Goal: Task Accomplishment & Management: Manage account settings

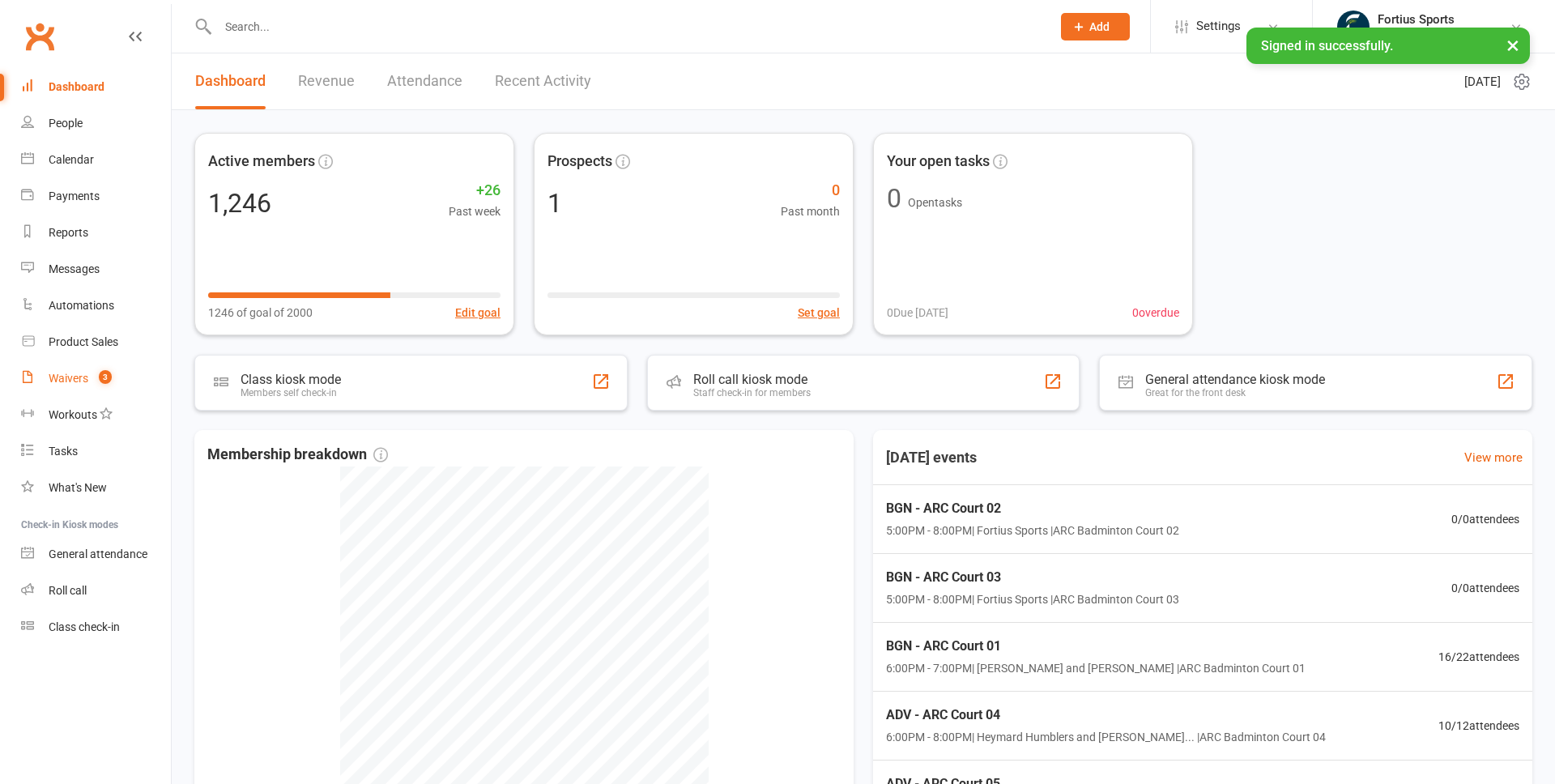
click at [77, 381] on div "Waivers" at bounding box center [68, 378] width 40 height 13
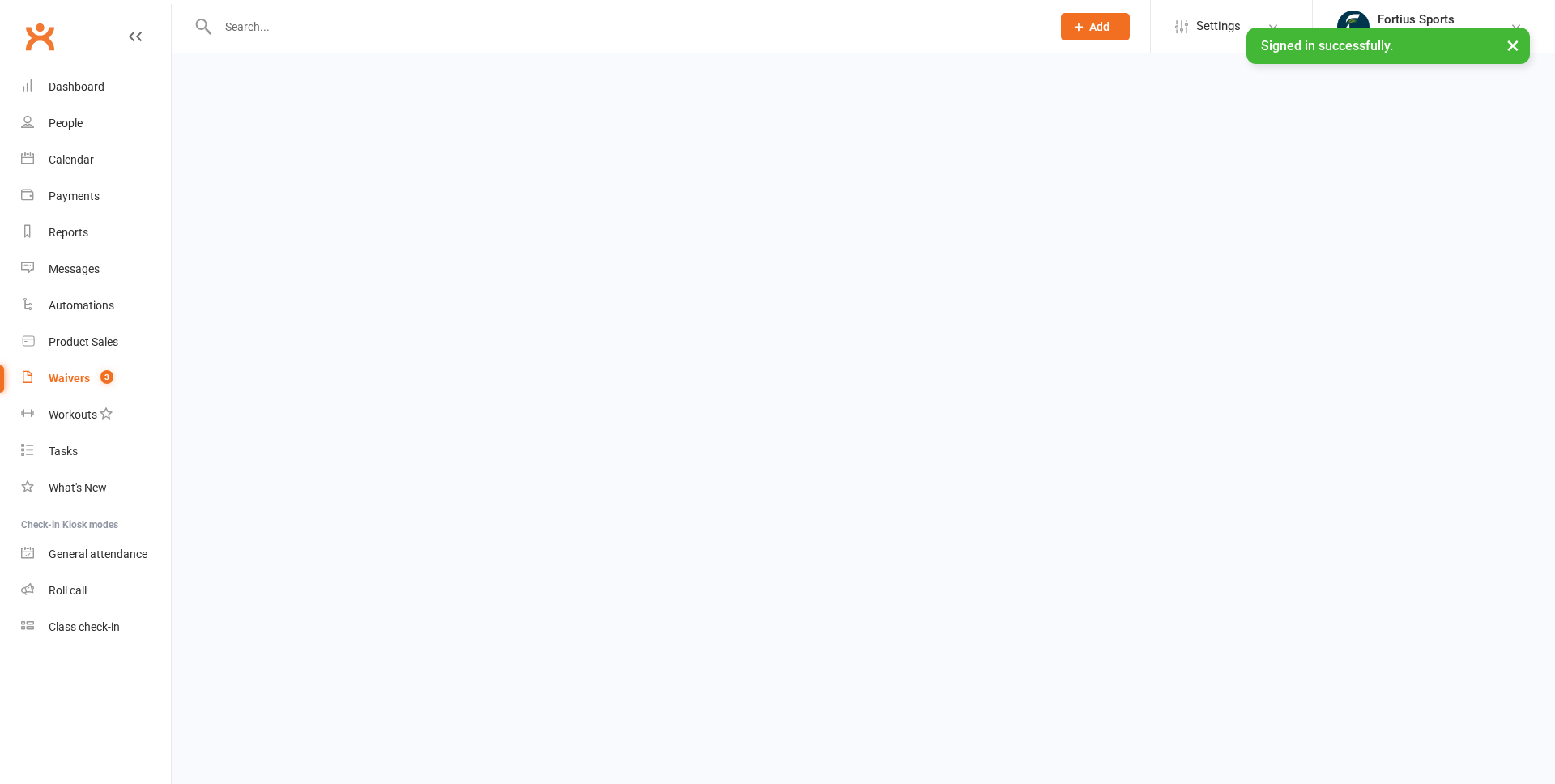
select select "100"
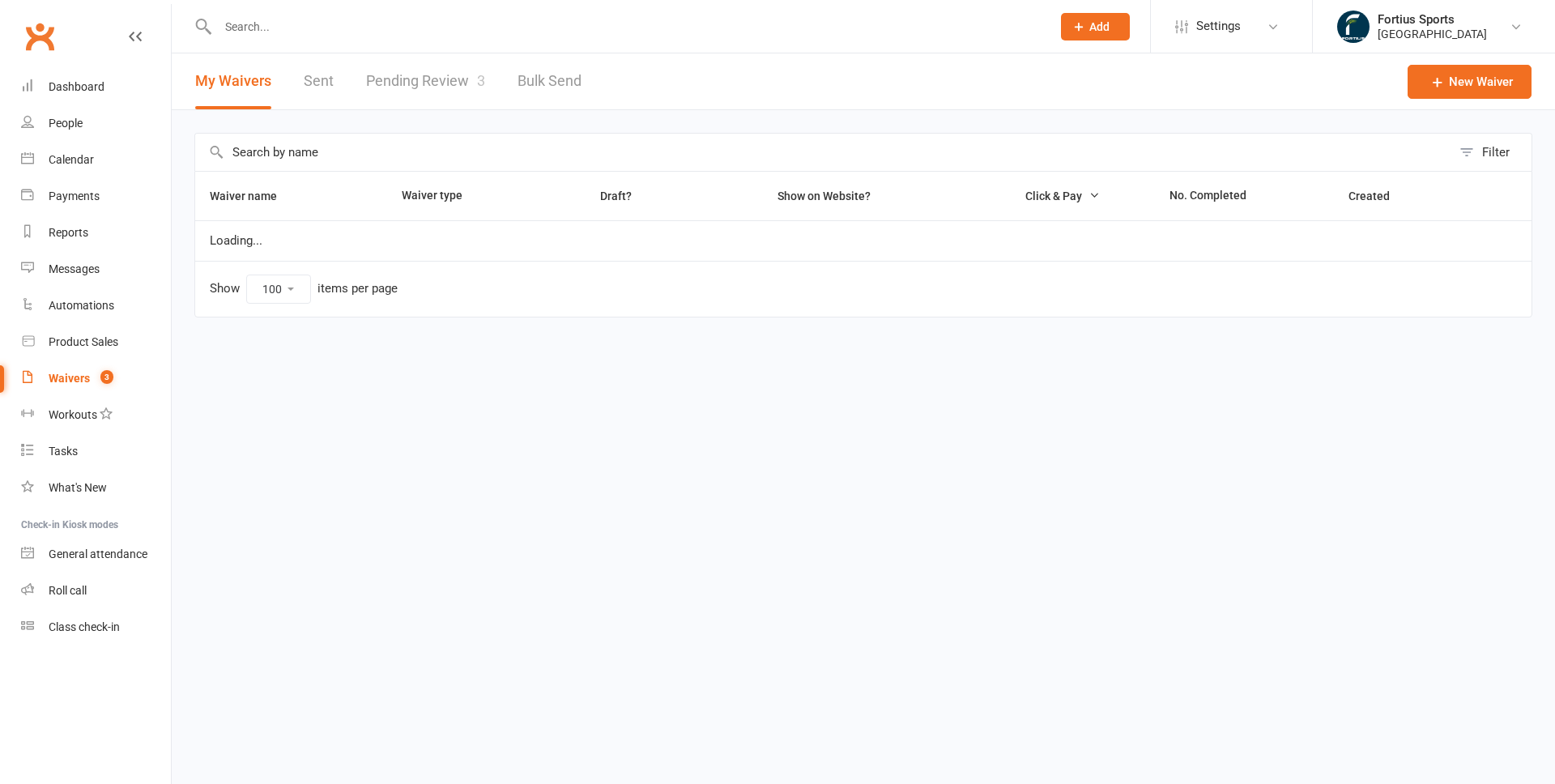
click at [412, 85] on link "Pending Review 3" at bounding box center [426, 82] width 119 height 56
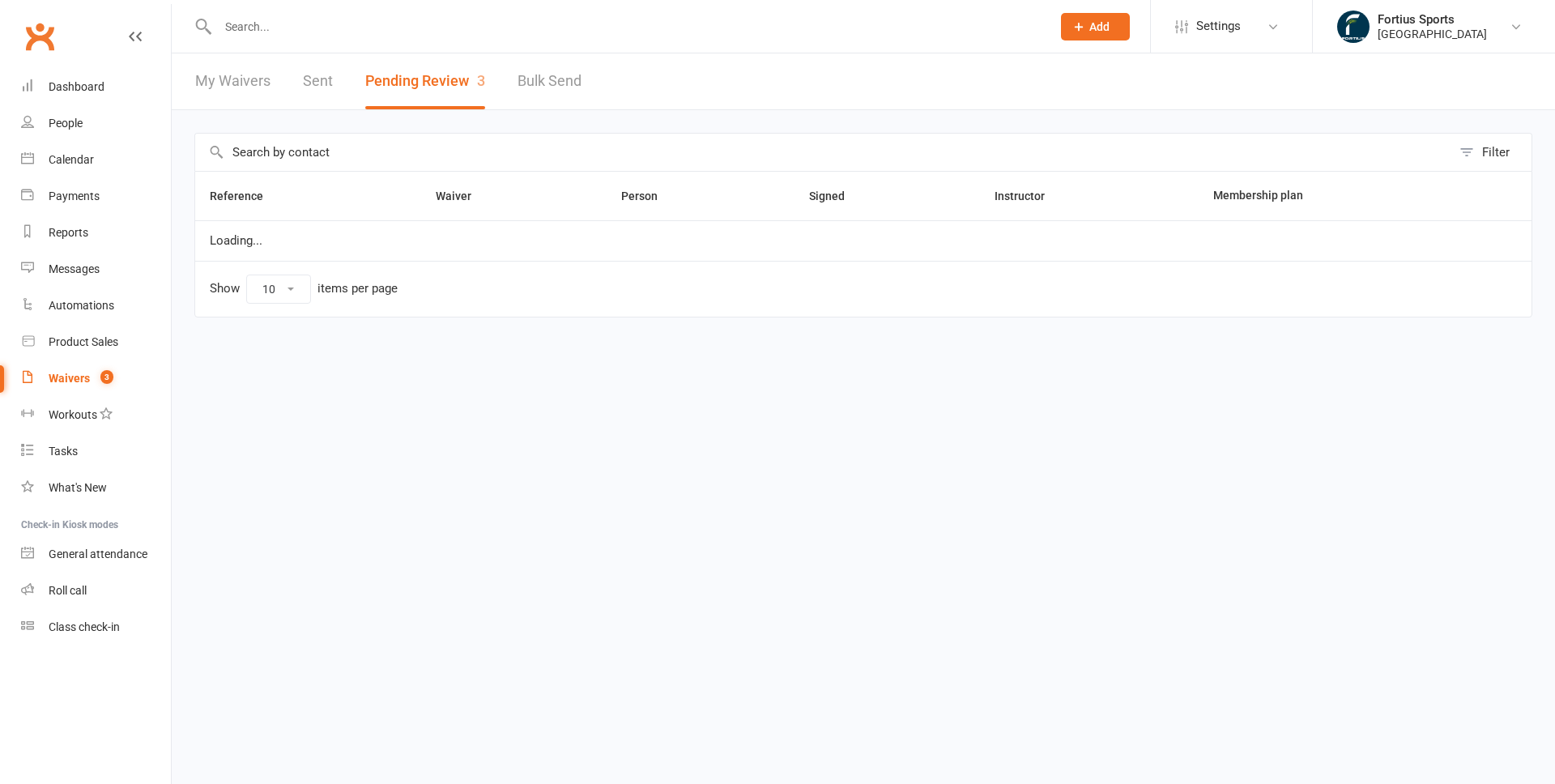
select select "100"
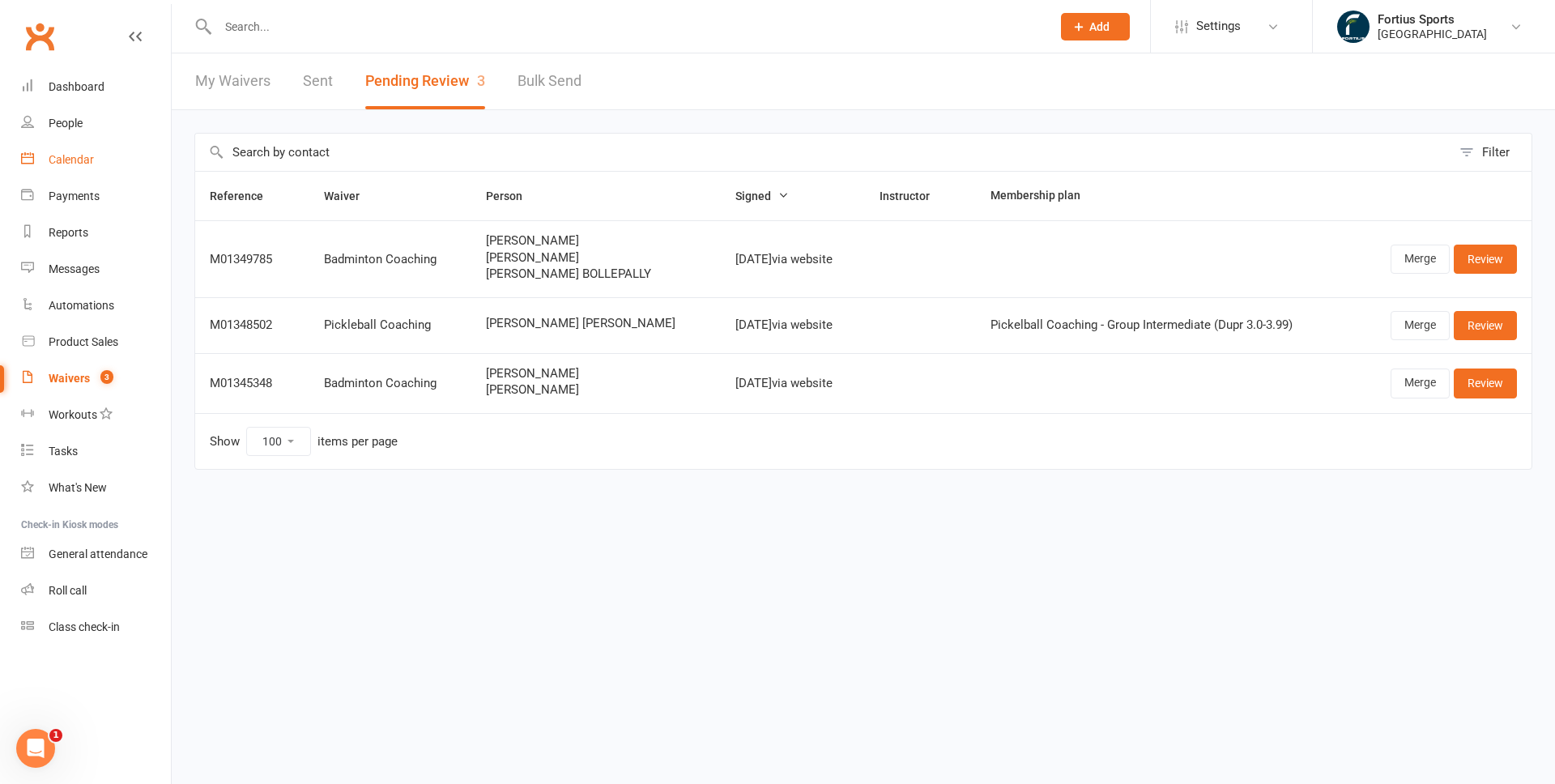
click at [66, 162] on div "Calendar" at bounding box center [71, 159] width 46 height 13
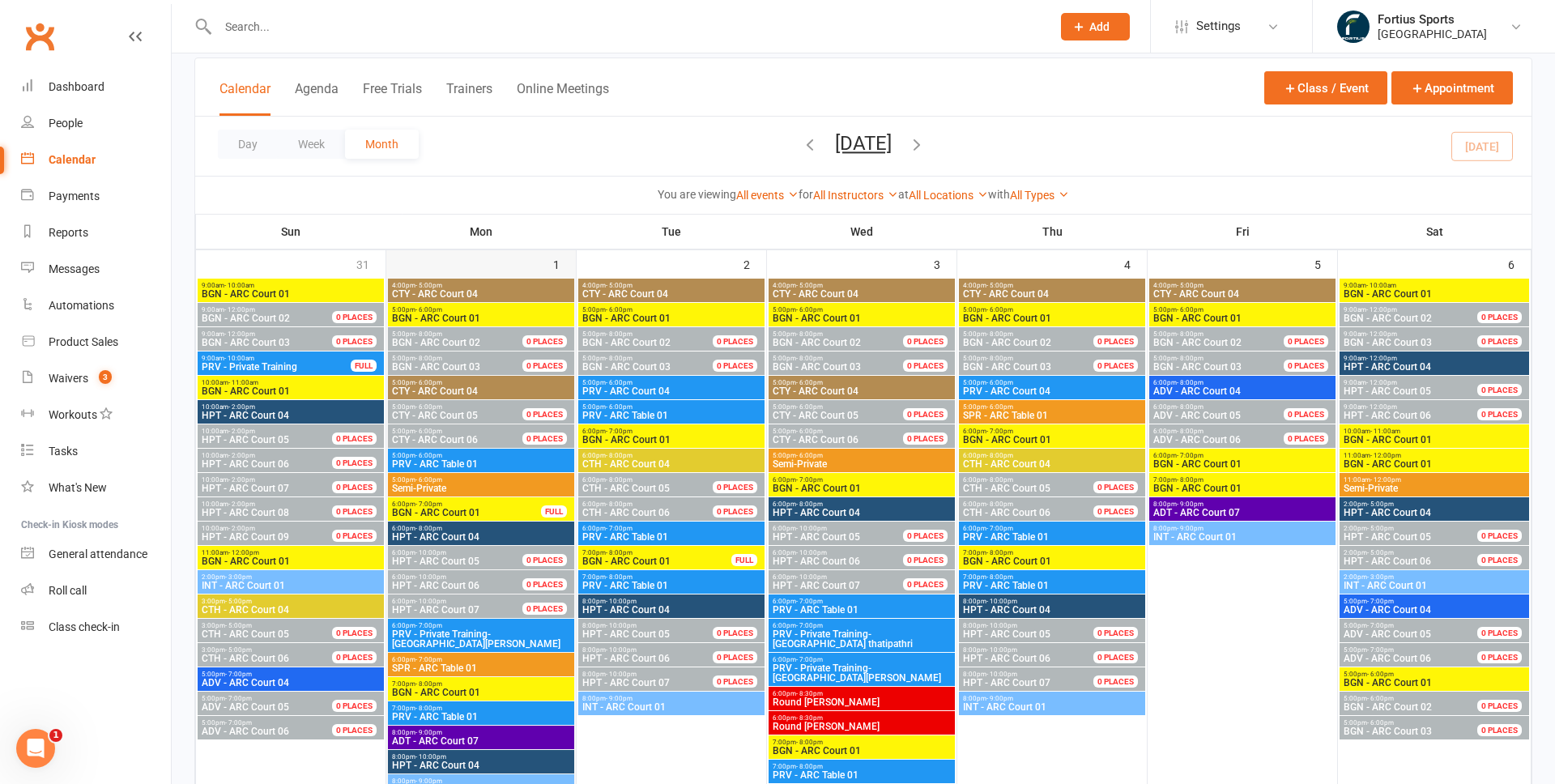
scroll to position [89, 0]
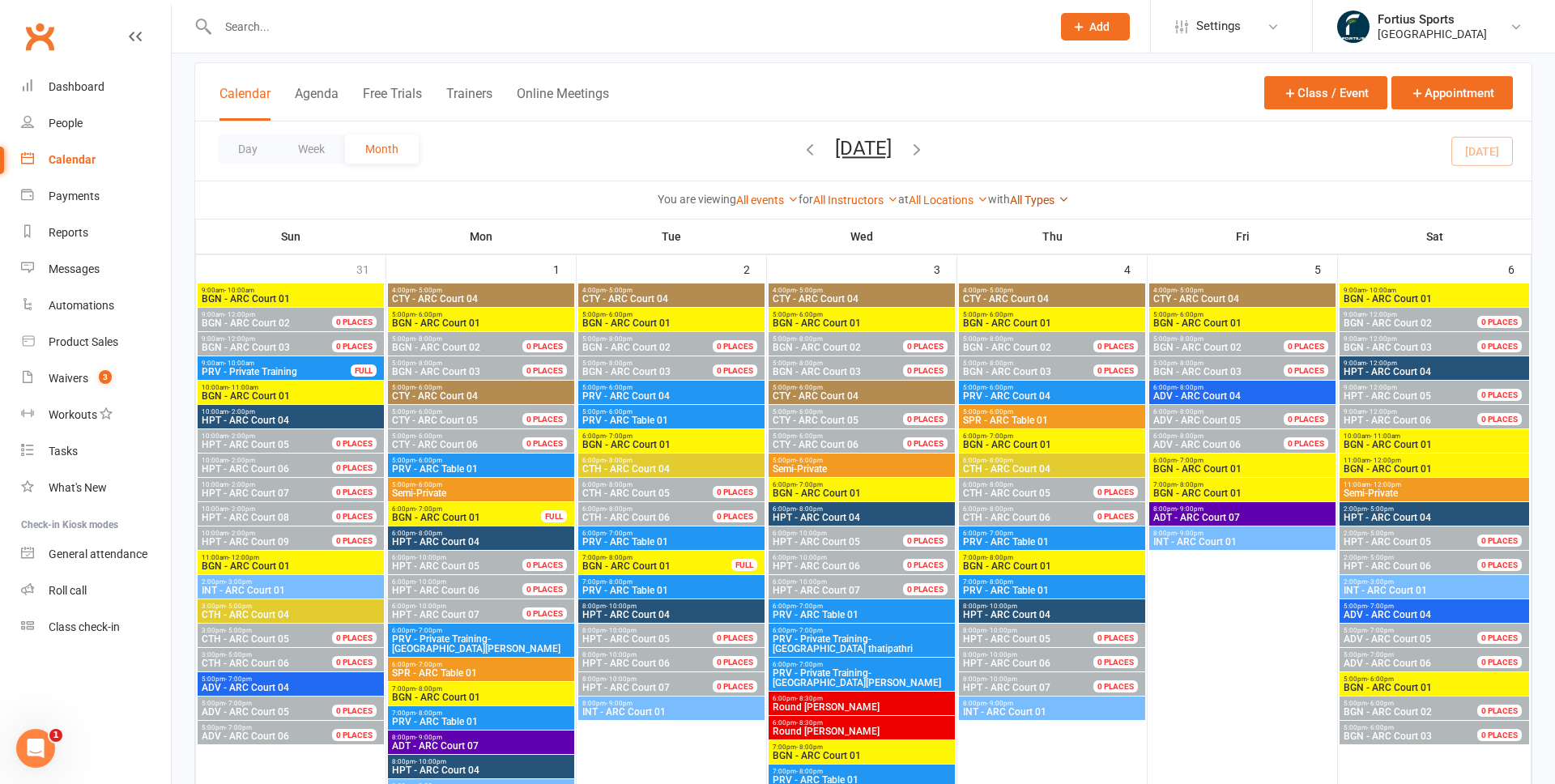
click at [1047, 198] on link "All Types" at bounding box center [1039, 199] width 59 height 13
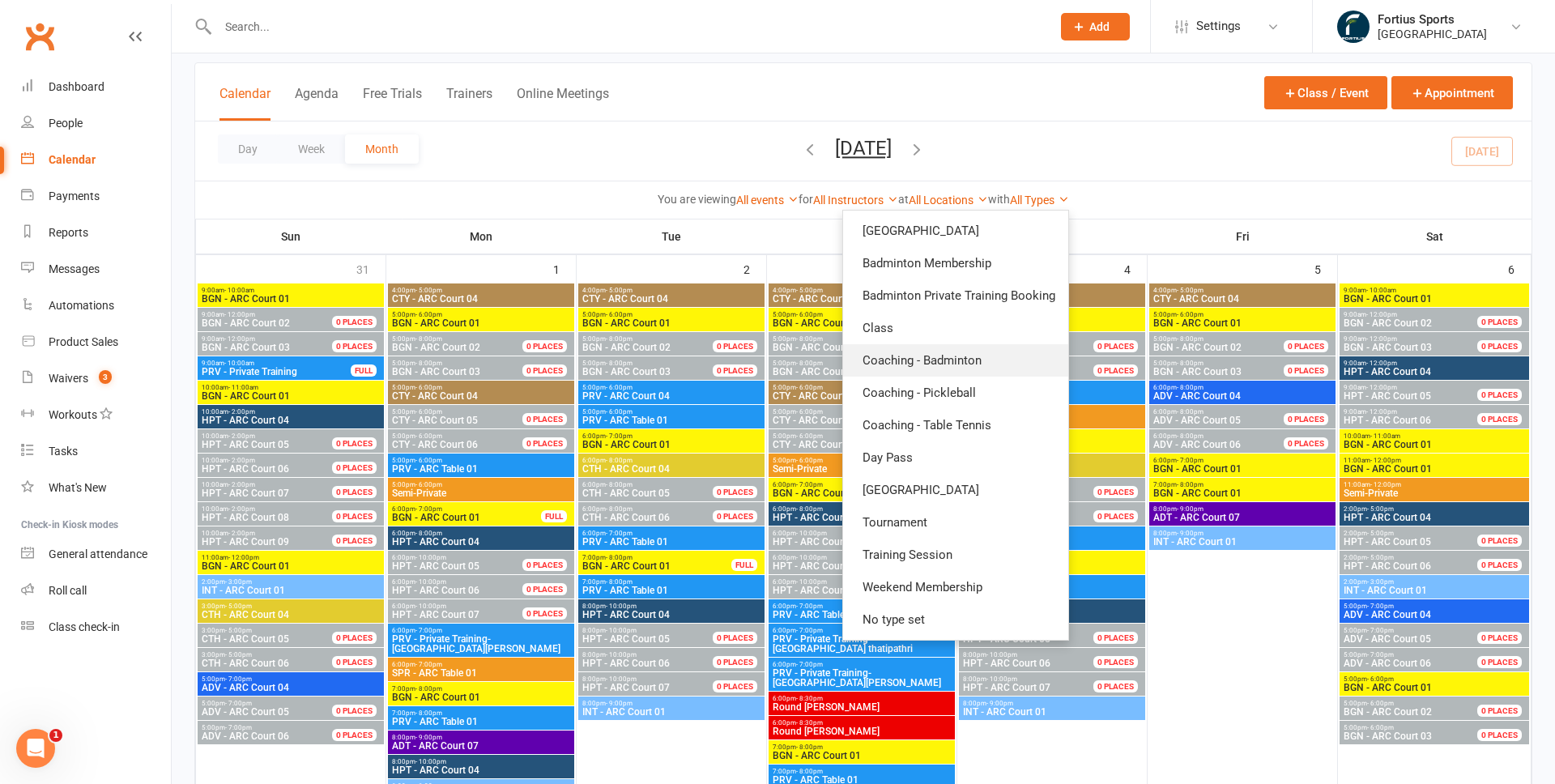
click at [911, 363] on link "Coaching - Badminton" at bounding box center [955, 360] width 225 height 32
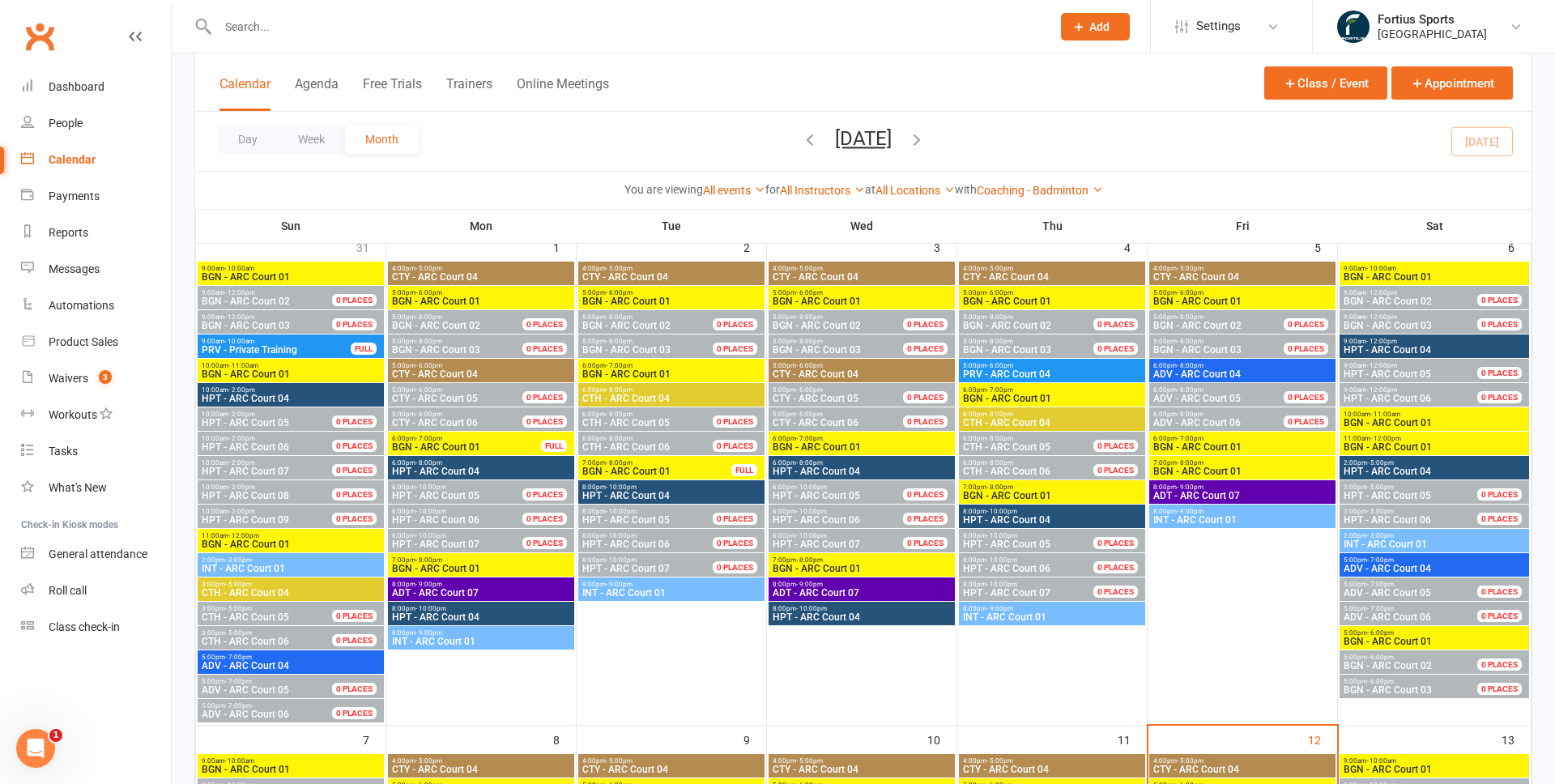
scroll to position [109, 0]
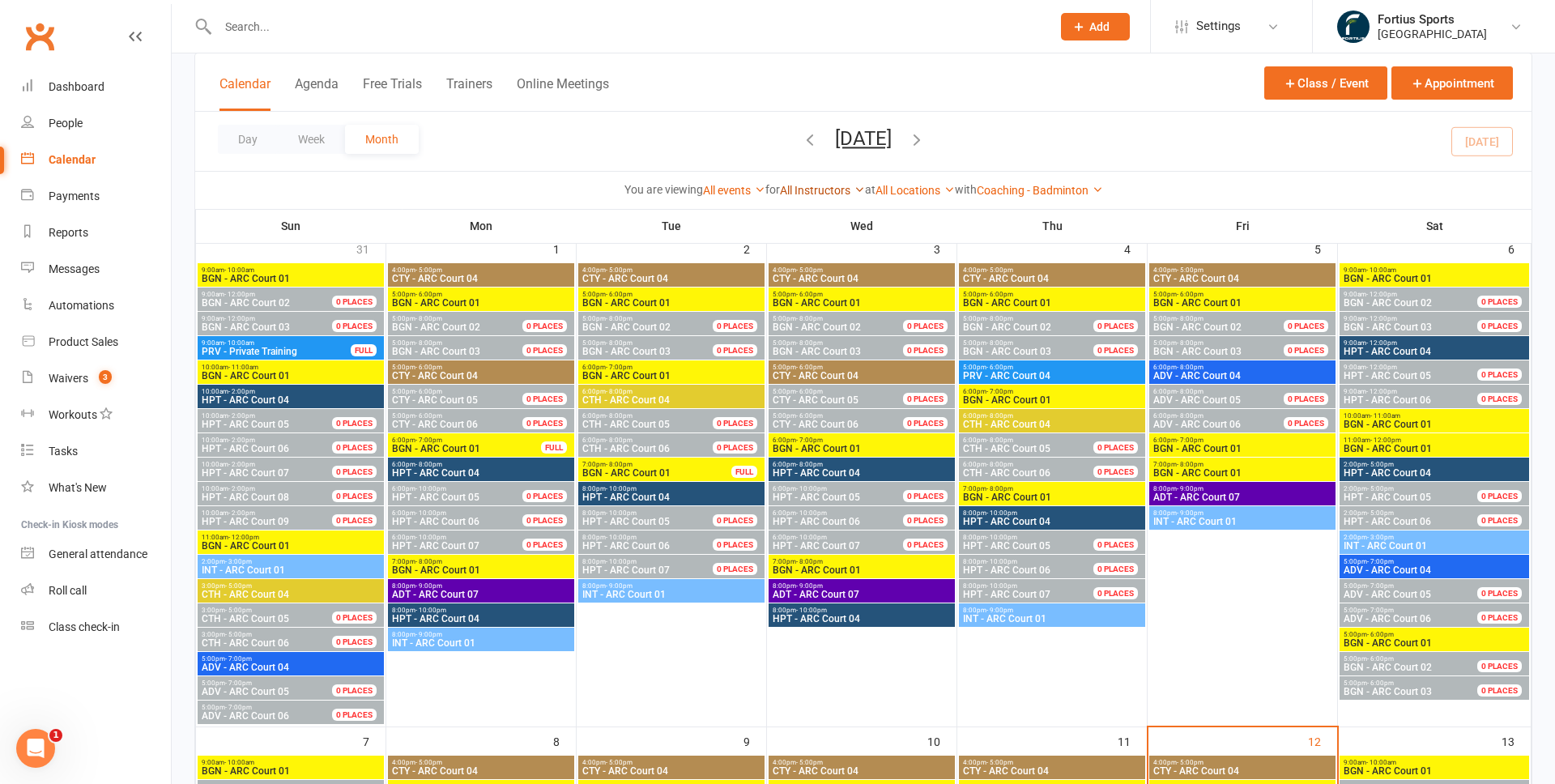
click at [821, 191] on link "All Instructors" at bounding box center [822, 190] width 85 height 13
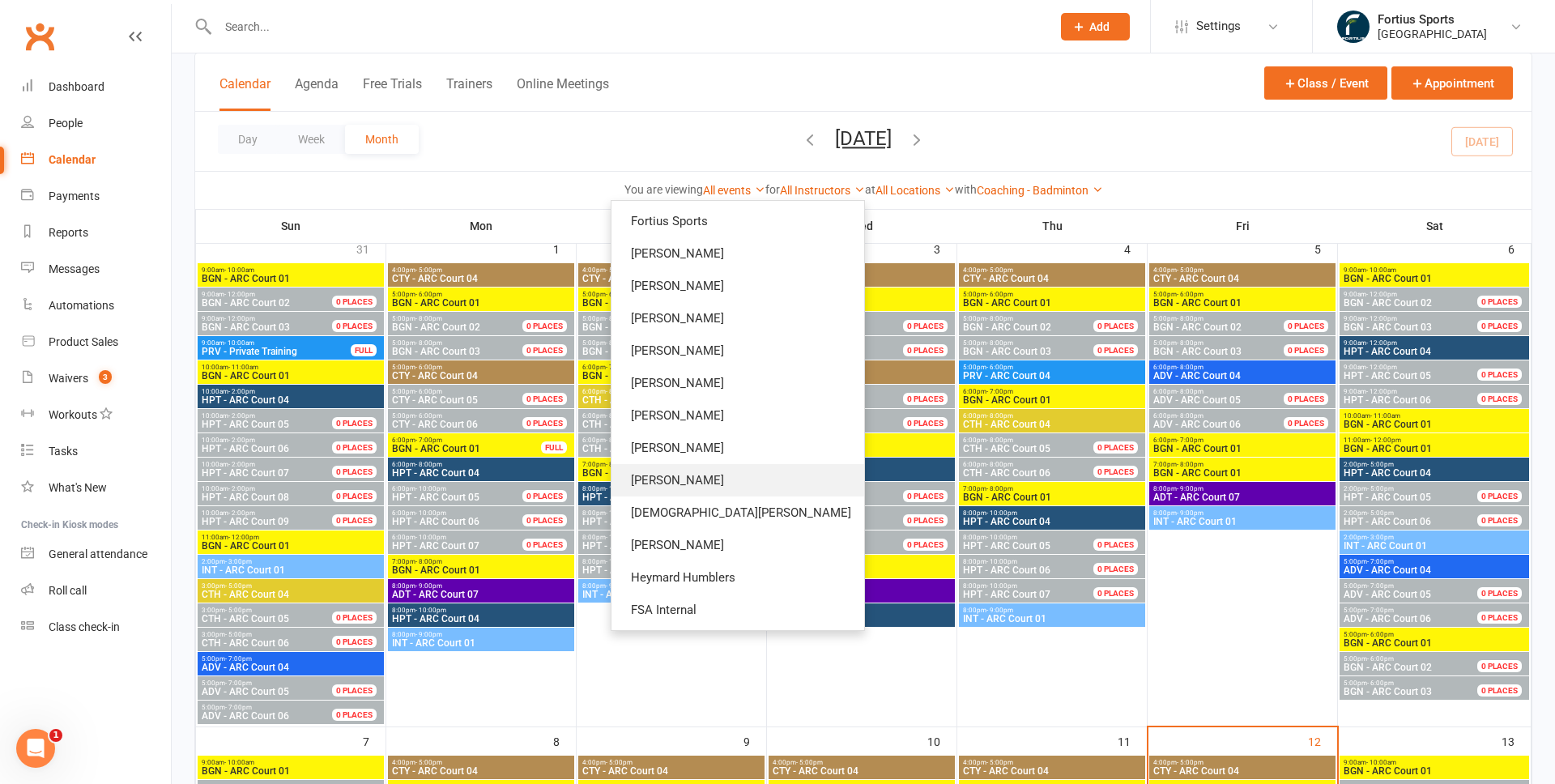
click at [796, 483] on link "Anshuman Mishra" at bounding box center [738, 479] width 253 height 32
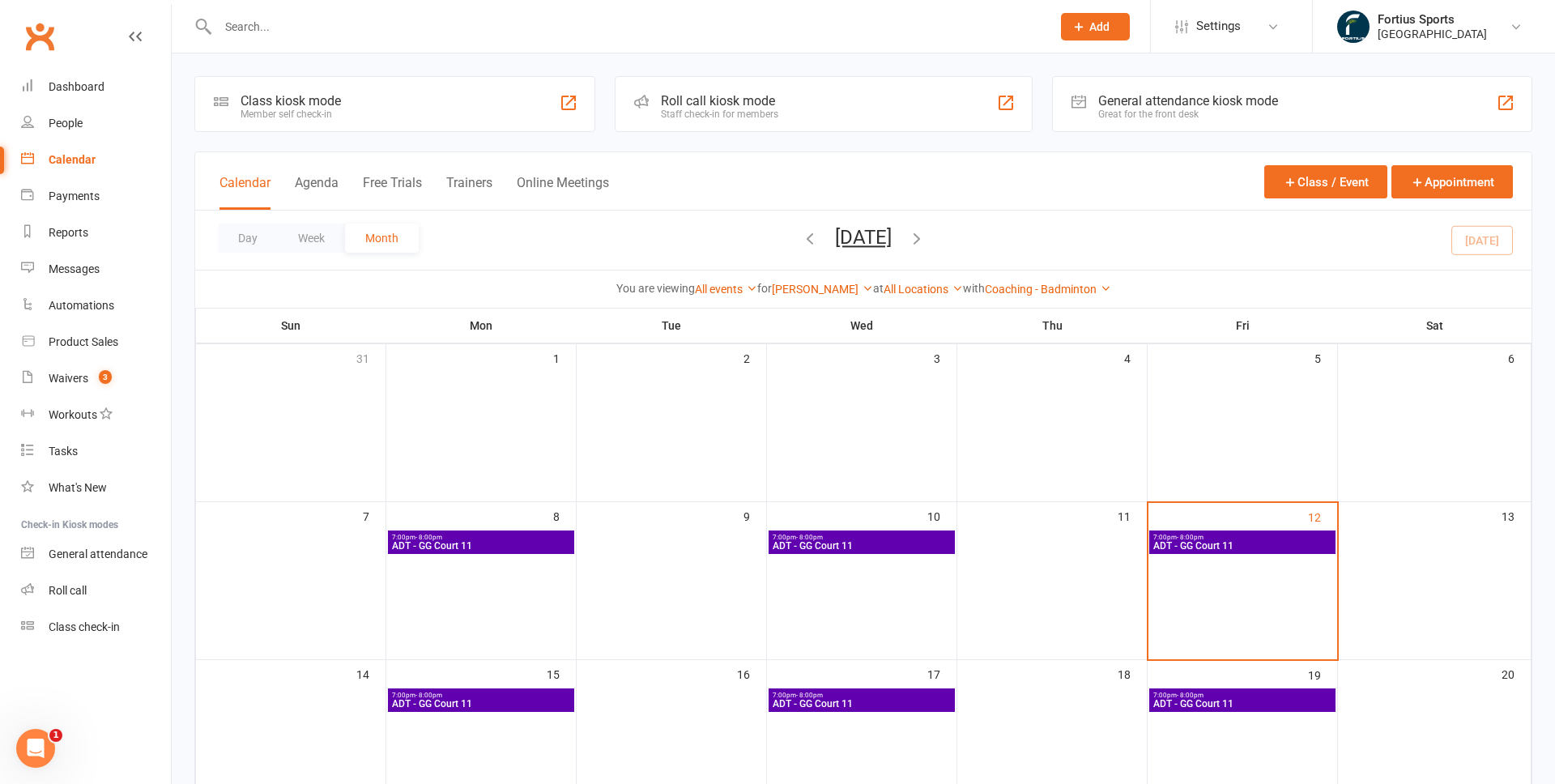
click at [511, 546] on span "ADT - GG Court 11" at bounding box center [480, 545] width 180 height 10
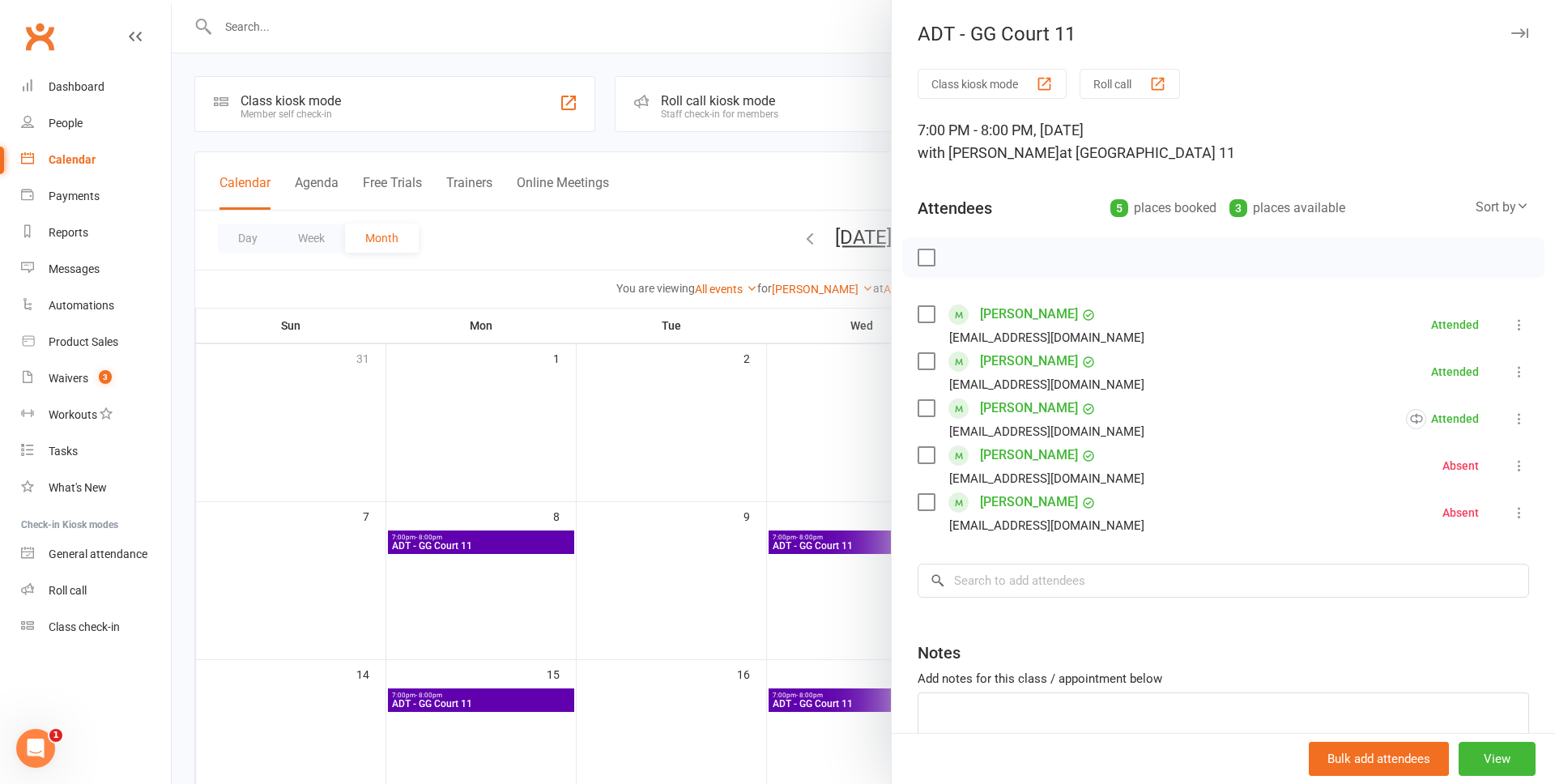
click at [825, 539] on div at bounding box center [863, 392] width 1383 height 784
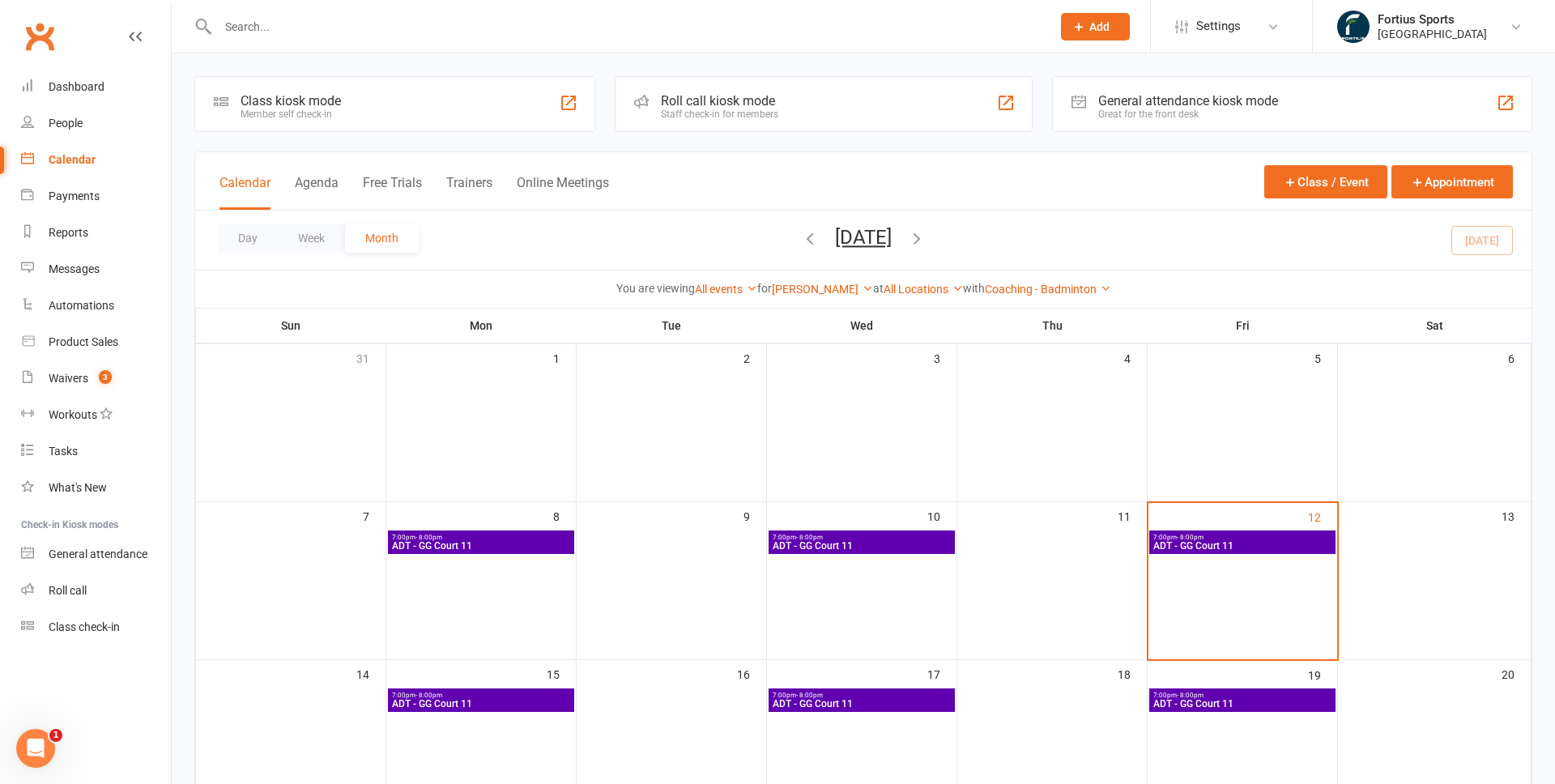
click at [839, 546] on span "ADT - GG Court 11" at bounding box center [861, 545] width 180 height 10
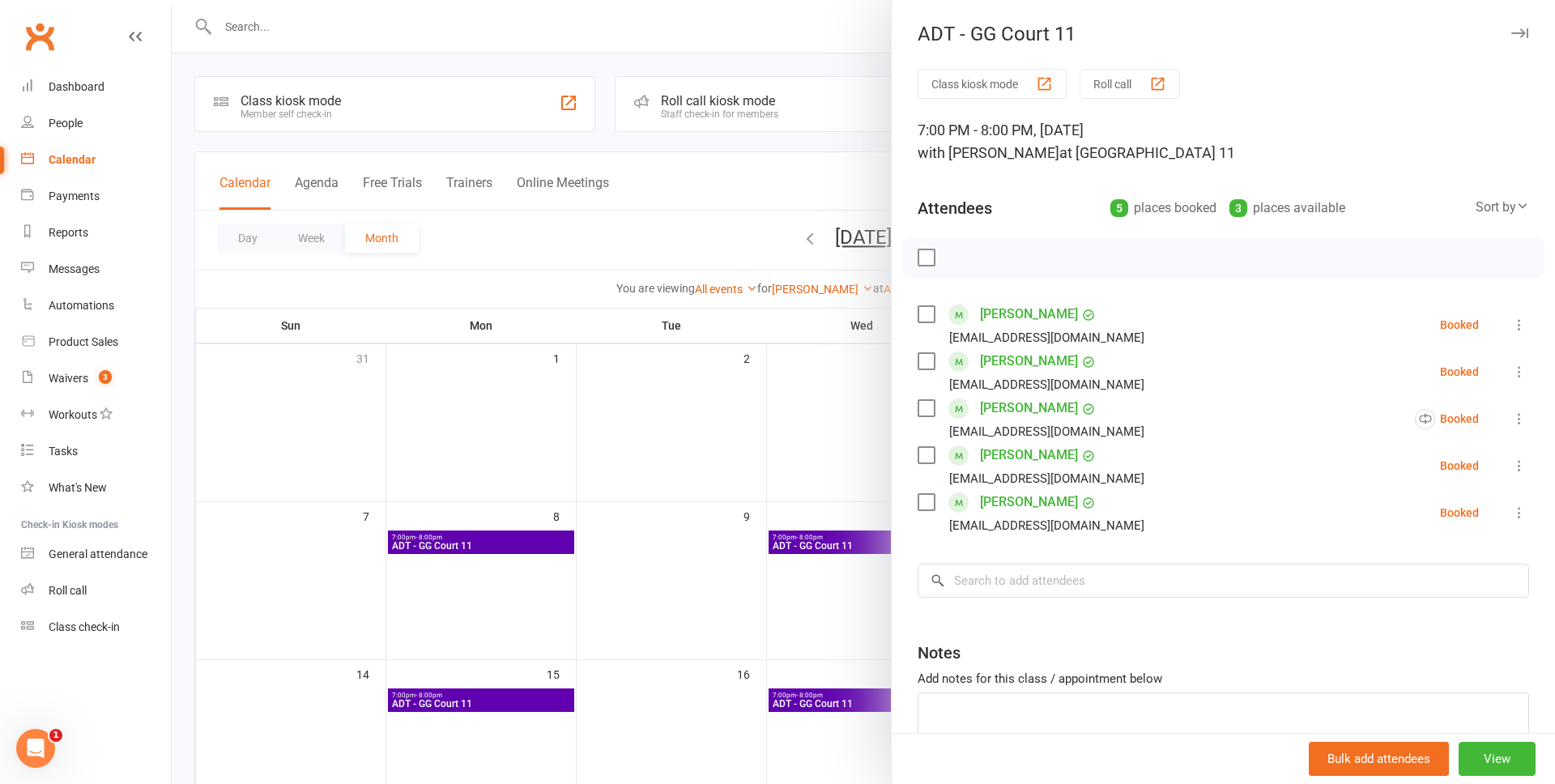
click at [869, 486] on div at bounding box center [863, 392] width 1383 height 784
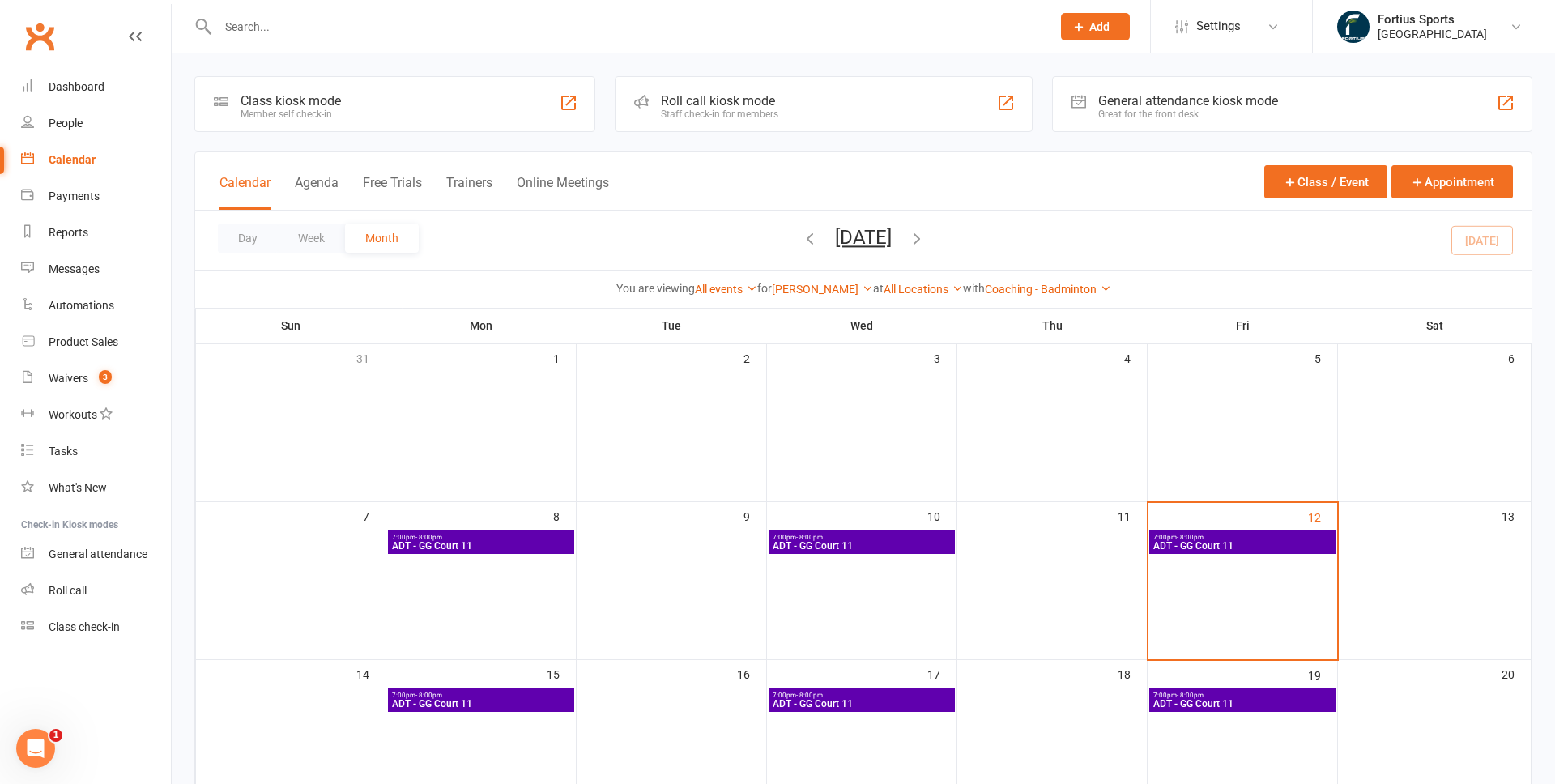
click at [1203, 543] on span "ADT - GG Court 11" at bounding box center [1242, 545] width 180 height 10
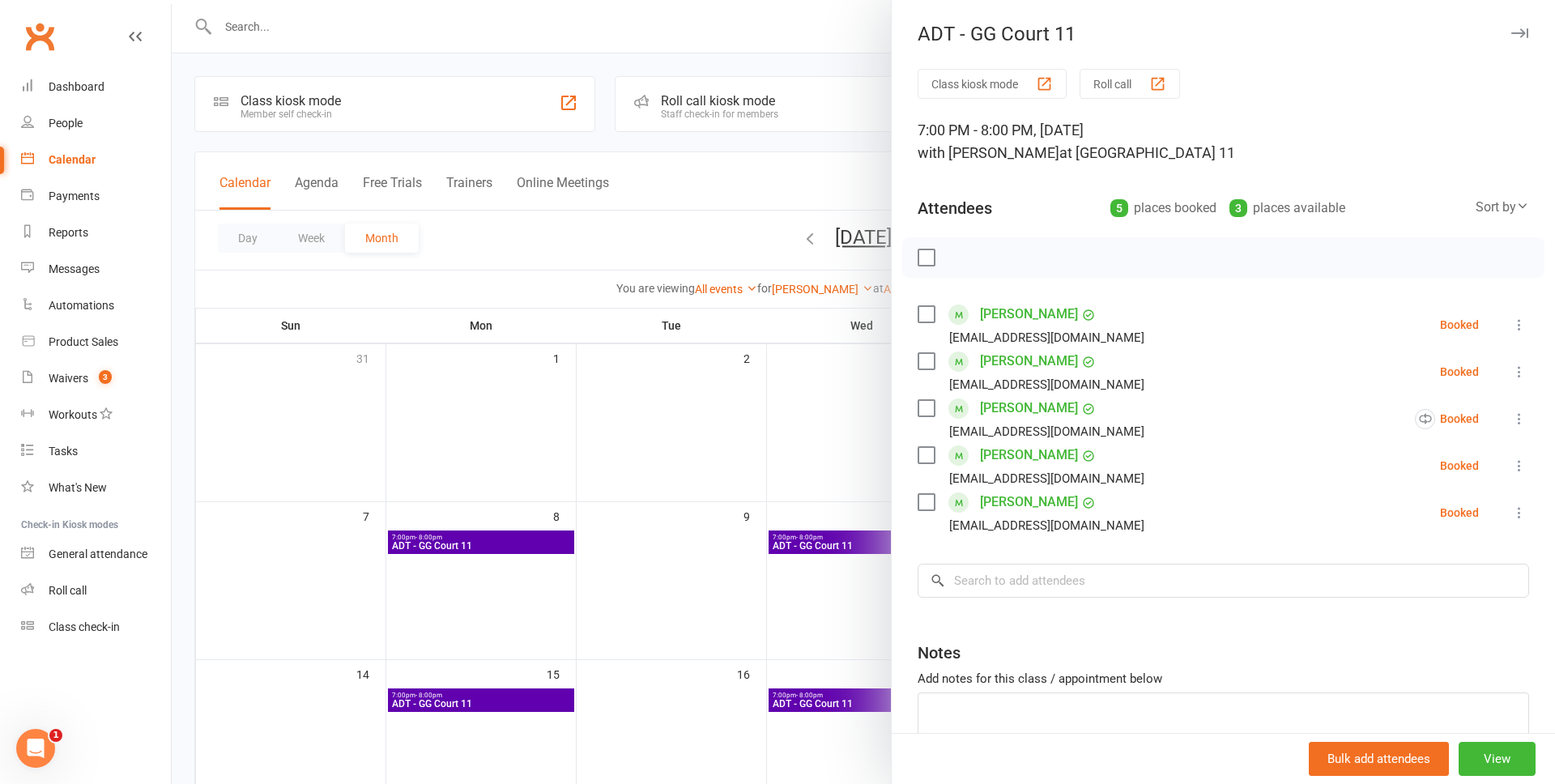
click at [738, 462] on div at bounding box center [863, 392] width 1383 height 784
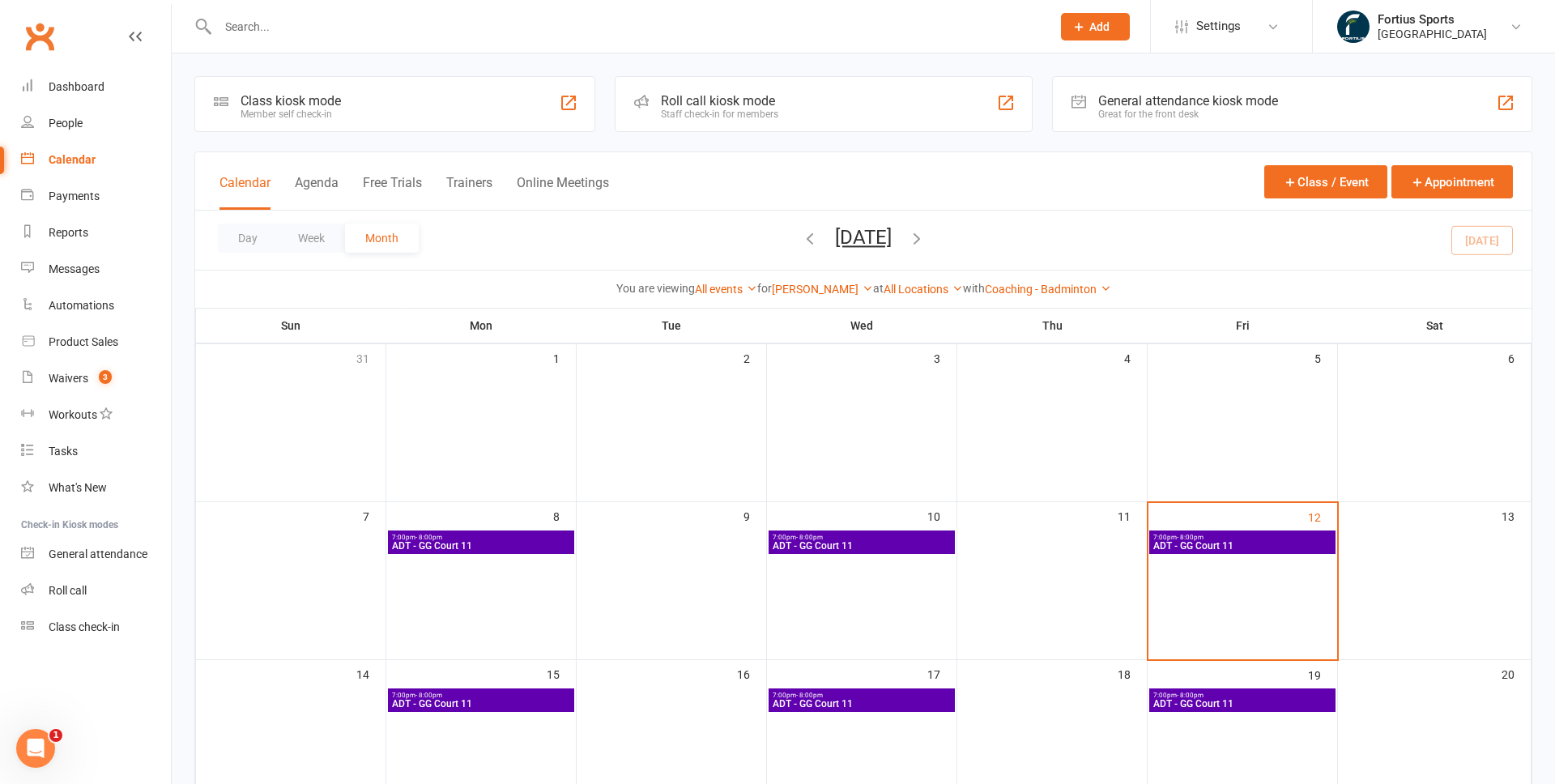
click at [537, 548] on span "ADT - GG Court 11" at bounding box center [480, 545] width 180 height 10
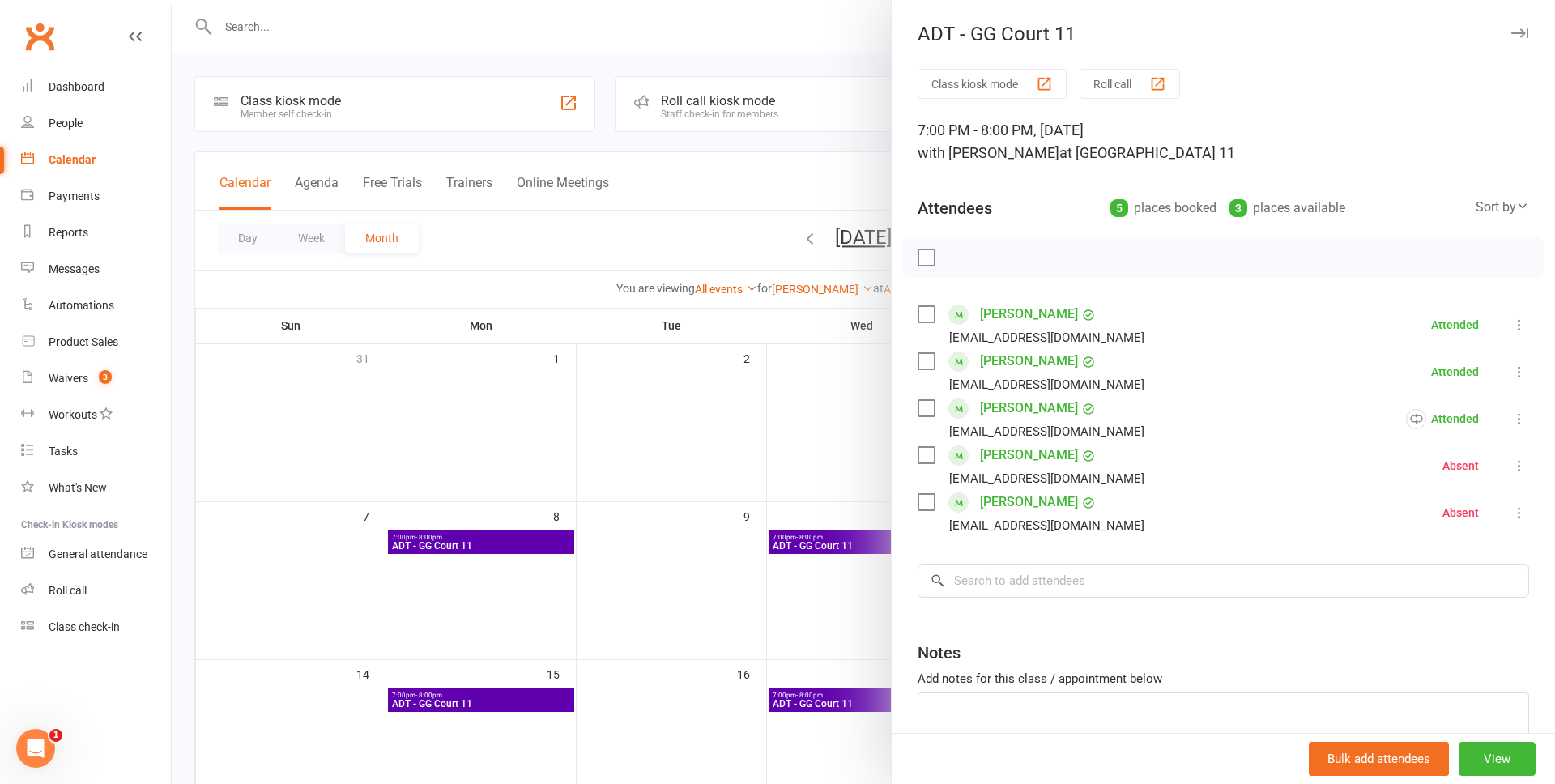
click at [777, 172] on div at bounding box center [863, 392] width 1383 height 784
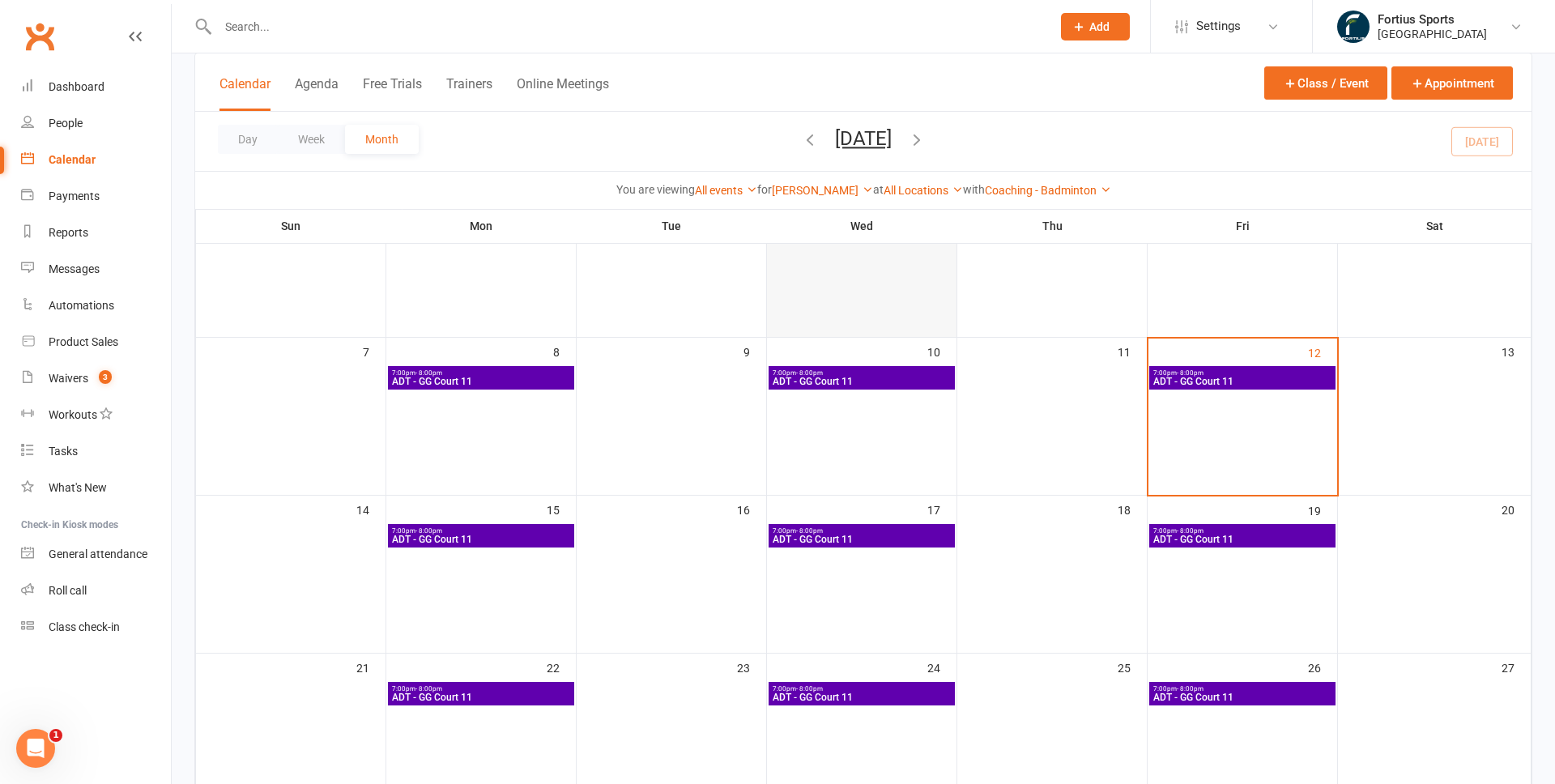
scroll to position [149, 0]
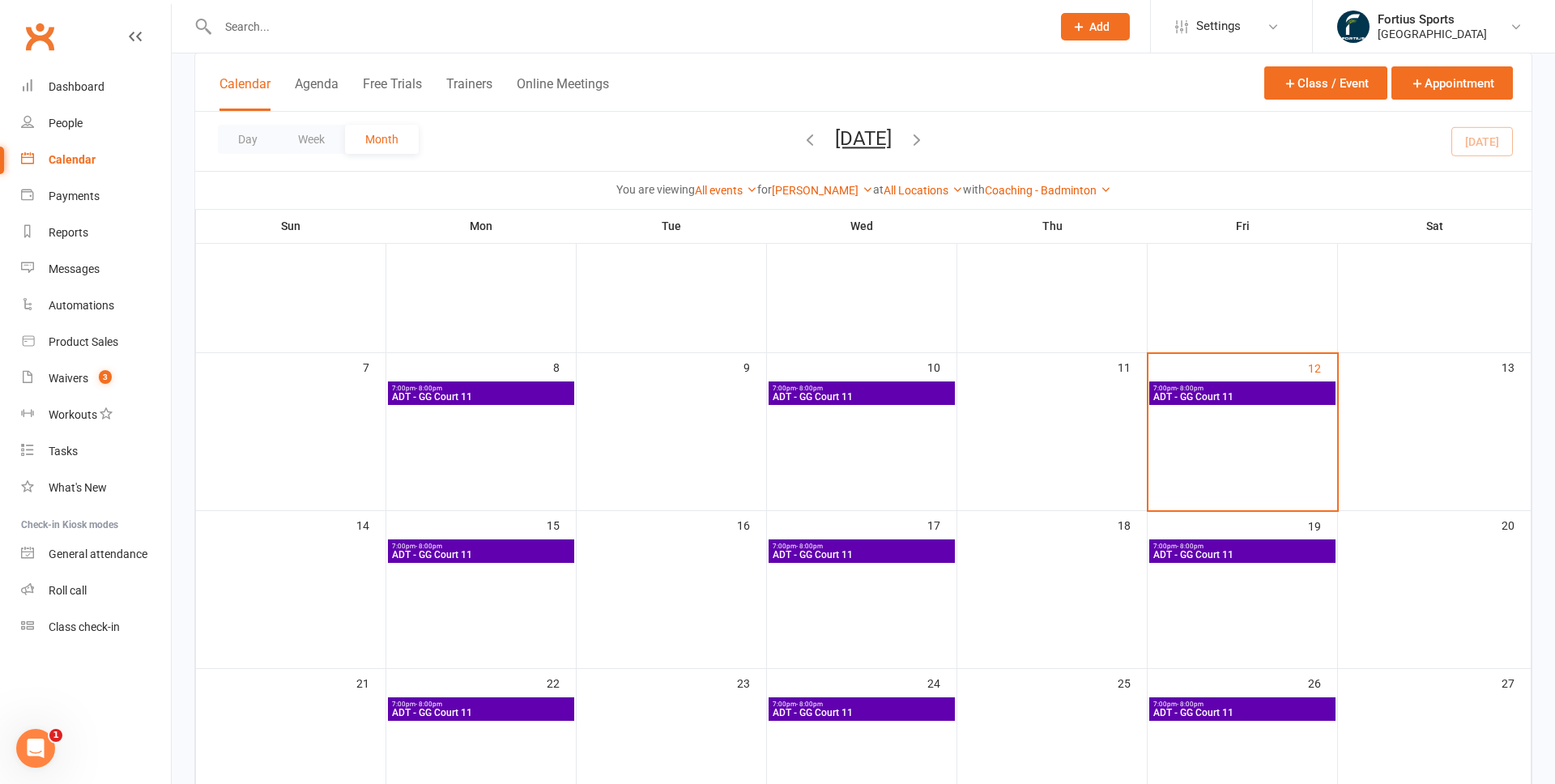
click at [840, 392] on span "ADT - GG Court 11" at bounding box center [861, 396] width 180 height 10
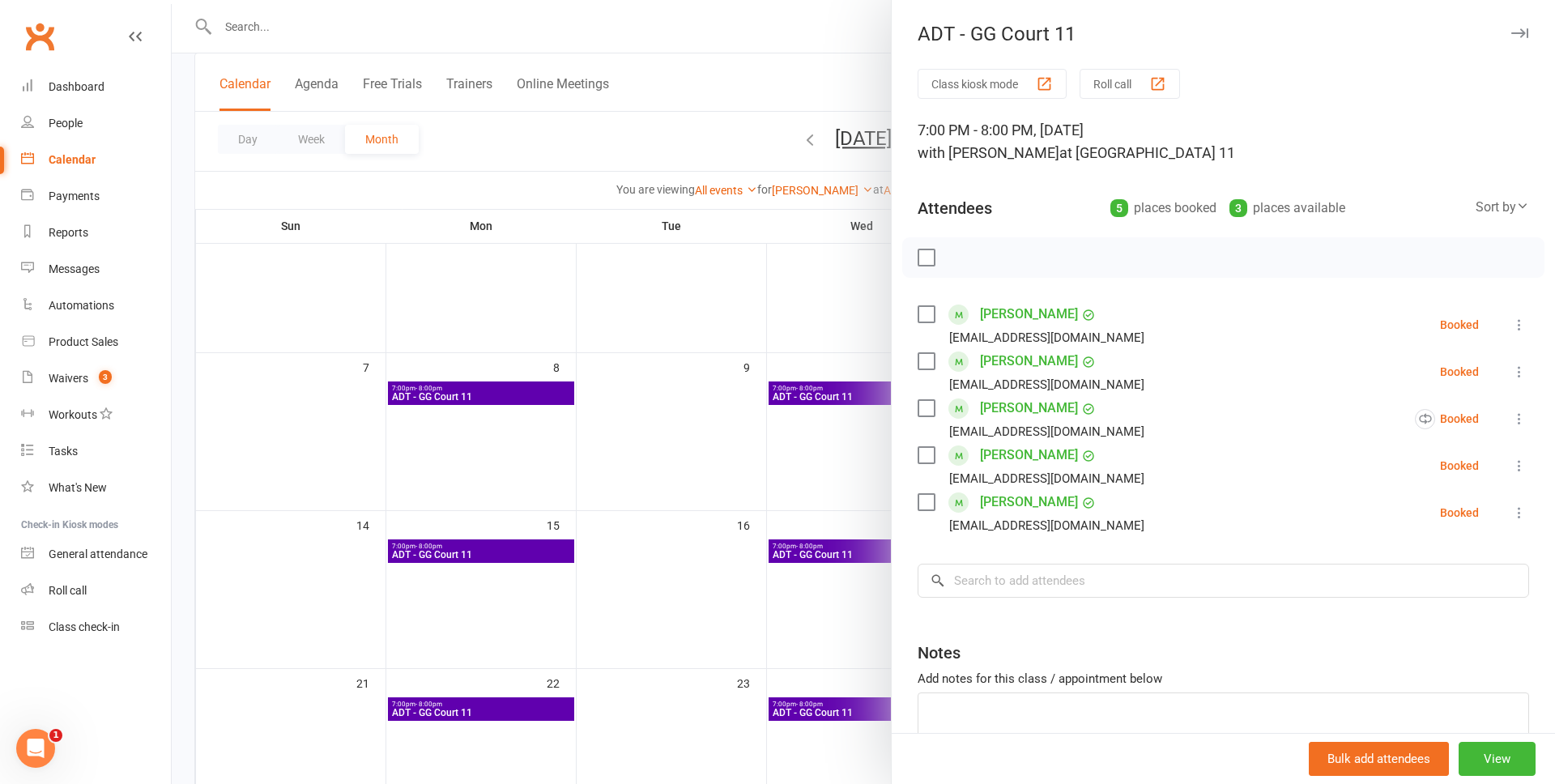
click at [796, 262] on div at bounding box center [863, 392] width 1383 height 784
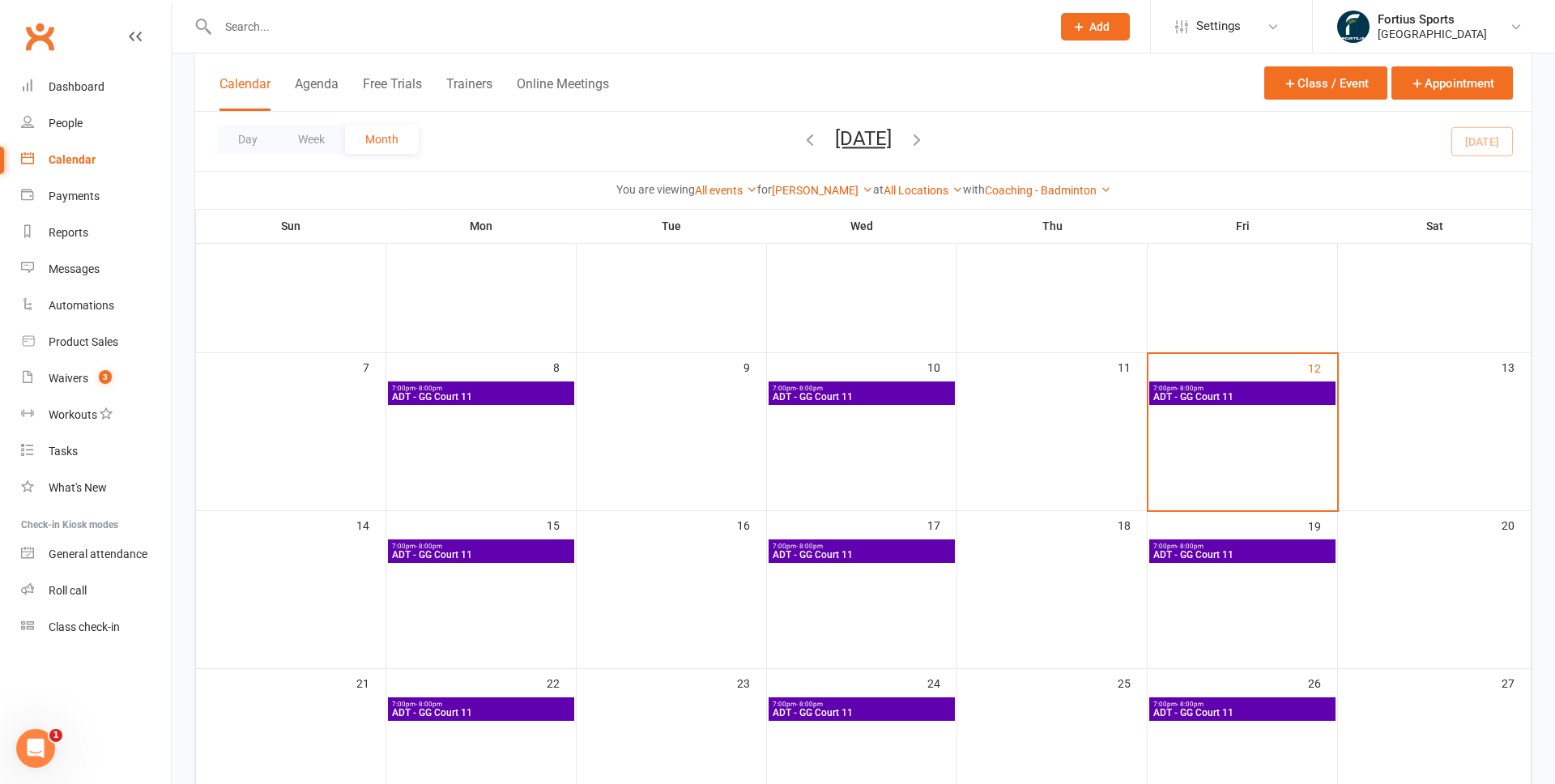
click at [552, 392] on span "ADT - GG Court 11" at bounding box center [480, 396] width 180 height 10
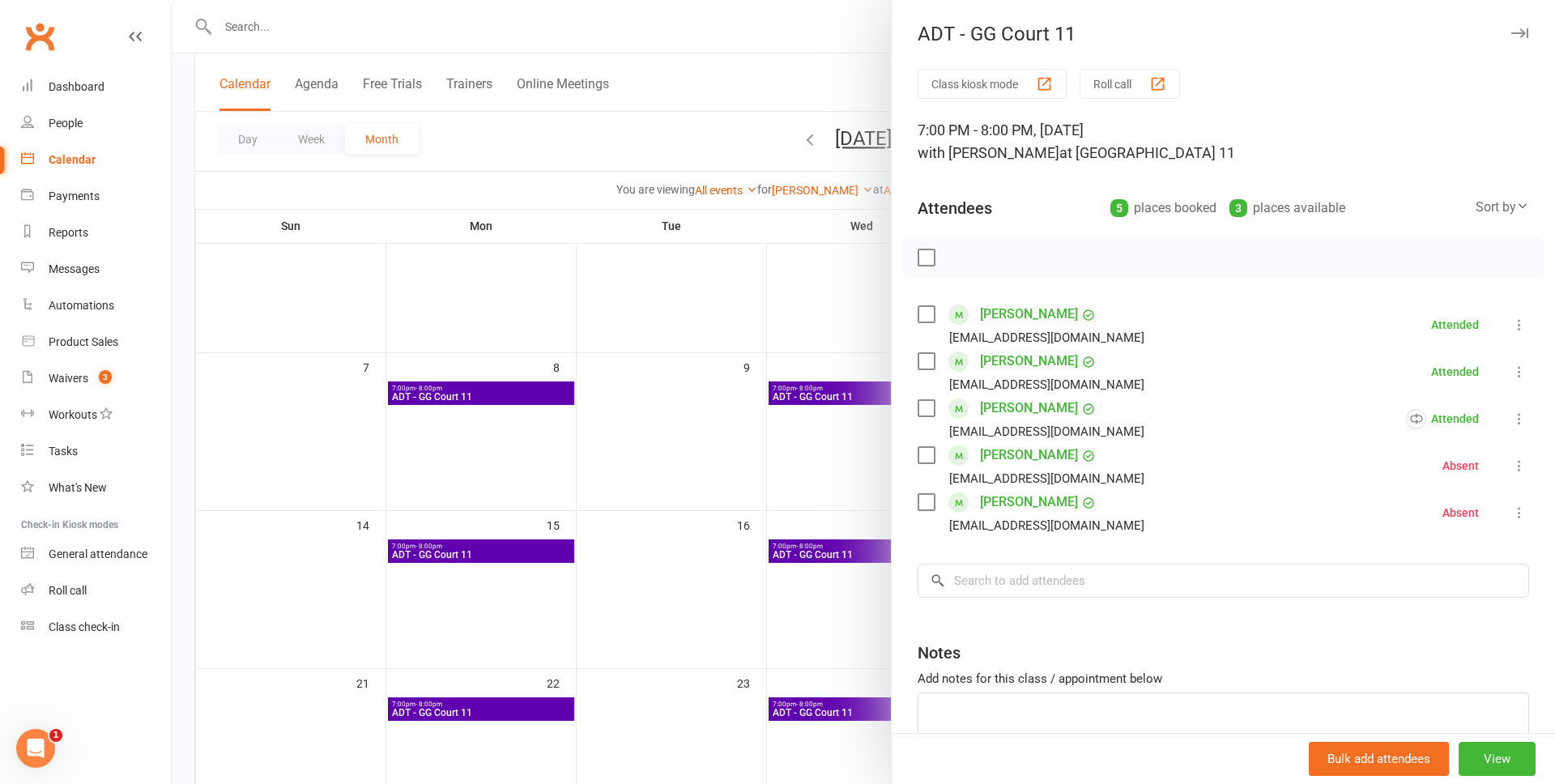
click at [842, 276] on div at bounding box center [863, 392] width 1383 height 784
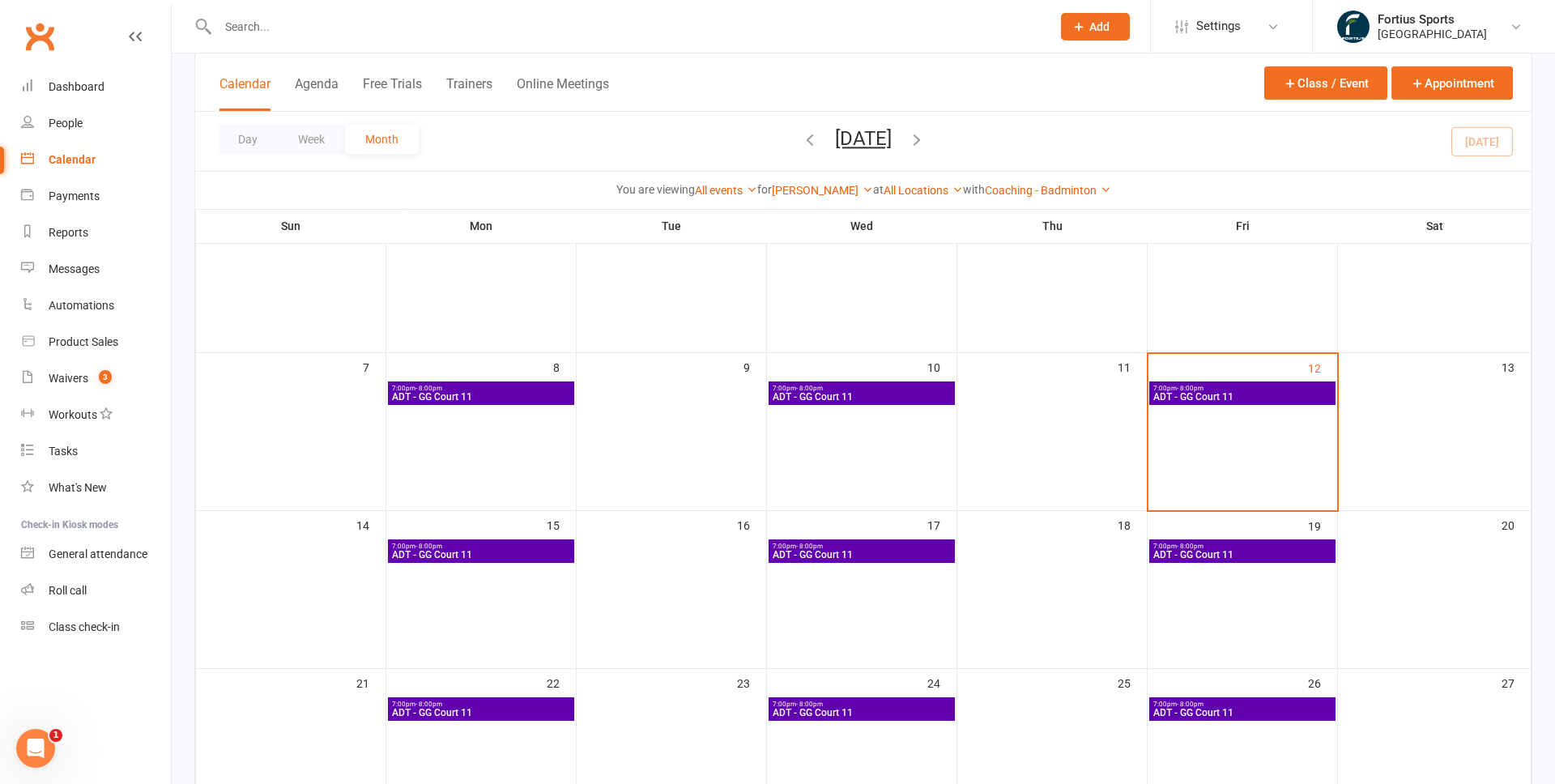
click at [872, 395] on span "ADT - GG Court 11" at bounding box center [861, 396] width 180 height 10
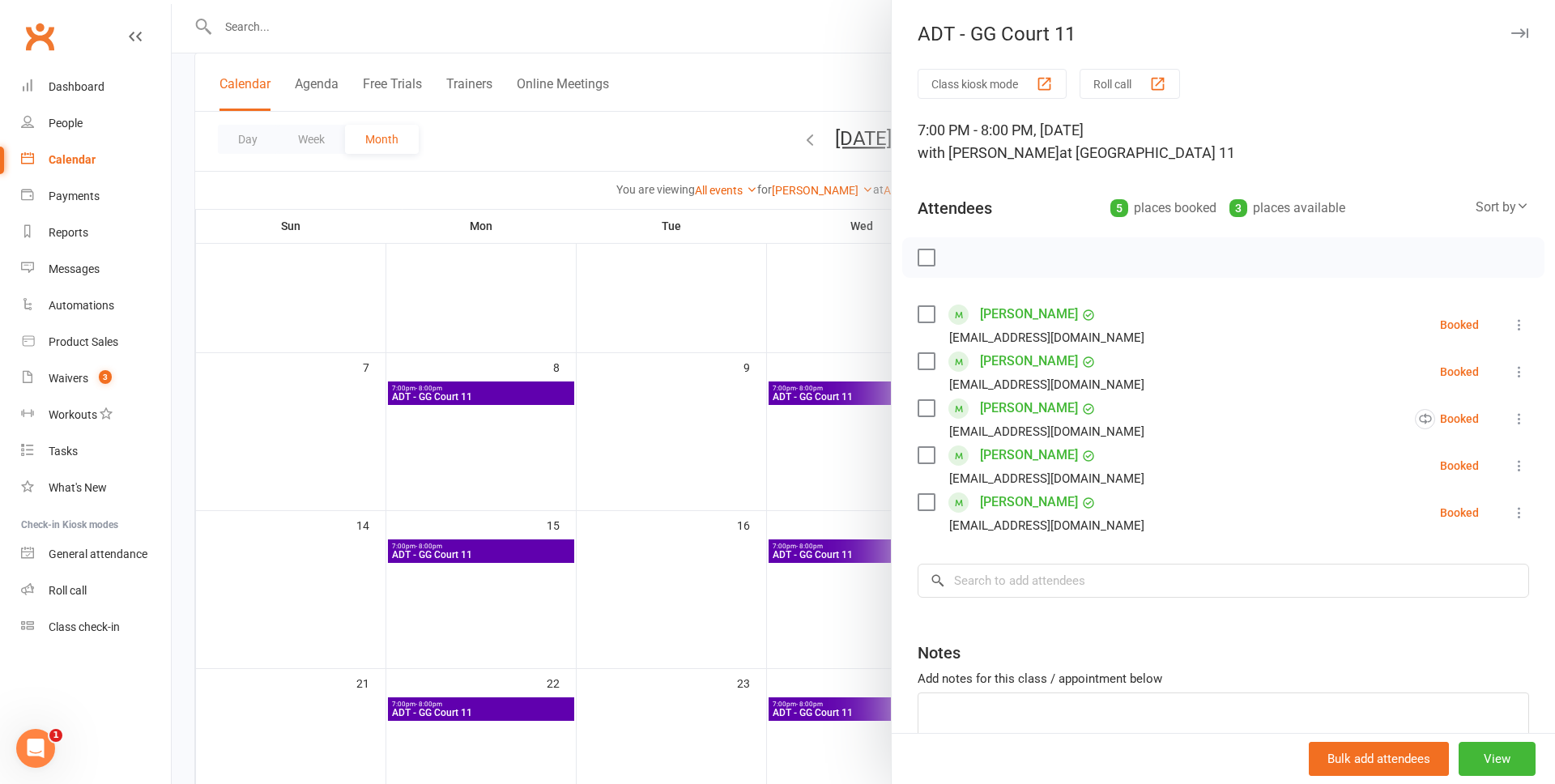
click at [831, 291] on div at bounding box center [863, 392] width 1383 height 784
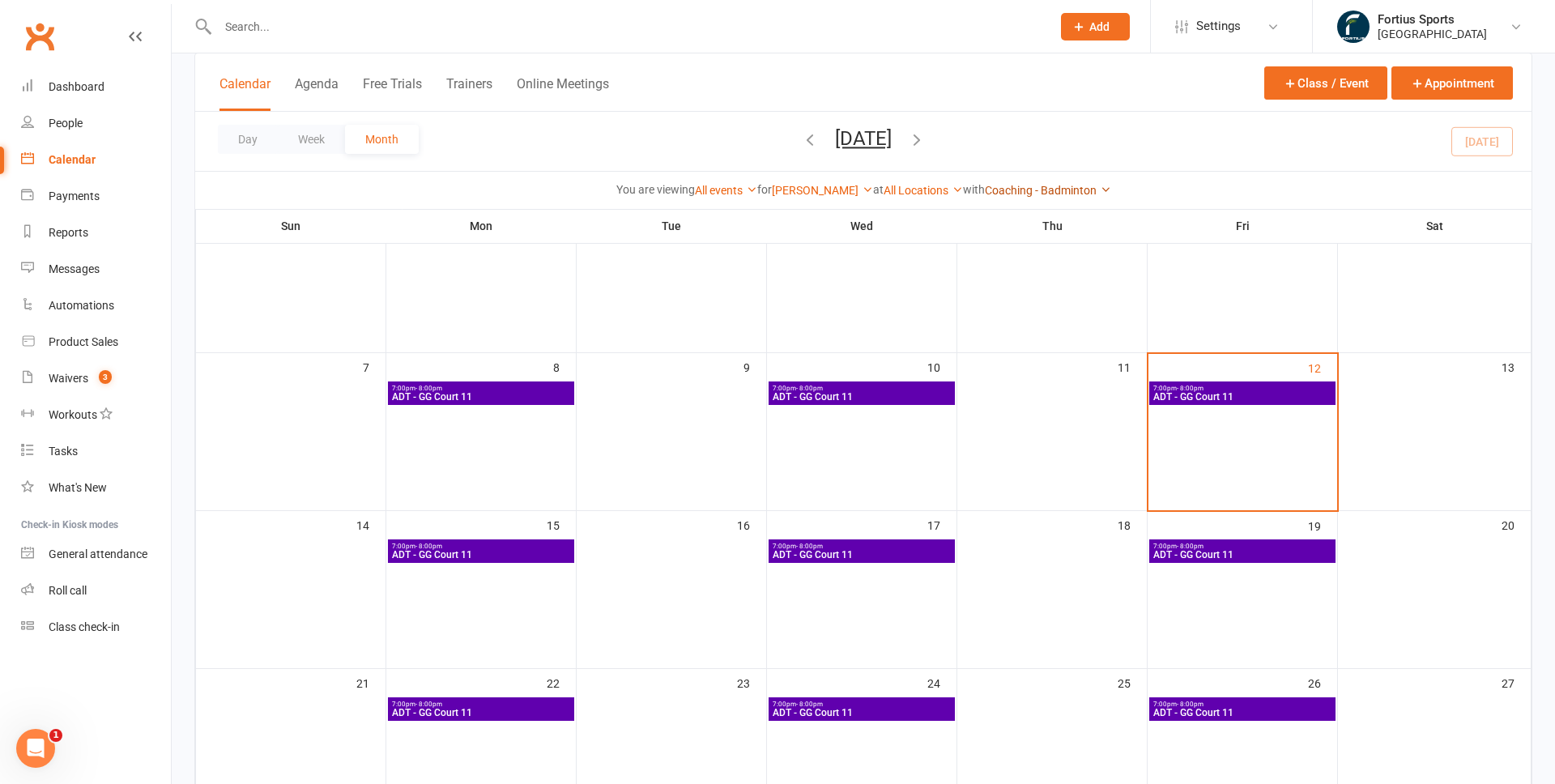
click at [1099, 191] on link "Coaching - Badminton" at bounding box center [1047, 190] width 126 height 13
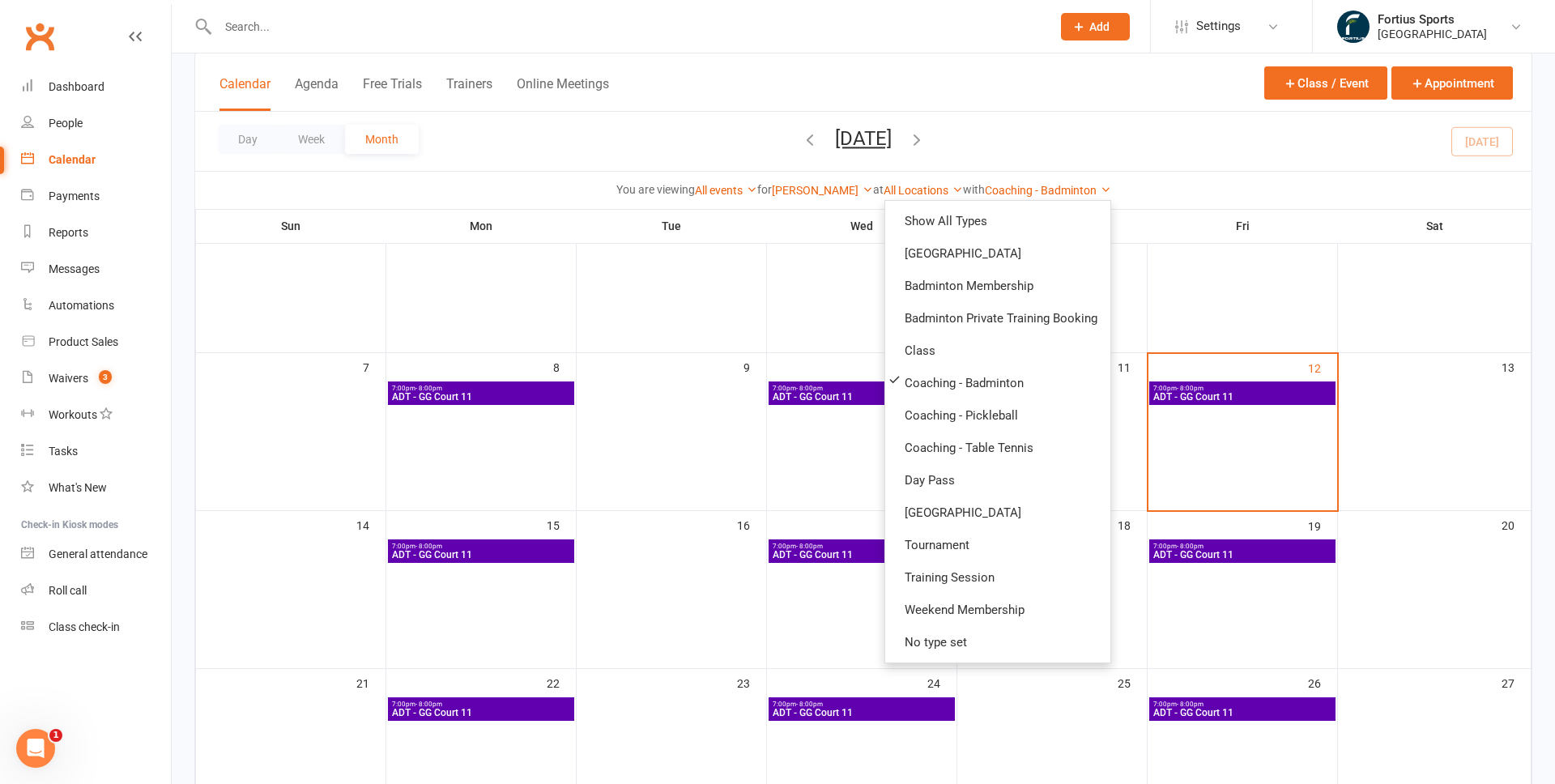
click at [1147, 182] on div "You are viewing All events All events Empty events Full events Non-empty events…" at bounding box center [862, 190] width 1318 height 18
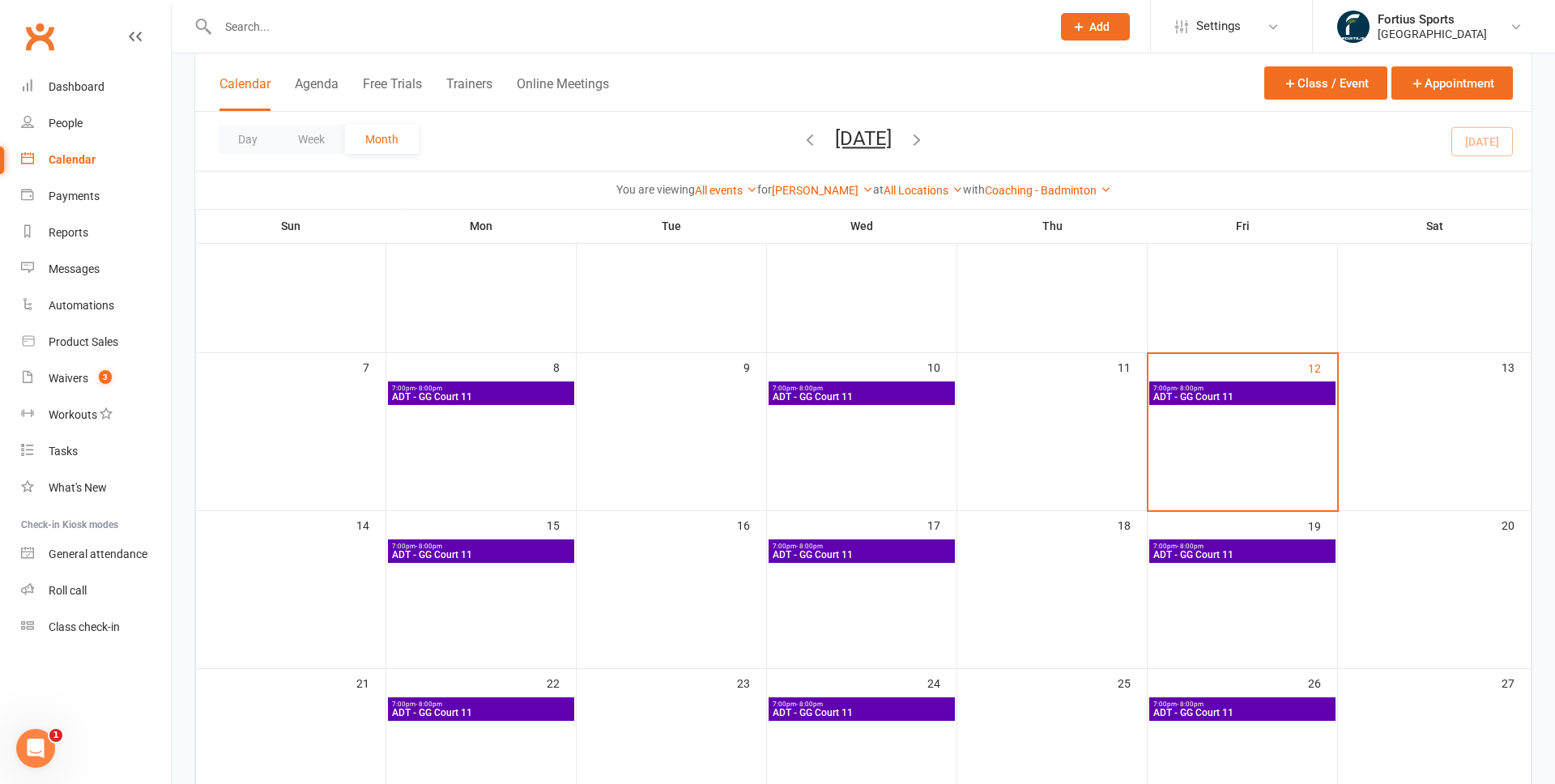
click at [897, 392] on span "ADT - GG Court 11" at bounding box center [861, 396] width 180 height 10
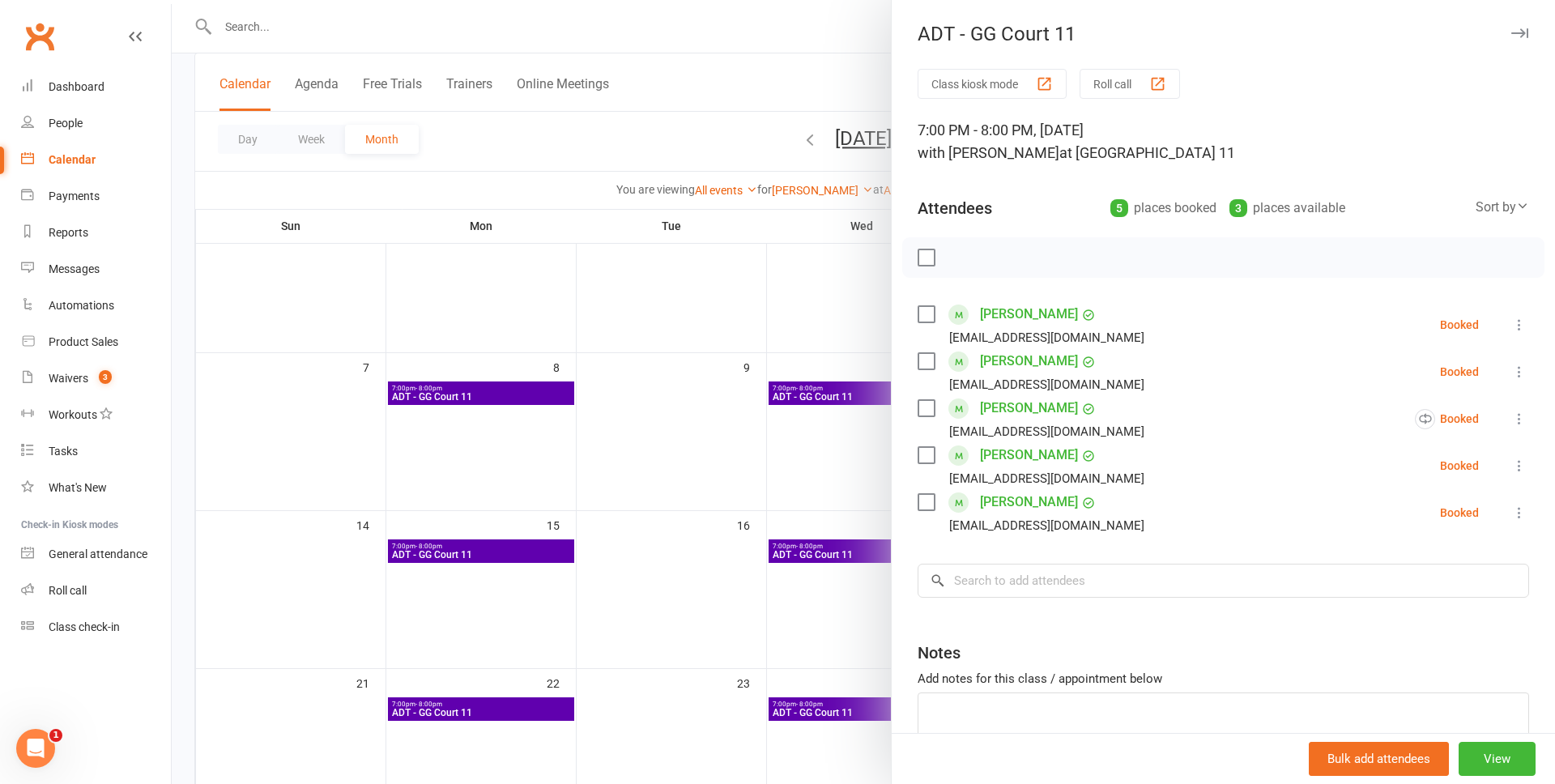
click at [1519, 325] on icon at bounding box center [1519, 325] width 16 height 16
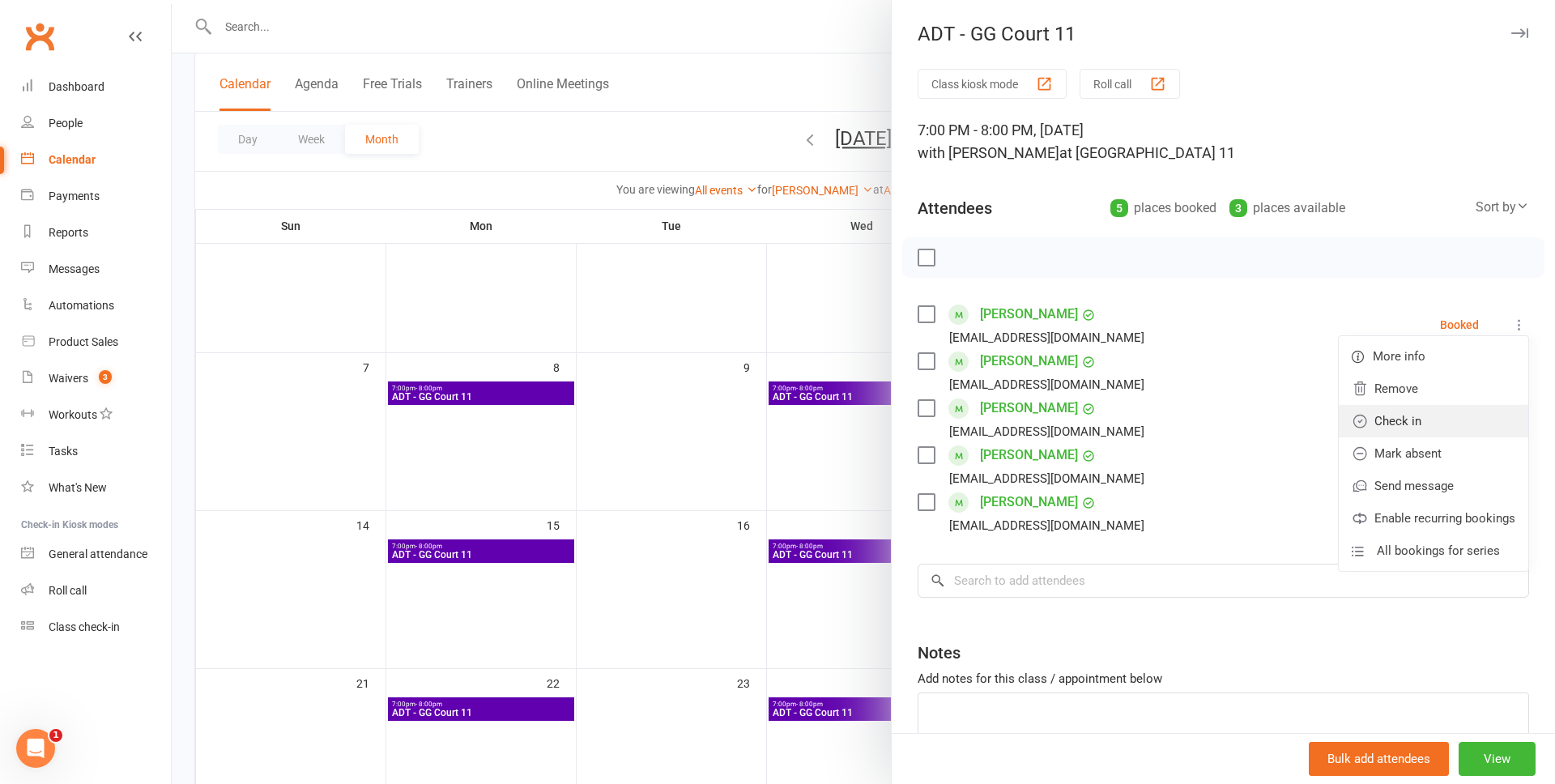
click at [1437, 421] on link "Check in" at bounding box center [1433, 421] width 190 height 32
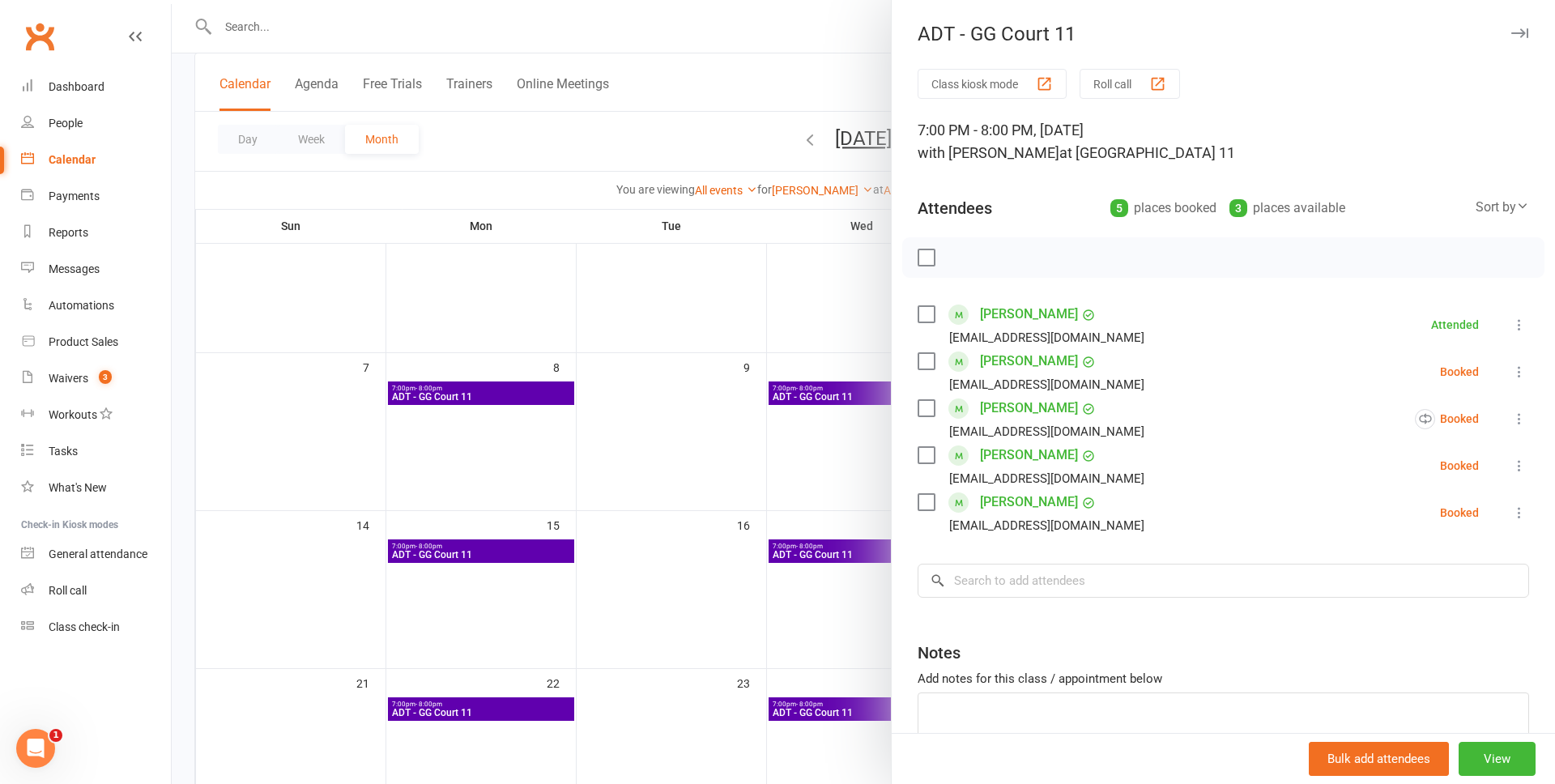
click at [1520, 375] on icon at bounding box center [1519, 371] width 16 height 16
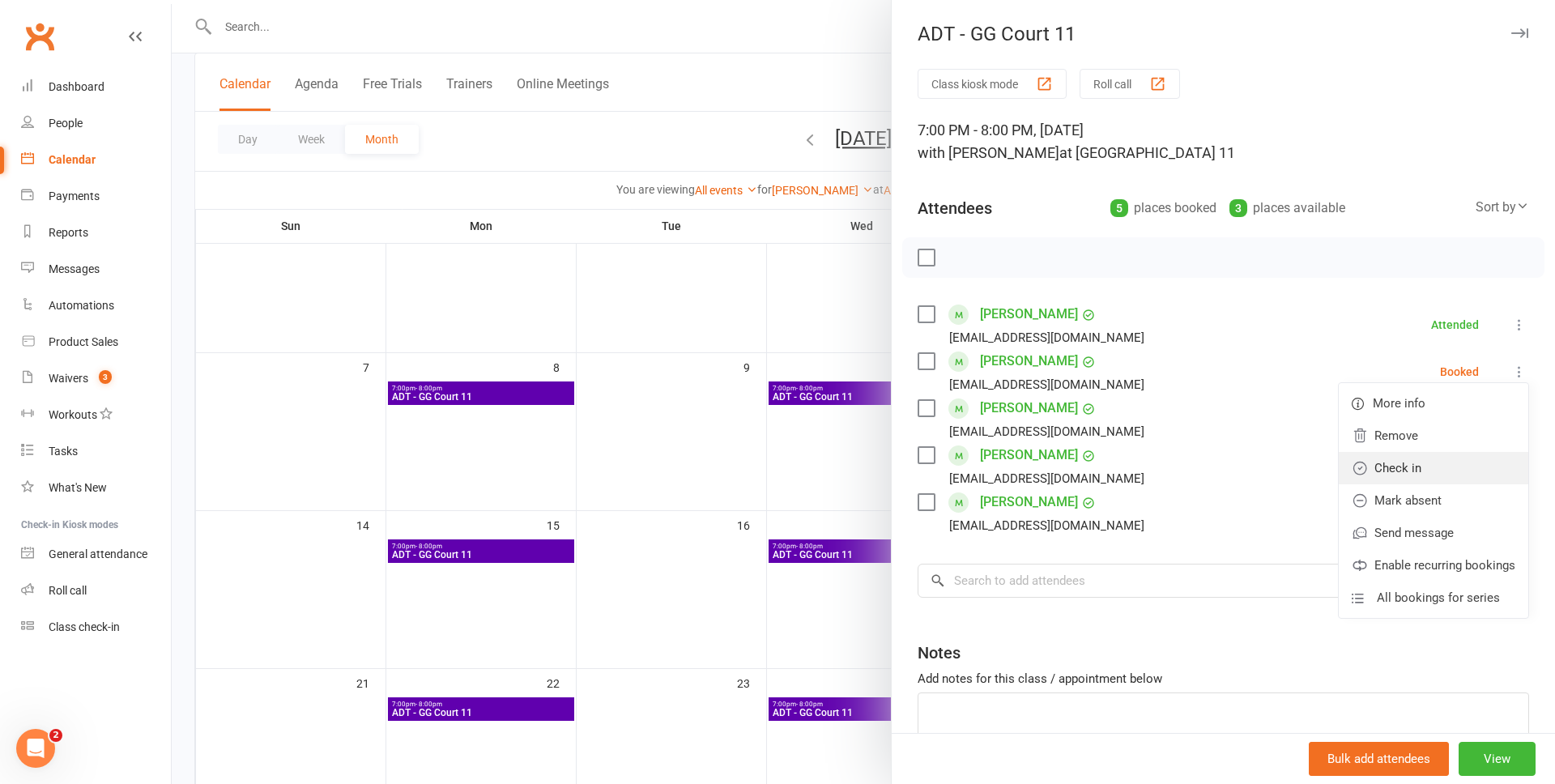
click at [1410, 463] on link "Check in" at bounding box center [1433, 468] width 190 height 32
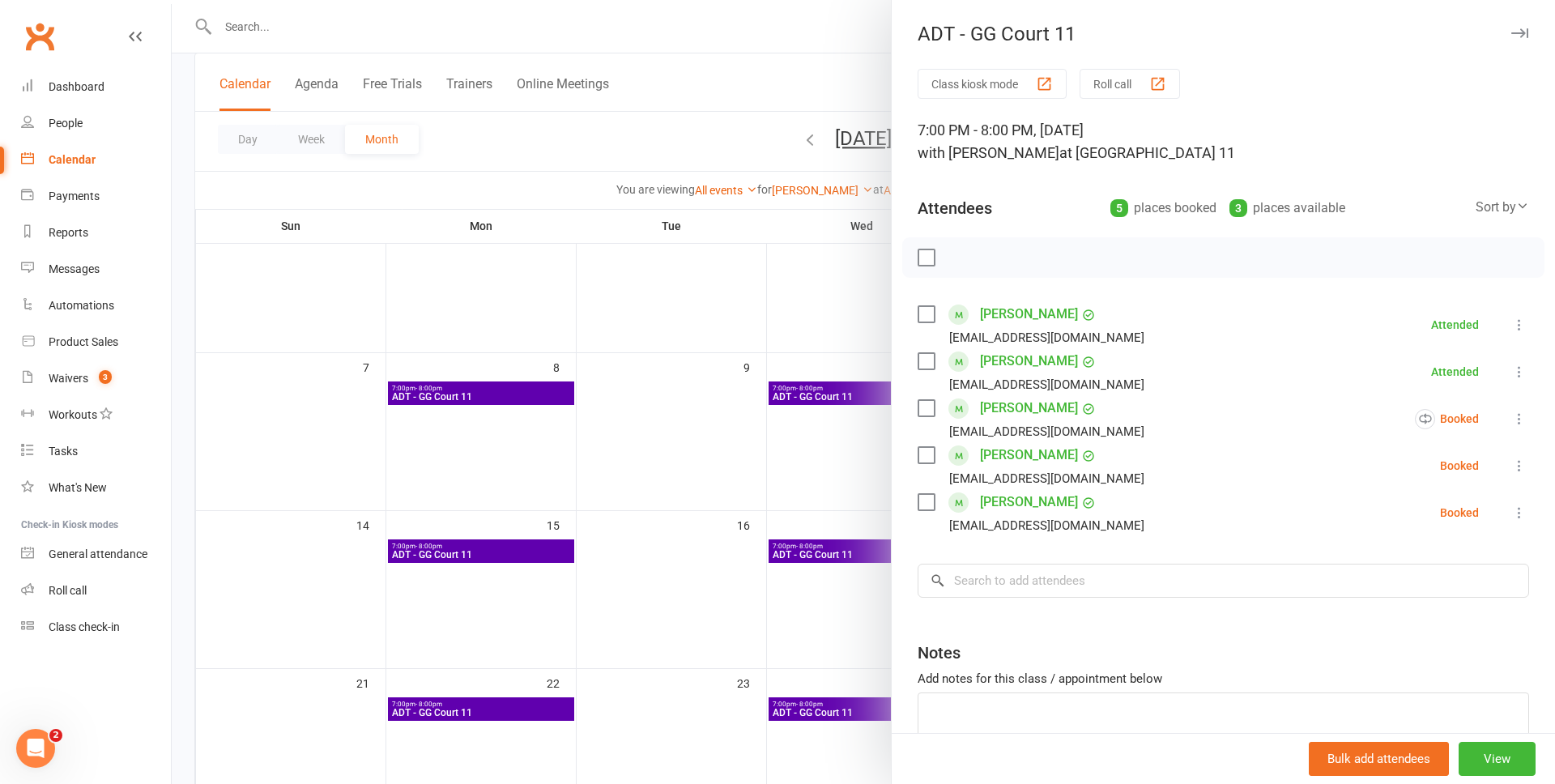
click at [1514, 419] on icon at bounding box center [1519, 419] width 16 height 16
click at [1393, 521] on link "Check in" at bounding box center [1422, 514] width 211 height 32
click at [1515, 469] on icon at bounding box center [1519, 465] width 16 height 16
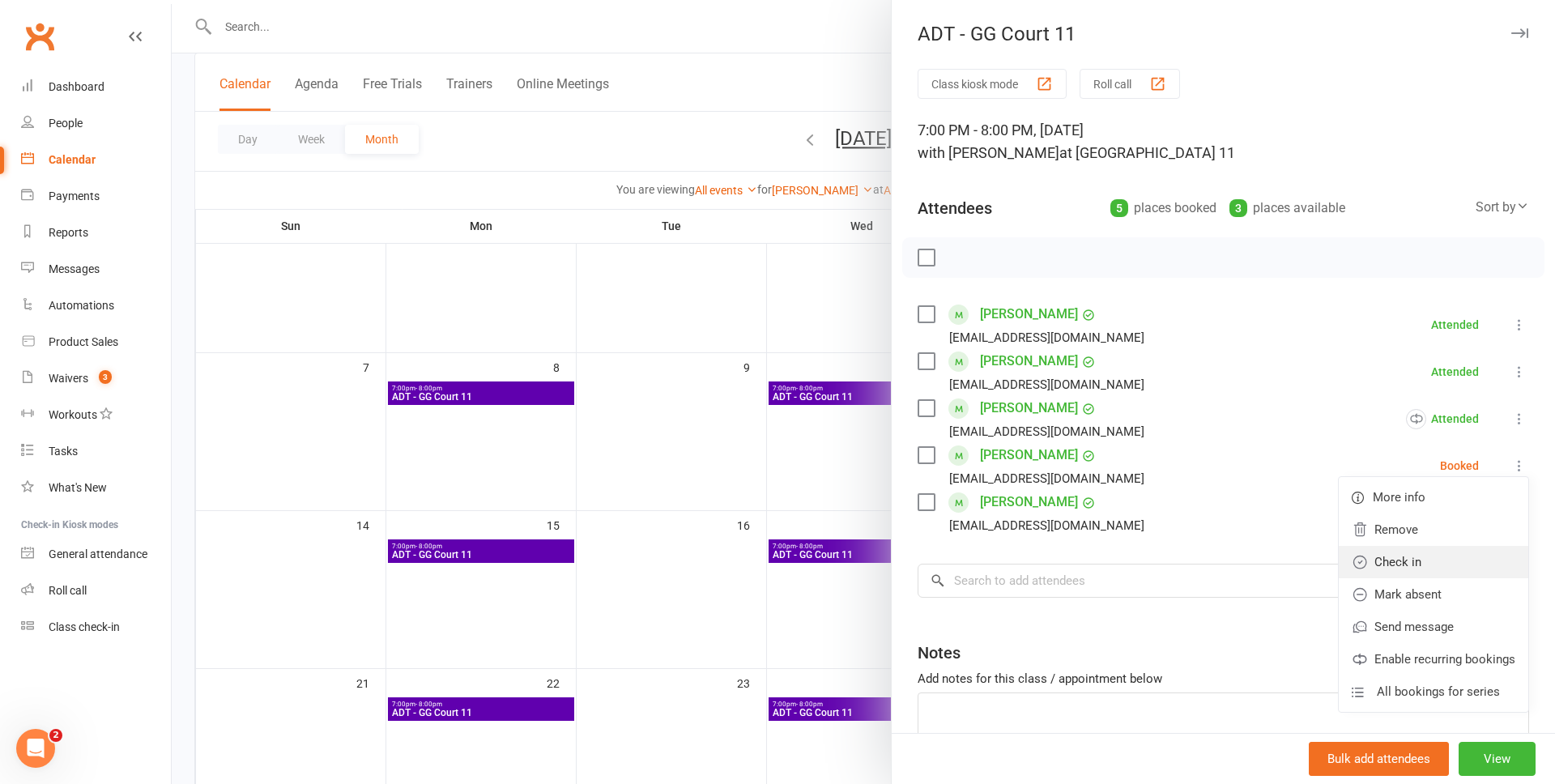
click at [1392, 562] on link "Check in" at bounding box center [1433, 562] width 190 height 32
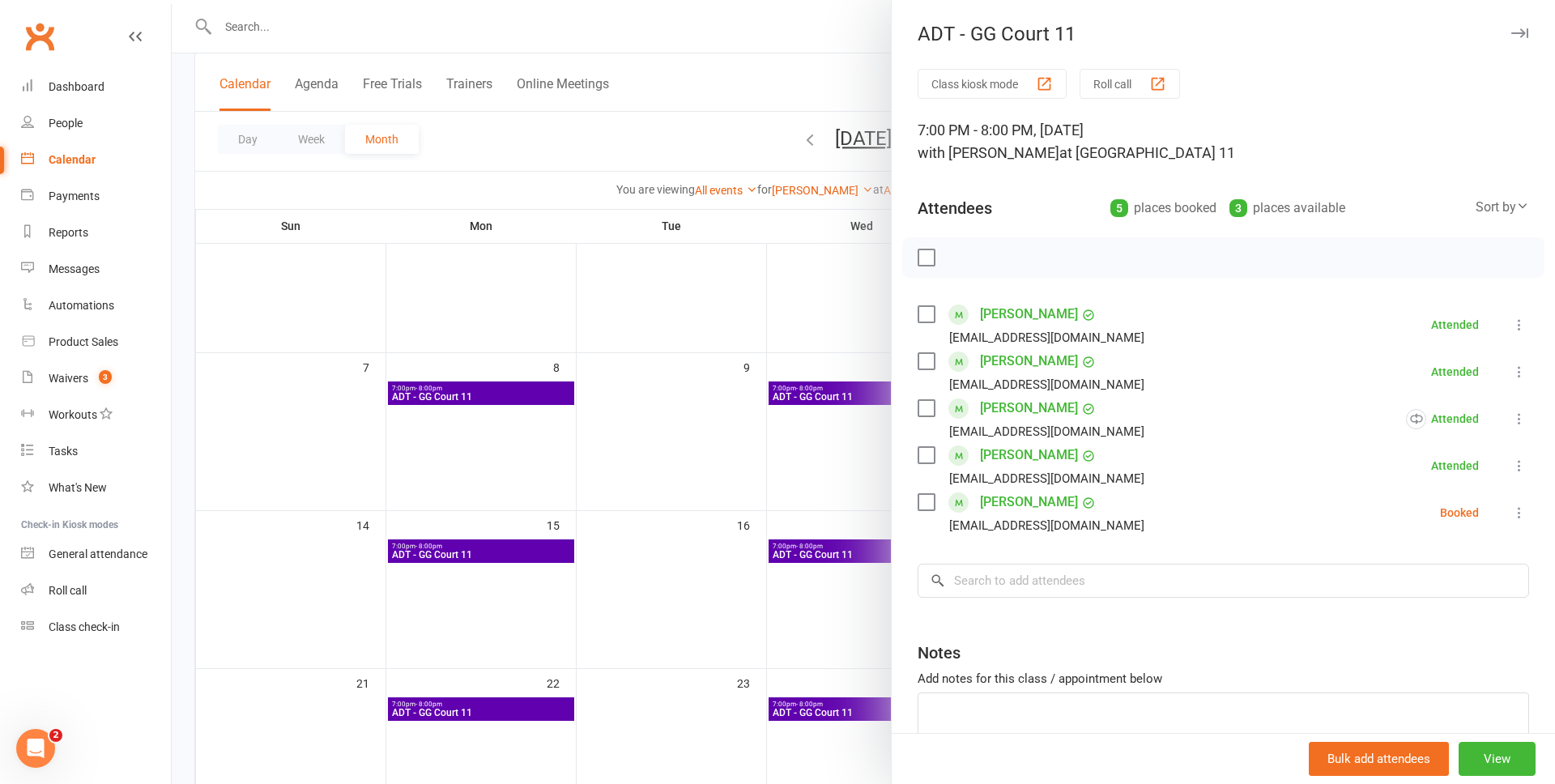
click at [541, 387] on div at bounding box center [863, 392] width 1383 height 784
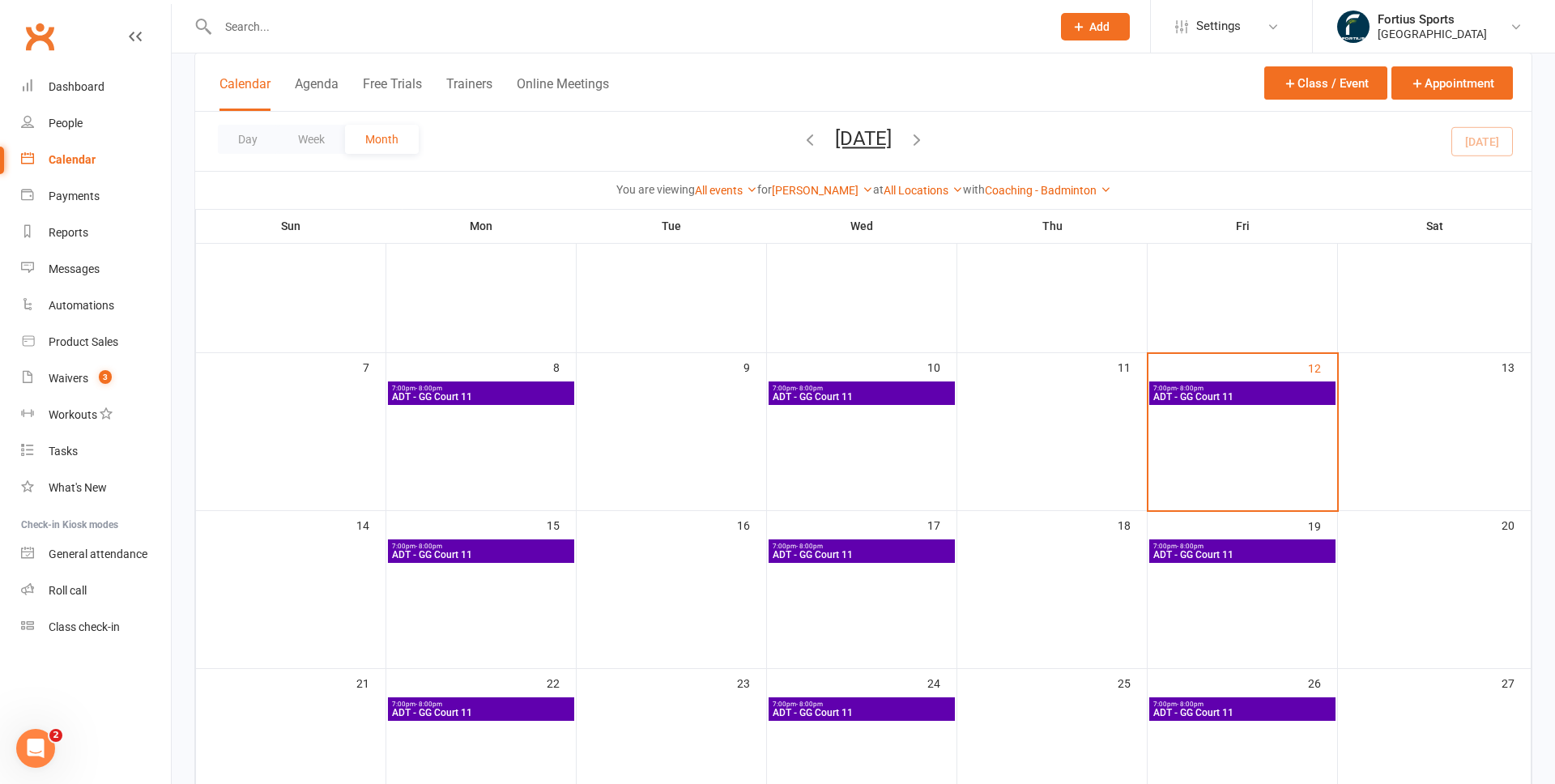
click at [536, 392] on span "ADT - GG Court 11" at bounding box center [480, 396] width 180 height 10
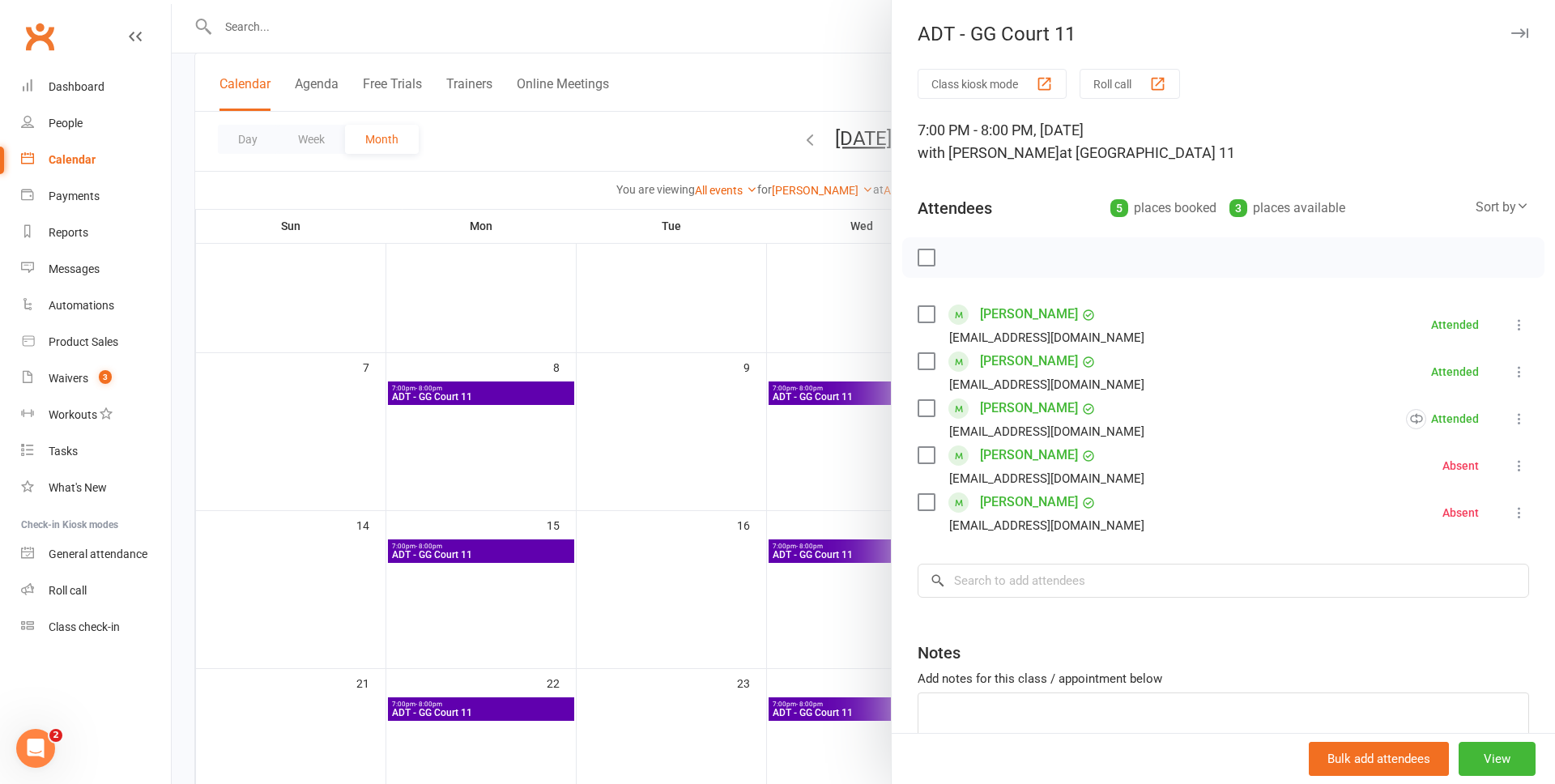
click at [1524, 514] on icon at bounding box center [1519, 513] width 16 height 16
click at [616, 123] on div at bounding box center [863, 392] width 1383 height 784
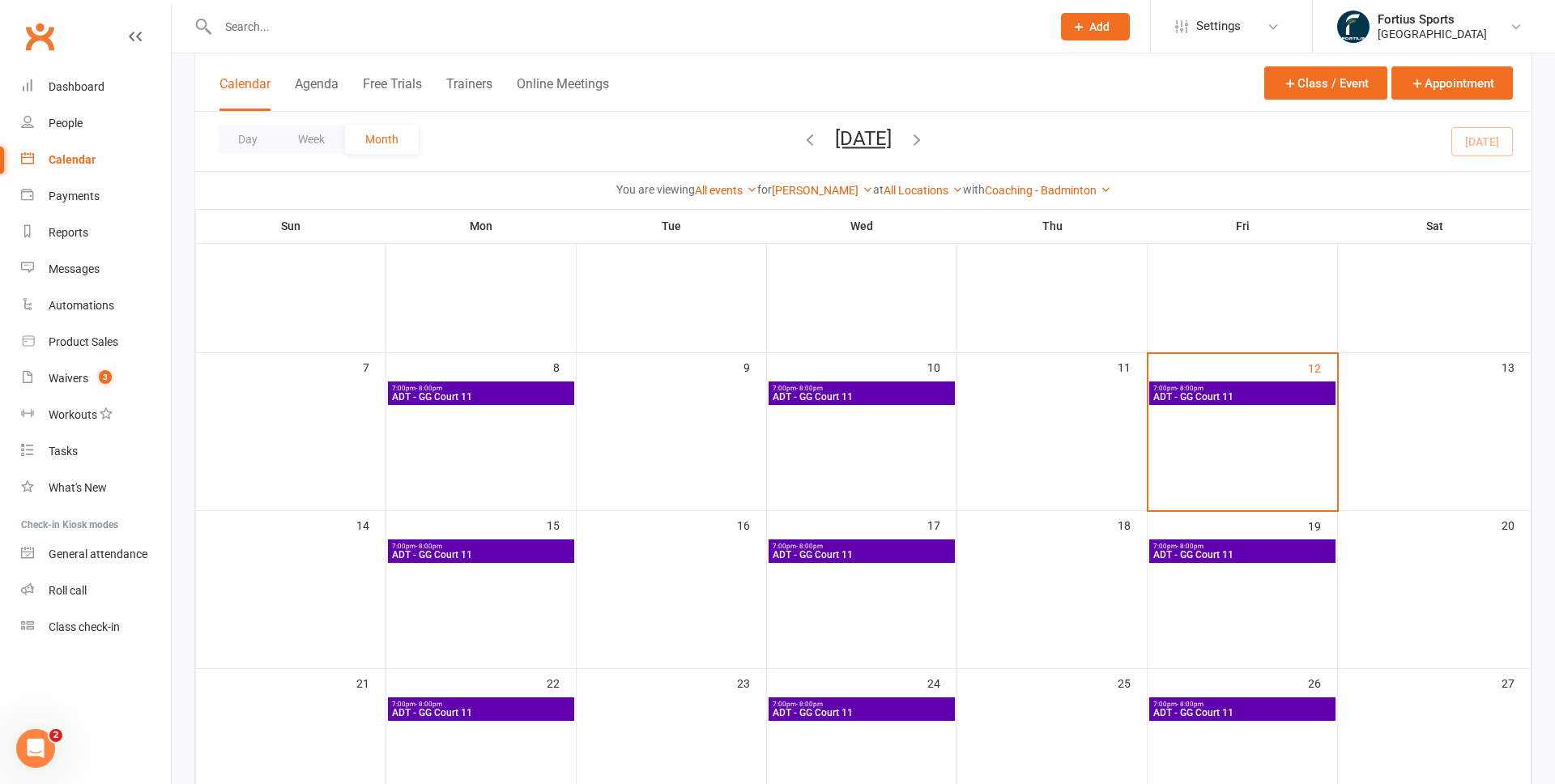
click at [501, 392] on span "ADT - GG Court 11" at bounding box center [480, 396] width 180 height 10
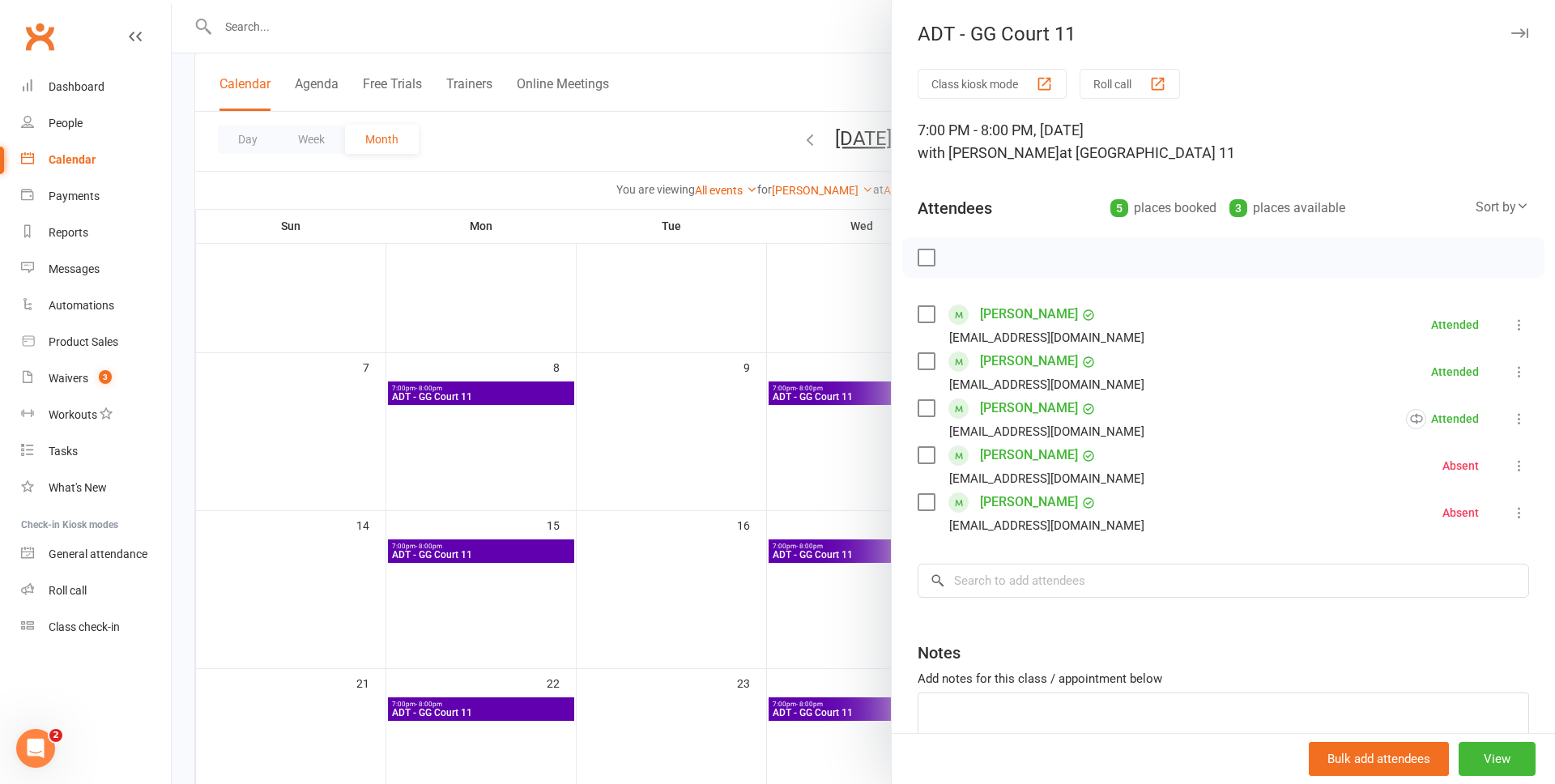
click at [1033, 503] on link "Vijayanand Silvary" at bounding box center [1029, 502] width 98 height 26
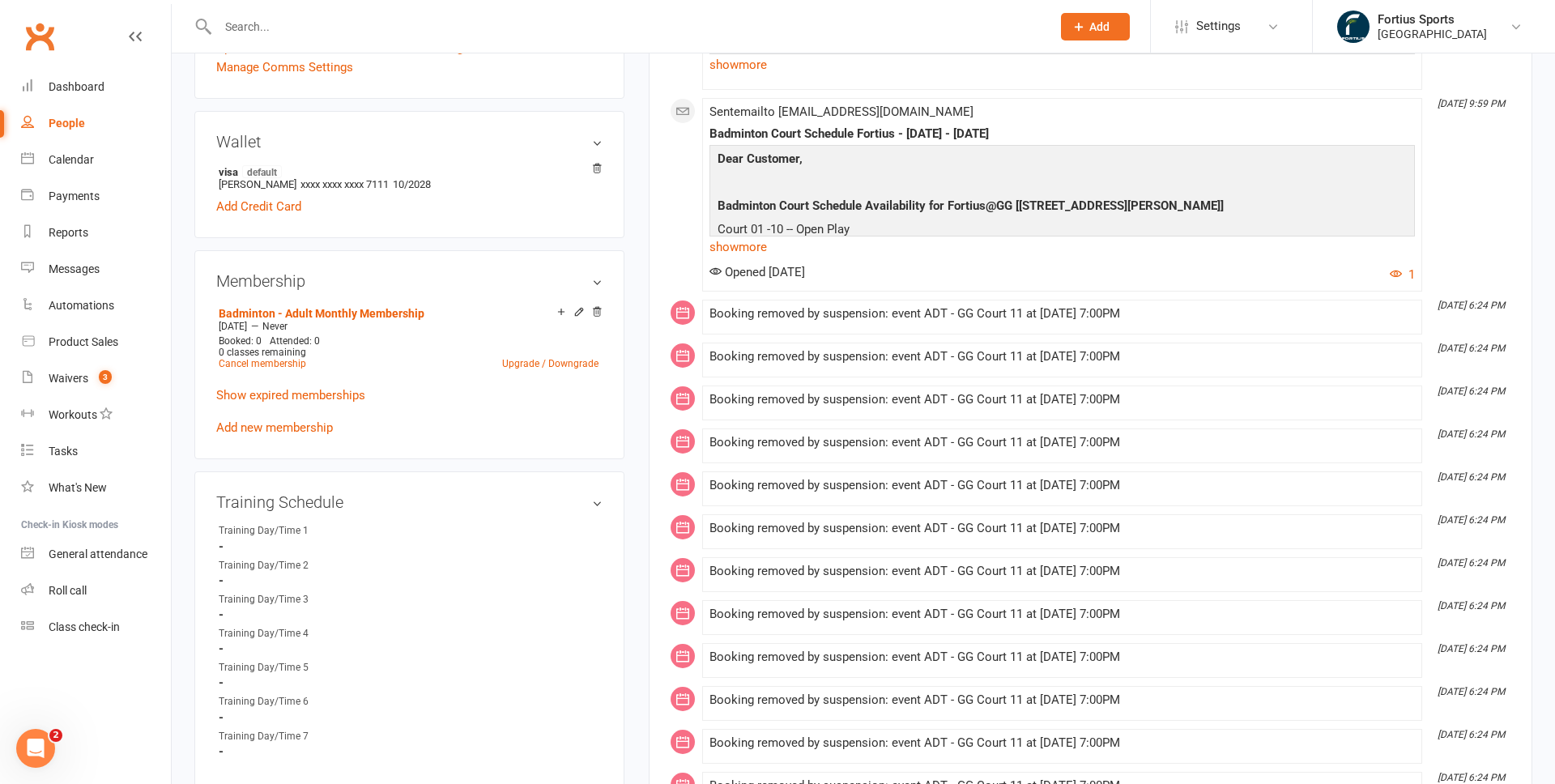
scroll to position [422, 0]
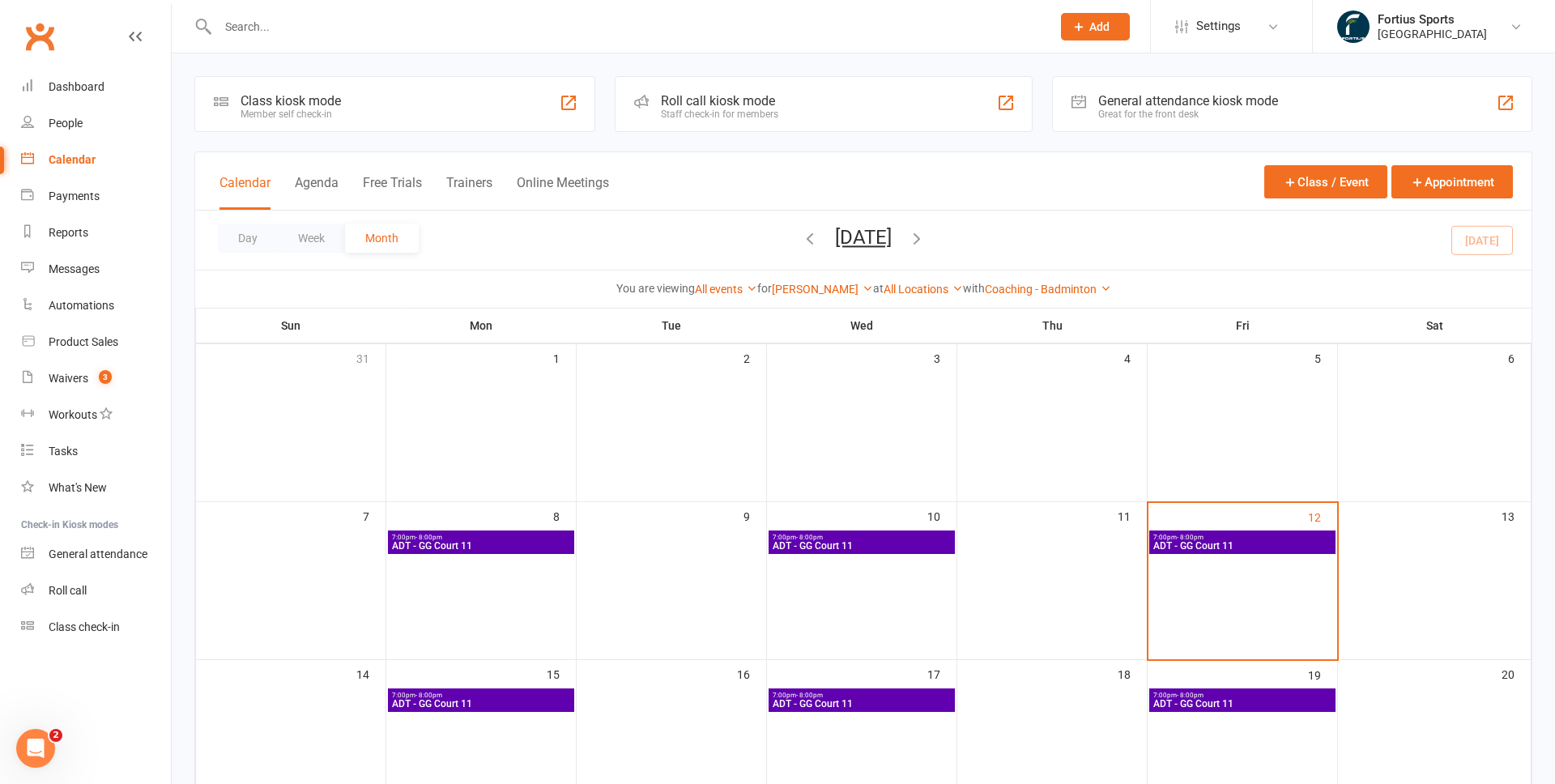
click at [519, 541] on span "ADT - GG Court 11" at bounding box center [480, 545] width 180 height 10
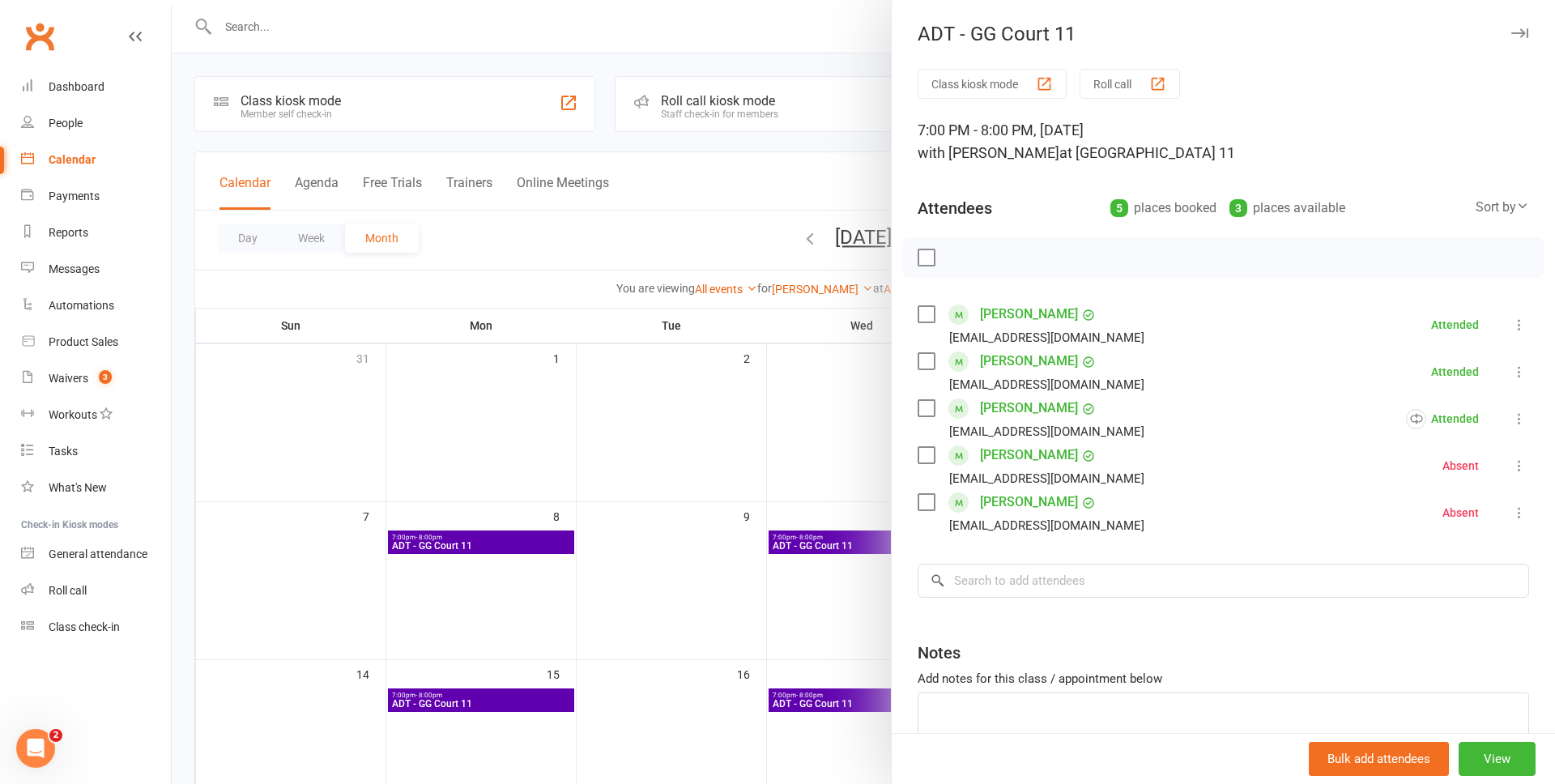
click at [1518, 510] on icon at bounding box center [1519, 513] width 16 height 16
click at [507, 412] on div at bounding box center [863, 392] width 1383 height 784
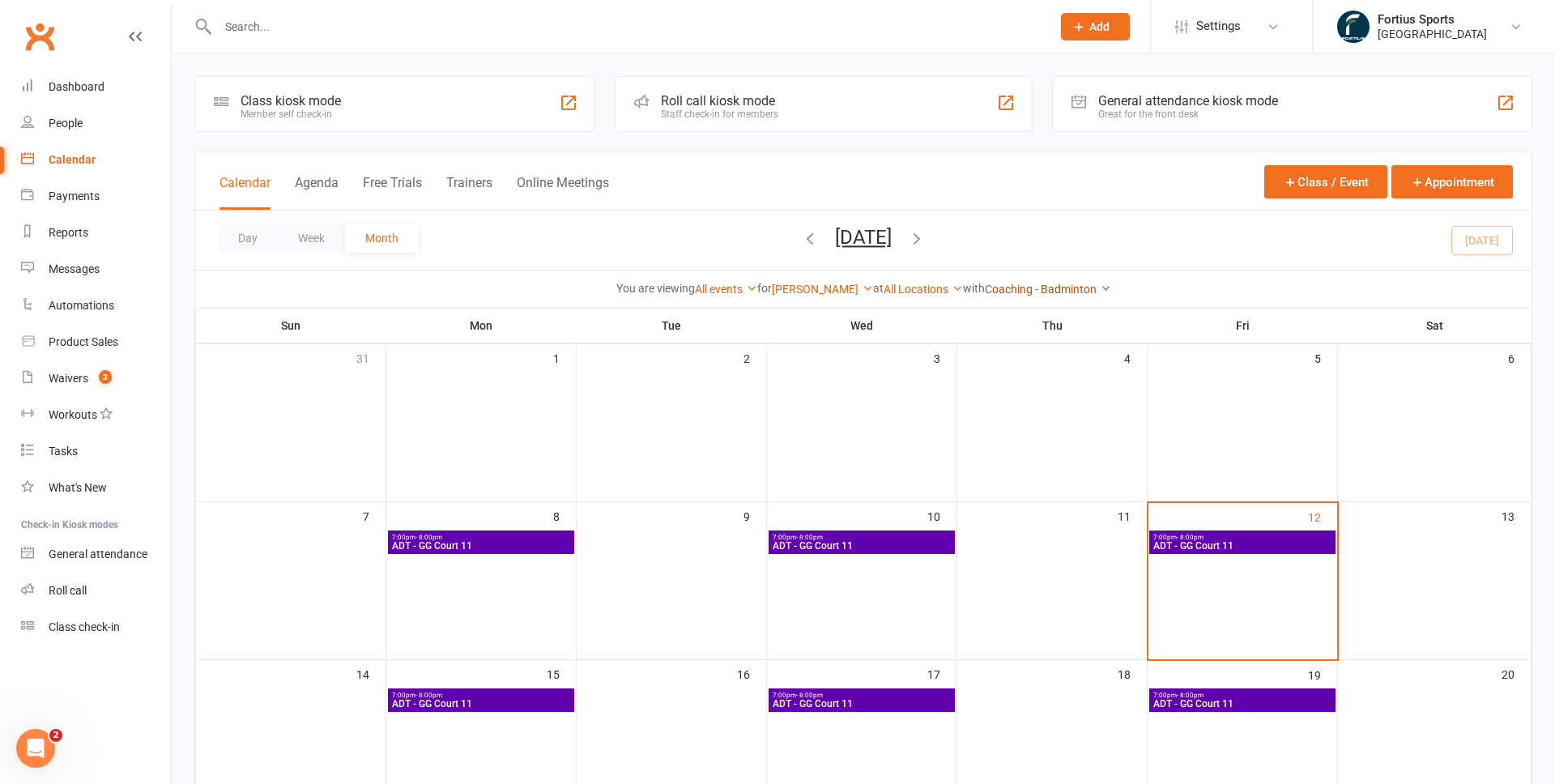
click at [1059, 292] on link "Coaching - Badminton" at bounding box center [1047, 289] width 126 height 13
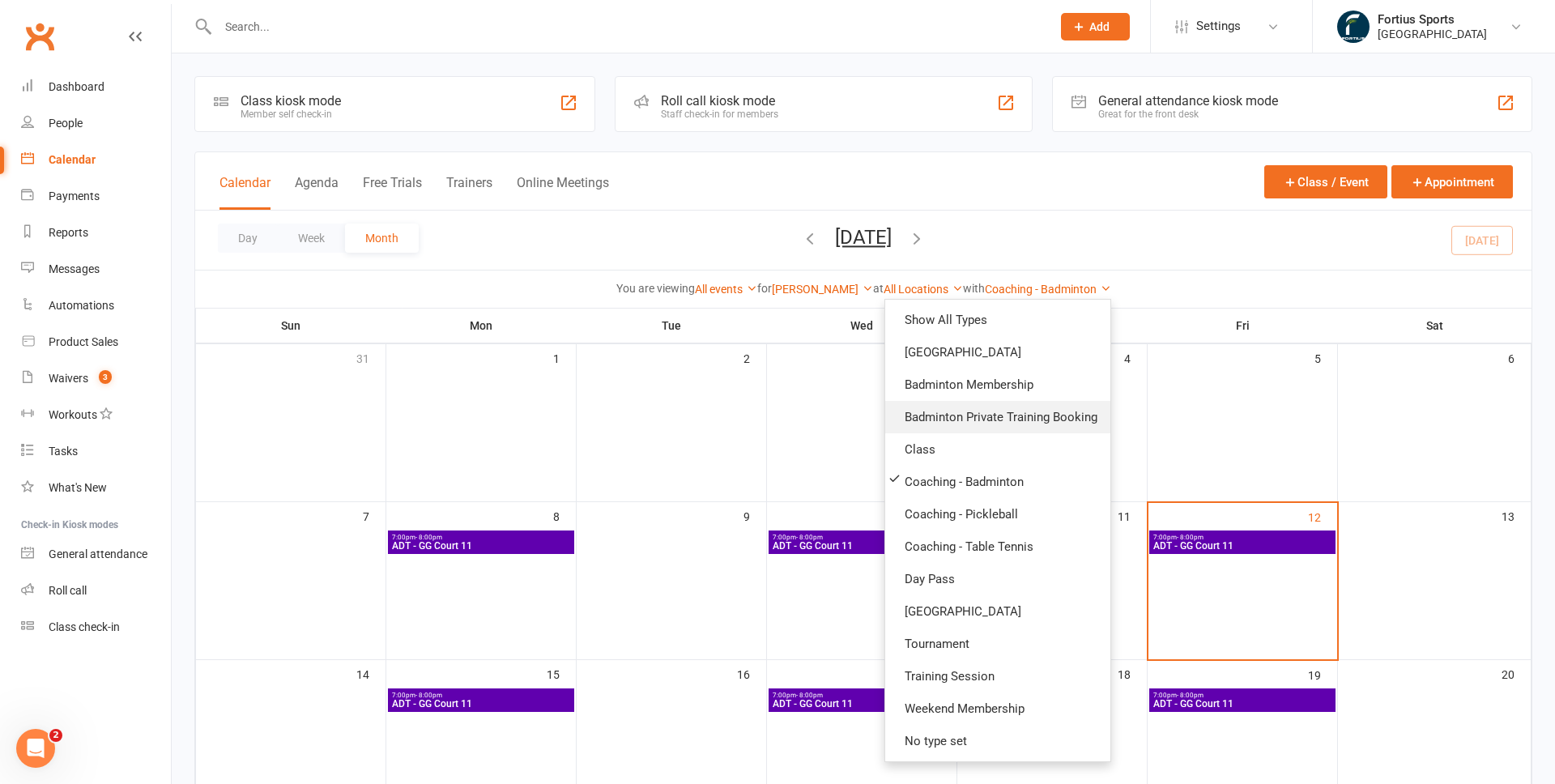
click at [1046, 416] on link "Badminton Private Training Booking" at bounding box center [997, 416] width 225 height 32
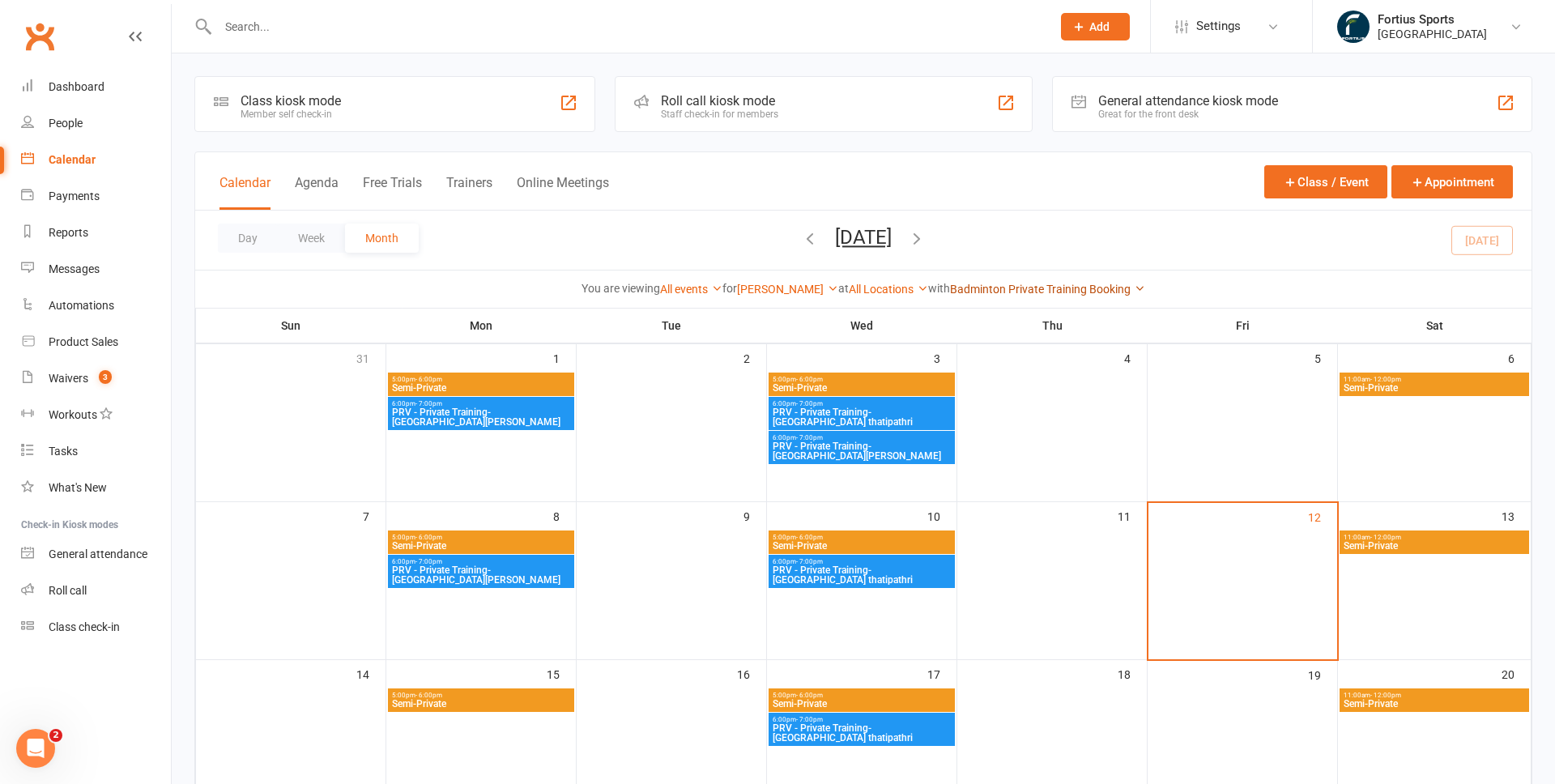
click at [1084, 287] on link "Badminton Private Training Booking" at bounding box center [1047, 289] width 195 height 13
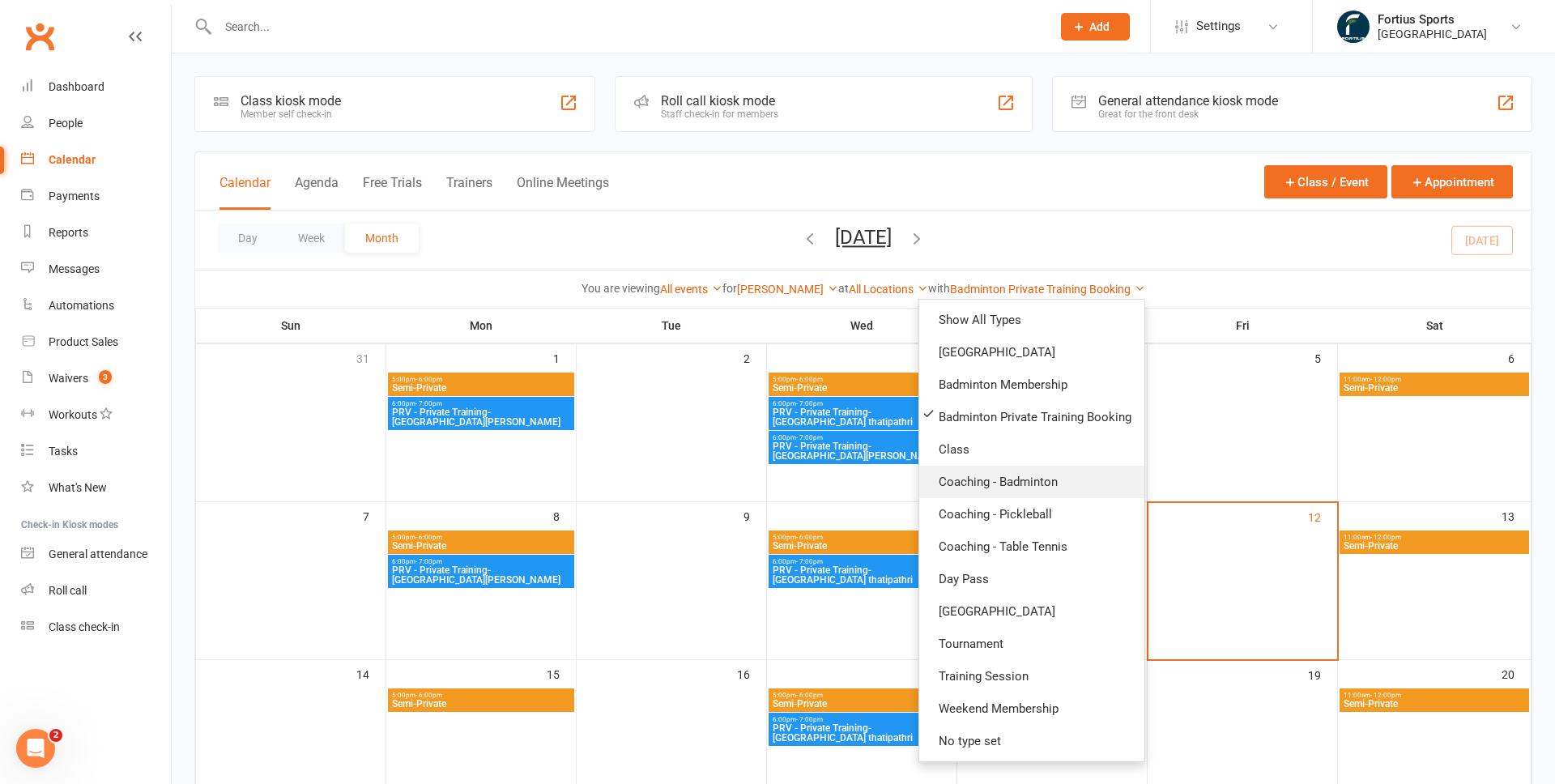
click at [999, 484] on link "Coaching - Badminton" at bounding box center [1032, 481] width 225 height 32
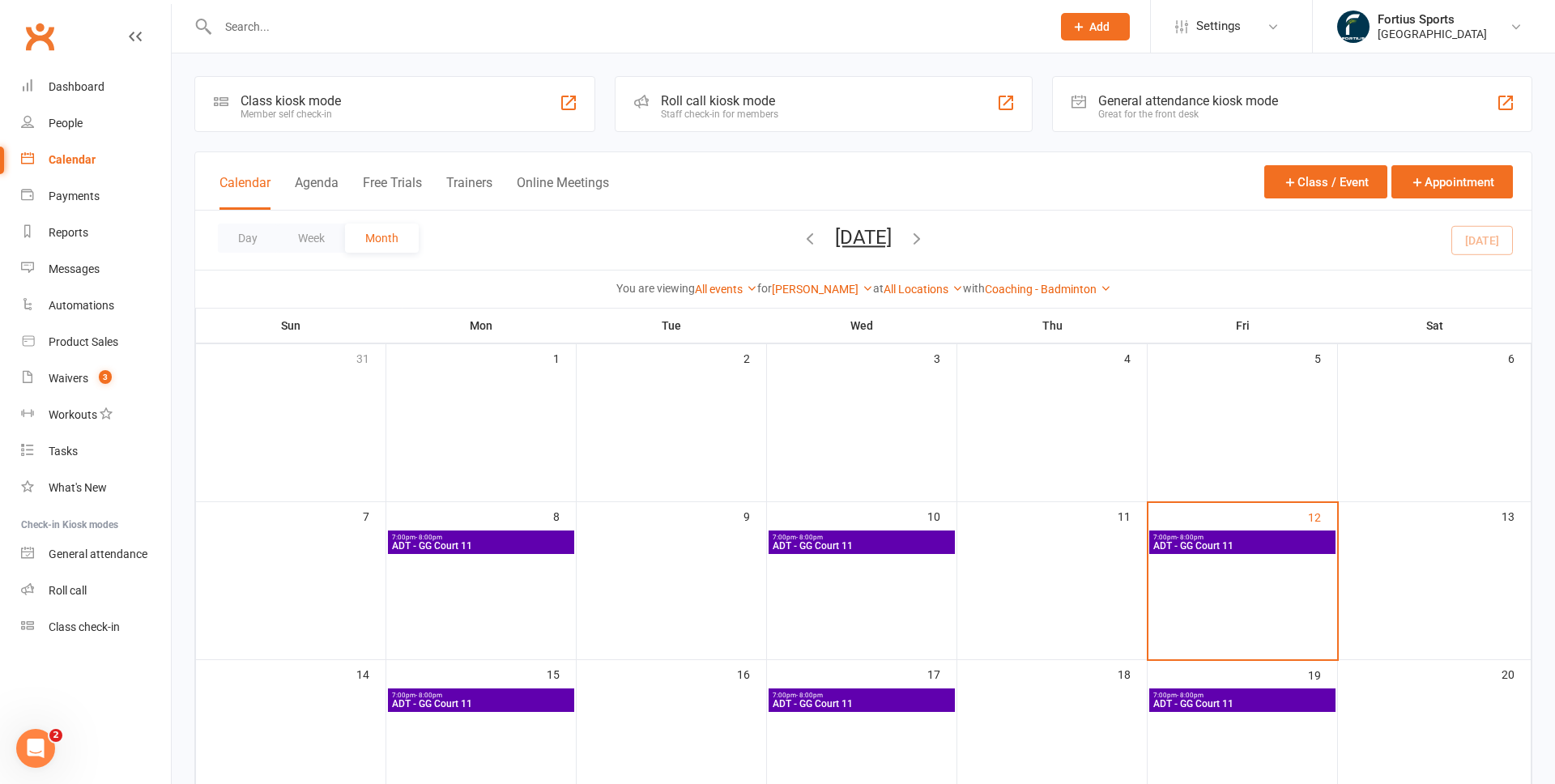
click at [1076, 296] on div "Coaching - Badminton Show All Types Badminton Court Reservation Badminton Membe…" at bounding box center [1047, 289] width 126 height 18
click at [1076, 286] on link "Coaching - Badminton" at bounding box center [1047, 289] width 126 height 13
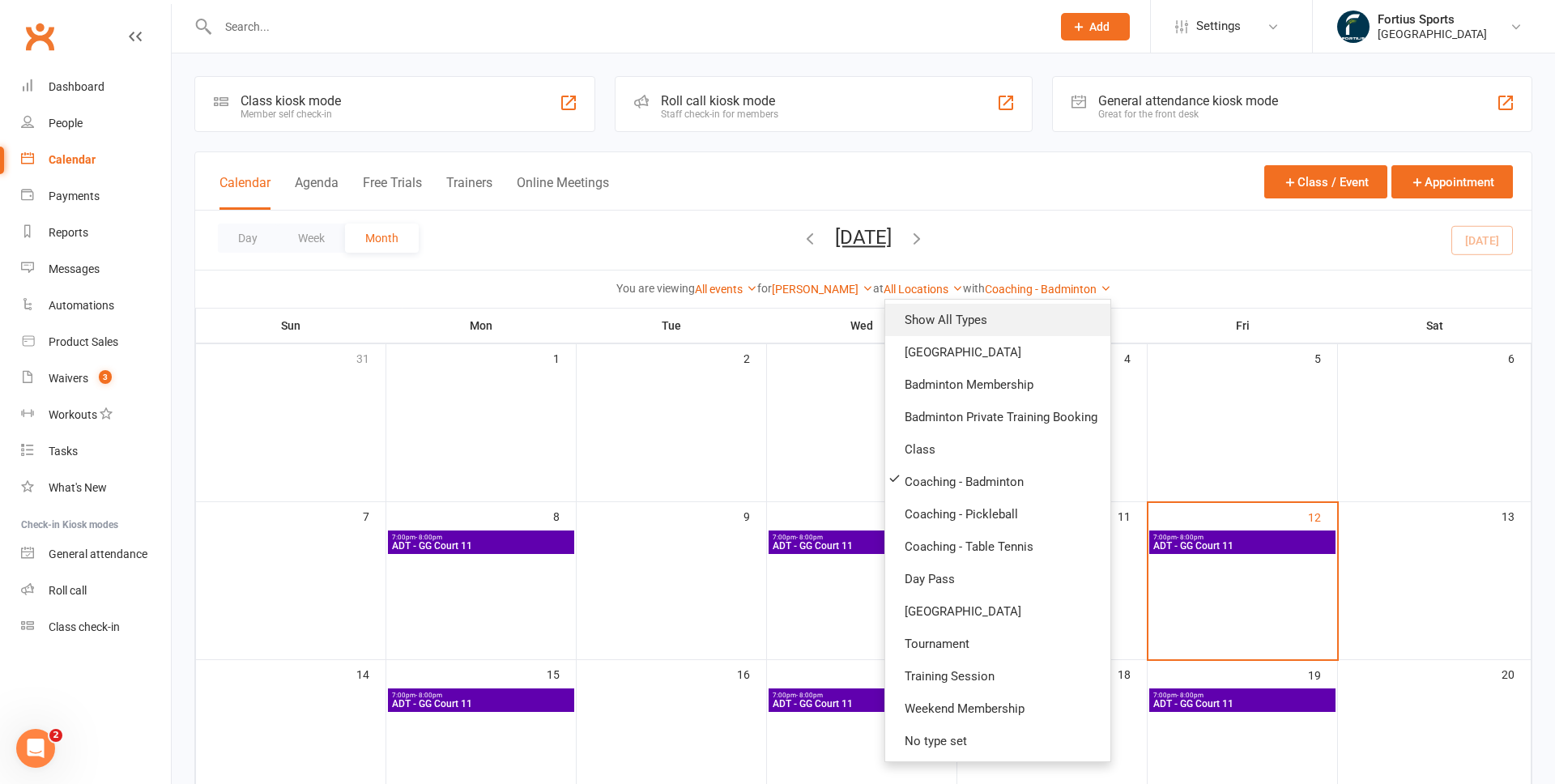
click at [1014, 325] on link "Show All Types" at bounding box center [997, 320] width 225 height 32
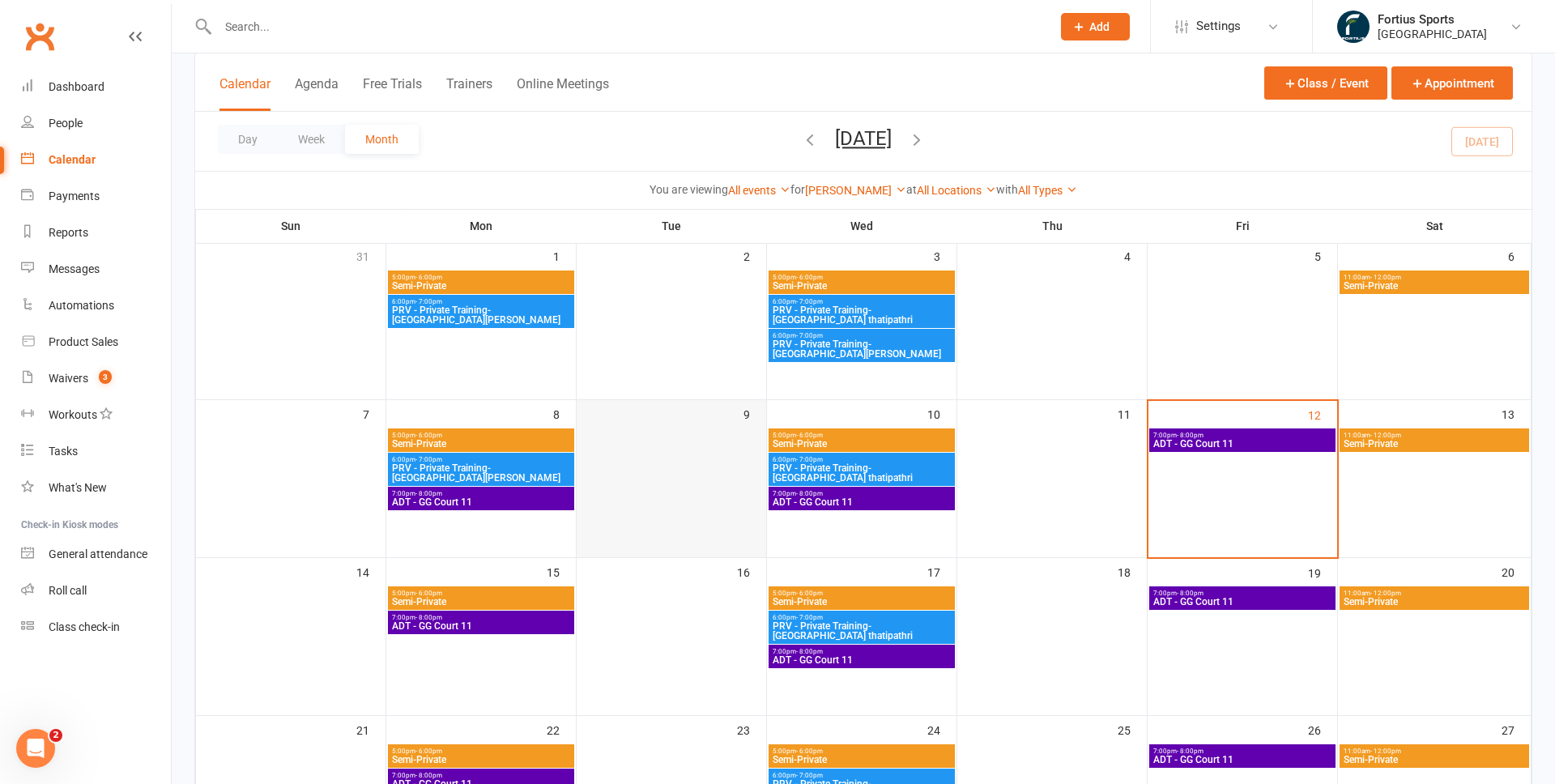
scroll to position [108, 0]
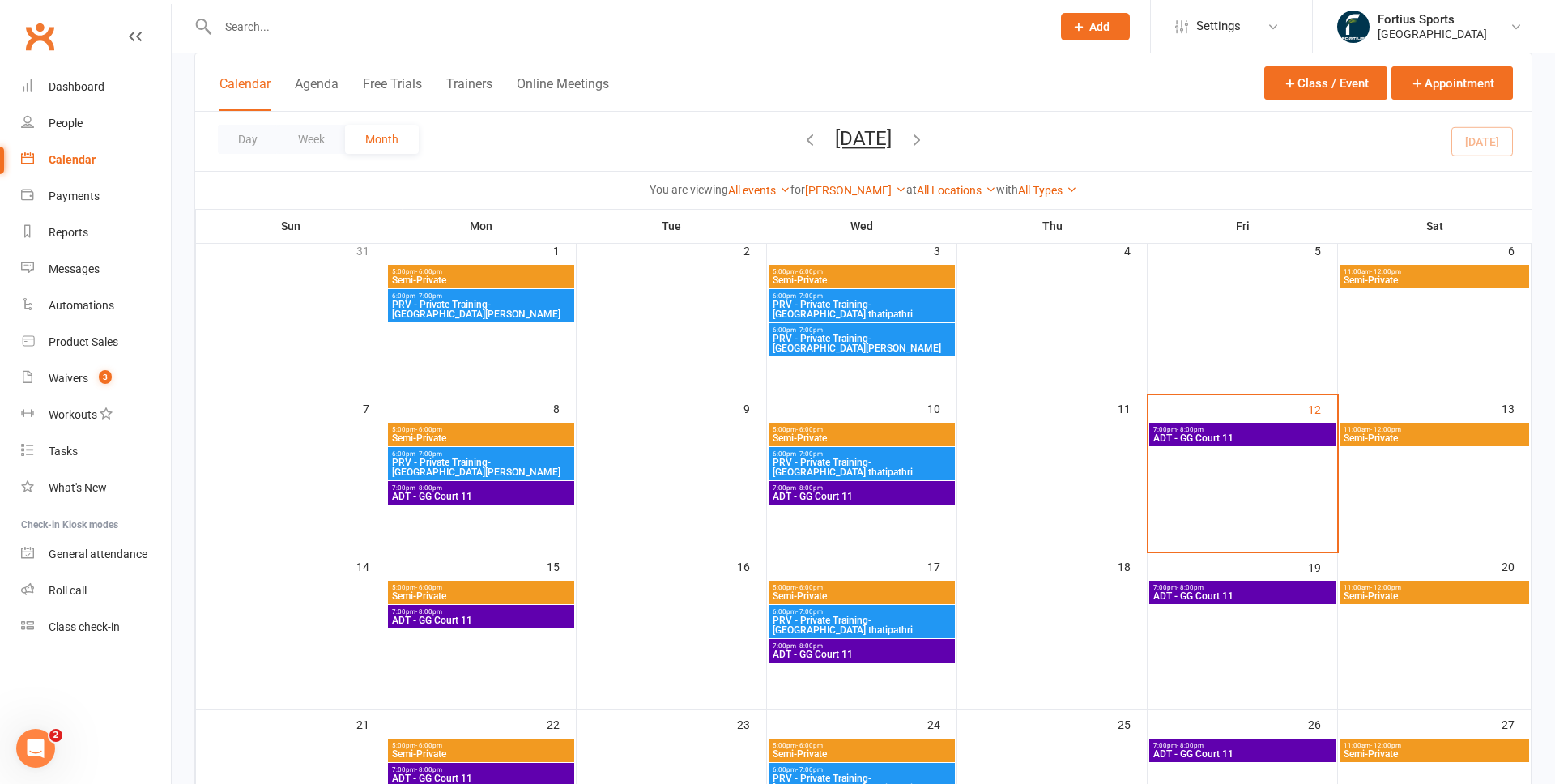
click at [508, 496] on span "ADT - GG Court 11" at bounding box center [480, 496] width 180 height 10
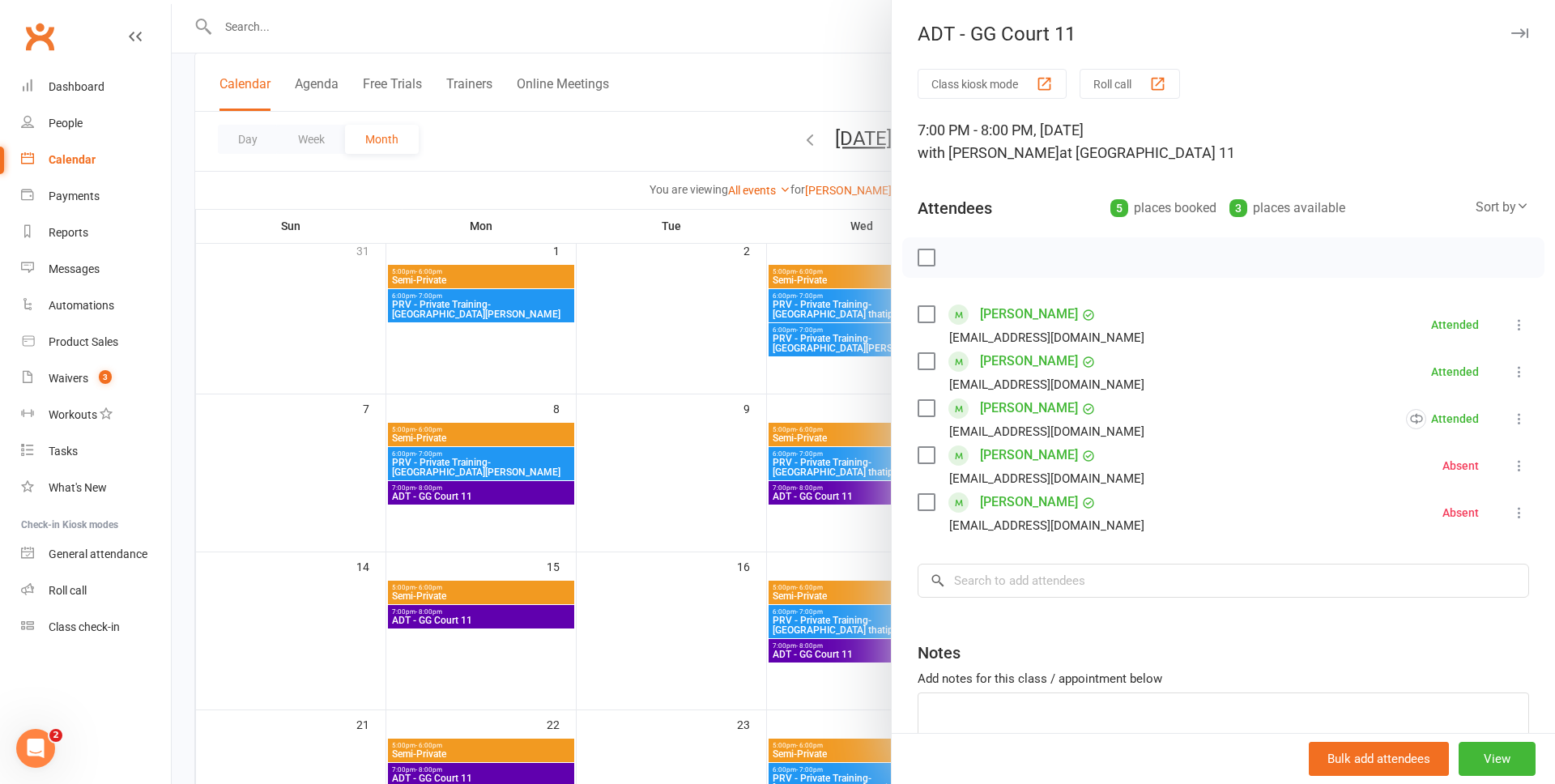
click at [1520, 518] on icon at bounding box center [1519, 513] width 16 height 16
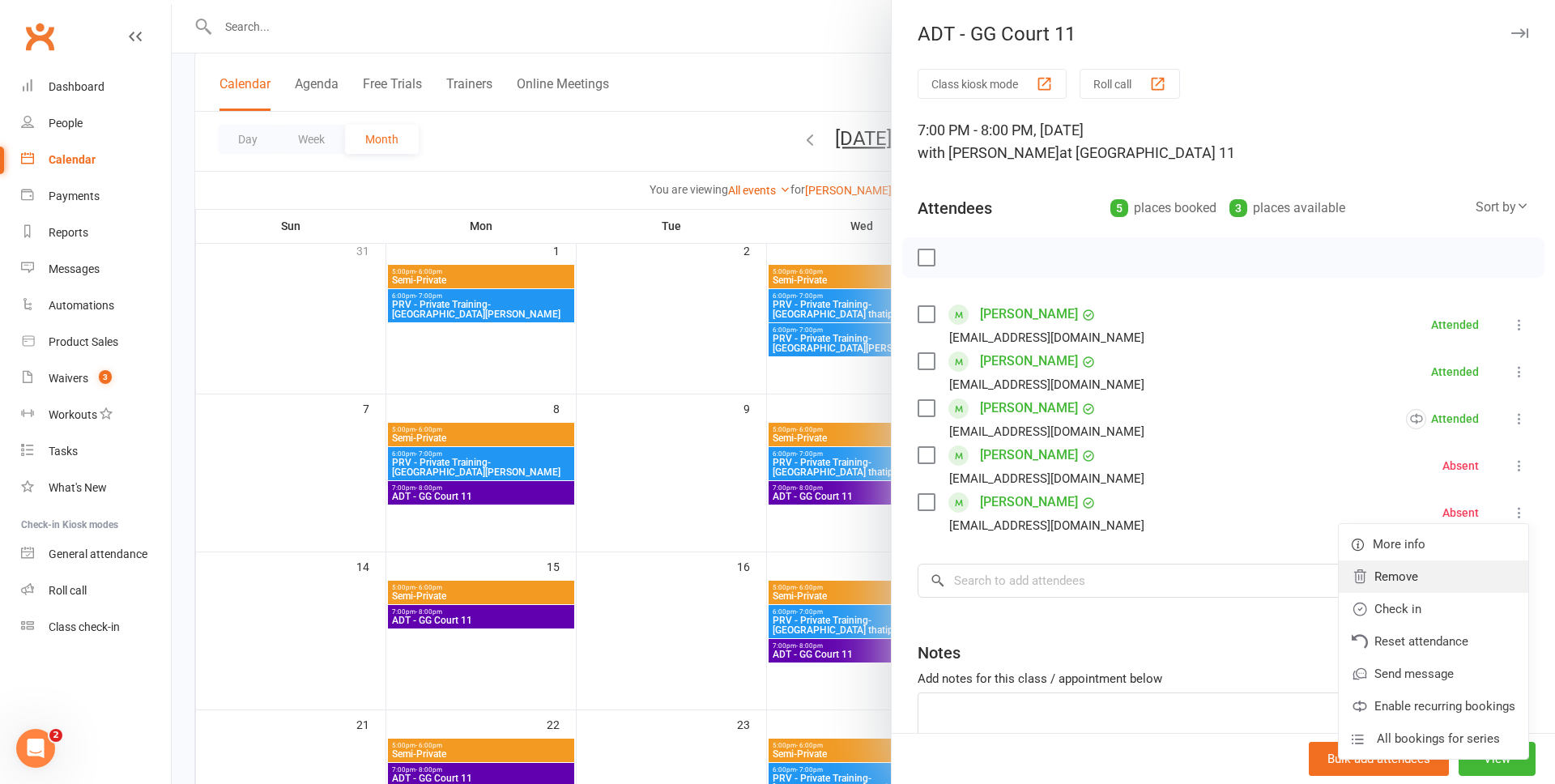
click at [1413, 583] on link "Remove" at bounding box center [1433, 576] width 190 height 32
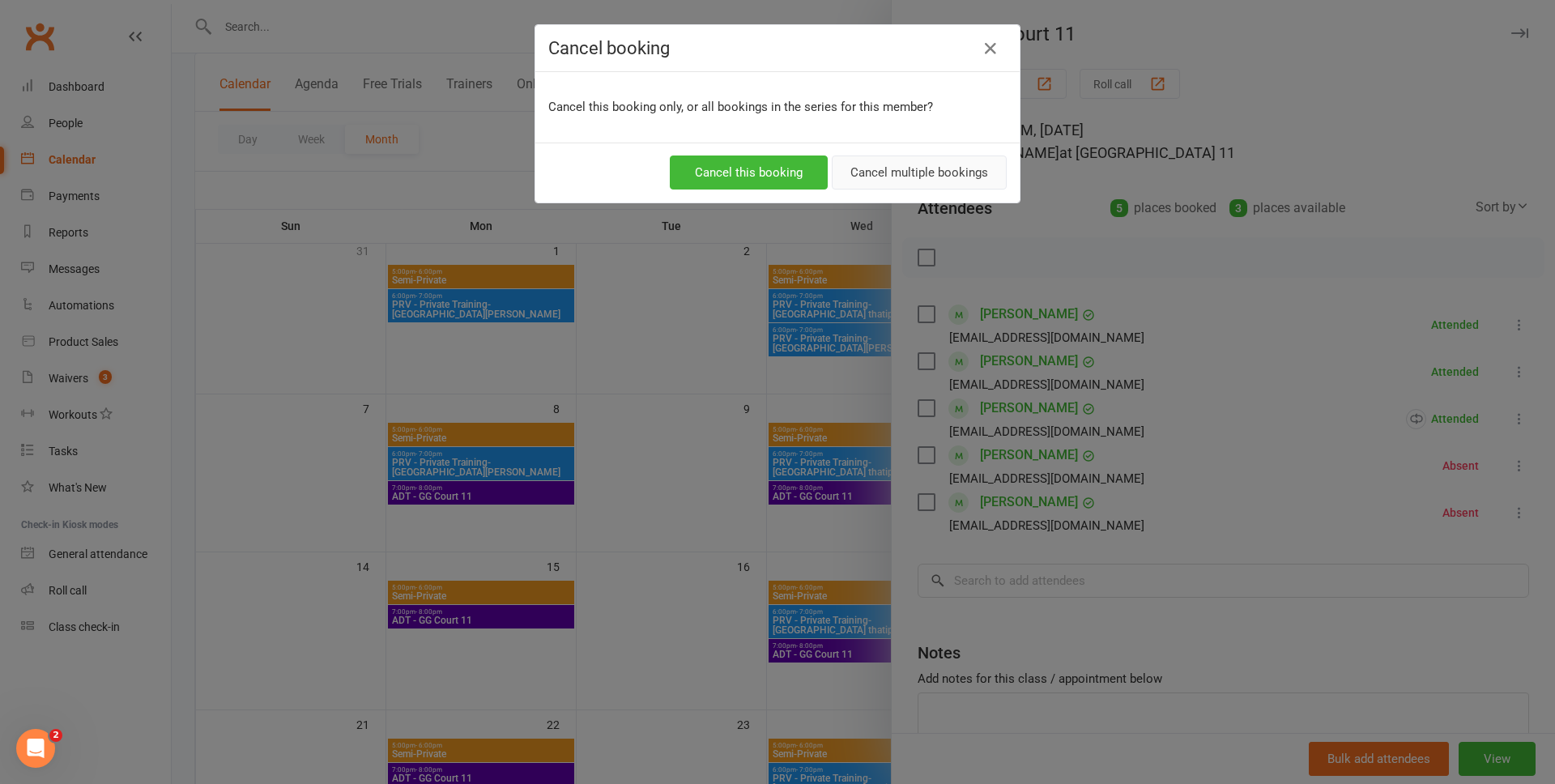
click at [905, 176] on button "Cancel multiple bookings" at bounding box center [918, 172] width 175 height 34
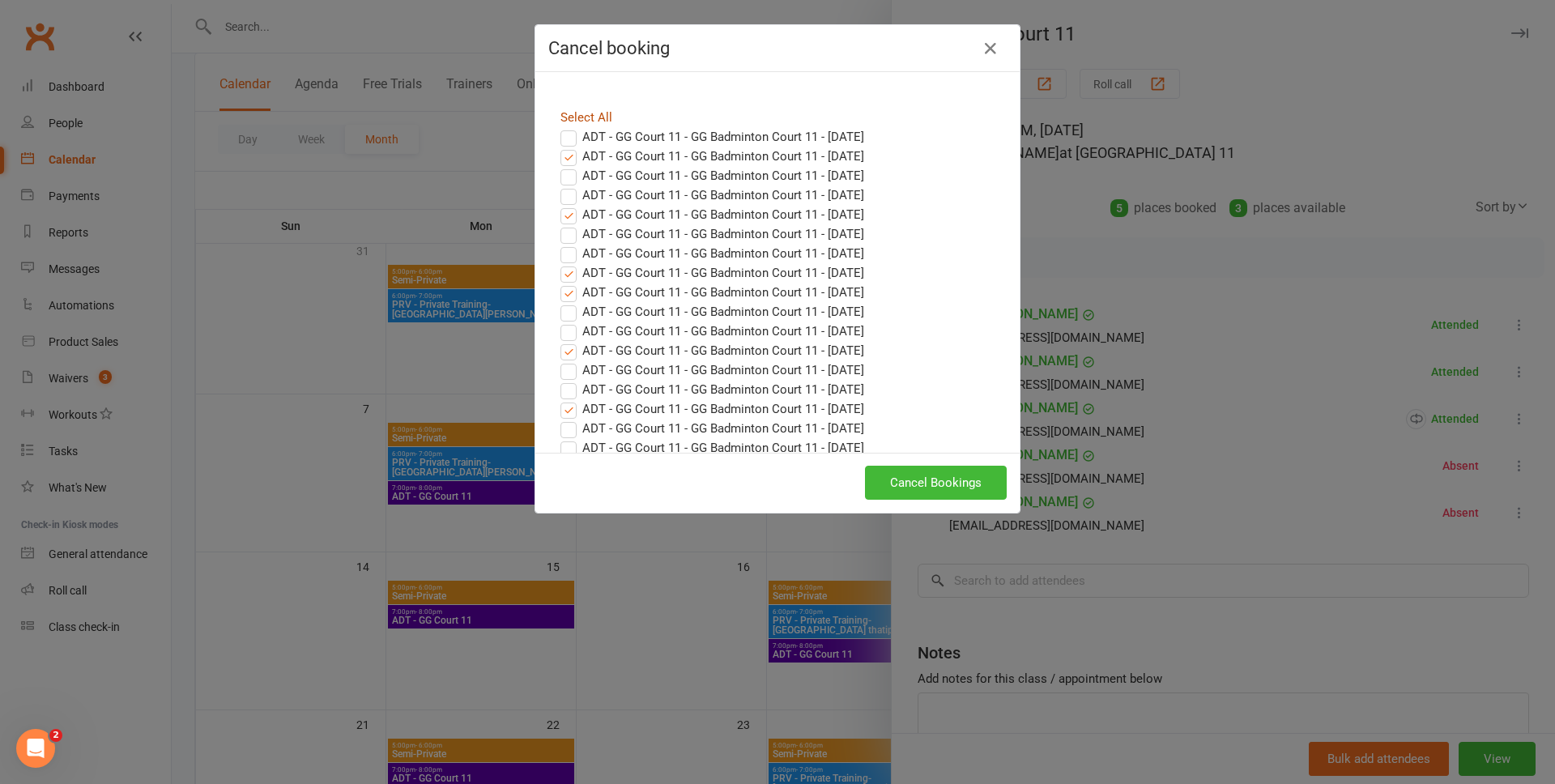
click at [580, 120] on link "Select All" at bounding box center [586, 117] width 52 height 15
click at [970, 484] on button "Cancel Bookings" at bounding box center [935, 482] width 141 height 34
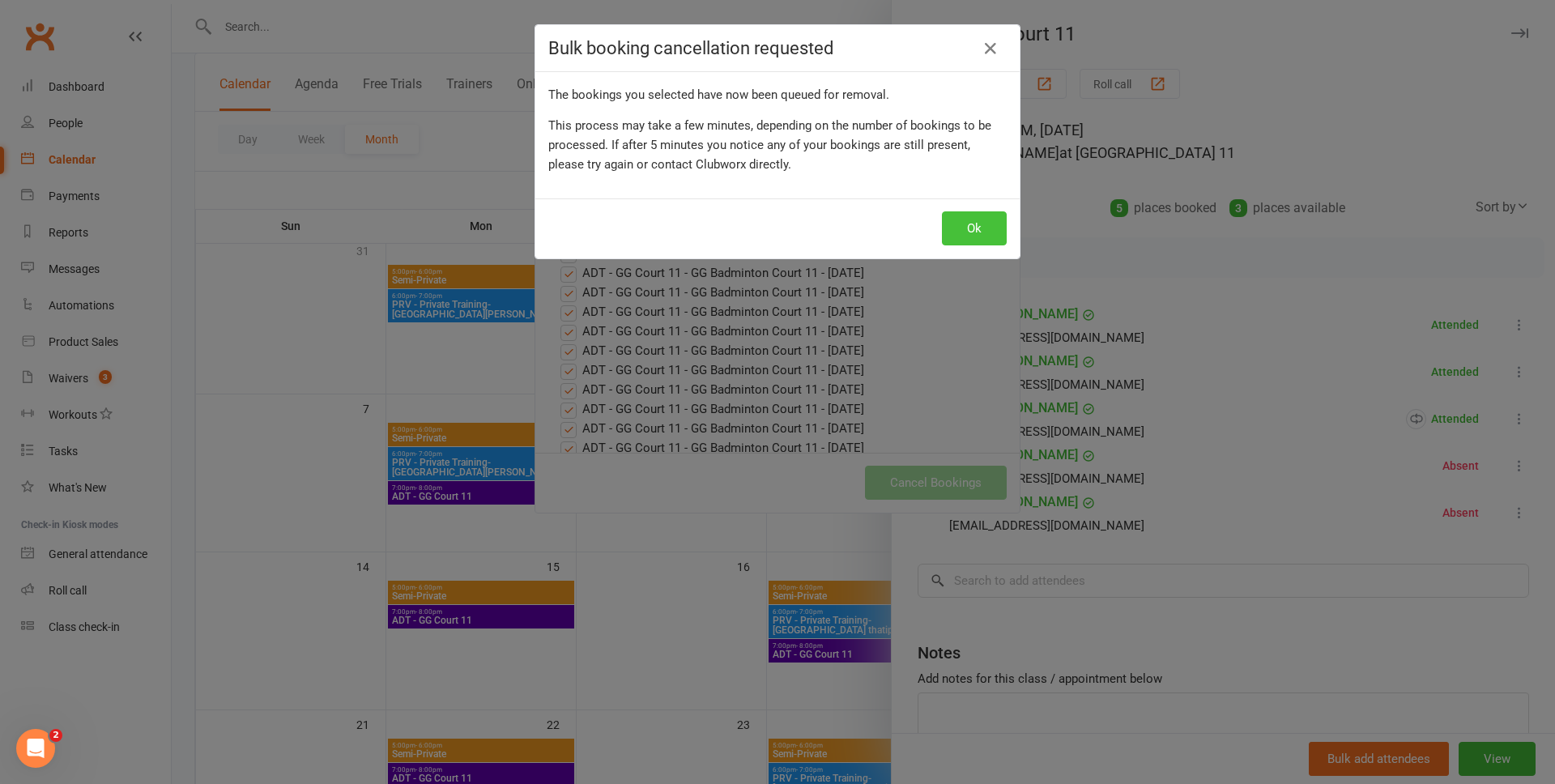
click at [988, 226] on button "Ok" at bounding box center [975, 228] width 65 height 34
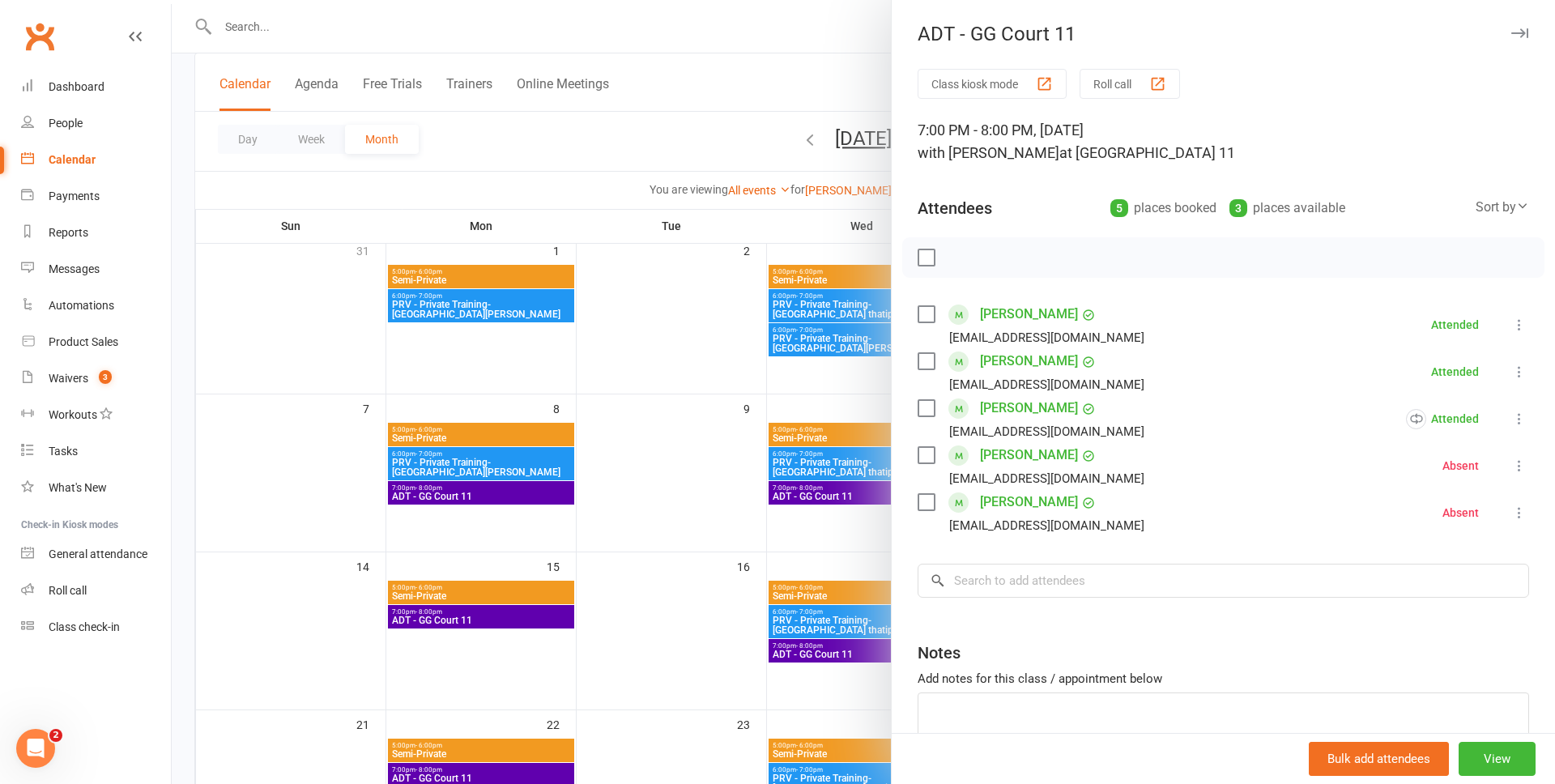
click at [651, 379] on div at bounding box center [863, 392] width 1383 height 784
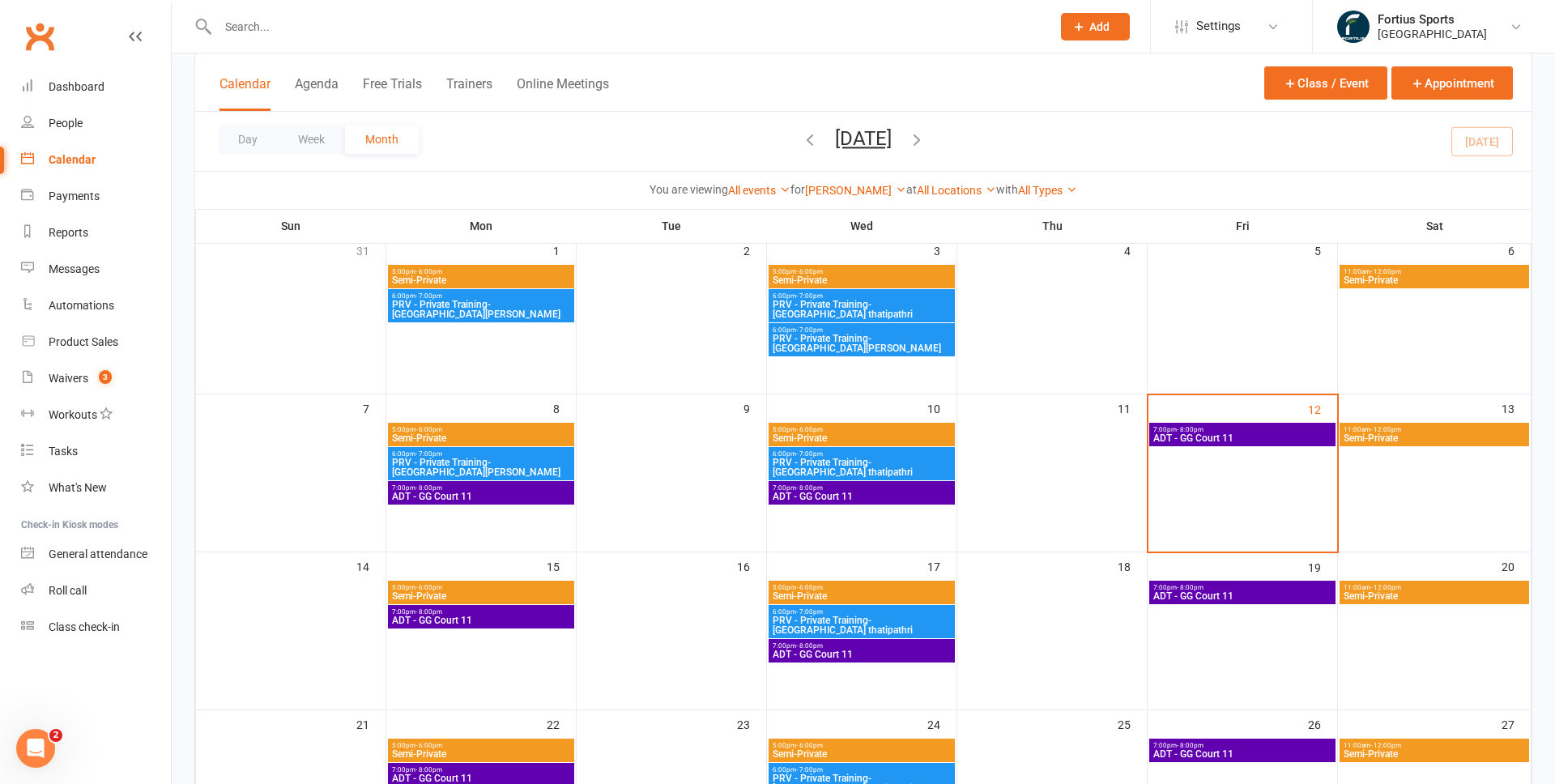
click at [862, 493] on span "ADT - GG Court 11" at bounding box center [861, 496] width 180 height 10
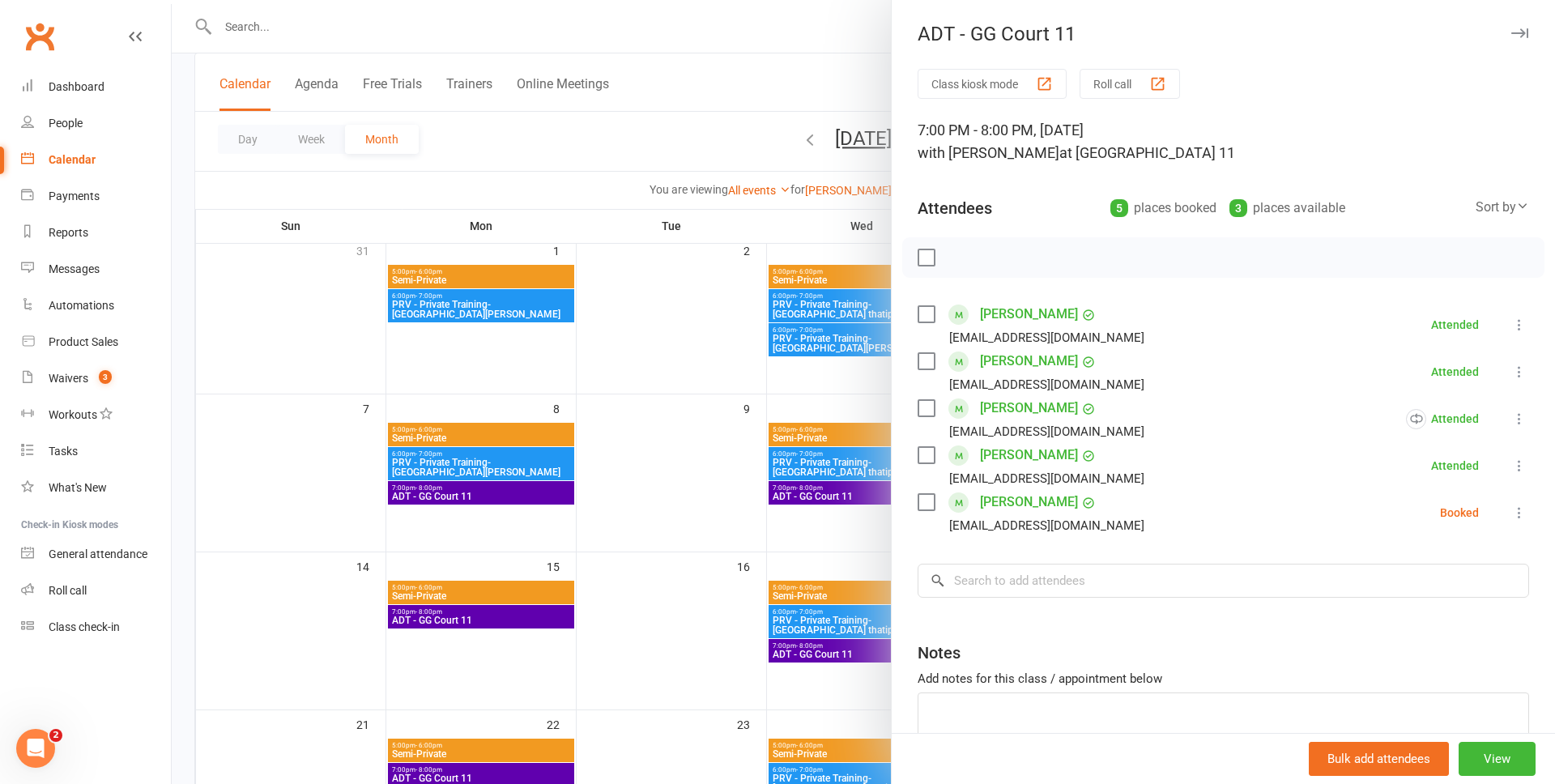
click at [641, 376] on div at bounding box center [863, 392] width 1383 height 784
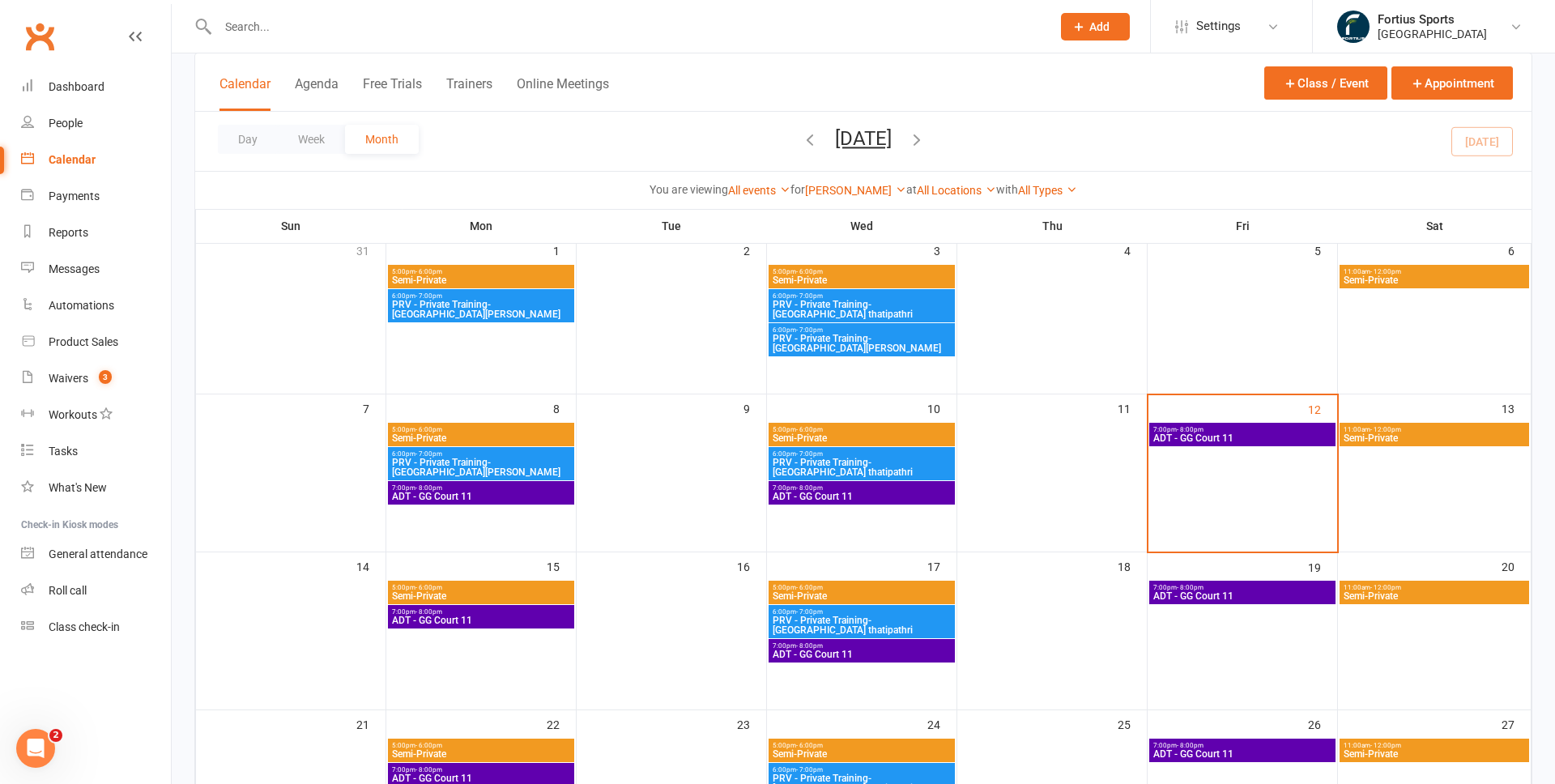
click at [497, 496] on span "ADT - GG Court 11" at bounding box center [480, 496] width 180 height 10
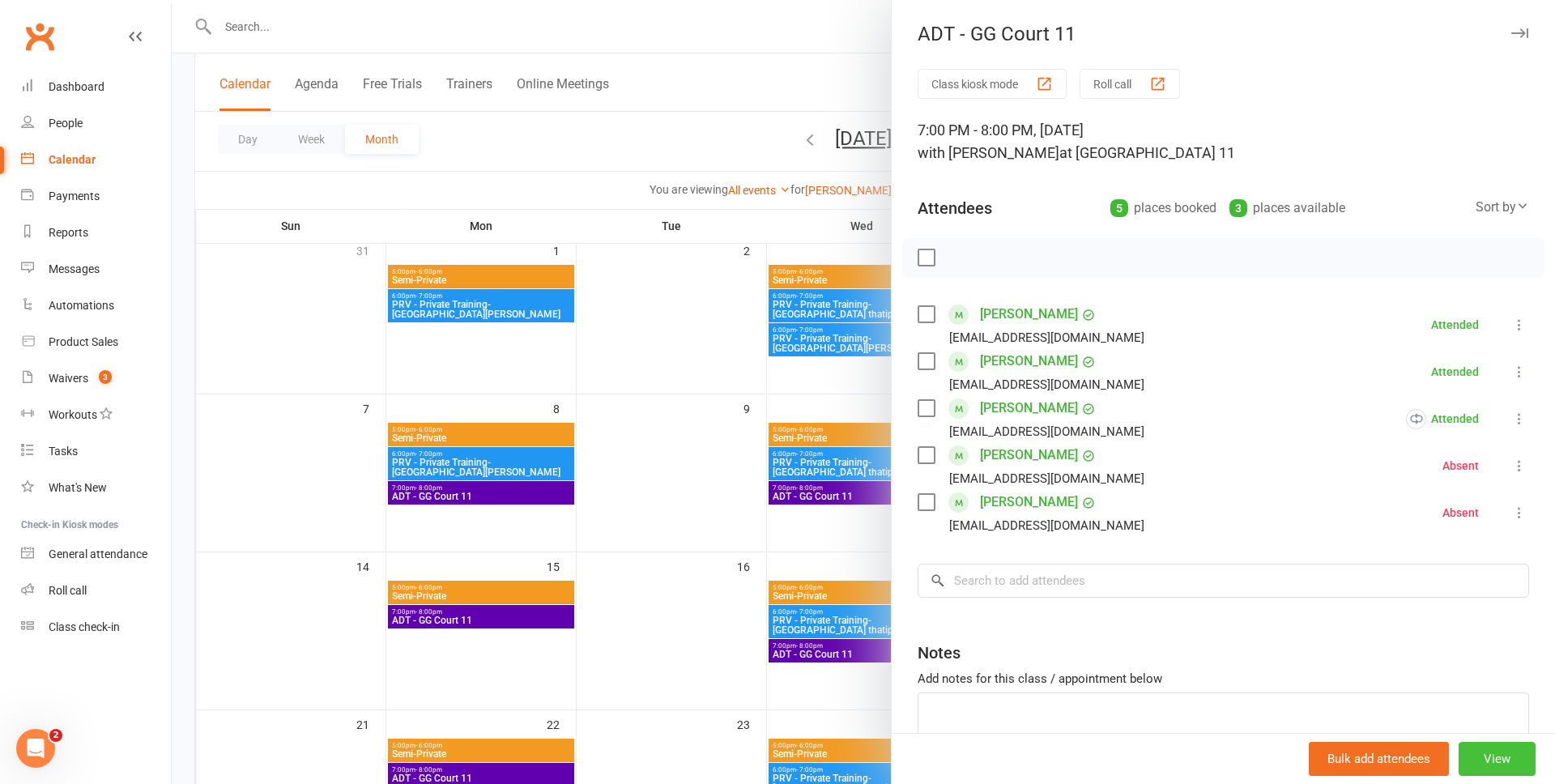
click at [1508, 766] on button "View" at bounding box center [1497, 759] width 77 height 34
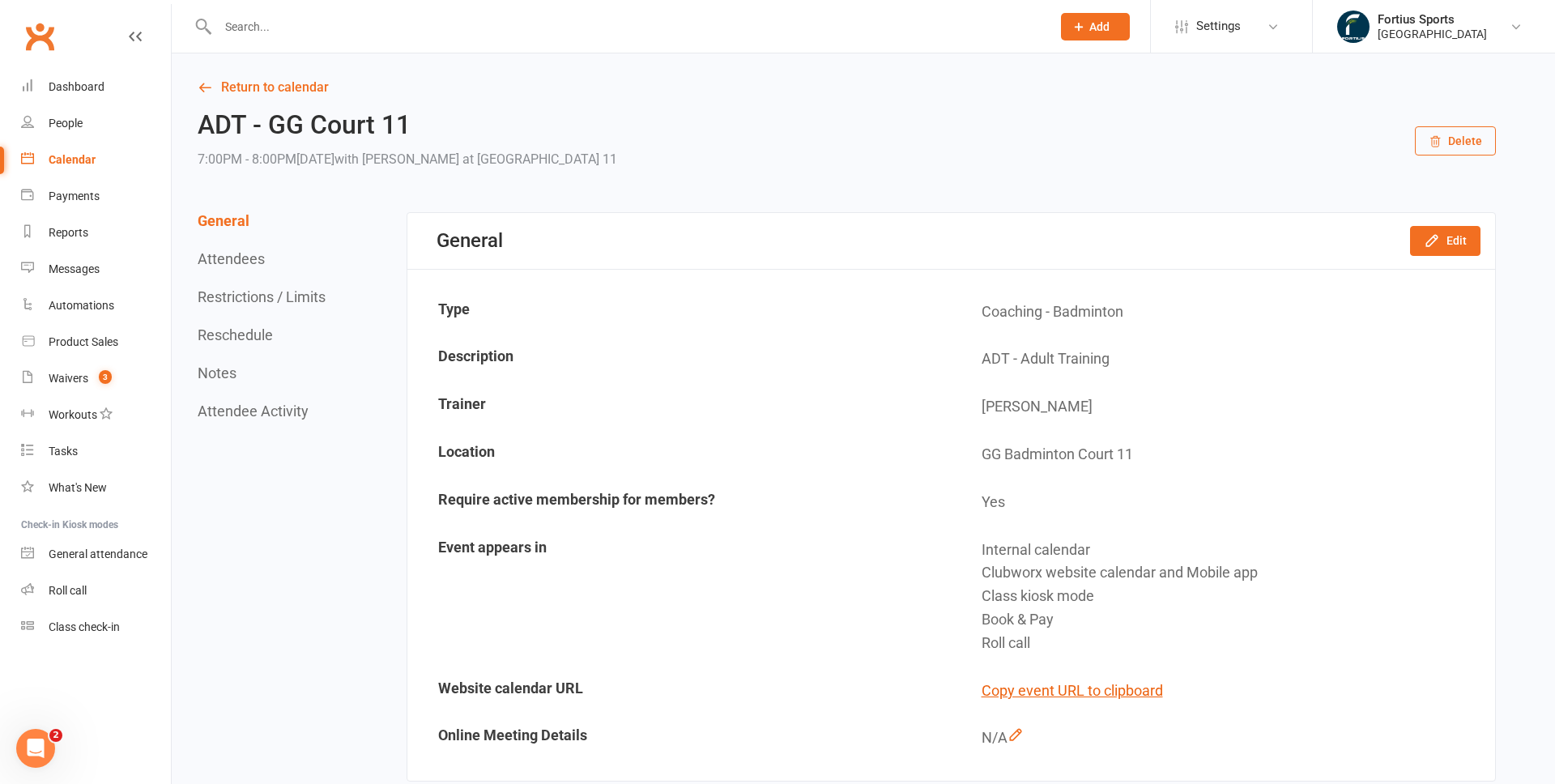
click at [88, 162] on div "Calendar" at bounding box center [71, 159] width 47 height 13
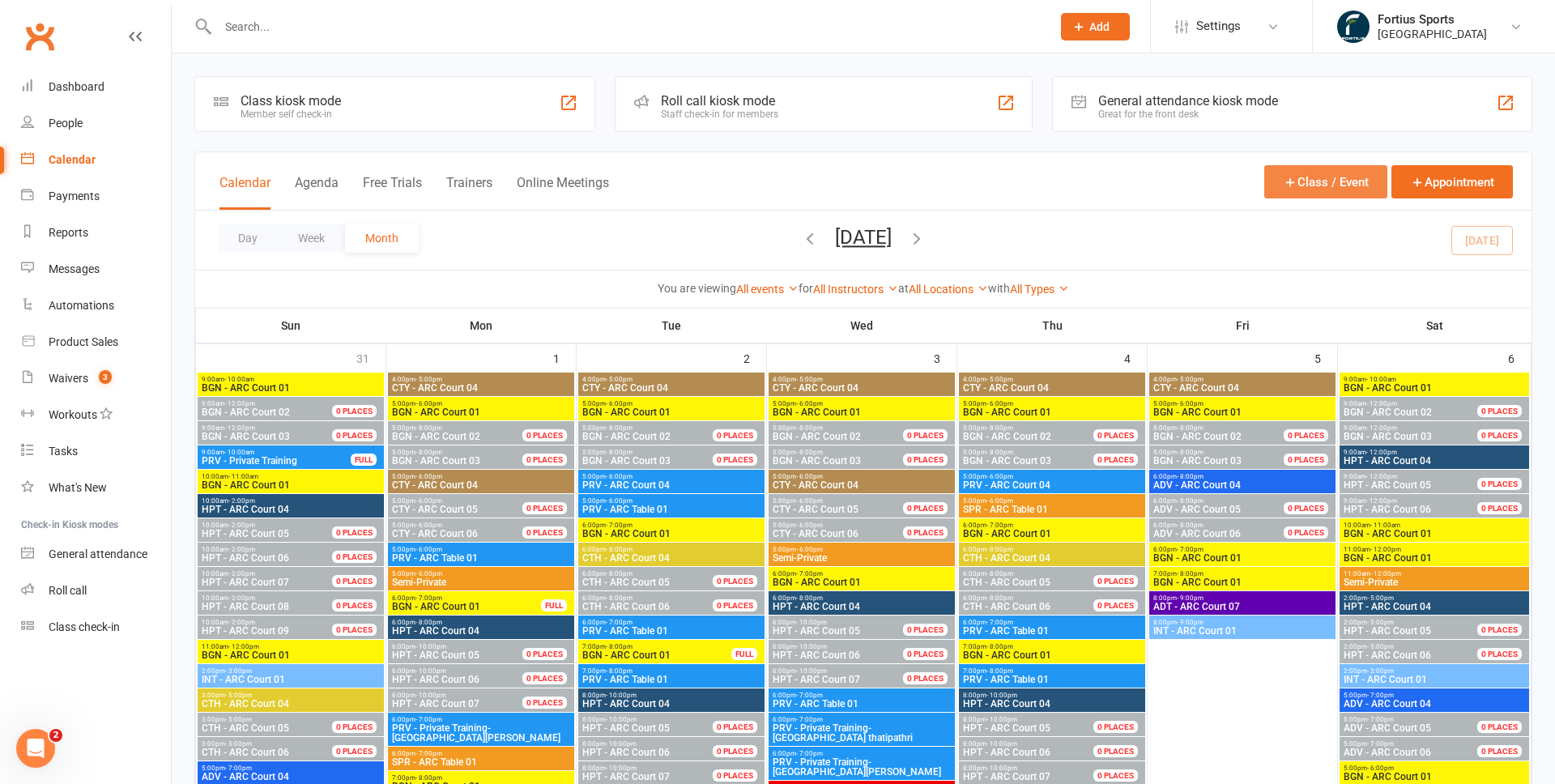
click at [1323, 181] on button "Class / Event" at bounding box center [1326, 182] width 123 height 33
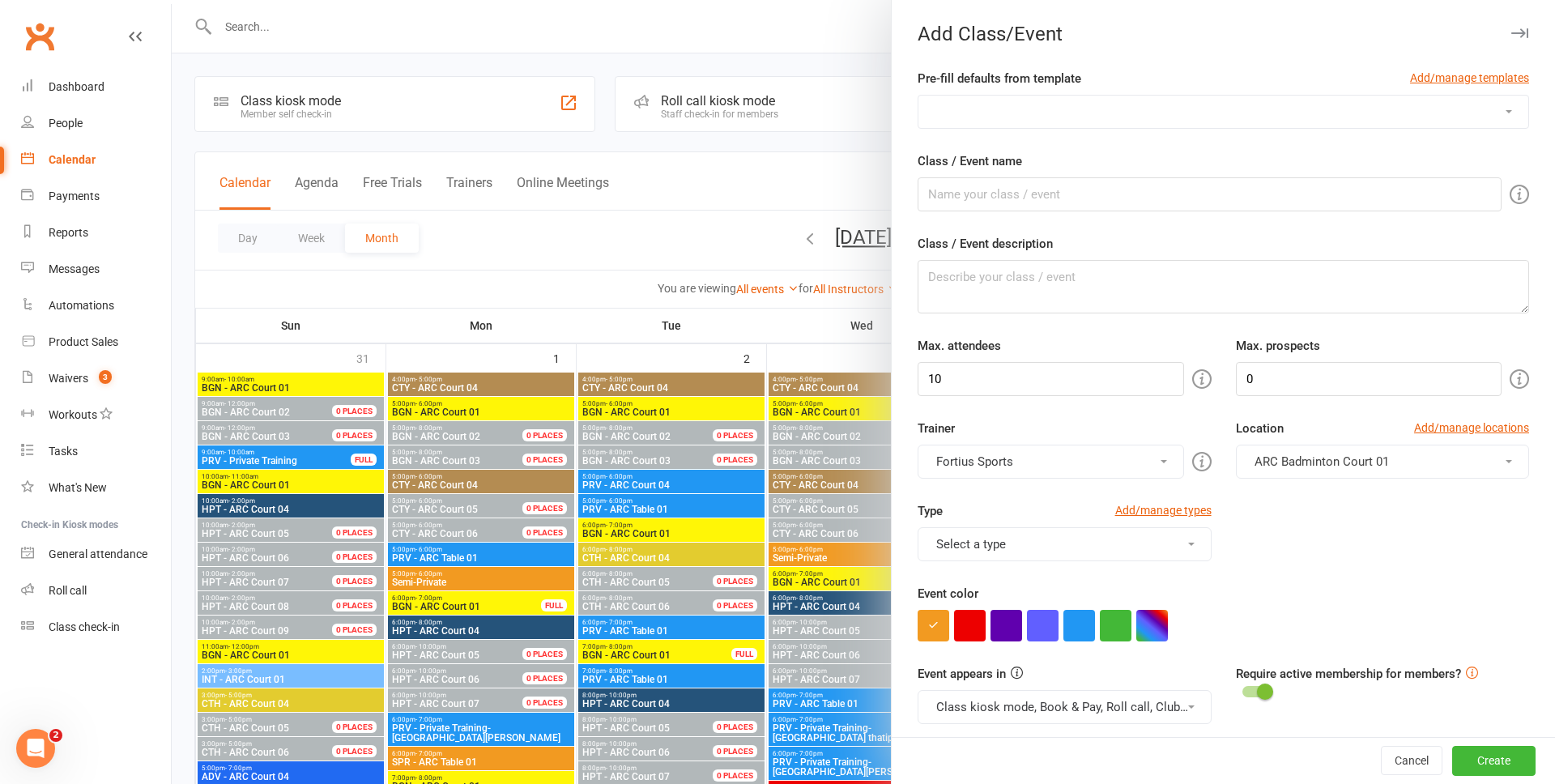
click at [1045, 111] on select "Badminton Coaching - ADT - Adult Training Badminton Coaching - ADV - Advanced B…" at bounding box center [1223, 111] width 609 height 32
select select "1182"
type input "SPR - Semi Private"
type textarea "SPR - Semi Private Training"
type input "3"
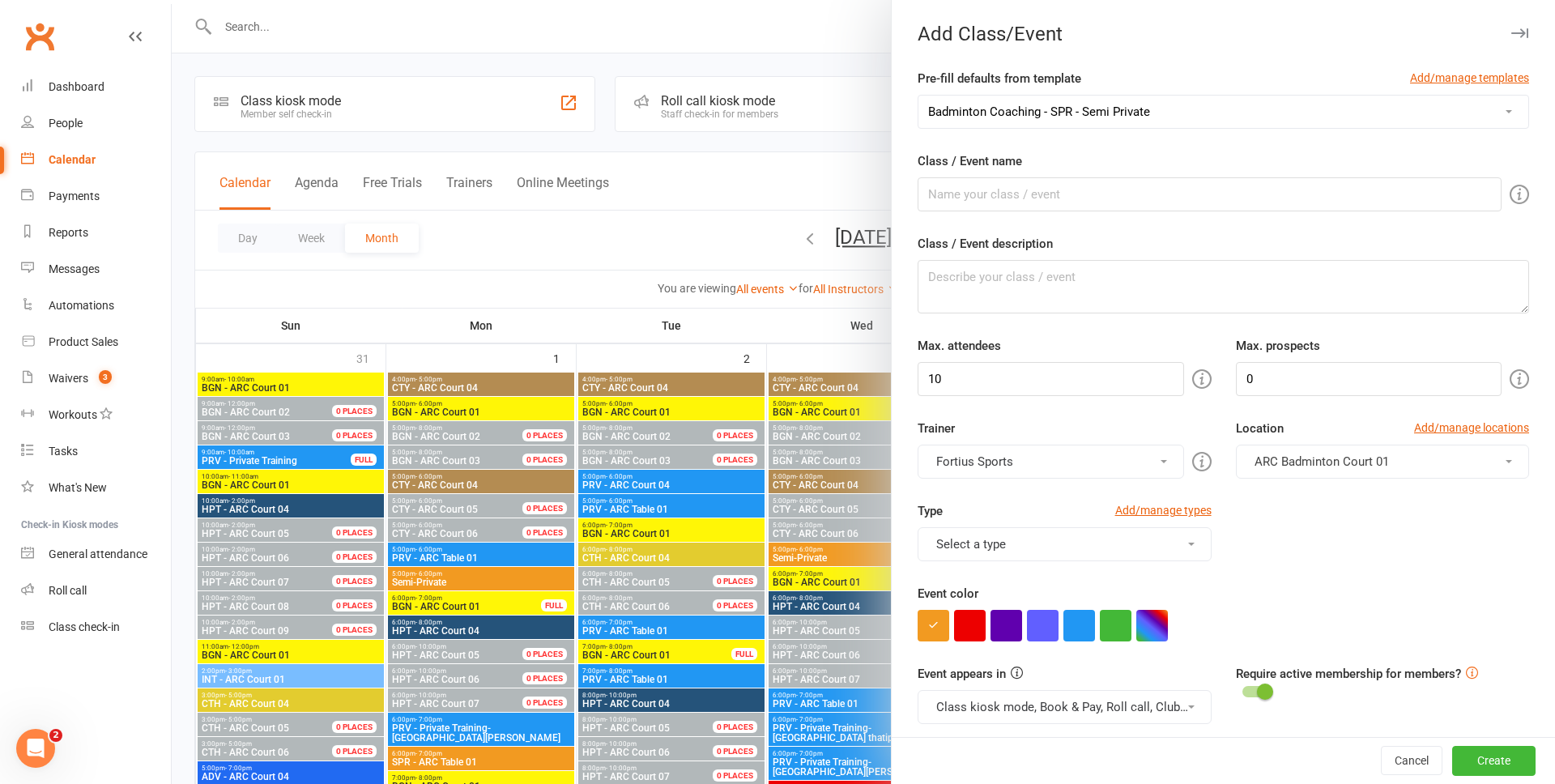
type input "3"
drag, startPoint x: 961, startPoint y: 194, endPoint x: 1067, endPoint y: 194, distance: 106.0
click at [1067, 194] on input "SPR - Semi Private" at bounding box center [1209, 194] width 584 height 34
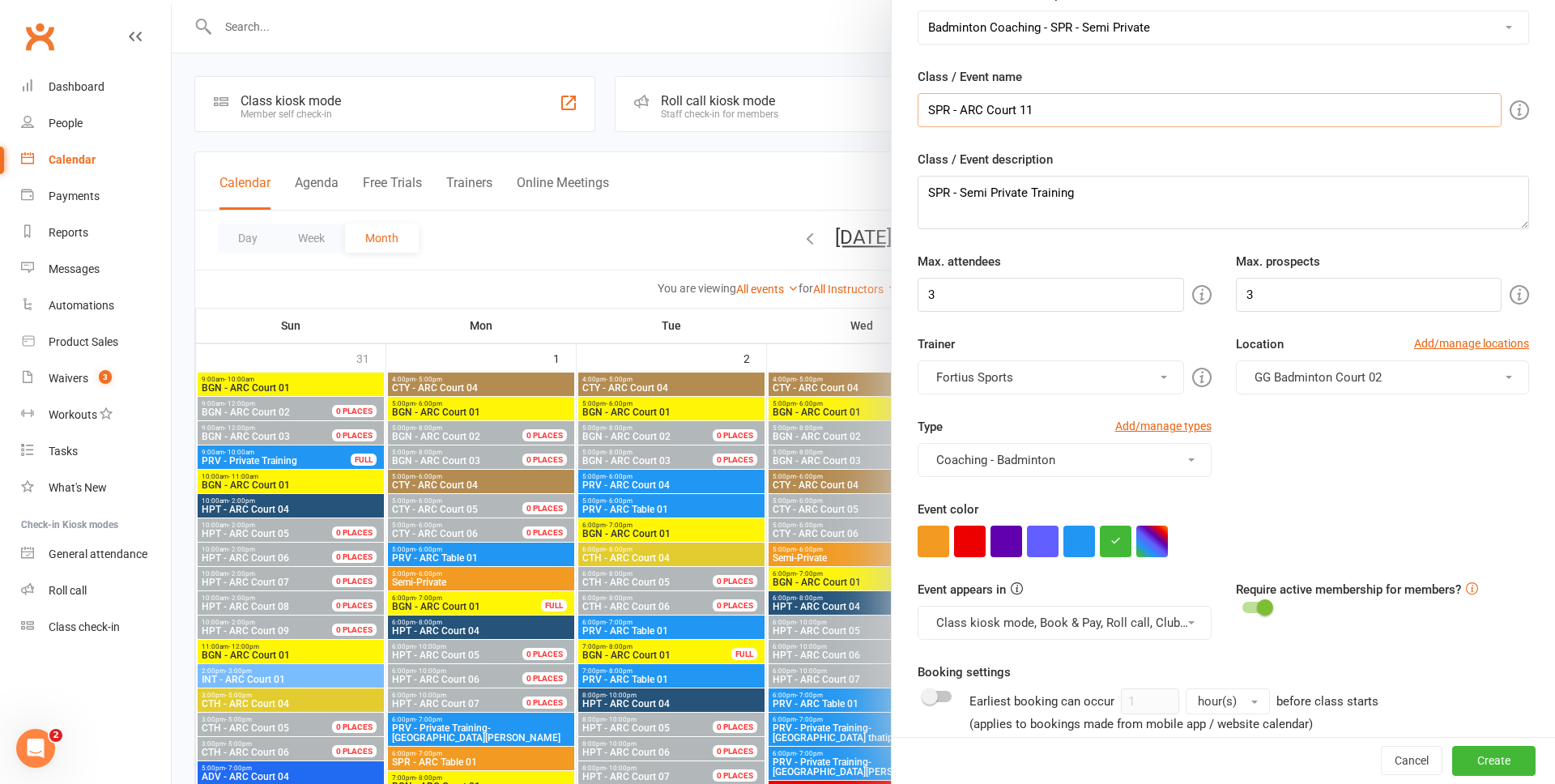
scroll to position [89, 0]
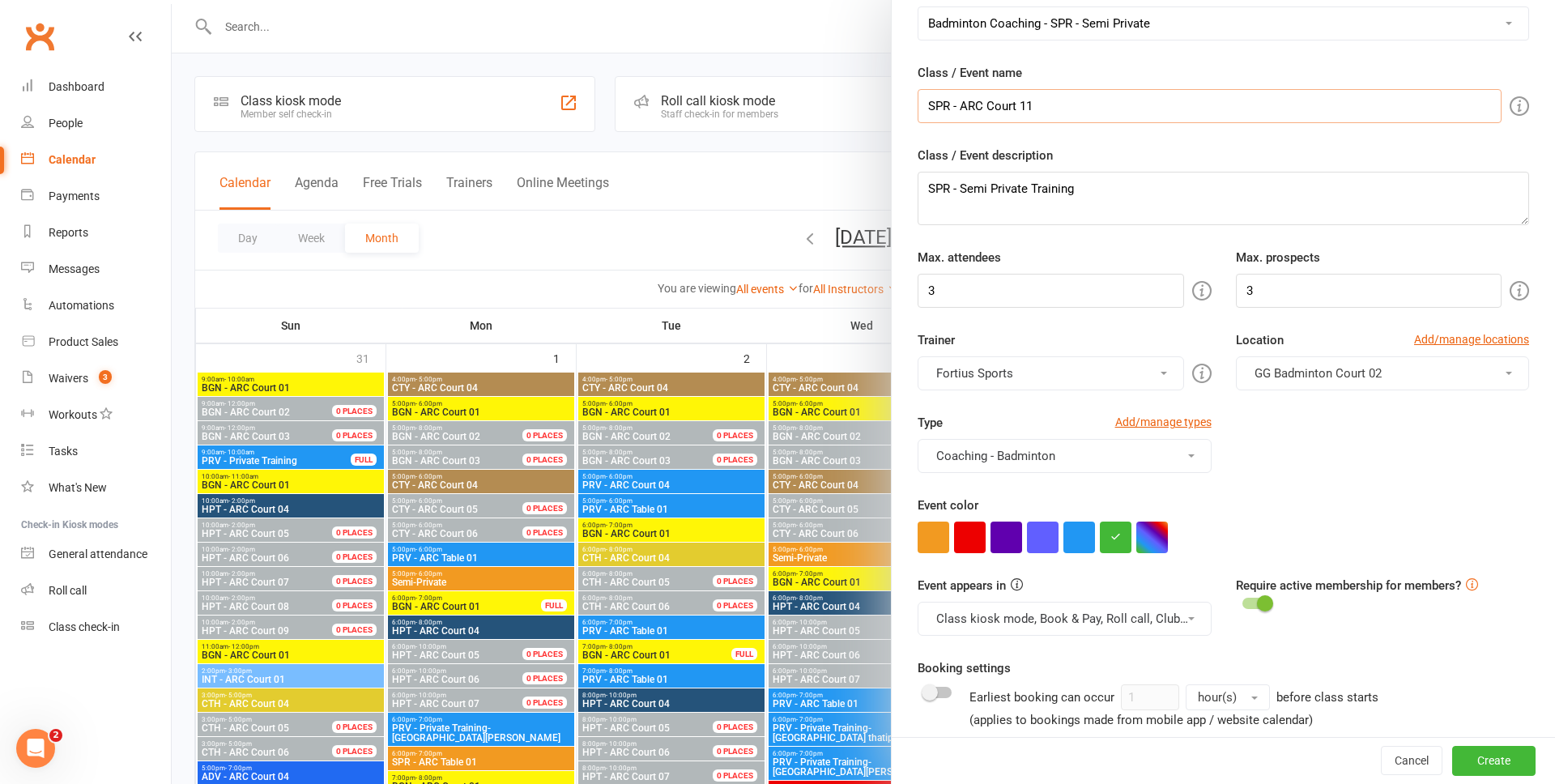
type input "SPR - ARC Court 11"
click at [1347, 375] on span "GG Badminton Court 02" at bounding box center [1317, 373] width 127 height 15
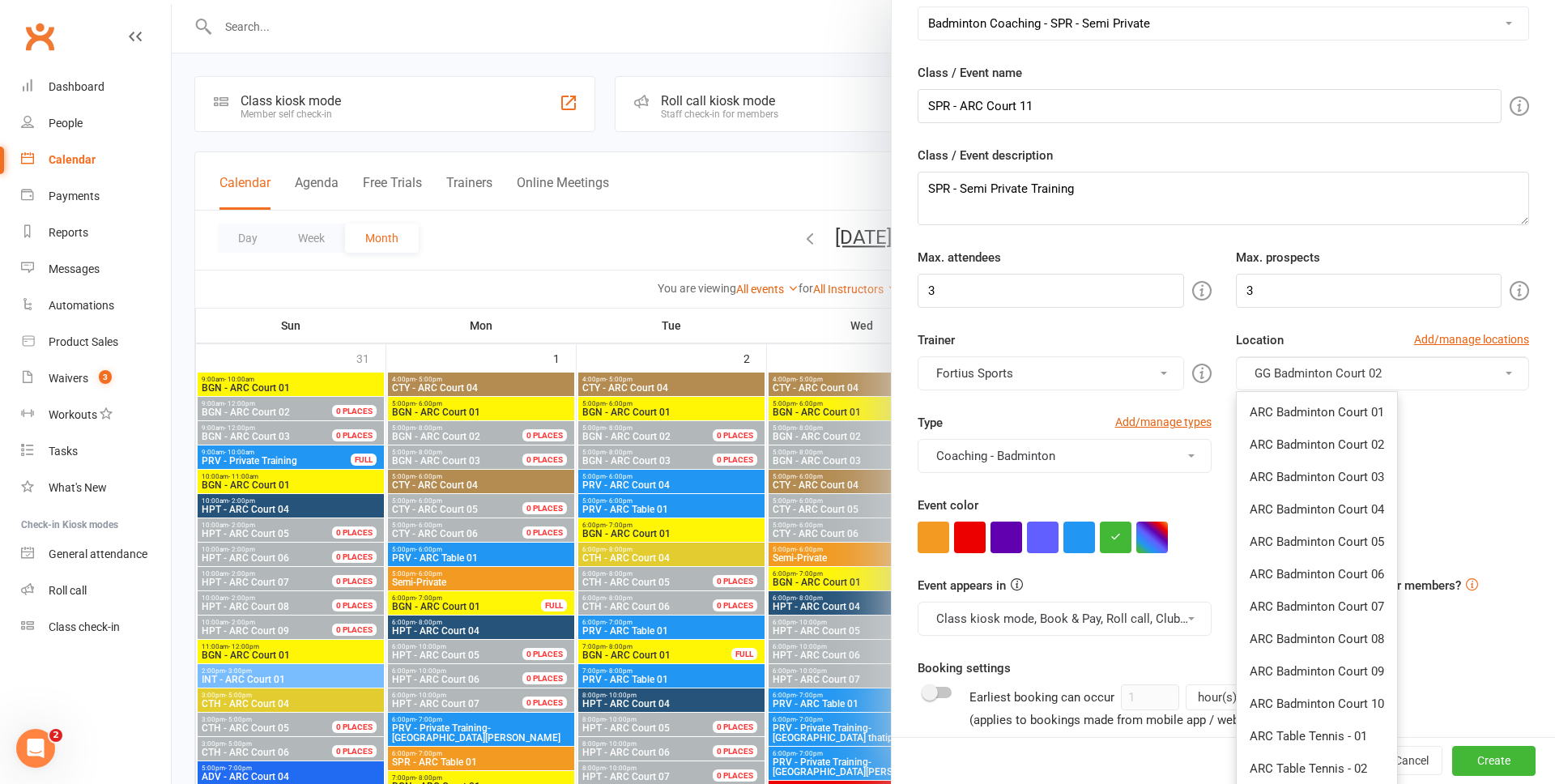
click at [1067, 382] on button "Fortius Sports" at bounding box center [1050, 373] width 265 height 34
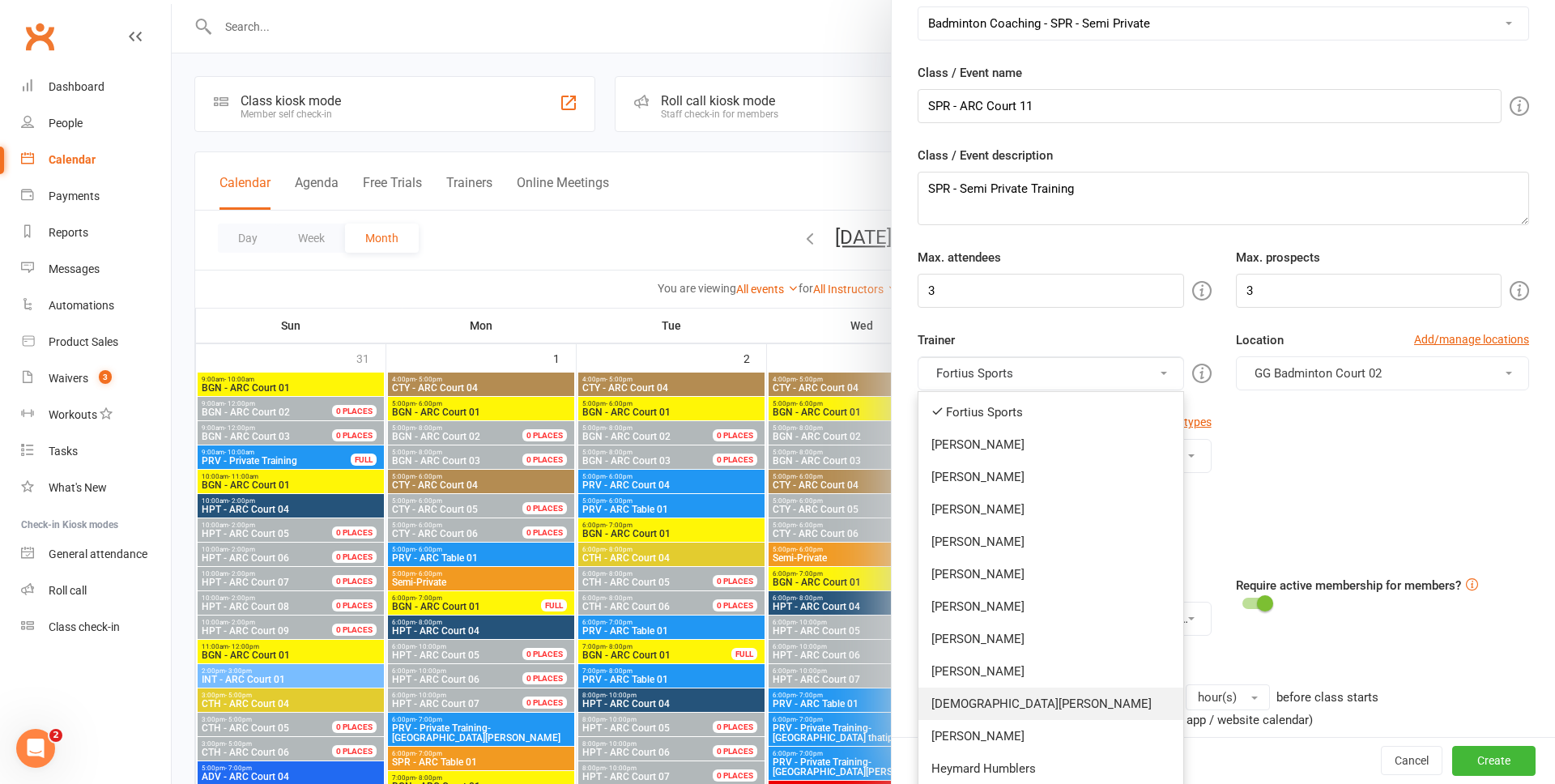
click at [984, 687] on link "Vishnu Vydana" at bounding box center [1050, 703] width 264 height 32
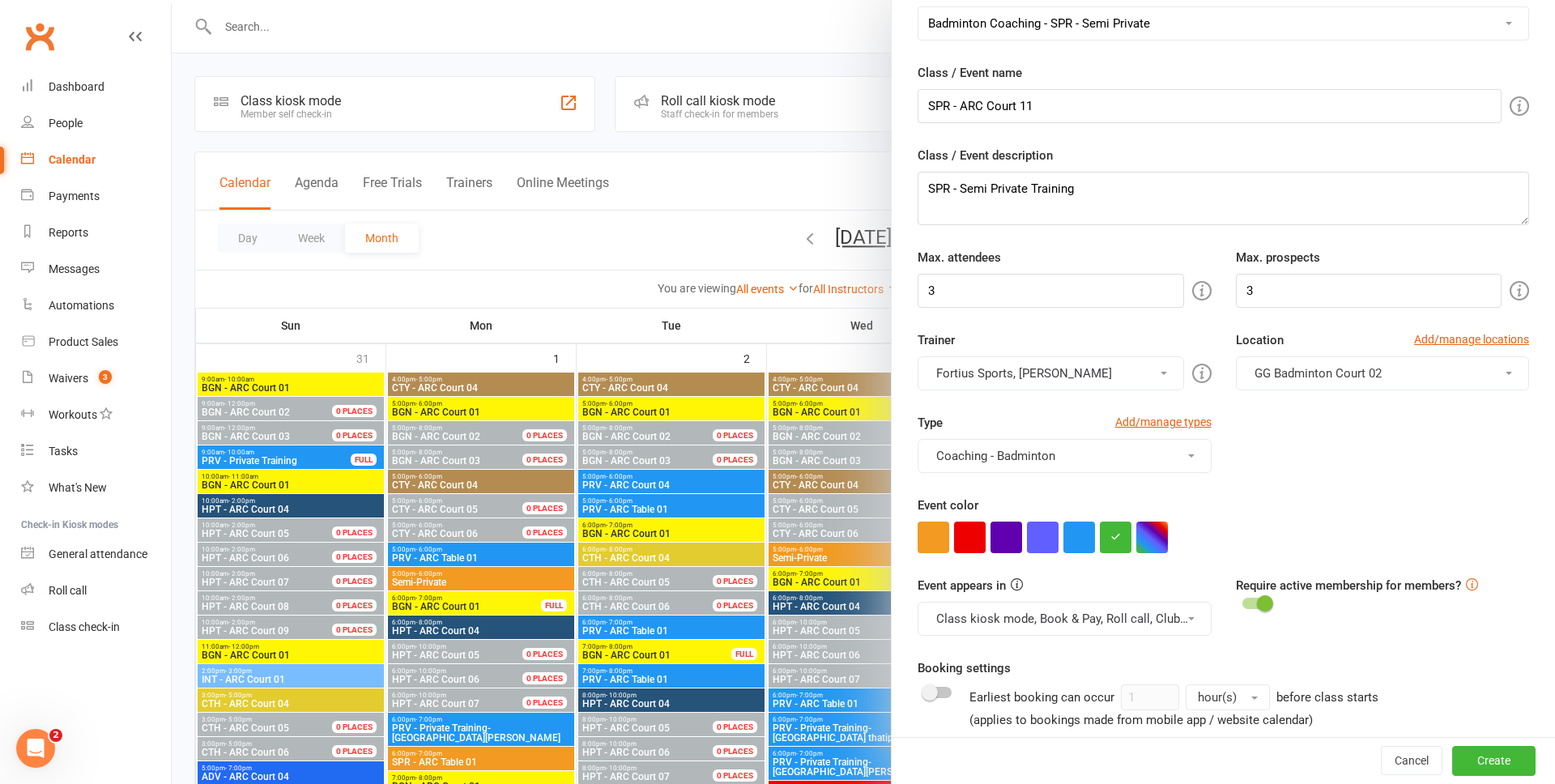
click at [1044, 370] on button "Fortius Sports, Vishnu Vydana" at bounding box center [1050, 373] width 265 height 34
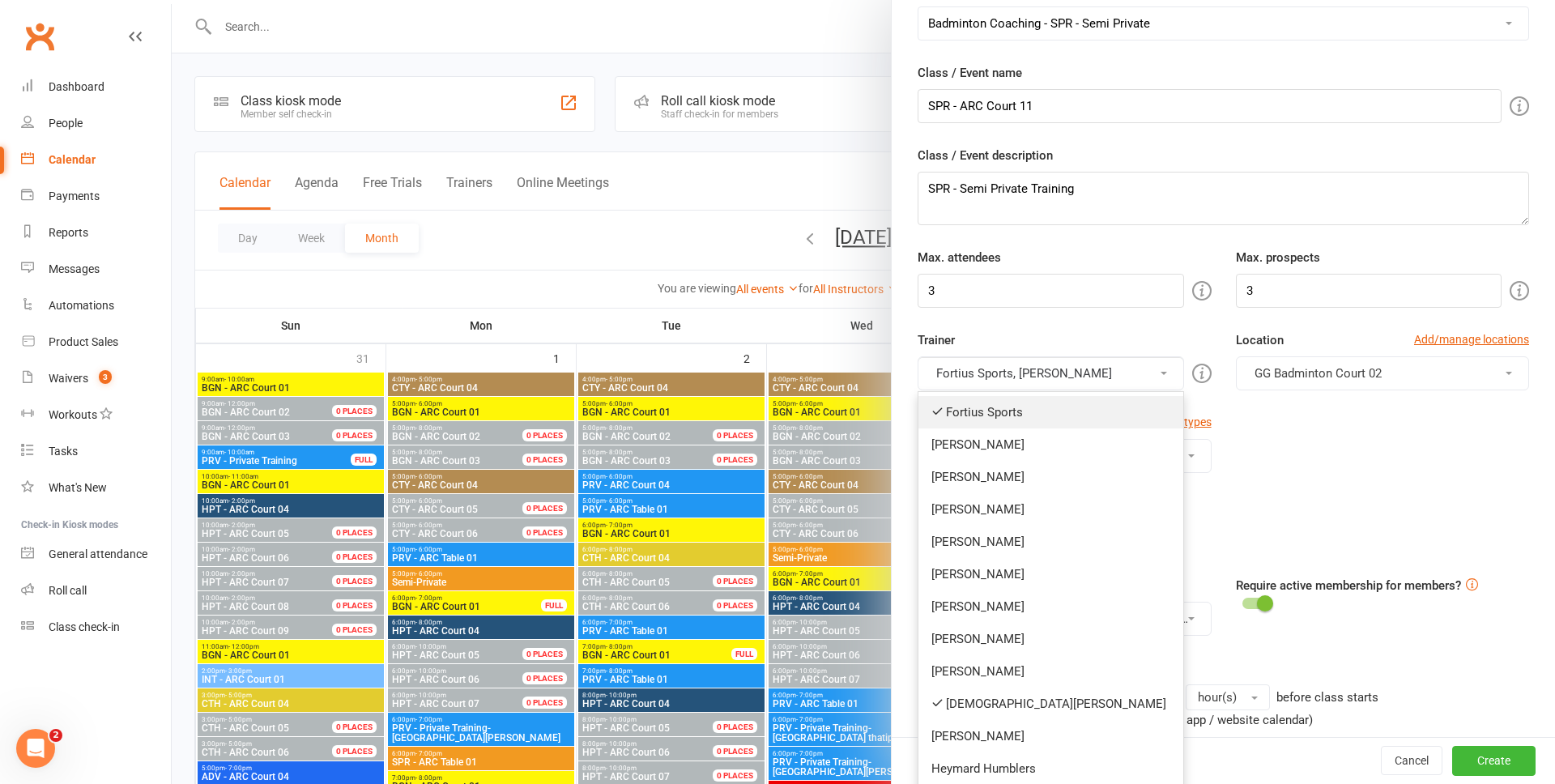
click at [983, 413] on link "Fortius Sports" at bounding box center [1050, 412] width 264 height 32
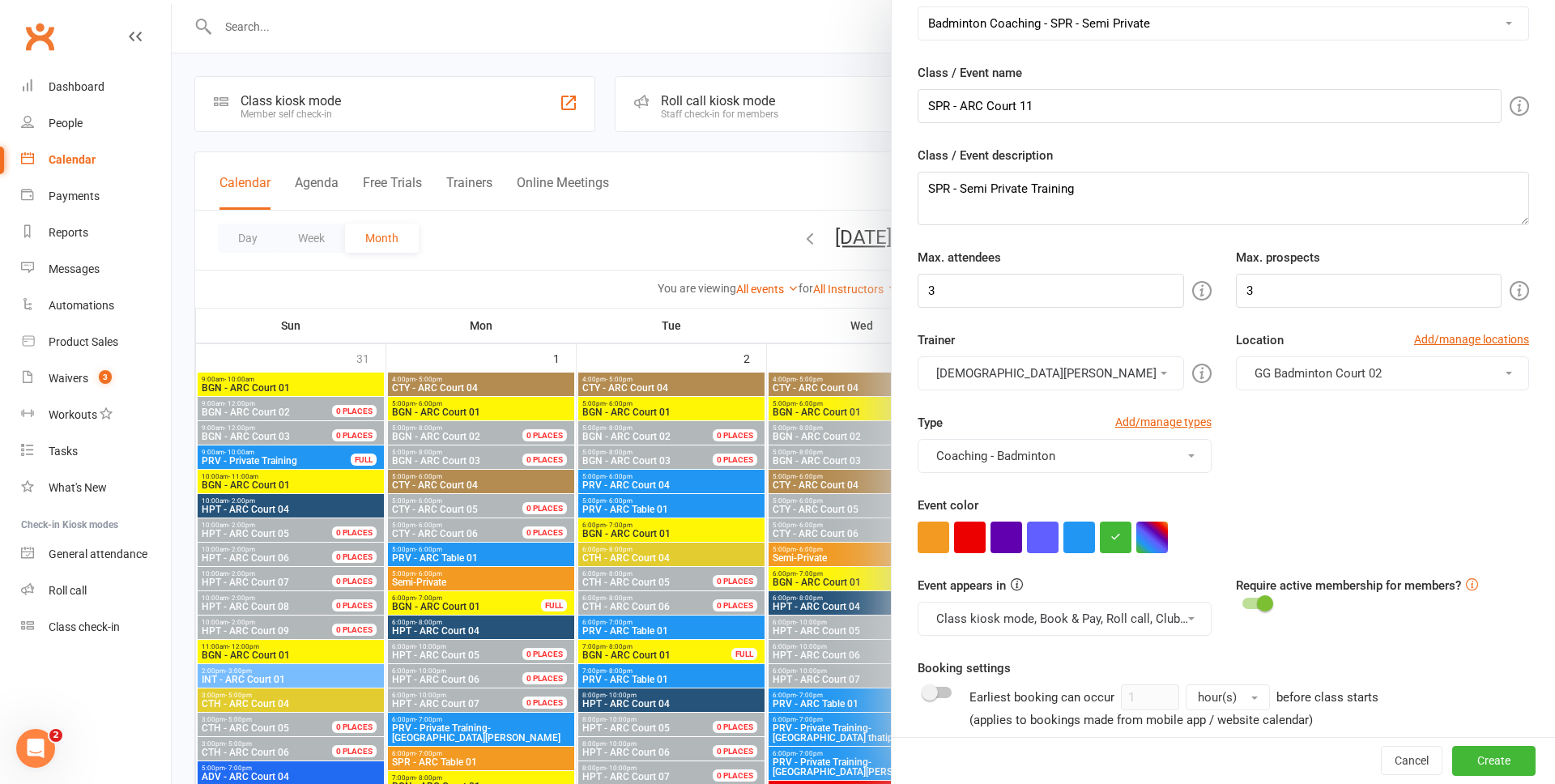
click at [1126, 381] on button "Vishnu Vydana" at bounding box center [1050, 373] width 265 height 34
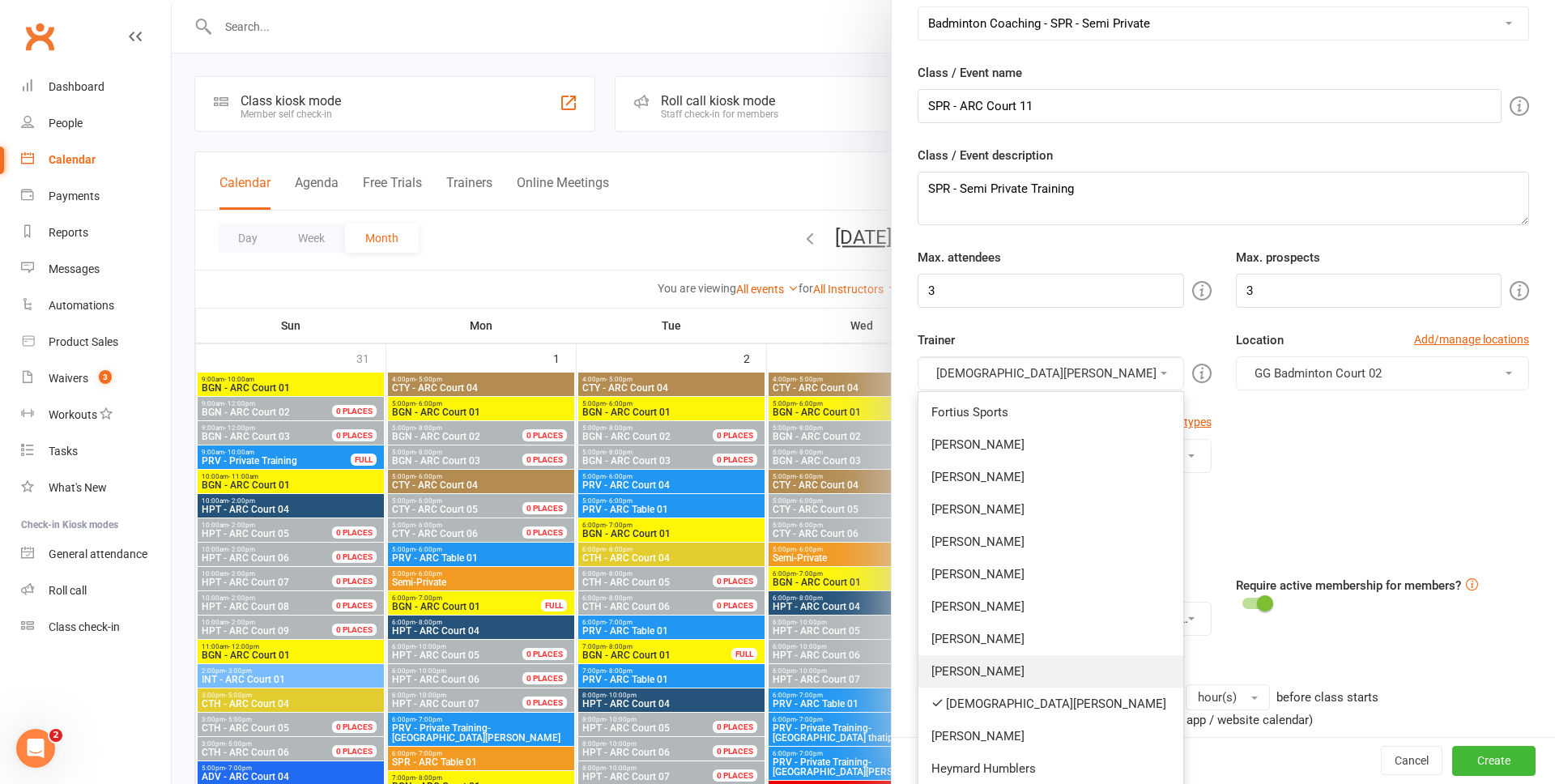
click at [986, 665] on link "Anshuman Mishra" at bounding box center [1050, 671] width 264 height 32
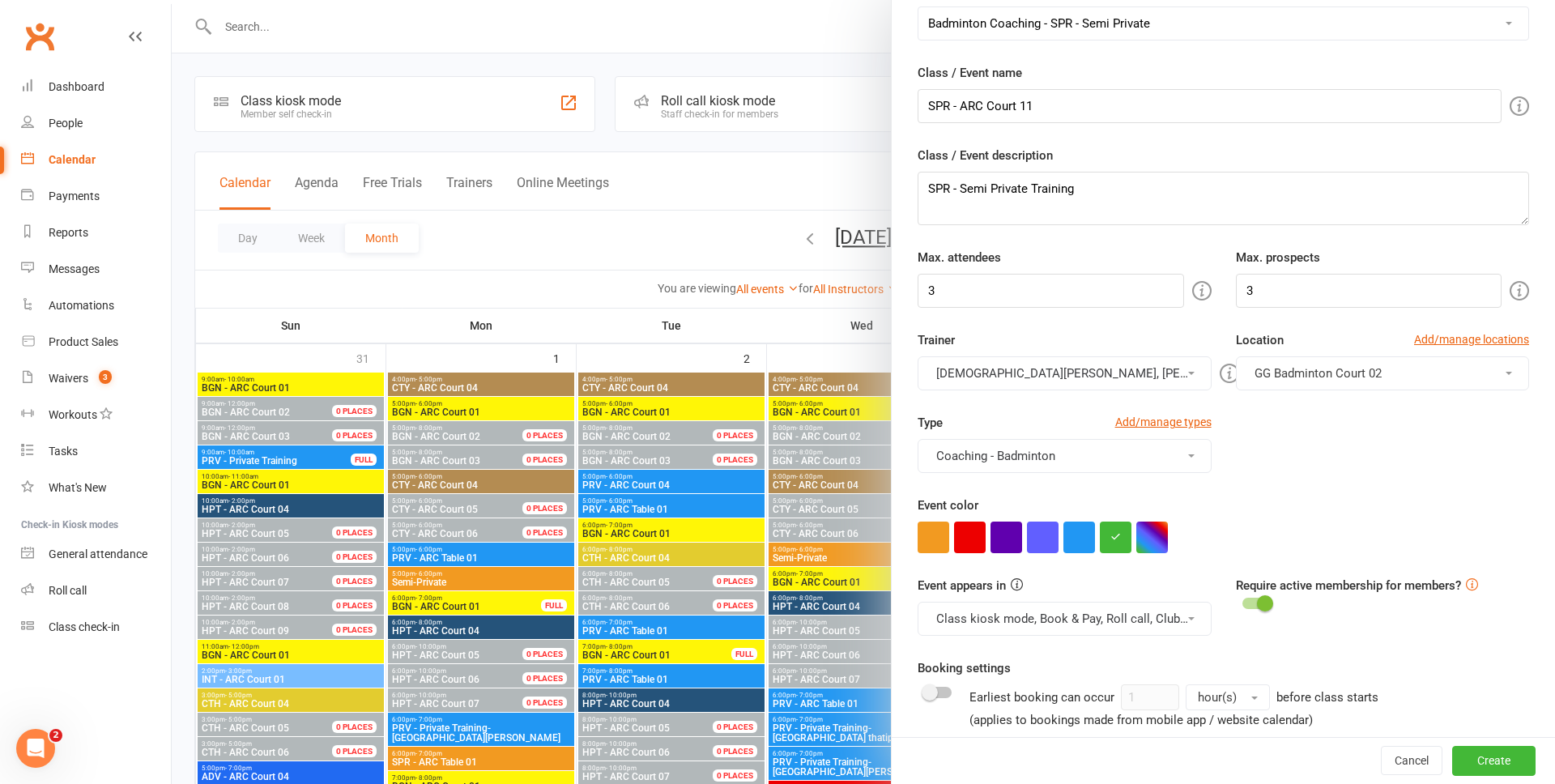
click at [1051, 370] on button "Vishnu Vydana, Anshuman Mishra" at bounding box center [1064, 373] width 293 height 34
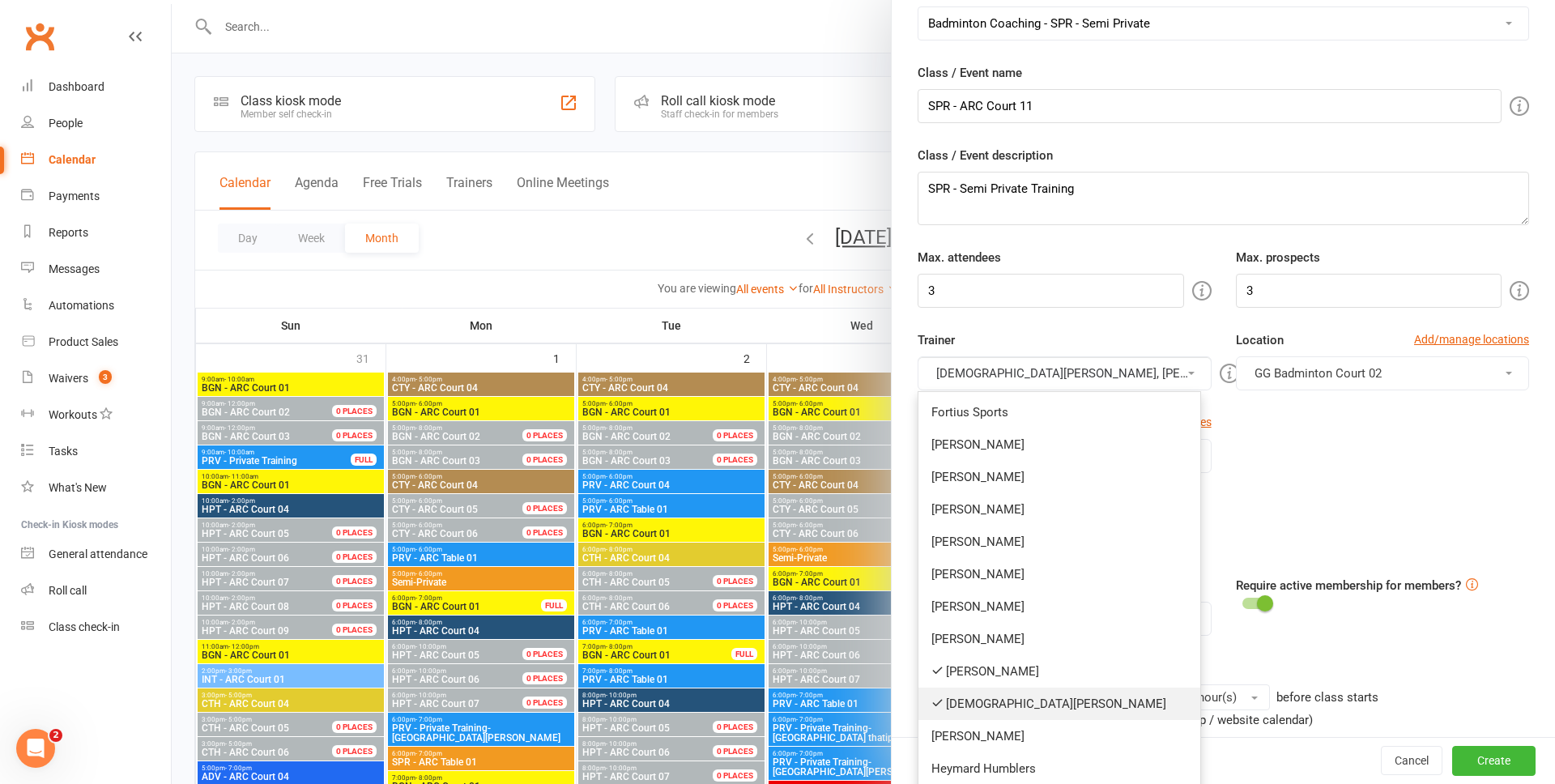
click at [1001, 711] on link "Vishnu Vydana" at bounding box center [1059, 703] width 282 height 32
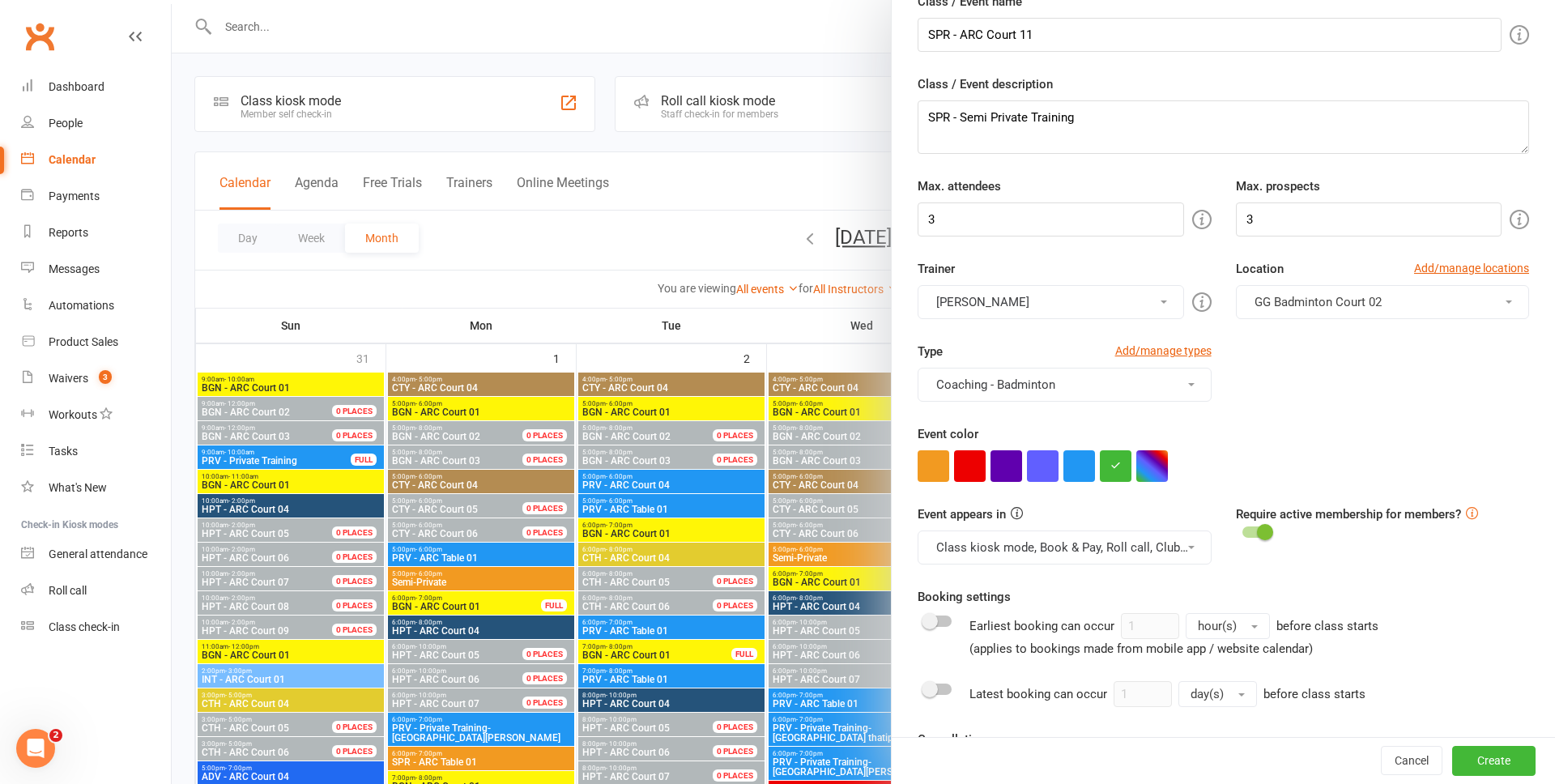
scroll to position [205, 0]
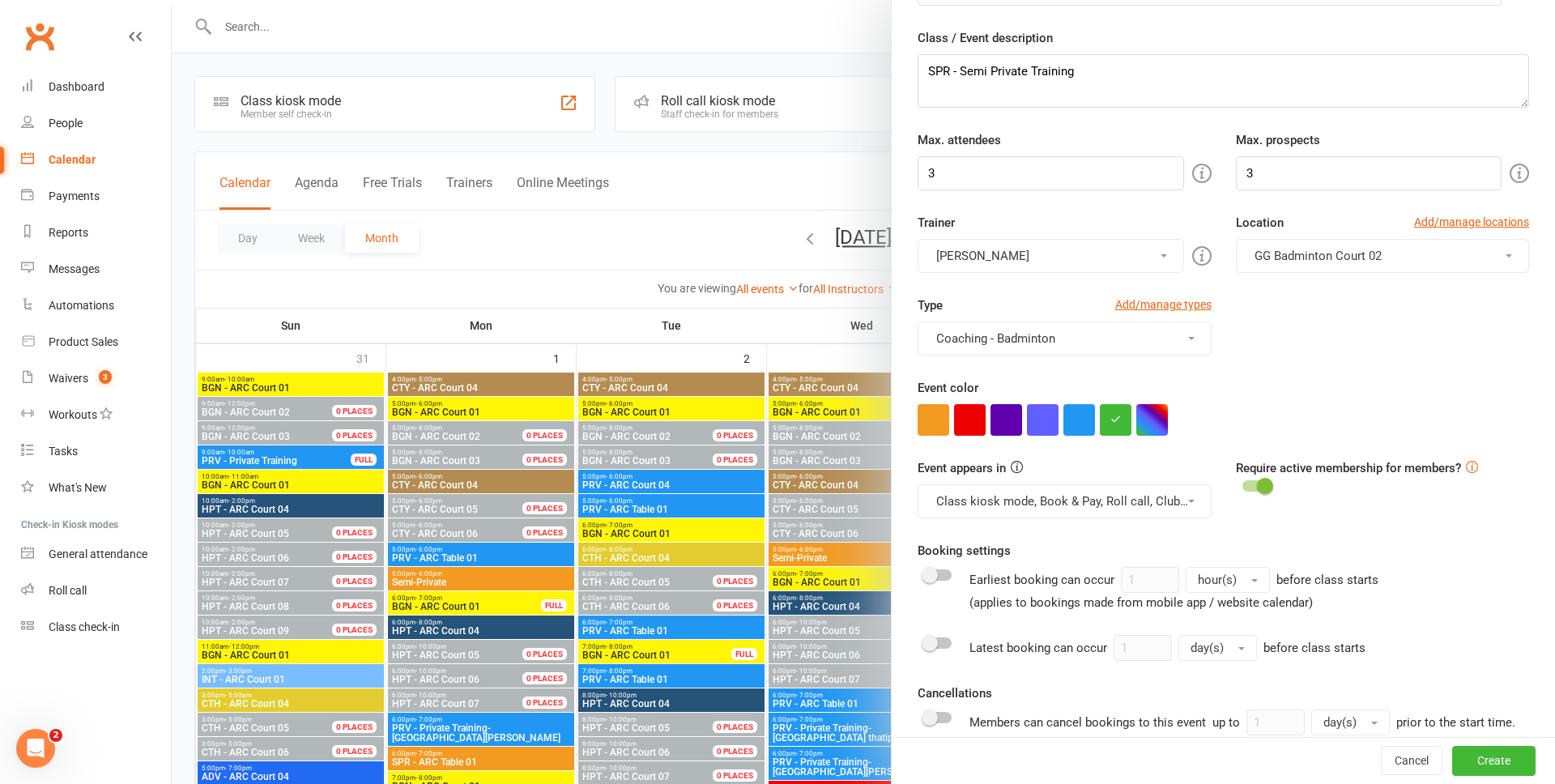
click at [1141, 347] on button "Coaching - Badminton" at bounding box center [1064, 338] width 293 height 34
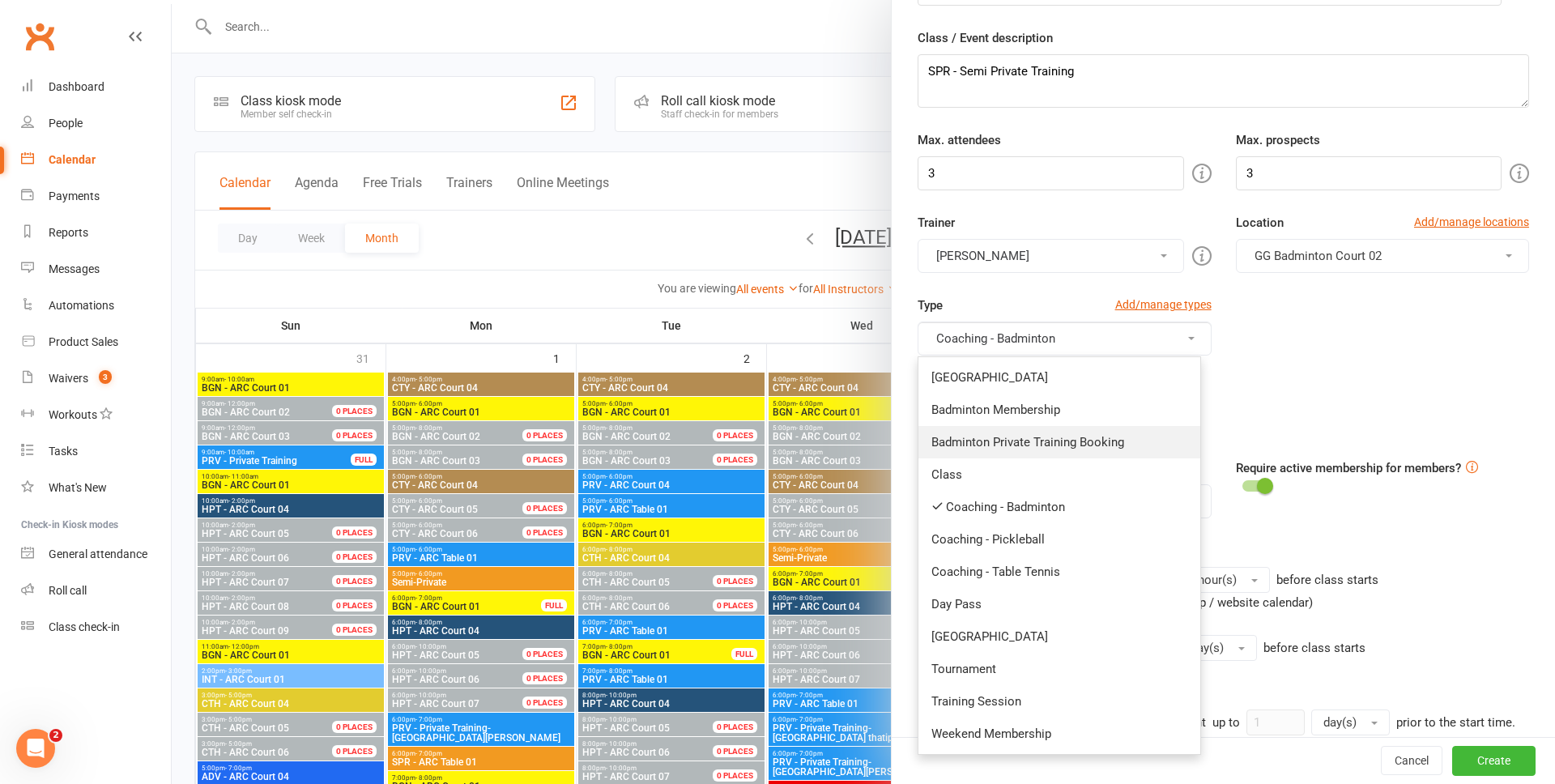
click at [1062, 444] on link "Badminton Private Training Booking" at bounding box center [1059, 442] width 282 height 32
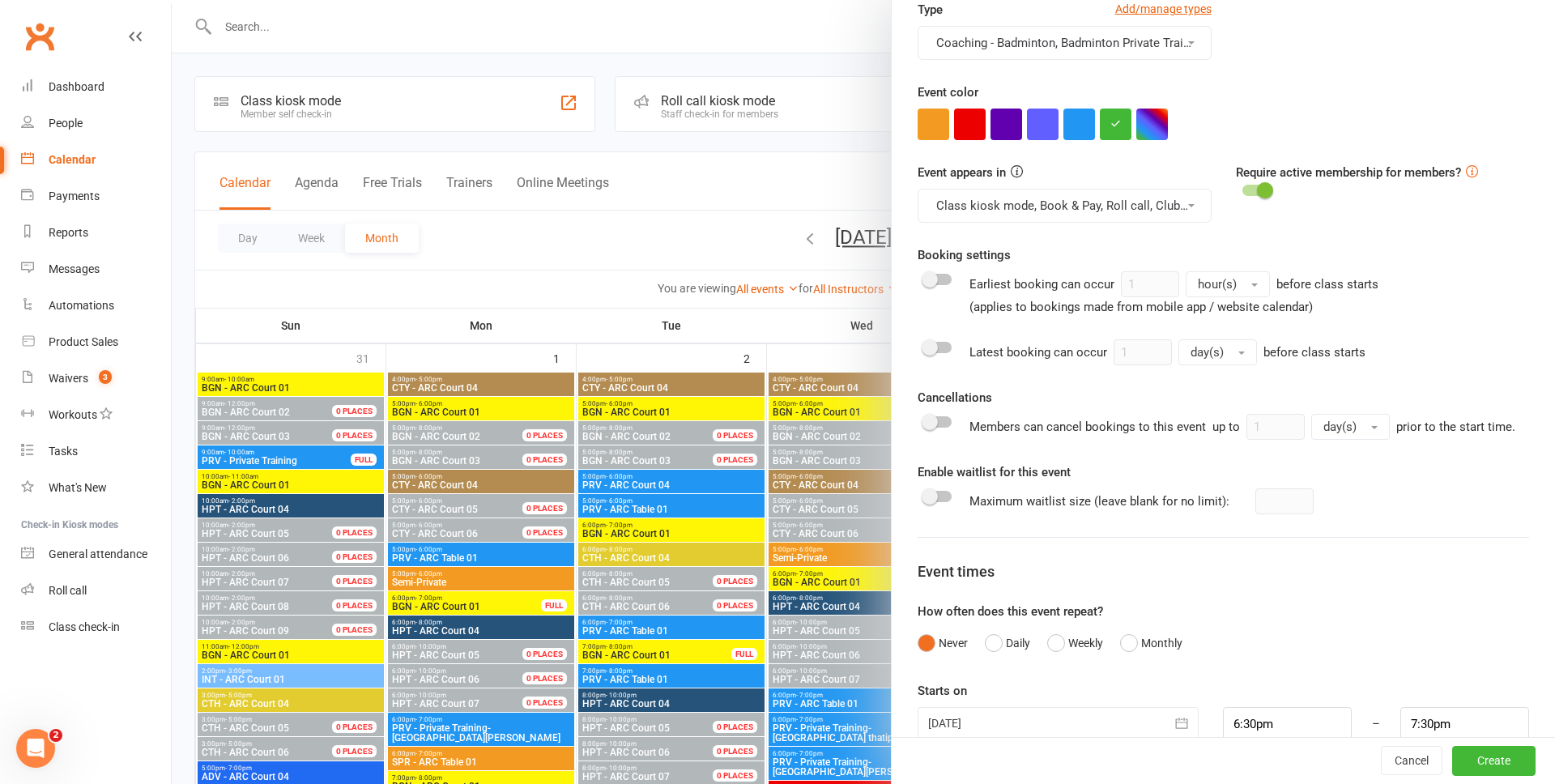
scroll to position [531, 0]
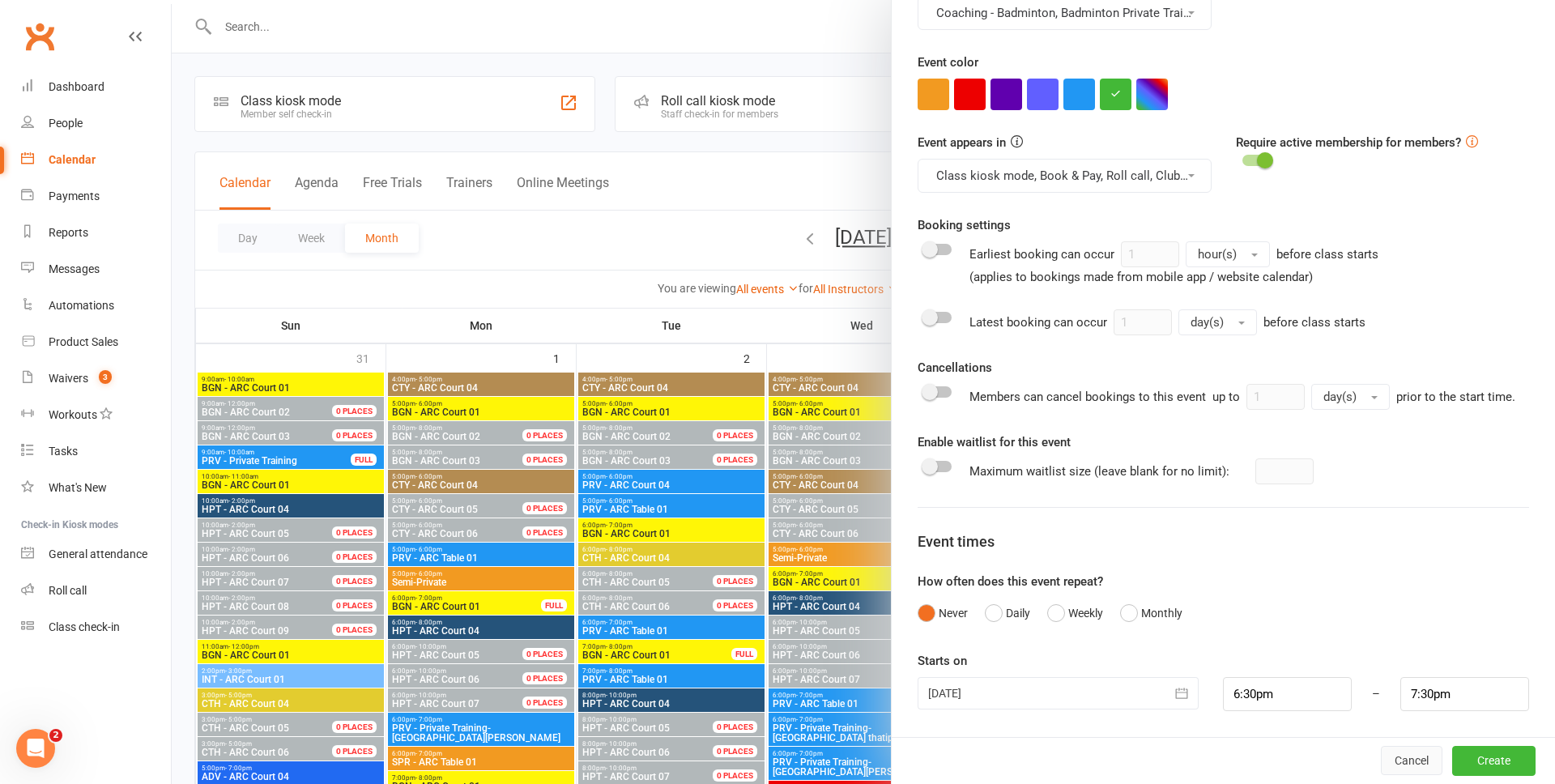
click at [1400, 759] on button "Cancel" at bounding box center [1411, 759] width 61 height 29
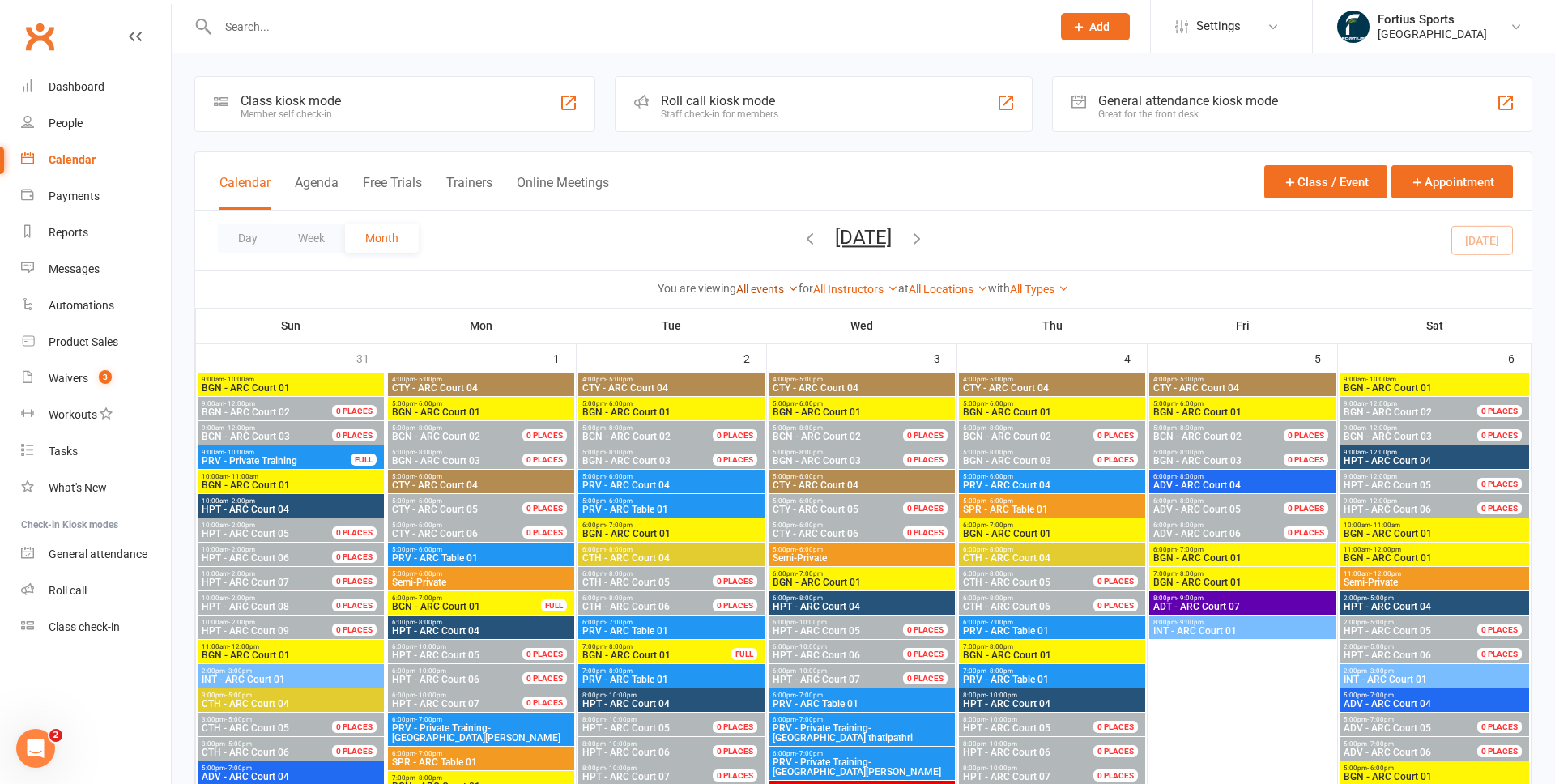
click at [772, 291] on link "All events" at bounding box center [767, 289] width 62 height 13
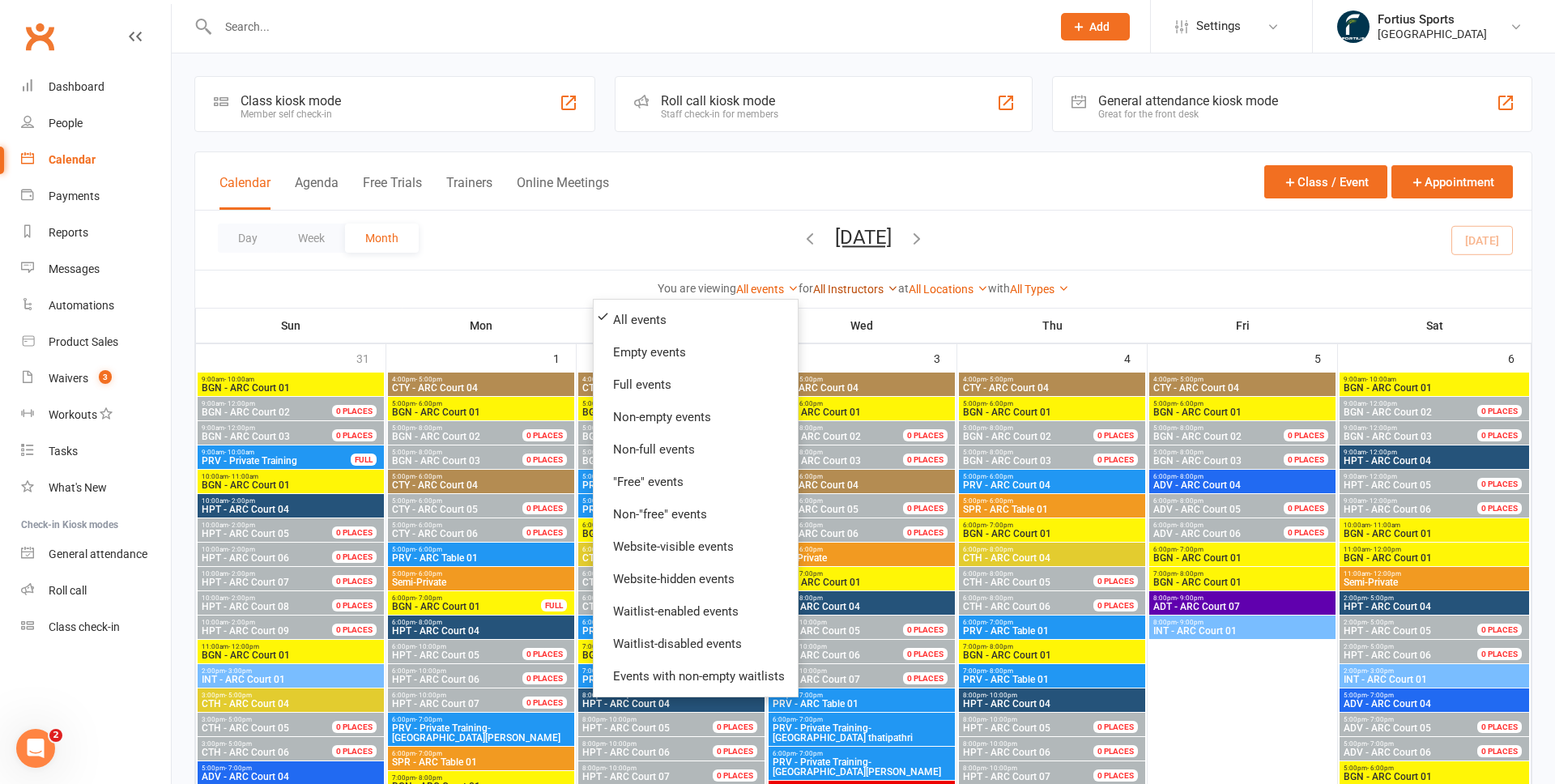
click at [843, 291] on link "All Instructors" at bounding box center [855, 289] width 85 height 13
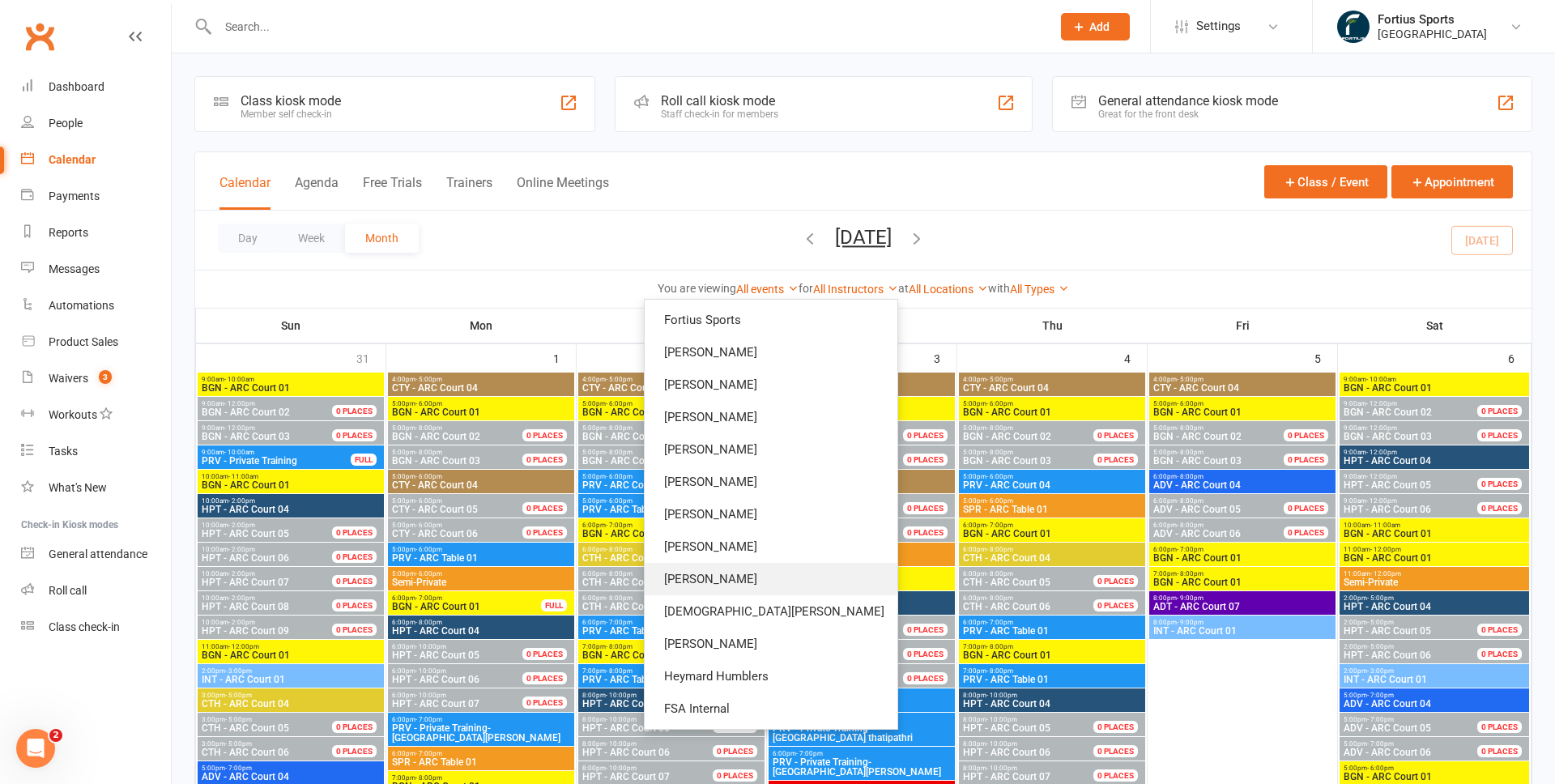
click at [804, 580] on link "Anshuman Mishra" at bounding box center [771, 579] width 253 height 32
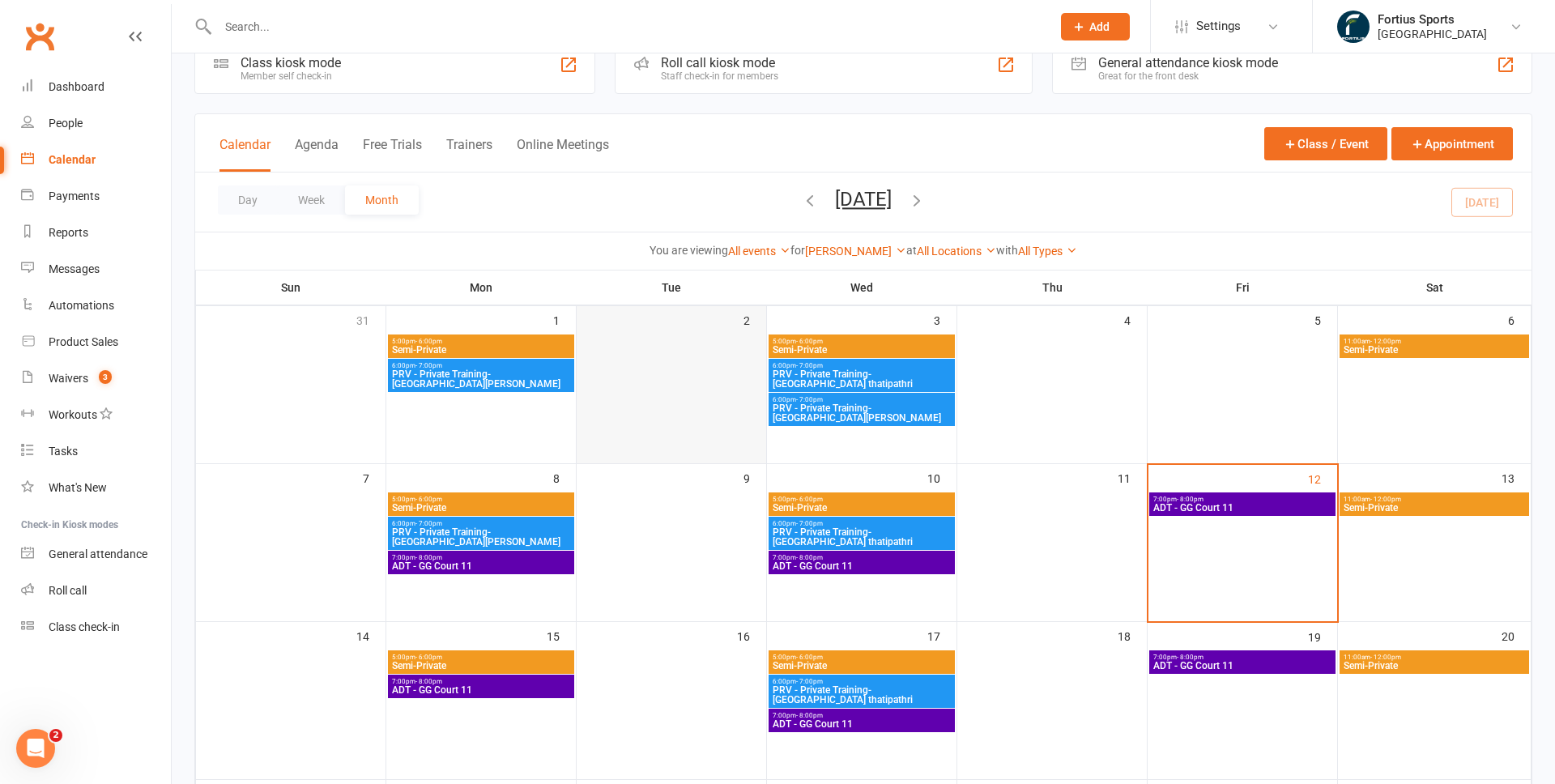
scroll to position [35, 0]
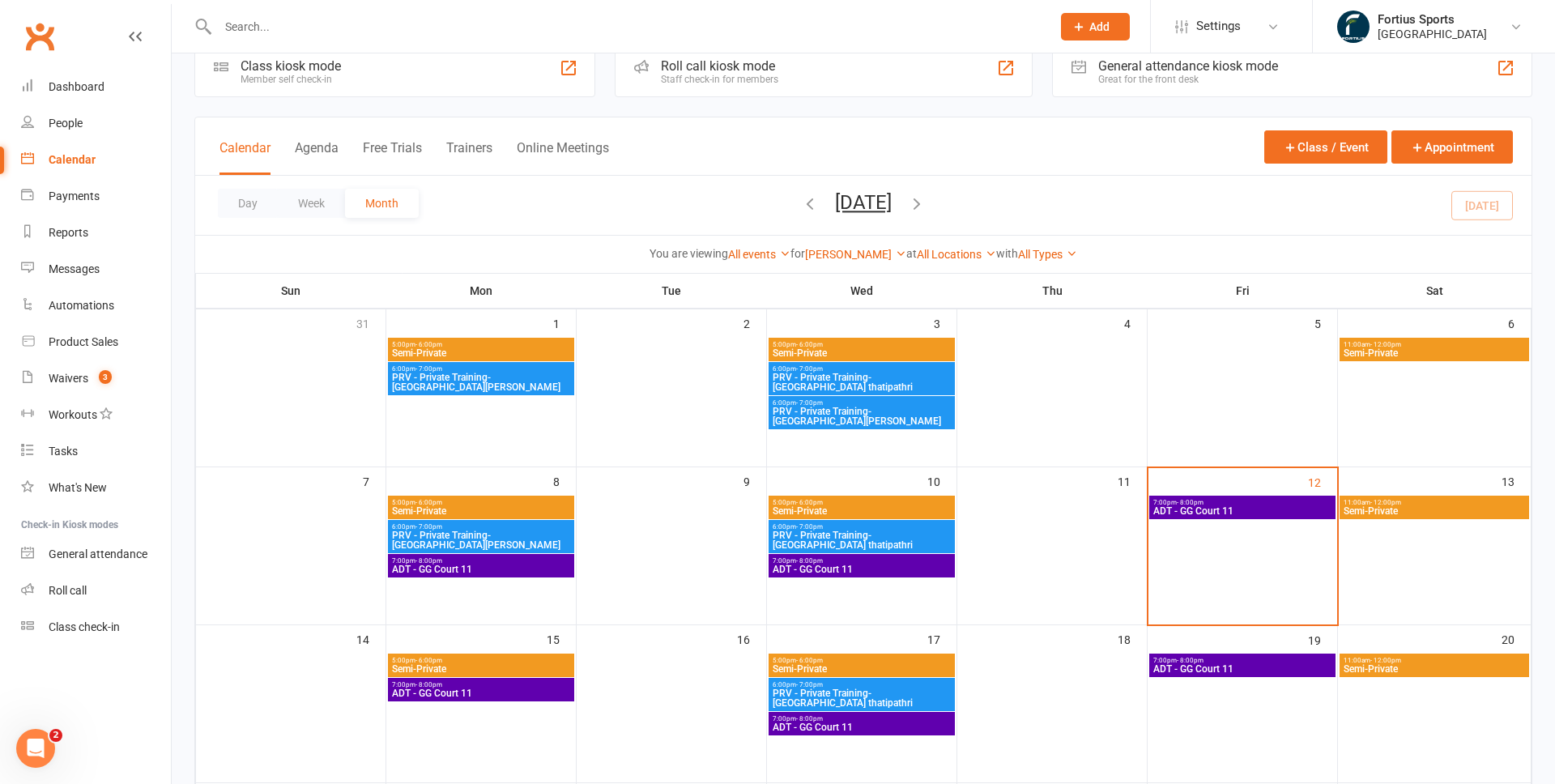
click at [503, 383] on span "PRV - Private Training- Geetha Thatipathri" at bounding box center [480, 382] width 180 height 19
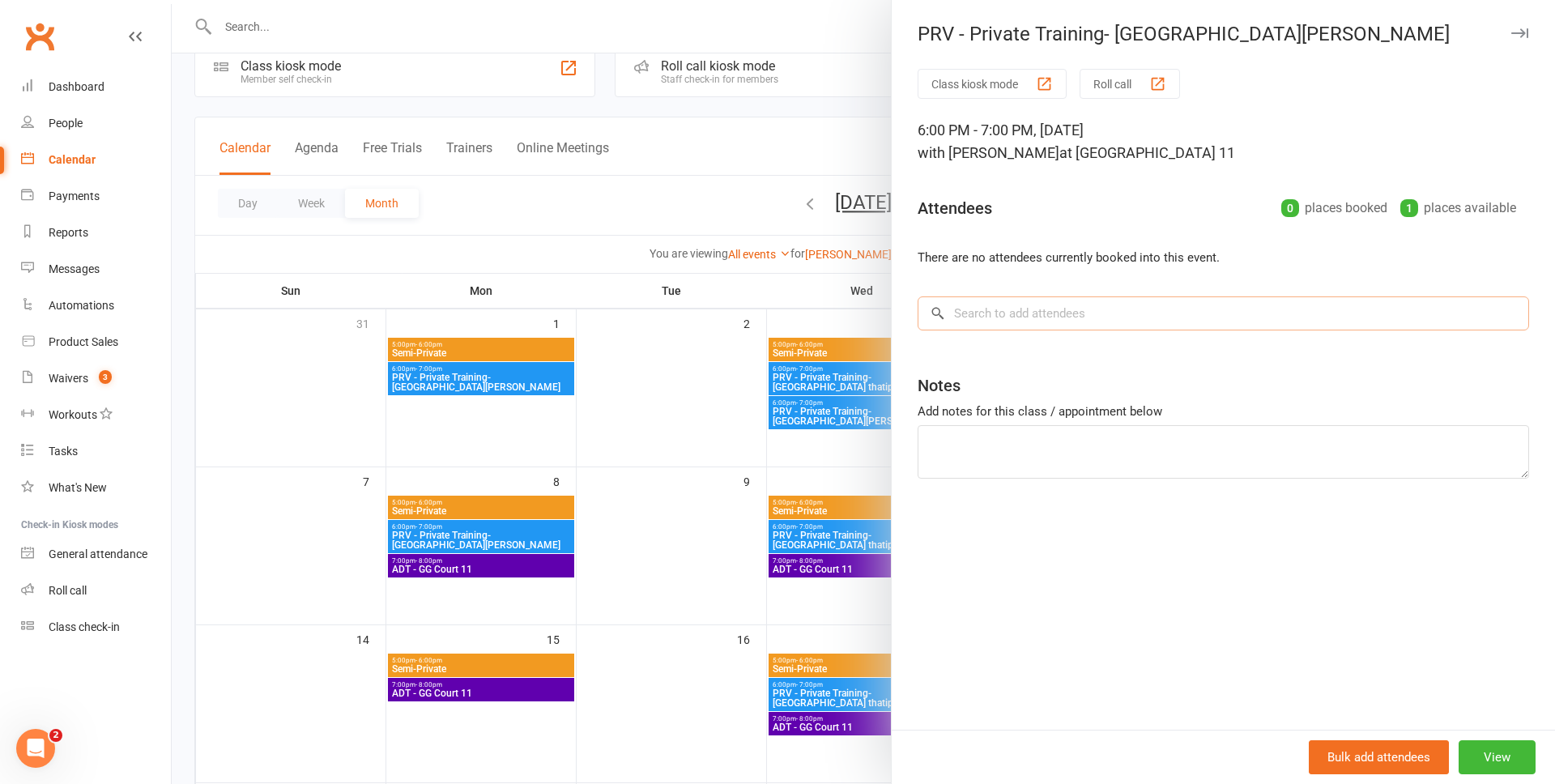
click at [1031, 320] on input "search" at bounding box center [1223, 313] width 611 height 34
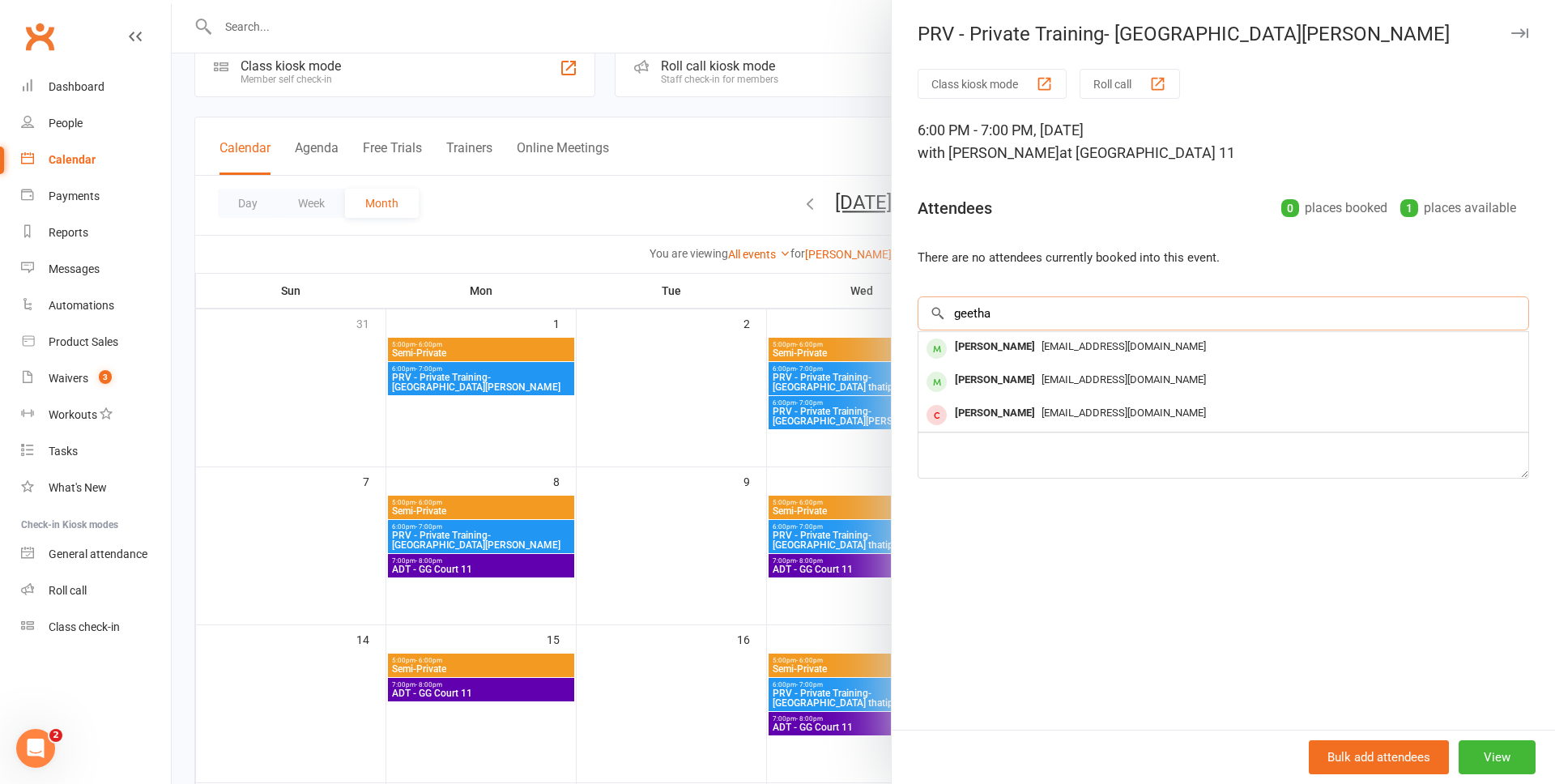
type input "geetha"
click at [691, 205] on div at bounding box center [863, 392] width 1383 height 784
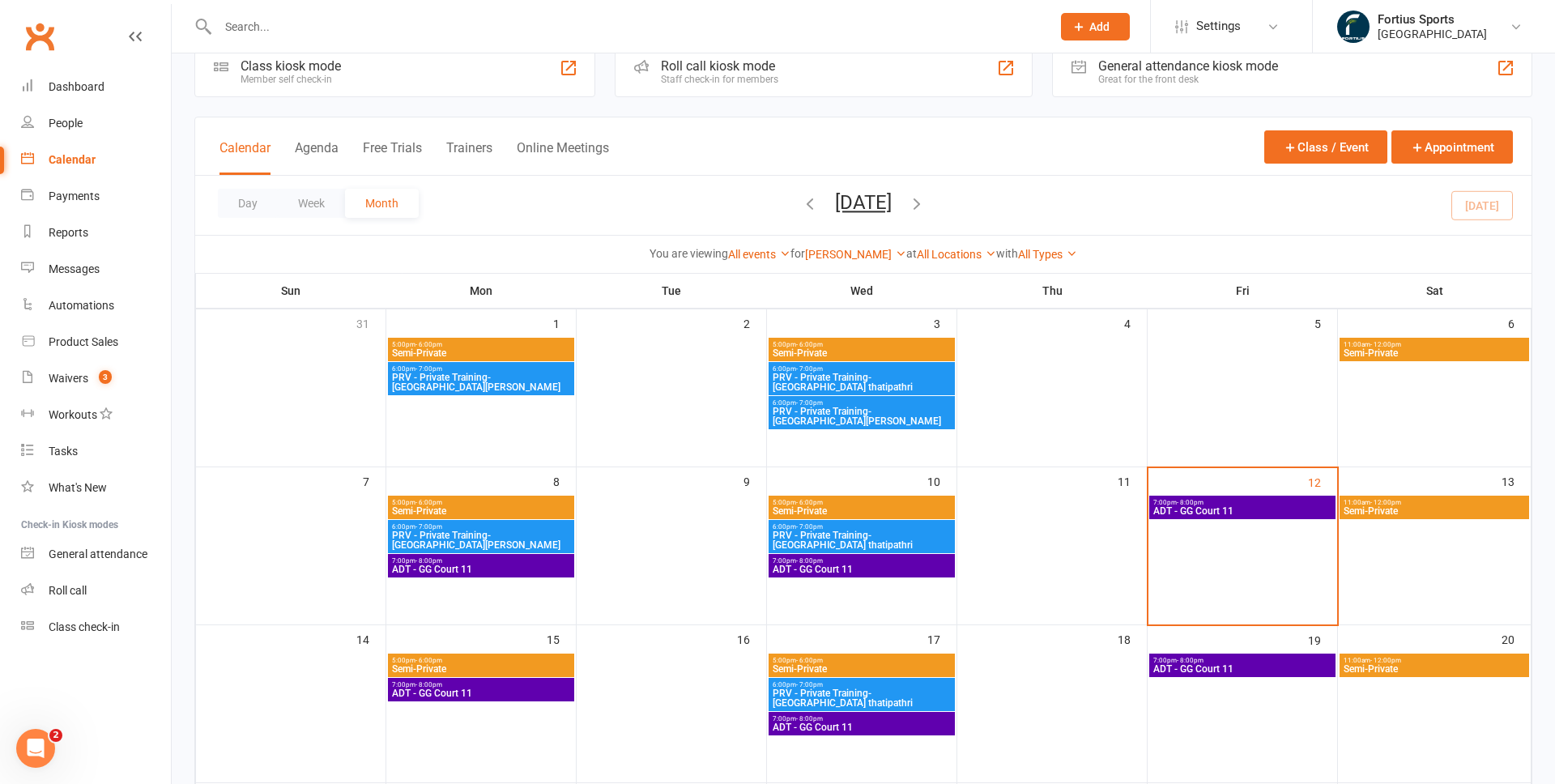
click at [525, 385] on span "PRV - Private Training- Geetha Thatipathri" at bounding box center [480, 382] width 180 height 19
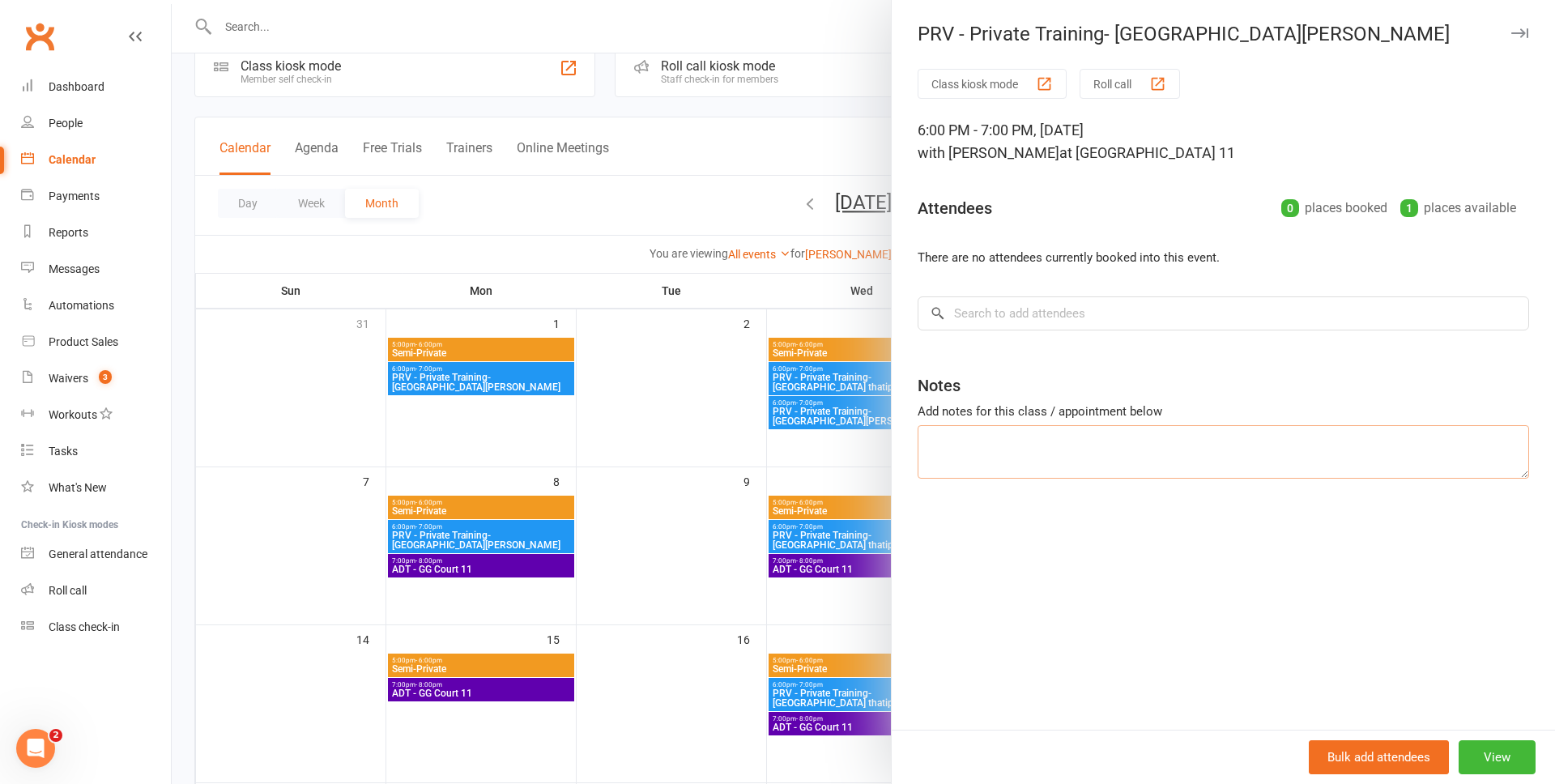
click at [980, 444] on textarea at bounding box center [1223, 451] width 611 height 54
type textarea "aljsdfla"
click at [989, 315] on input "search" at bounding box center [1223, 313] width 611 height 34
click at [1035, 452] on textarea "aljsdfla" at bounding box center [1223, 451] width 611 height 54
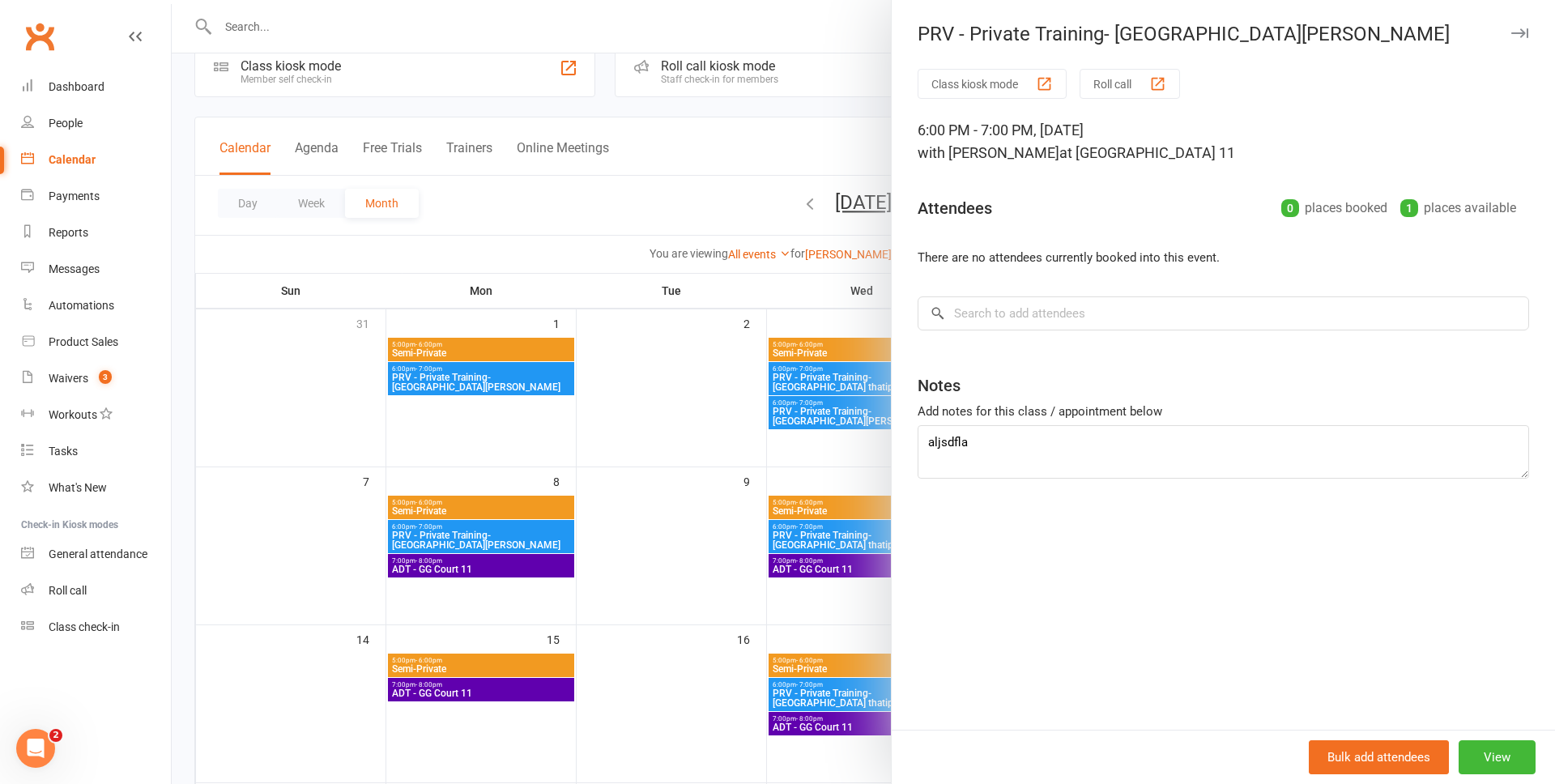
click at [802, 32] on div at bounding box center [863, 392] width 1383 height 784
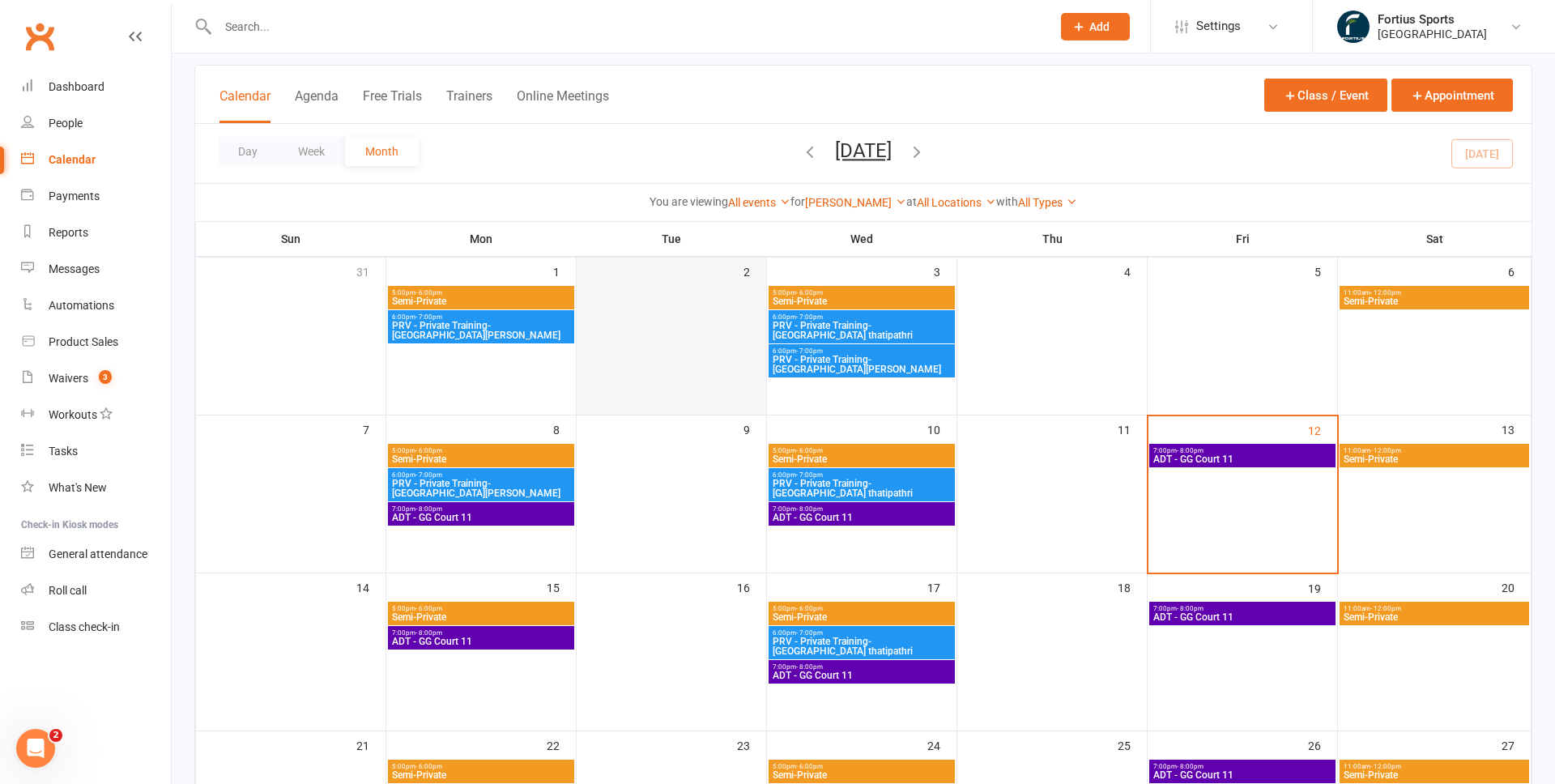
scroll to position [85, 0]
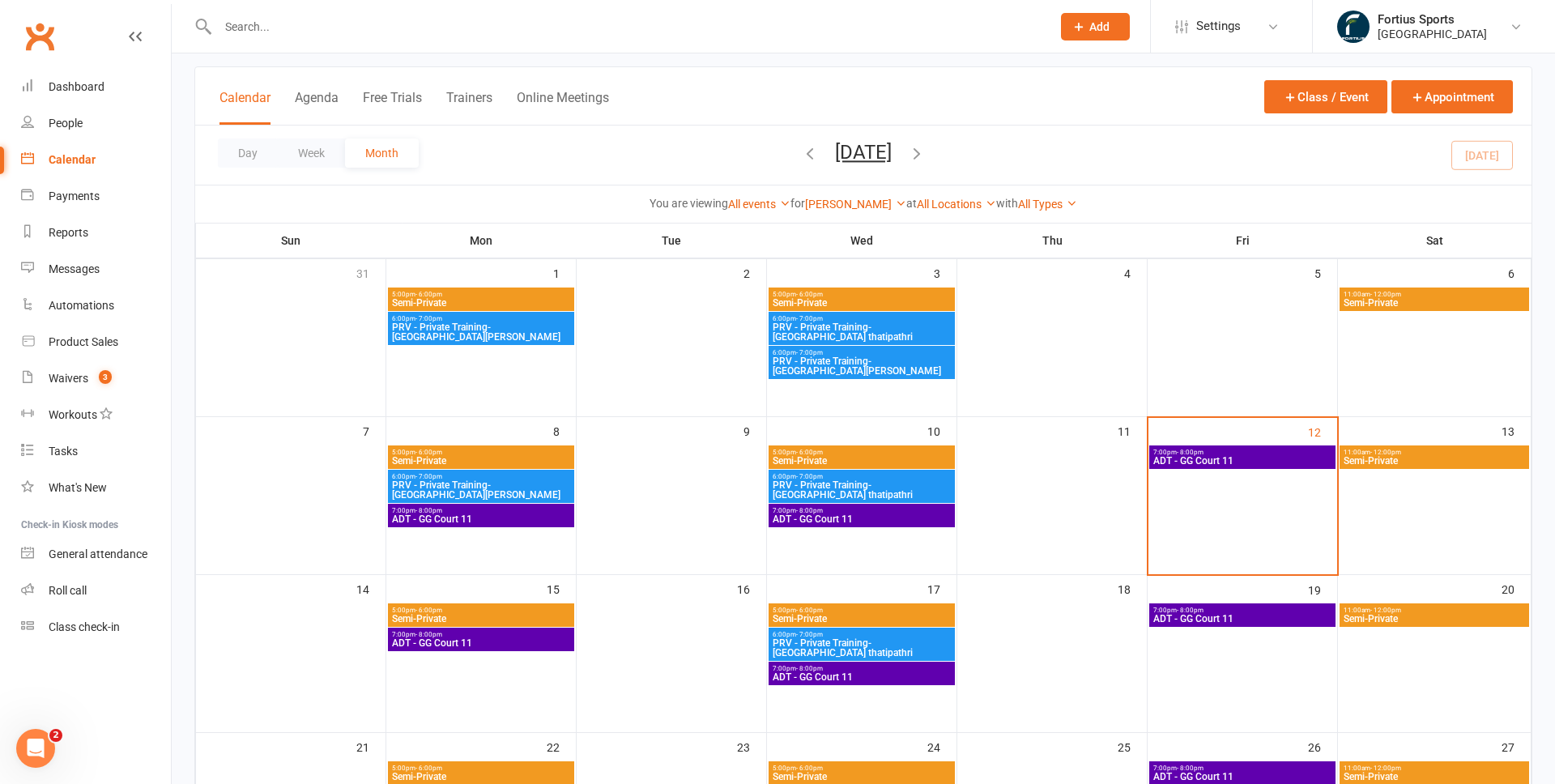
click at [547, 320] on span "6:00pm - 7:00pm" at bounding box center [480, 319] width 180 height 7
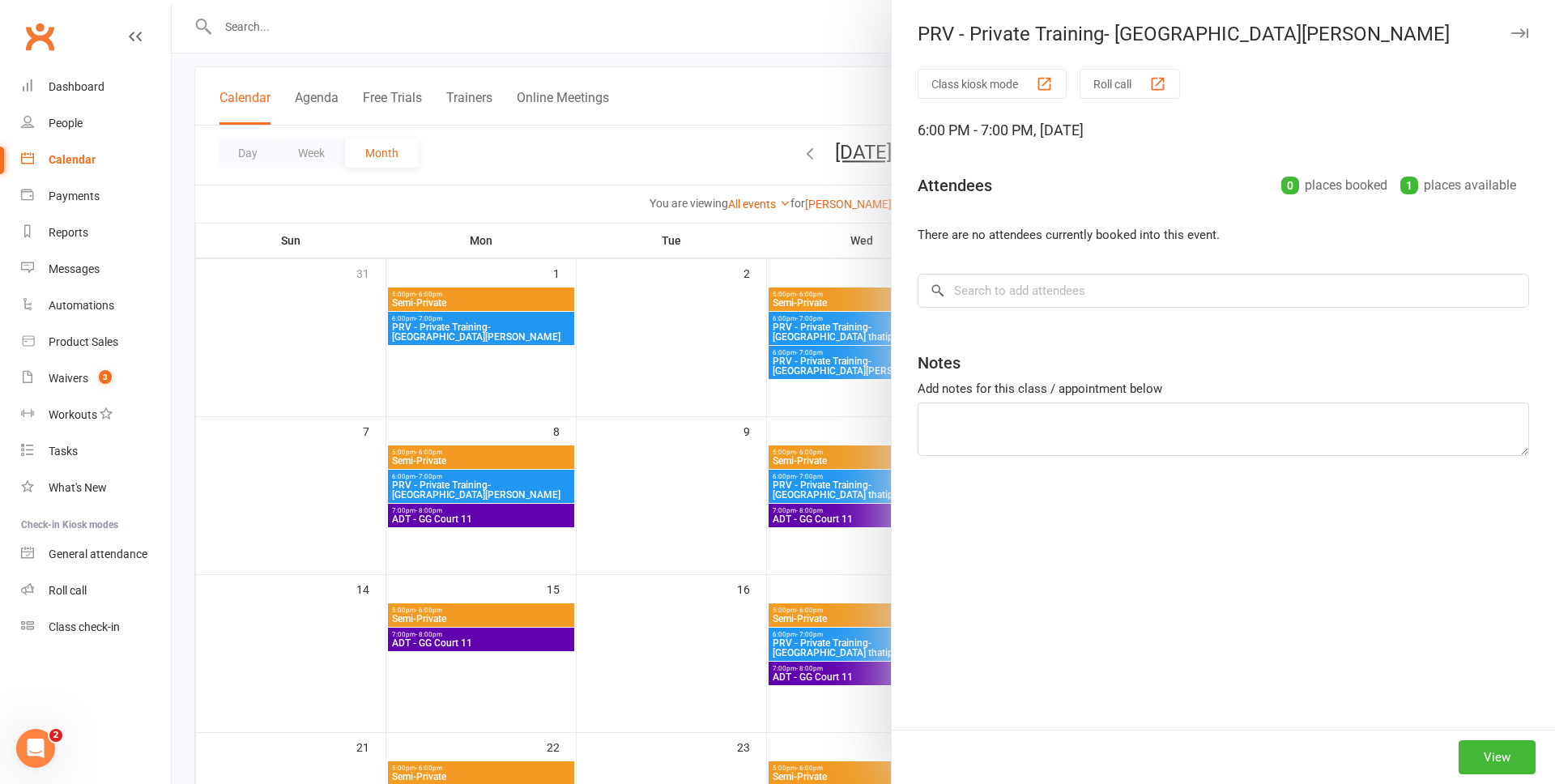
type textarea "aljsdfla"
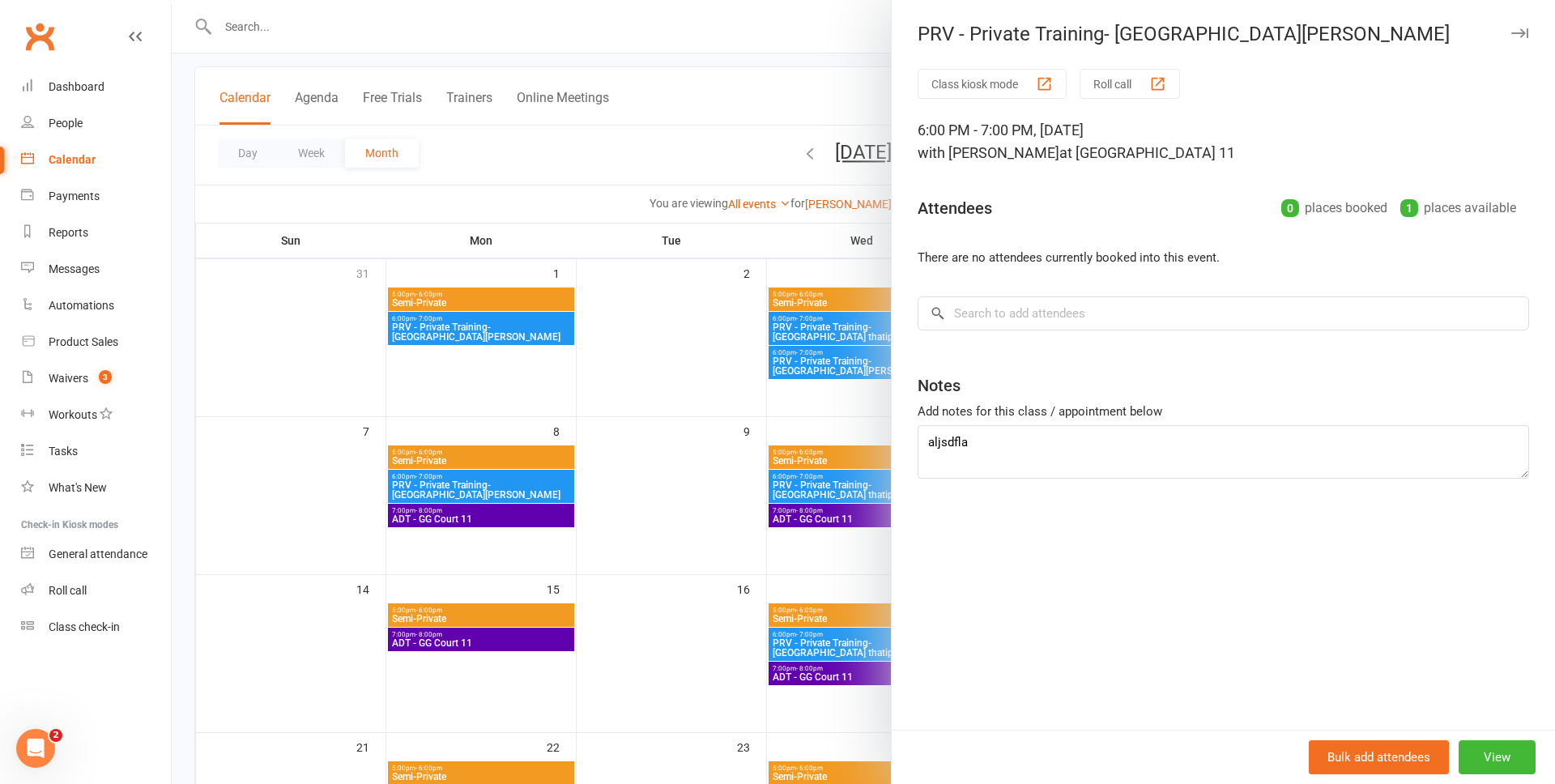
click at [611, 212] on div at bounding box center [863, 392] width 1383 height 784
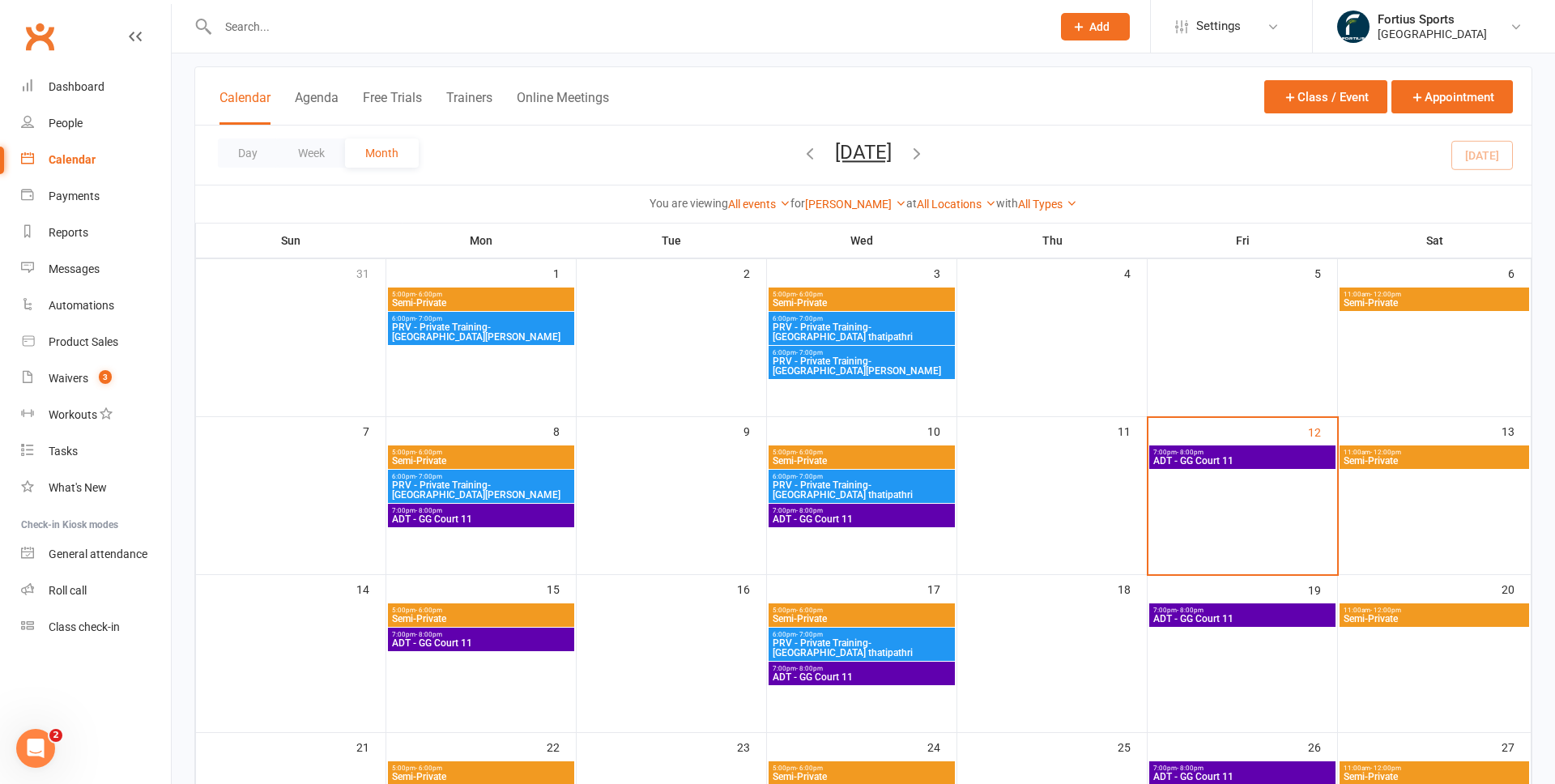
click at [860, 328] on span "PRV - Private Training- Geetha thatipathri" at bounding box center [861, 332] width 180 height 19
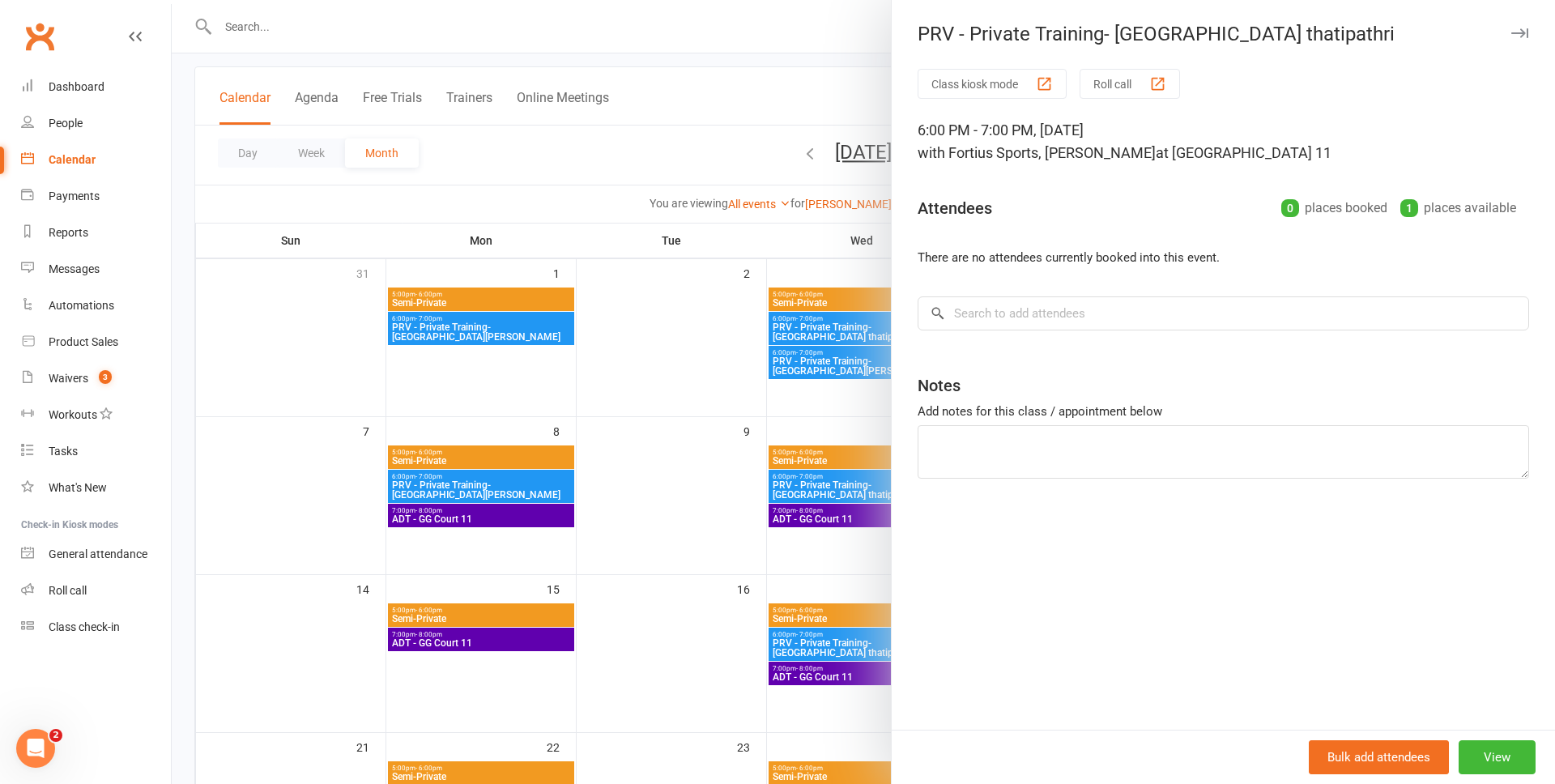
click at [601, 169] on div at bounding box center [863, 392] width 1383 height 784
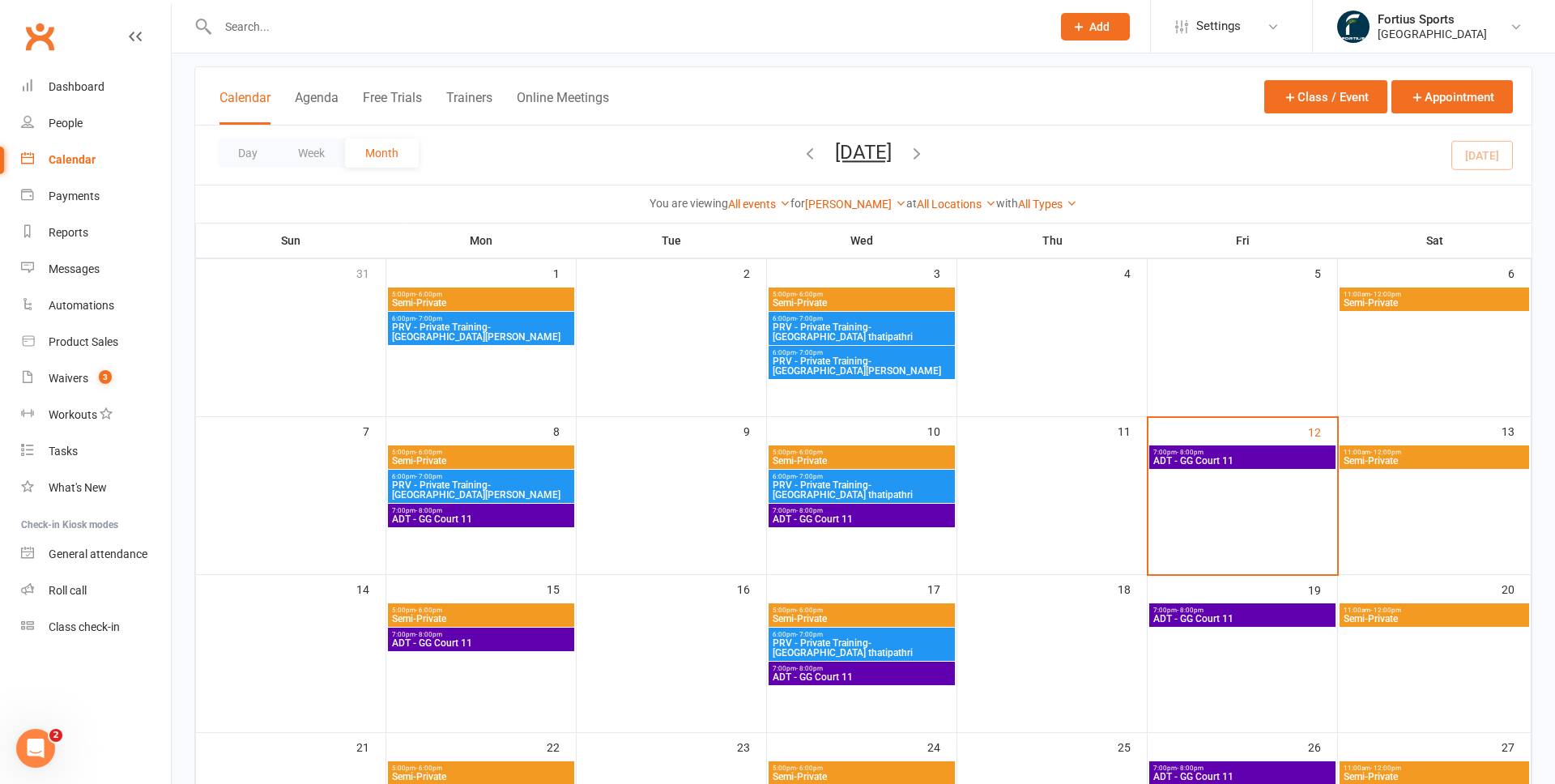
click at [825, 367] on span "PRV - Private Training- Geetha Thatipathri" at bounding box center [861, 366] width 180 height 19
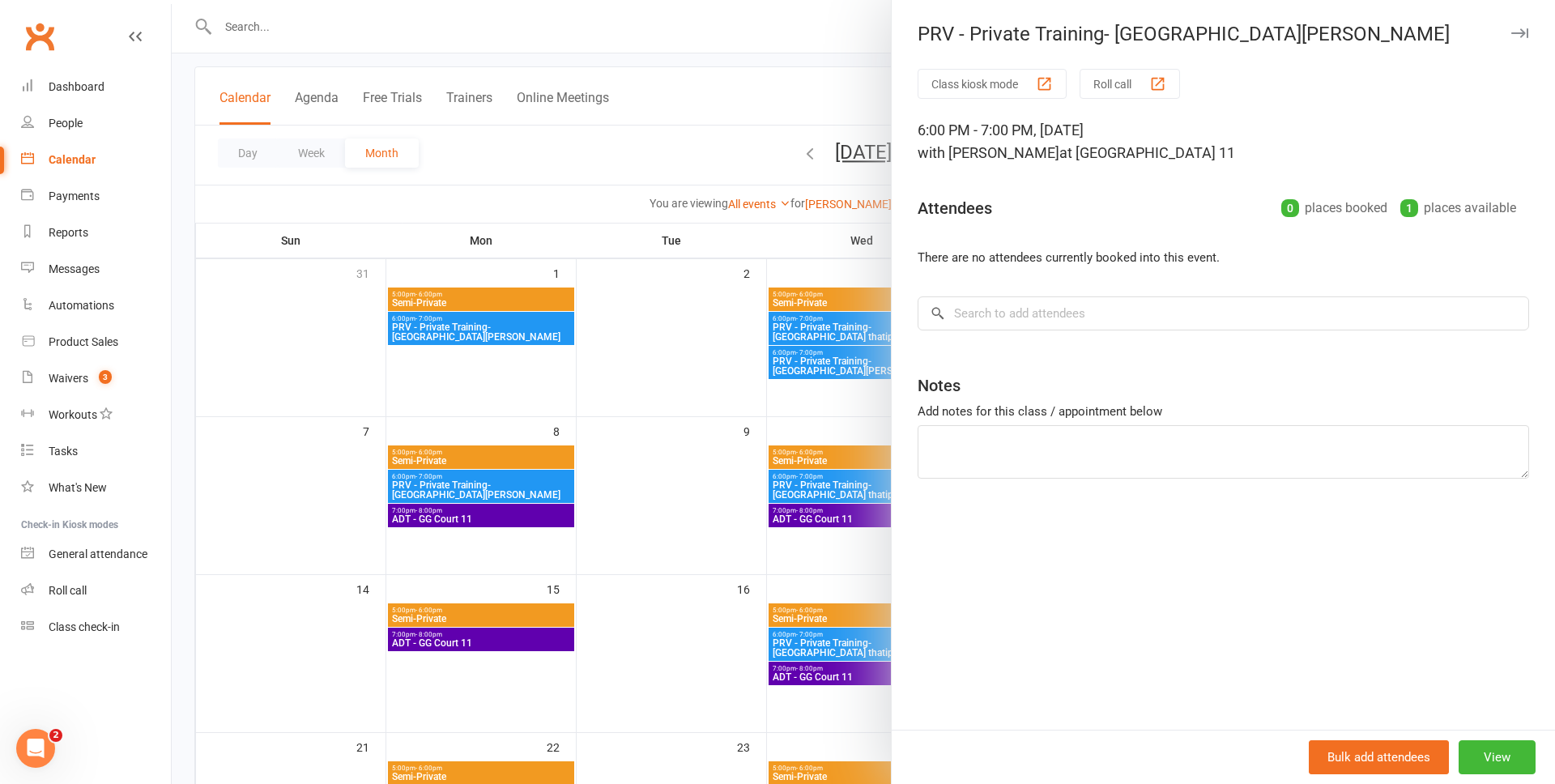
click at [585, 213] on div at bounding box center [863, 392] width 1383 height 784
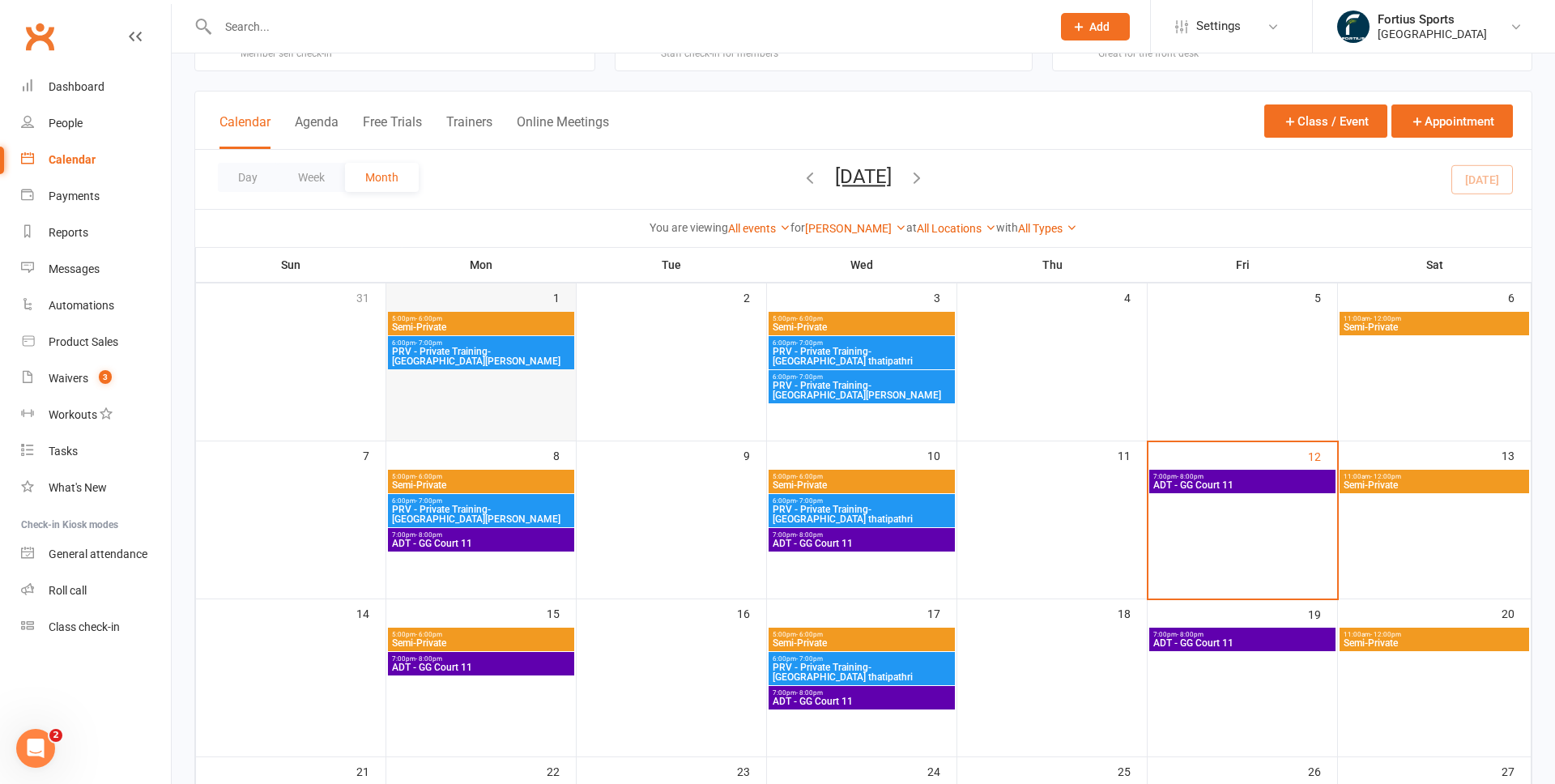
scroll to position [54, 0]
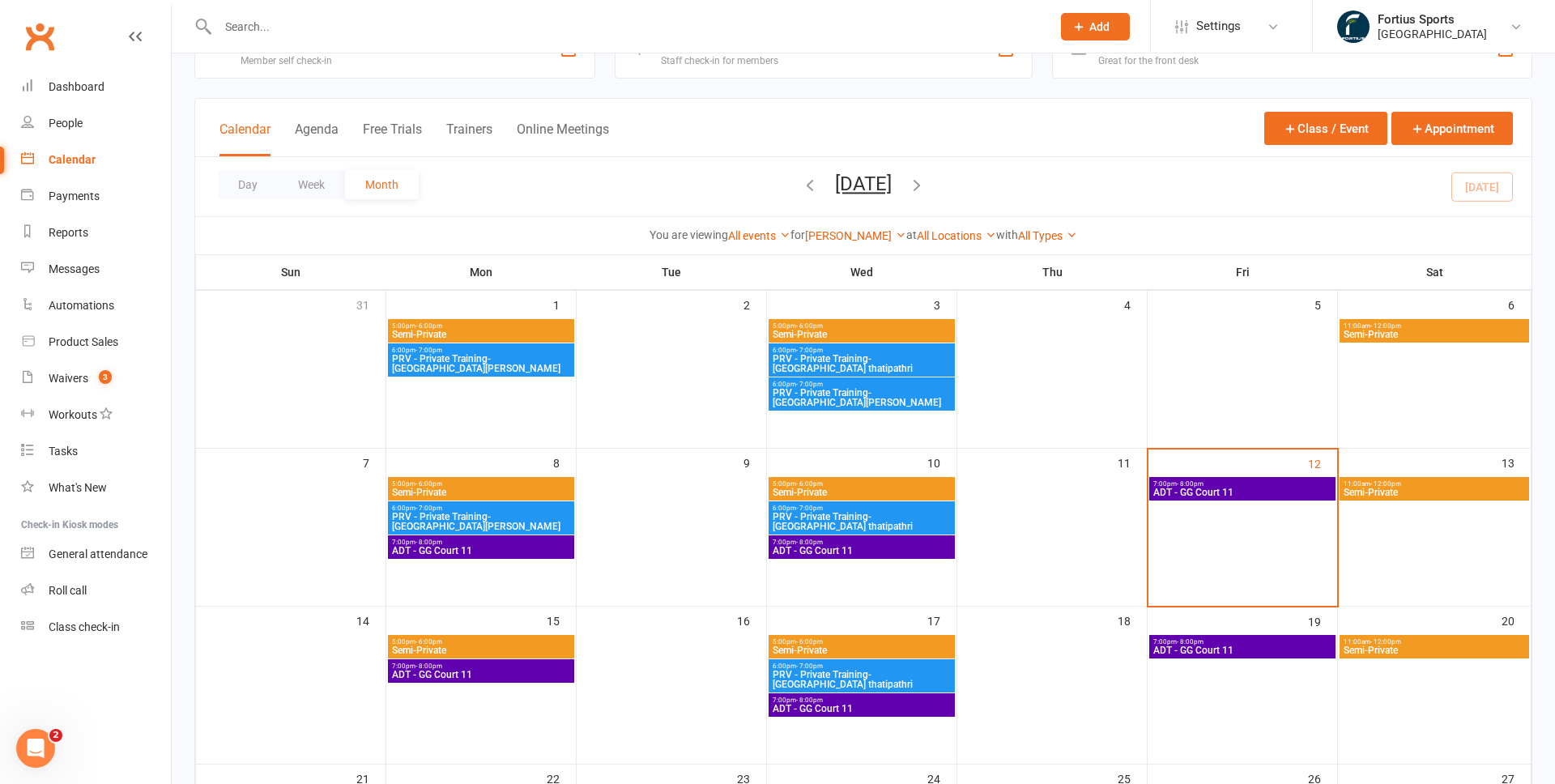
click at [801, 190] on icon "button" at bounding box center [810, 184] width 18 height 18
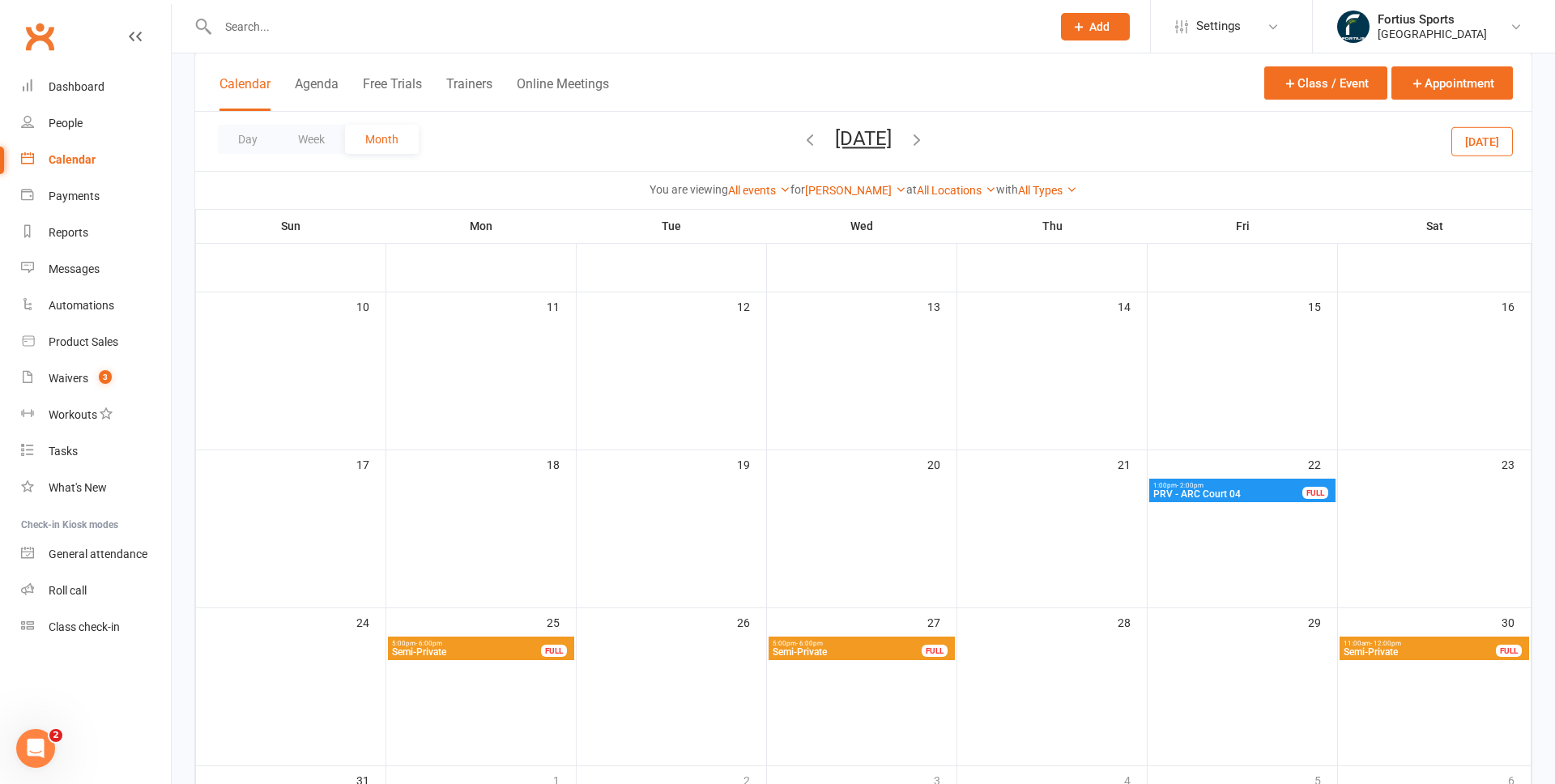
scroll to position [370, 0]
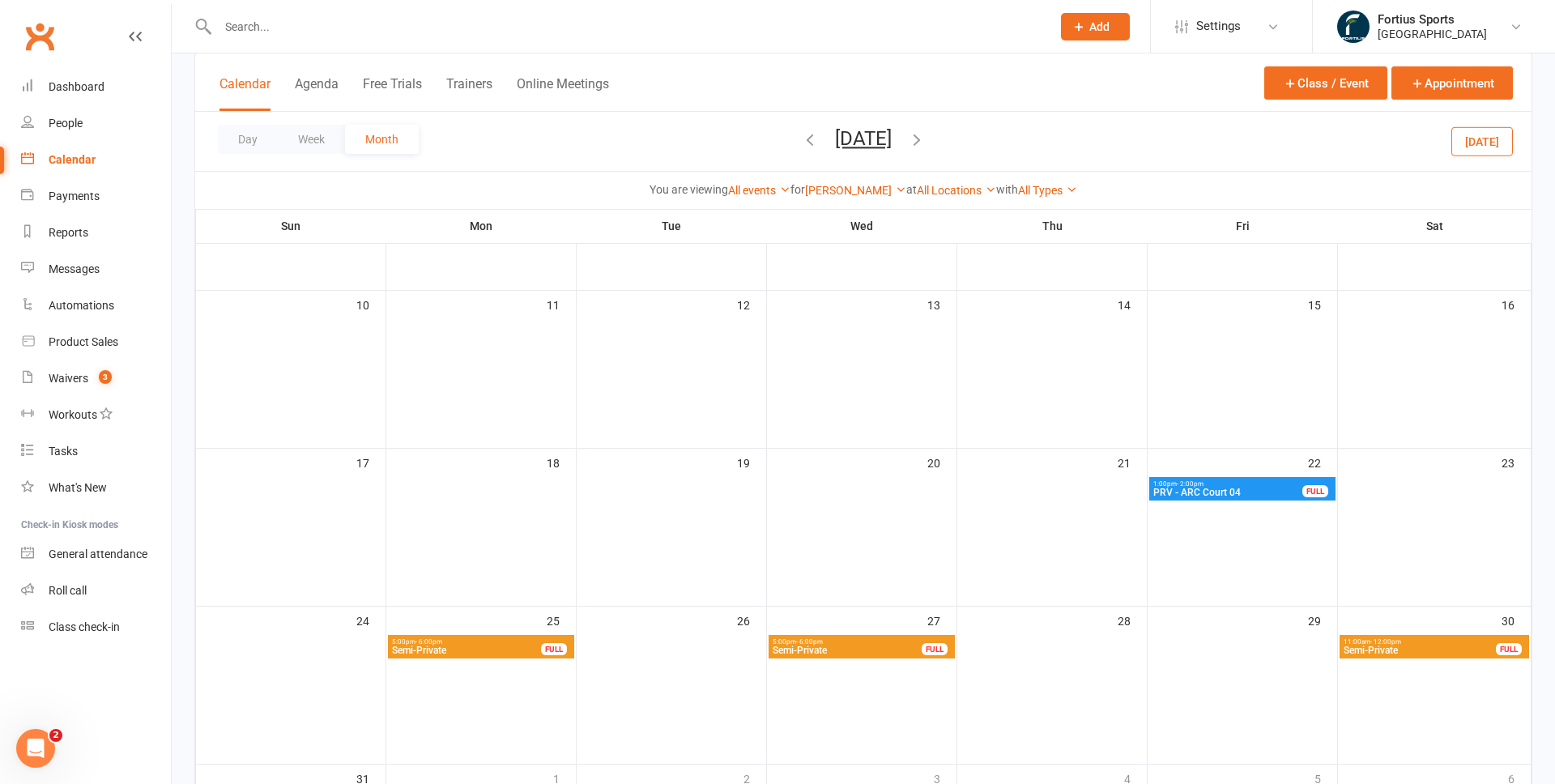
click at [1213, 494] on span "PRV - ARC Court 04" at bounding box center [1227, 492] width 151 height 10
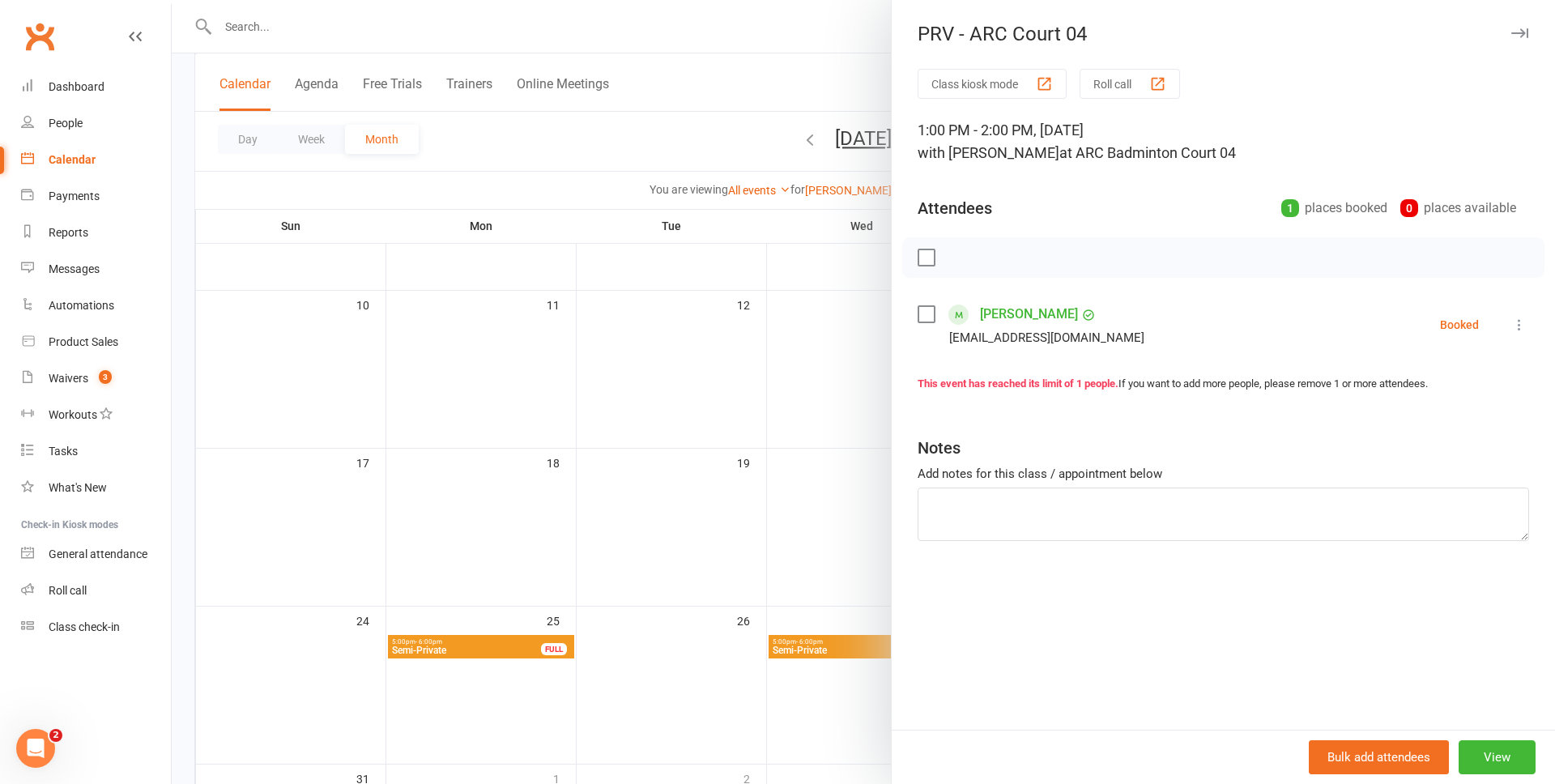
click at [824, 300] on div at bounding box center [863, 392] width 1383 height 784
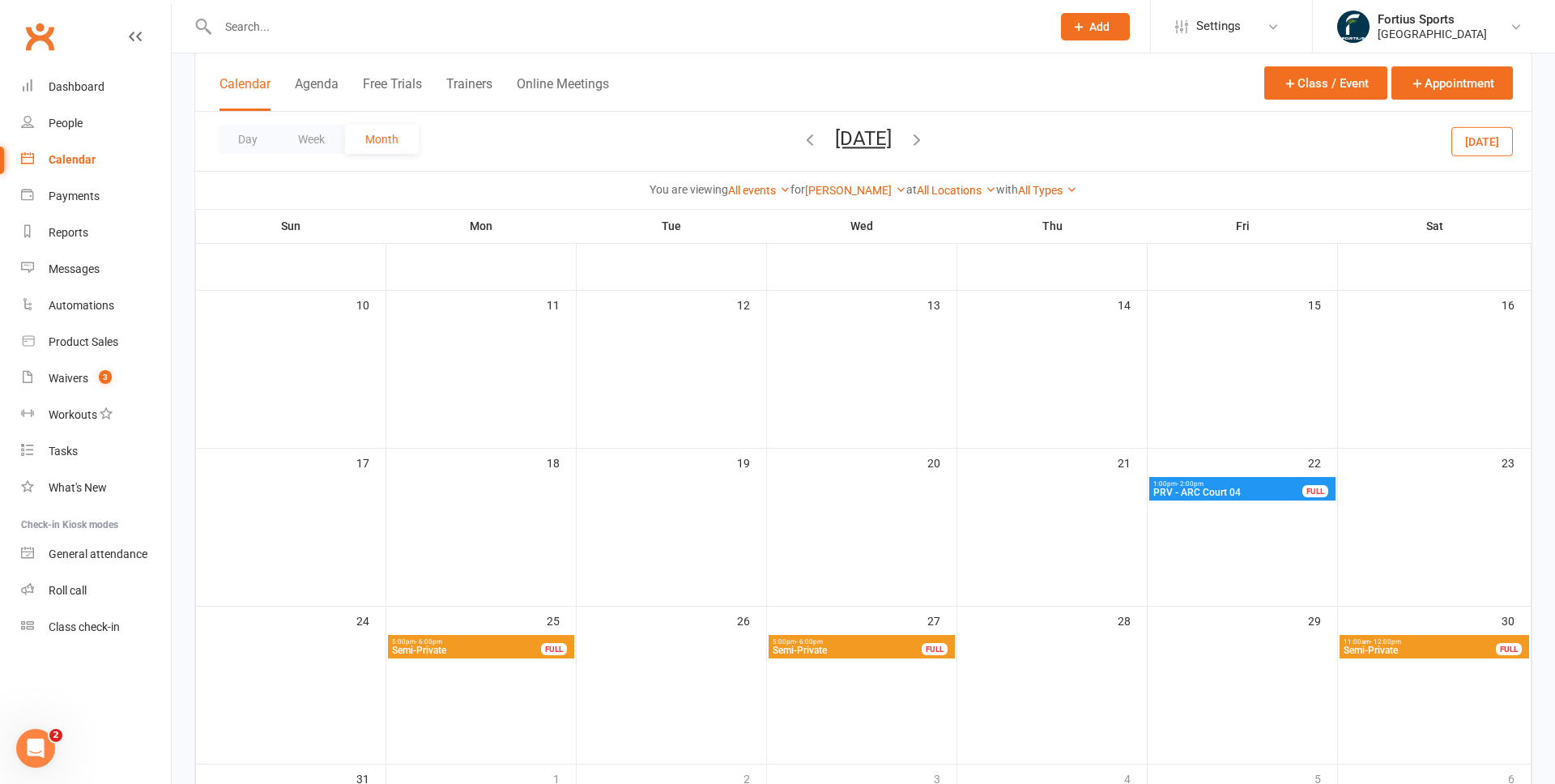
click at [925, 137] on icon "button" at bounding box center [917, 139] width 18 height 18
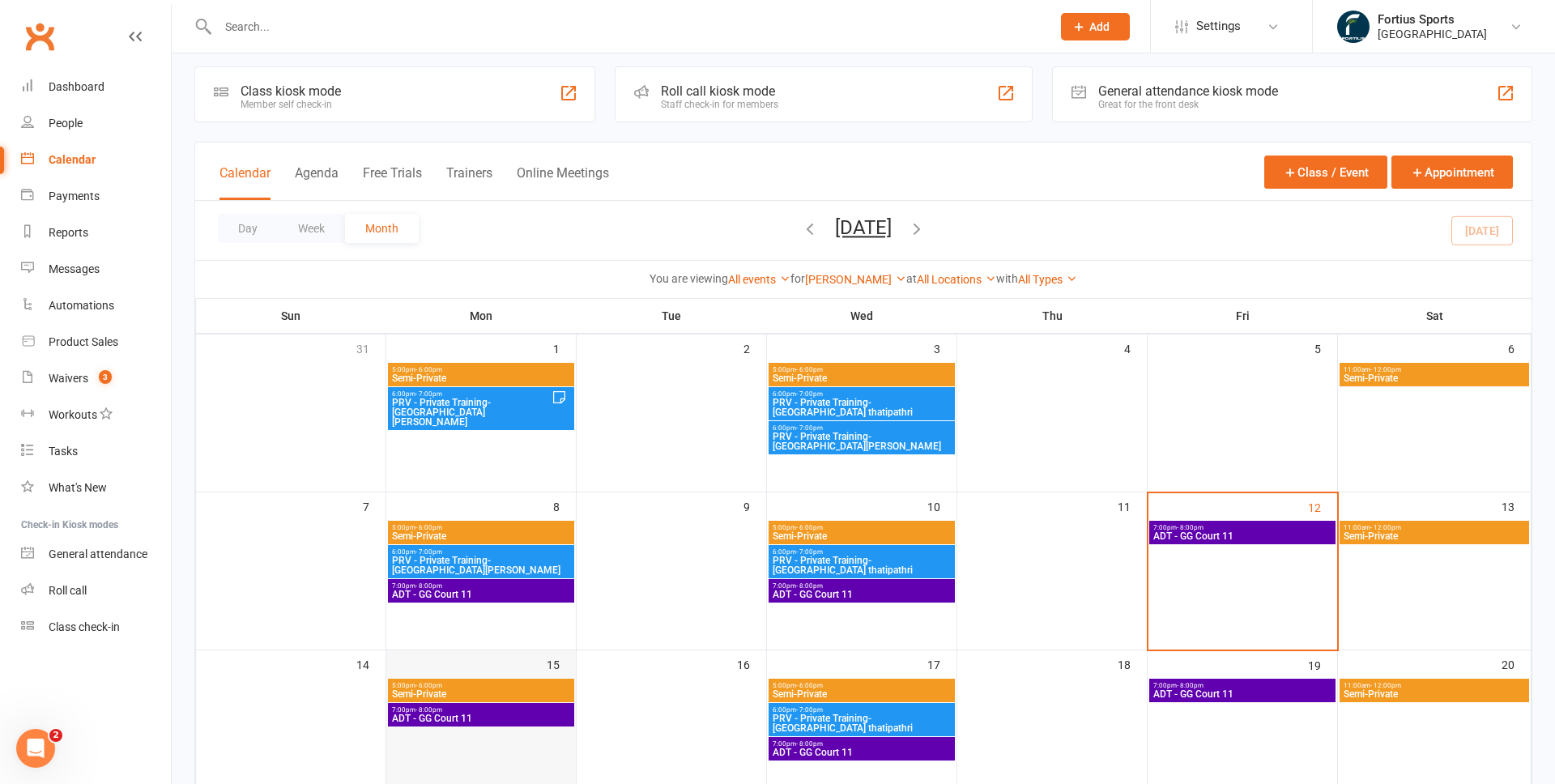
scroll to position [15, 0]
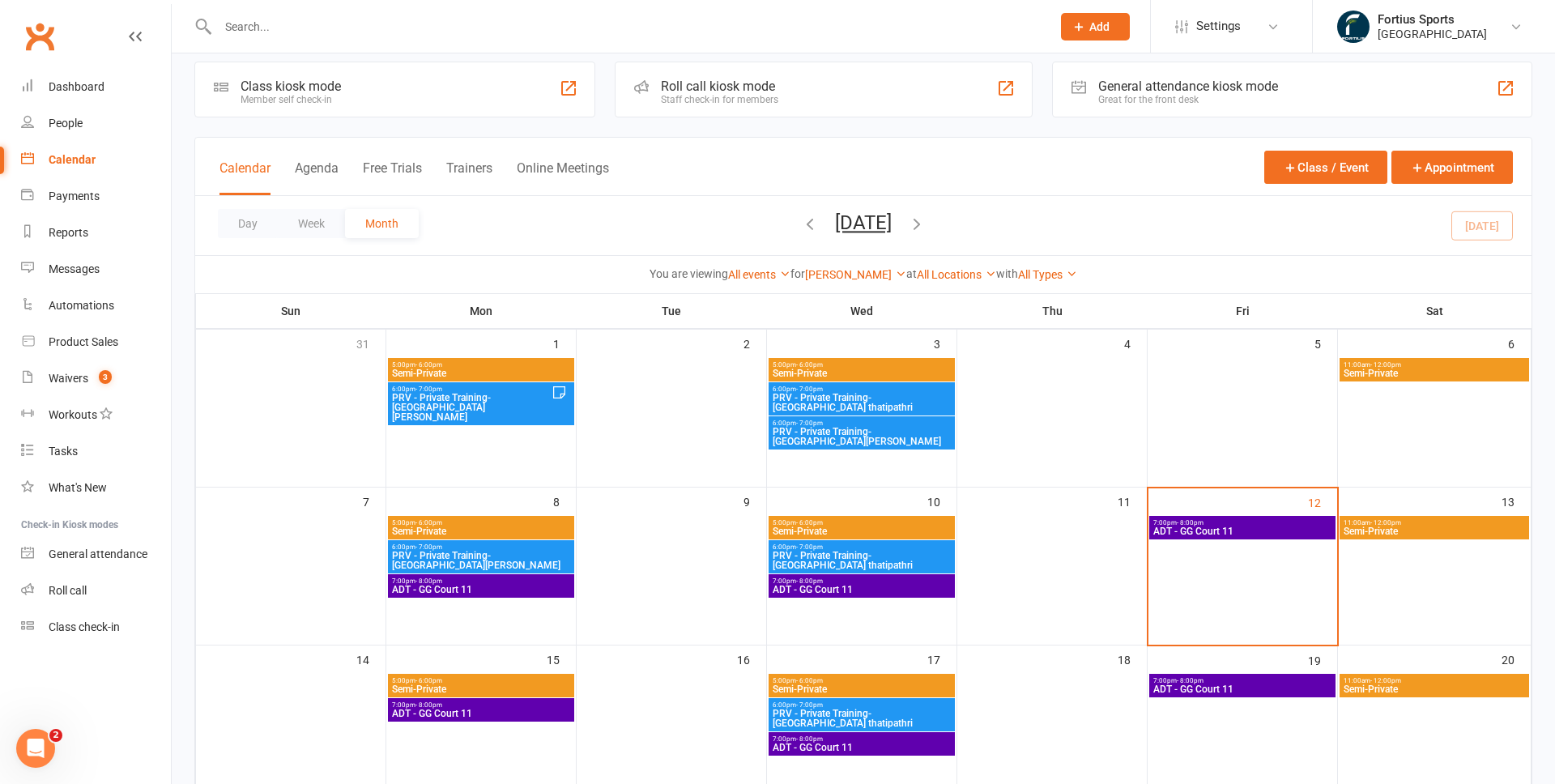
click at [506, 392] on span "PRV - Private Training- Geetha Thatipathri" at bounding box center [471, 406] width 161 height 29
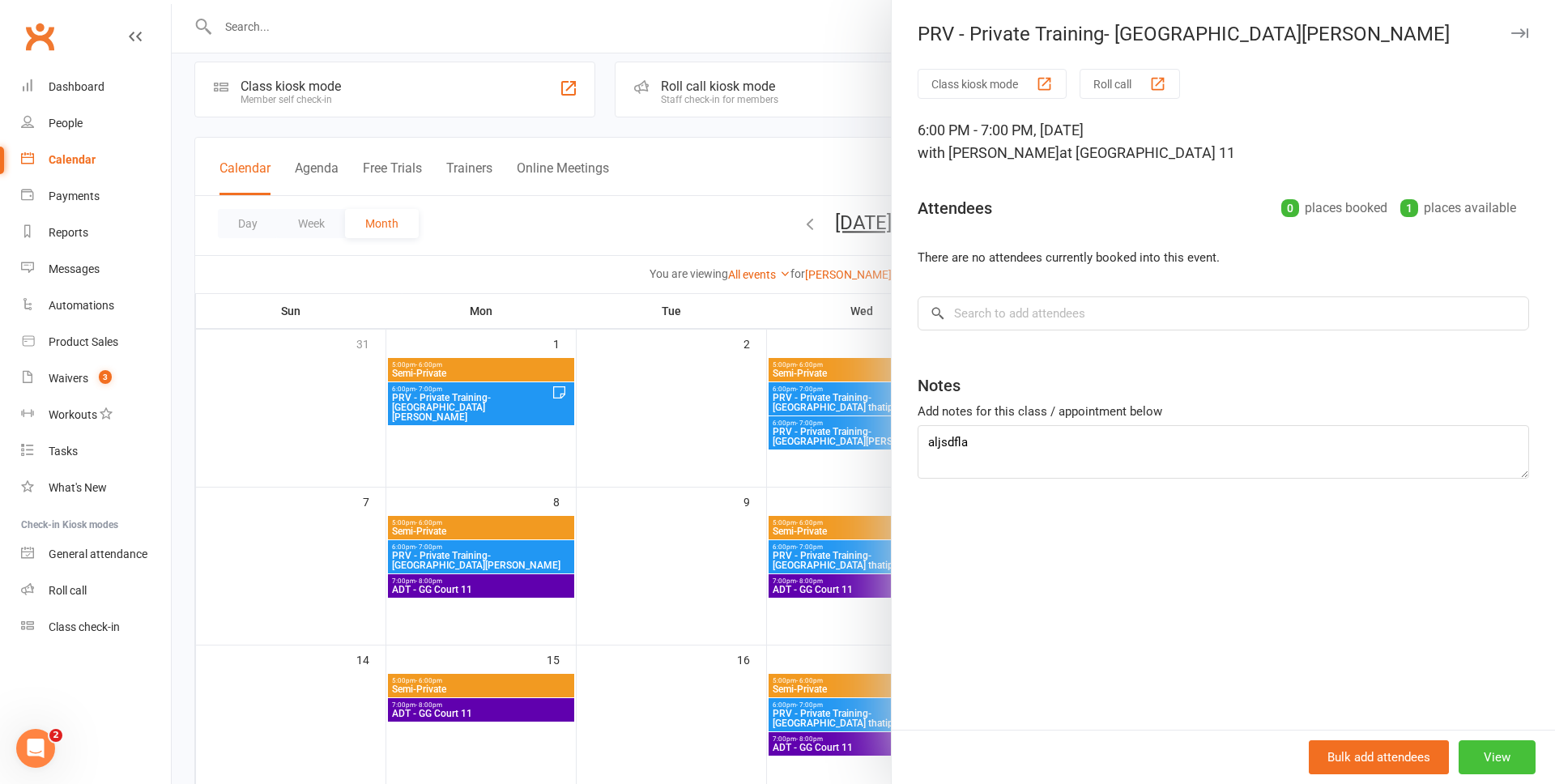
click at [1500, 760] on button "View" at bounding box center [1497, 757] width 77 height 34
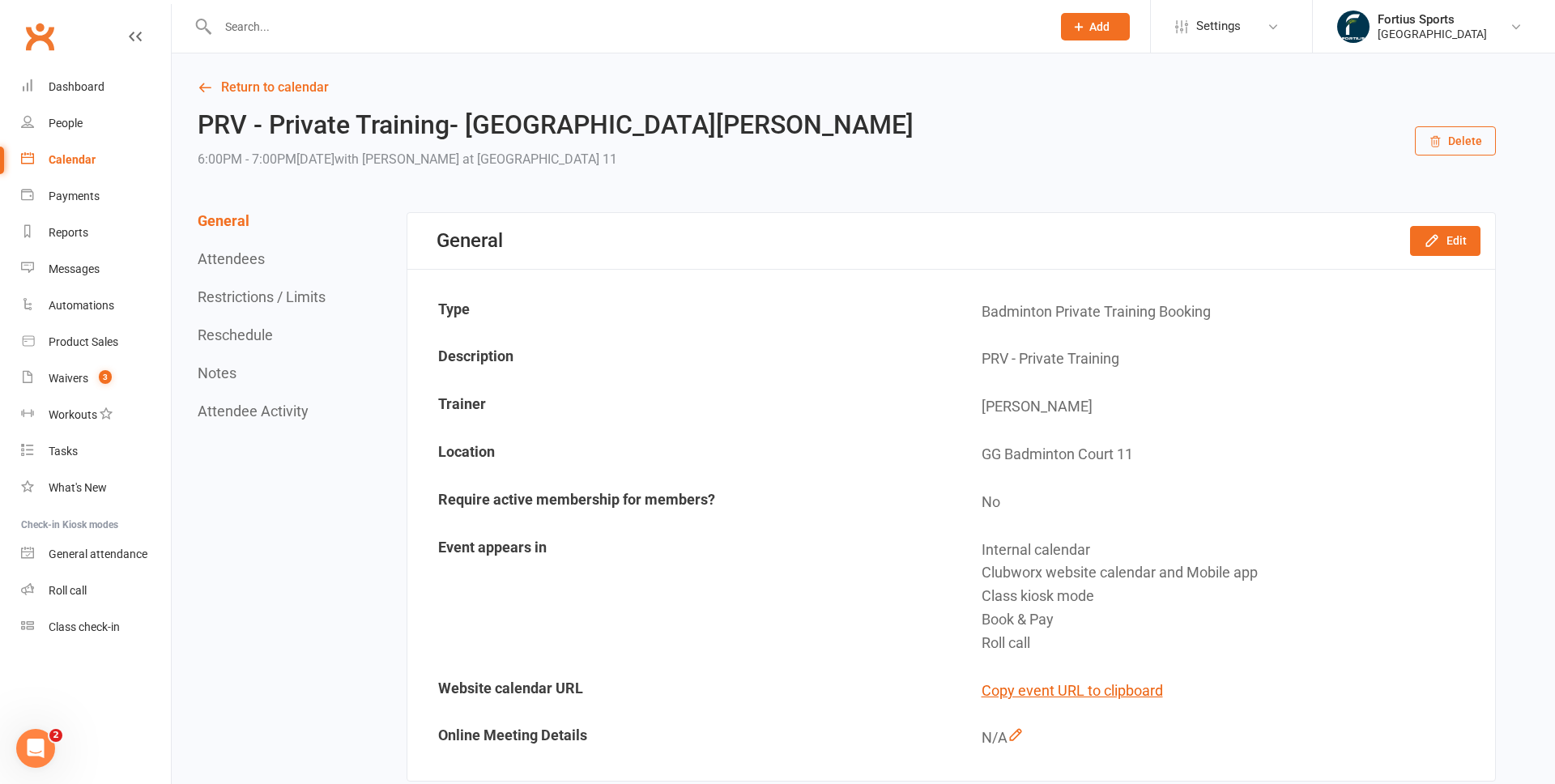
click at [1465, 155] on button "Delete" at bounding box center [1455, 140] width 81 height 29
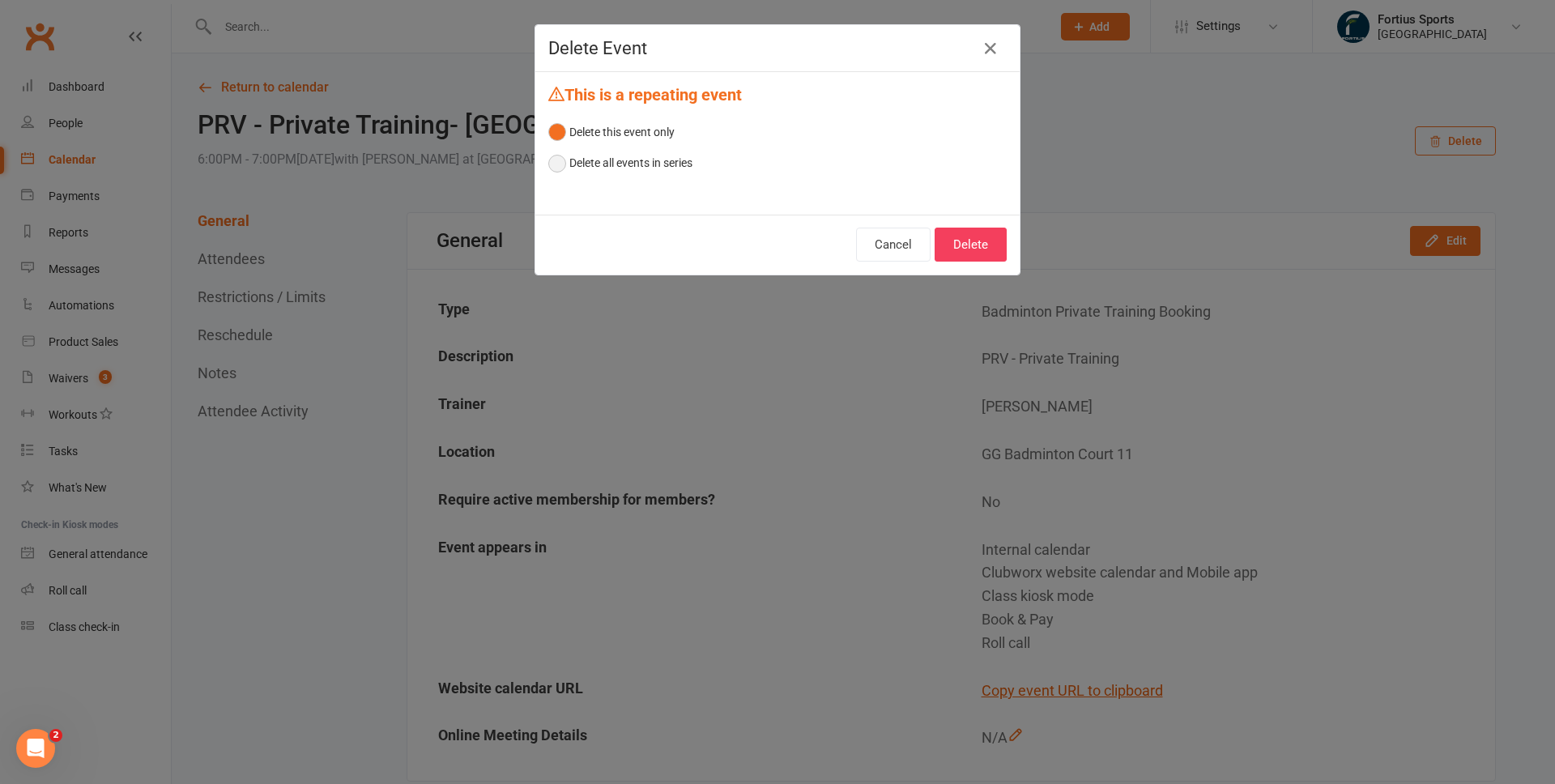
click at [641, 162] on button "Delete all events in series" at bounding box center [620, 162] width 144 height 31
click at [973, 245] on button "Delete" at bounding box center [970, 244] width 72 height 34
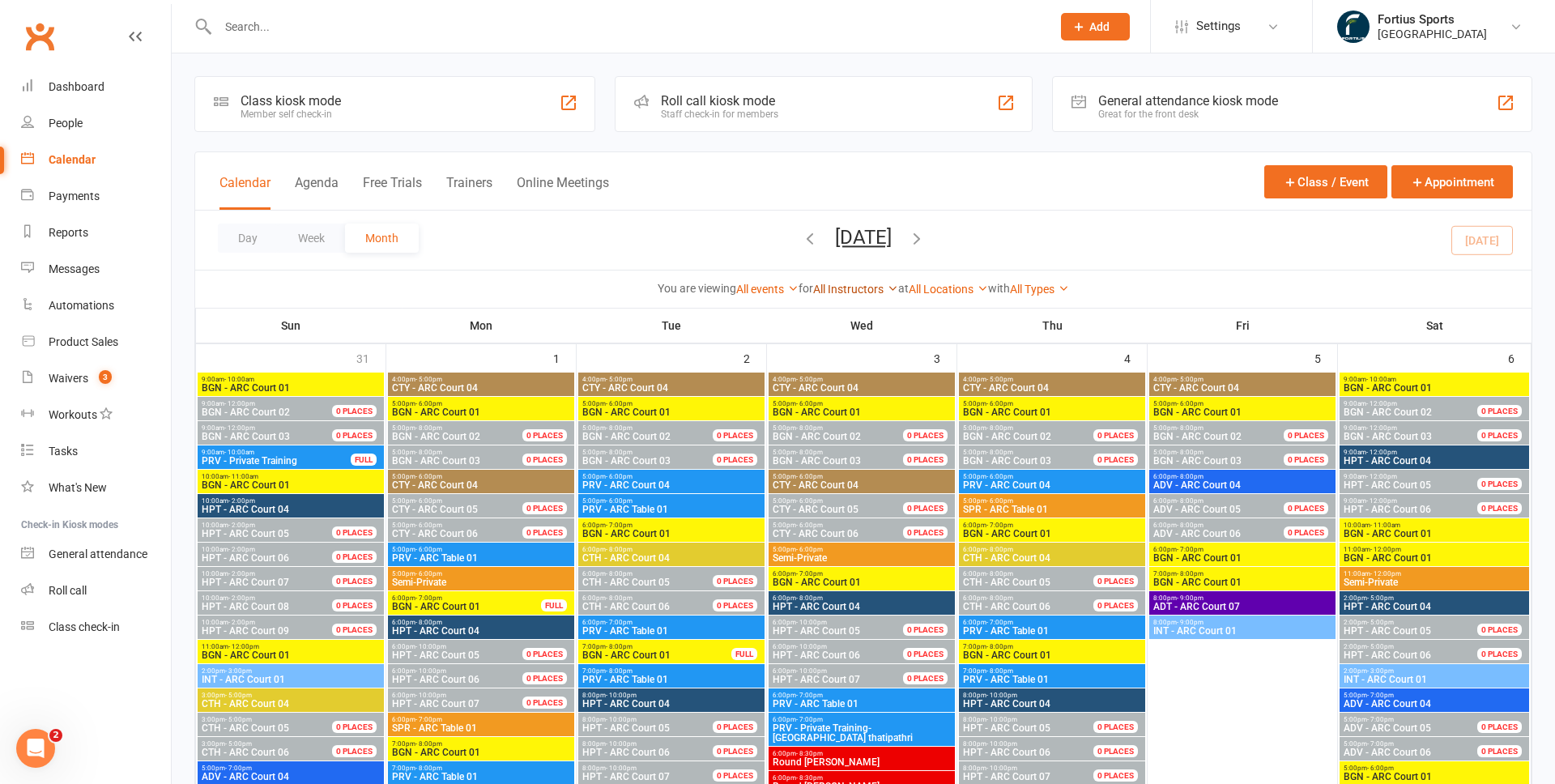
click at [848, 294] on link "All Instructors" at bounding box center [855, 289] width 85 height 13
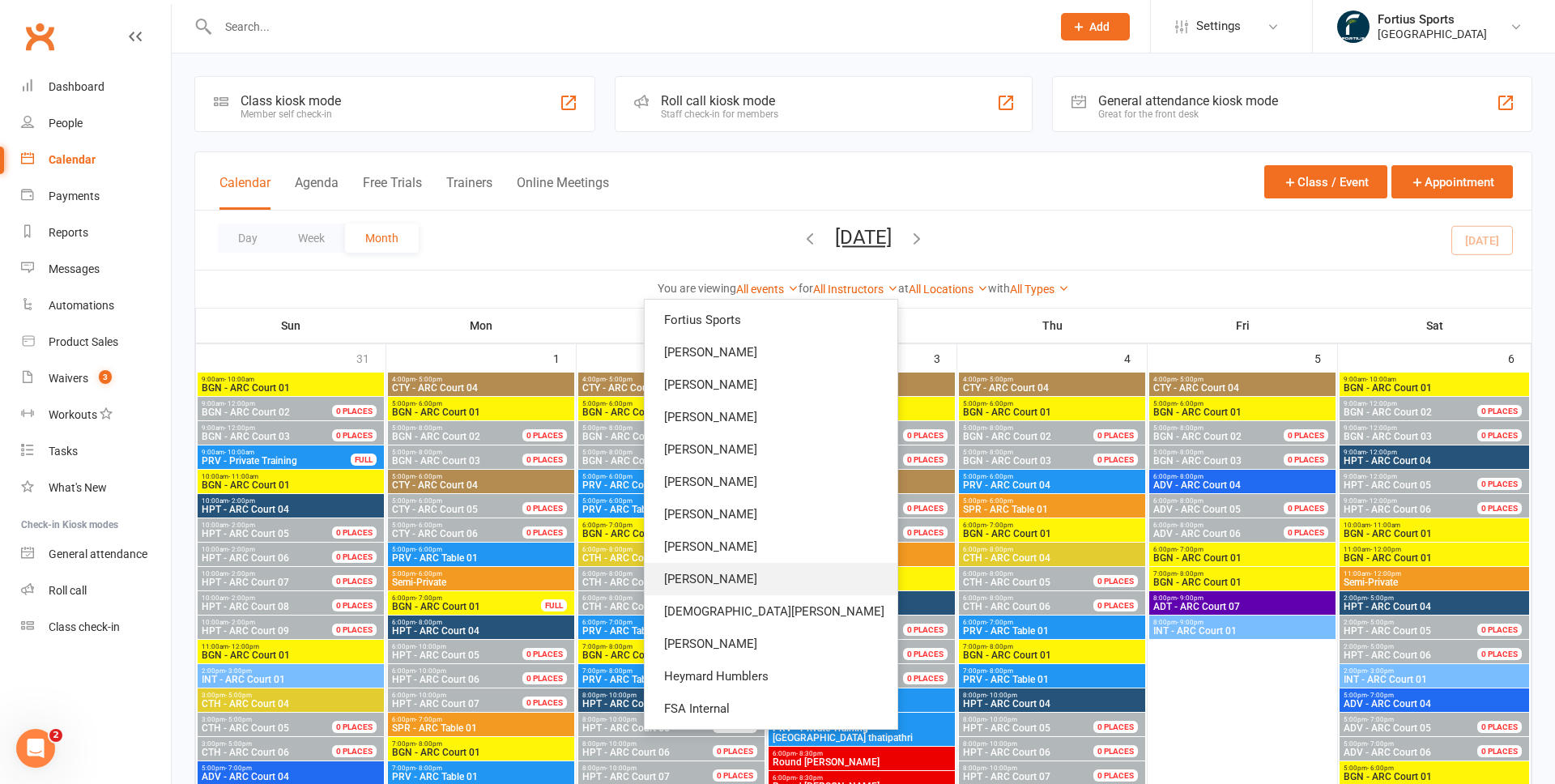
click at [800, 580] on link "Anshuman Mishra" at bounding box center [771, 579] width 253 height 32
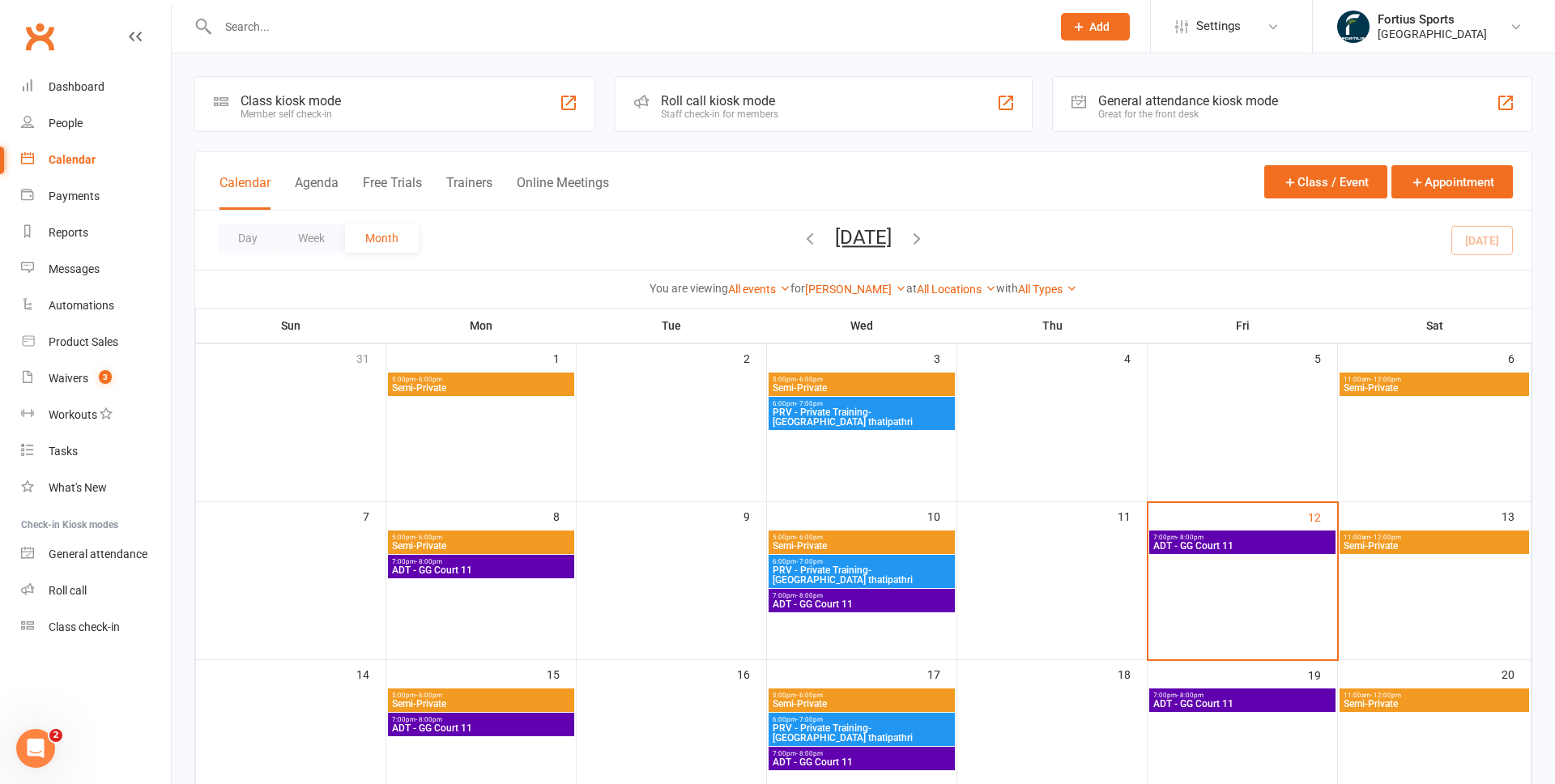
click at [858, 416] on span "PRV - Private Training- Geetha thatipathri" at bounding box center [861, 417] width 180 height 19
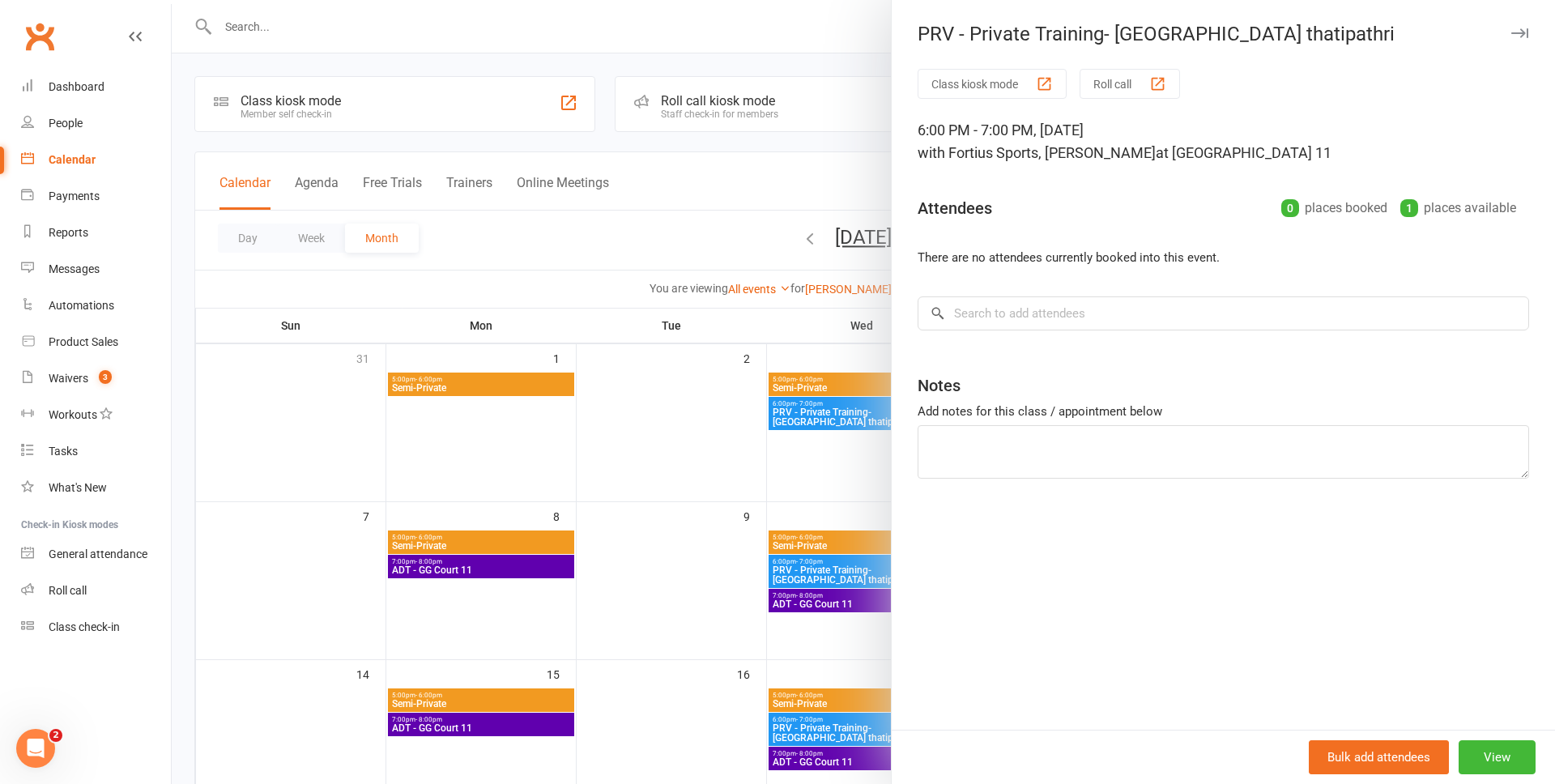
click at [646, 207] on div at bounding box center [863, 392] width 1383 height 784
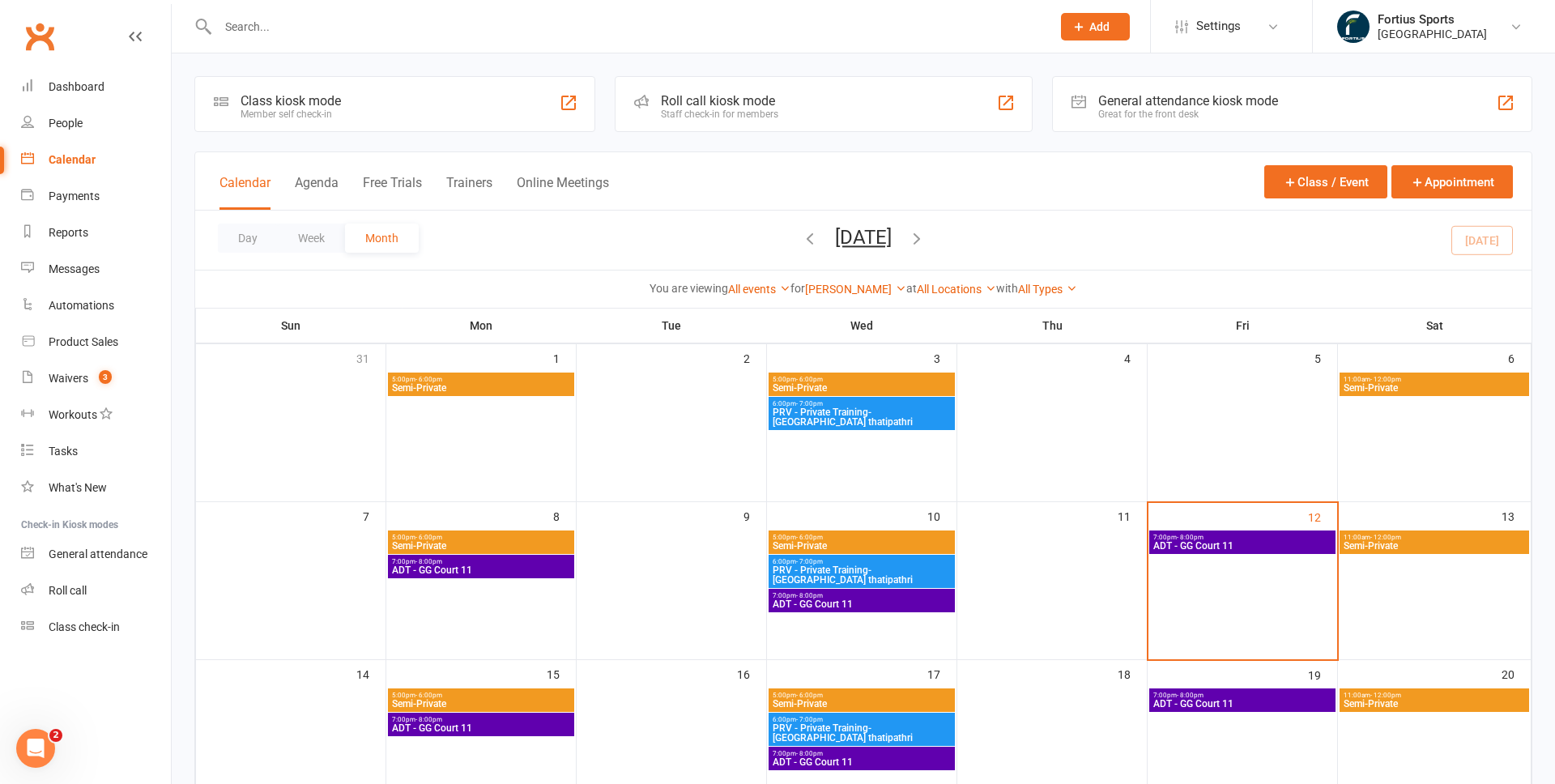
click at [911, 412] on span "PRV - Private Training- Geetha thatipathri" at bounding box center [861, 417] width 180 height 19
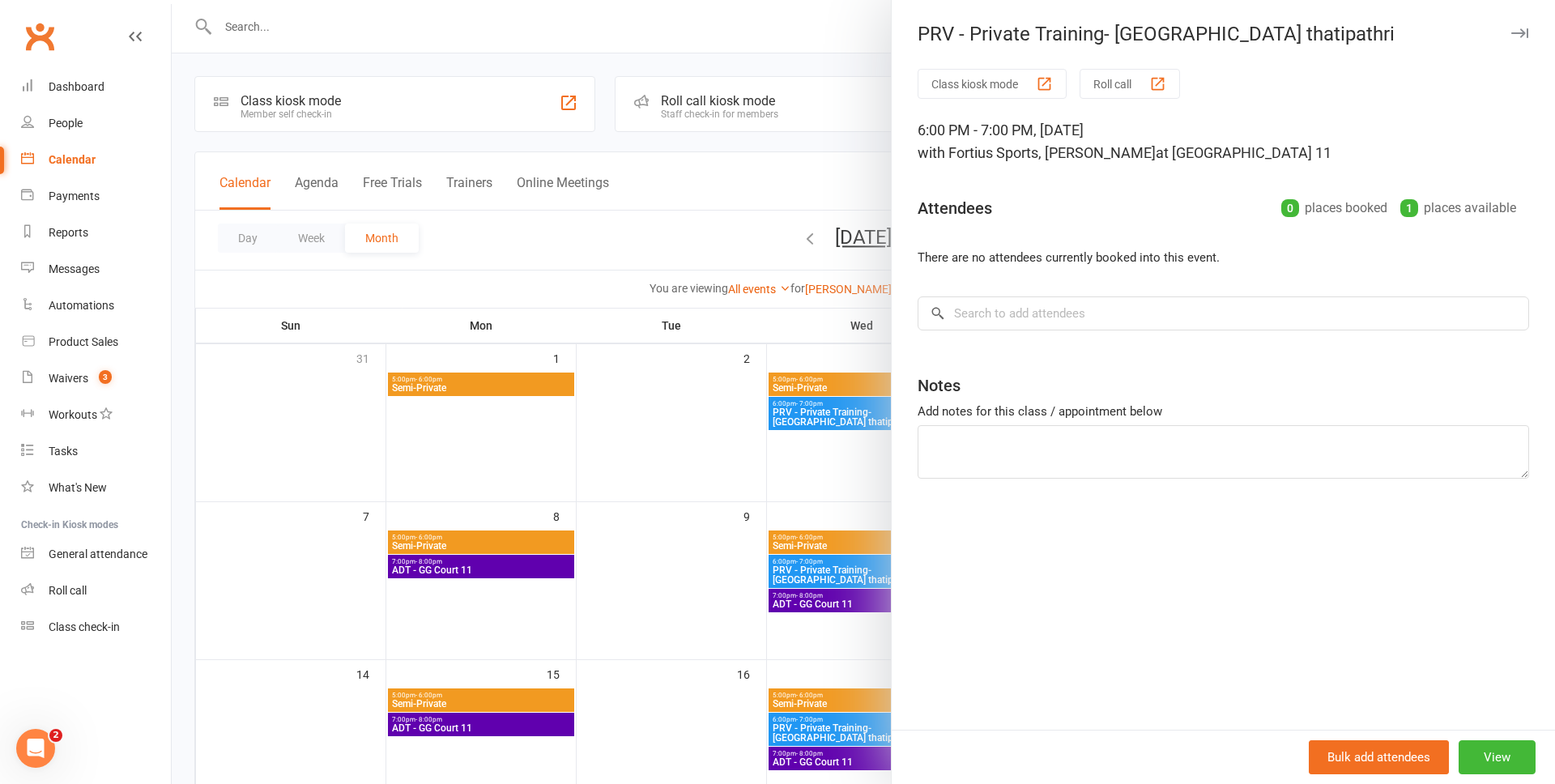
click at [761, 327] on div at bounding box center [863, 392] width 1383 height 784
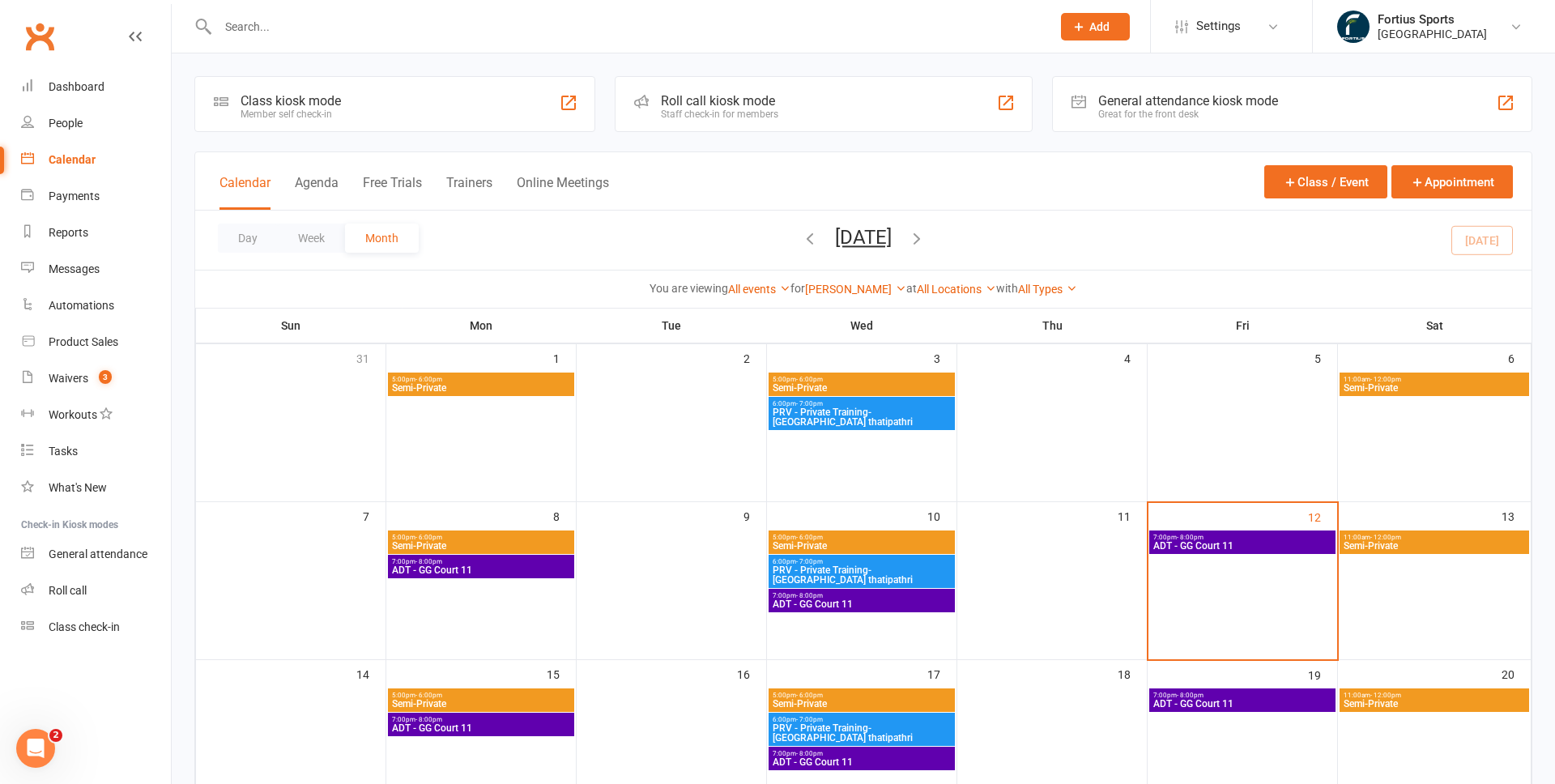
click at [857, 417] on span "PRV - Private Training- Geetha thatipathri" at bounding box center [861, 417] width 180 height 19
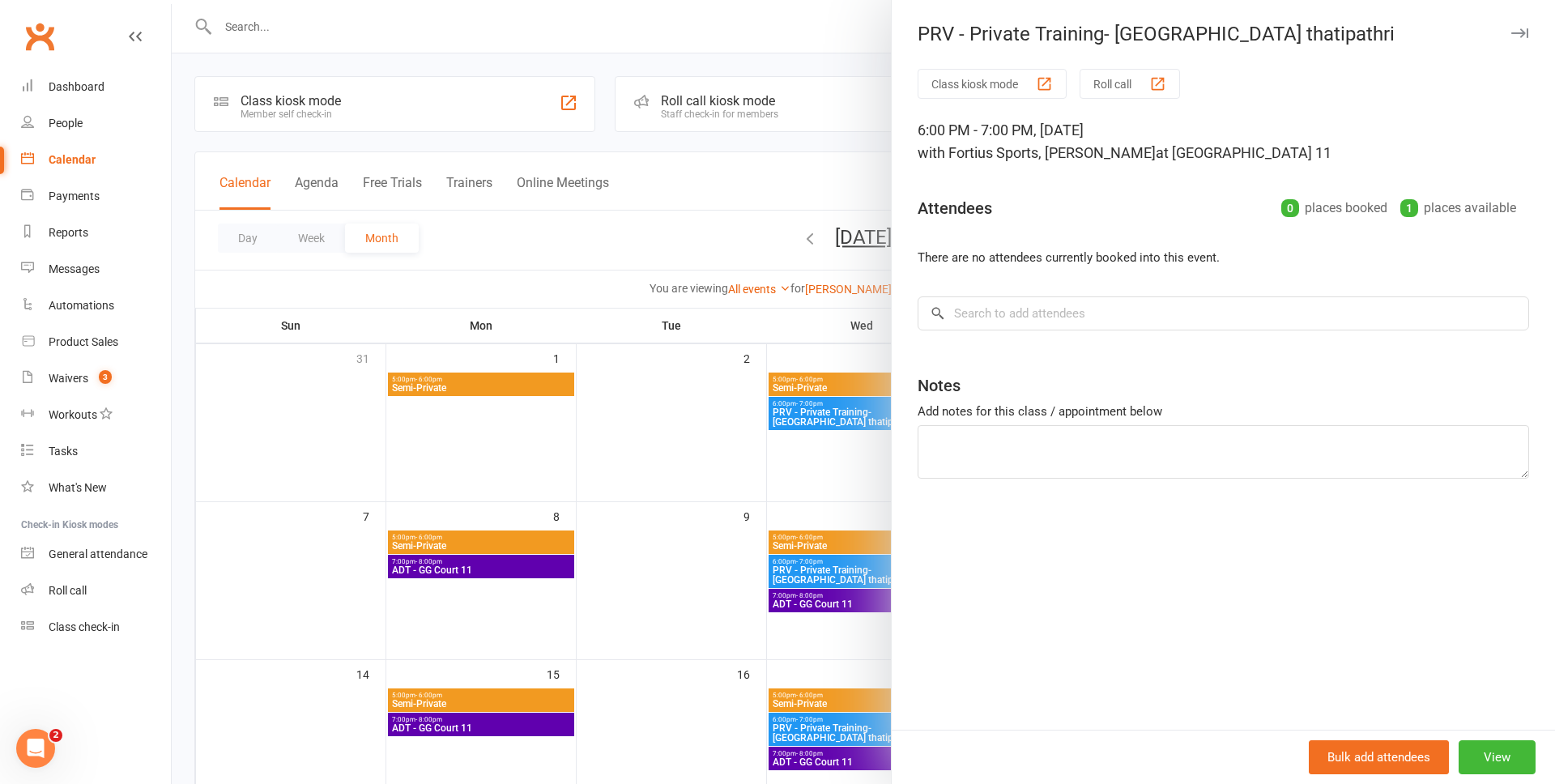
click at [728, 478] on div at bounding box center [863, 392] width 1383 height 784
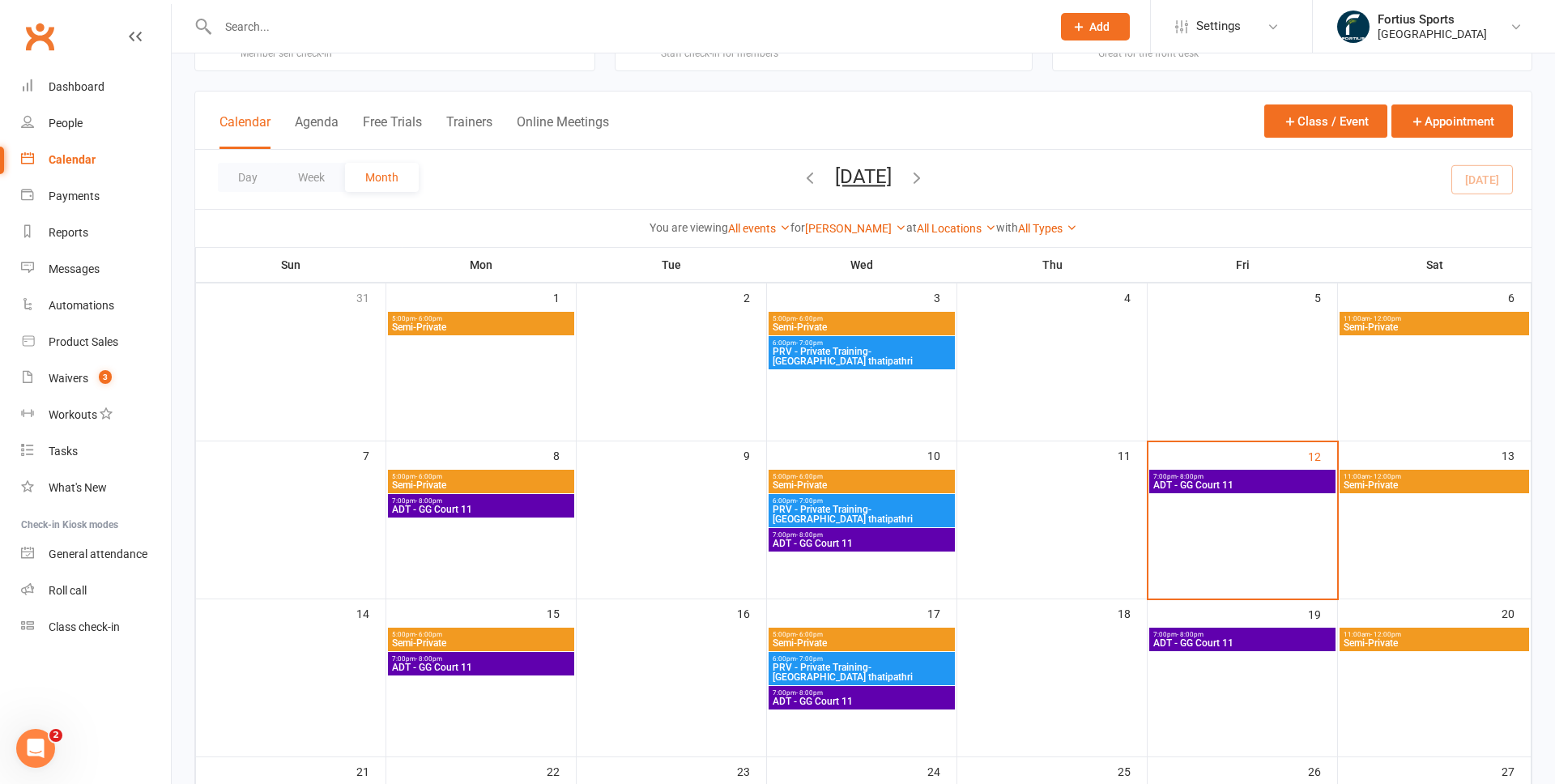
scroll to position [59, 0]
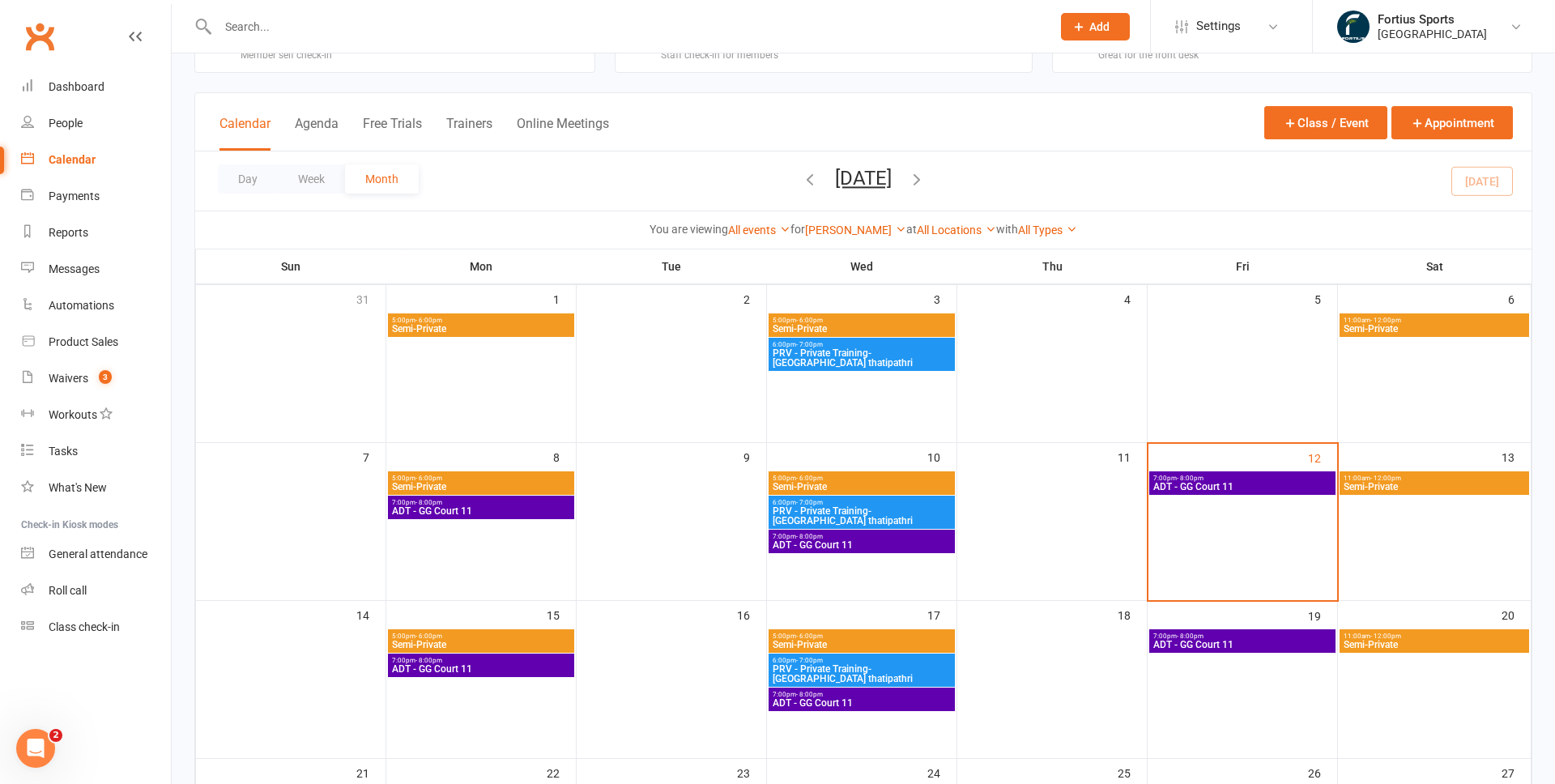
click at [883, 512] on span "PRV - Private Training- Geetha thatipathri" at bounding box center [861, 515] width 180 height 19
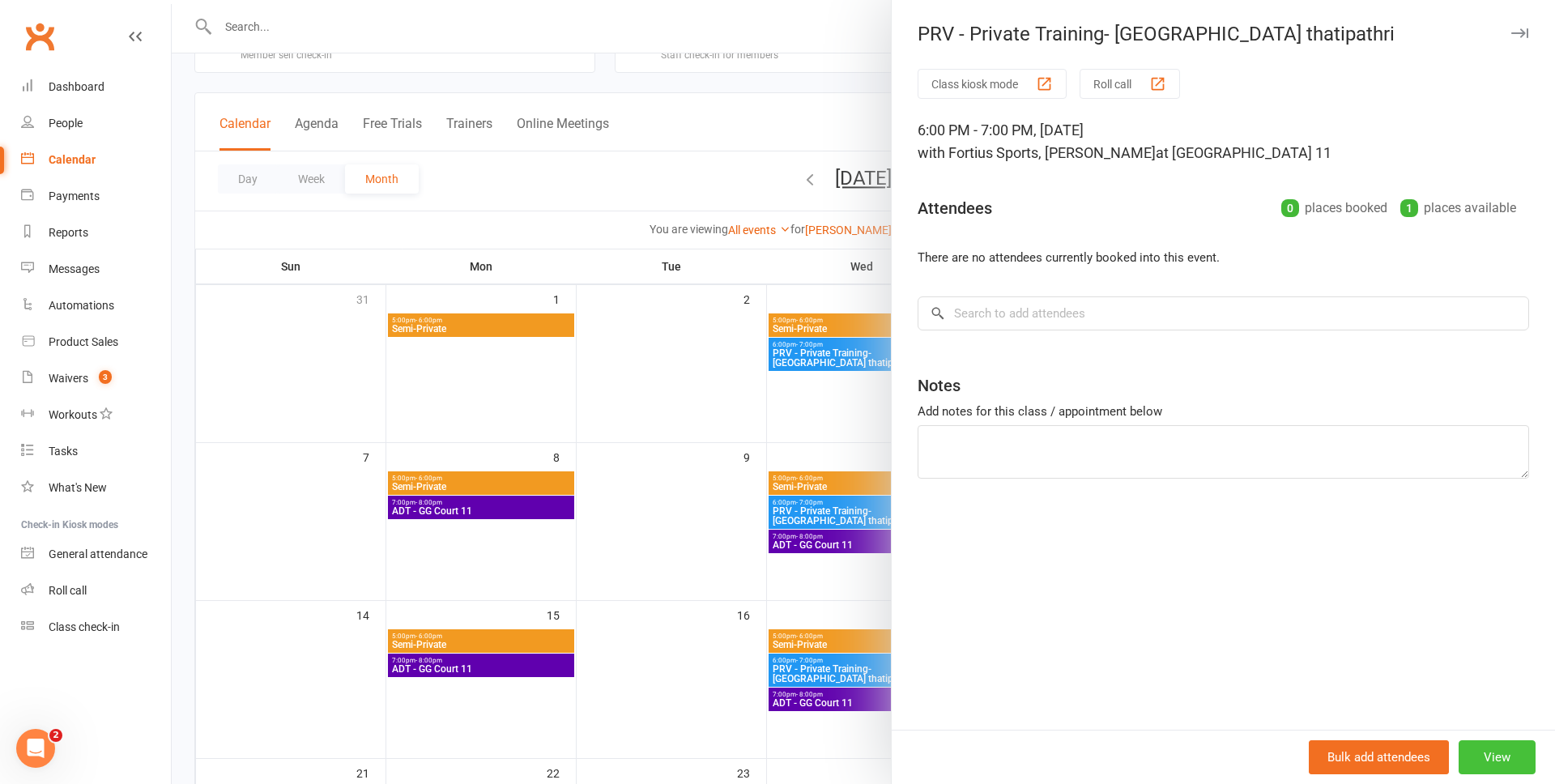
click at [1495, 752] on button "View" at bounding box center [1497, 757] width 77 height 34
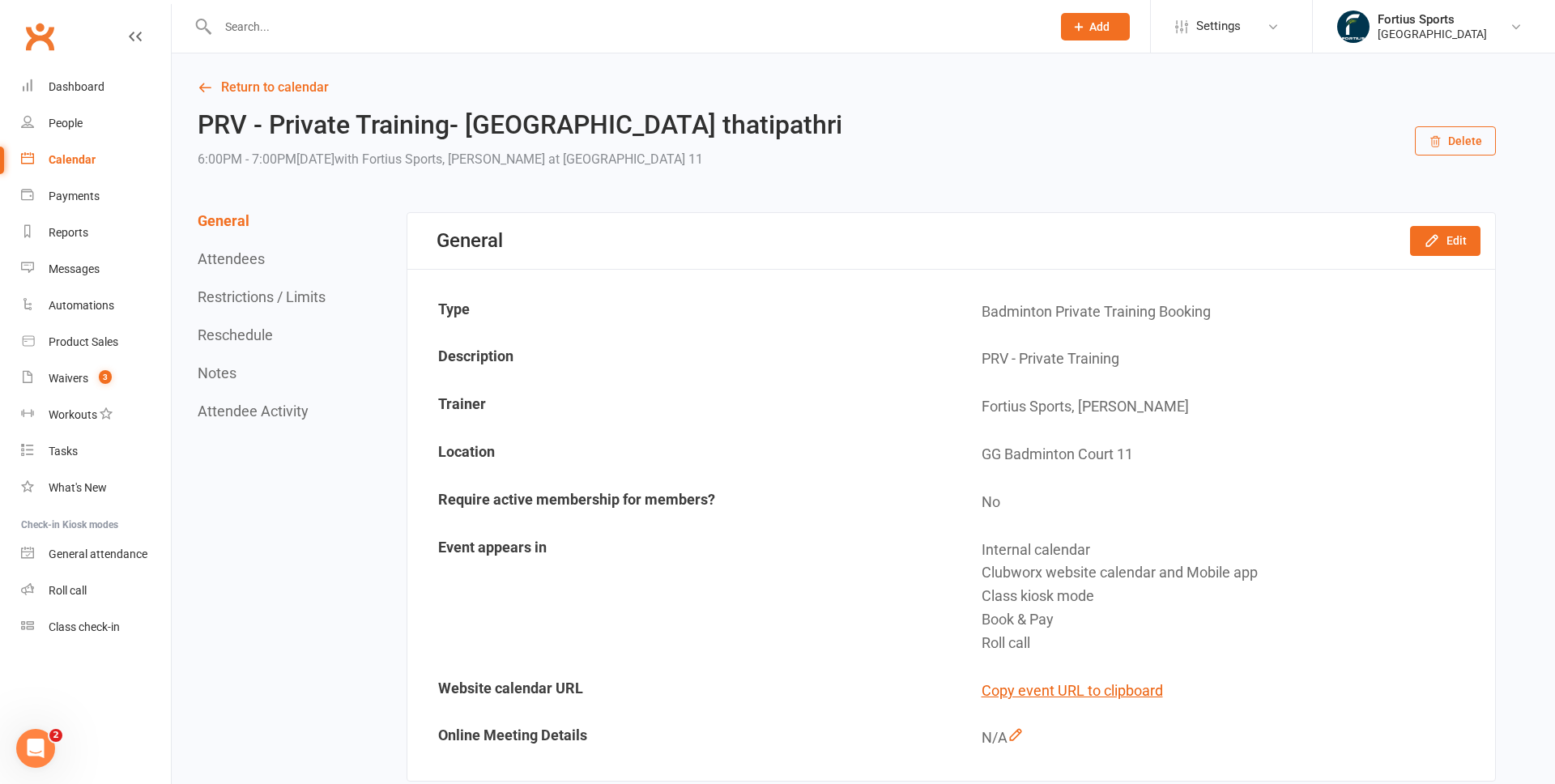
click at [1482, 146] on button "Delete" at bounding box center [1455, 140] width 81 height 29
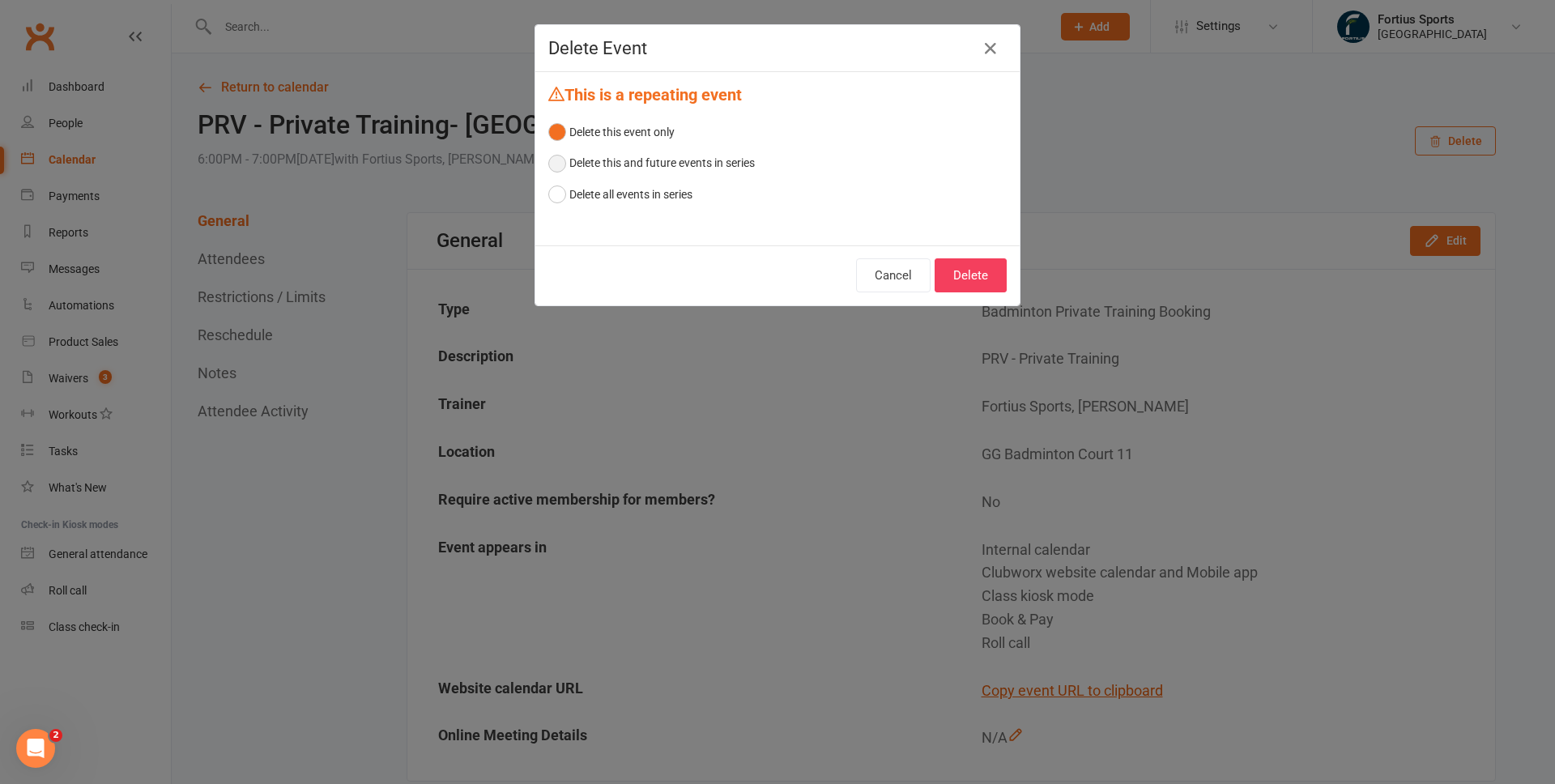
click at [559, 167] on button "Delete this and future events in series" at bounding box center [651, 162] width 206 height 31
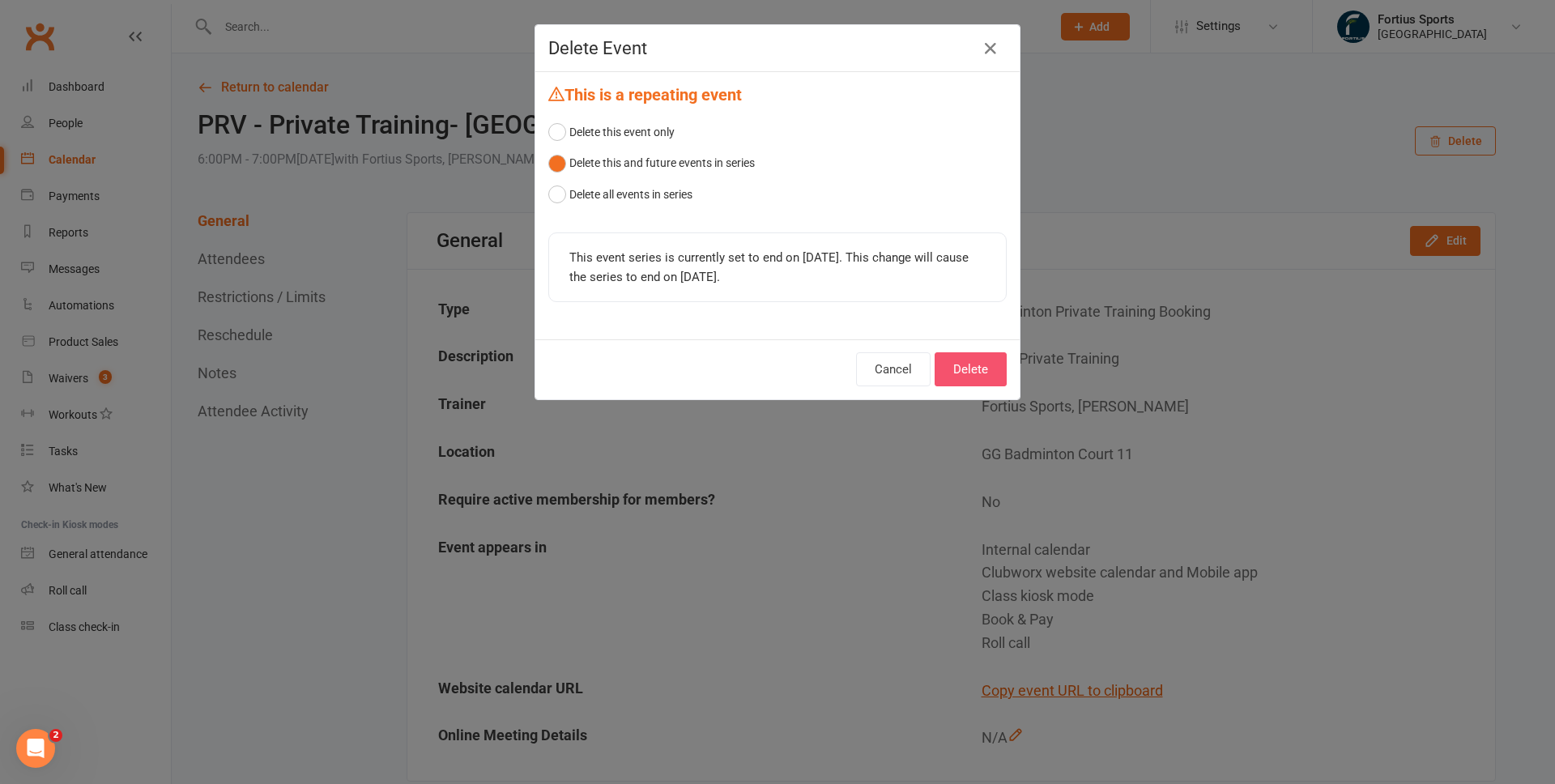
click at [968, 373] on button "Delete" at bounding box center [970, 369] width 72 height 34
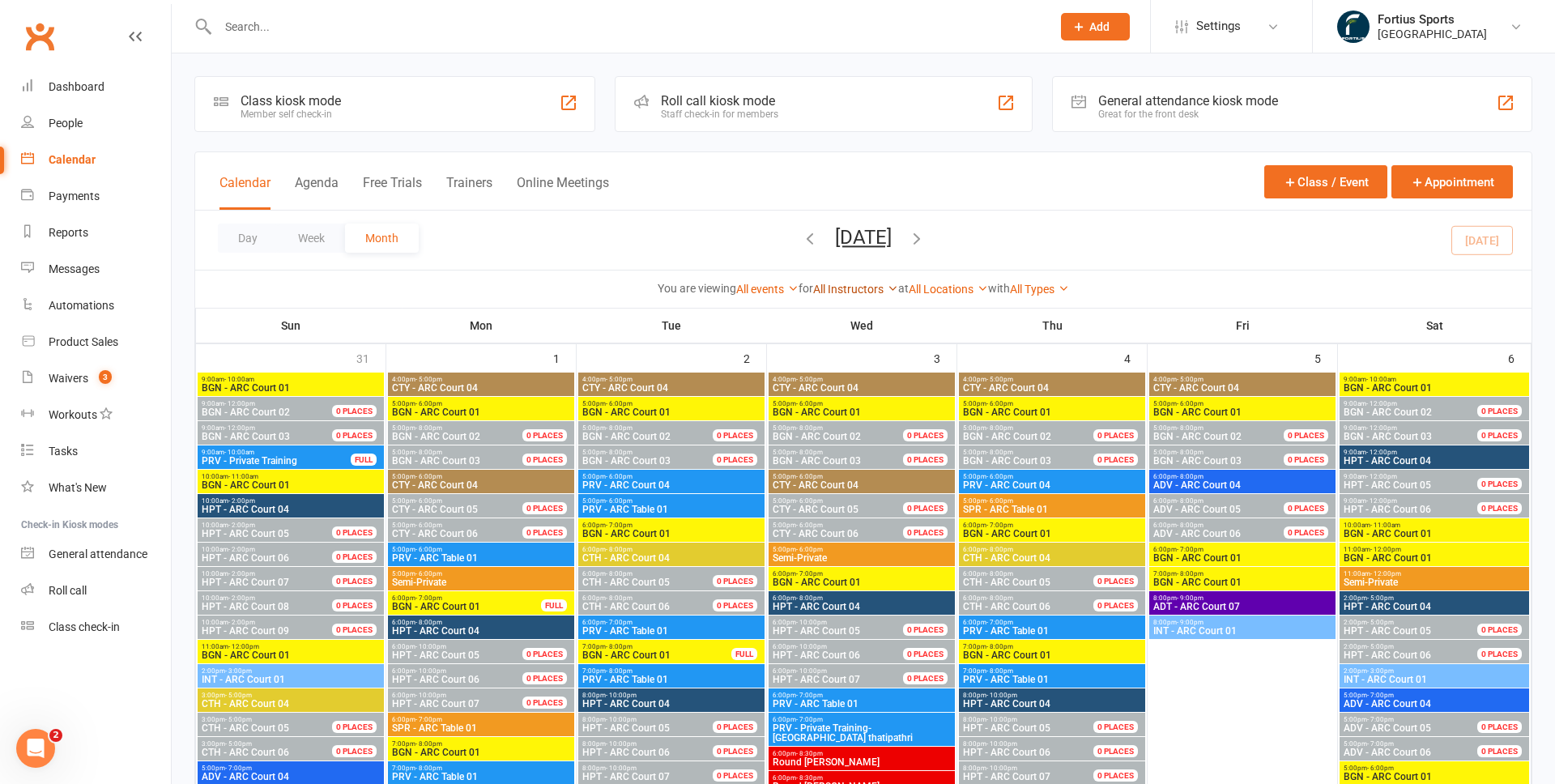
click at [847, 291] on link "All Instructors" at bounding box center [855, 289] width 85 height 13
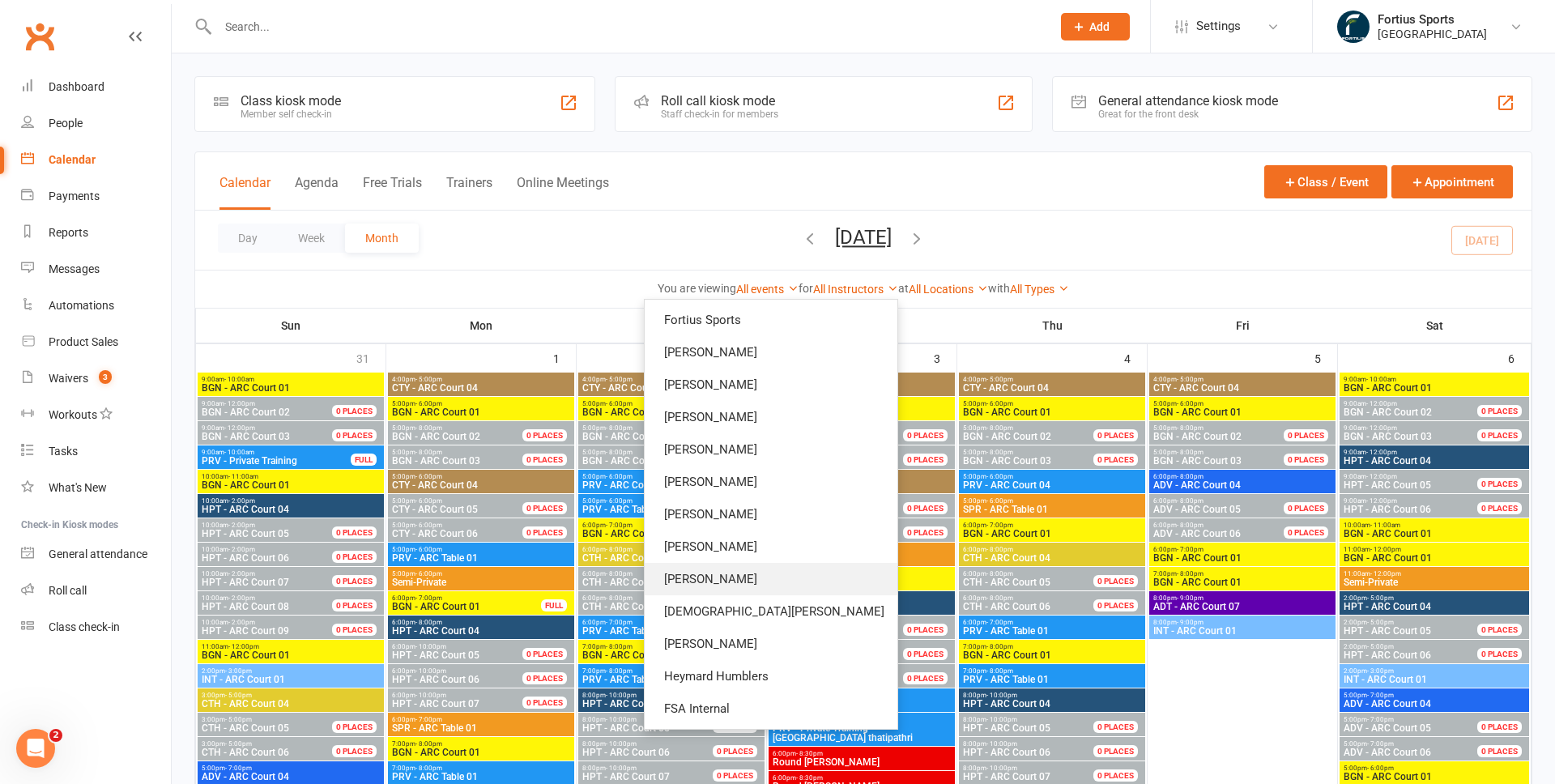
click at [806, 585] on link "Anshuman Mishra" at bounding box center [771, 579] width 253 height 32
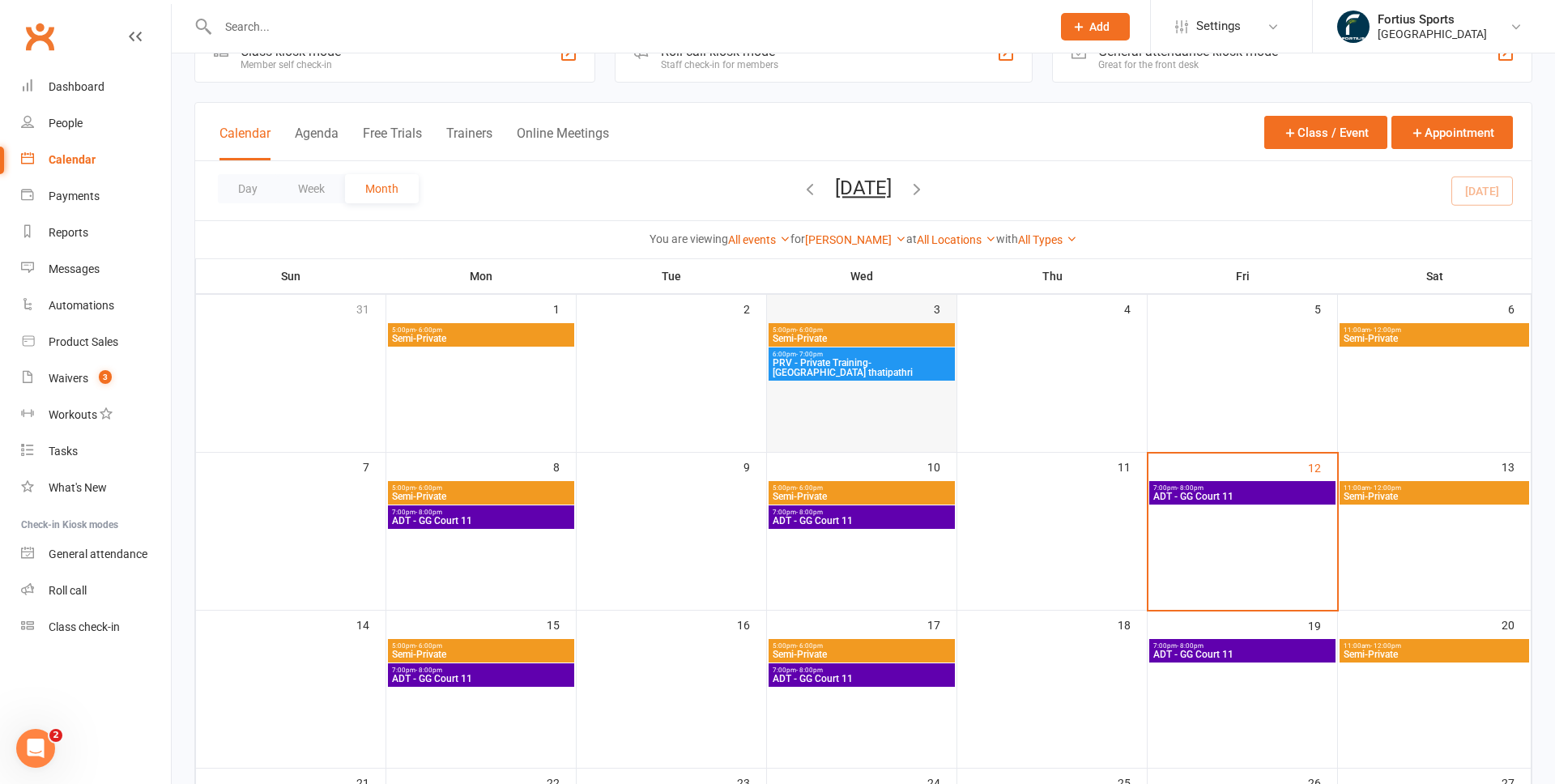
scroll to position [50, 0]
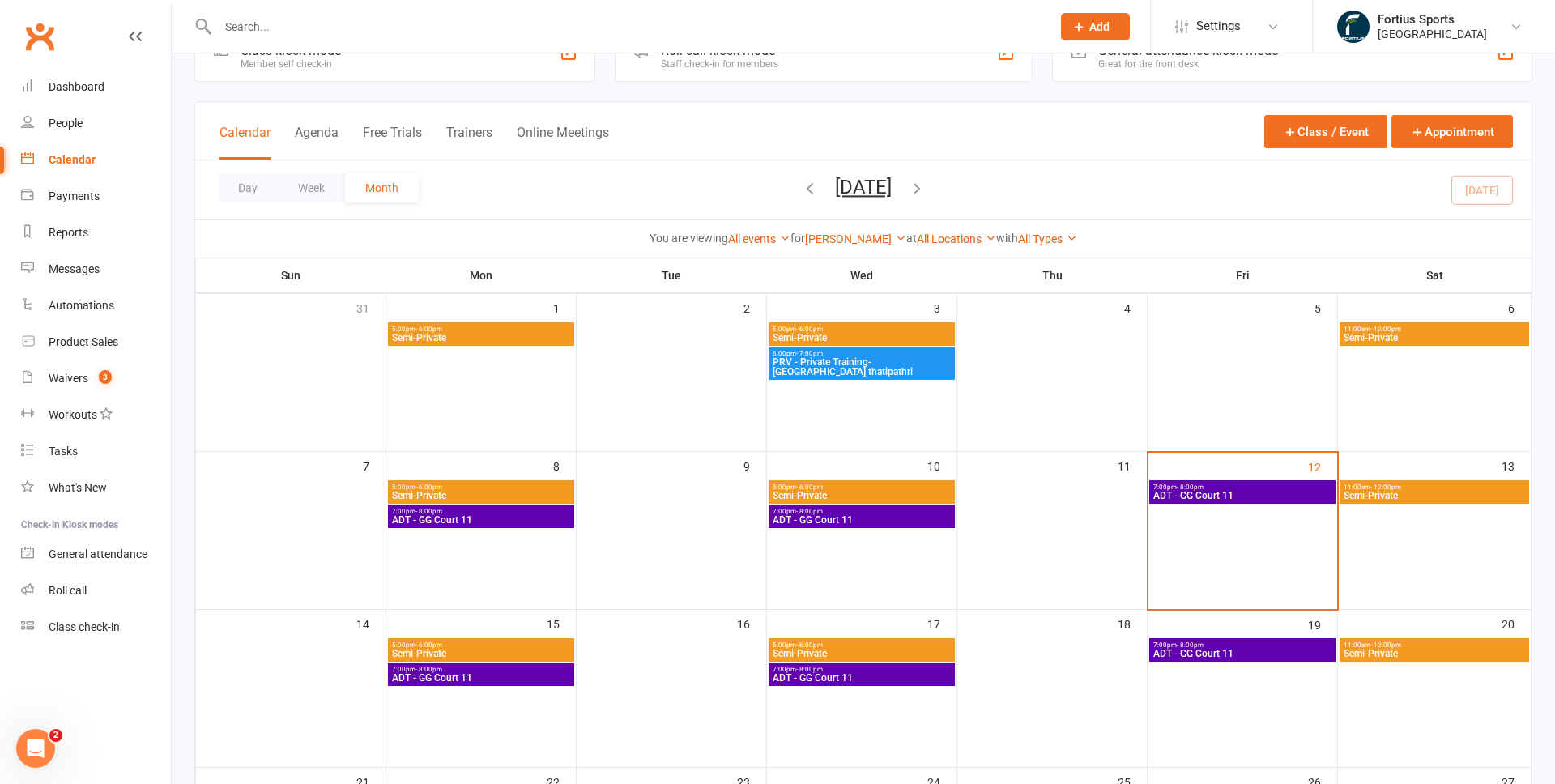
click at [487, 335] on span "Semi-Private" at bounding box center [480, 337] width 180 height 10
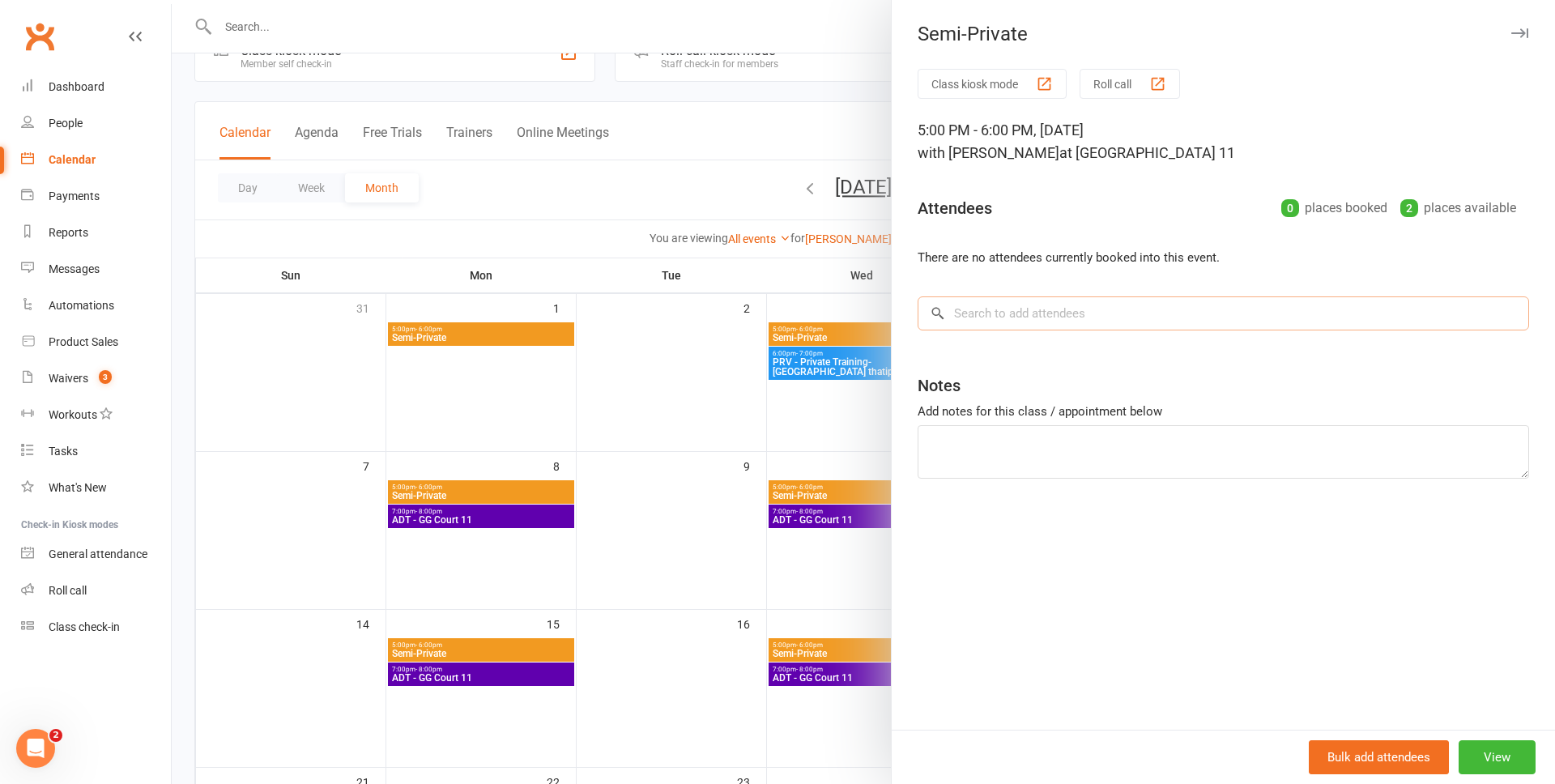
click at [1022, 312] on input "search" at bounding box center [1223, 313] width 611 height 34
click at [643, 360] on div at bounding box center [863, 392] width 1383 height 784
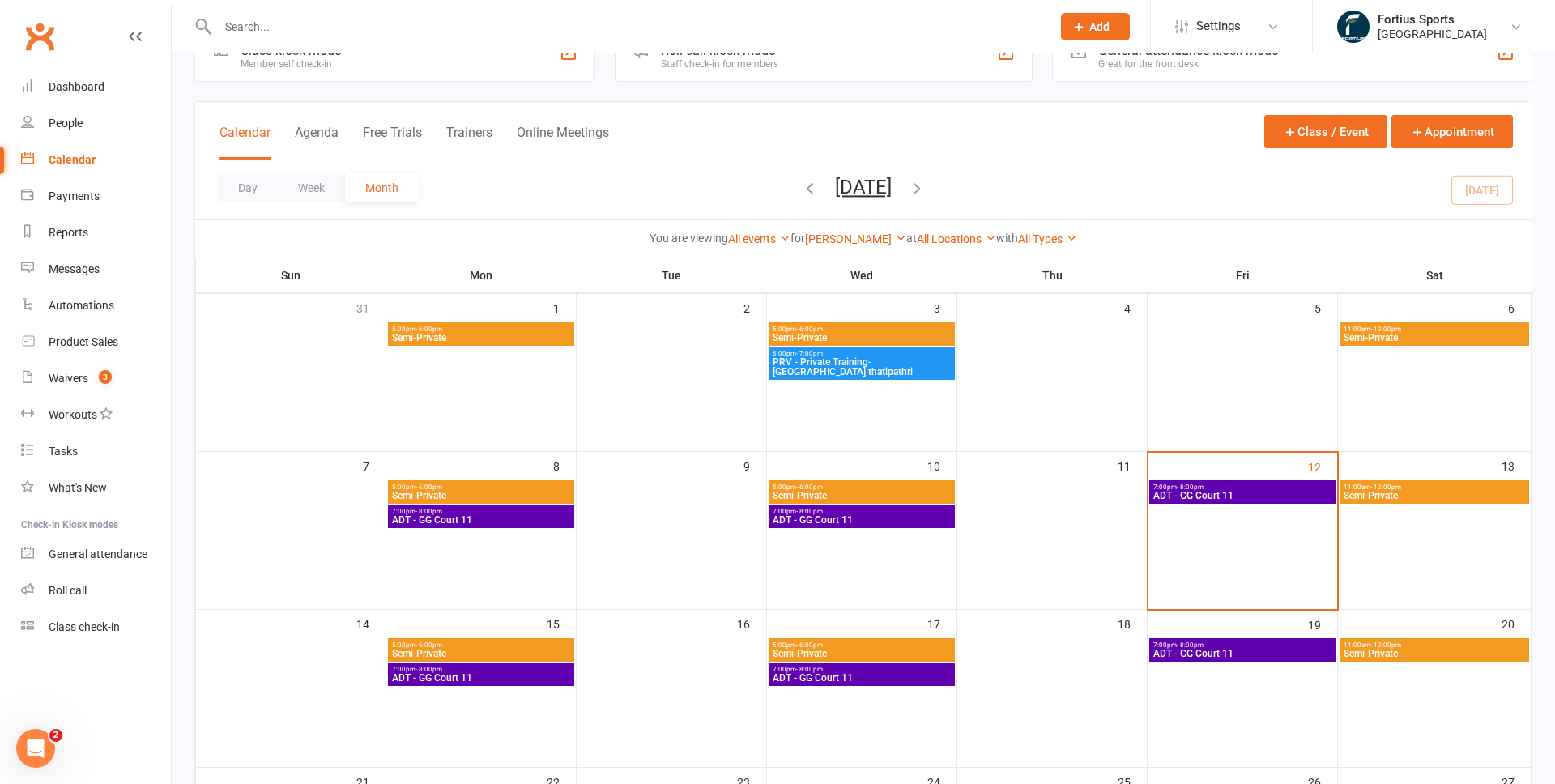
click at [516, 333] on span "Semi-Private" at bounding box center [480, 337] width 180 height 10
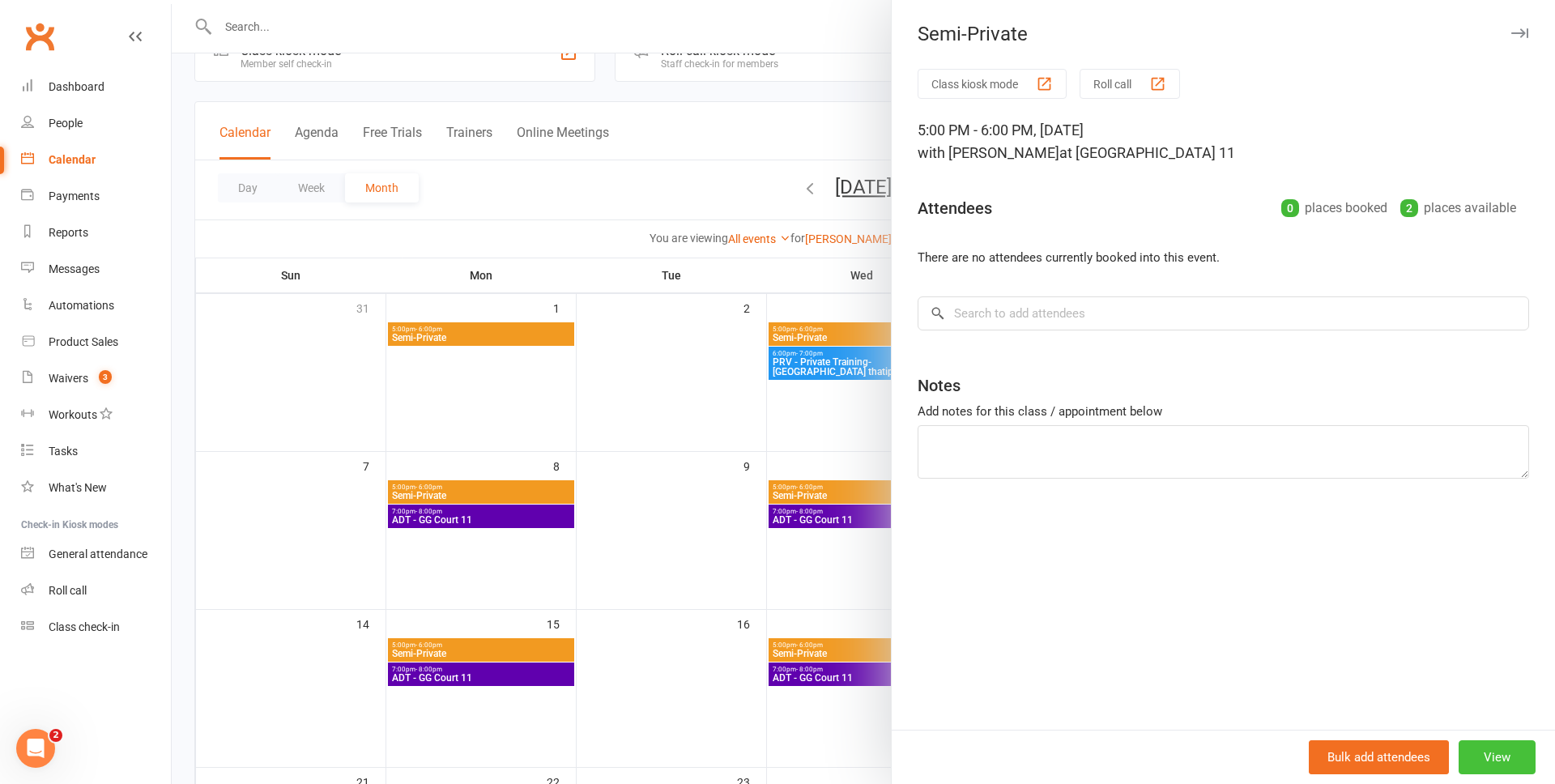
click at [1501, 753] on button "View" at bounding box center [1497, 757] width 77 height 34
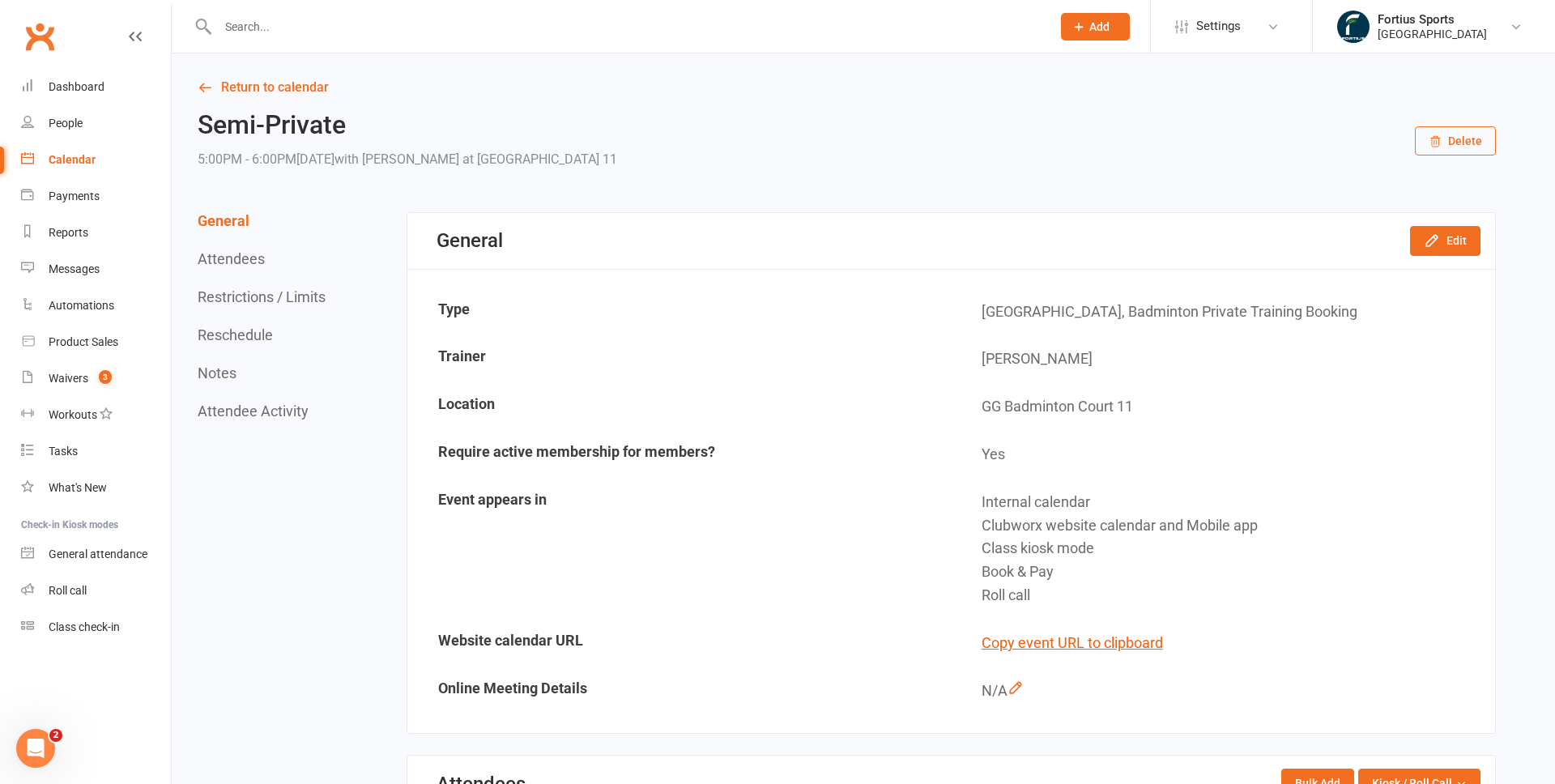
click at [1472, 144] on button "Delete" at bounding box center [1455, 140] width 81 height 29
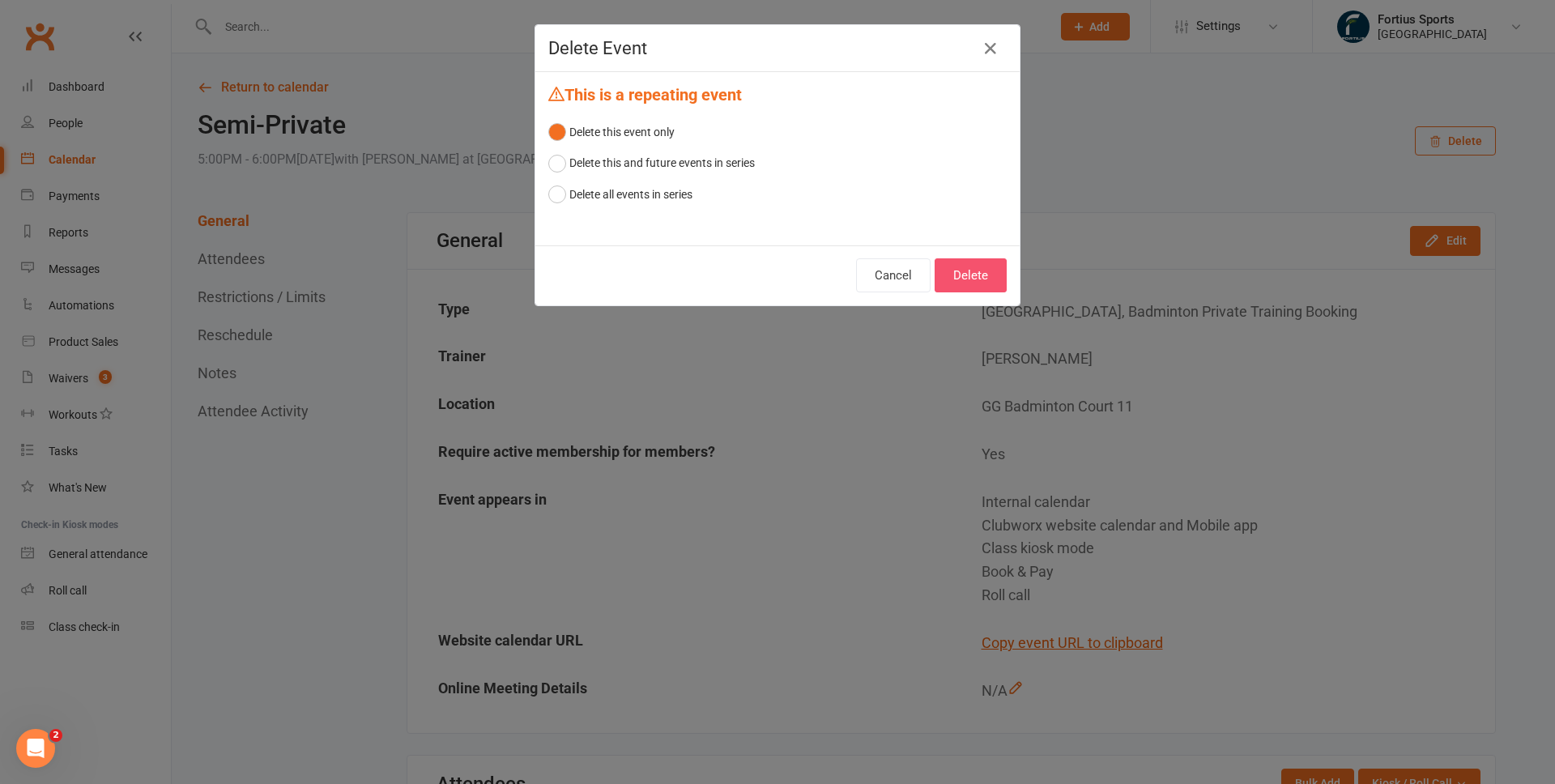
click at [983, 281] on button "Delete" at bounding box center [970, 275] width 72 height 34
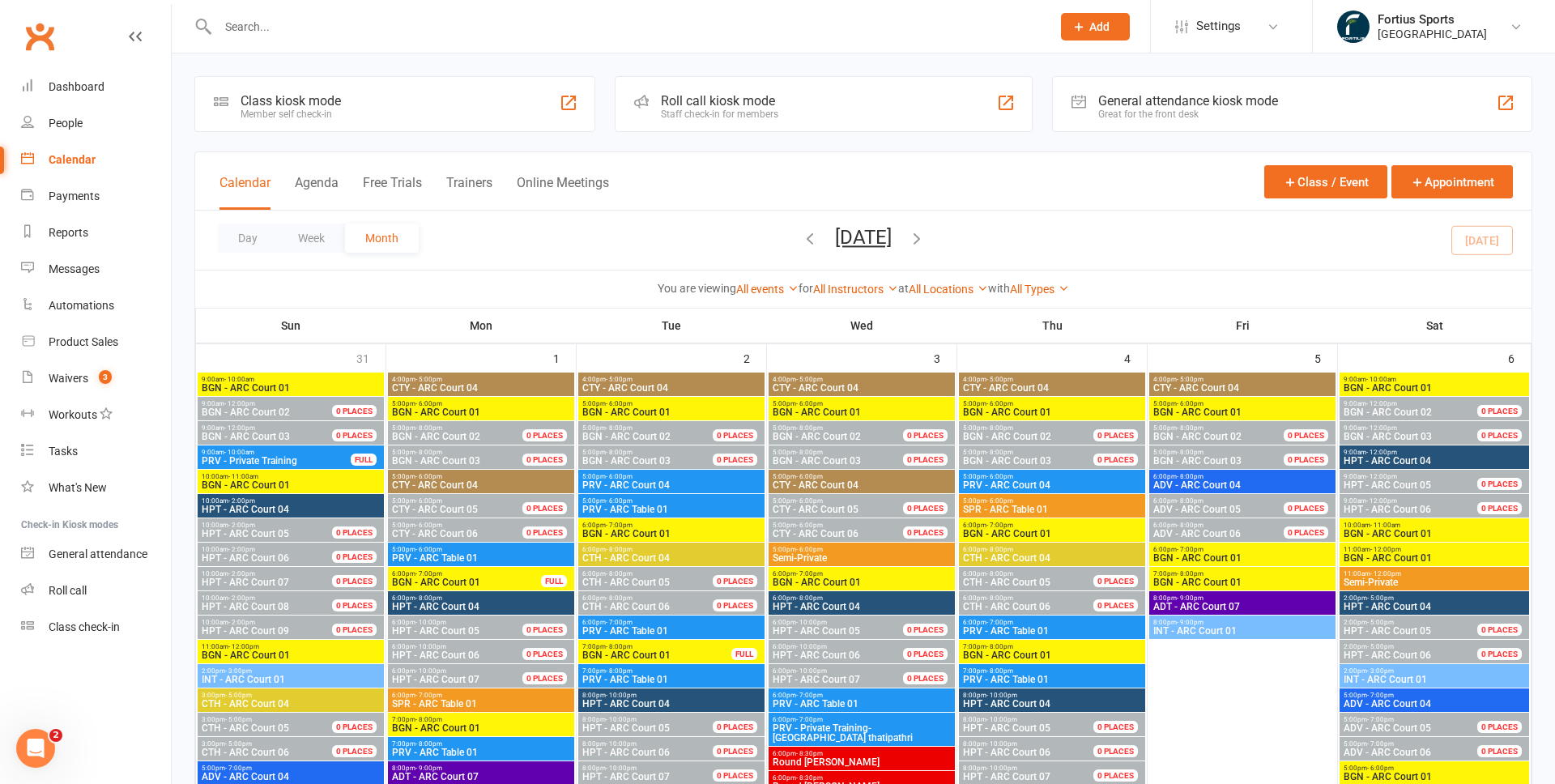
click at [758, 298] on div "You are viewing All events All events Empty events Full events Non-empty events…" at bounding box center [863, 288] width 1336 height 37
click at [753, 284] on link "All events" at bounding box center [767, 289] width 62 height 13
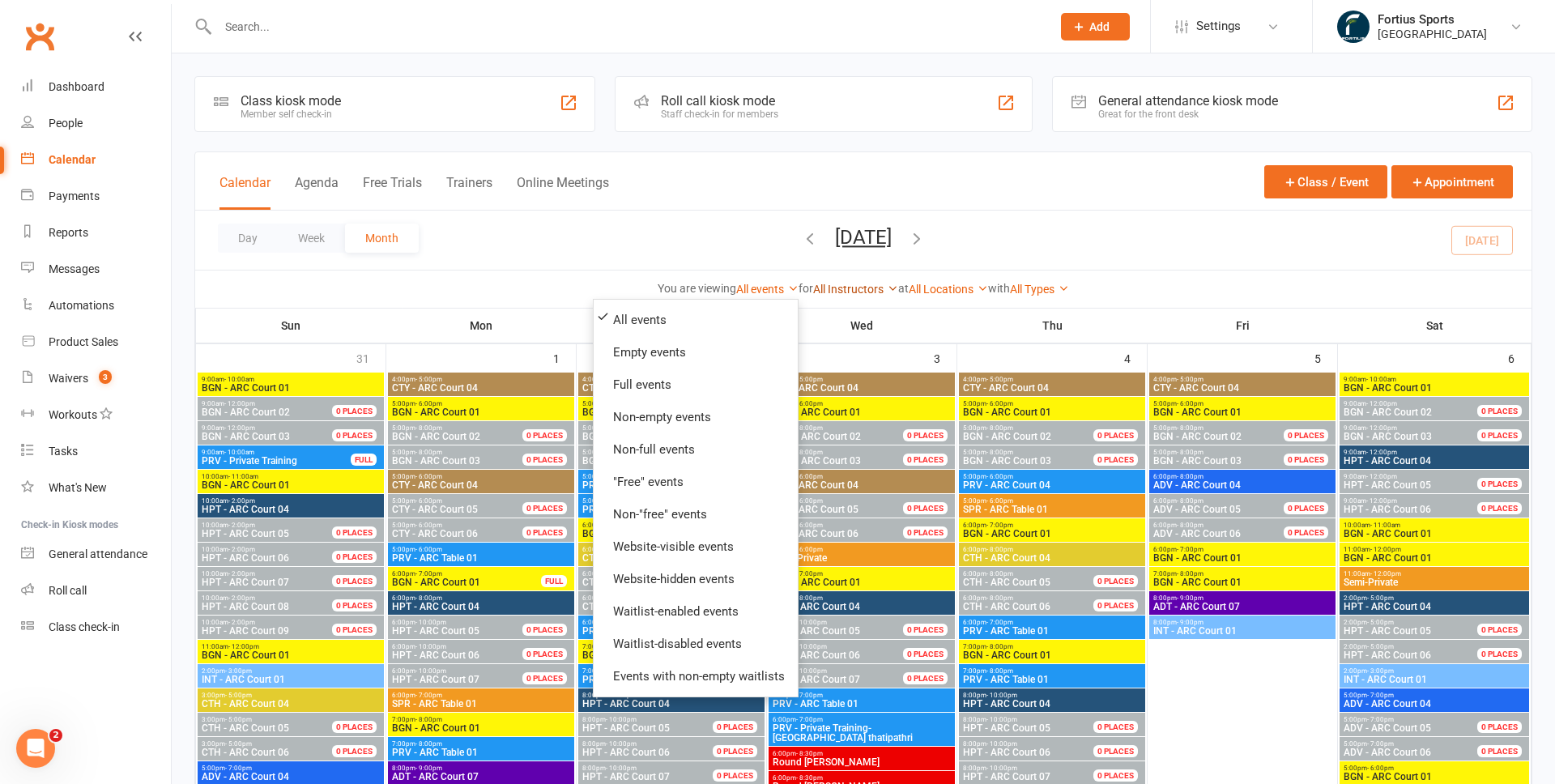
click at [829, 290] on link "All Instructors" at bounding box center [855, 289] width 85 height 13
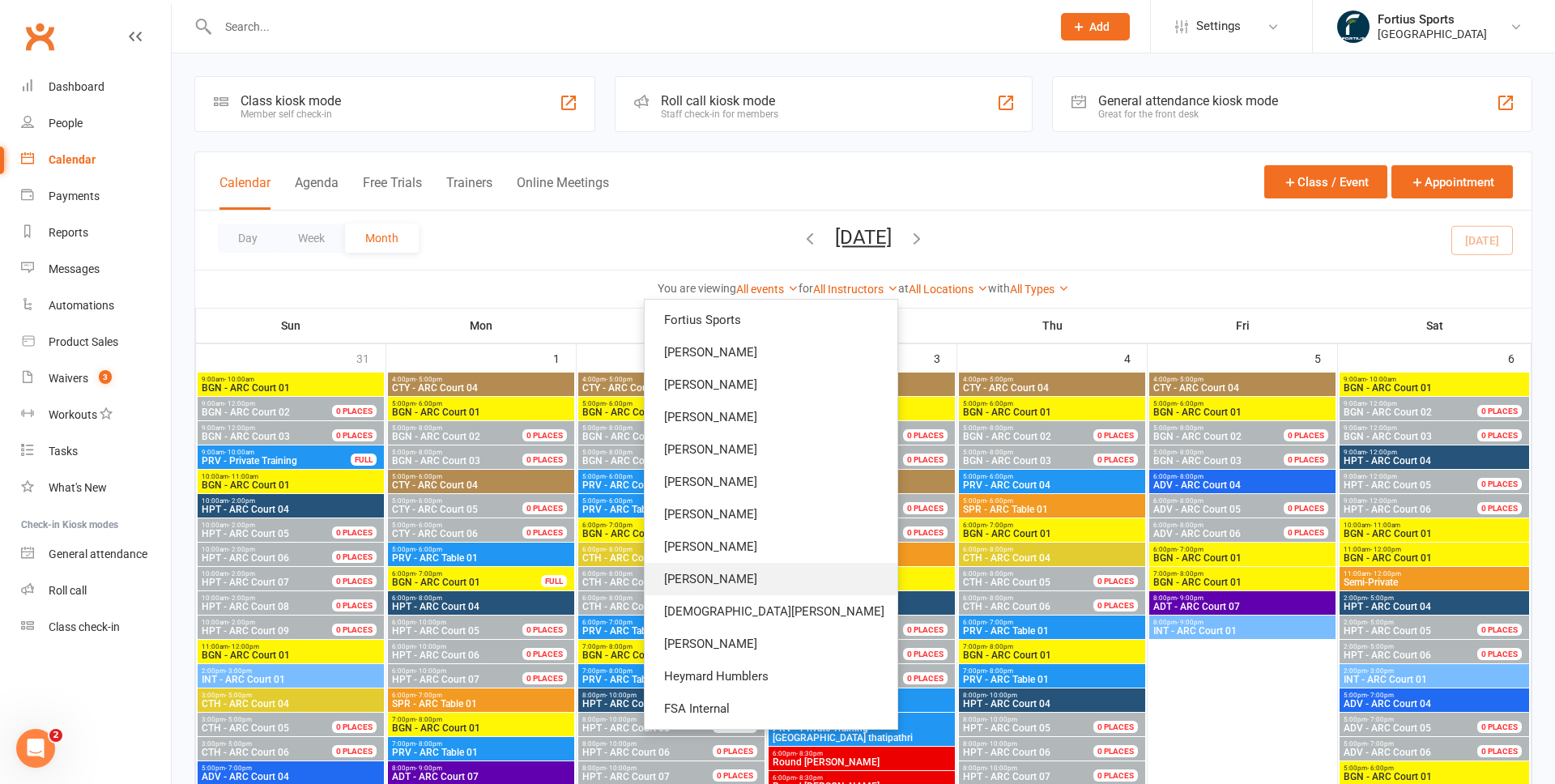
click at [791, 578] on link "Anshuman Mishra" at bounding box center [771, 579] width 253 height 32
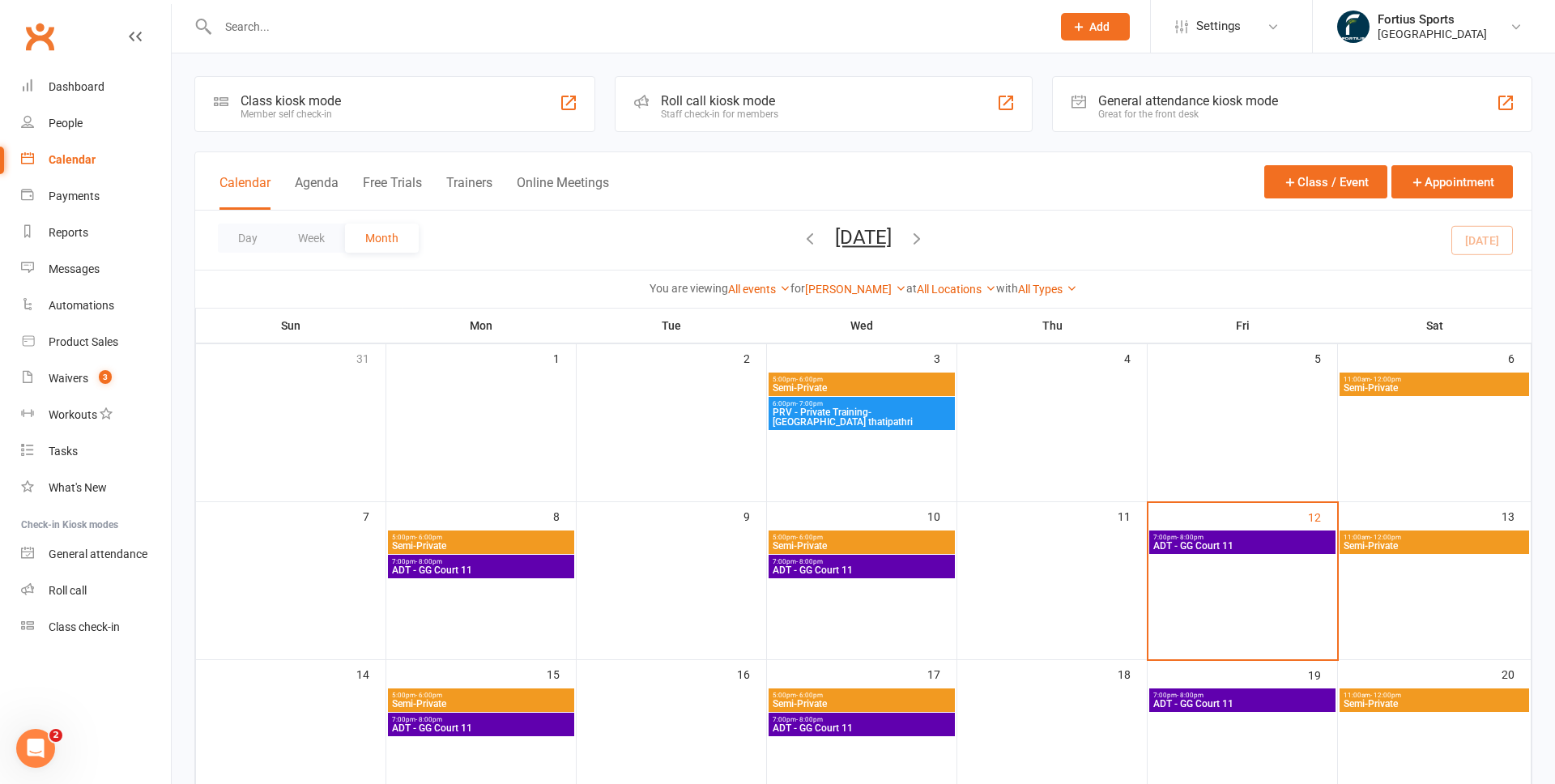
click at [853, 373] on div "5:00pm - 6:00pm Semi-Private" at bounding box center [861, 384] width 186 height 24
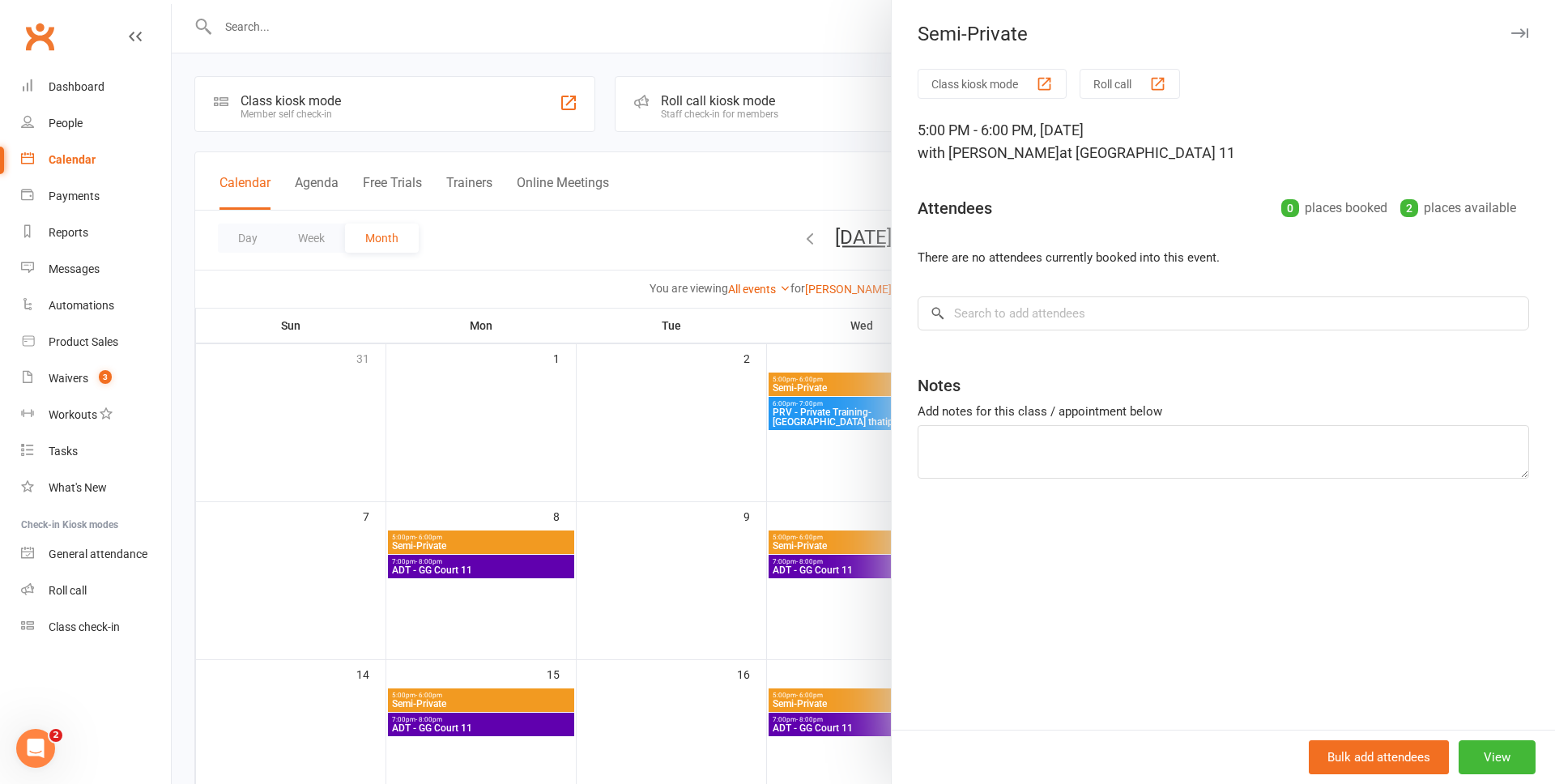
click at [811, 353] on div at bounding box center [863, 392] width 1383 height 784
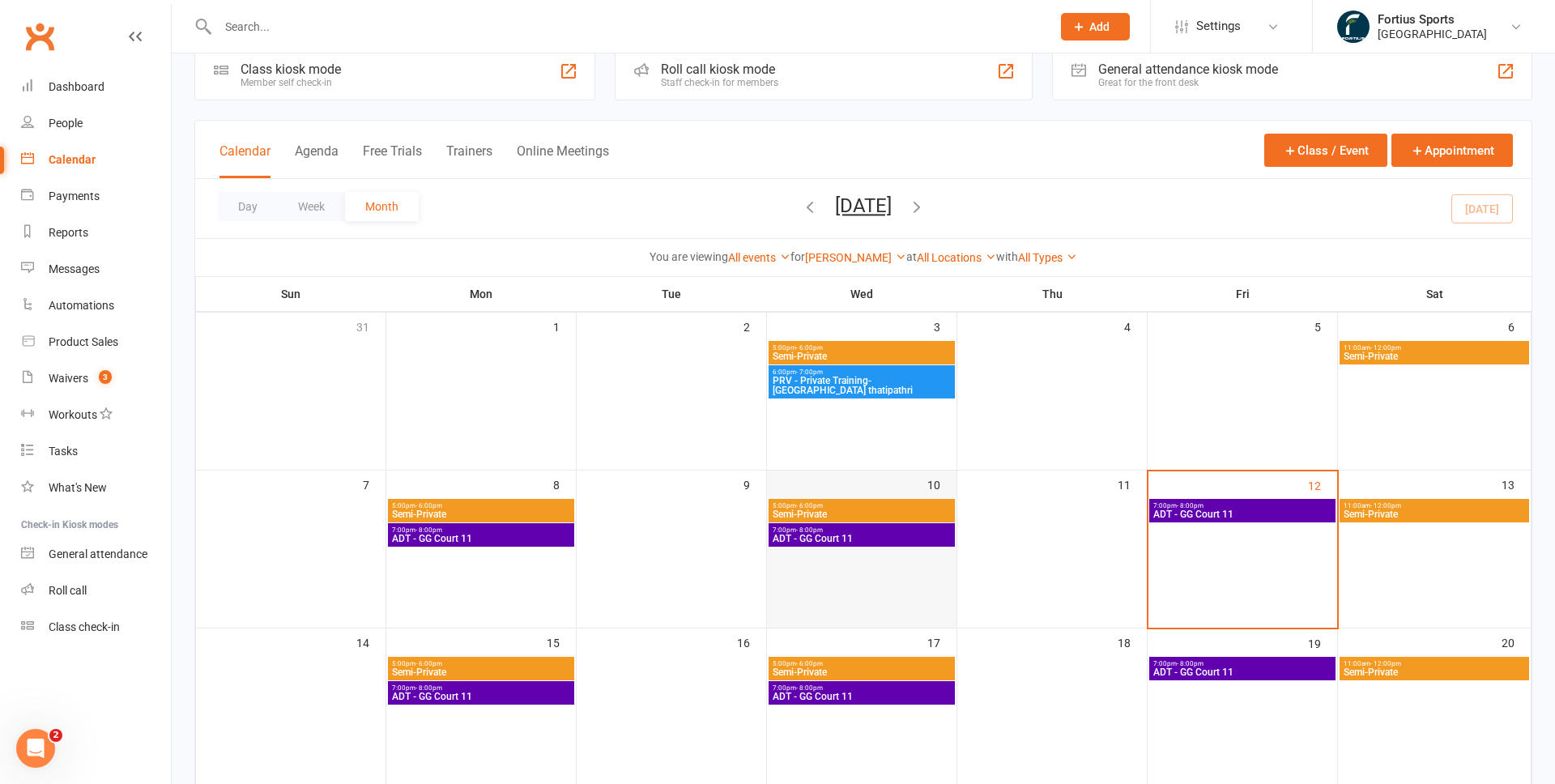
scroll to position [37, 0]
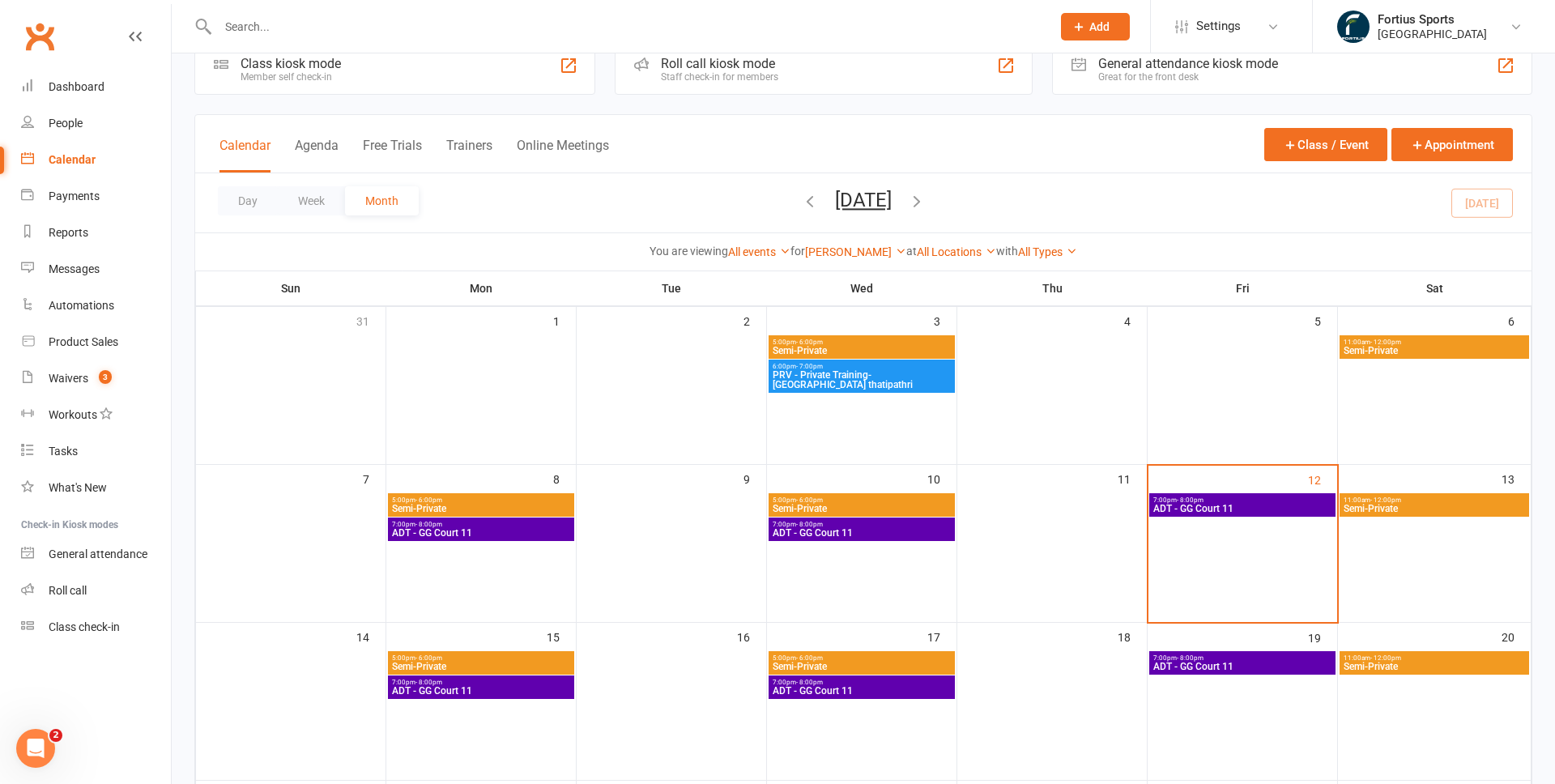
click at [1402, 349] on span "Semi-Private" at bounding box center [1434, 350] width 183 height 10
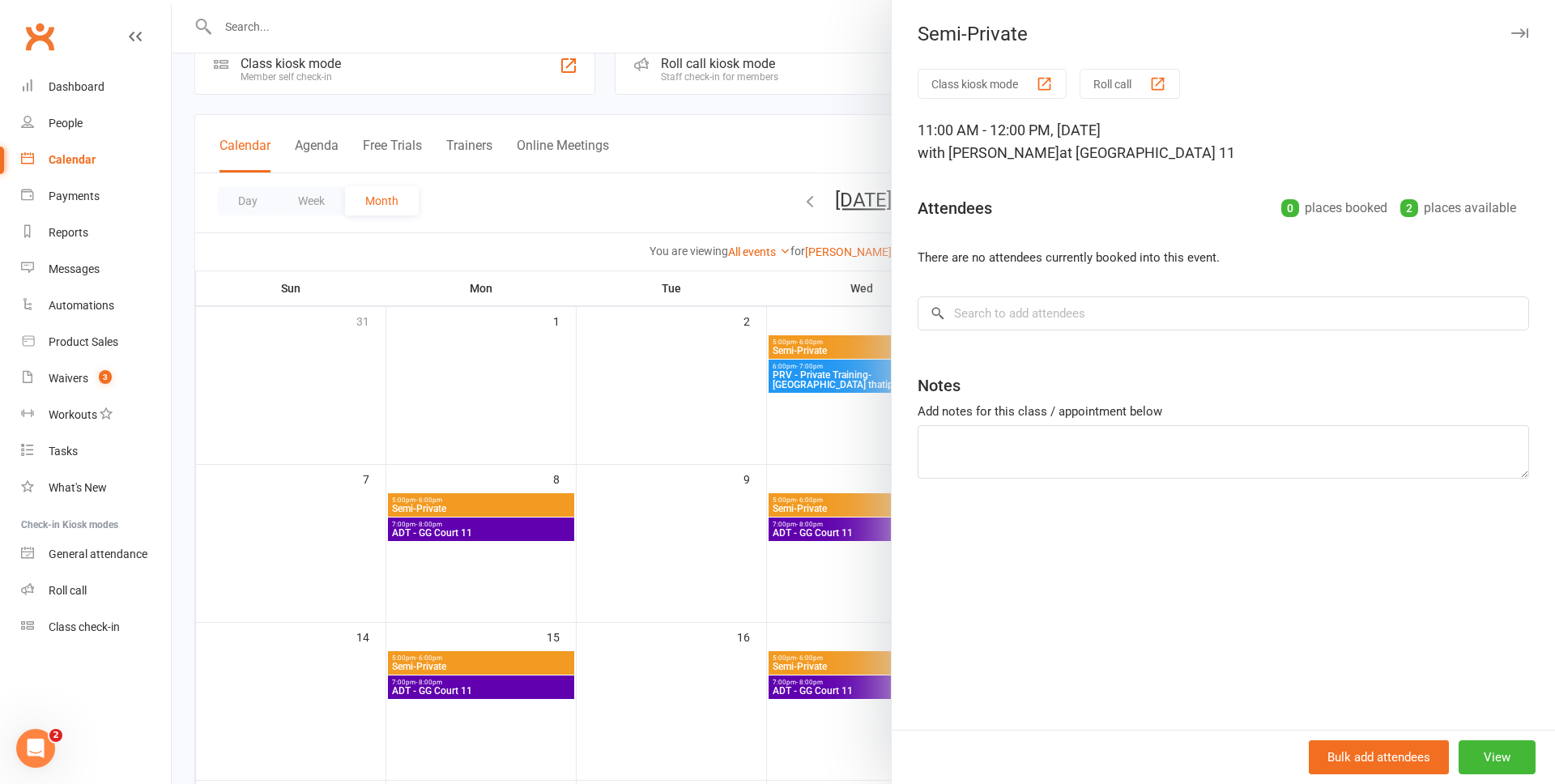
click at [652, 342] on div at bounding box center [863, 392] width 1383 height 784
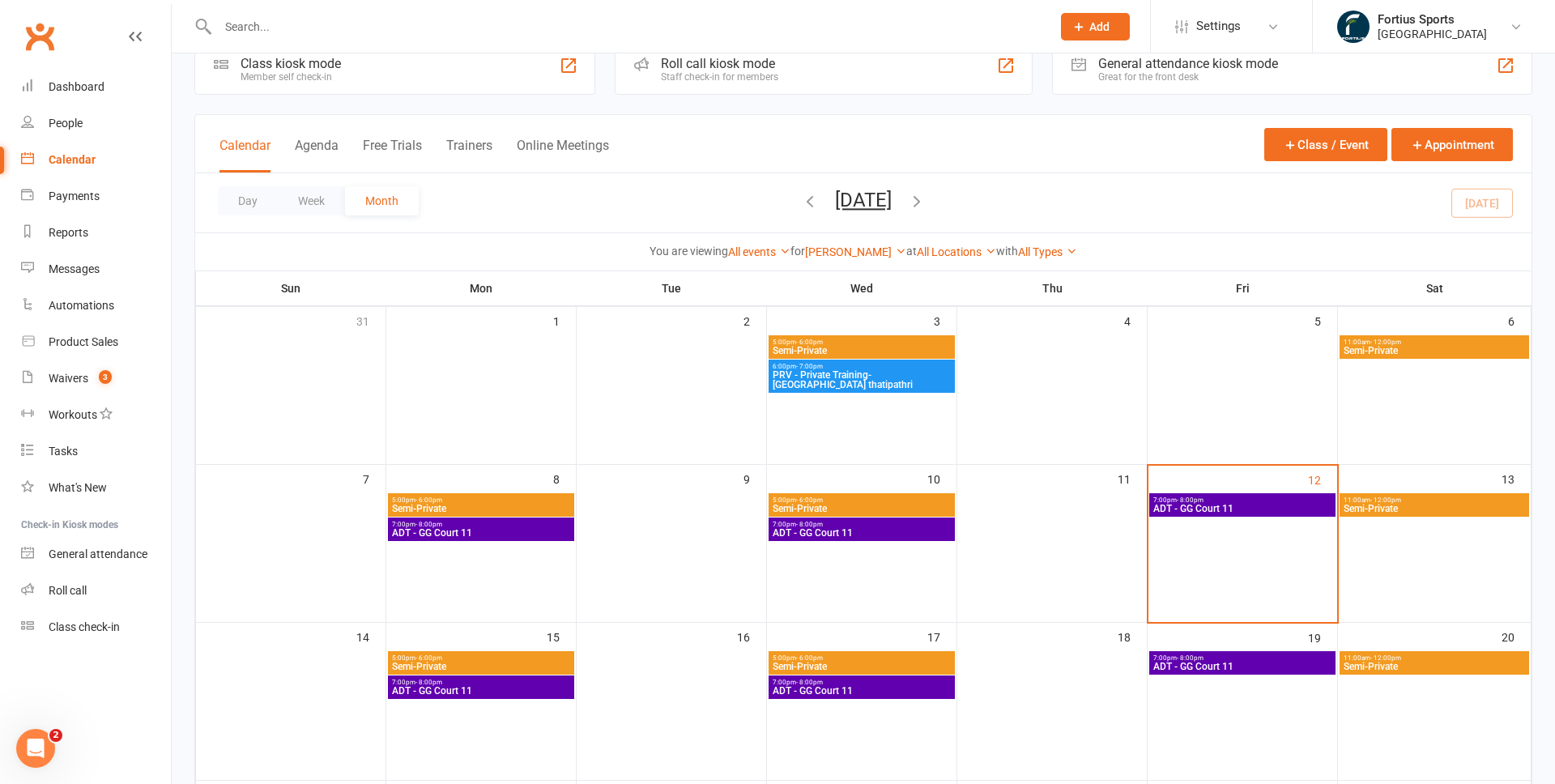
click at [875, 349] on span "Semi-Private" at bounding box center [861, 350] width 180 height 10
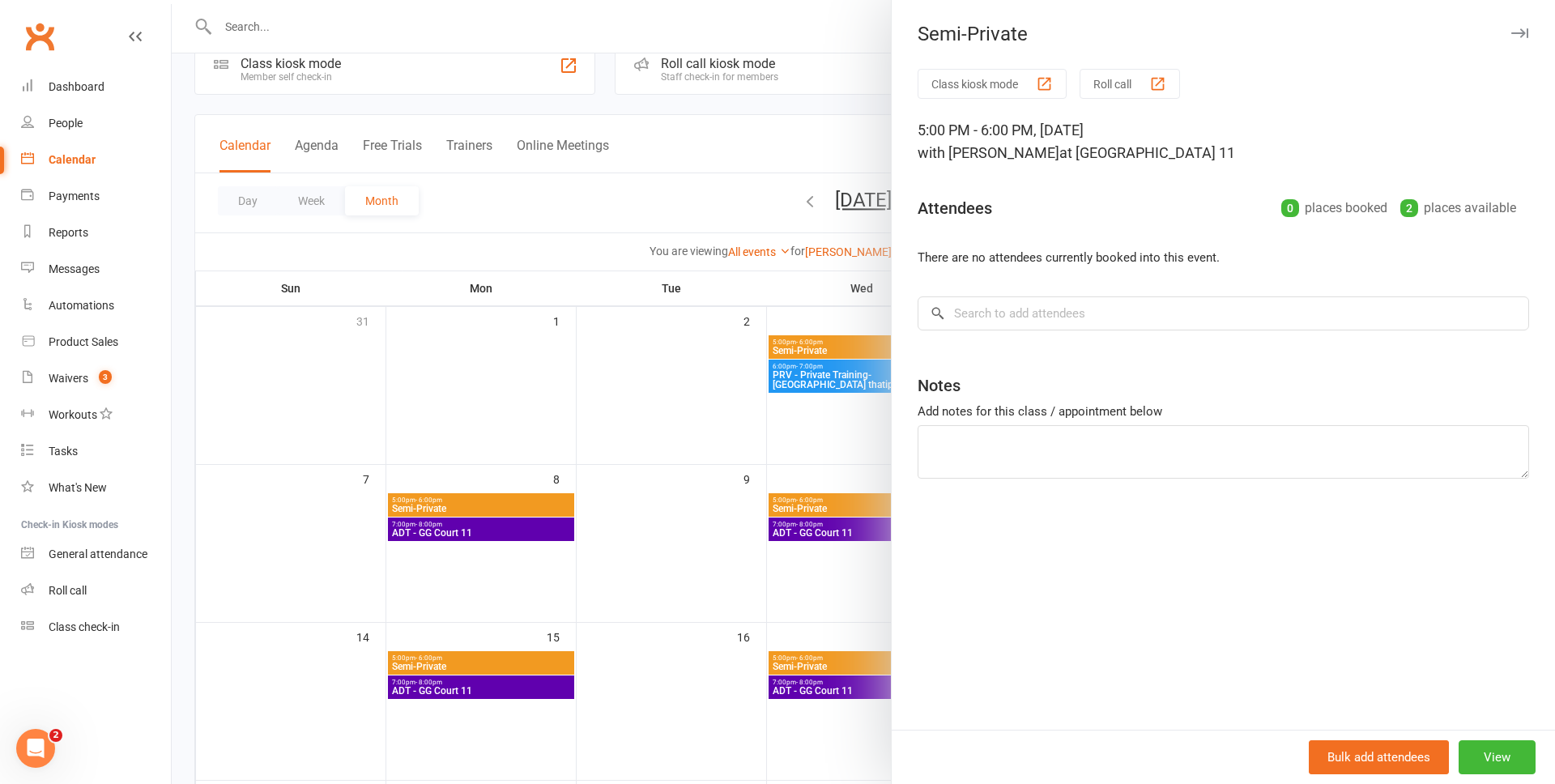
click at [745, 371] on div at bounding box center [863, 392] width 1383 height 784
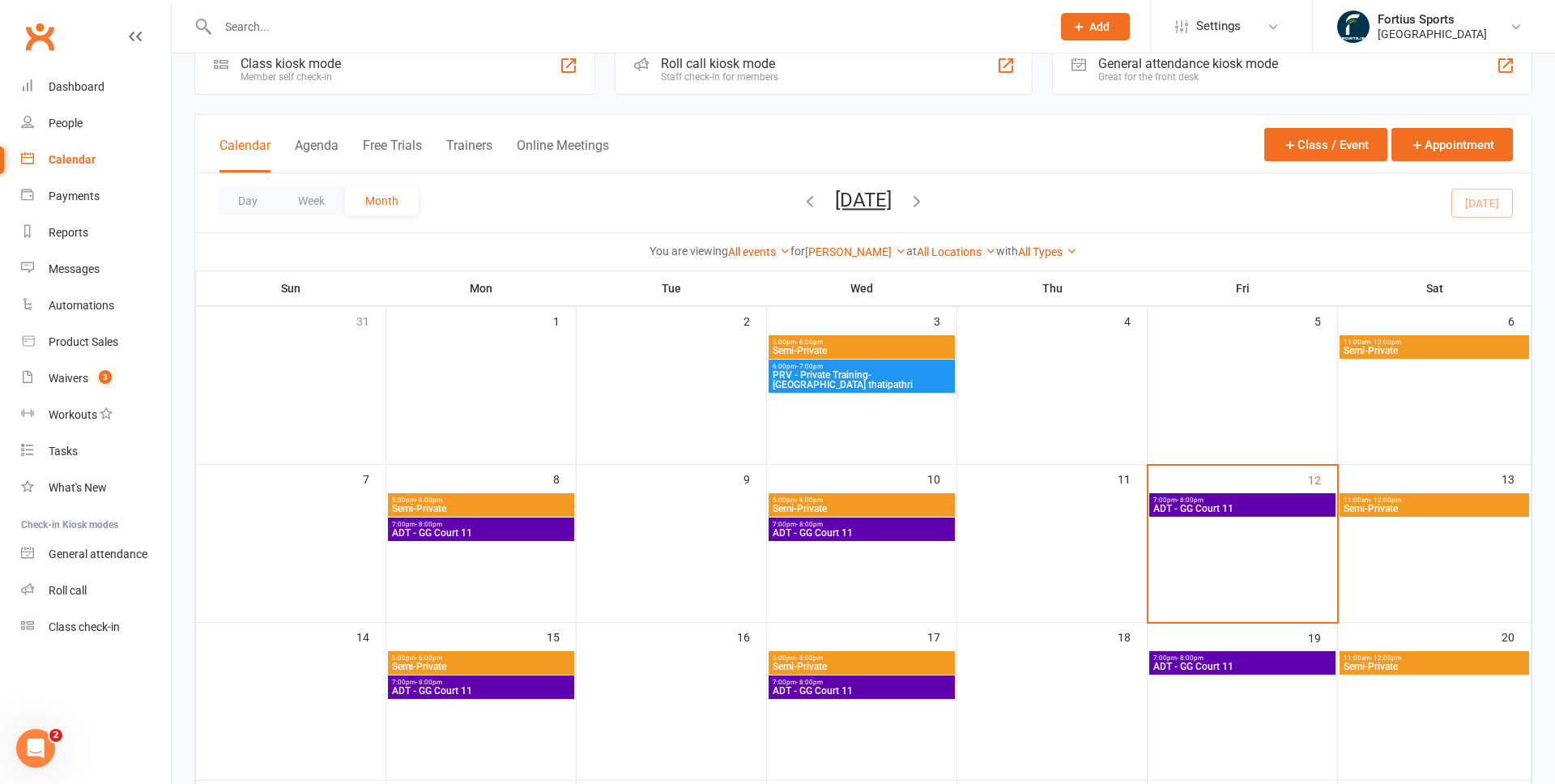
click at [479, 509] on span "Semi-Private" at bounding box center [480, 508] width 180 height 10
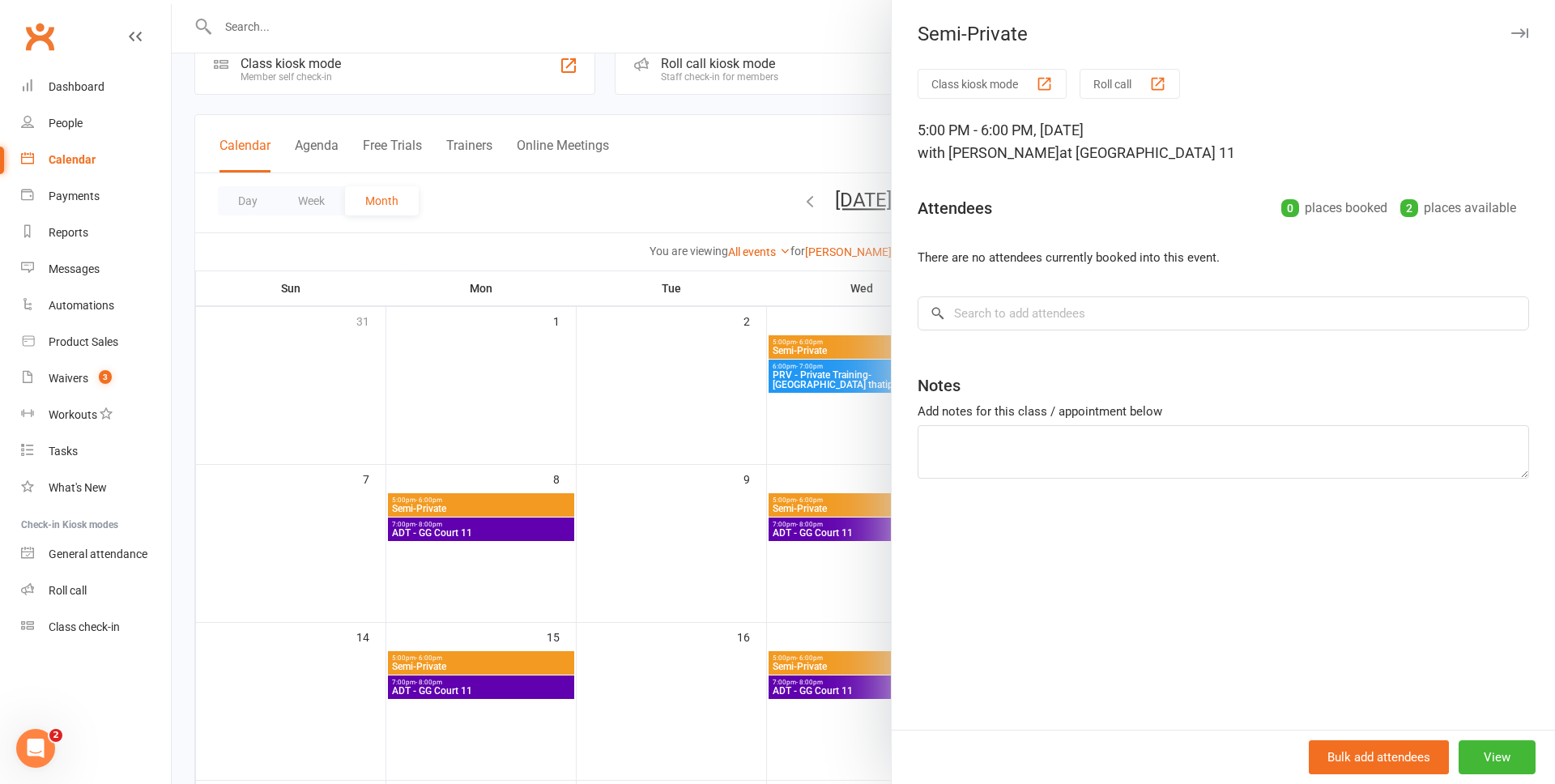
click at [486, 457] on div at bounding box center [863, 392] width 1383 height 784
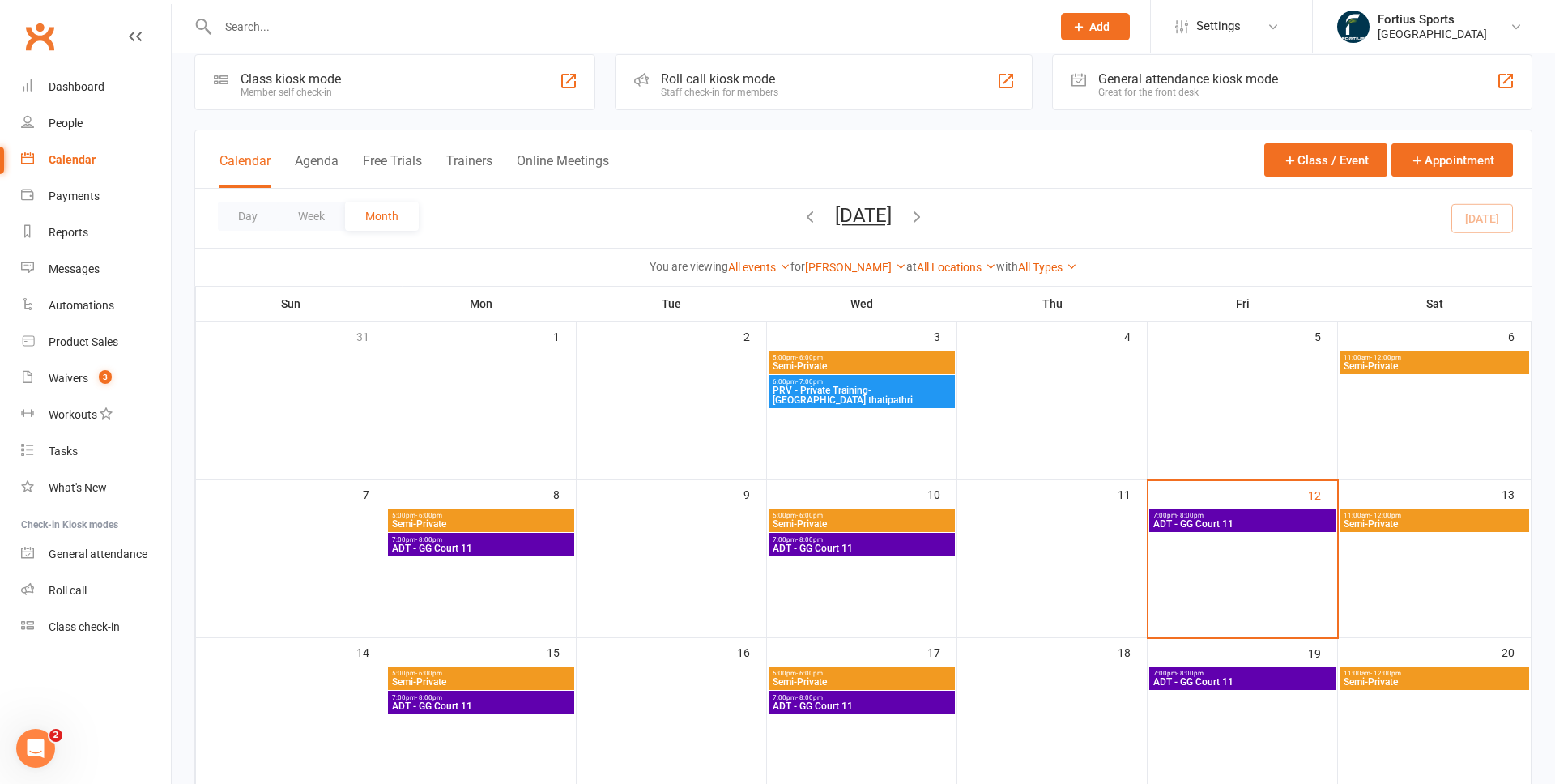
scroll to position [32, 0]
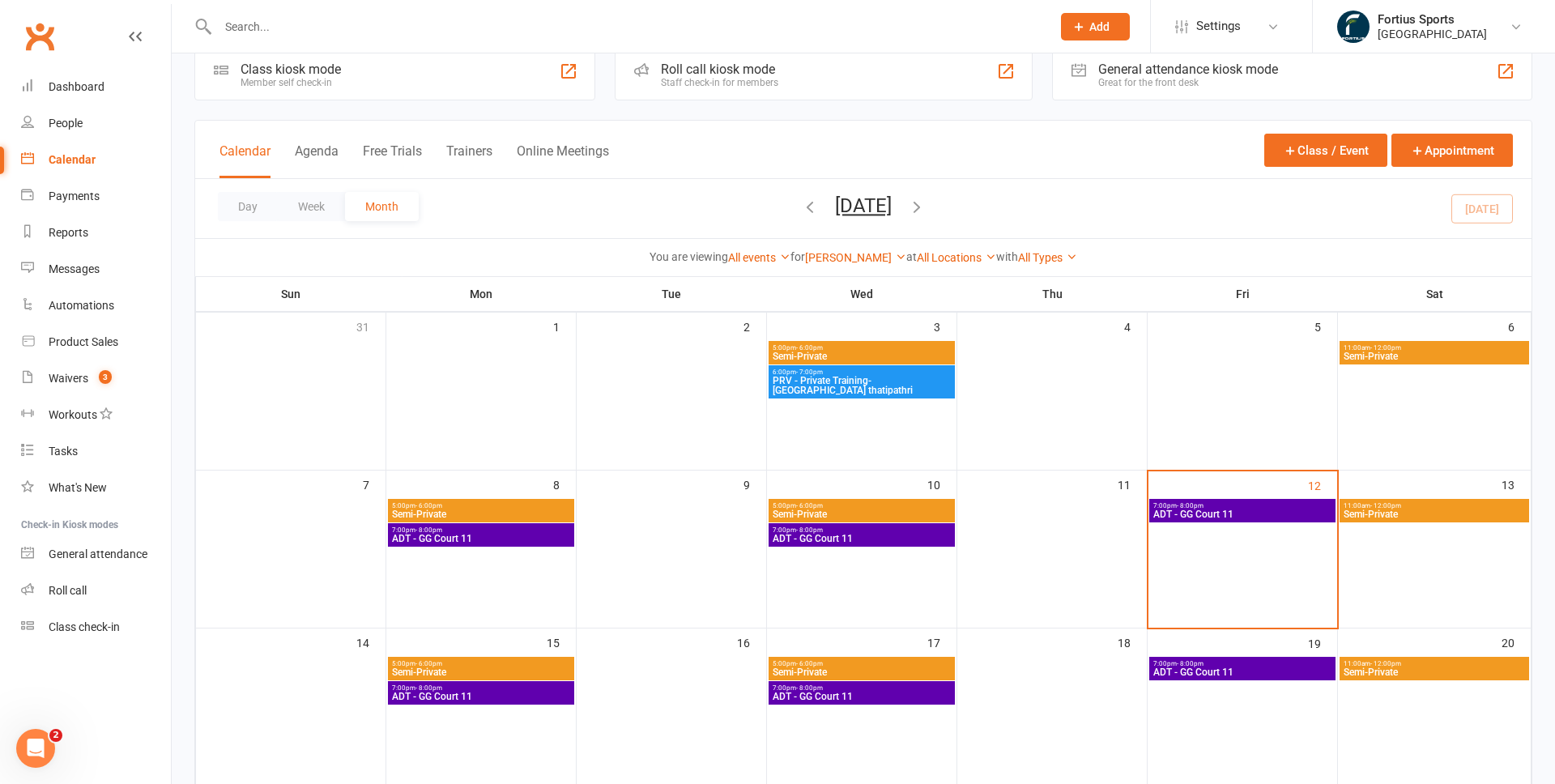
click at [545, 505] on span "5:00pm - 6:00pm" at bounding box center [480, 506] width 180 height 7
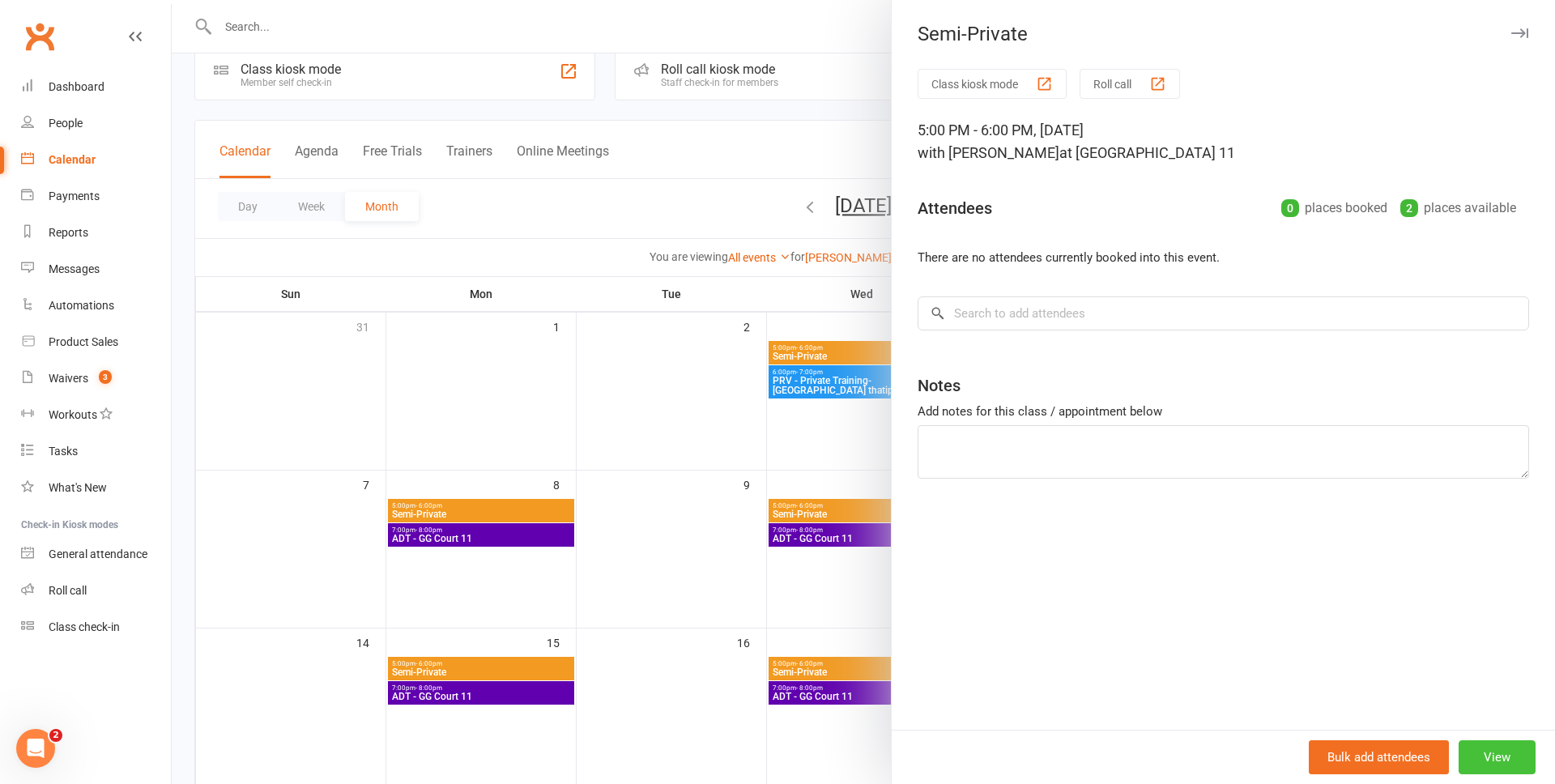
click at [1484, 759] on button "View" at bounding box center [1497, 757] width 77 height 34
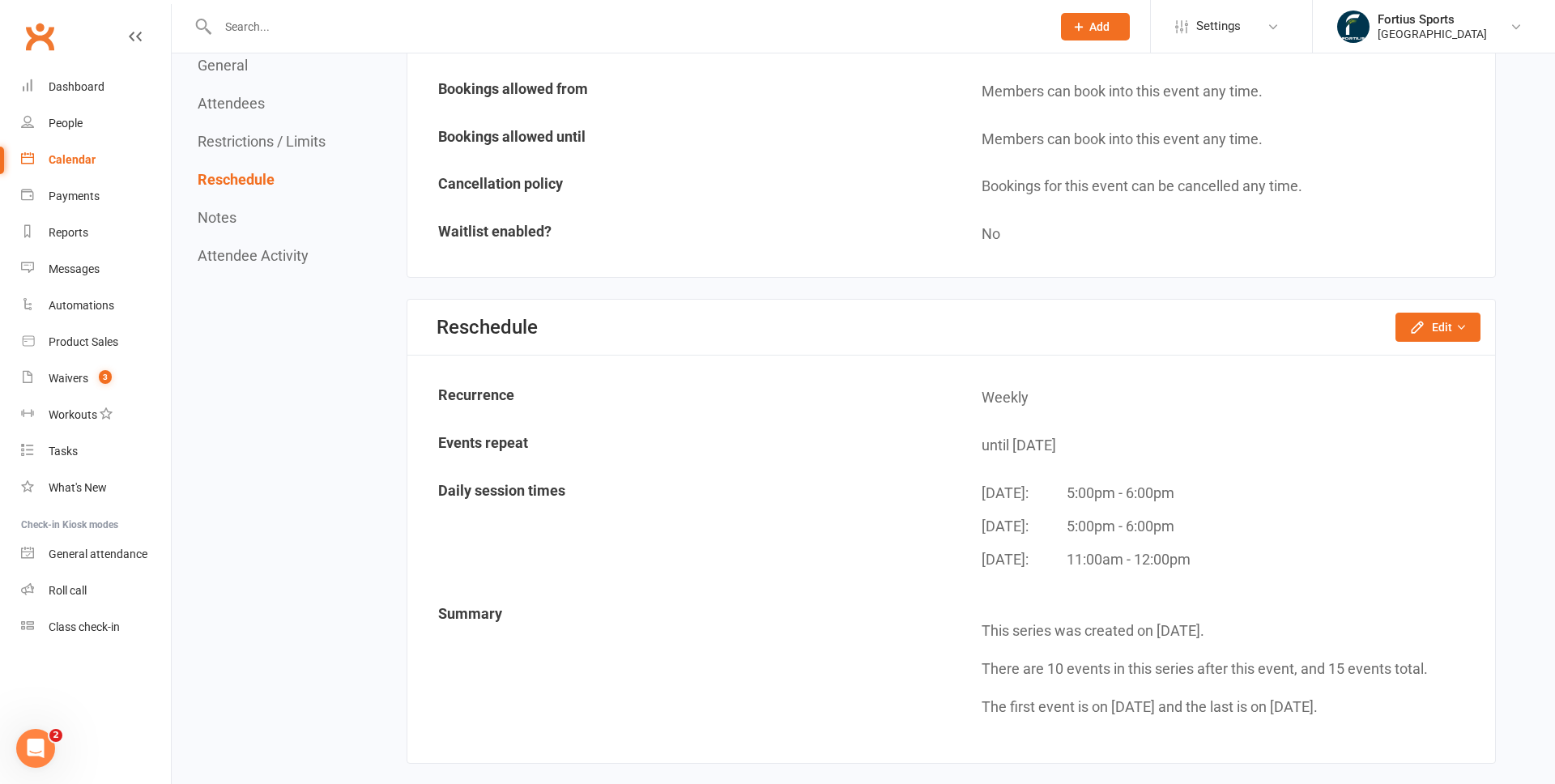
scroll to position [1020, 0]
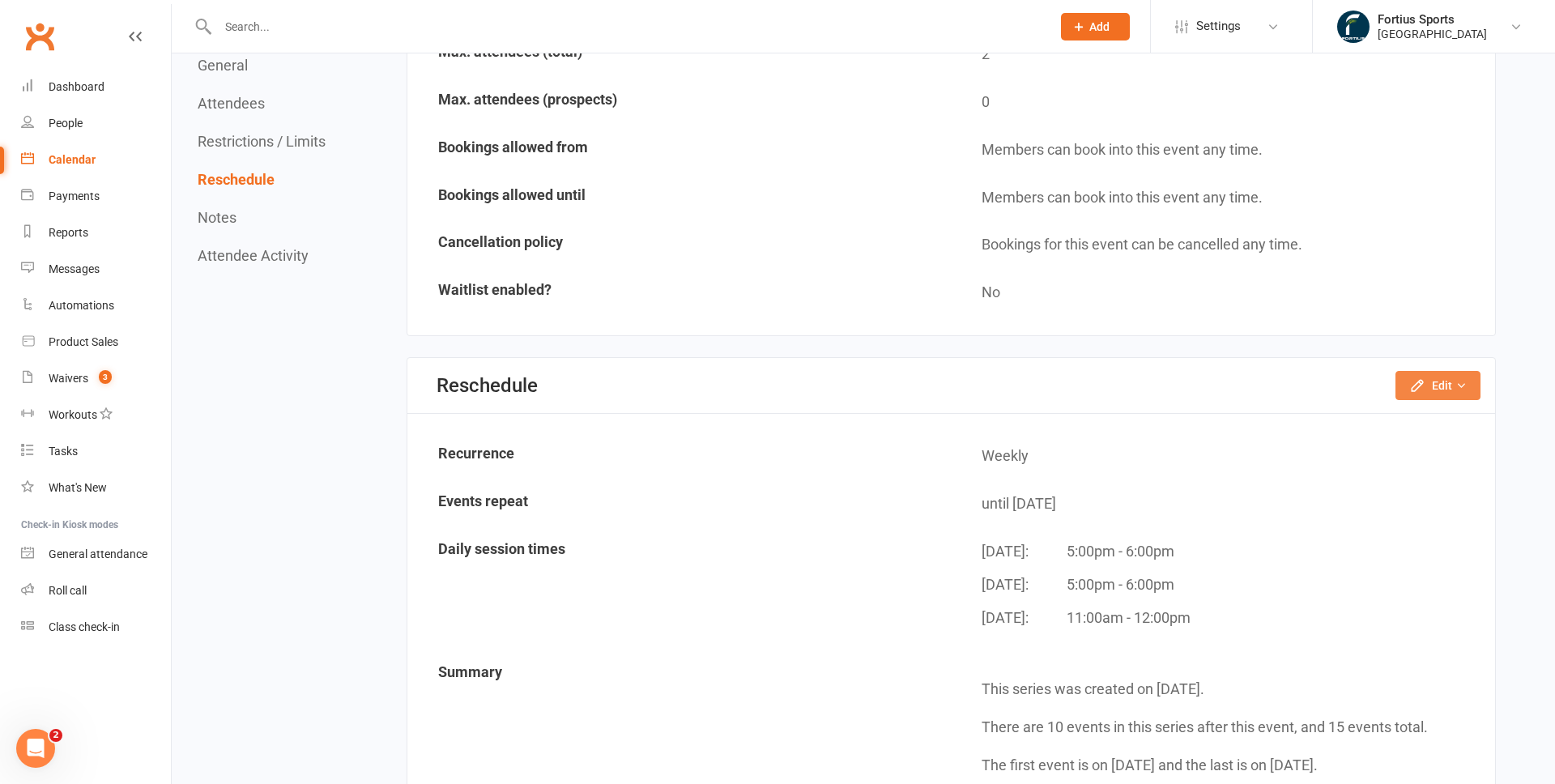
click at [1452, 386] on button "Edit" at bounding box center [1437, 385] width 85 height 29
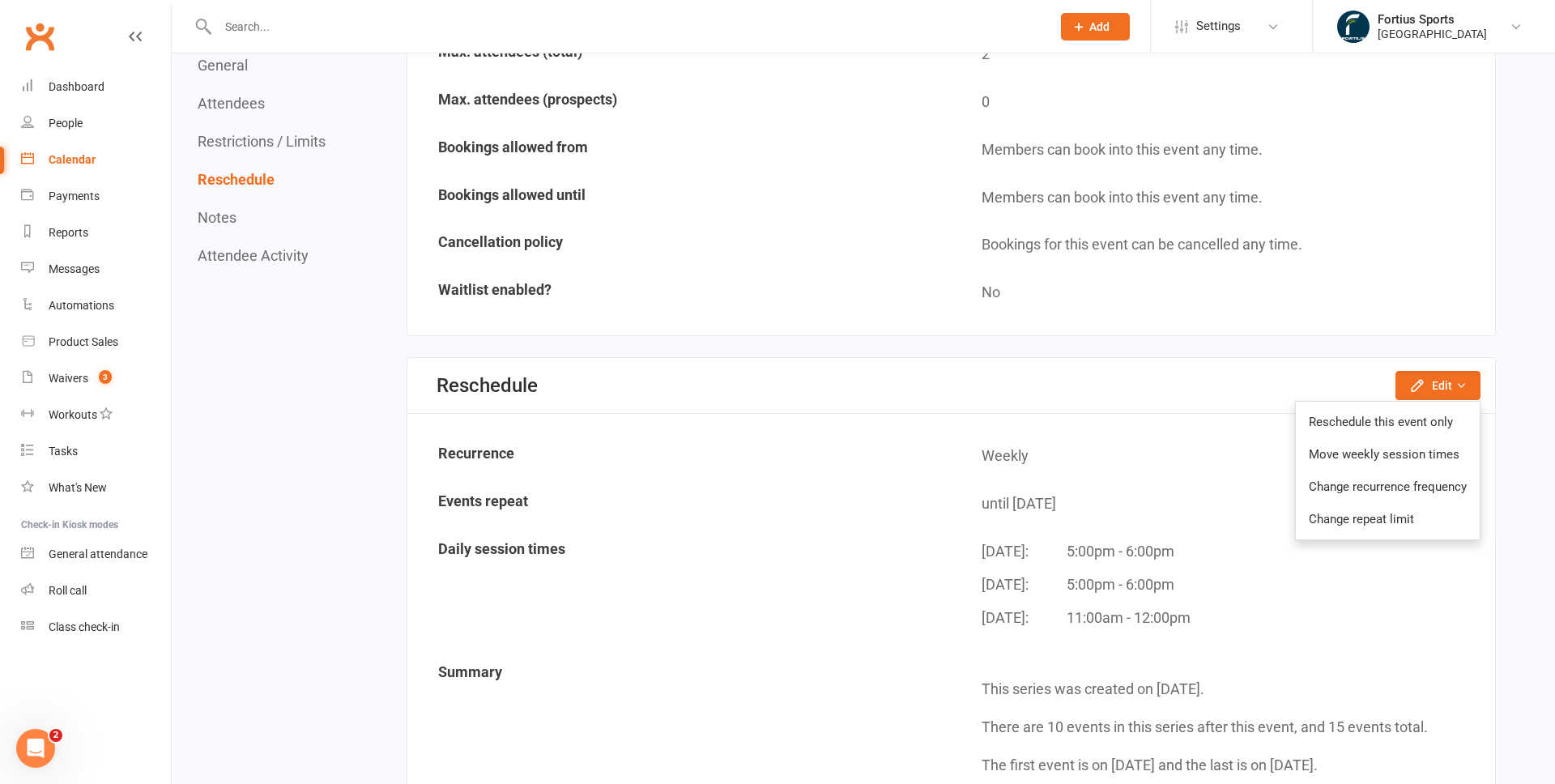
click at [794, 227] on td "Cancellation policy" at bounding box center [680, 245] width 542 height 47
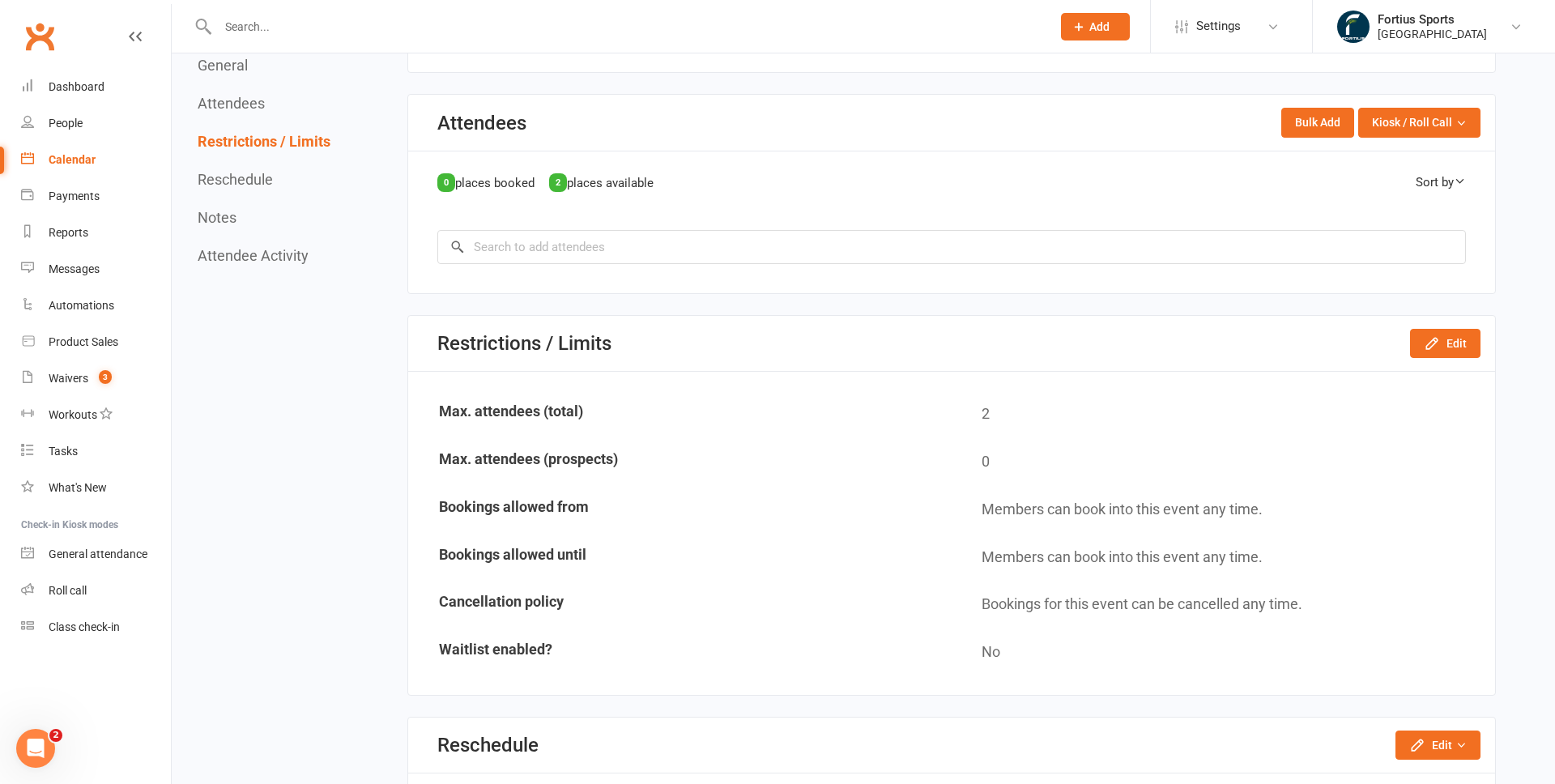
scroll to position [658, 0]
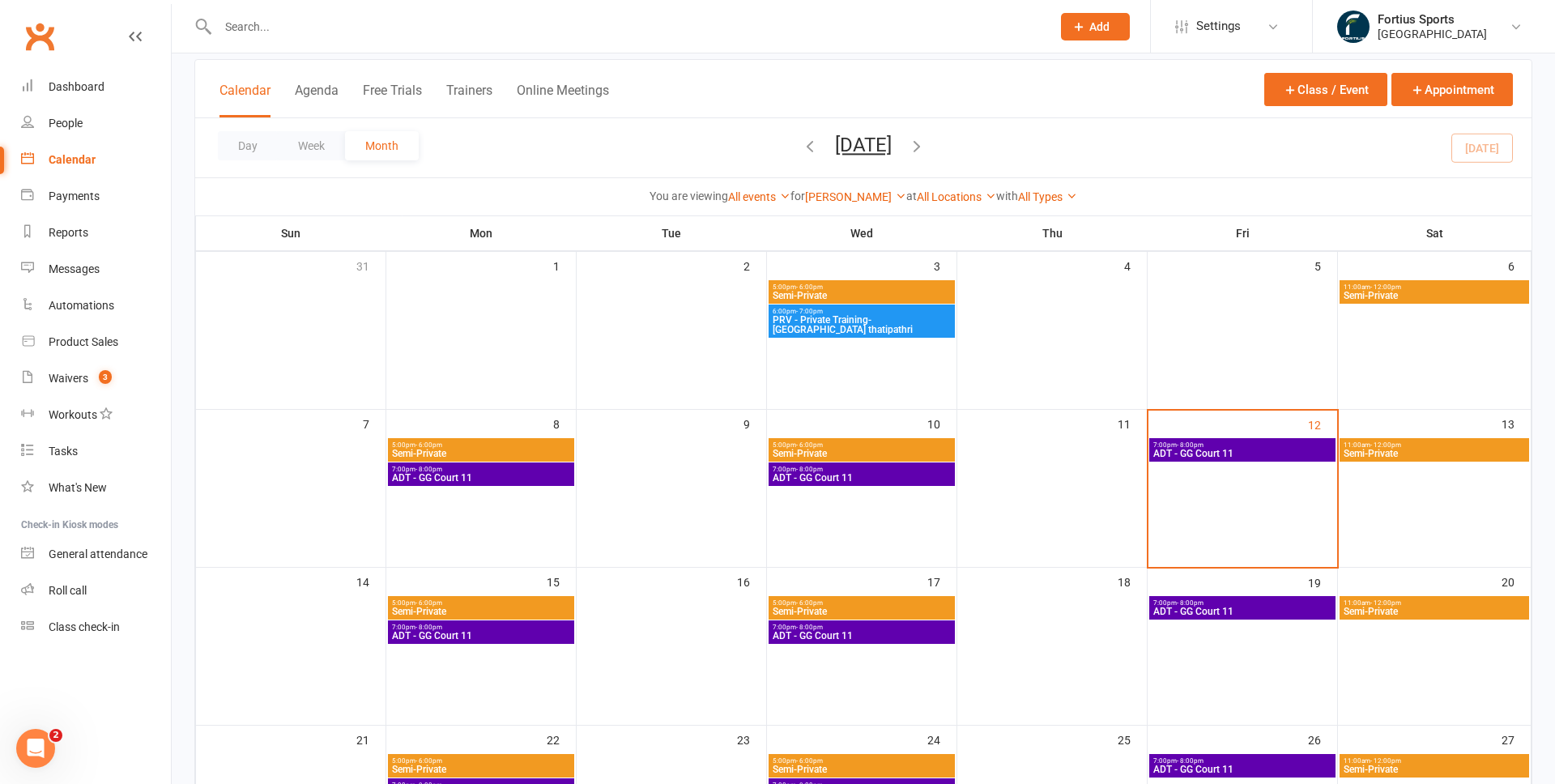
scroll to position [88, 0]
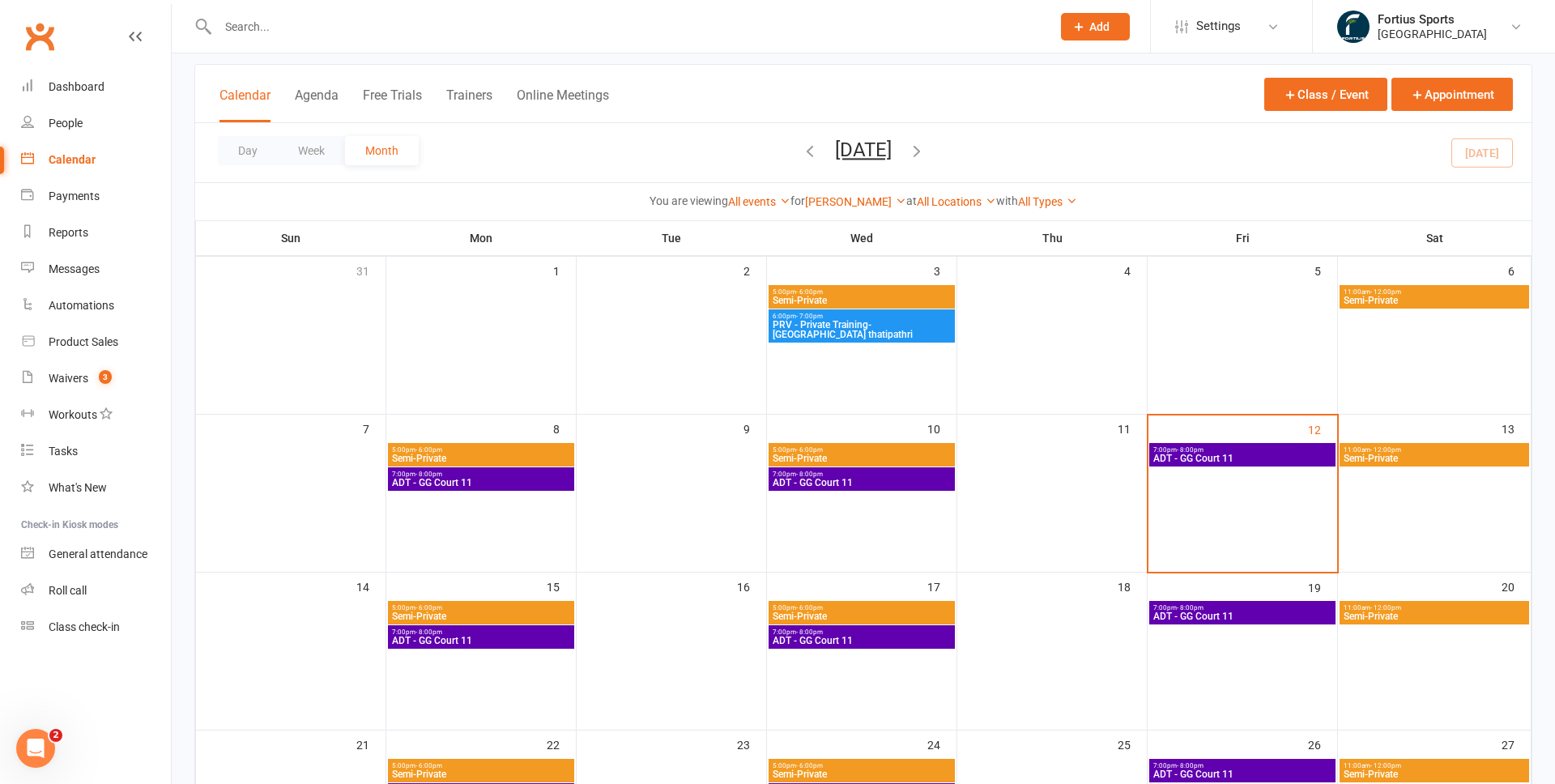
click at [865, 296] on span "Semi-Private" at bounding box center [861, 300] width 180 height 10
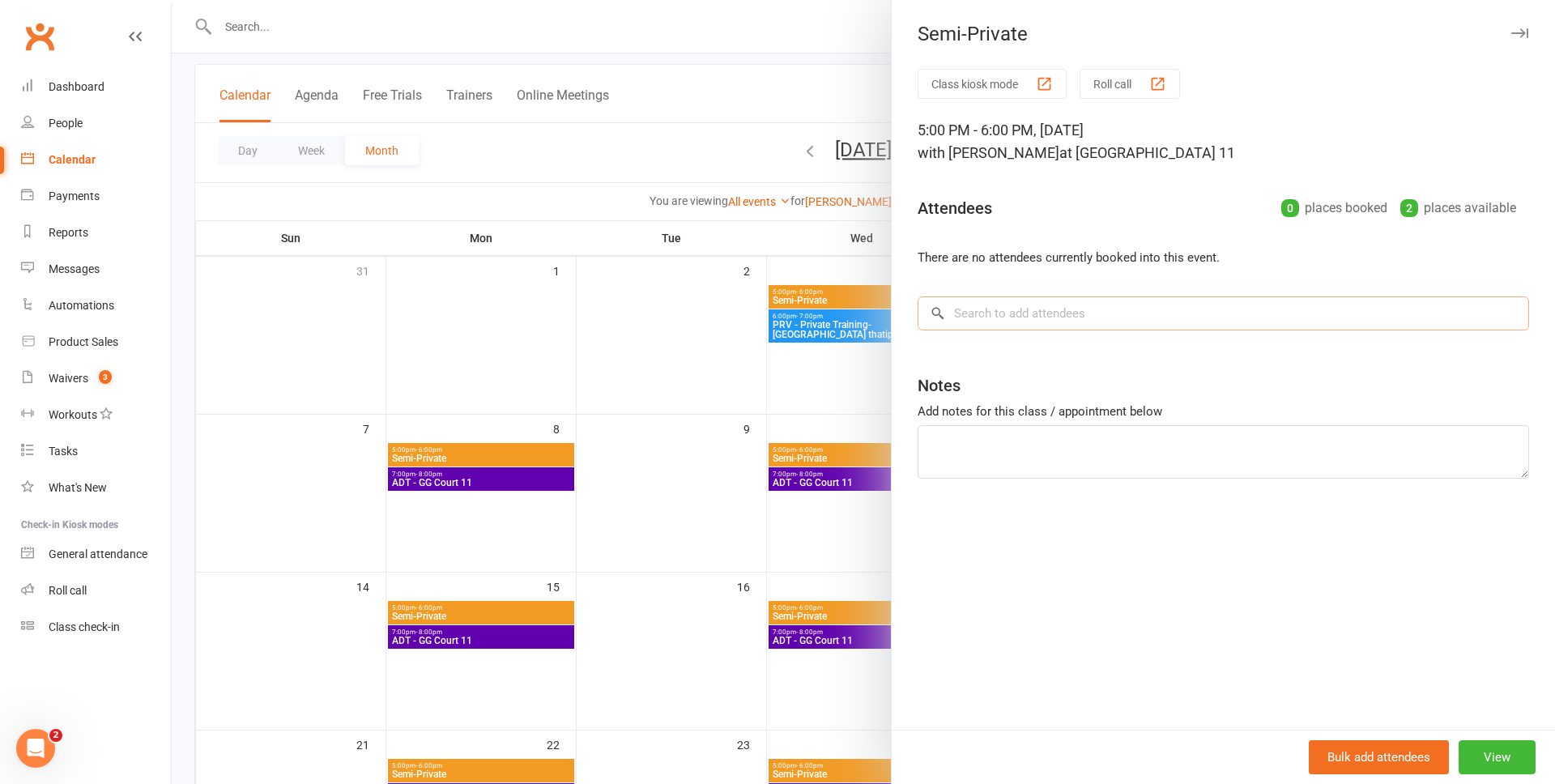
click at [1048, 309] on input "search" at bounding box center [1223, 313] width 611 height 34
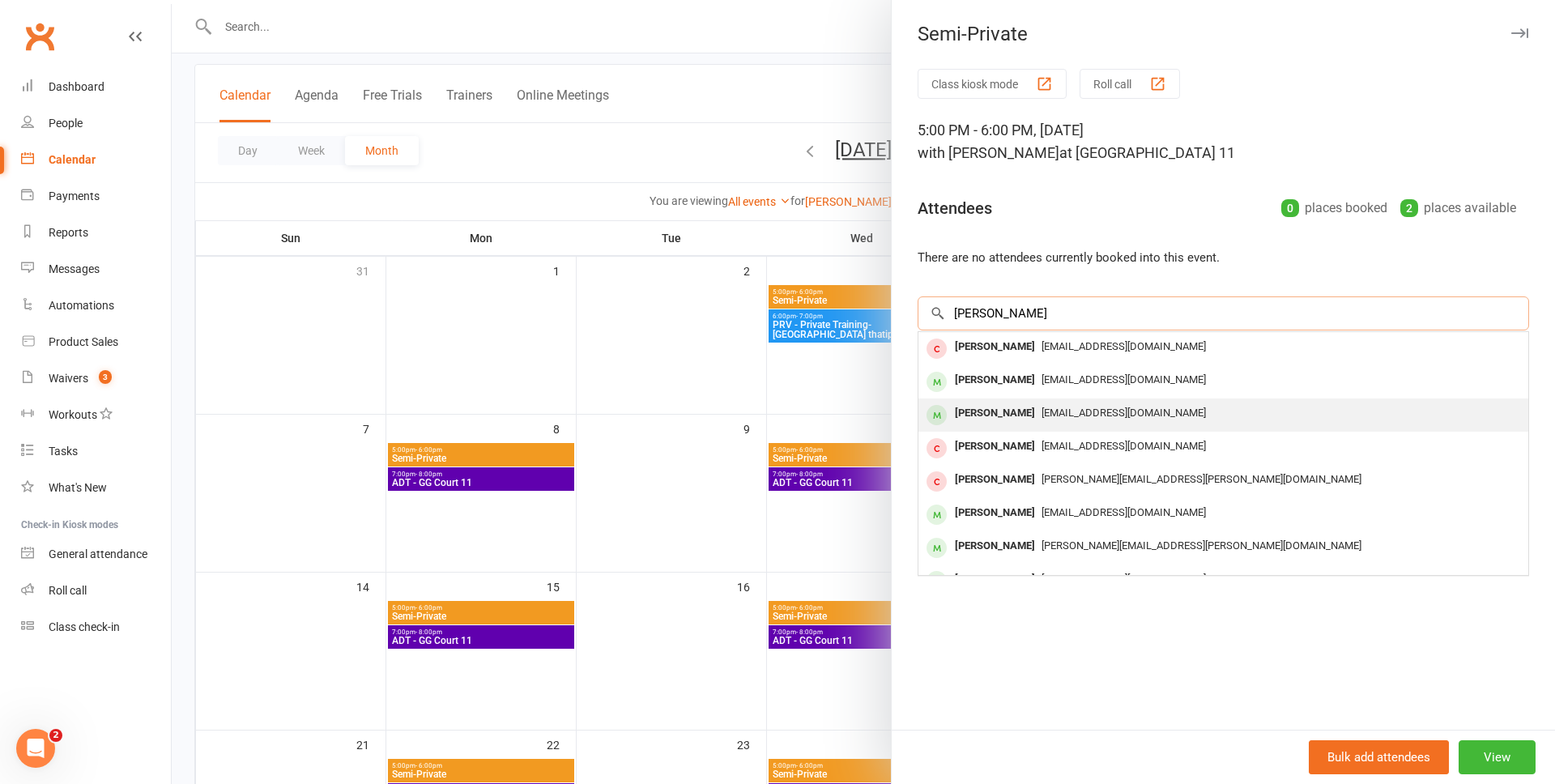
type input "krish"
click at [1041, 407] on div "Krish Kirubakaran" at bounding box center [995, 413] width 93 height 24
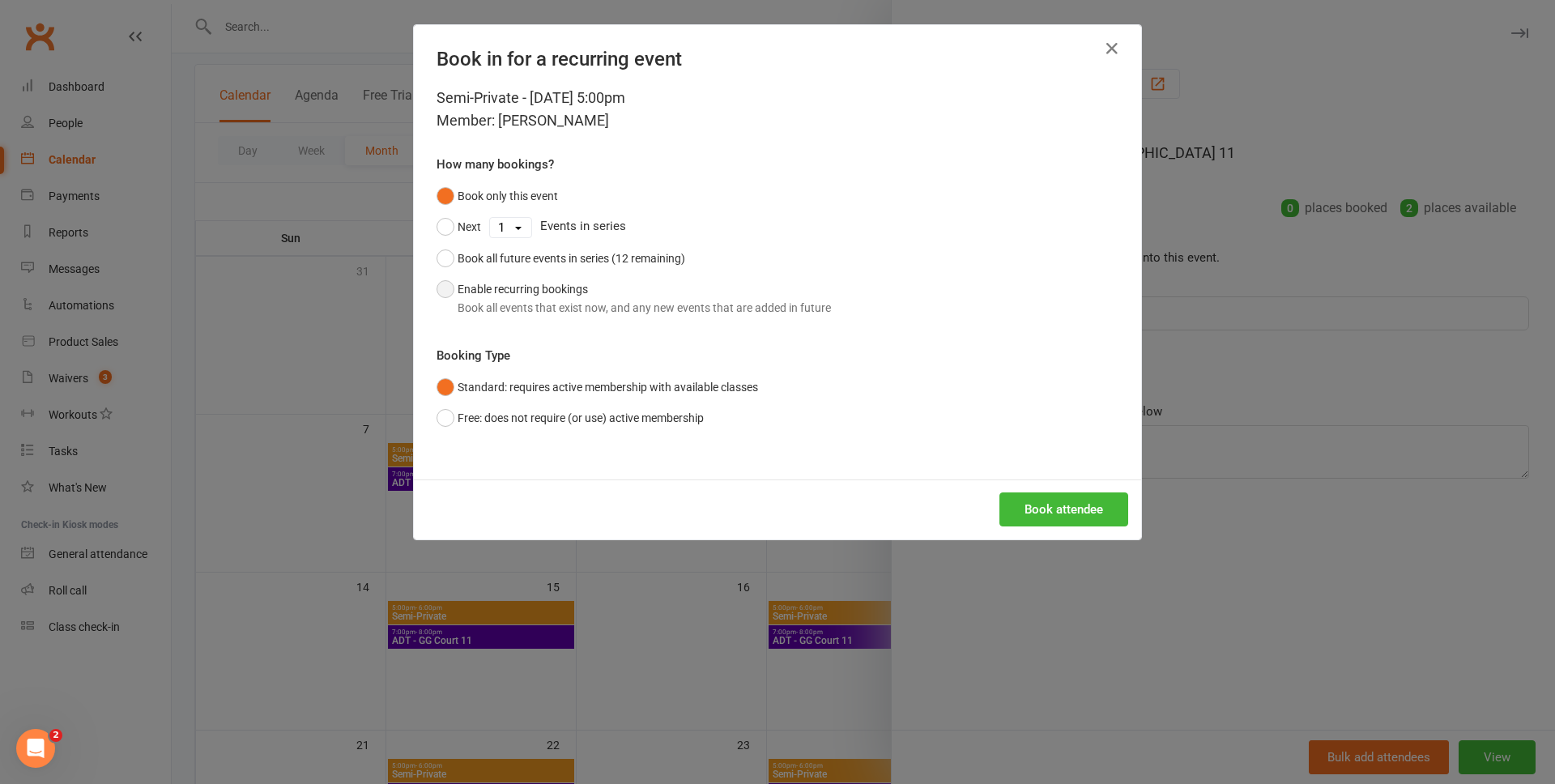
click at [448, 287] on button "Enable recurring bookings Book all events that exist now, and any new events th…" at bounding box center [633, 298] width 394 height 49
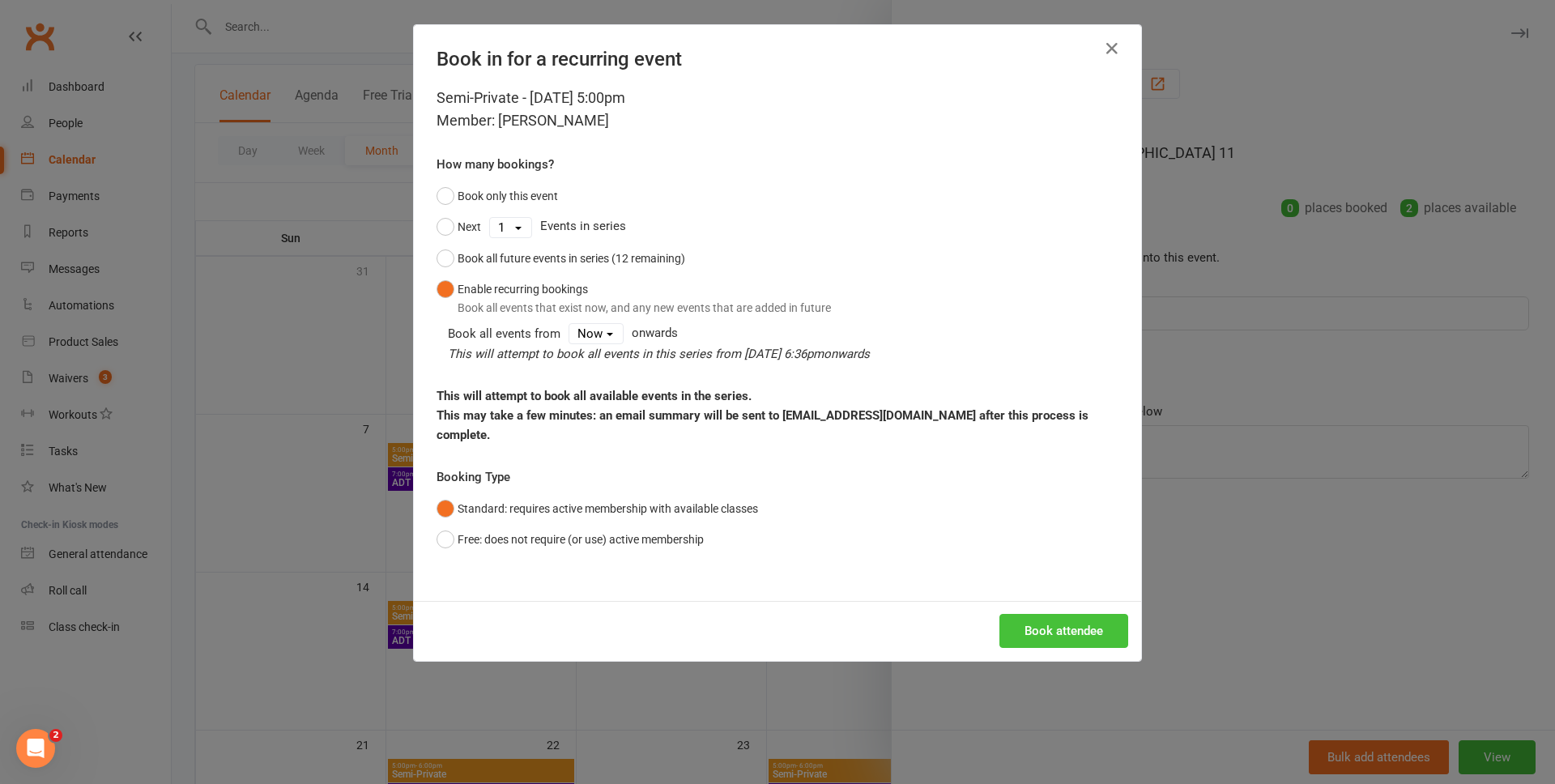
click at [1058, 614] on button "Book attendee" at bounding box center [1063, 630] width 129 height 34
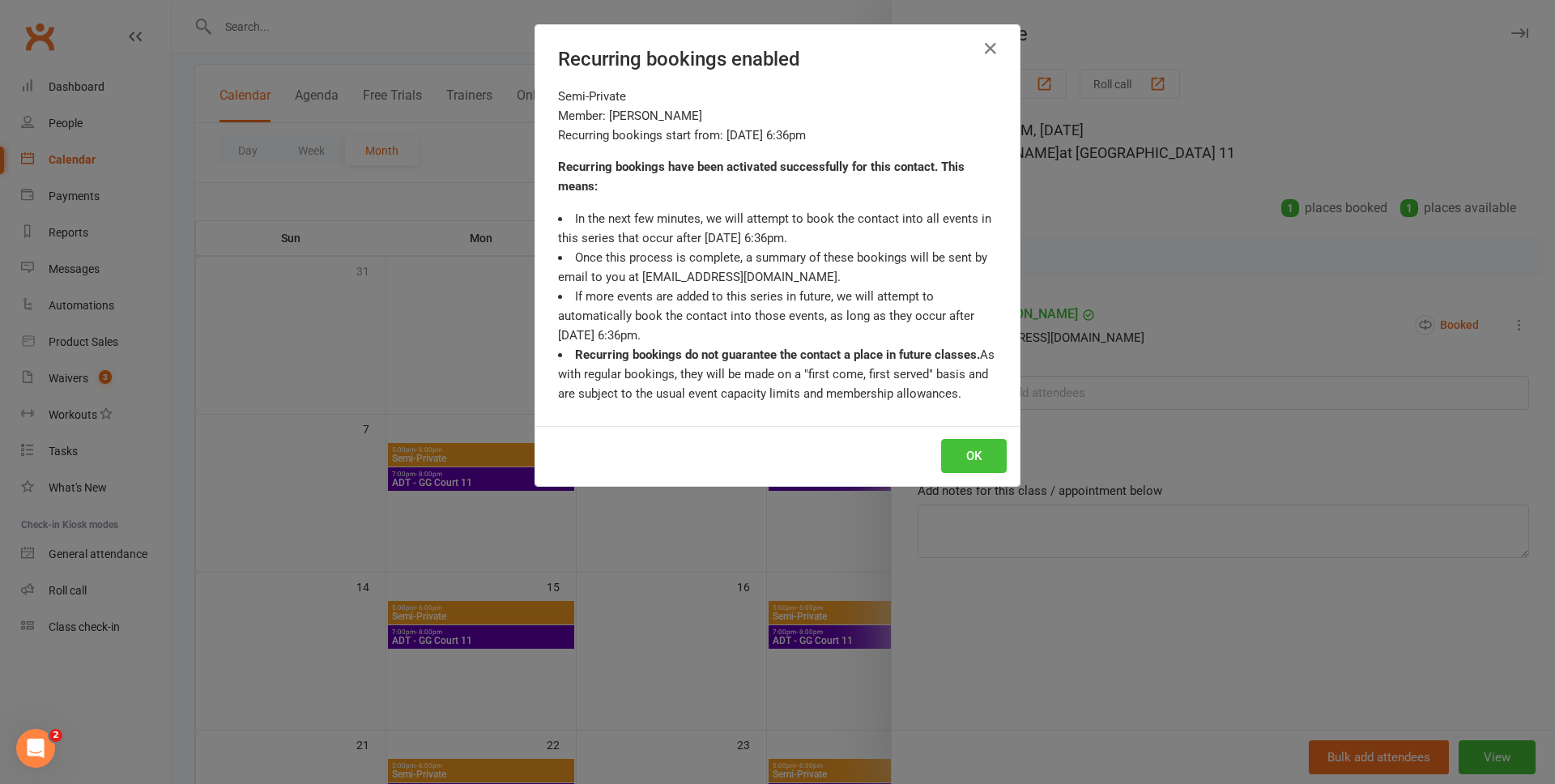
click at [985, 452] on button "OK" at bounding box center [974, 456] width 66 height 34
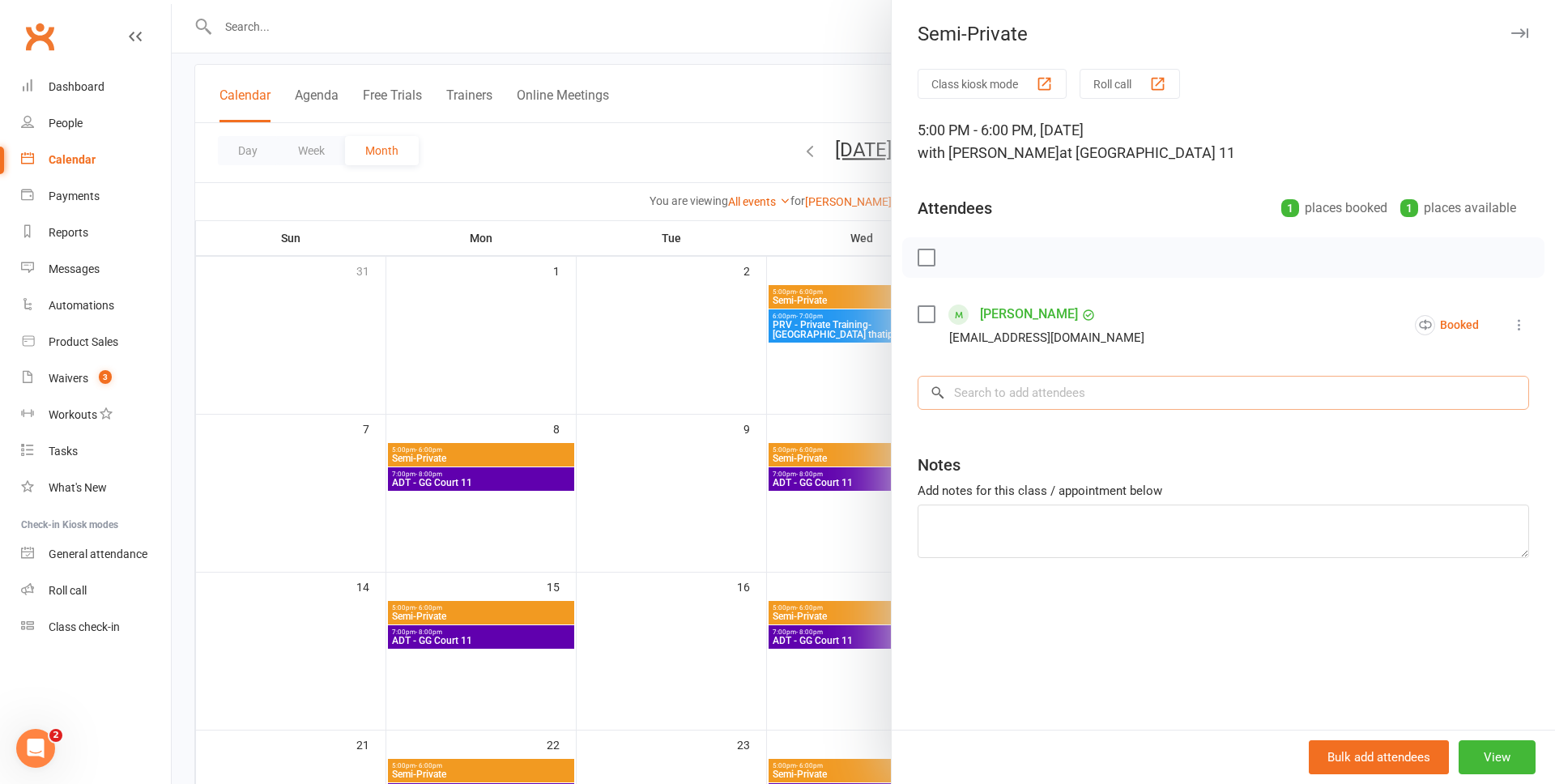
click at [1076, 385] on input "search" at bounding box center [1223, 392] width 611 height 34
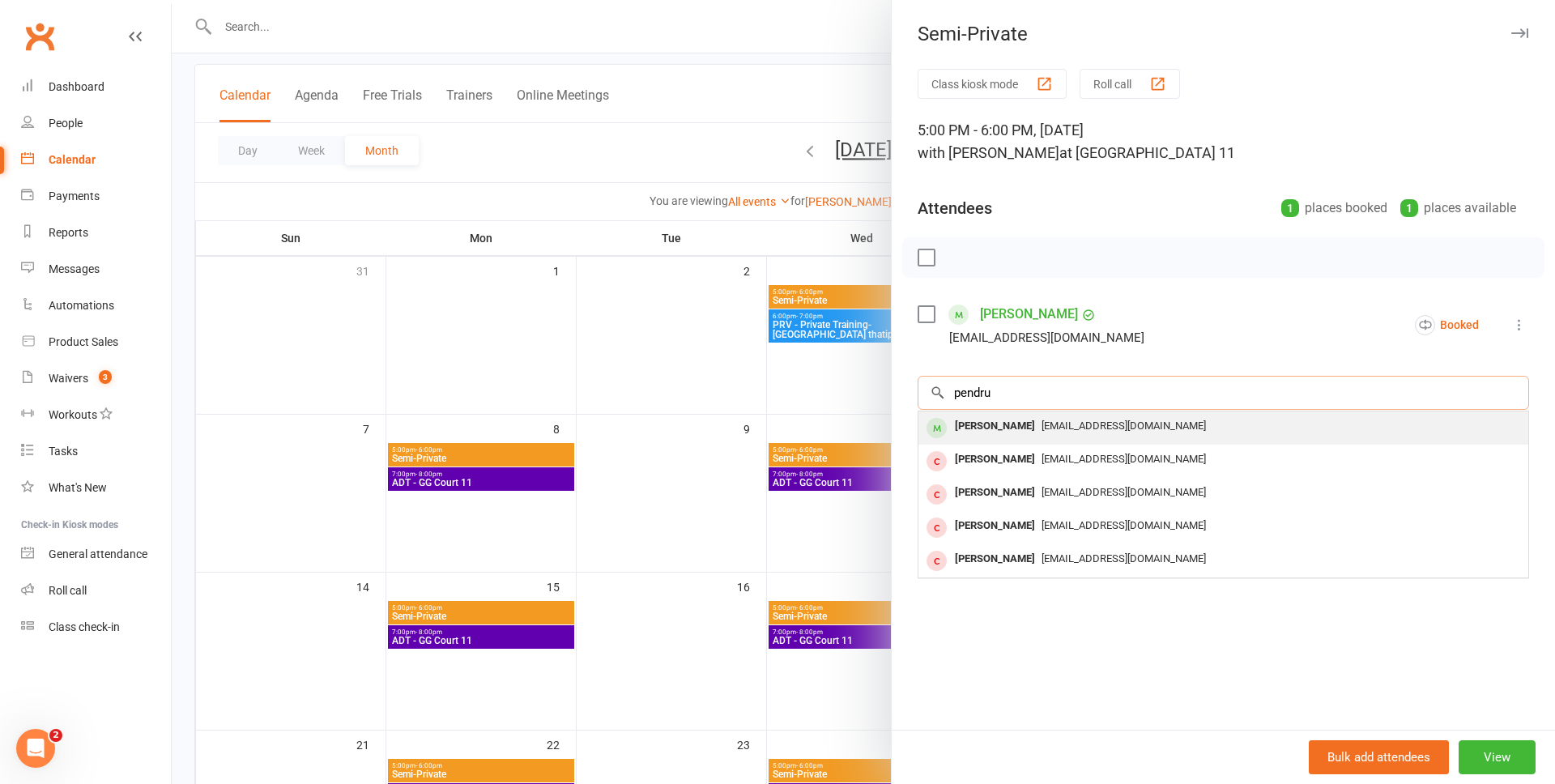
type input "pendru"
click at [1060, 428] on span "Manasarkarra@gmail.com" at bounding box center [1123, 426] width 164 height 12
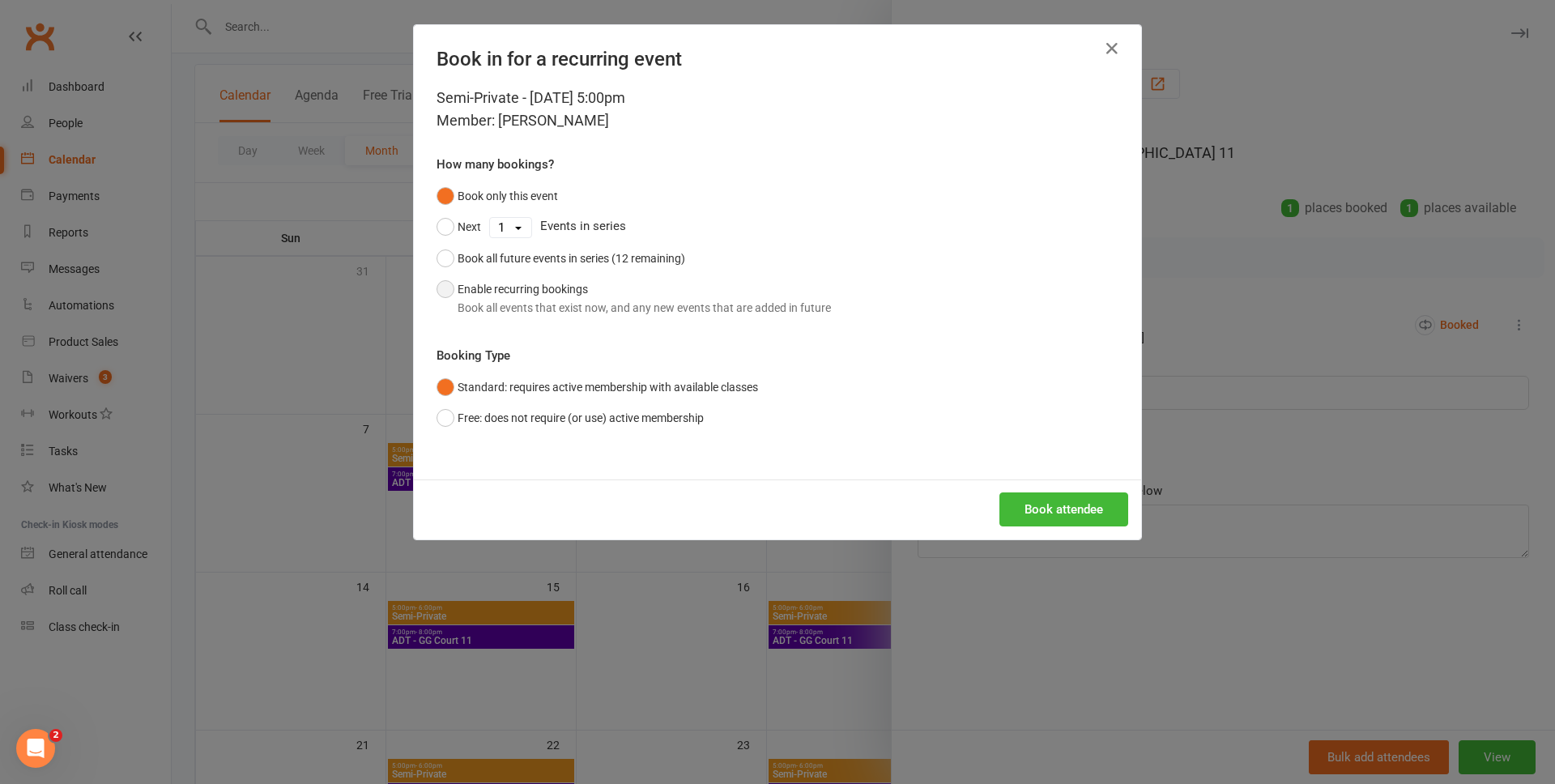
click at [450, 286] on button "Enable recurring bookings Book all events that exist now, and any new events th…" at bounding box center [633, 298] width 394 height 49
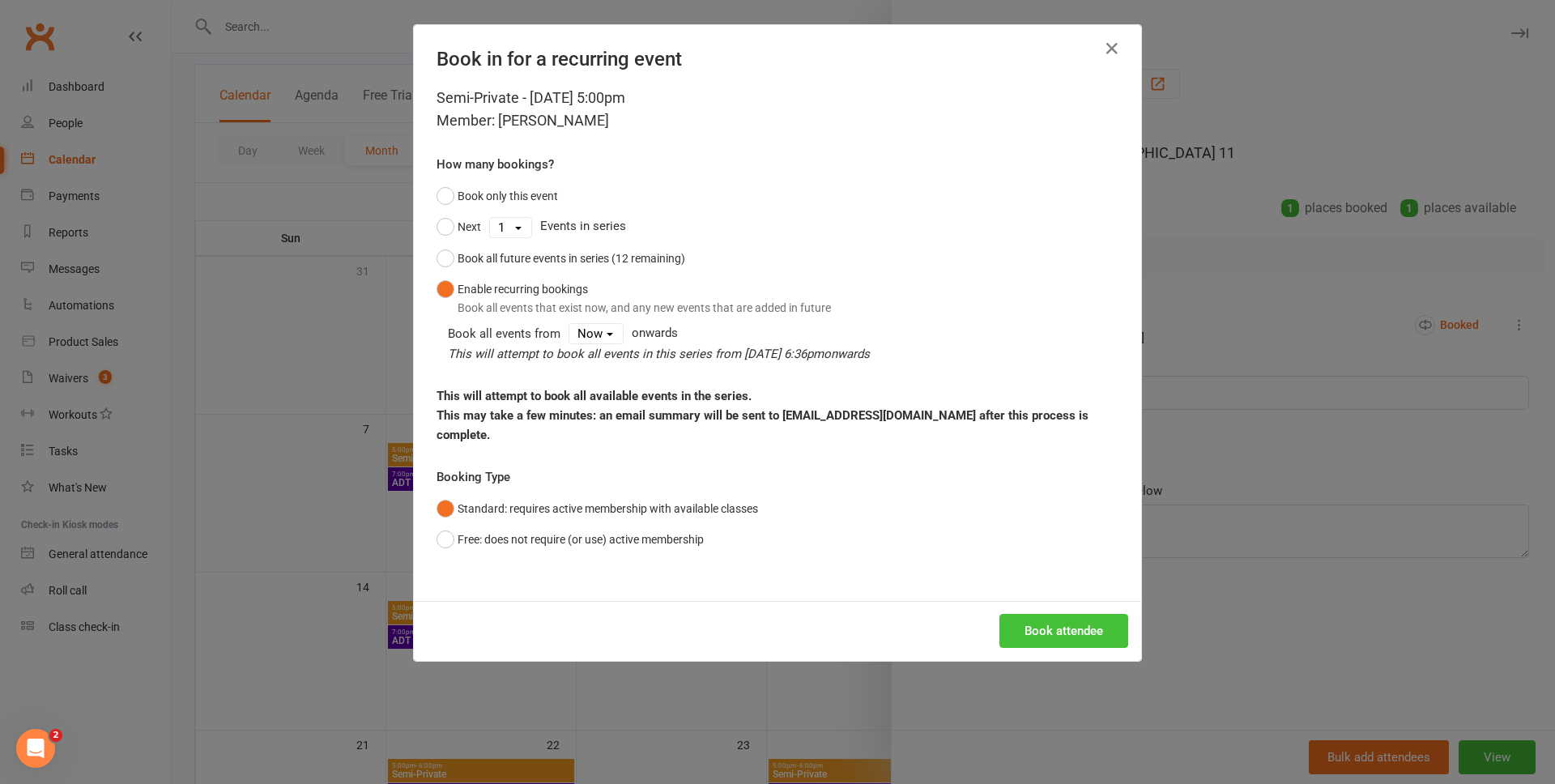
click at [1098, 617] on button "Book attendee" at bounding box center [1063, 630] width 129 height 34
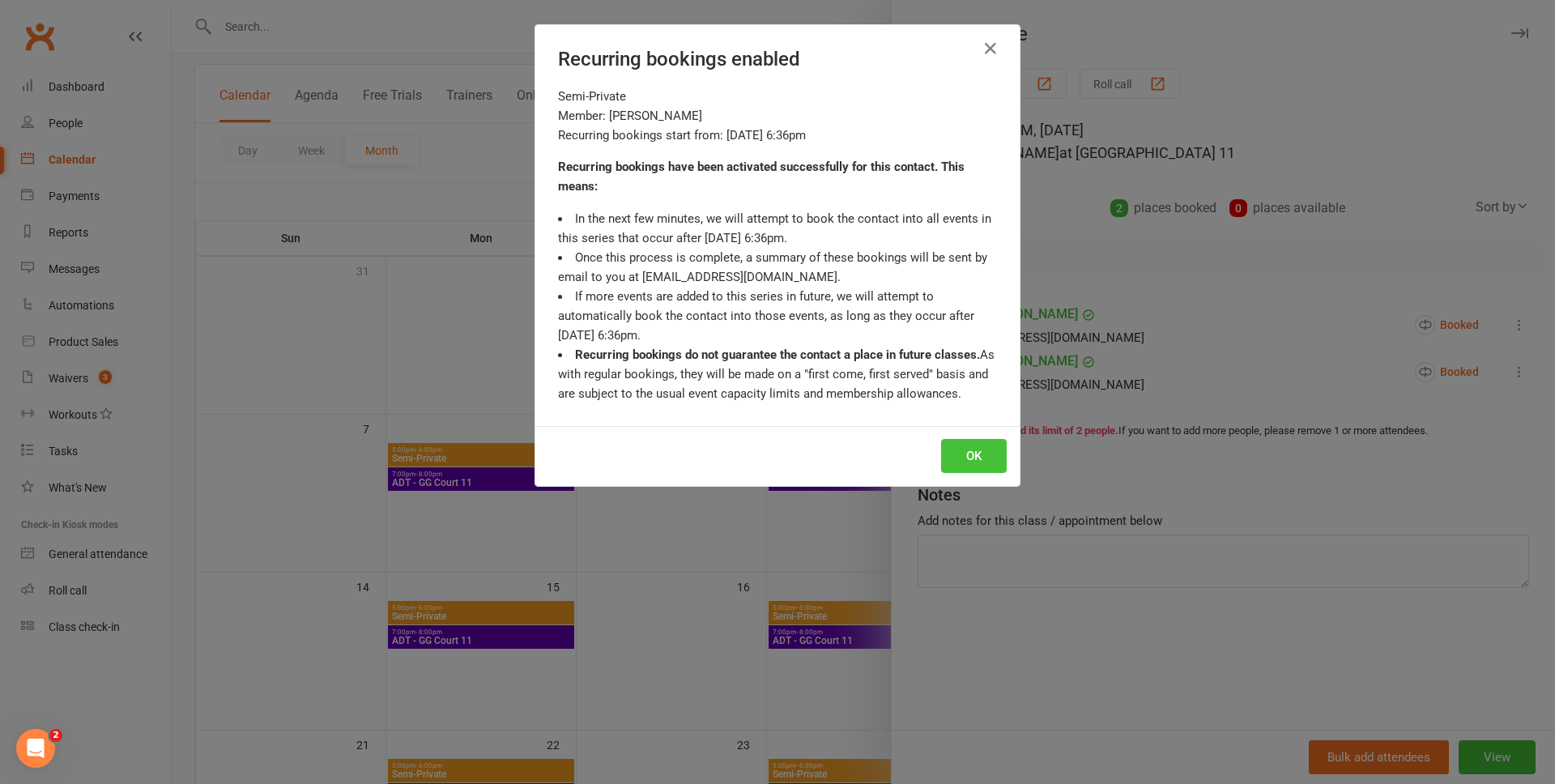
click at [985, 445] on button "OK" at bounding box center [974, 456] width 66 height 34
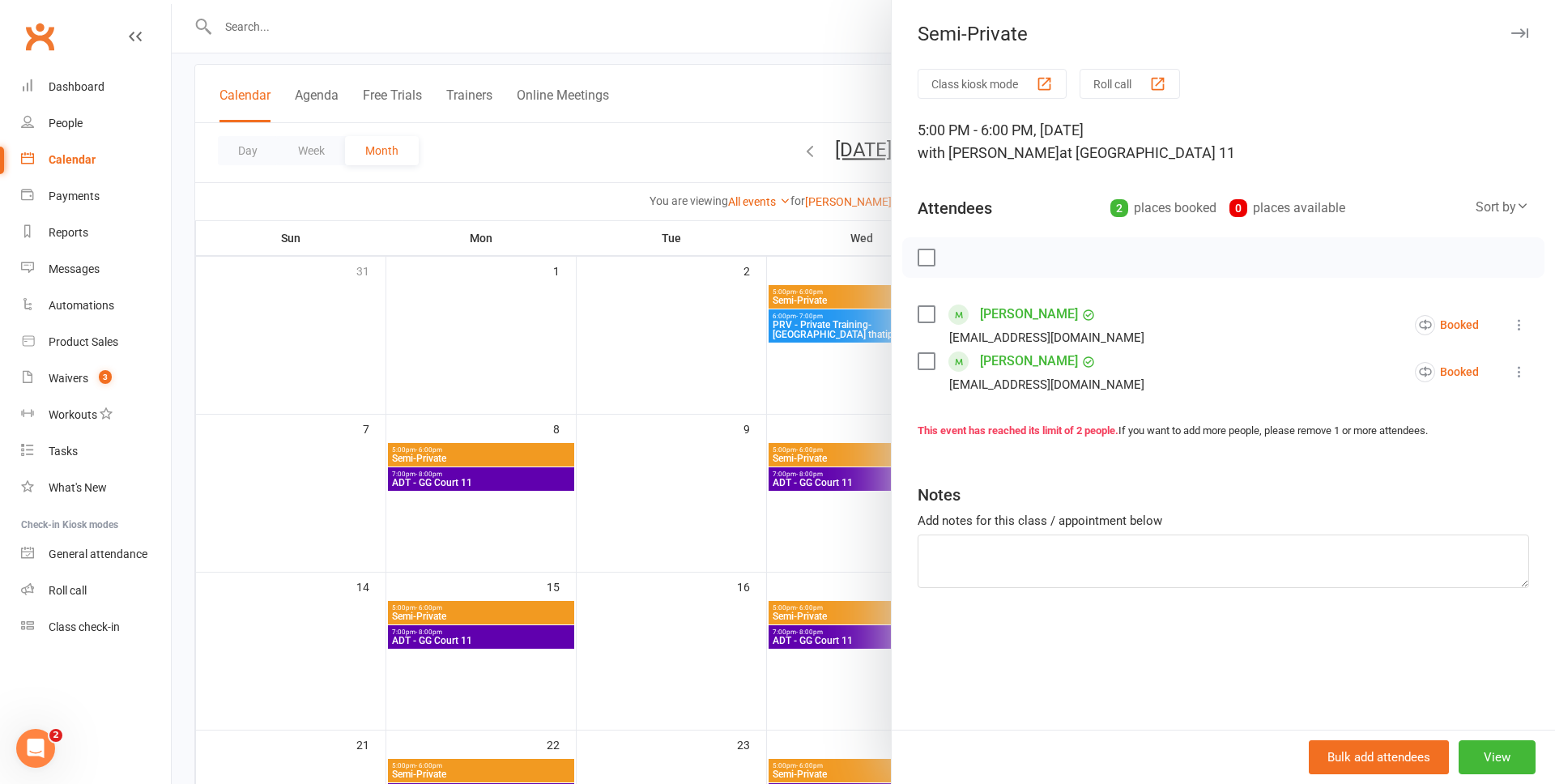
click at [671, 340] on div at bounding box center [863, 392] width 1383 height 784
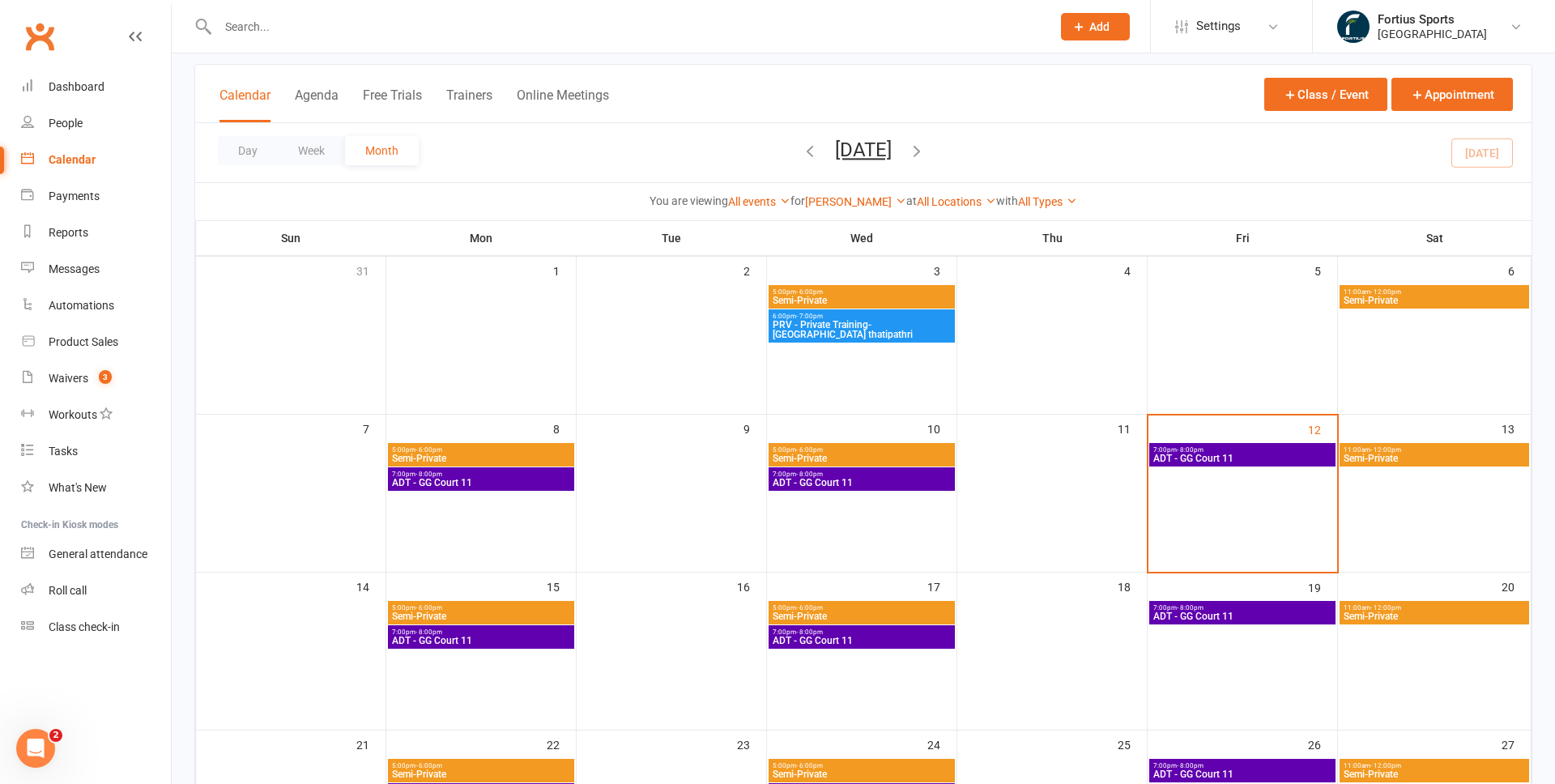
click at [1421, 292] on span "11:00am - 12:00pm" at bounding box center [1434, 291] width 183 height 7
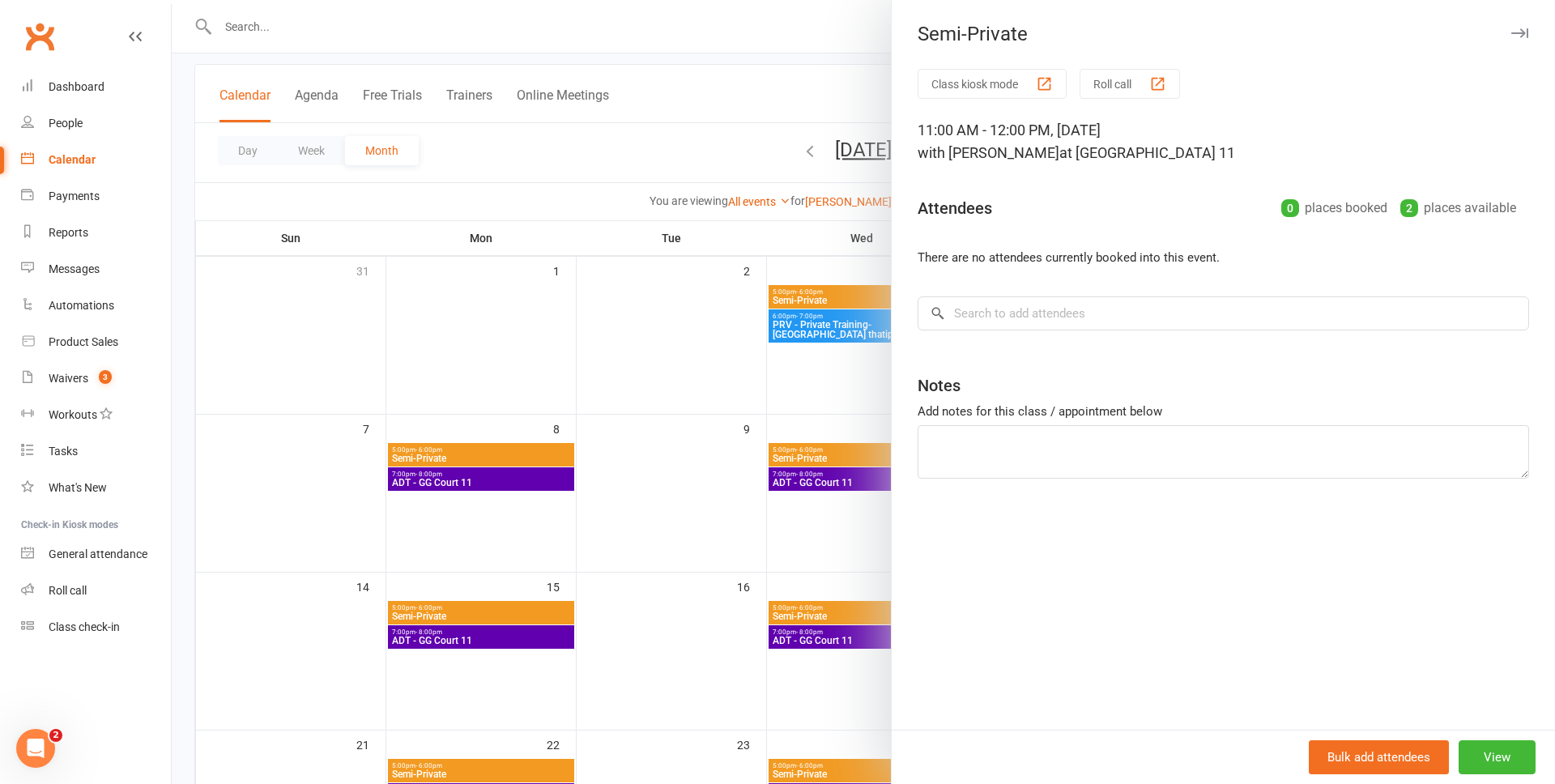
click at [680, 360] on div at bounding box center [863, 392] width 1383 height 784
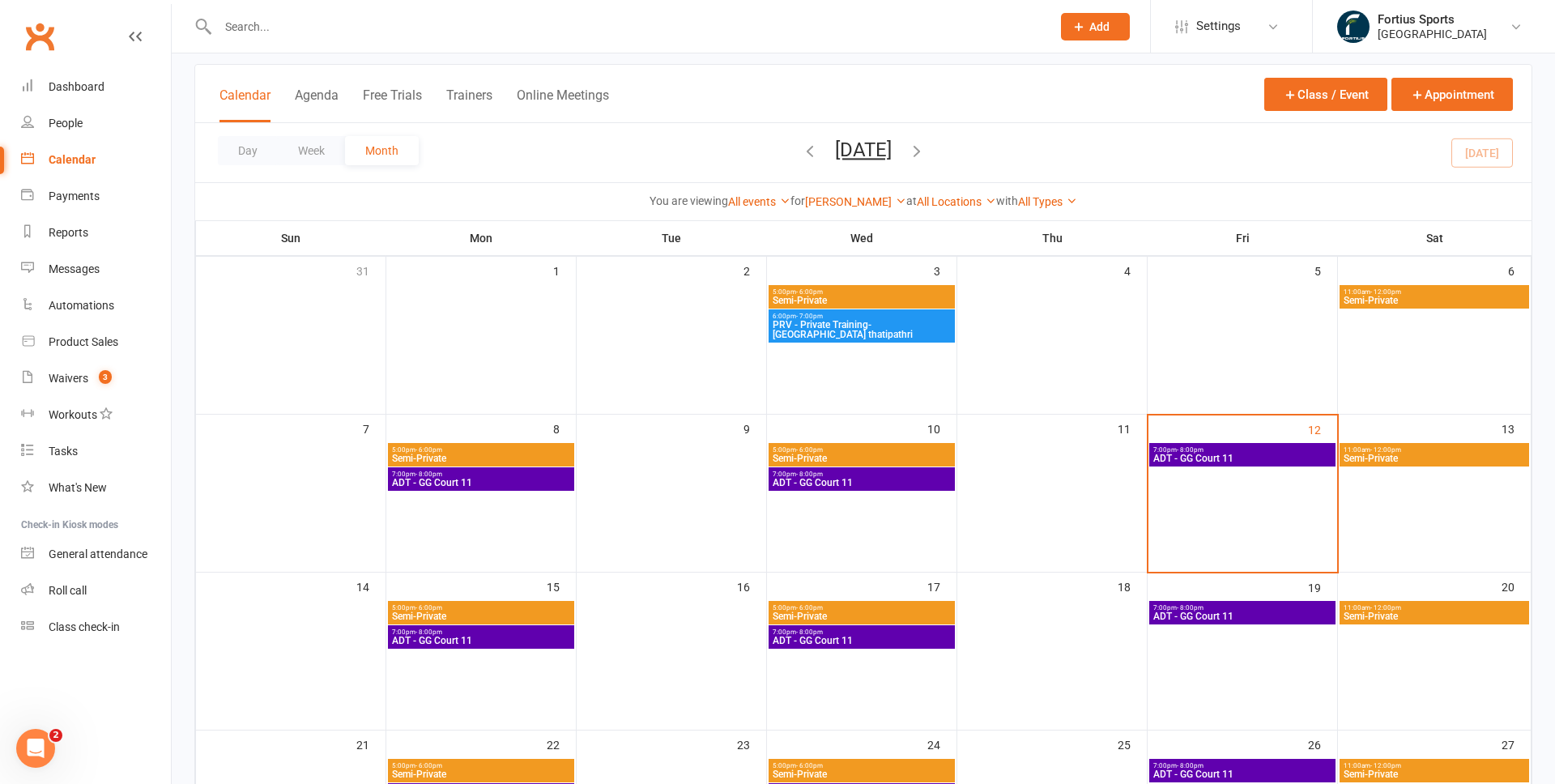
click at [832, 450] on span "5:00pm - 6:00pm" at bounding box center [861, 450] width 180 height 7
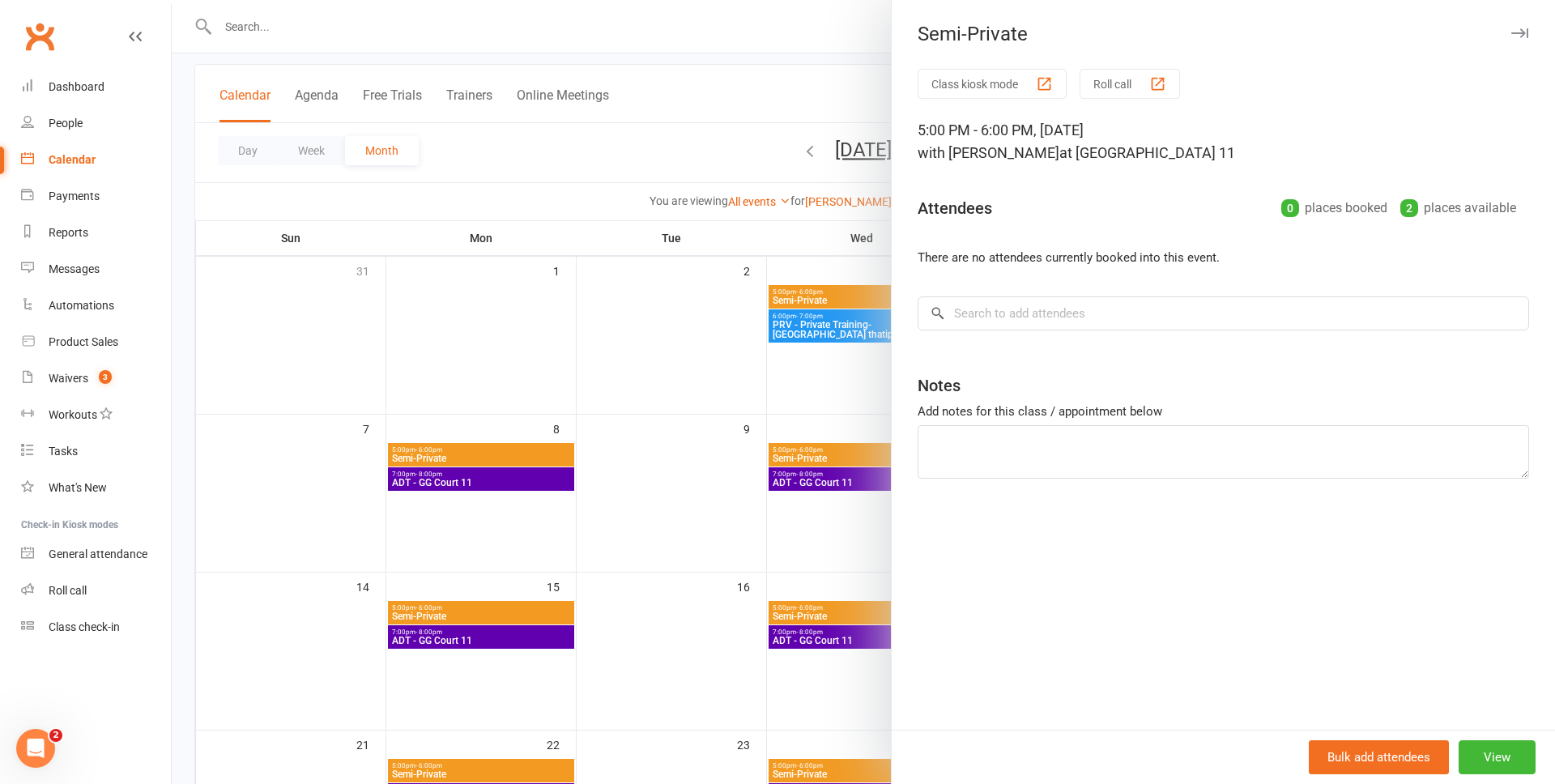
click at [652, 314] on div at bounding box center [863, 392] width 1383 height 784
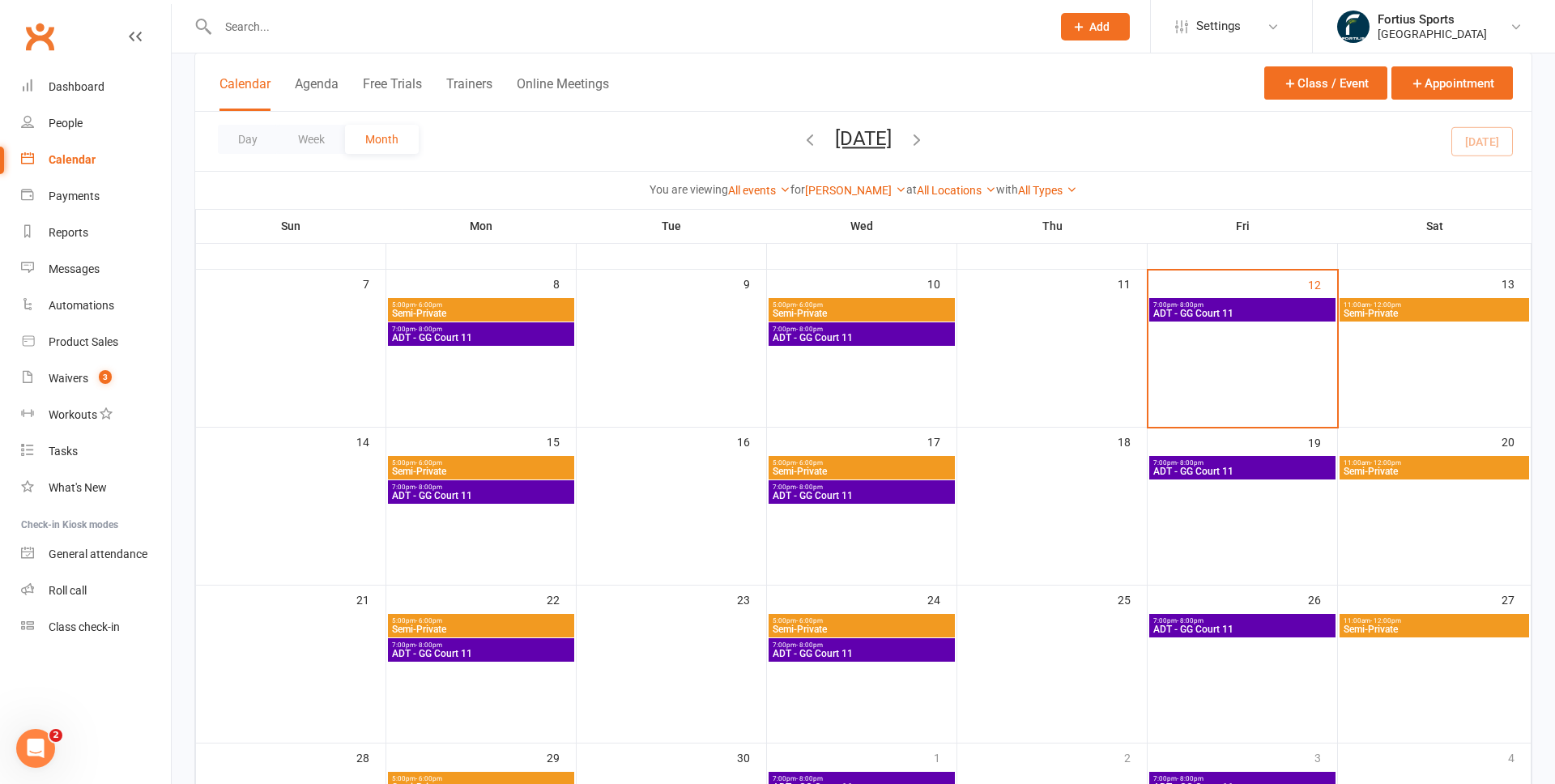
scroll to position [251, 0]
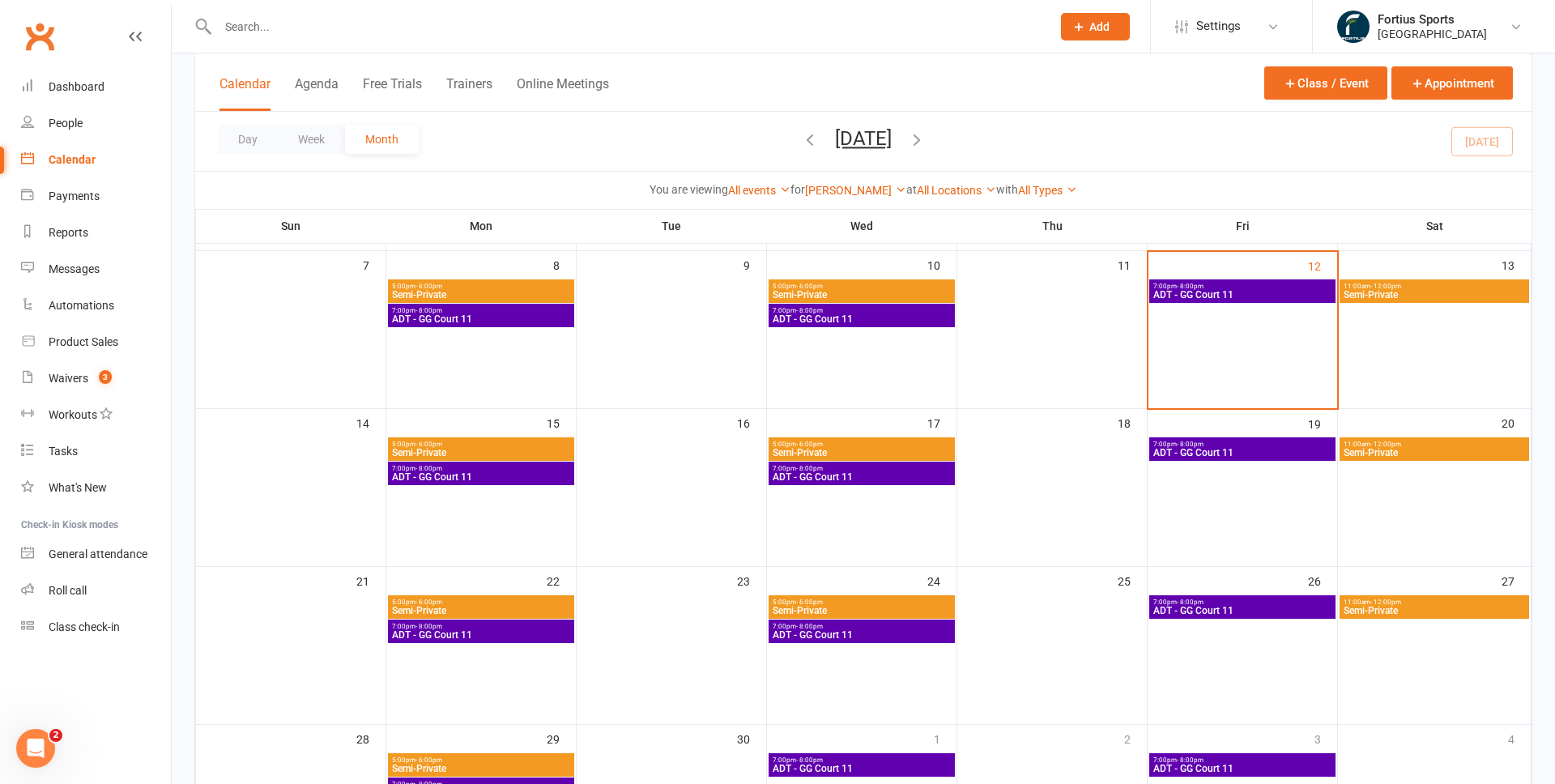
click at [797, 448] on span "Semi-Private" at bounding box center [861, 452] width 180 height 10
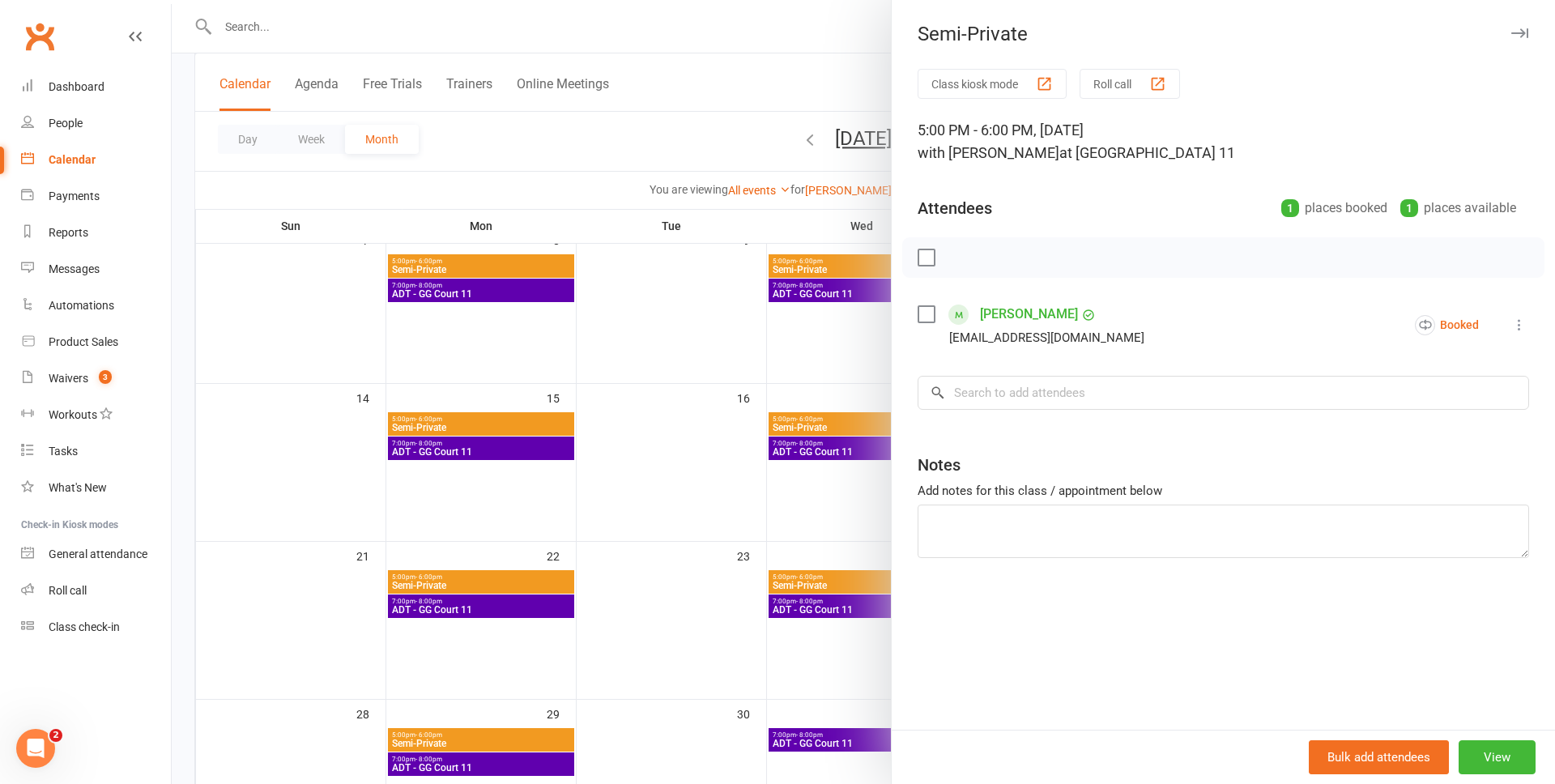
scroll to position [291, 0]
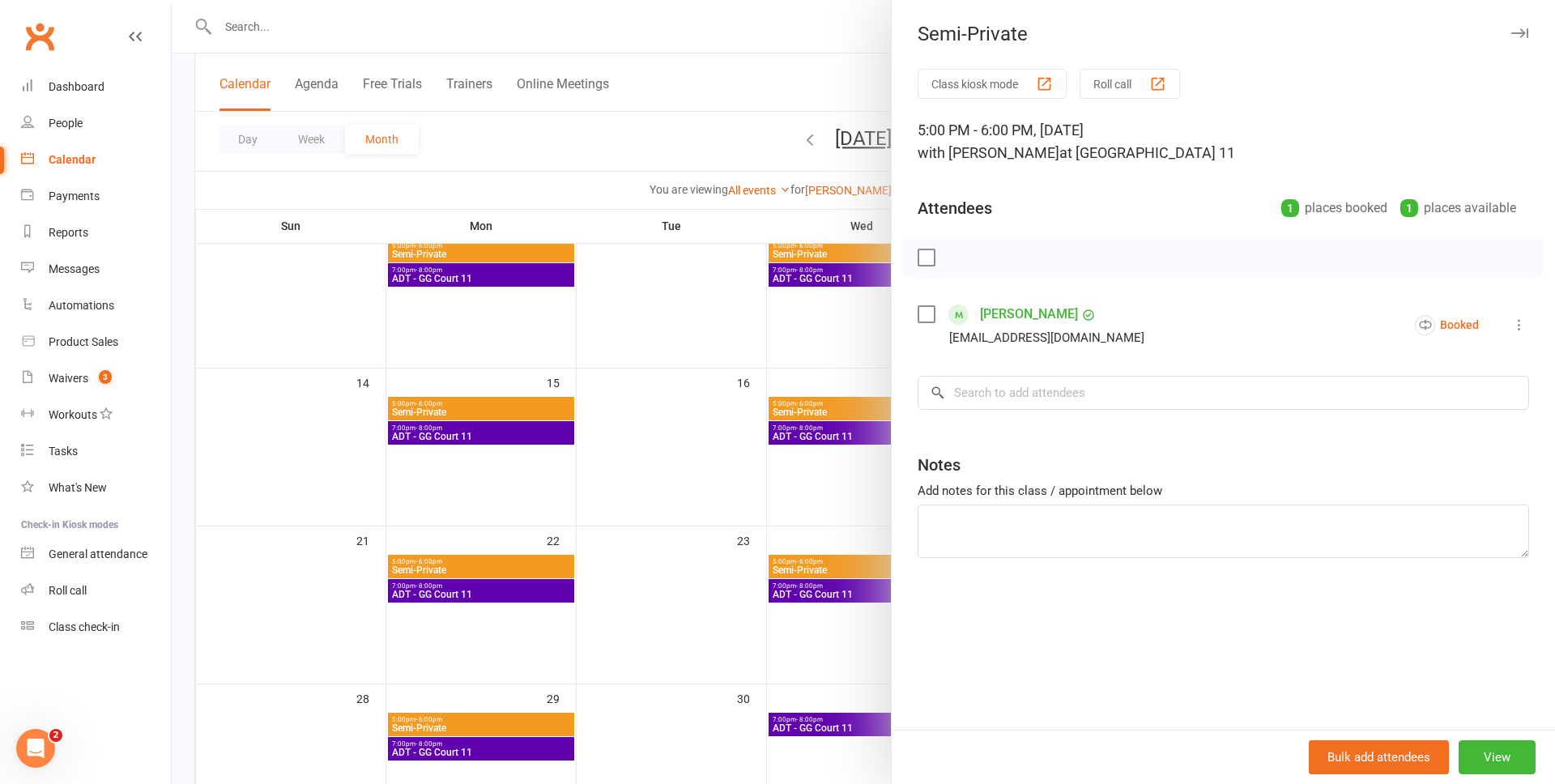
click at [803, 567] on div at bounding box center [863, 392] width 1383 height 784
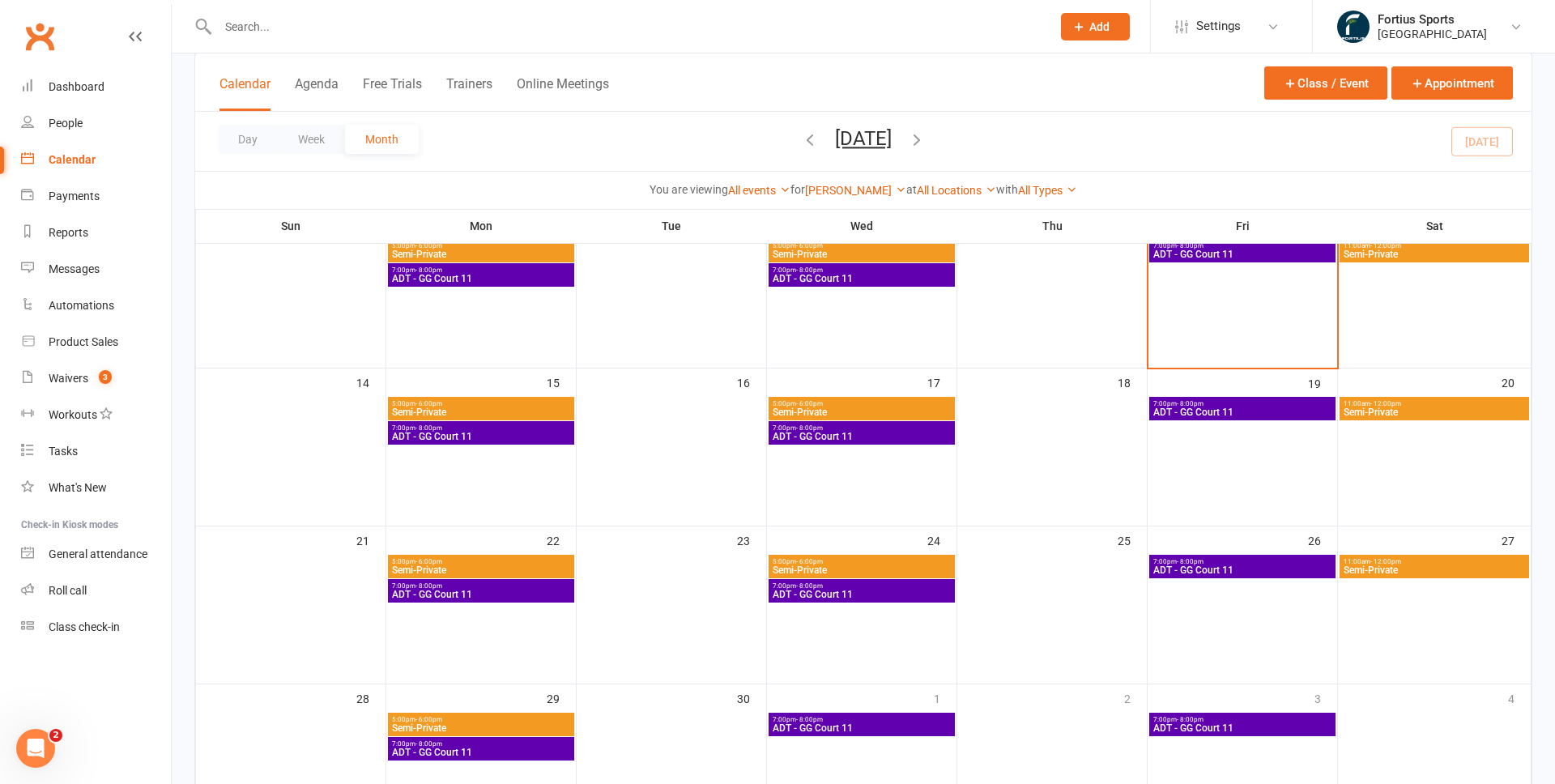
click at [828, 563] on span "5:00pm - 6:00pm" at bounding box center [861, 561] width 180 height 7
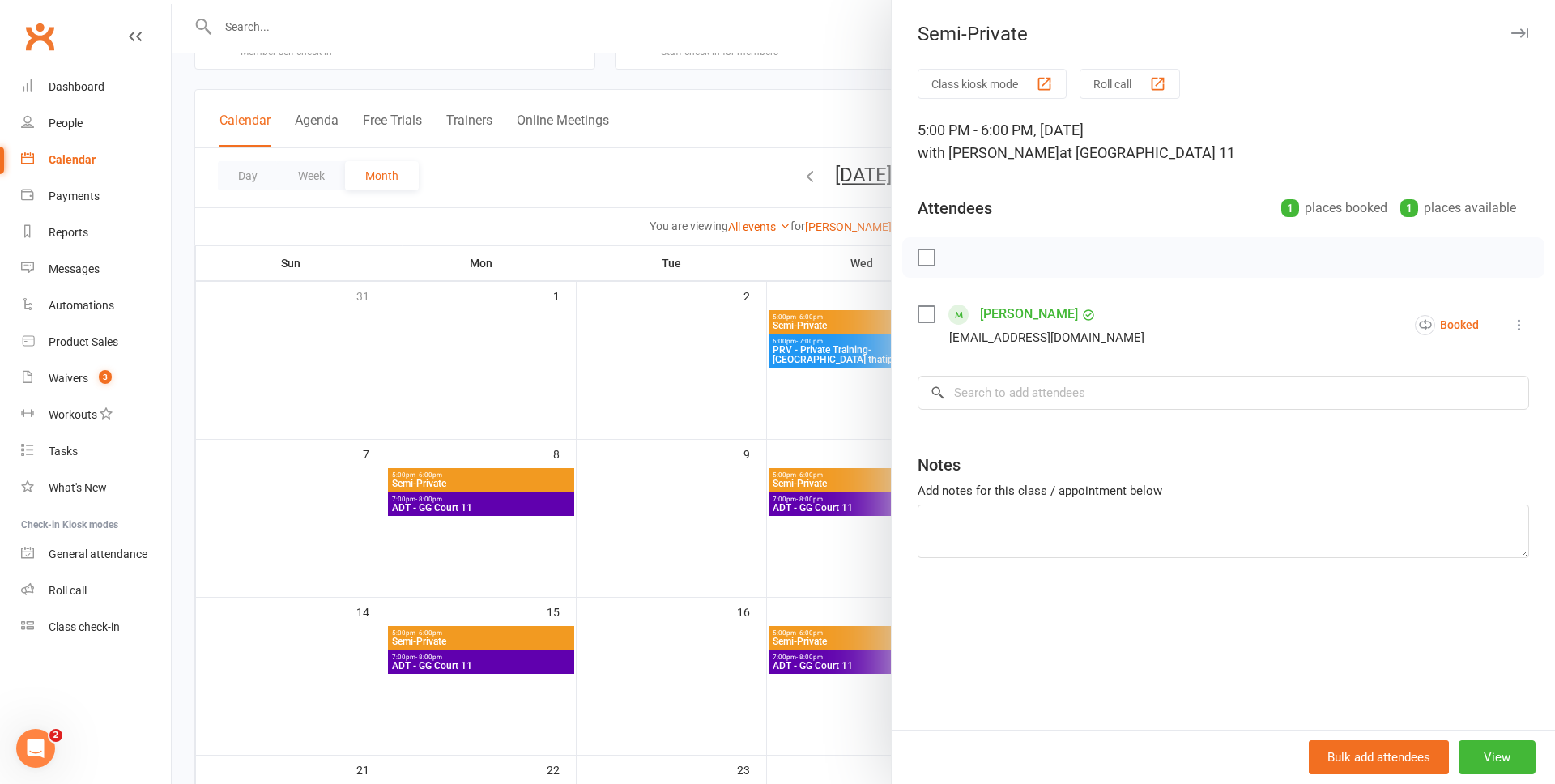
scroll to position [40, 0]
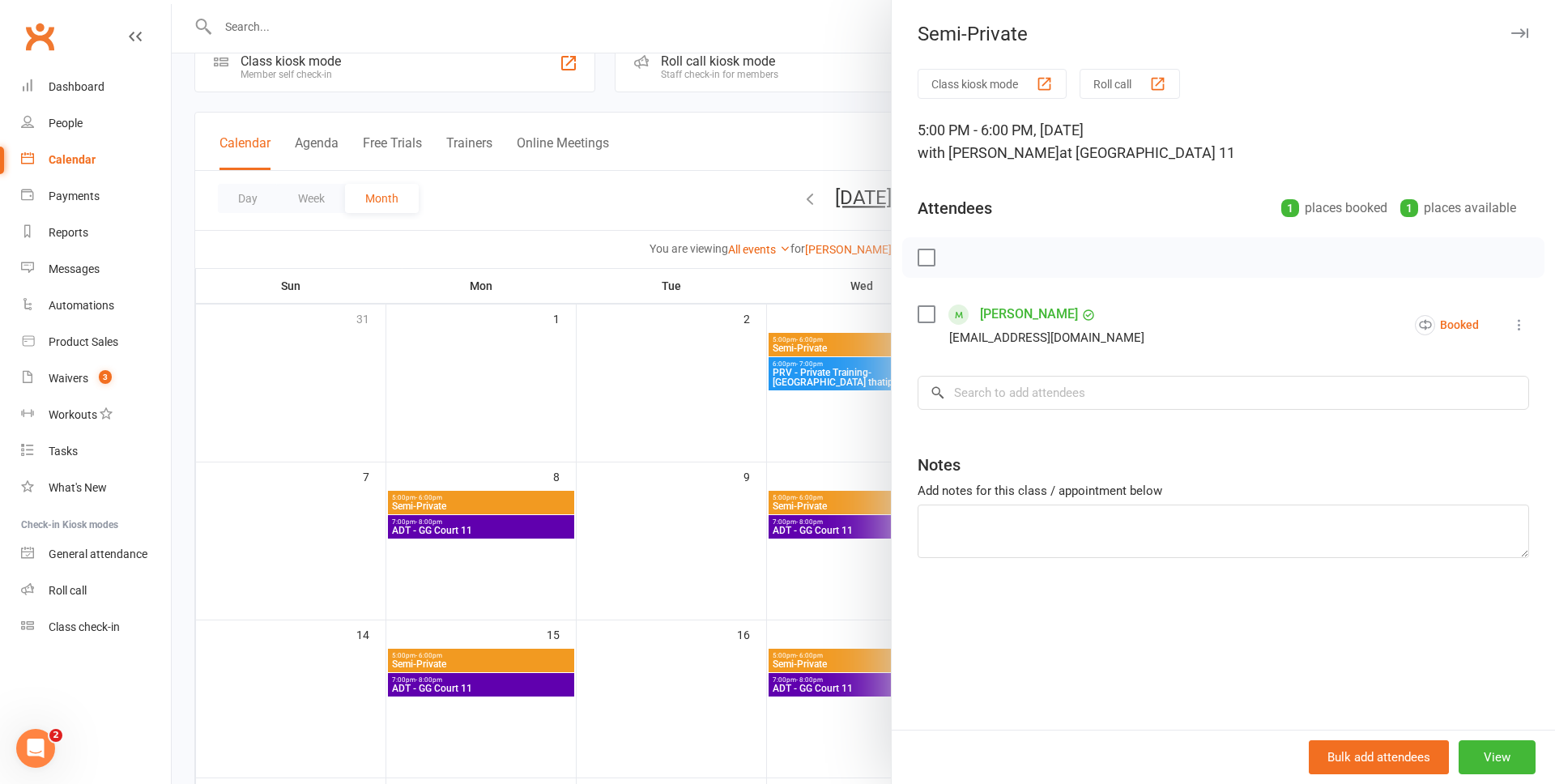
click at [695, 372] on div at bounding box center [863, 392] width 1383 height 784
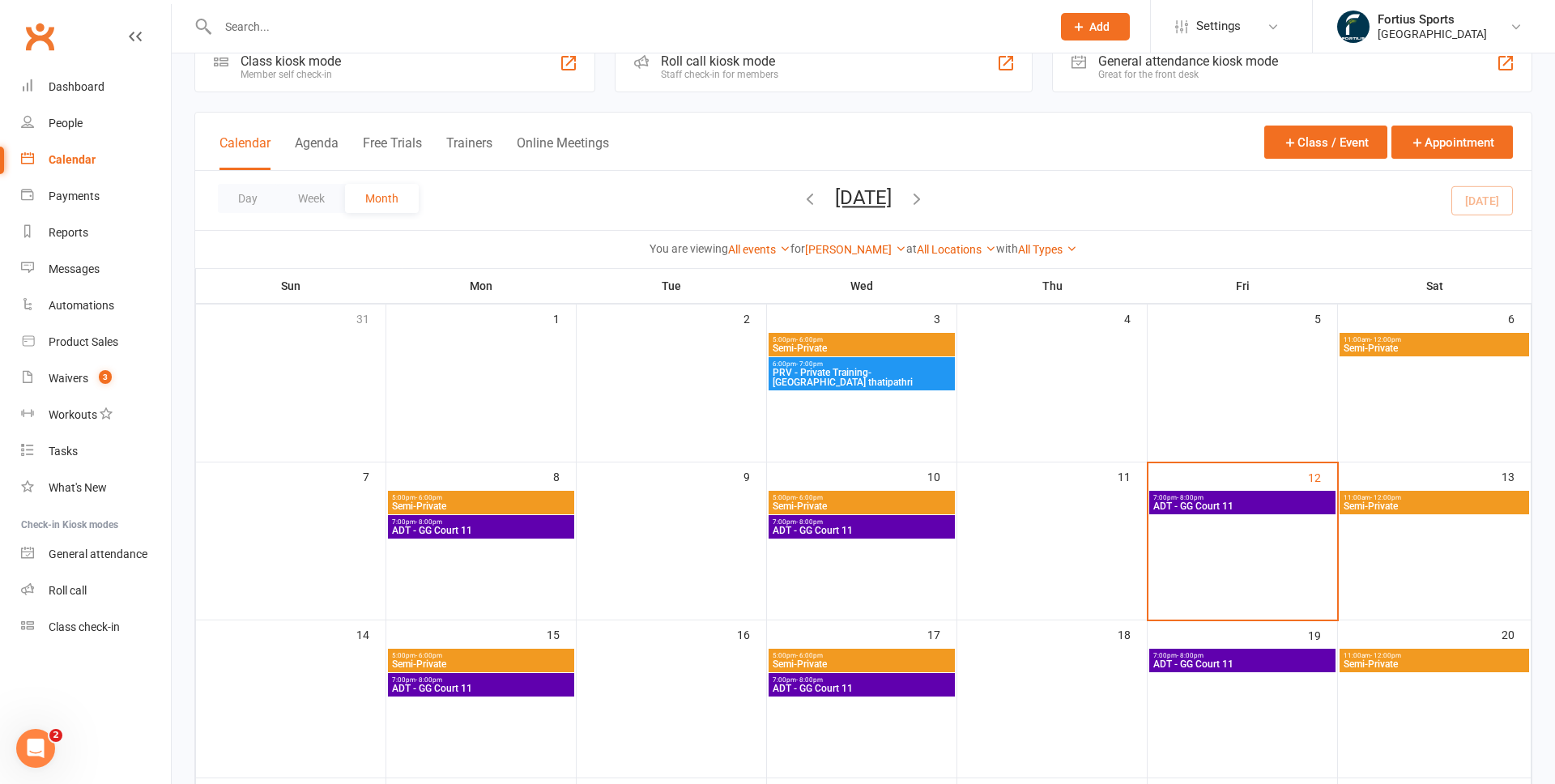
click at [827, 341] on span "5:00pm - 6:00pm" at bounding box center [861, 340] width 180 height 7
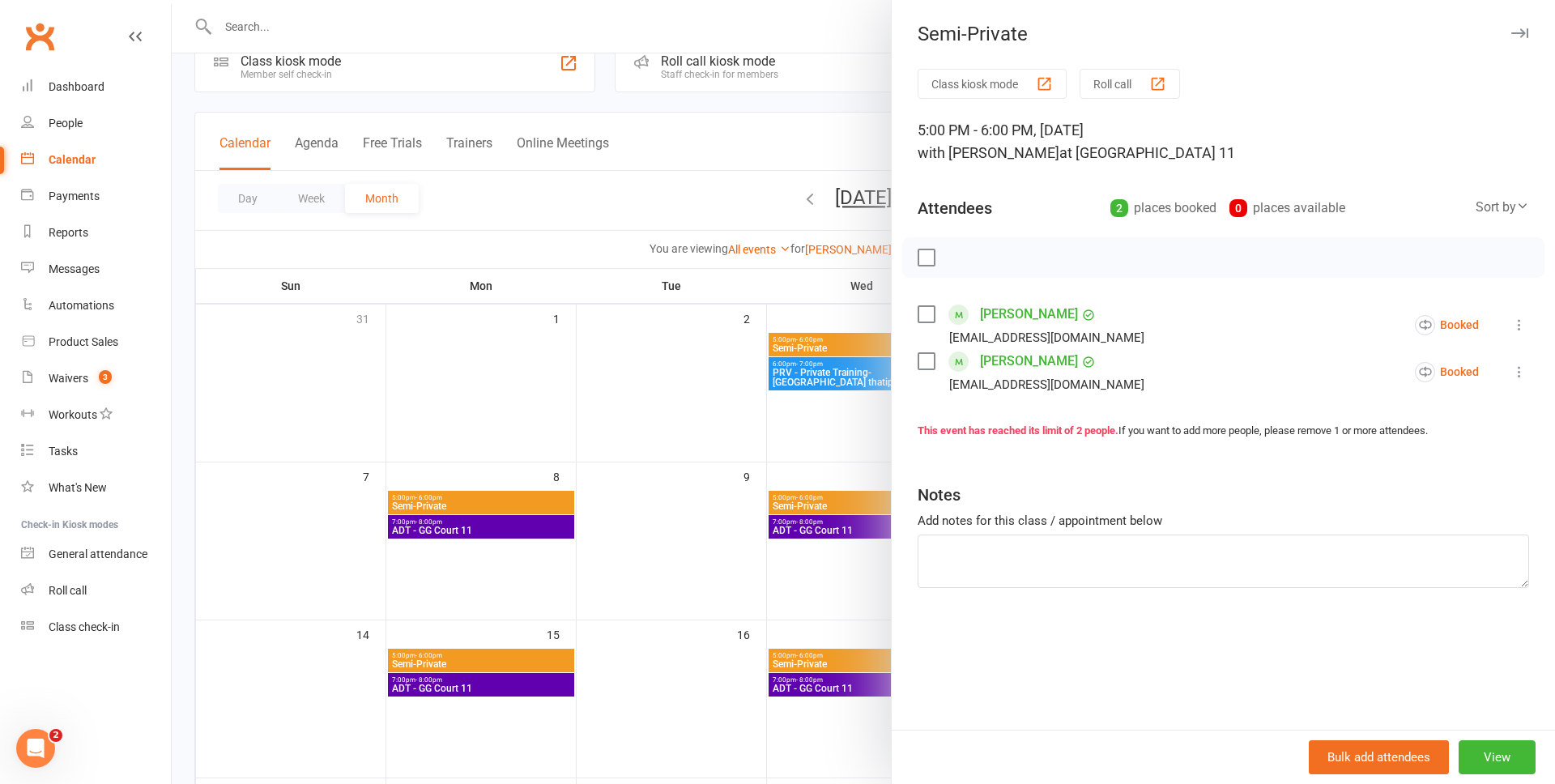
click at [655, 409] on div at bounding box center [863, 392] width 1383 height 784
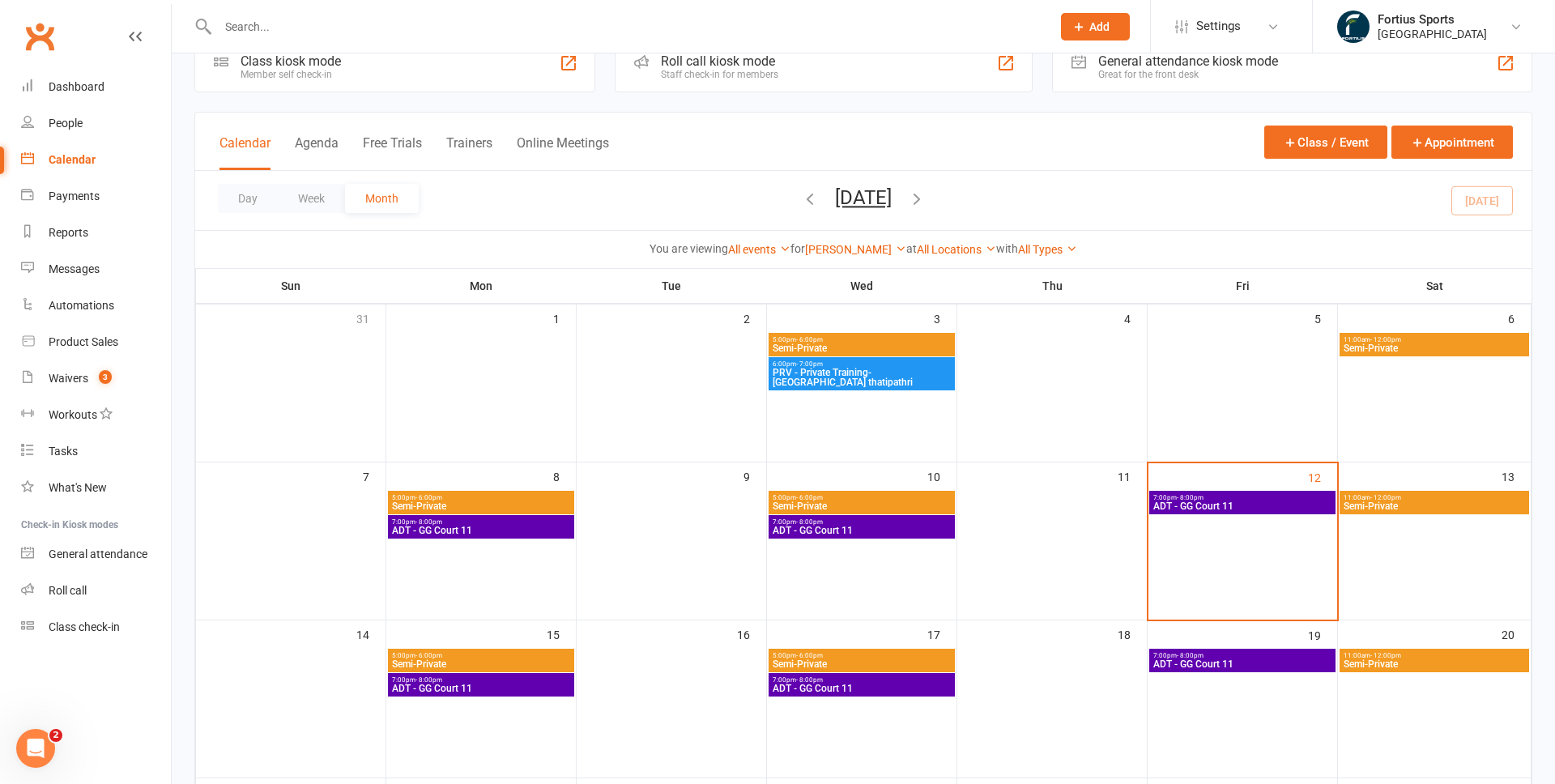
click at [839, 505] on span "Semi-Private" at bounding box center [861, 506] width 180 height 10
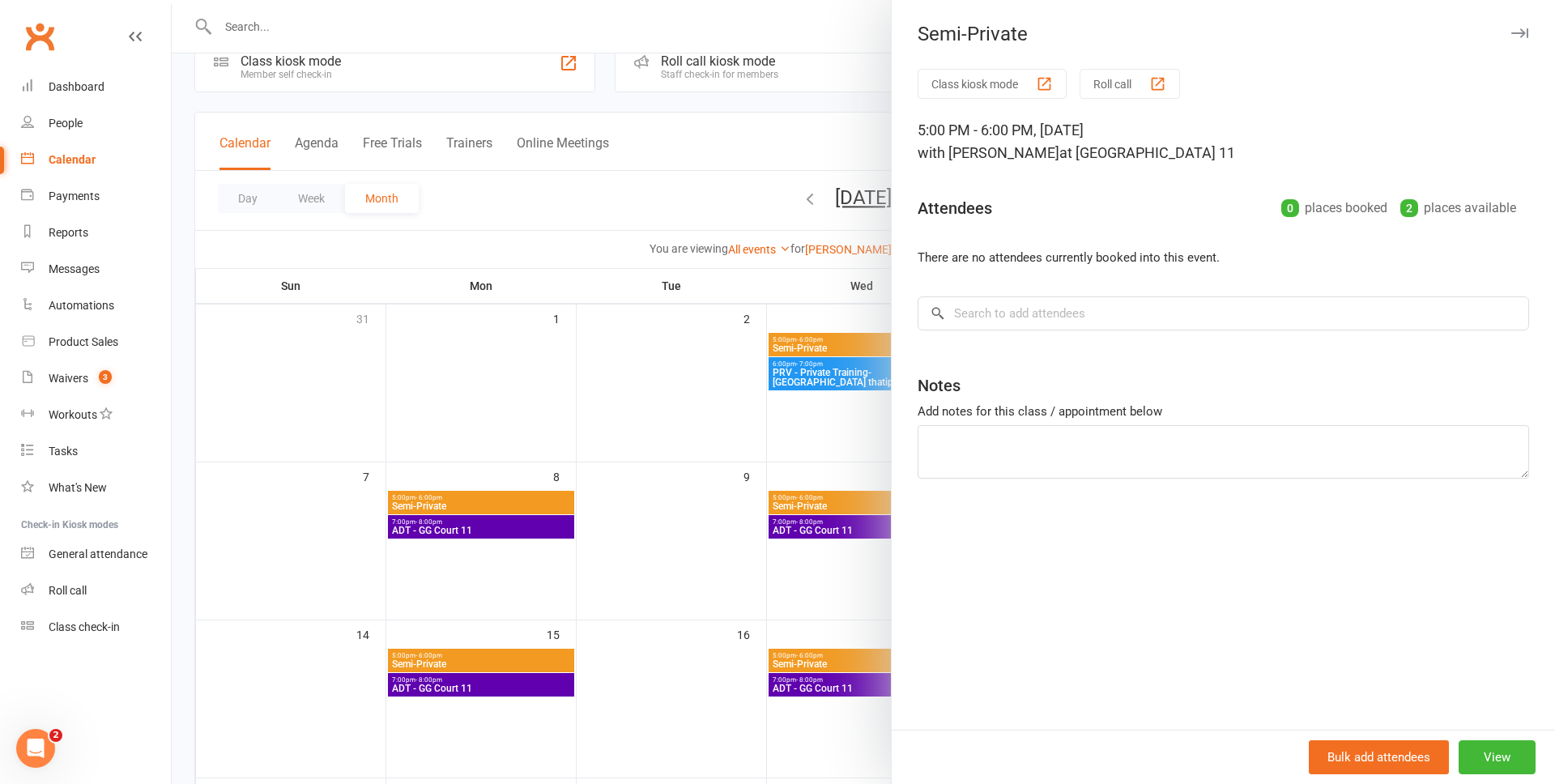
click at [712, 370] on div at bounding box center [863, 392] width 1383 height 784
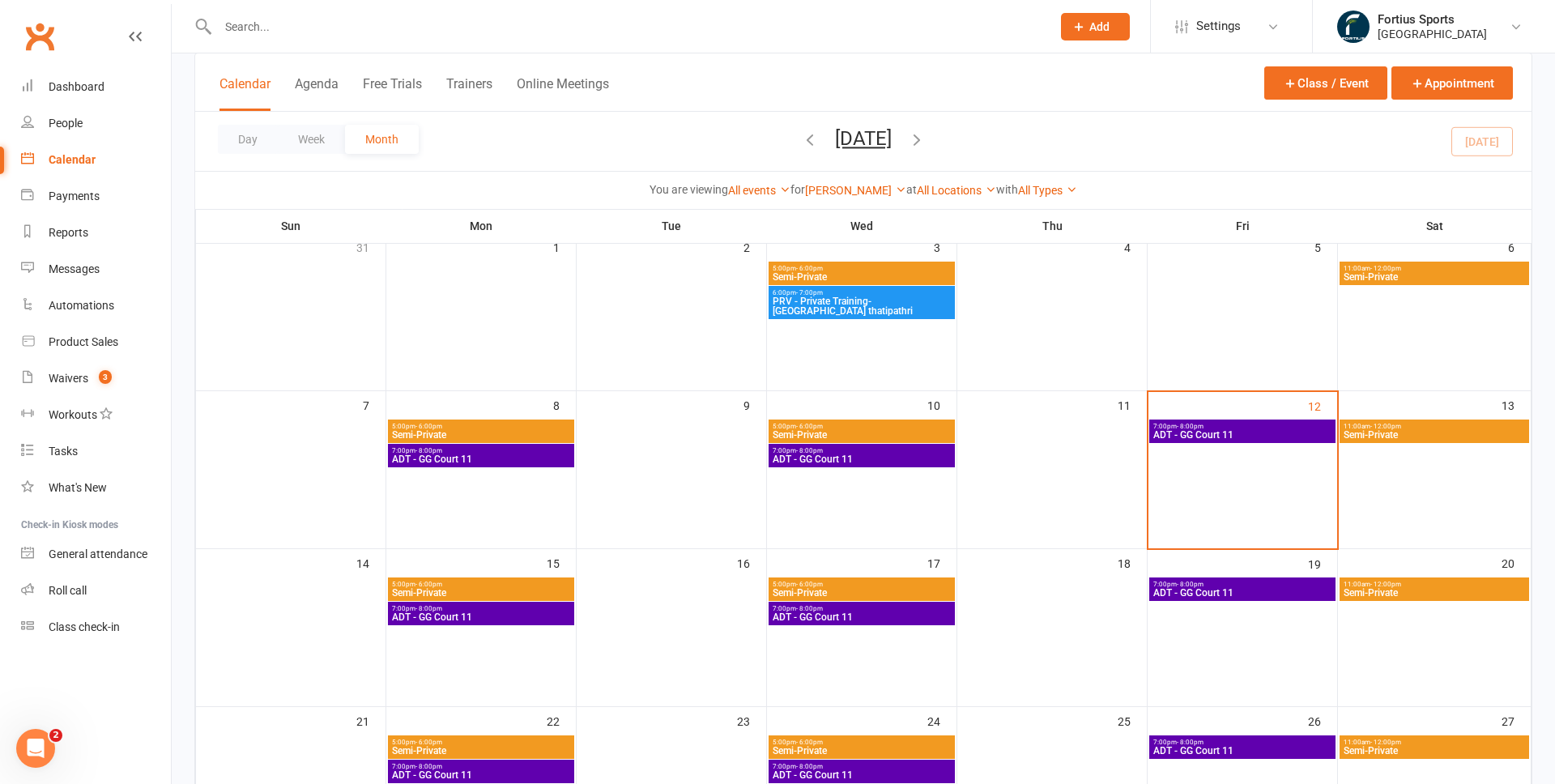
scroll to position [0, 0]
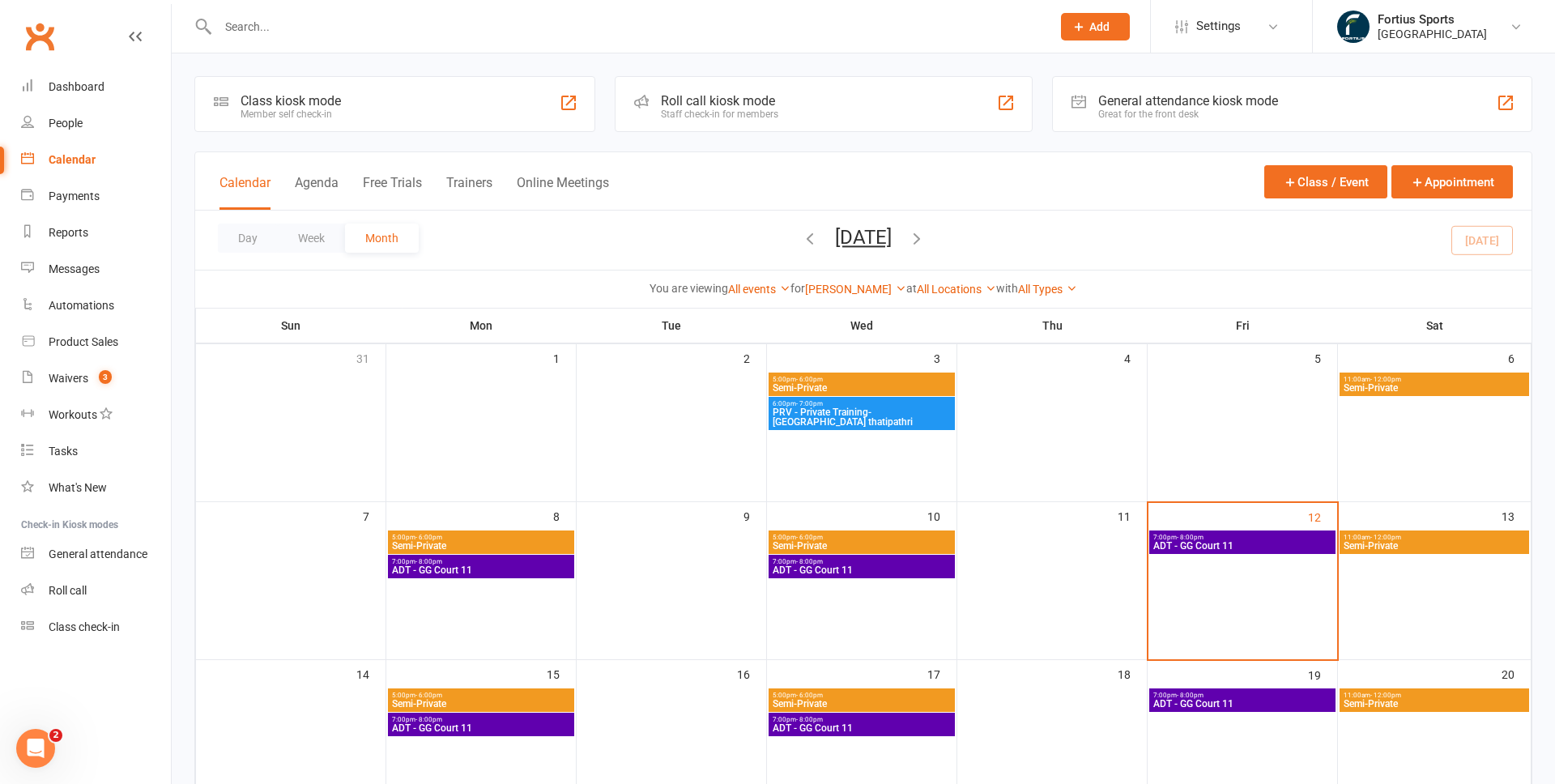
click at [882, 389] on span "Semi-Private" at bounding box center [861, 387] width 180 height 10
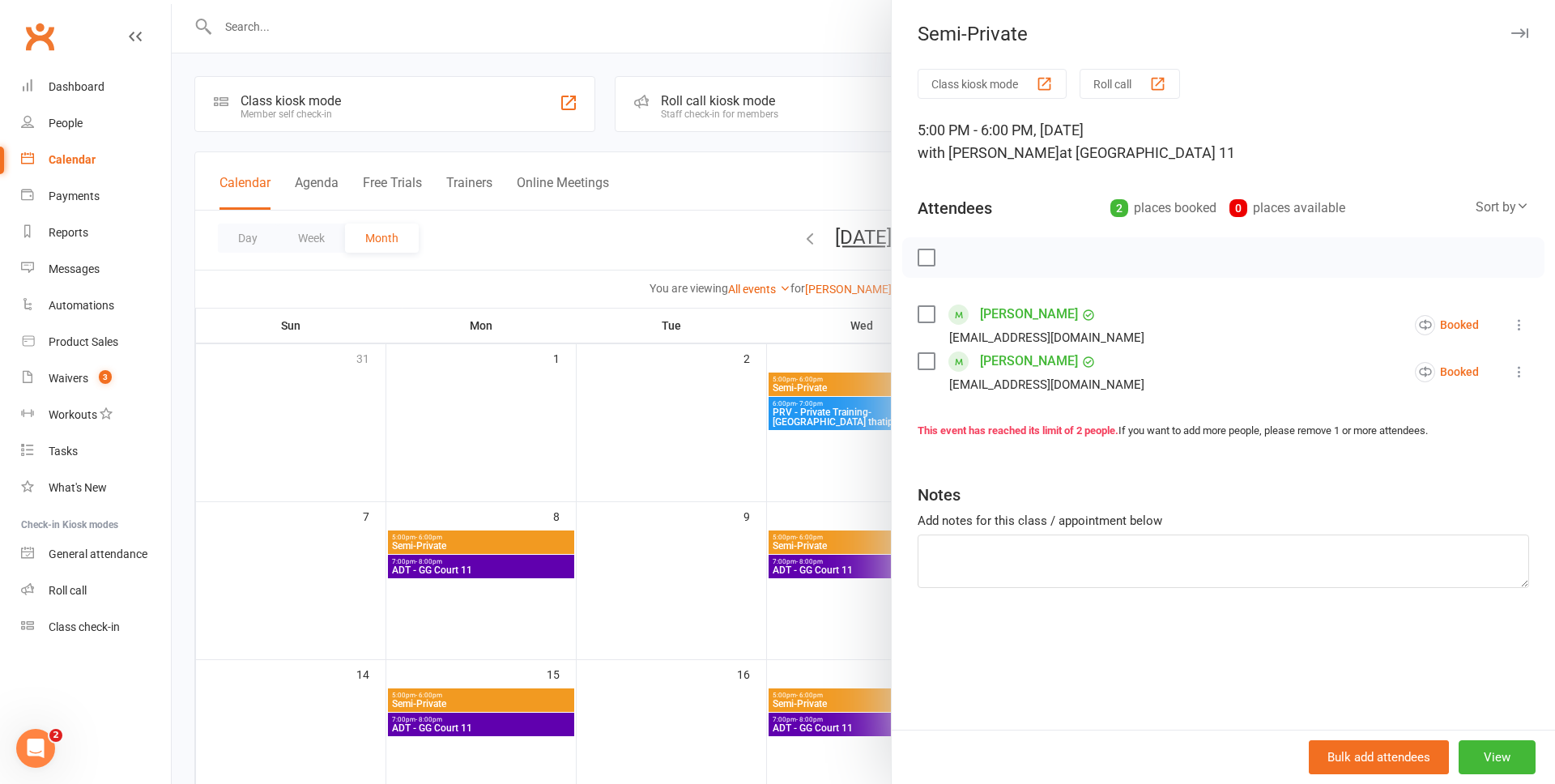
click at [623, 453] on div at bounding box center [863, 392] width 1383 height 784
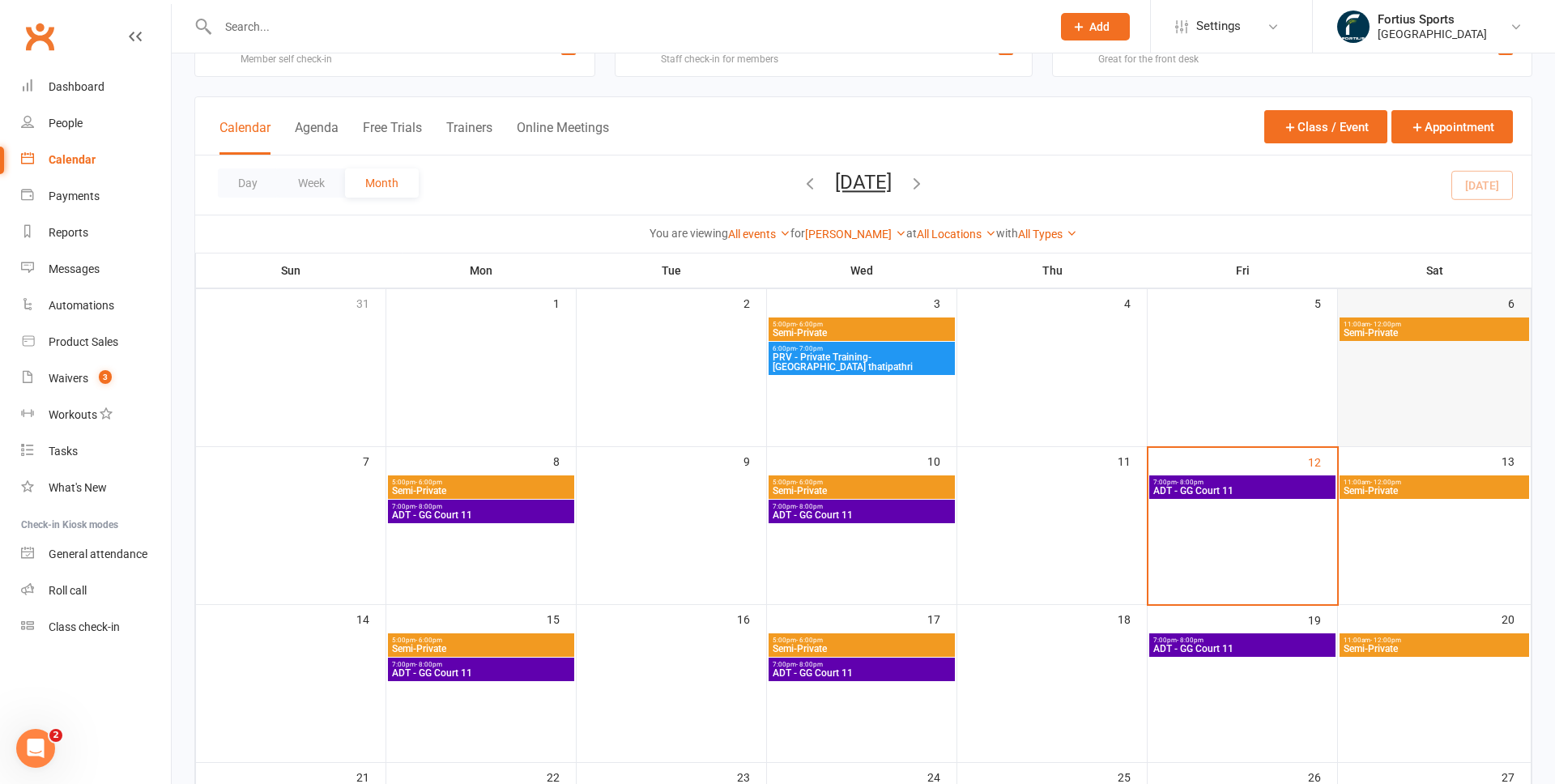
scroll to position [65, 0]
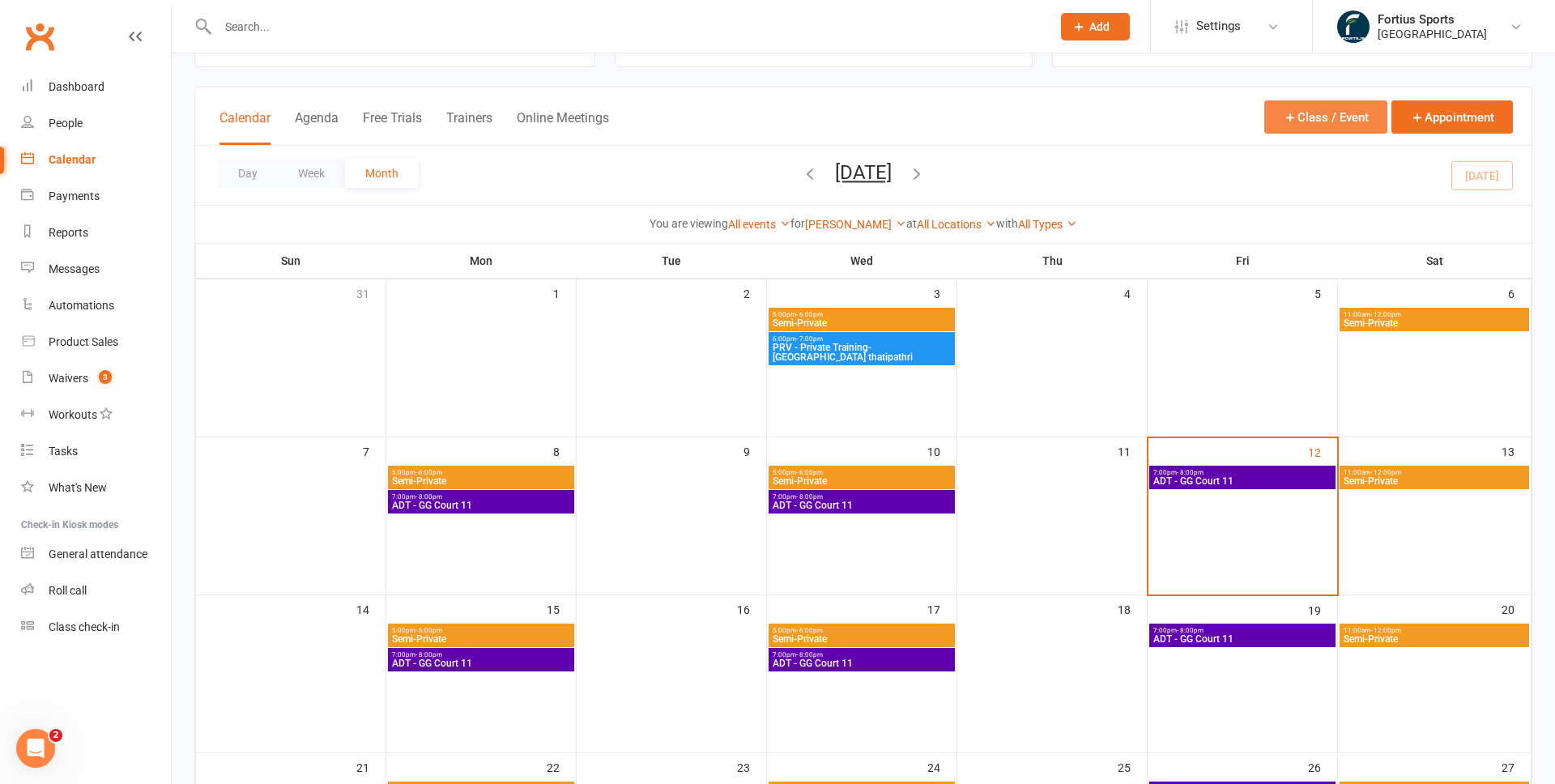
click at [1344, 119] on button "Class / Event" at bounding box center [1326, 117] width 123 height 33
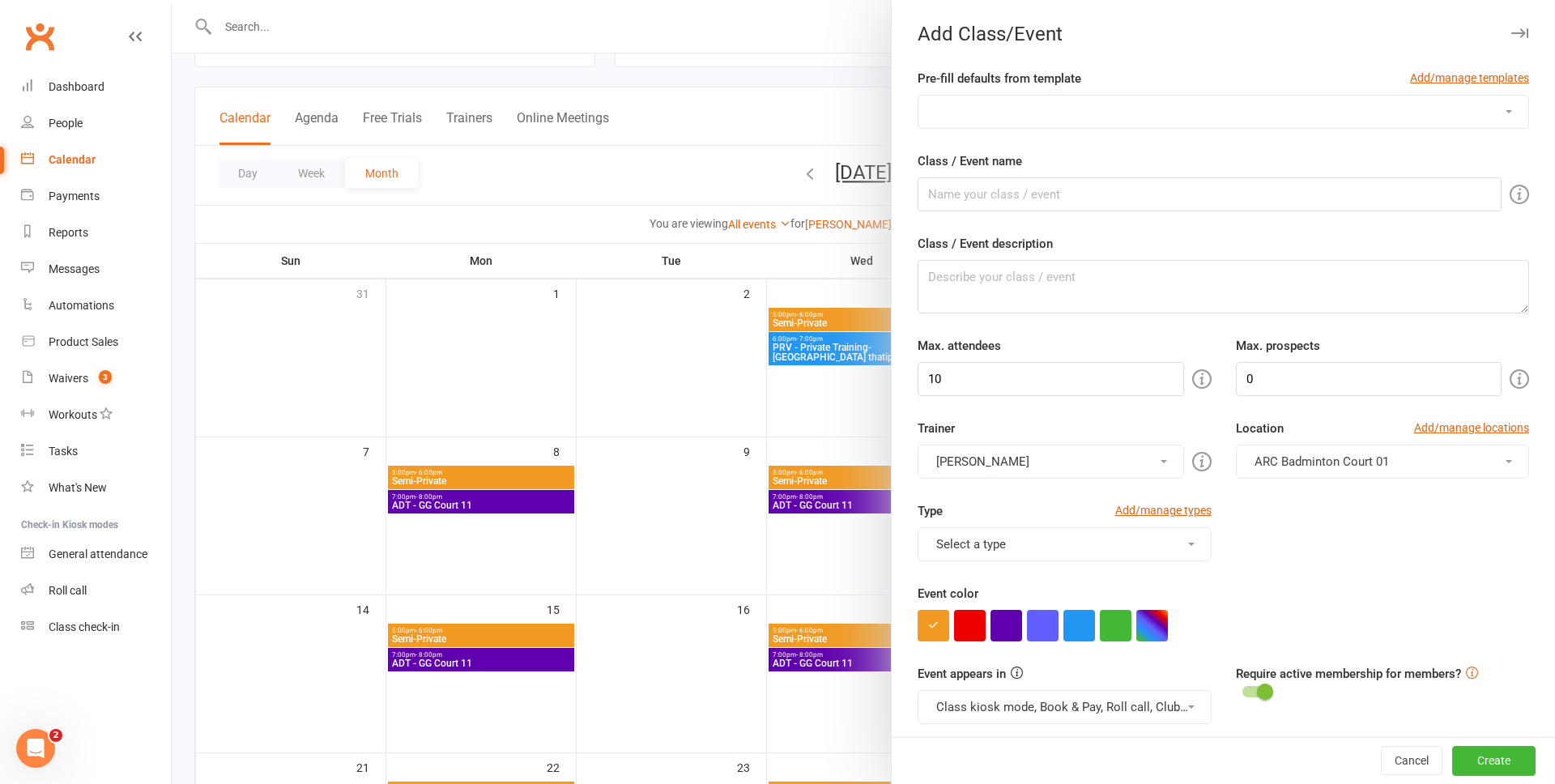
click at [1082, 111] on select "Badminton Coaching - ADT - Adult Training Badminton Coaching - ADV - Advanced B…" at bounding box center [1223, 111] width 609 height 32
select select "1181"
type input "PRV - Private Training"
type textarea "PRV - Private Training"
type input "1"
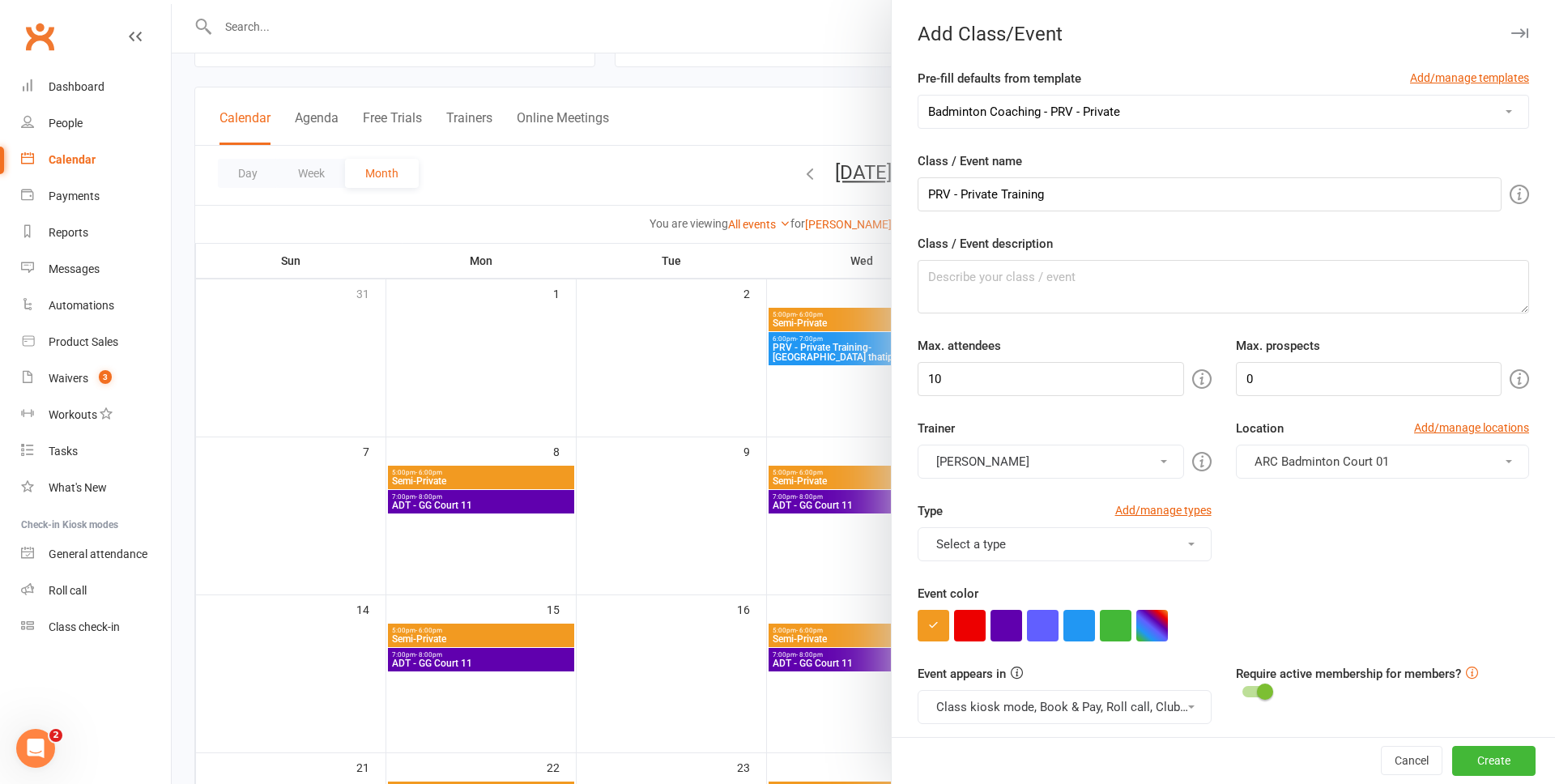
type input "1"
drag, startPoint x: 962, startPoint y: 195, endPoint x: 1074, endPoint y: 195, distance: 112.0
click at [1073, 195] on input "PRV - Private Training" at bounding box center [1209, 194] width 584 height 34
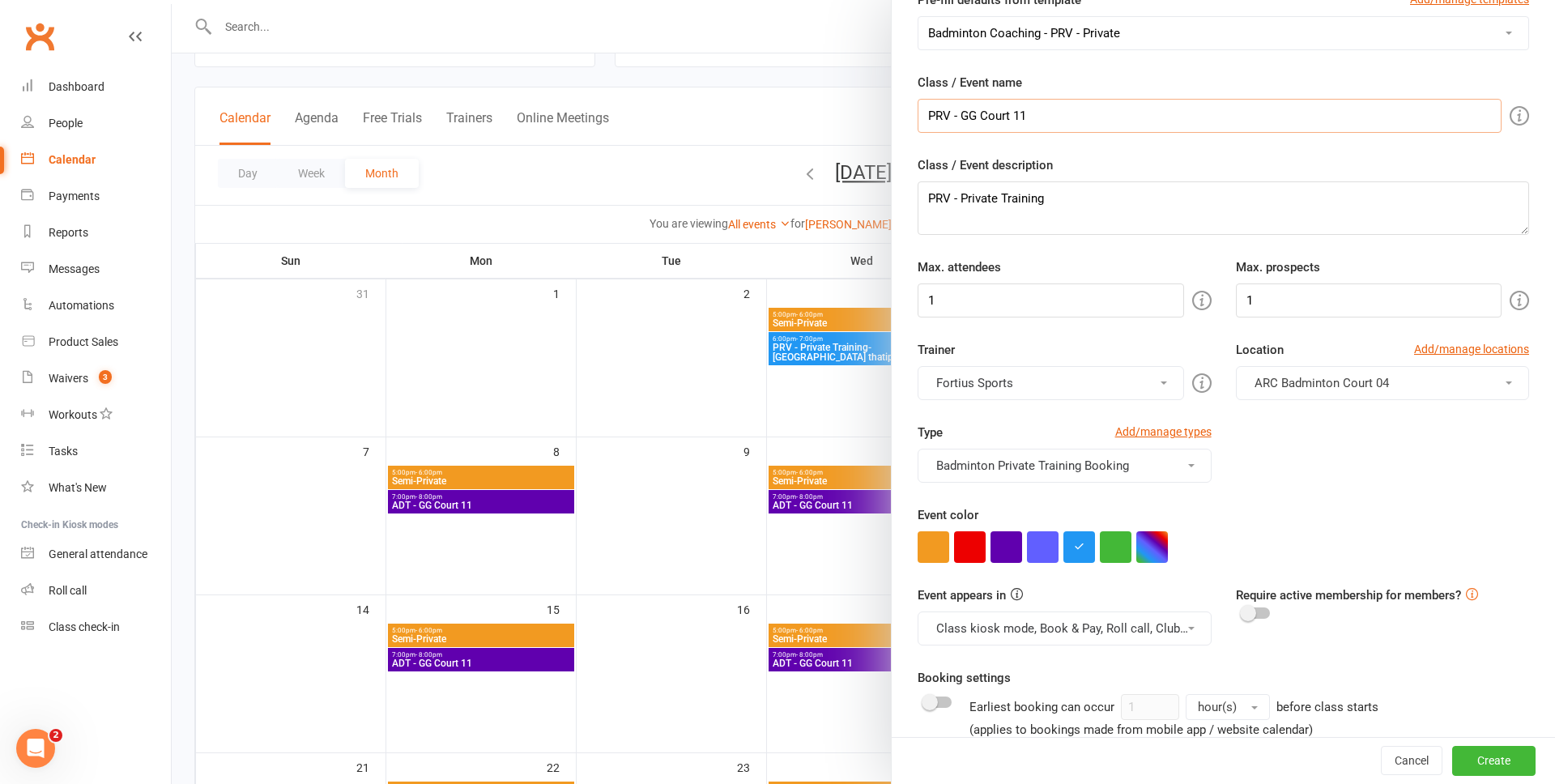
scroll to position [82, 0]
type input "PRV - GG Court 11"
click at [1308, 386] on span "ARC Badminton Court 04" at bounding box center [1321, 379] width 134 height 15
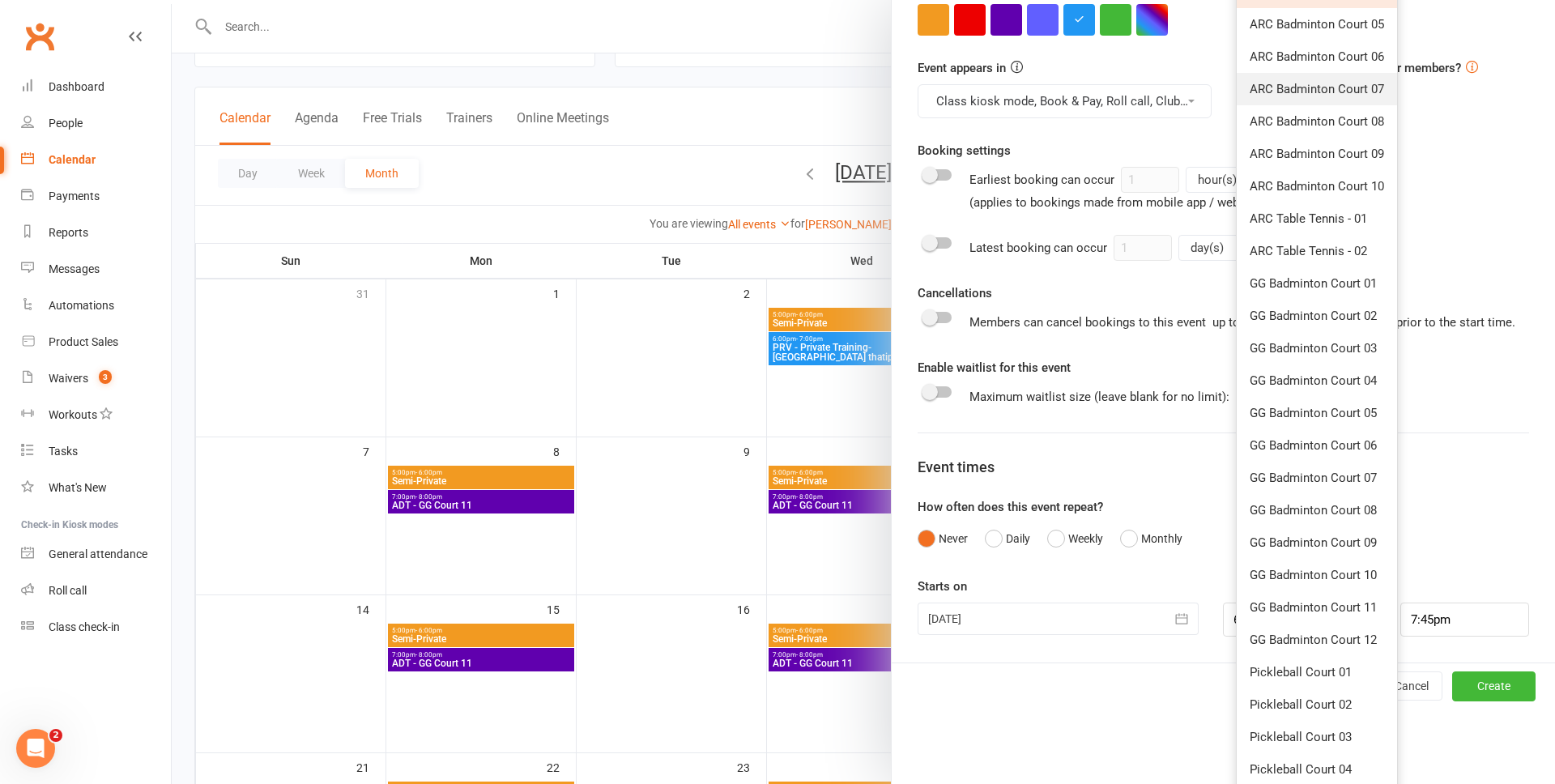
scroll to position [608, 0]
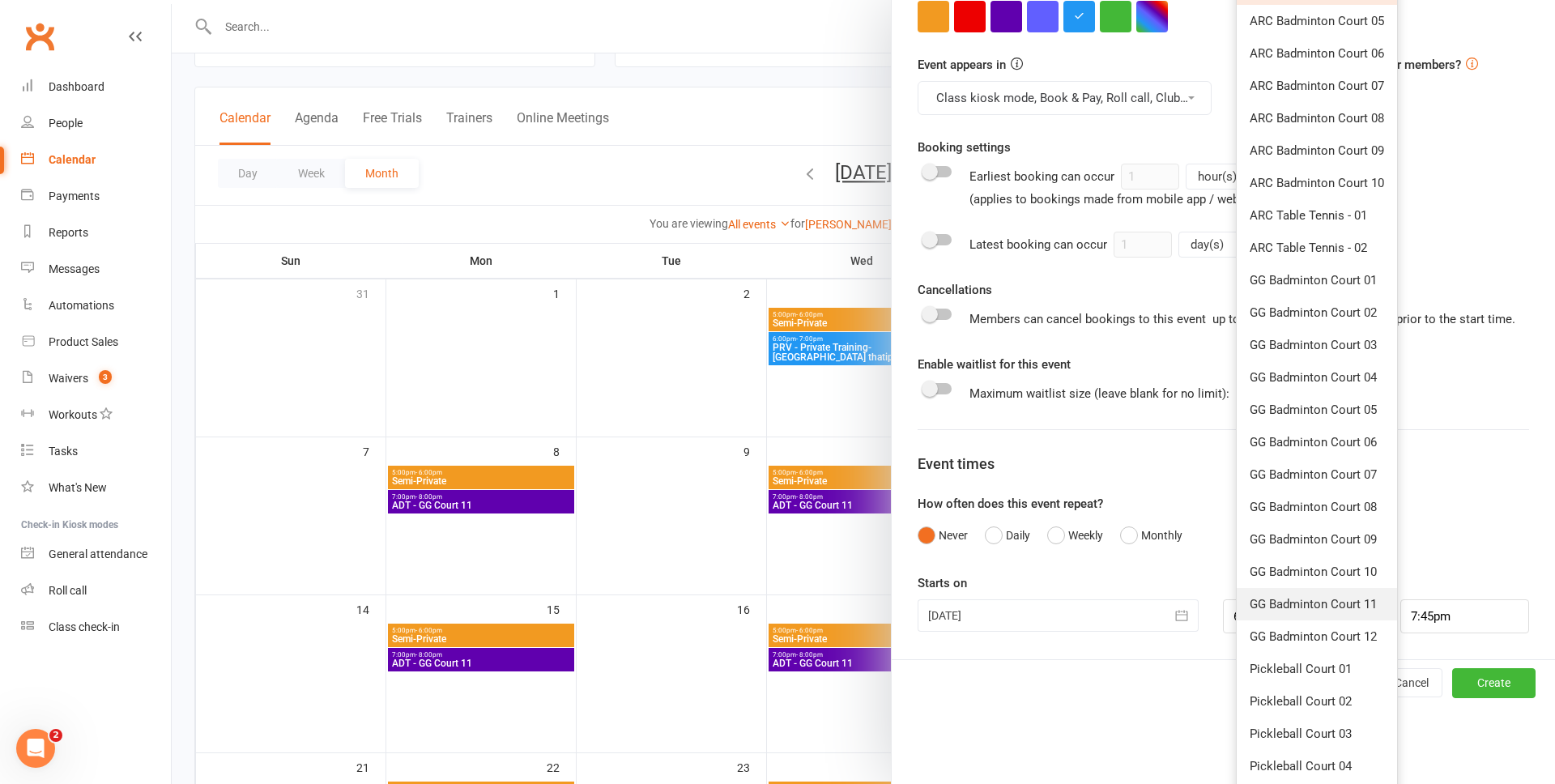
click at [1312, 603] on span "GG Badminton Court 11" at bounding box center [1313, 604] width 127 height 15
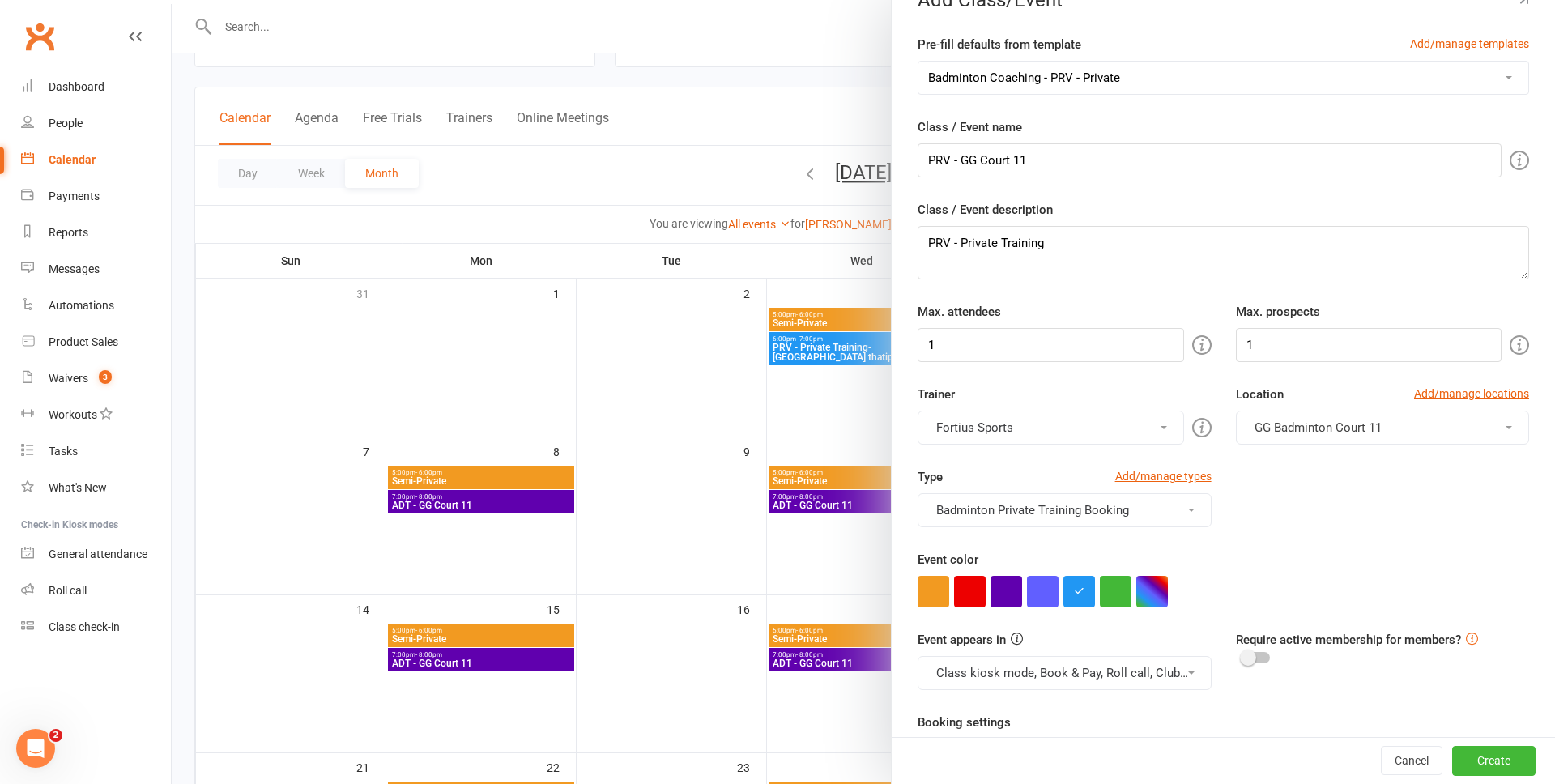
scroll to position [0, 0]
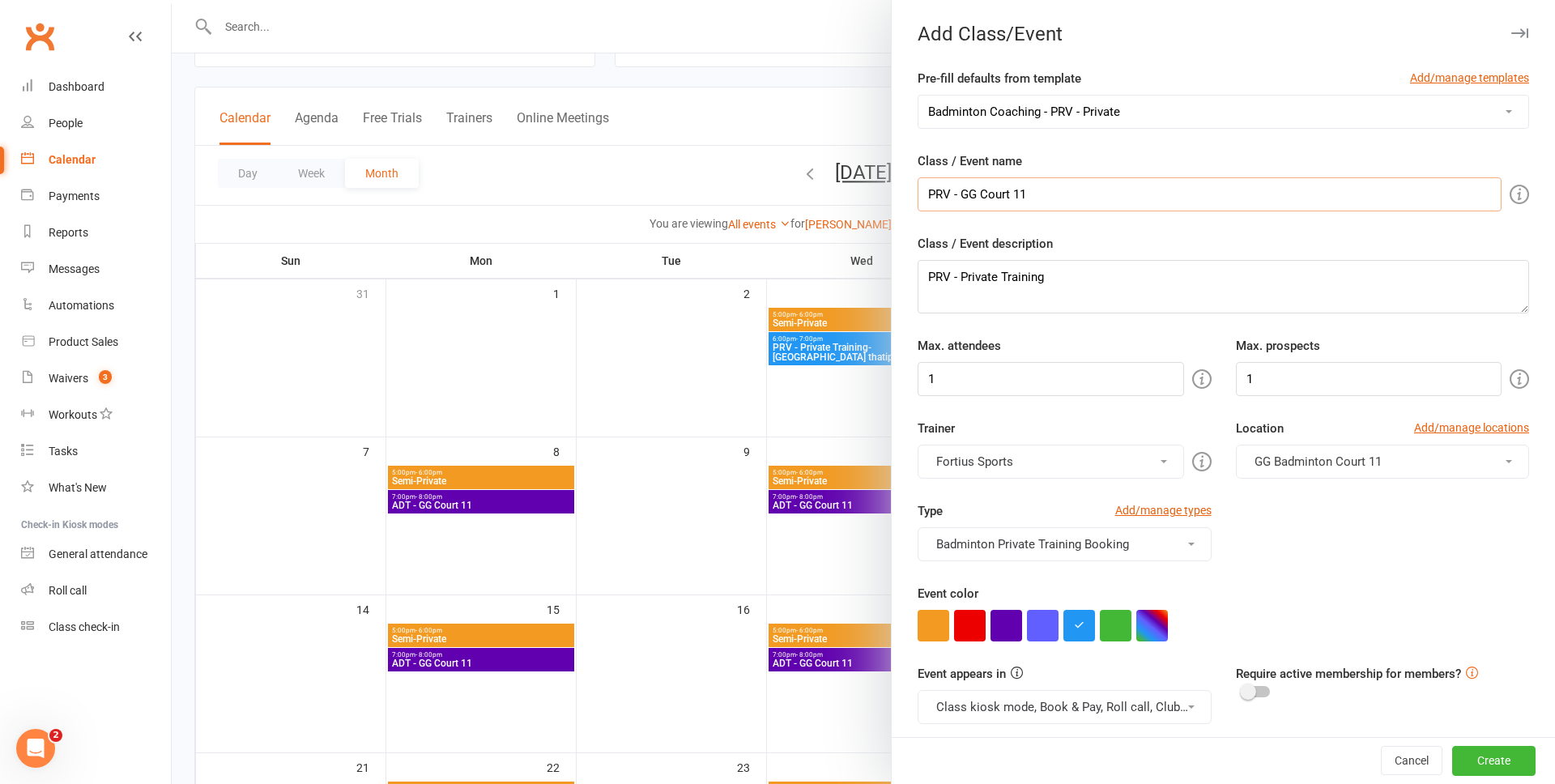
click at [971, 195] on input "PRV - GG Court 11" at bounding box center [1209, 194] width 584 height 34
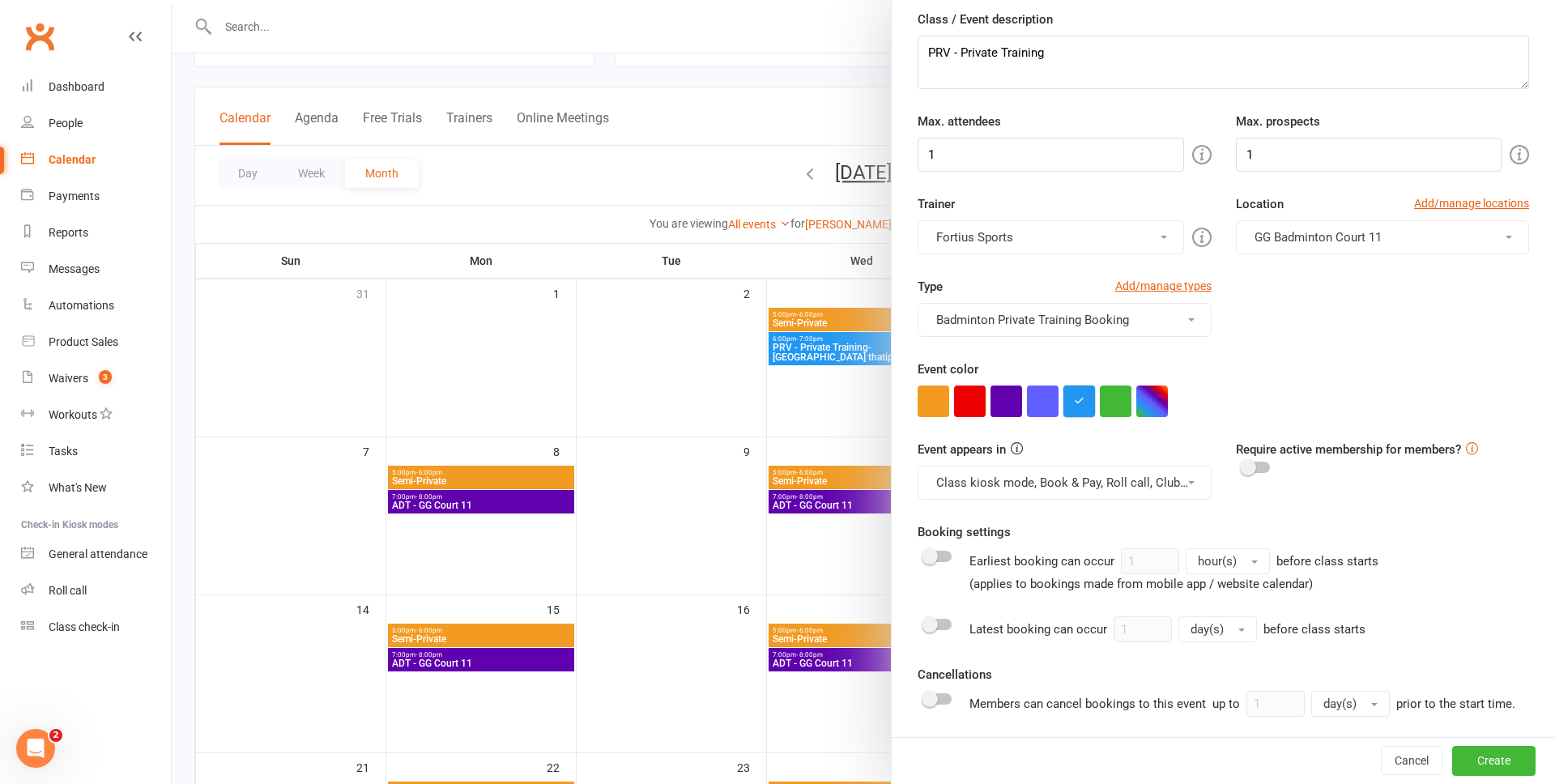
scroll to position [230, 0]
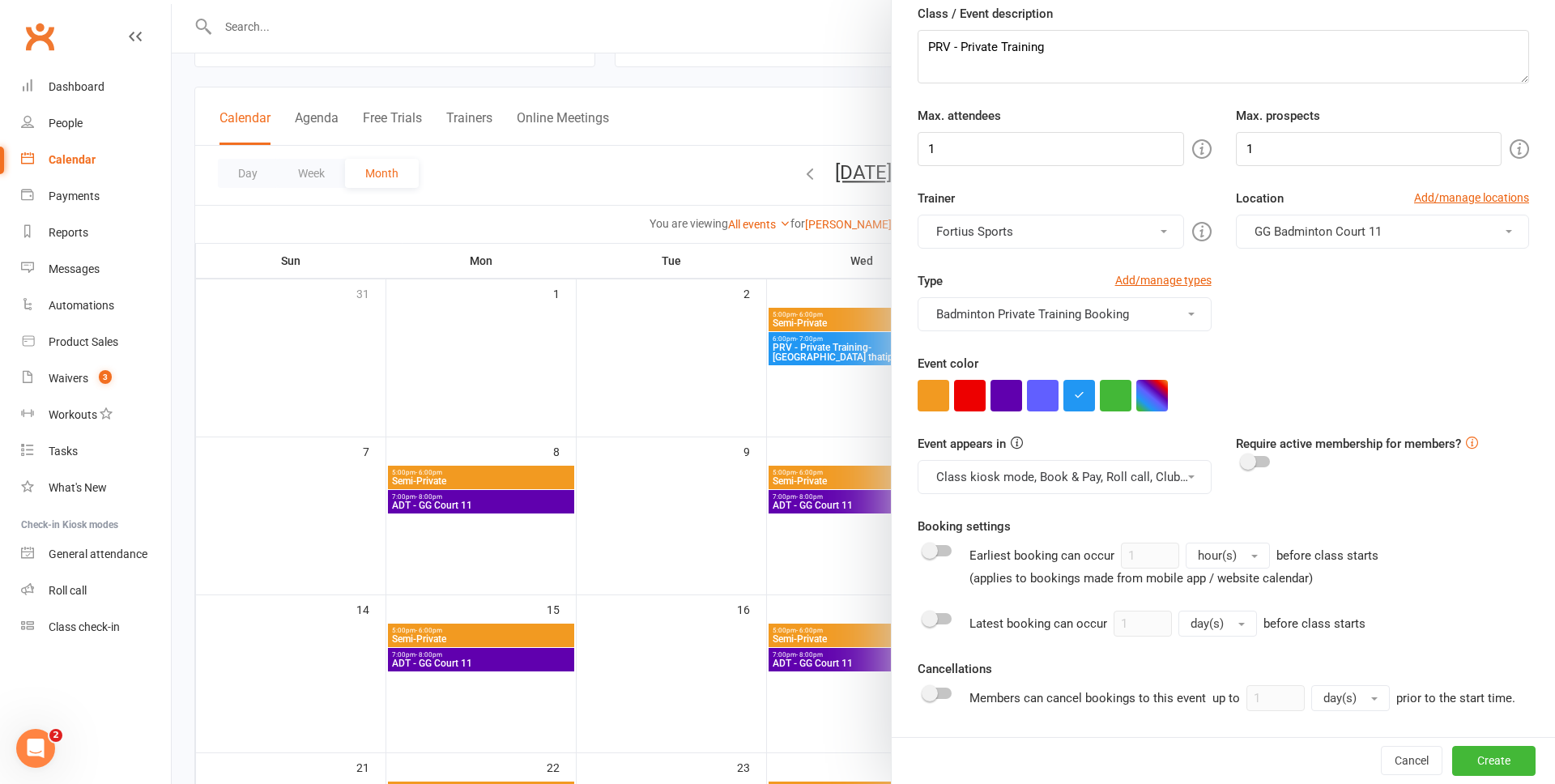
click at [1113, 224] on button "Fortius Sports" at bounding box center [1050, 231] width 265 height 34
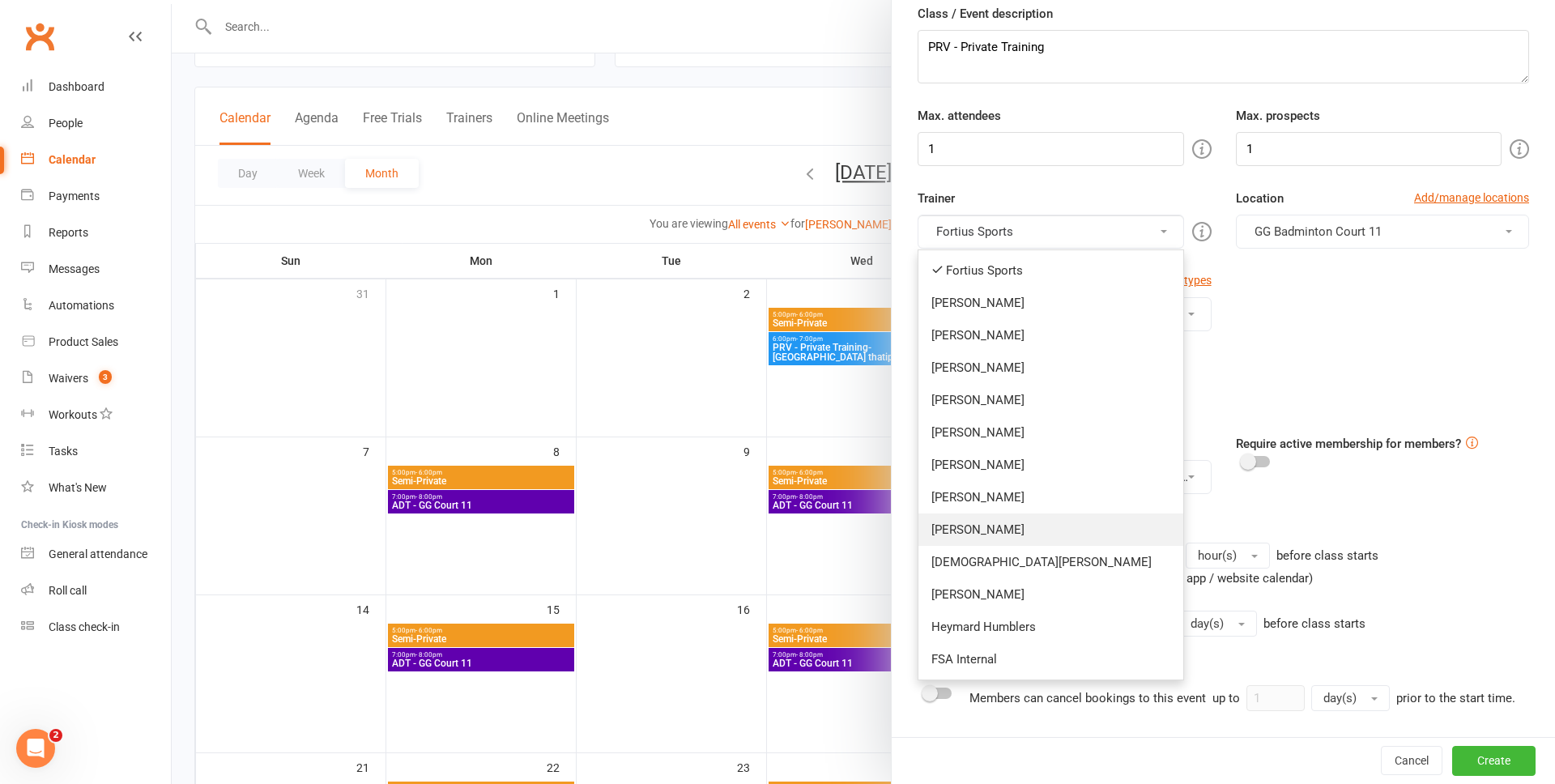
click at [1024, 529] on link "Anshuman Mishra" at bounding box center [1050, 529] width 264 height 32
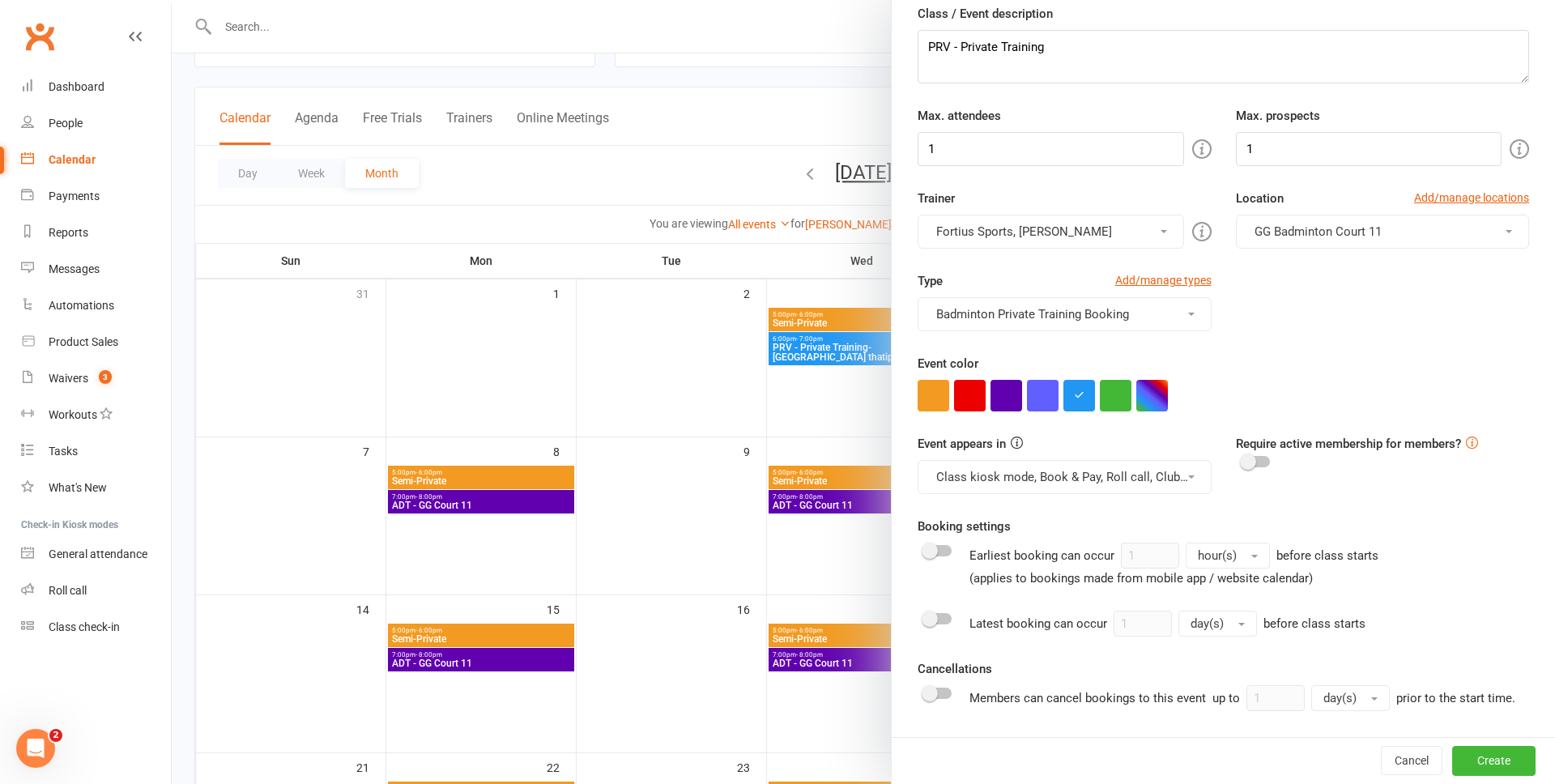
click at [1026, 239] on button "Fortius Sports, Anshuman Mishra" at bounding box center [1050, 231] width 265 height 34
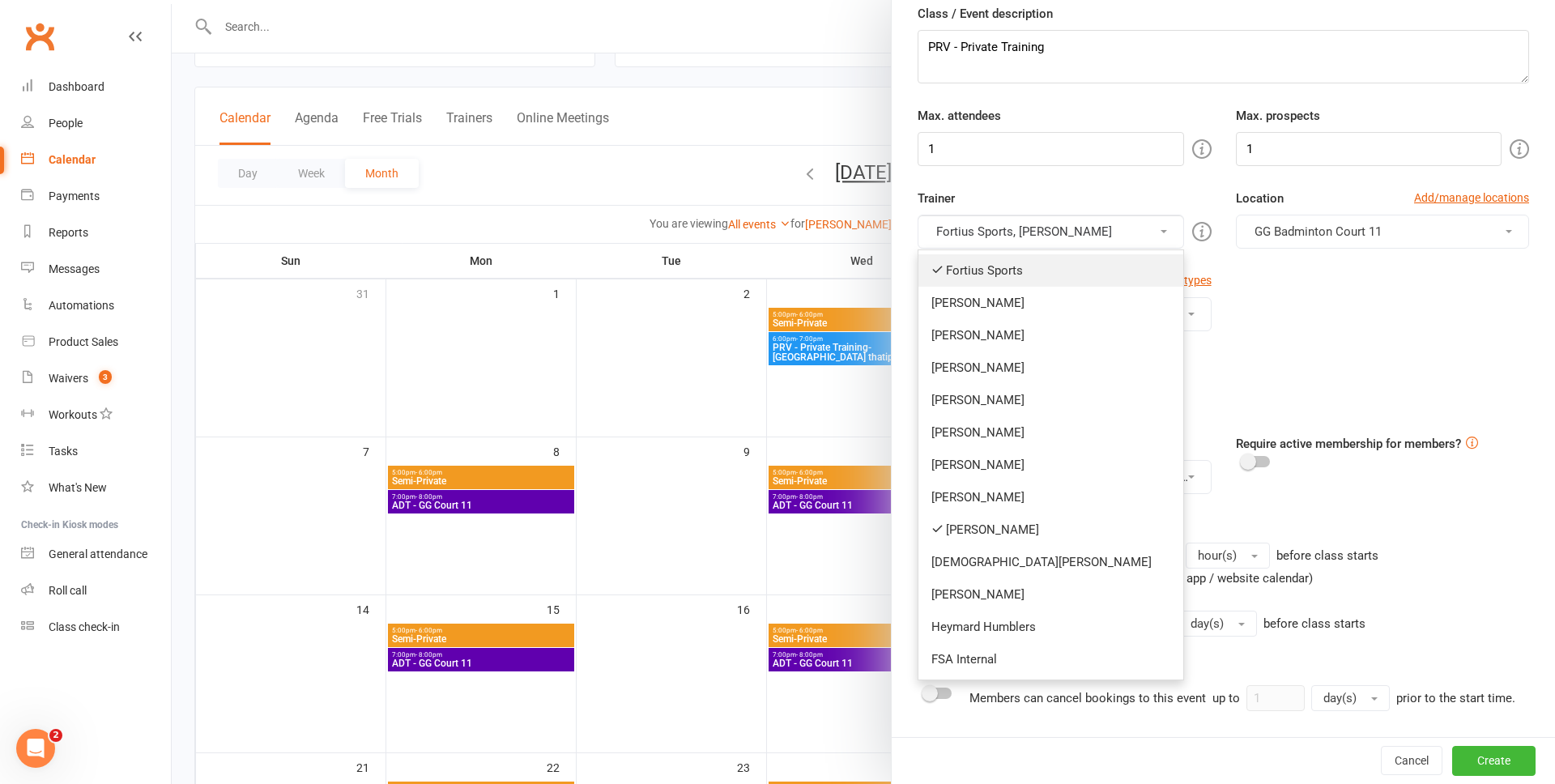
click at [981, 273] on link "Fortius Sports" at bounding box center [1050, 270] width 264 height 32
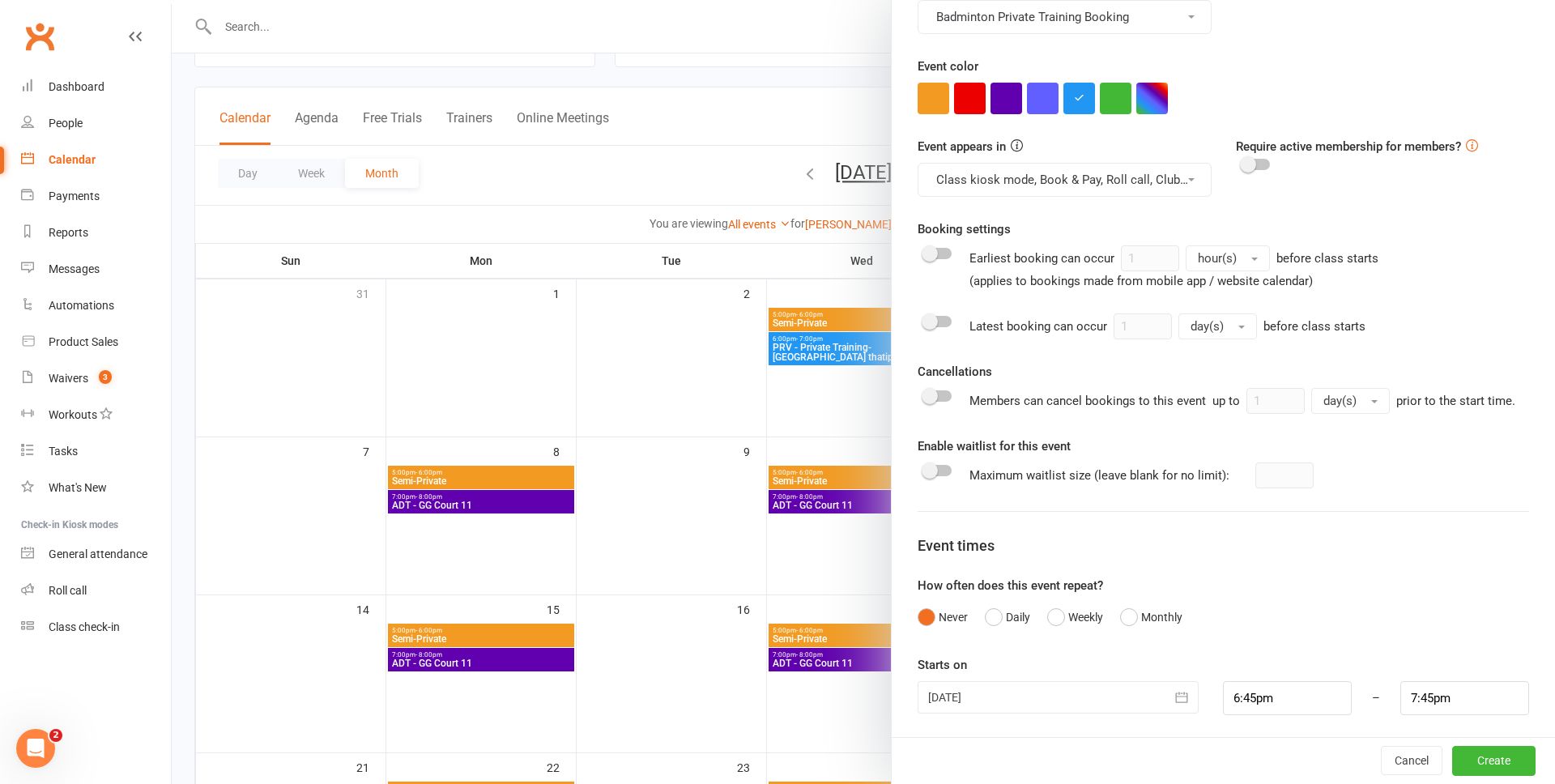
scroll to position [531, 0]
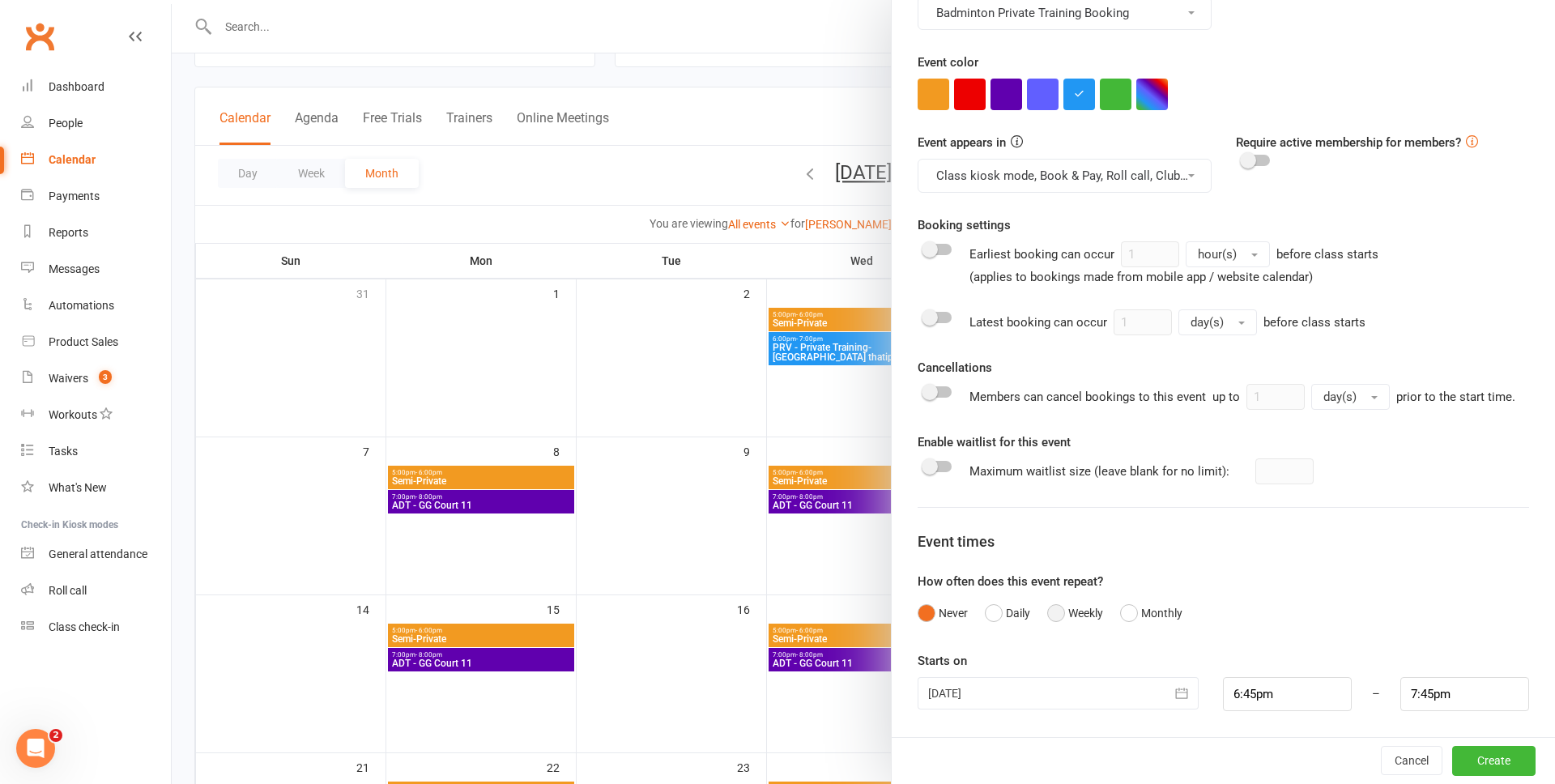
click at [1058, 616] on button "Weekly" at bounding box center [1075, 613] width 56 height 31
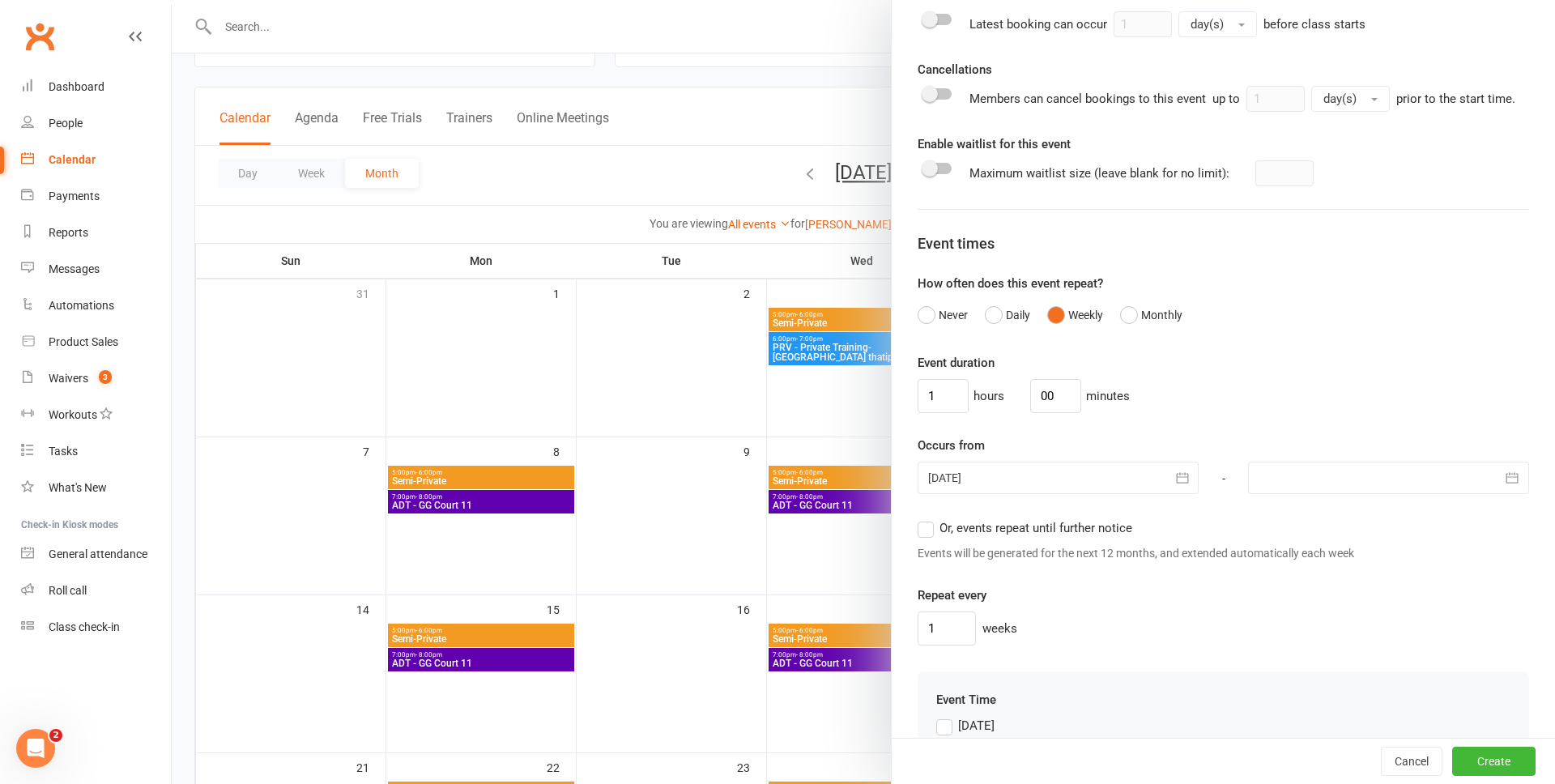
scroll to position [842, 0]
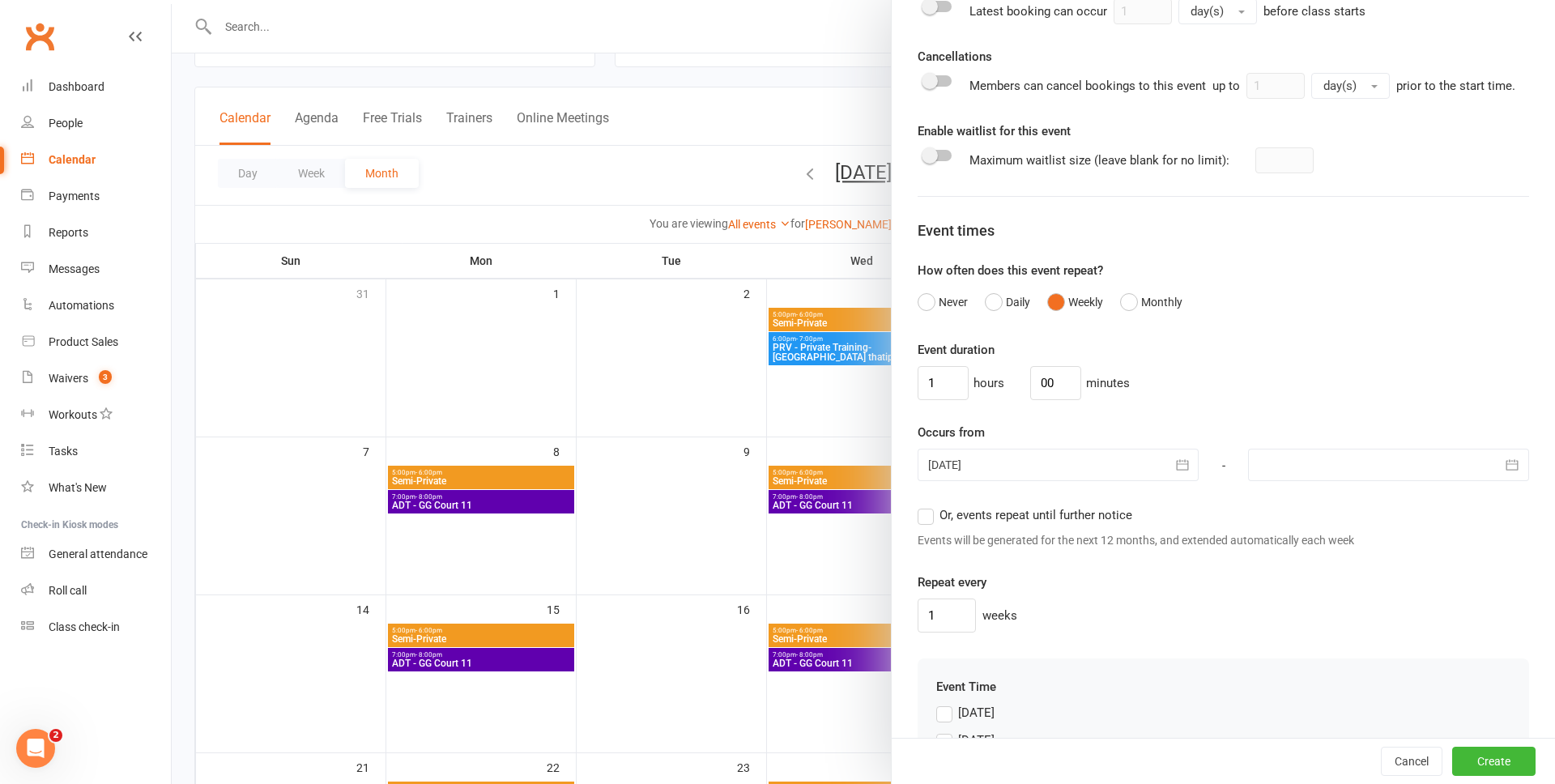
click at [1295, 461] on div at bounding box center [1388, 464] width 281 height 32
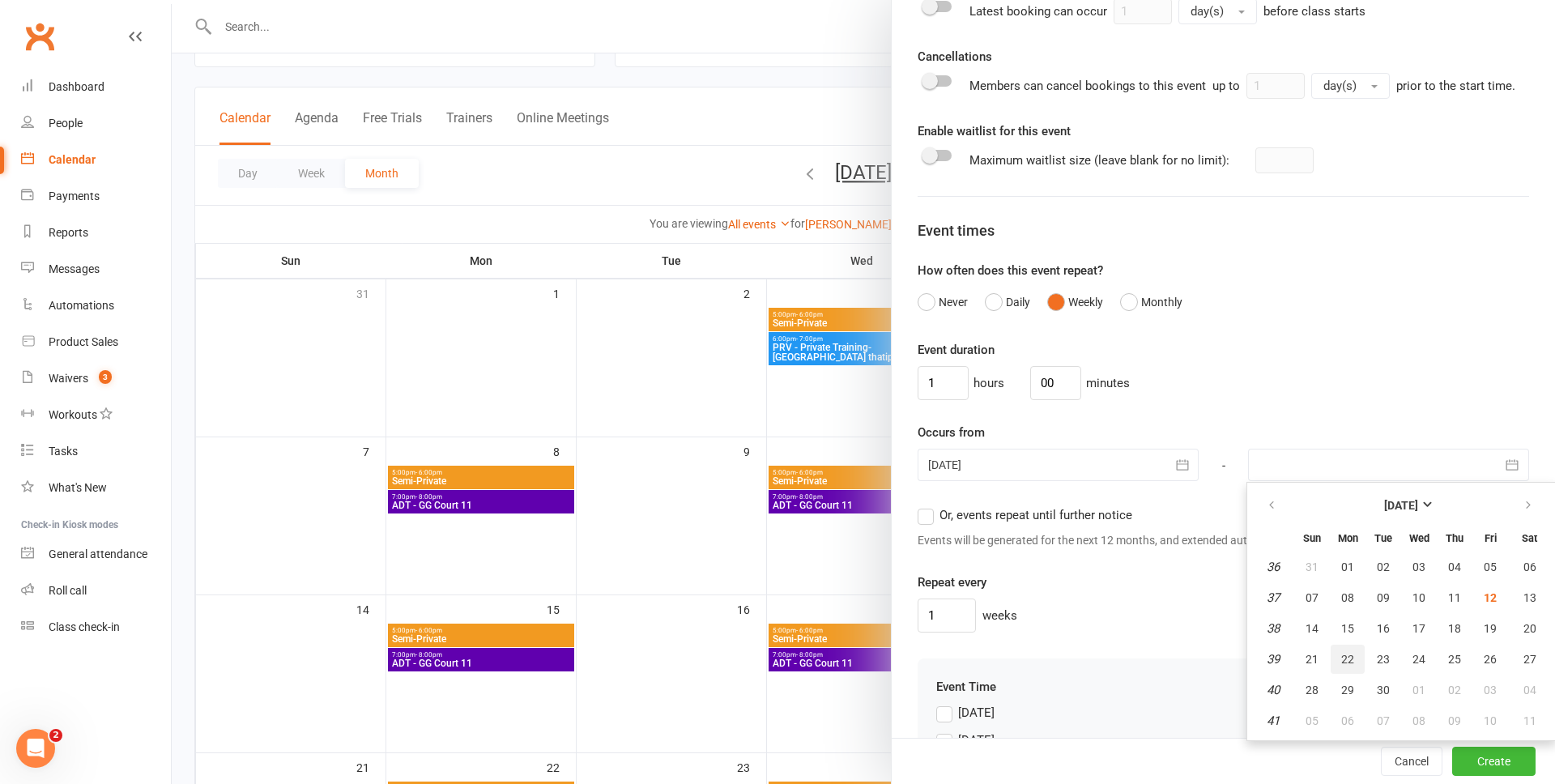
click at [1347, 661] on span "22" at bounding box center [1347, 658] width 13 height 13
type input "22 Sep 2025"
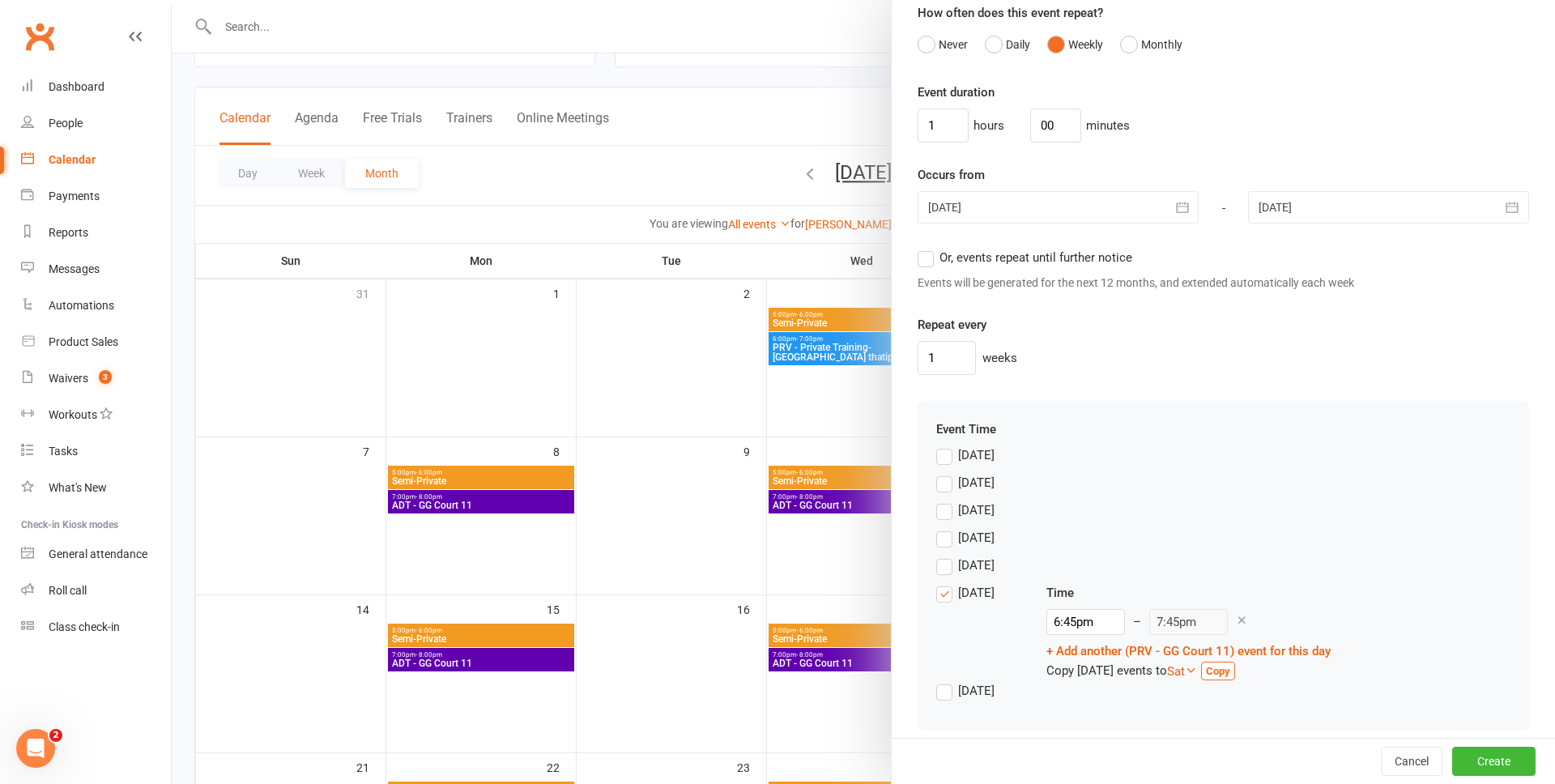
scroll to position [1098, 0]
click at [947, 594] on label "Friday" at bounding box center [965, 594] width 58 height 19
click at [947, 585] on input "Friday" at bounding box center [941, 585] width 11 height 0
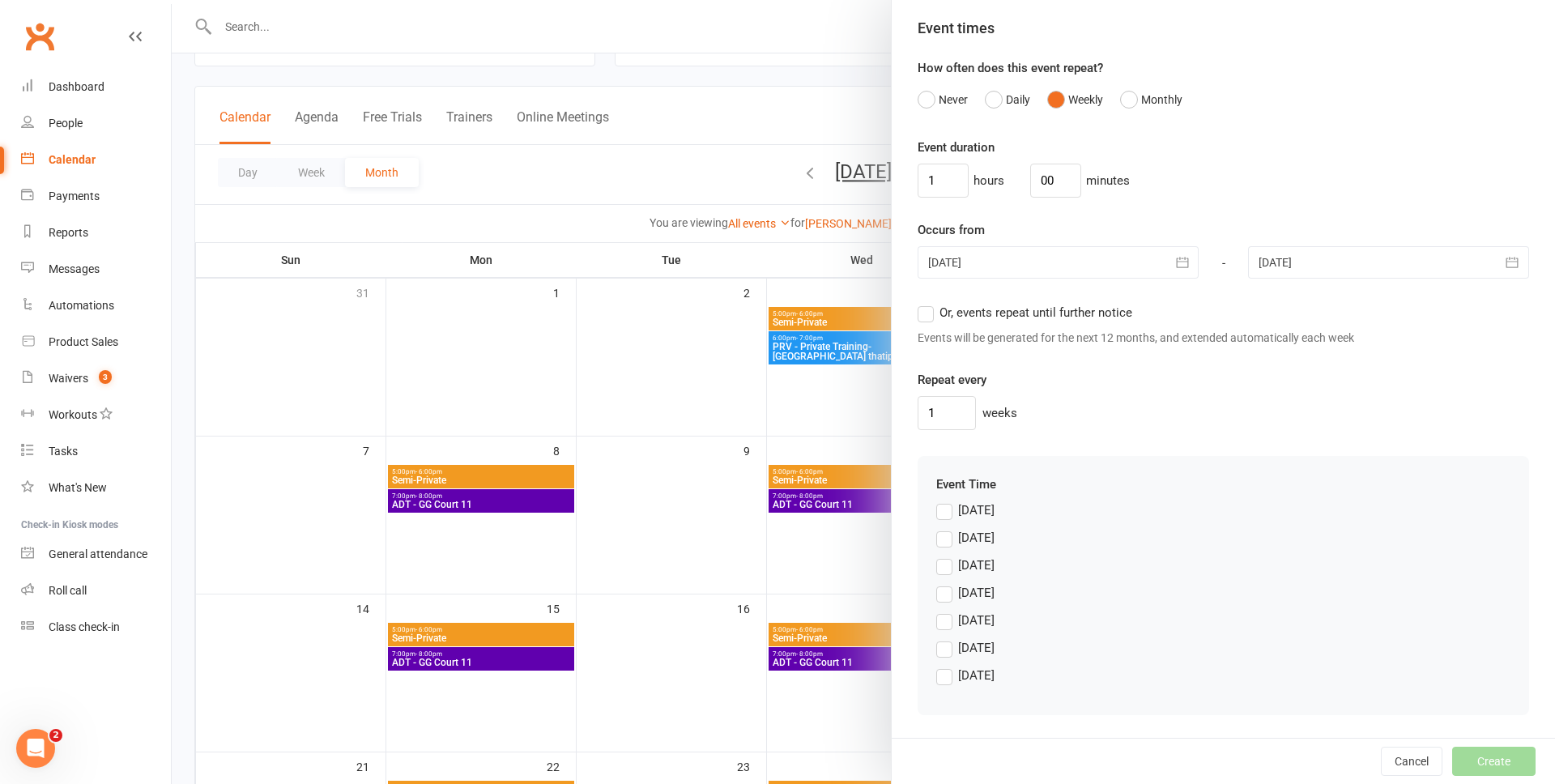
scroll to position [64, 0]
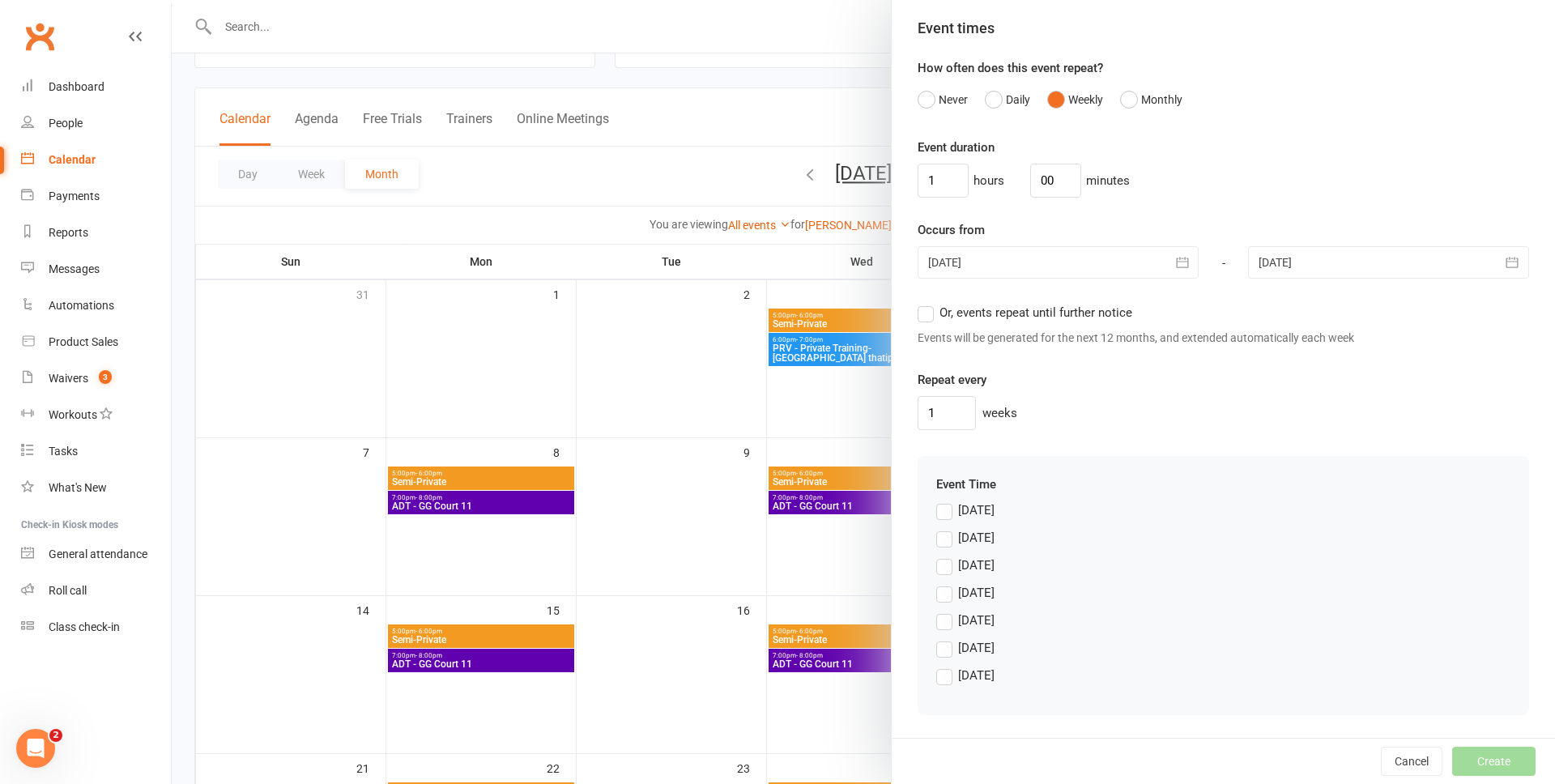
click at [947, 679] on label "Saturday" at bounding box center [965, 675] width 58 height 19
click at [947, 665] on input "Saturday" at bounding box center [941, 665] width 11 height 0
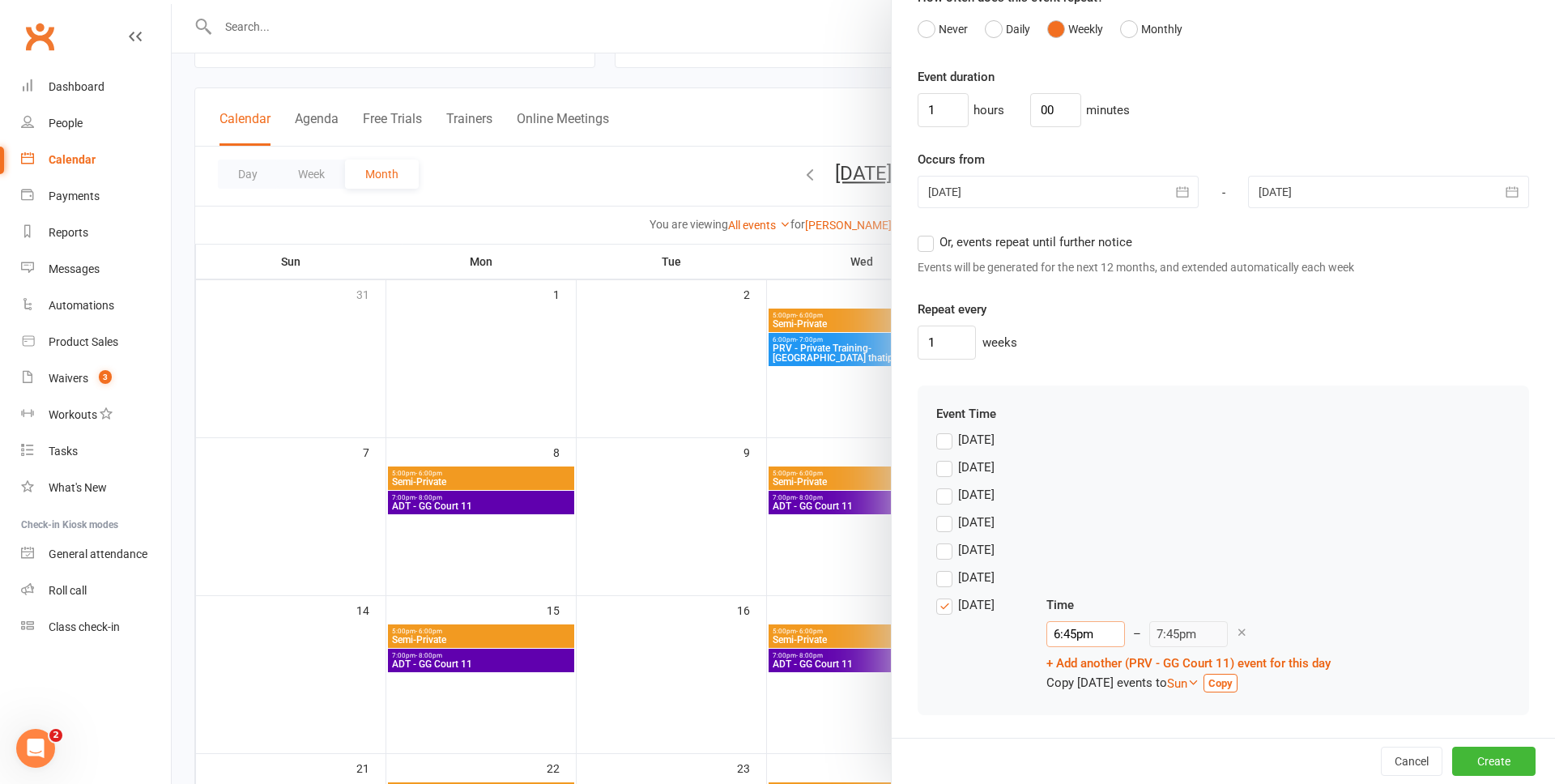
click at [1089, 643] on input "6:45pm" at bounding box center [1084, 634] width 78 height 26
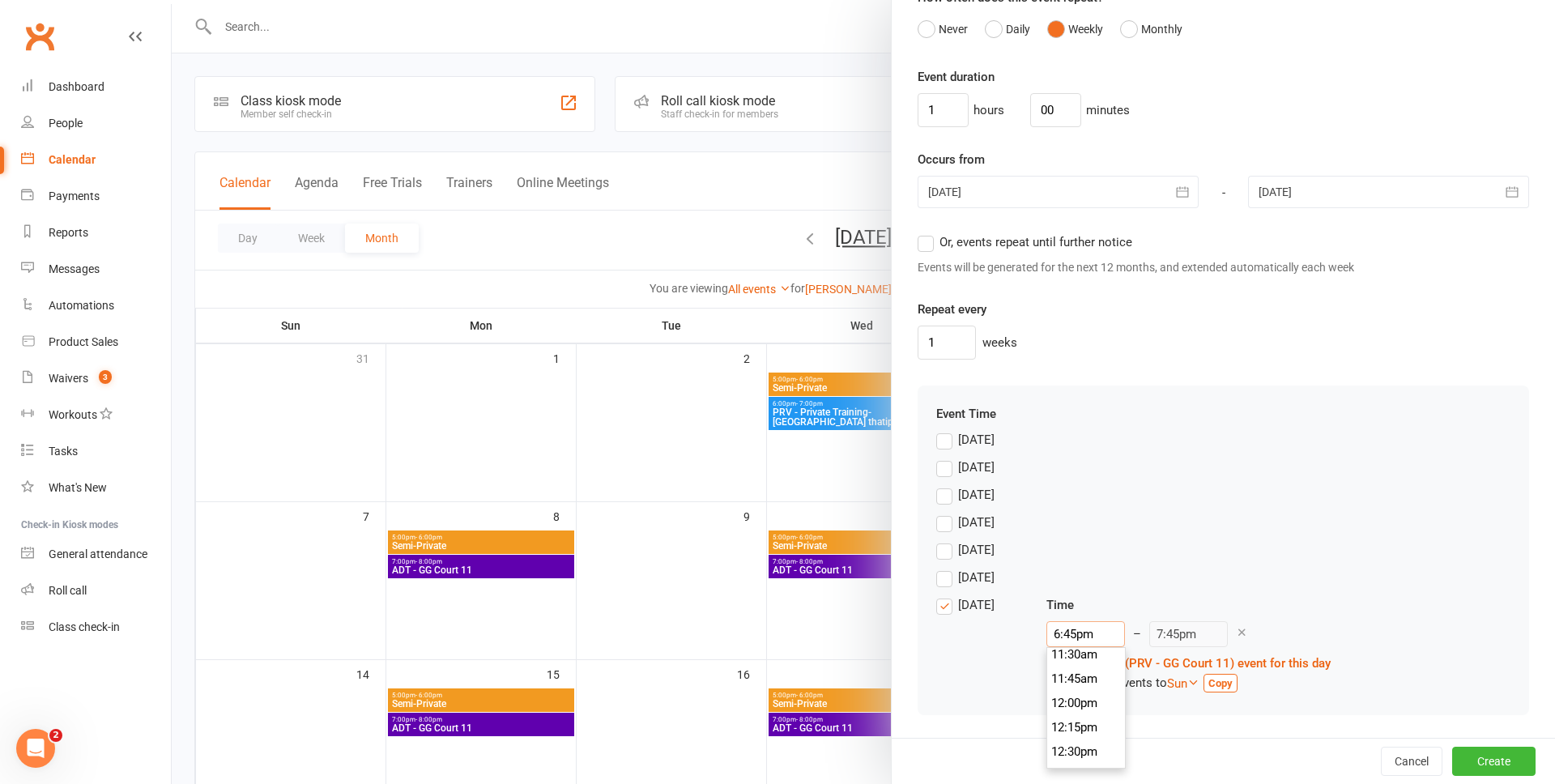
scroll to position [1119, 0]
type input "12:00pm"
type input "1:00pm"
click at [1077, 706] on li "12:00pm" at bounding box center [1085, 706] width 78 height 25
click at [1274, 576] on div "Friday" at bounding box center [1223, 580] width 574 height 27
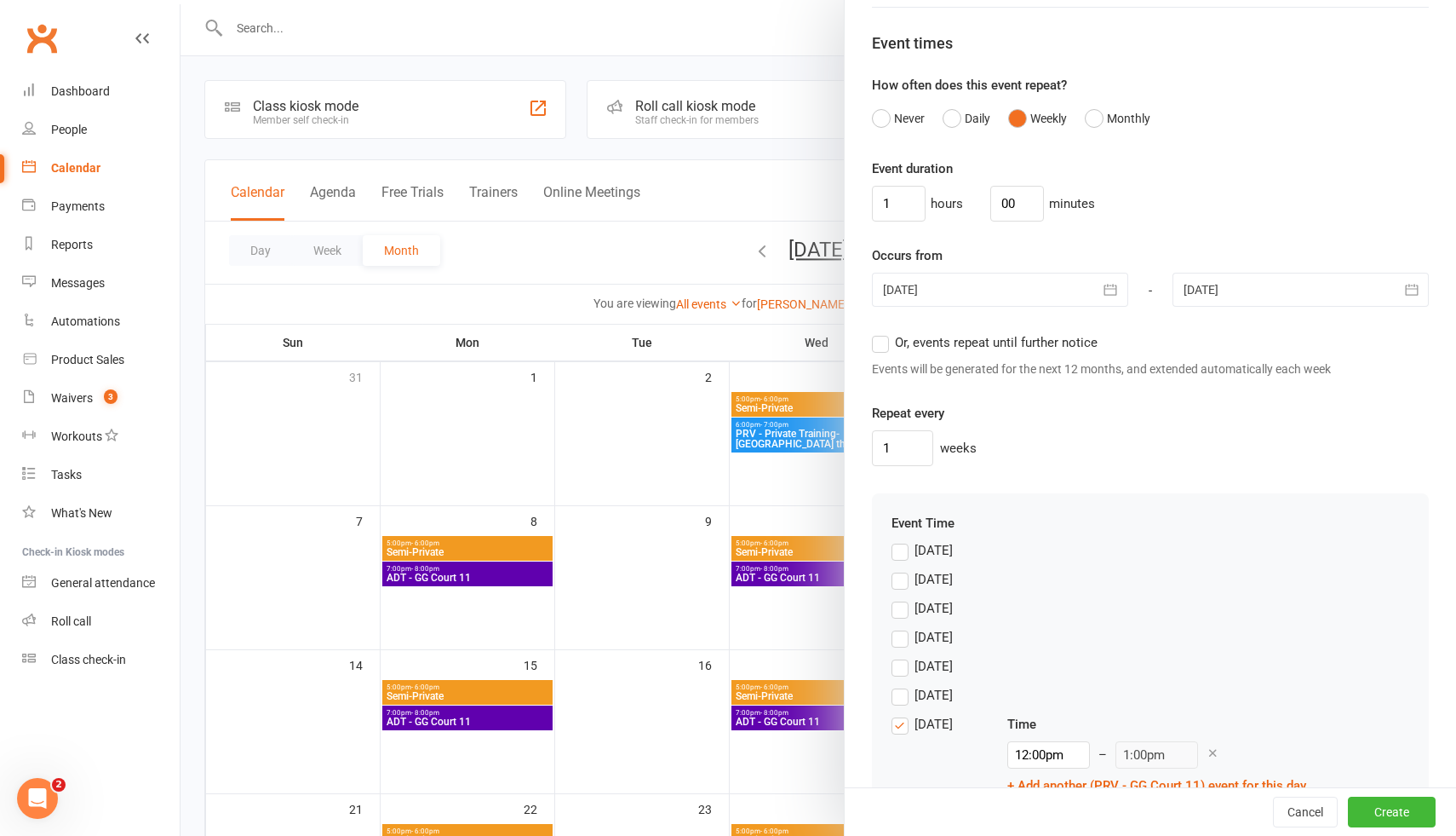
scroll to position [936, 0]
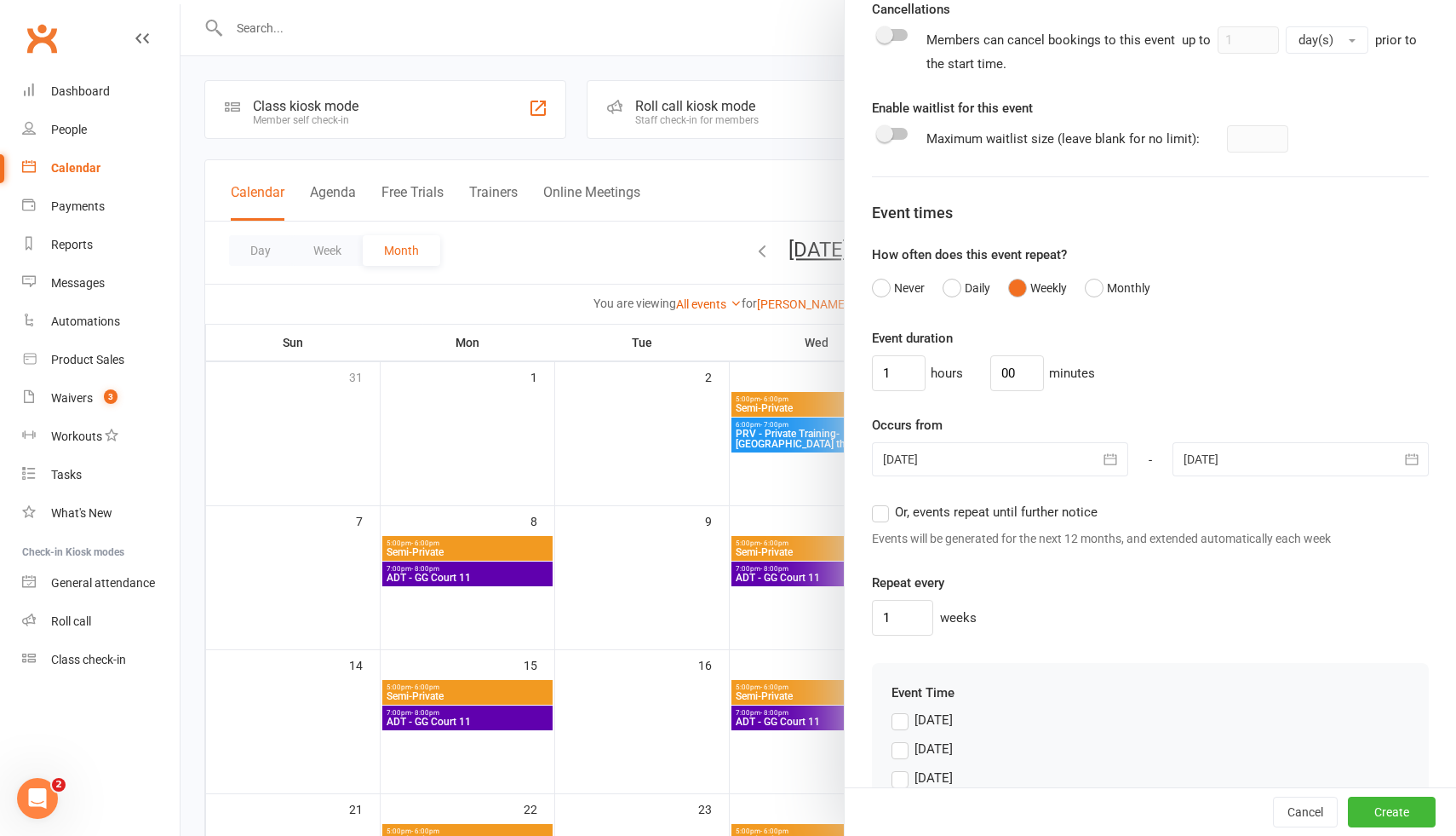
click at [857, 12] on div "Pre-fill defaults from template Add/manage templates Badminton Coaching - ADT -…" at bounding box center [1150, 85] width 611 height 1897
click at [652, 258] on div at bounding box center [818, 418] width 1275 height 836
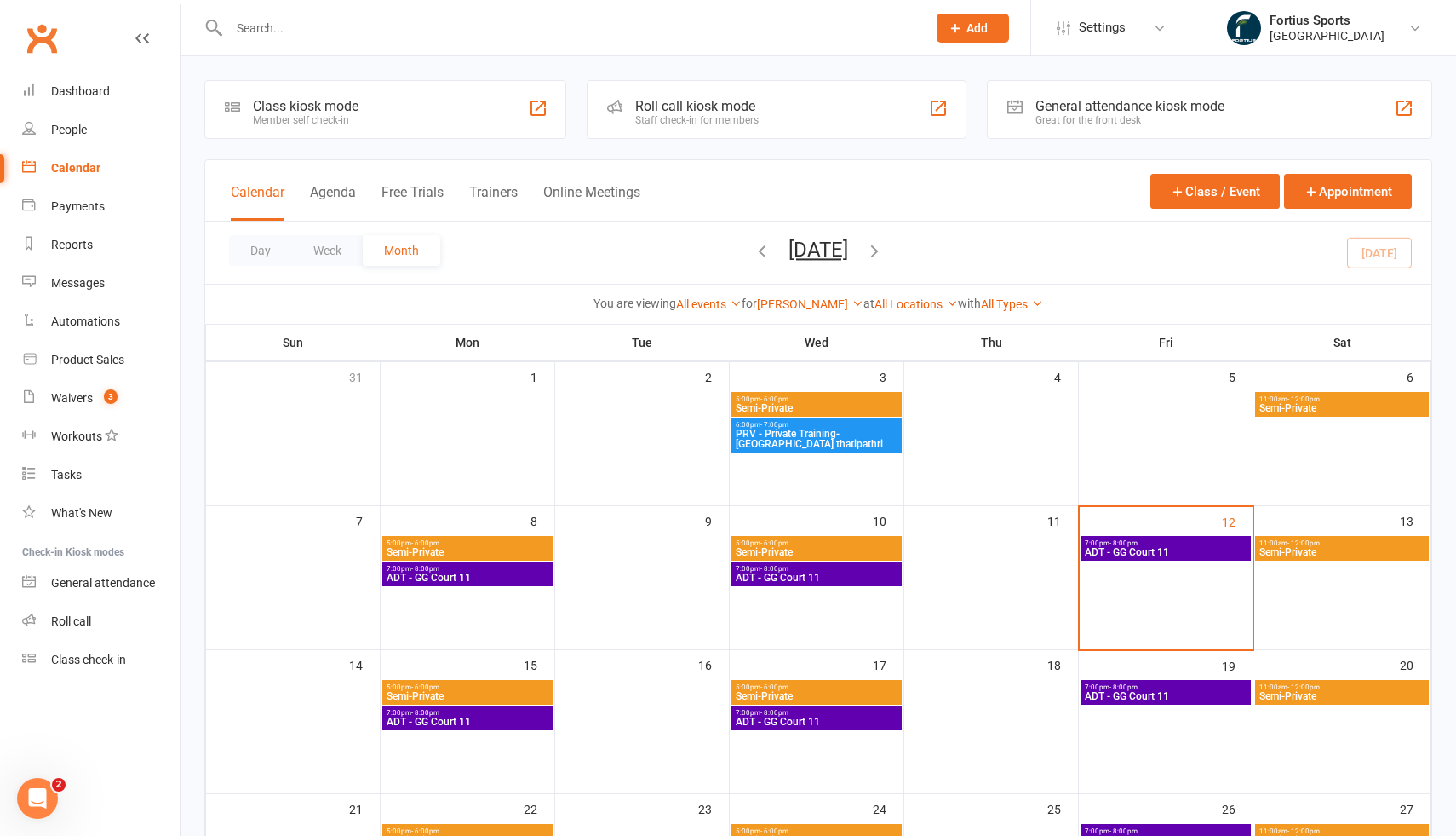
click at [820, 560] on div "5:00pm - 6:00pm Semi-Private" at bounding box center [816, 548] width 170 height 25
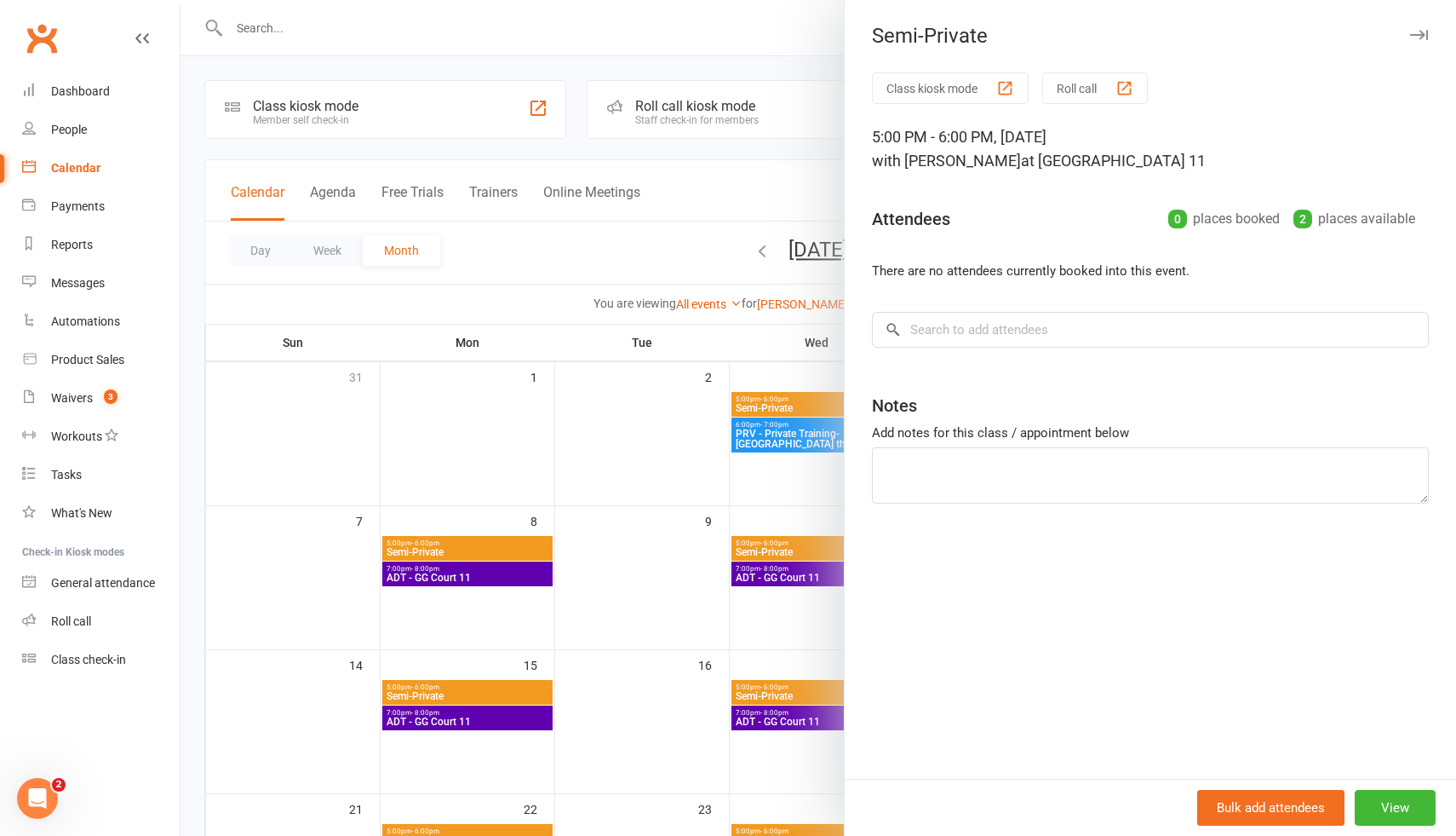
click at [755, 696] on div at bounding box center [818, 418] width 1275 height 836
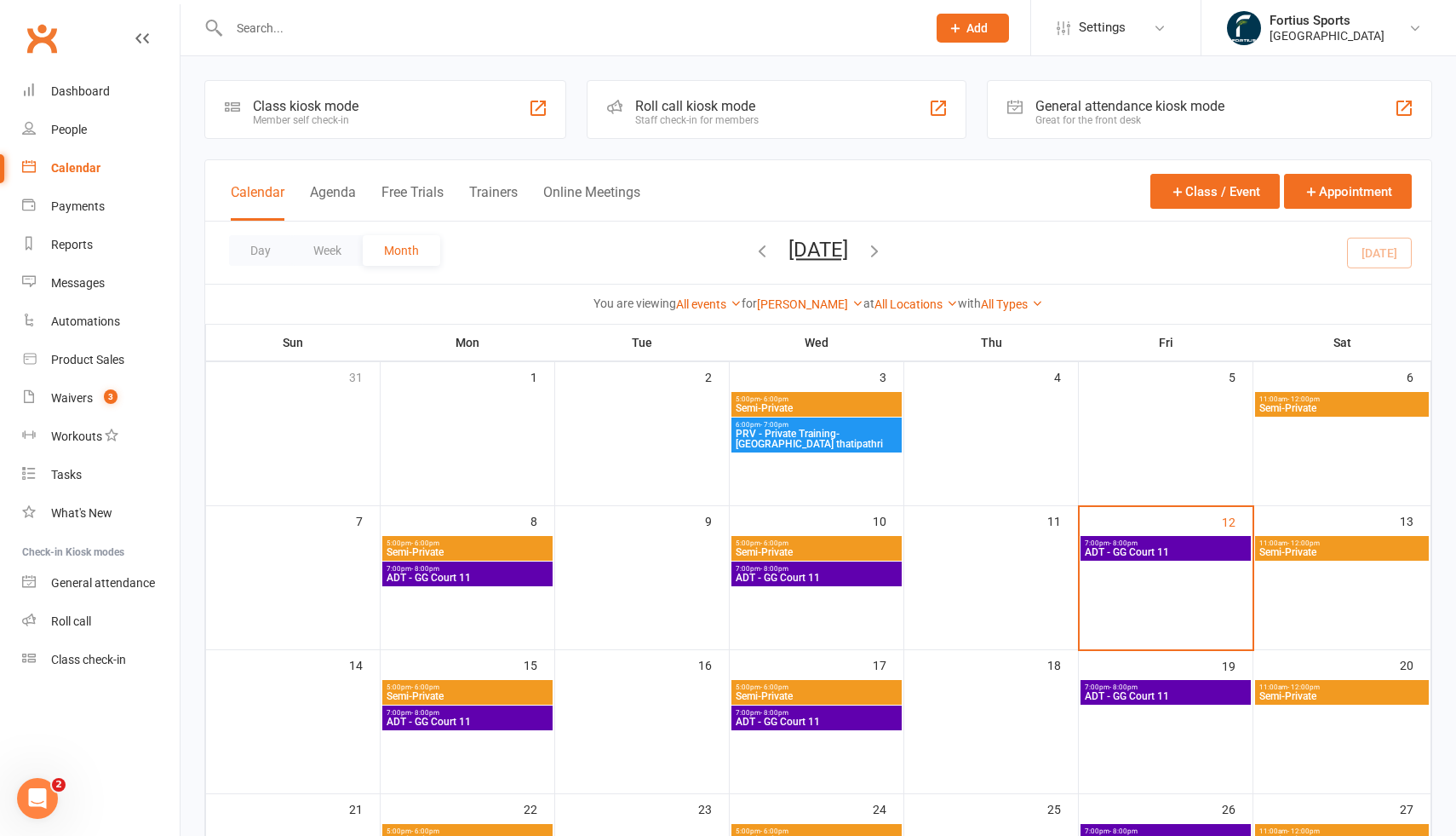
click at [755, 696] on span "Semi-Private" at bounding box center [816, 696] width 163 height 10
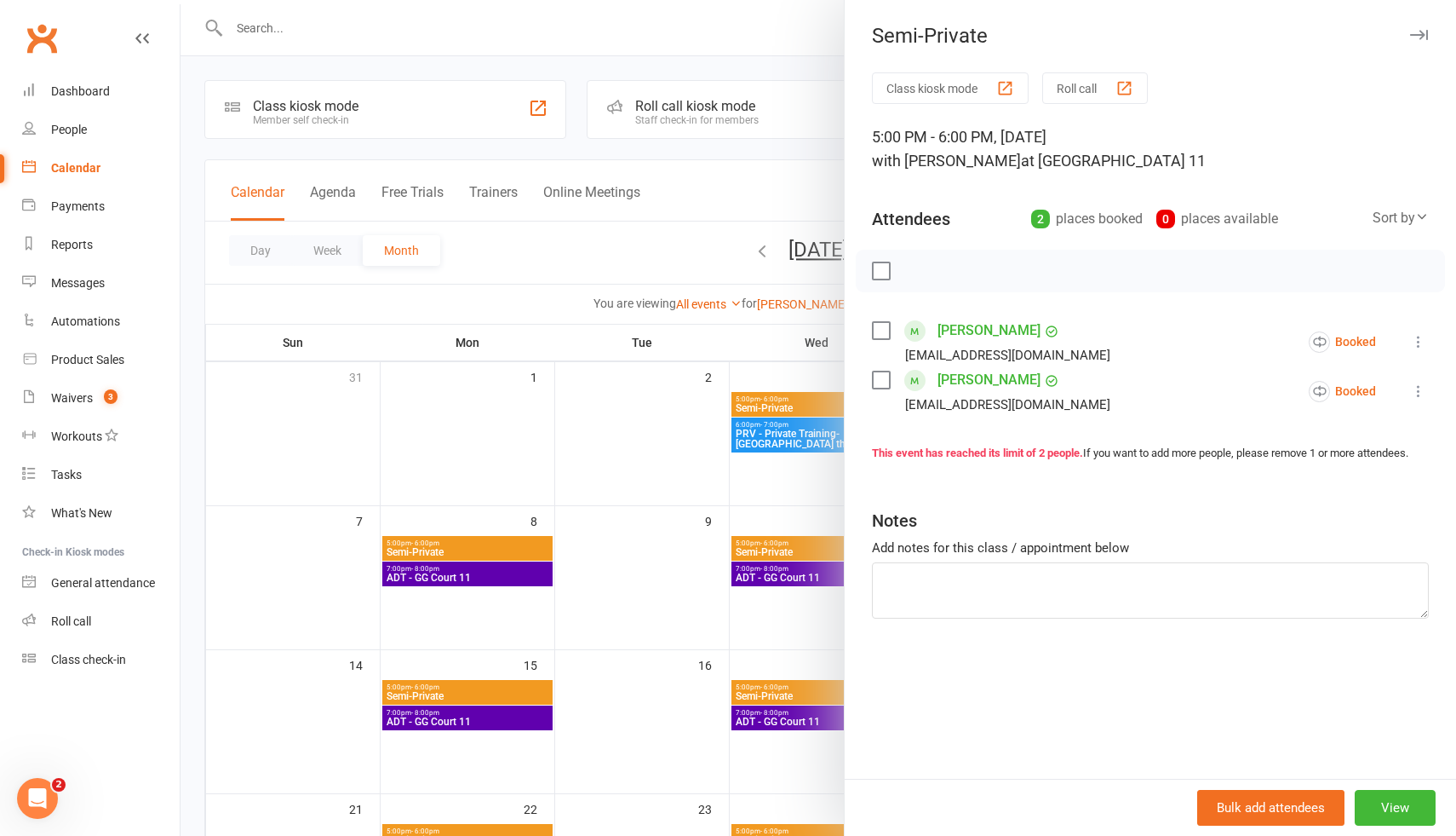
click at [702, 498] on div at bounding box center [818, 418] width 1275 height 836
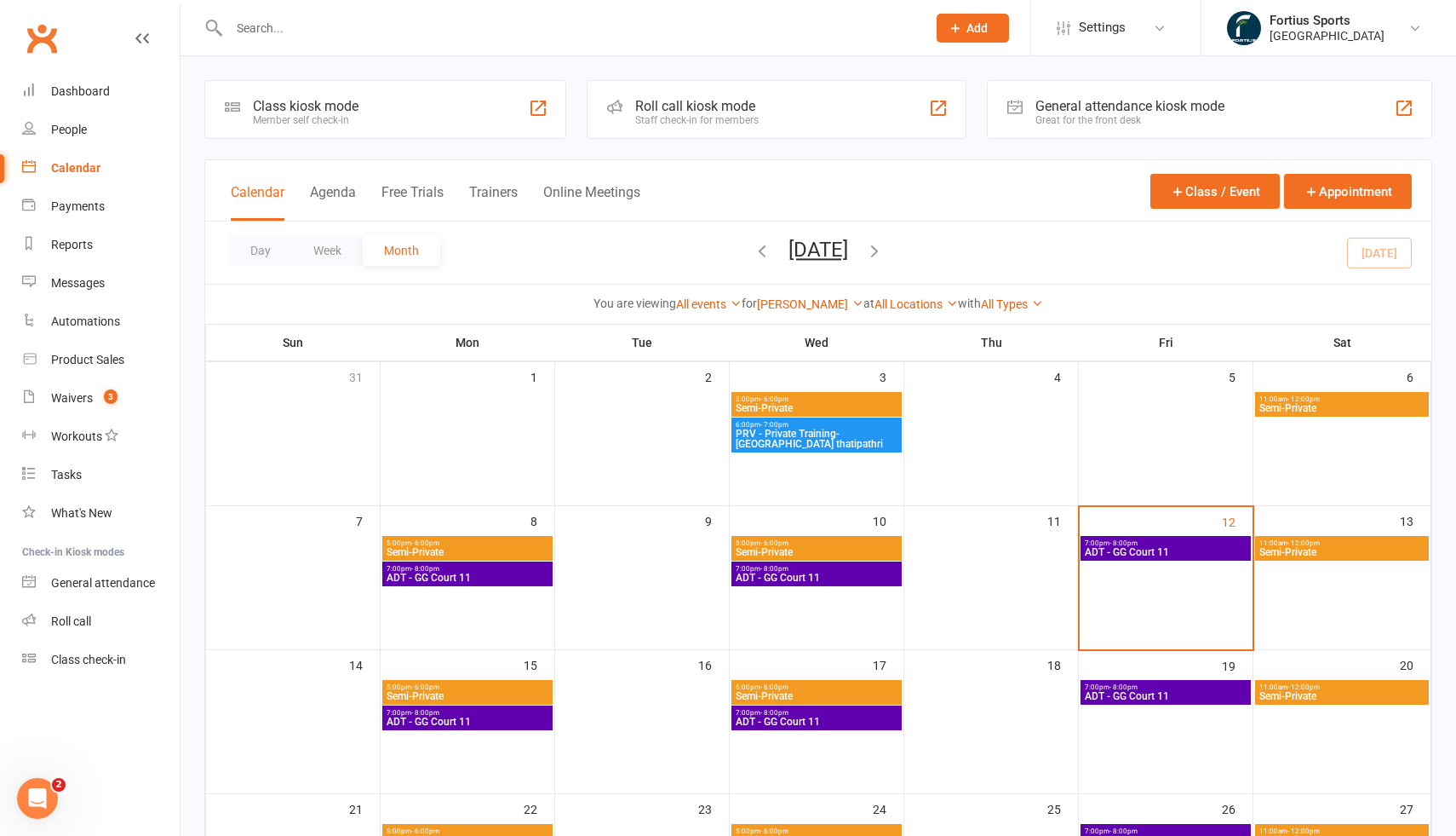
click at [848, 551] on span "Semi-Private" at bounding box center [816, 551] width 163 height 10
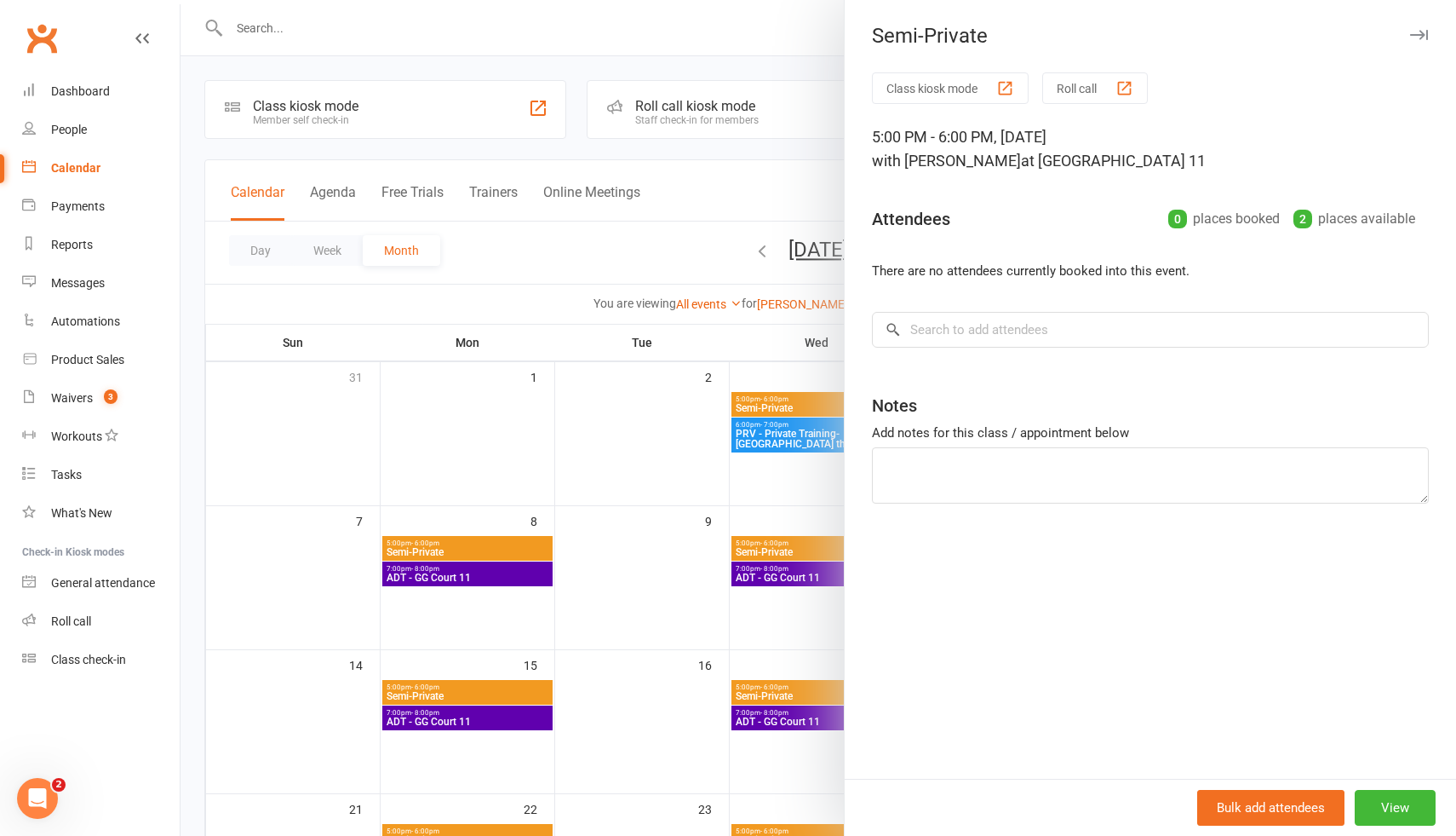
click at [793, 396] on div at bounding box center [818, 418] width 1275 height 836
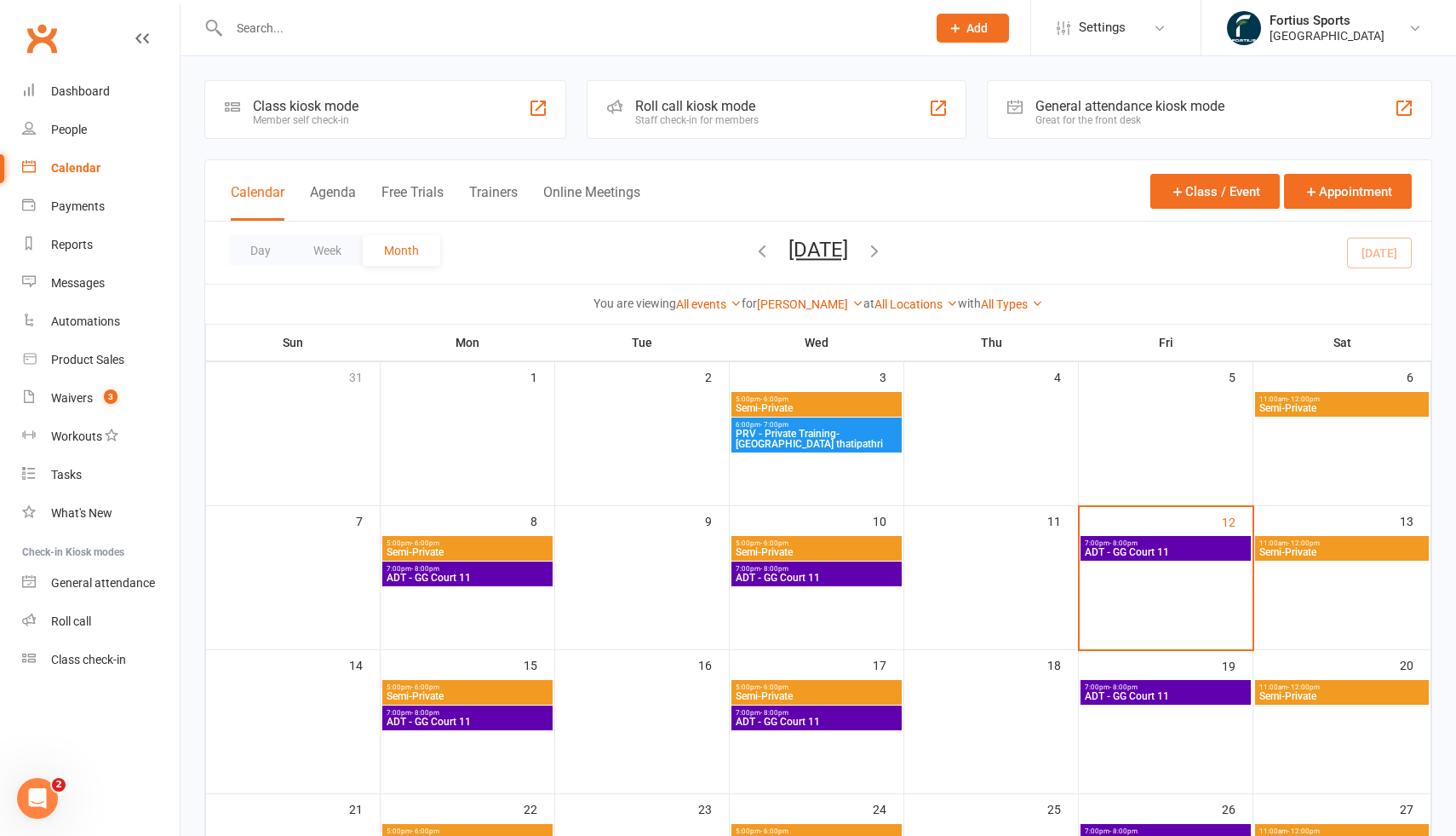
click at [795, 403] on span "Semi-Private" at bounding box center [816, 407] width 163 height 10
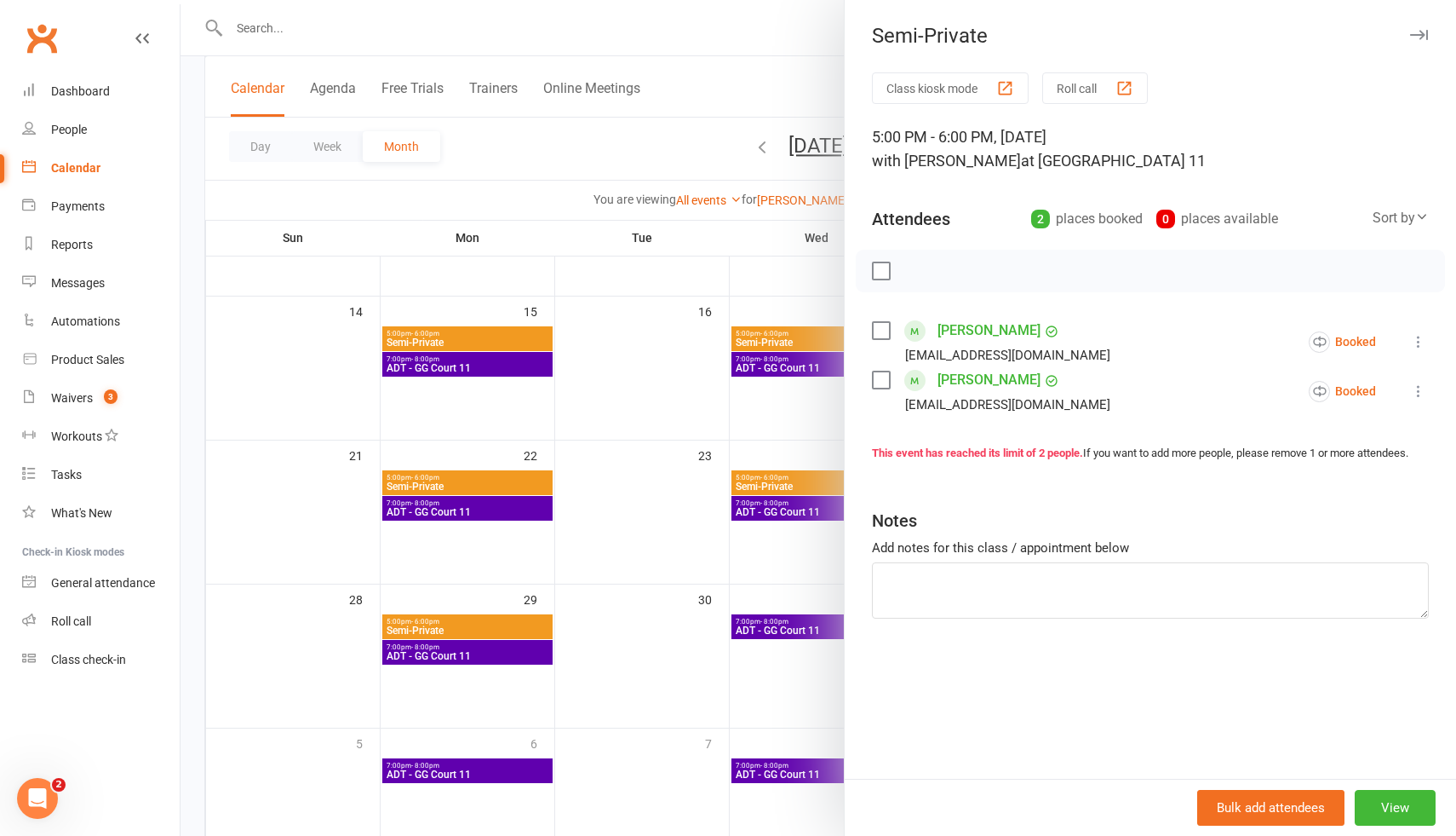
scroll to position [353, 0]
click at [801, 341] on div at bounding box center [818, 418] width 1275 height 836
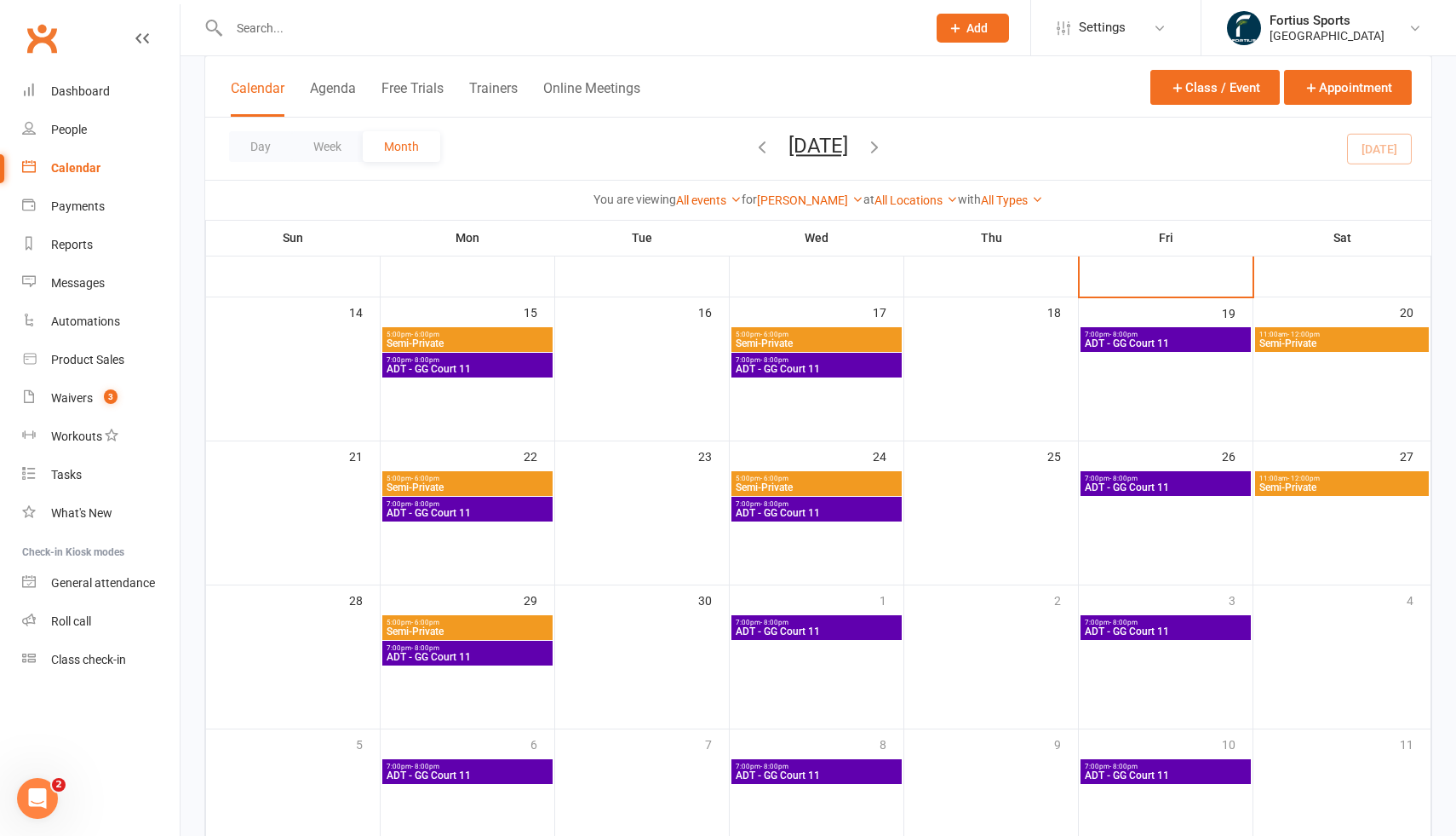
click at [801, 341] on span "Semi-Private" at bounding box center [816, 343] width 163 height 10
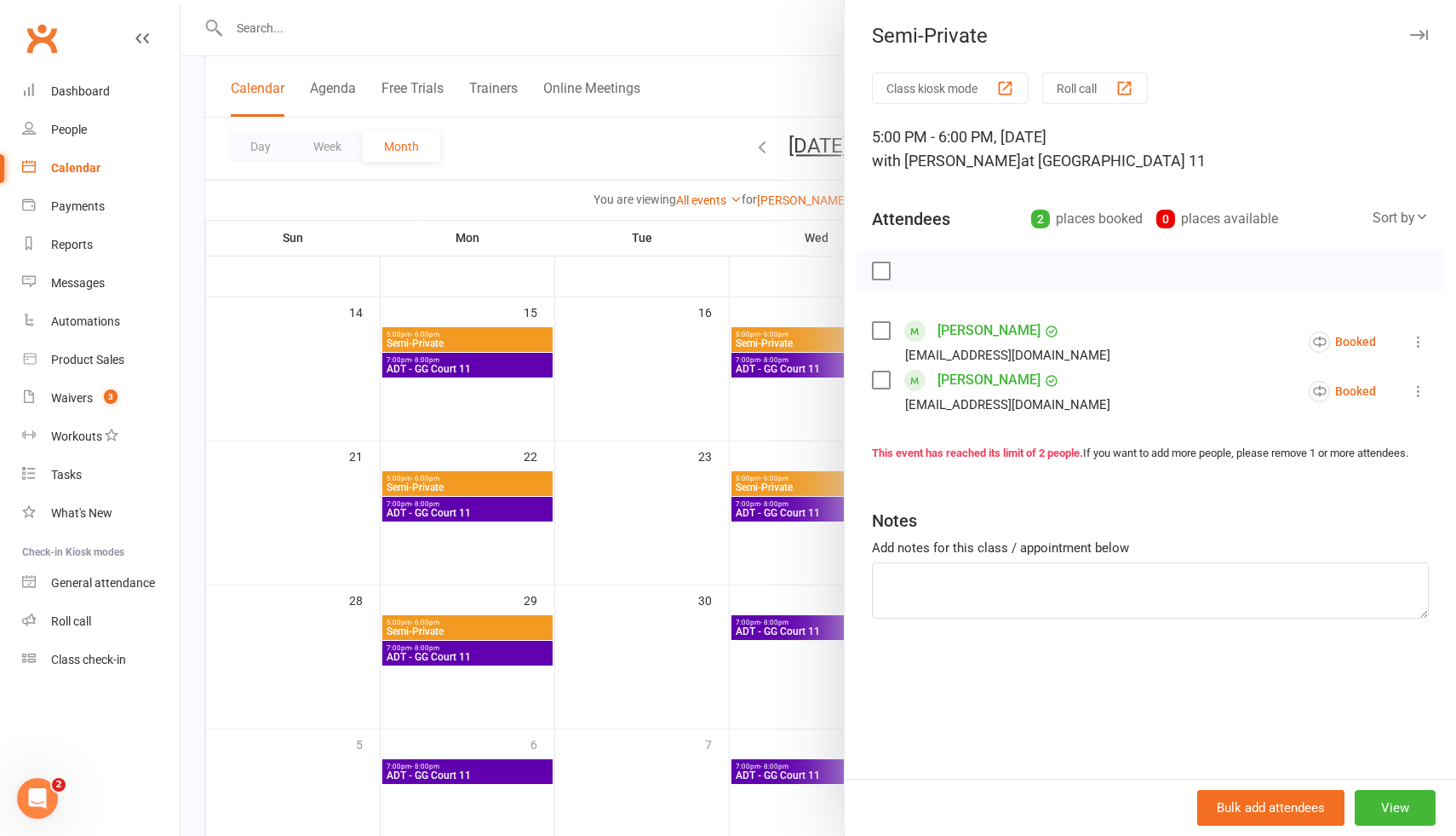
click at [793, 478] on div at bounding box center [818, 418] width 1275 height 836
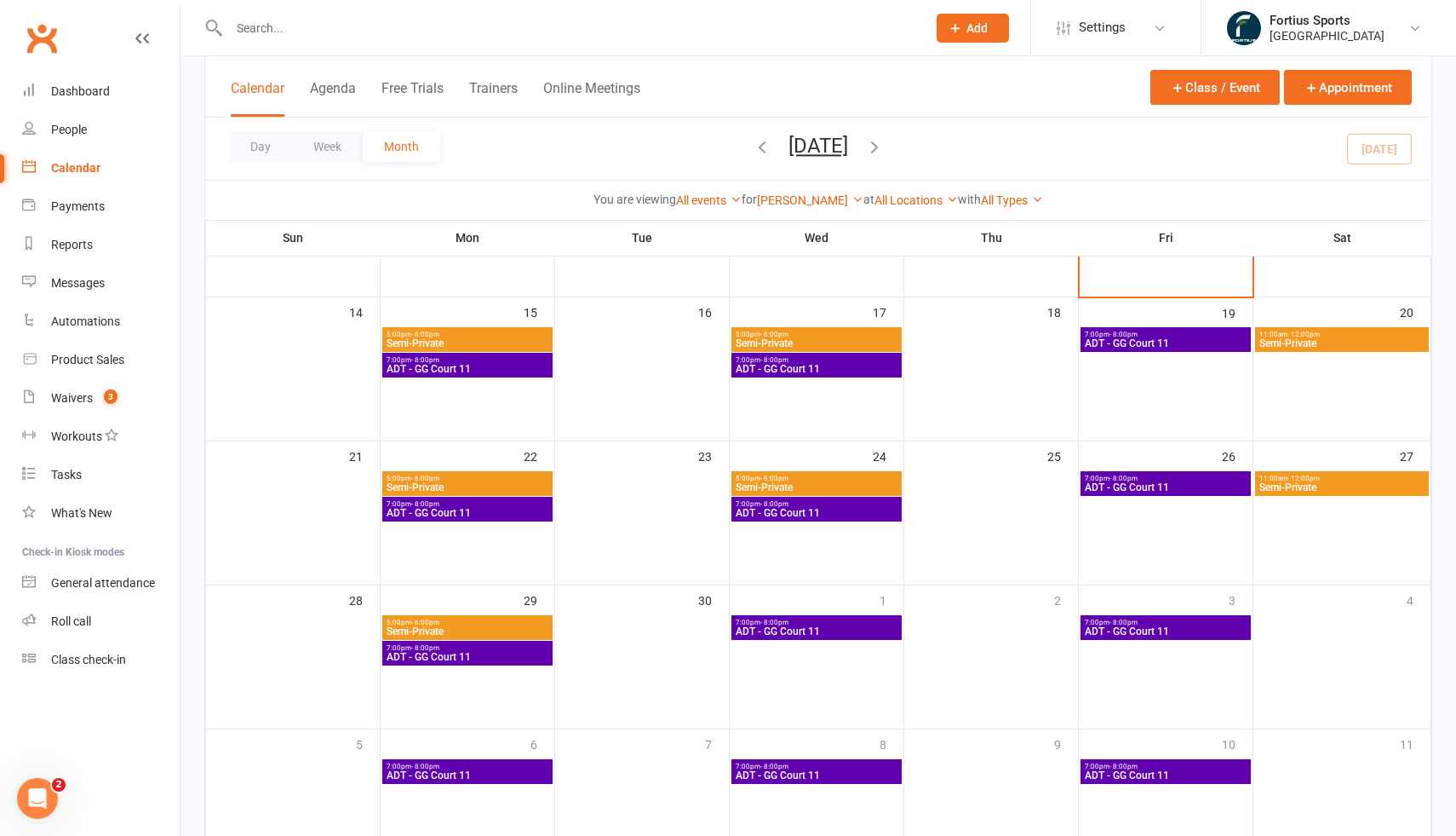
click at [798, 483] on span "Semi-Private" at bounding box center [816, 487] width 163 height 10
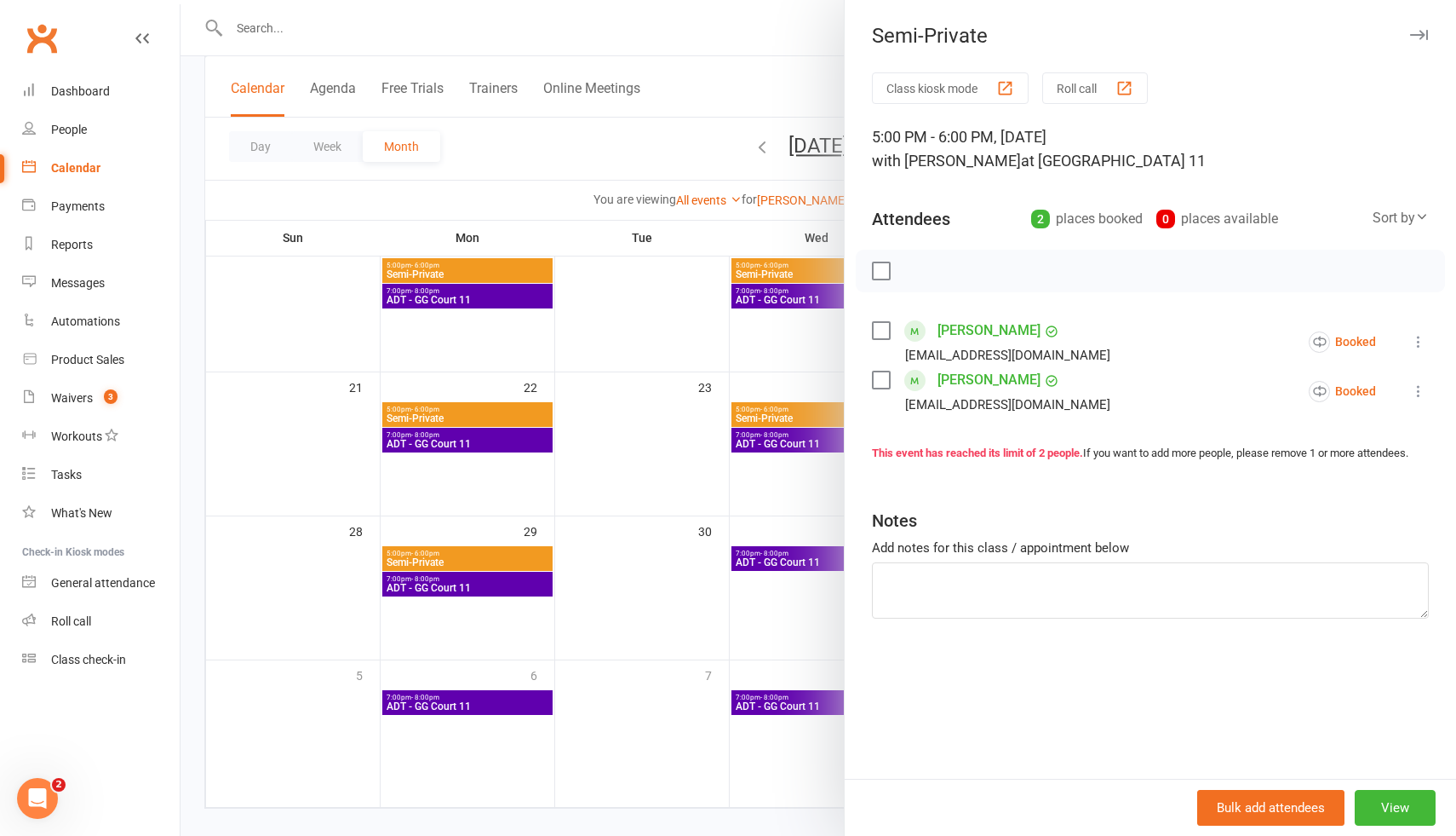
scroll to position [442, 0]
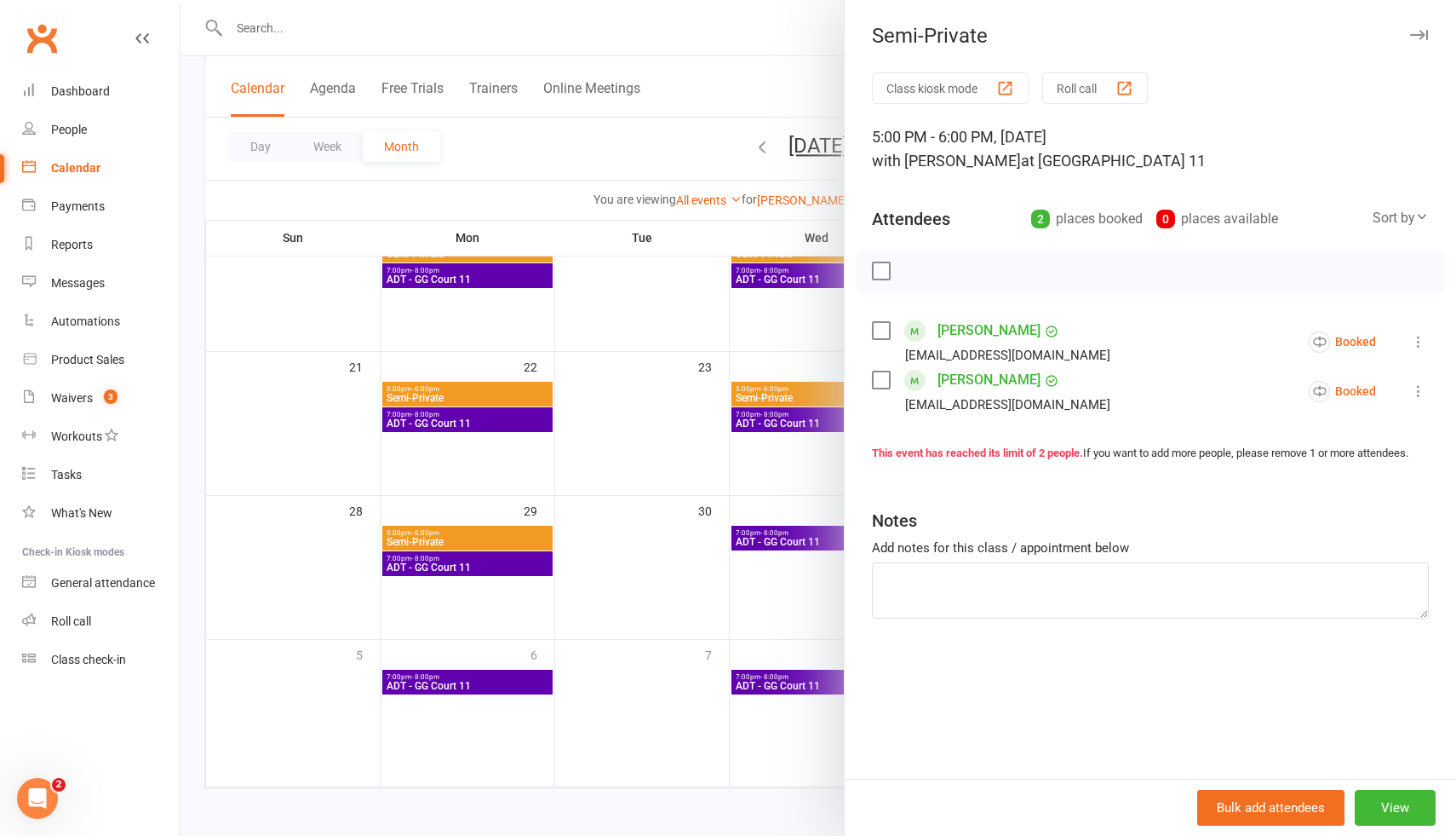
click at [775, 593] on div at bounding box center [818, 418] width 1275 height 836
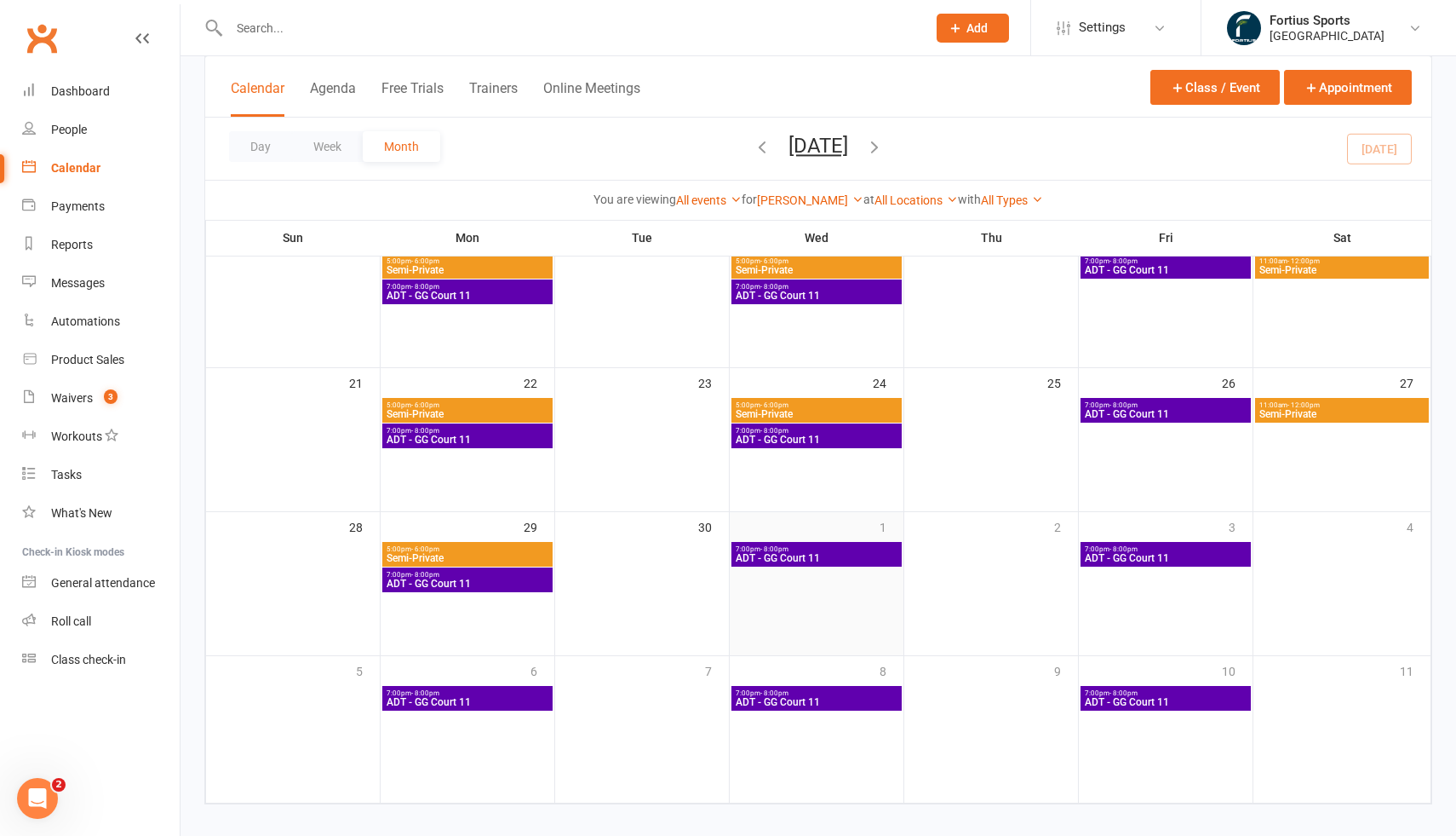
scroll to position [425, 0]
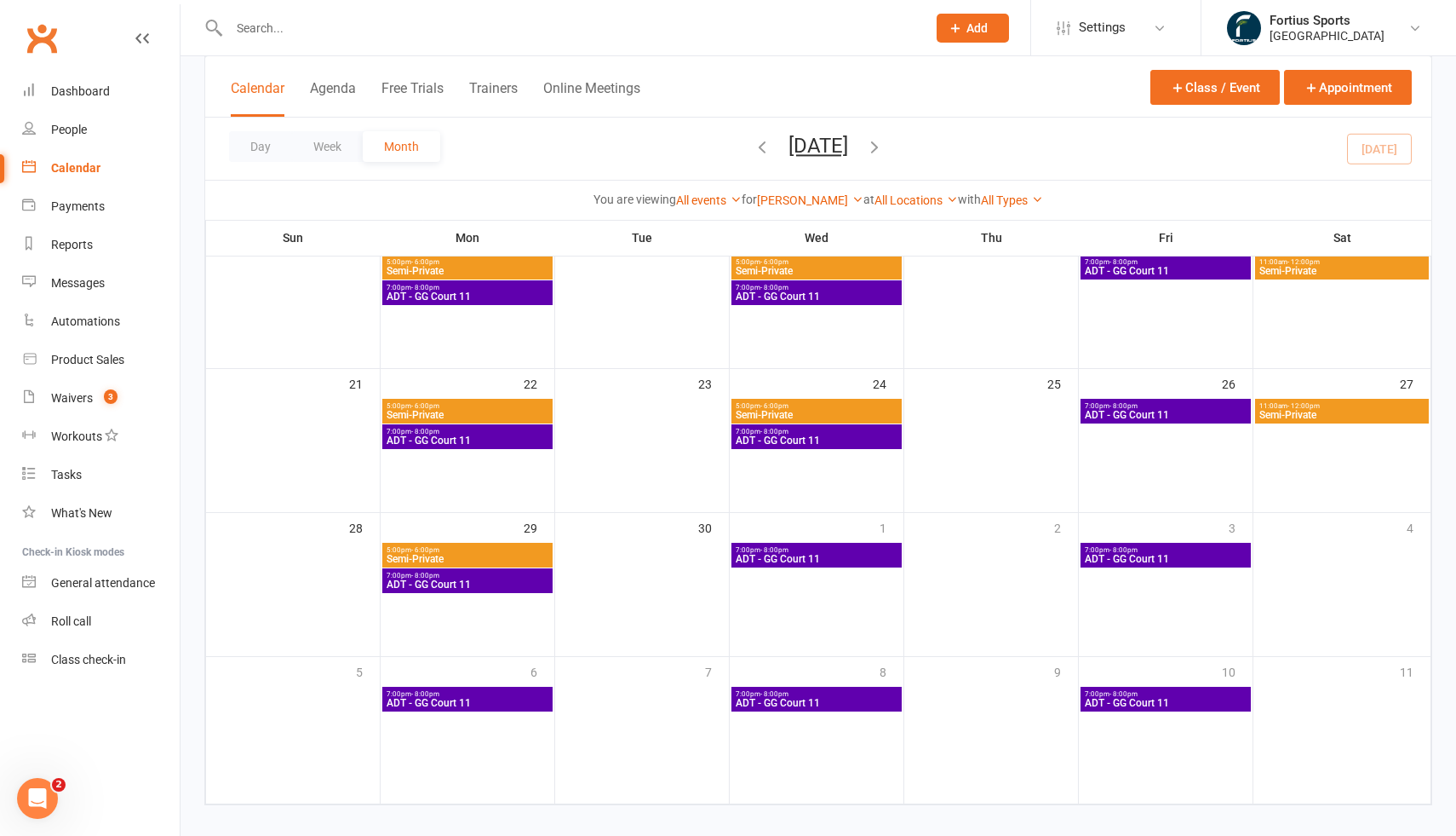
click at [1315, 410] on span "Semi-Private" at bounding box center [1342, 415] width 167 height 10
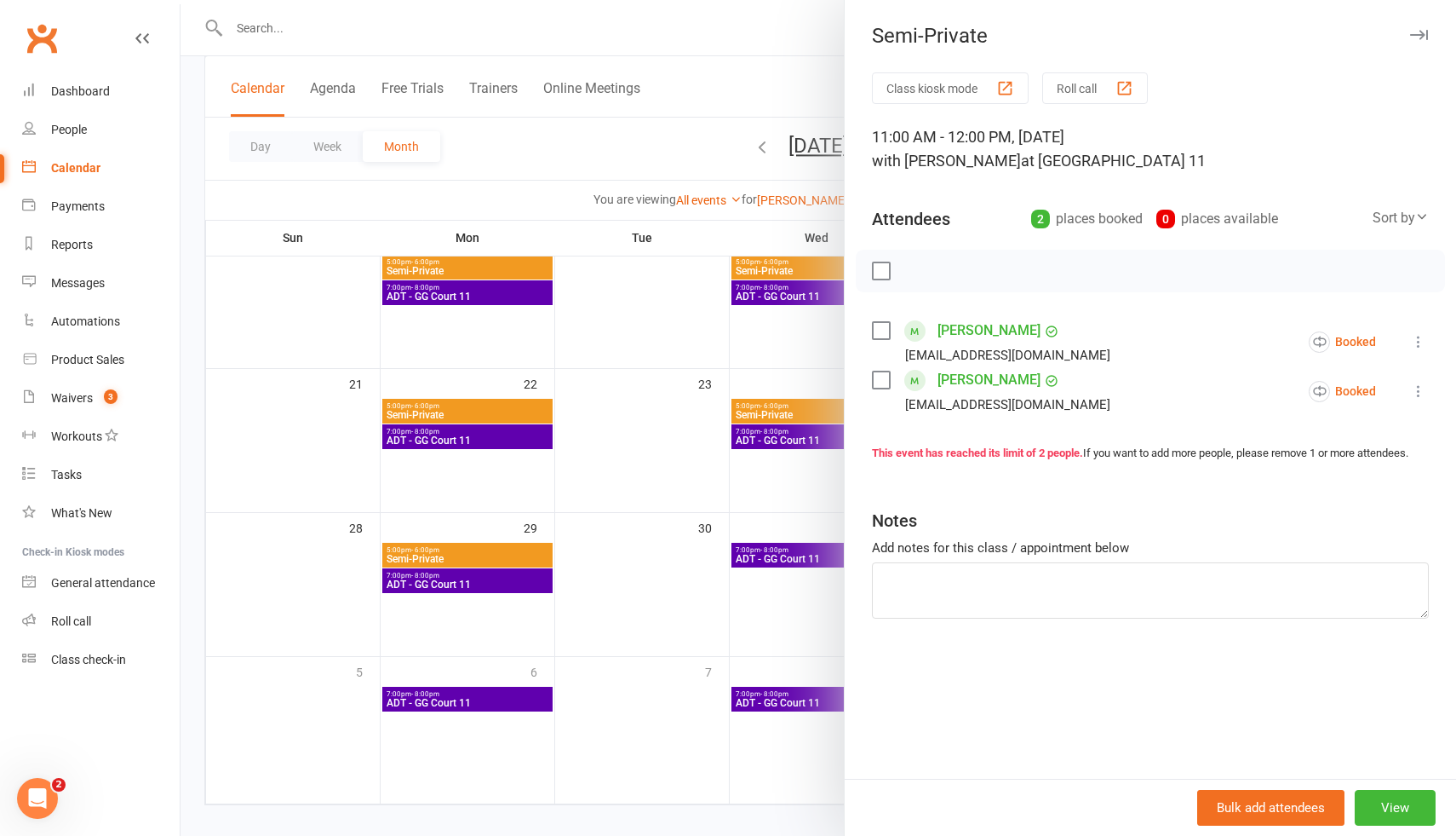
click at [680, 363] on div at bounding box center [818, 418] width 1275 height 836
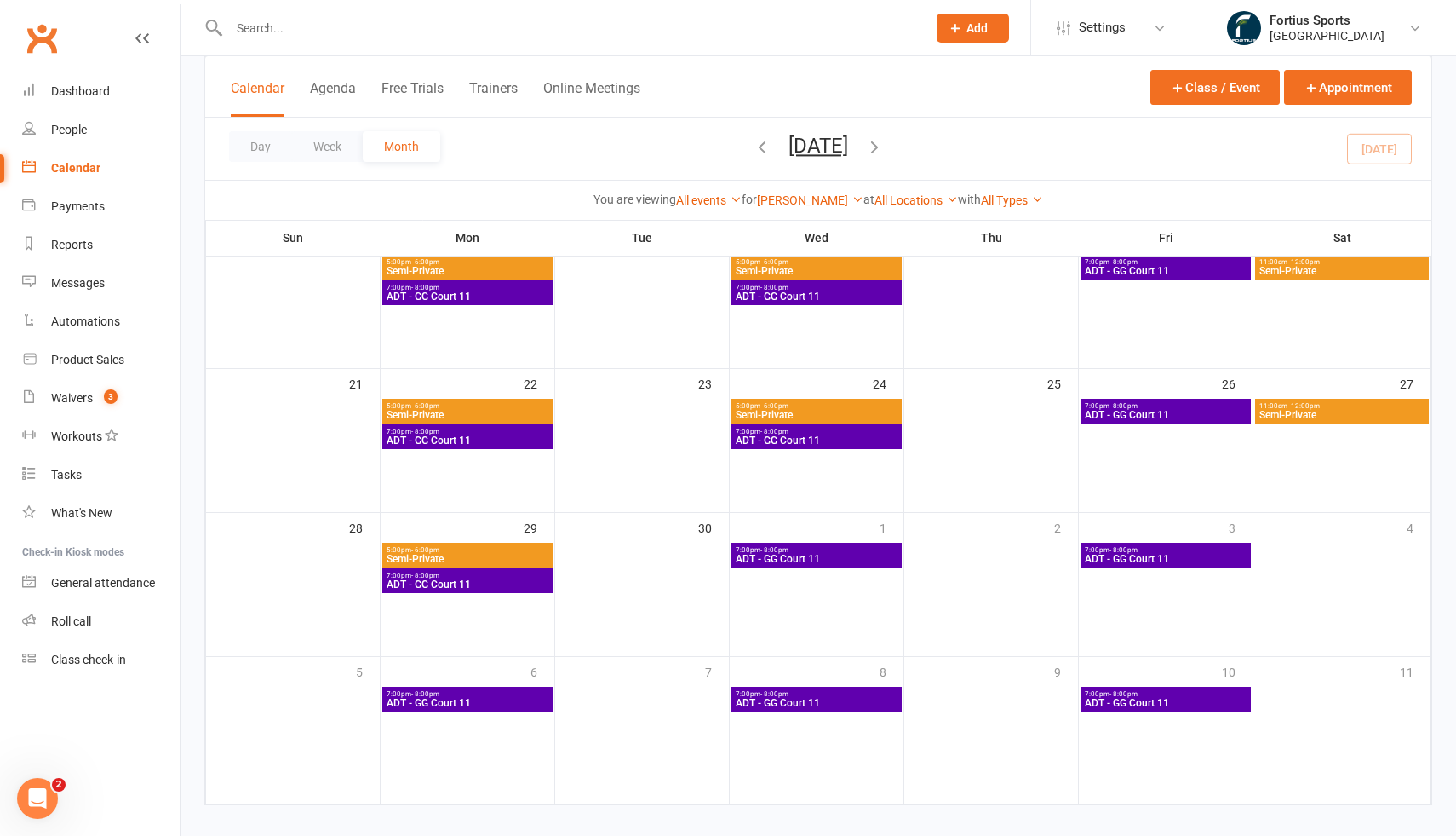
scroll to position [413, 0]
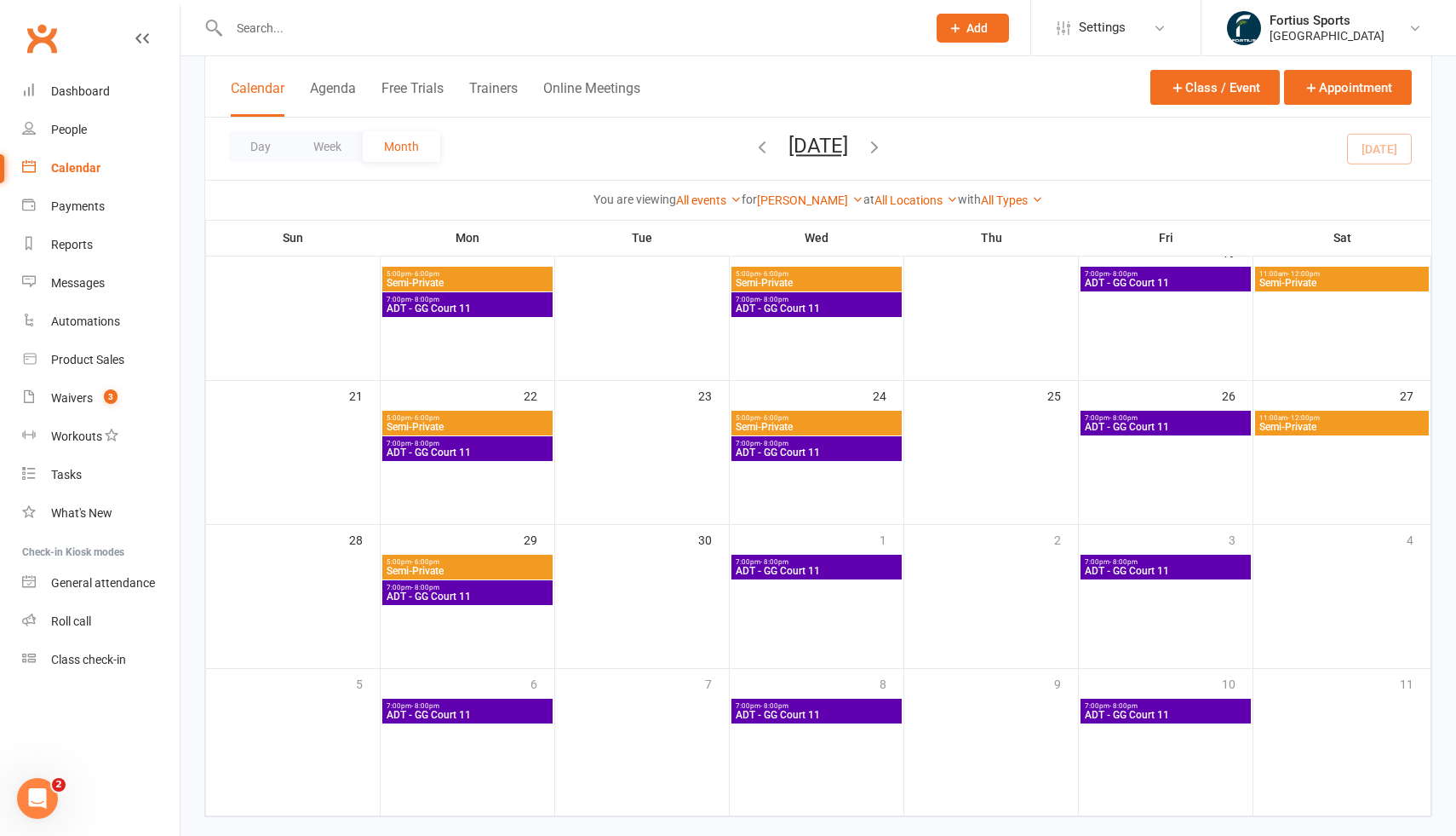
click at [439, 428] on span "Semi-Private" at bounding box center [467, 426] width 163 height 10
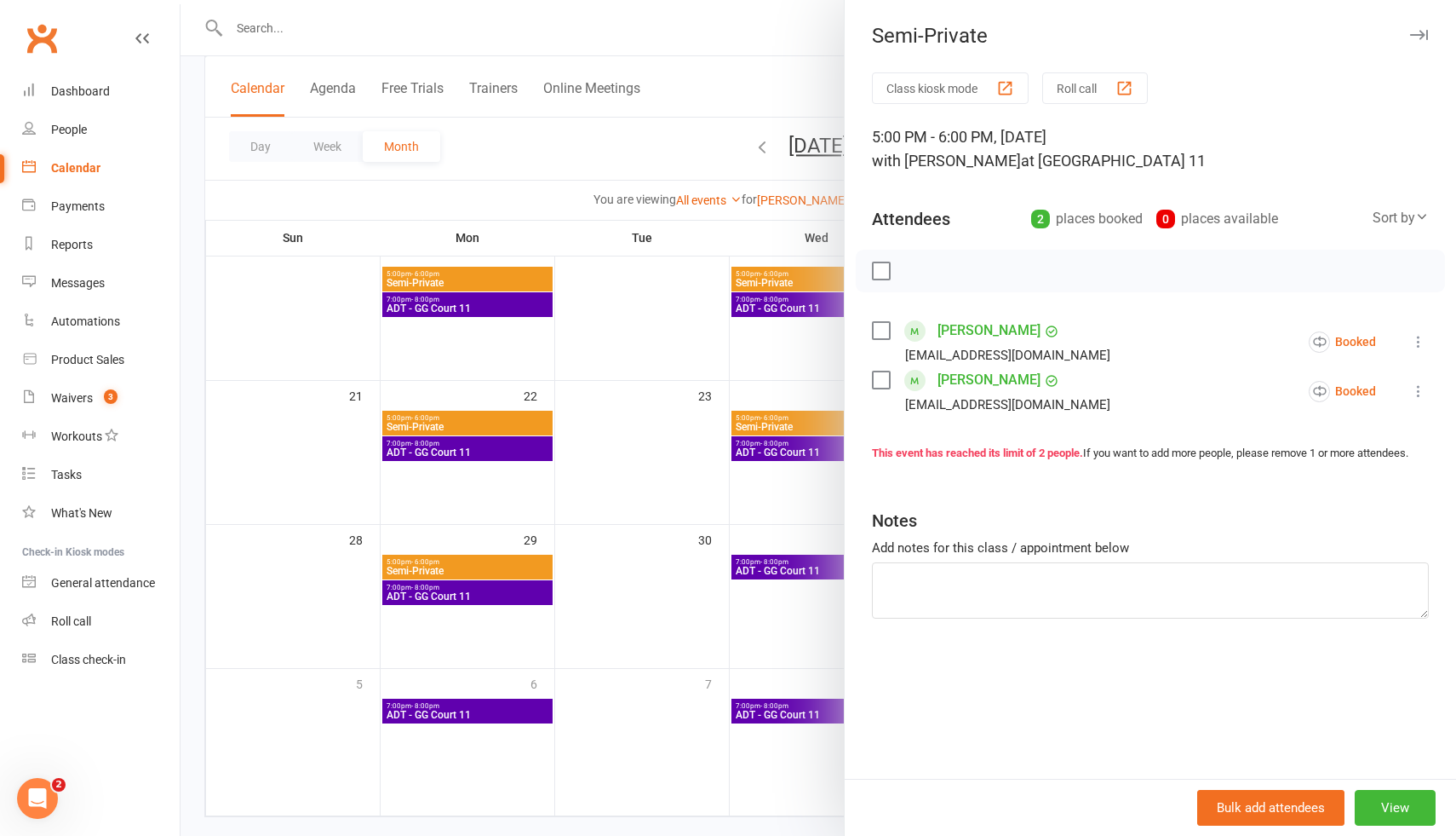
click at [664, 381] on div at bounding box center [818, 418] width 1275 height 836
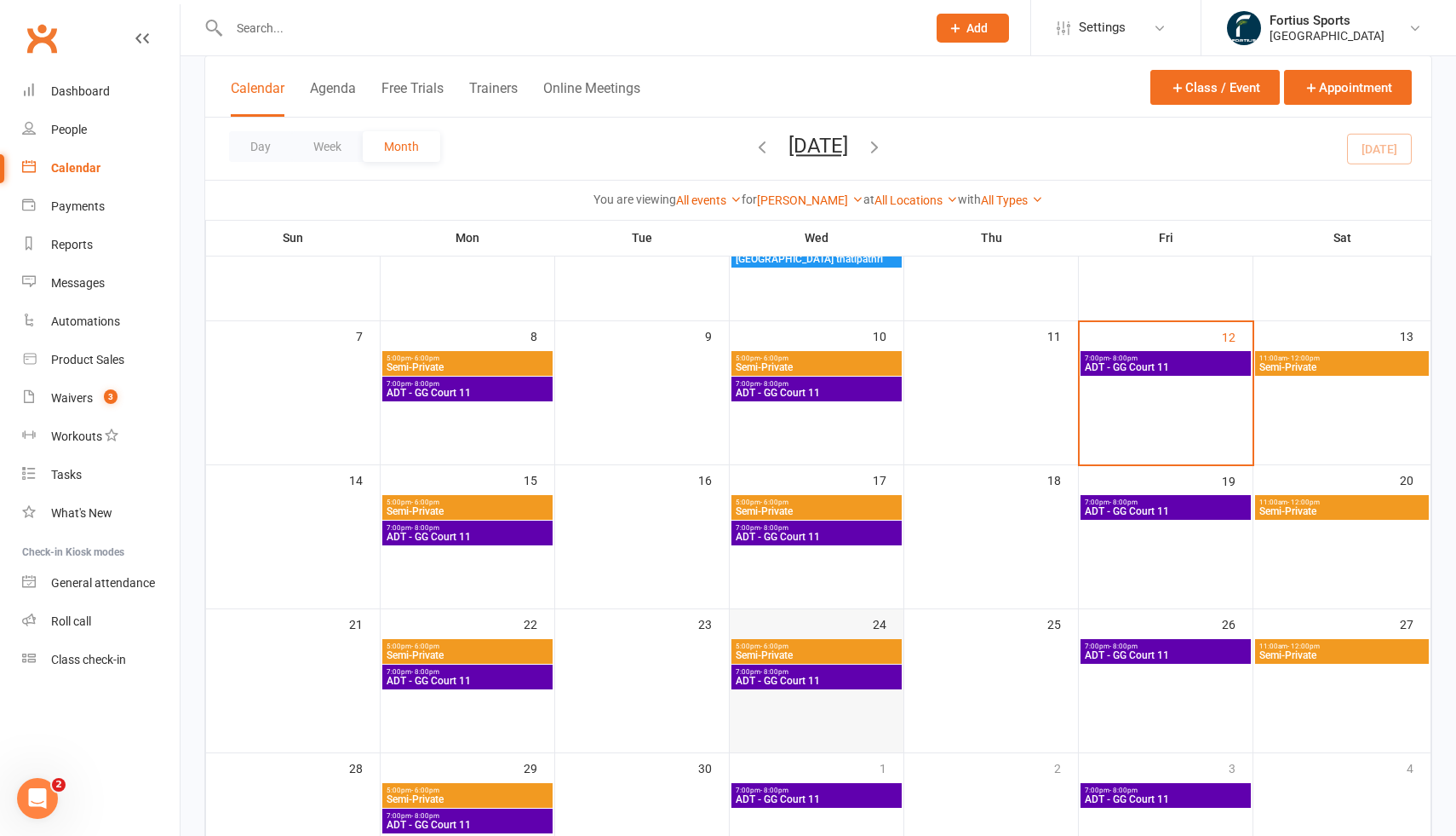
scroll to position [166, 0]
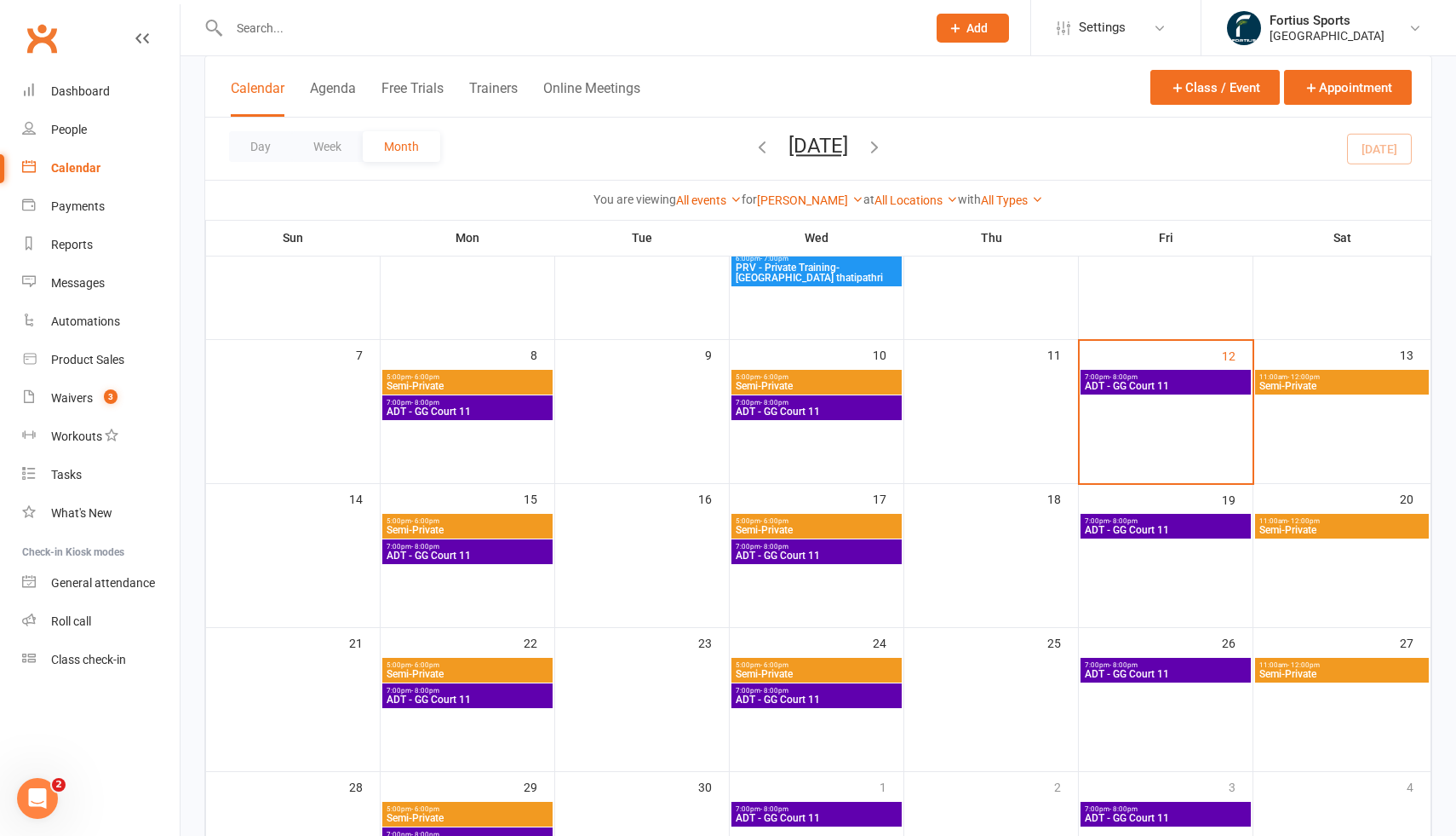
click at [461, 382] on span "Semi-Private" at bounding box center [467, 385] width 163 height 10
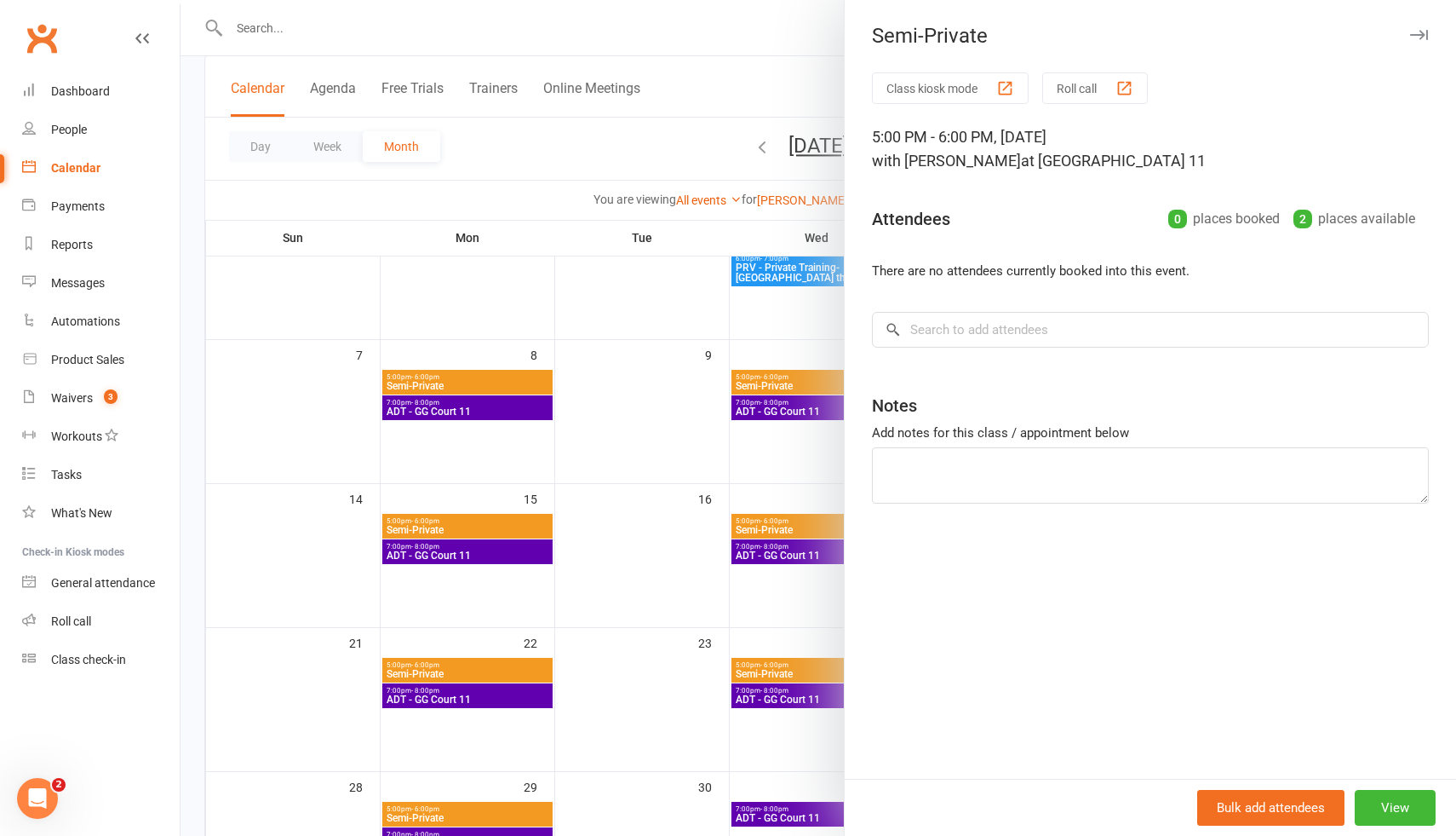
click at [742, 396] on div at bounding box center [818, 418] width 1275 height 836
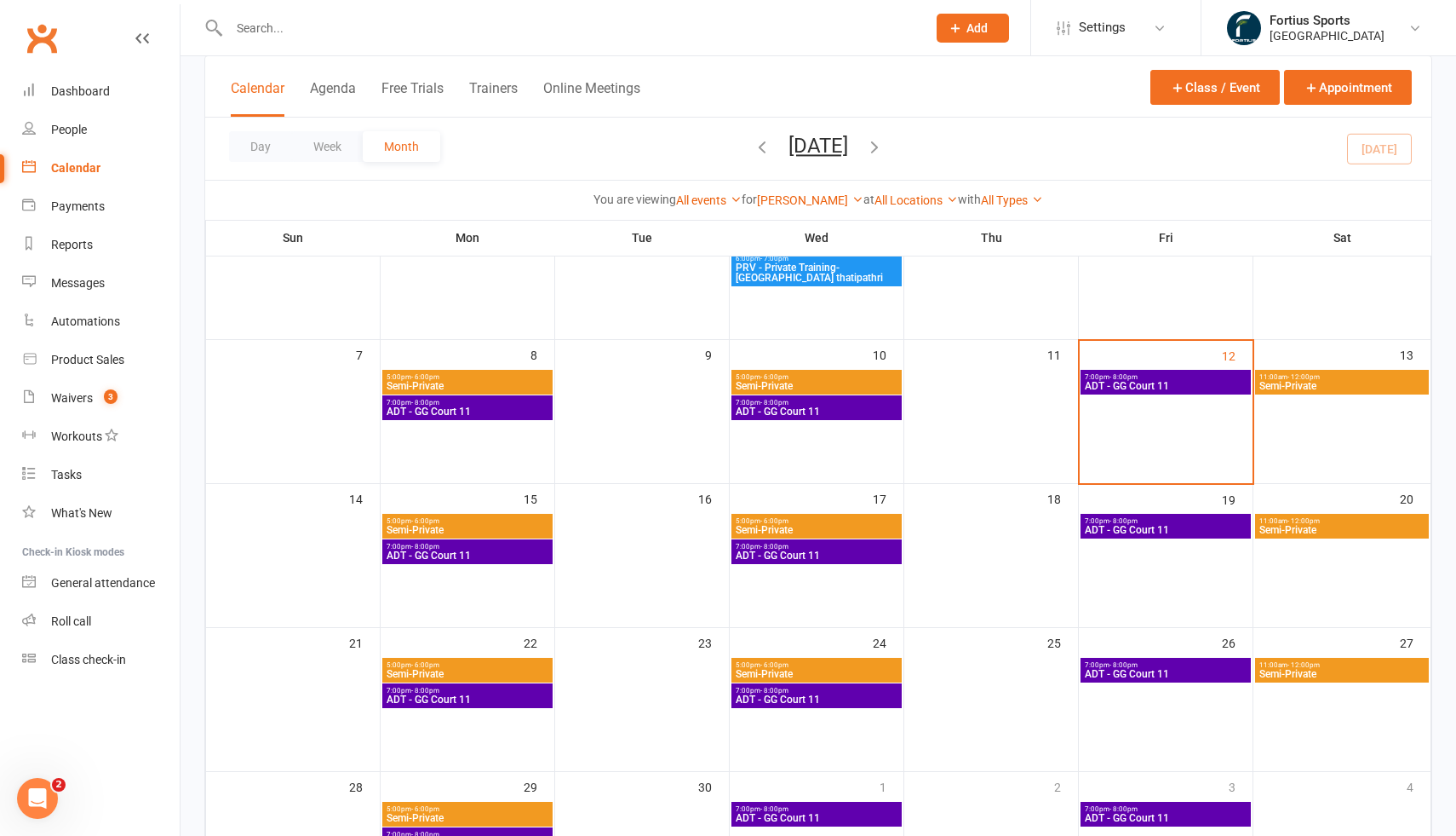
click at [776, 378] on span "- 6:00pm" at bounding box center [775, 377] width 28 height 7
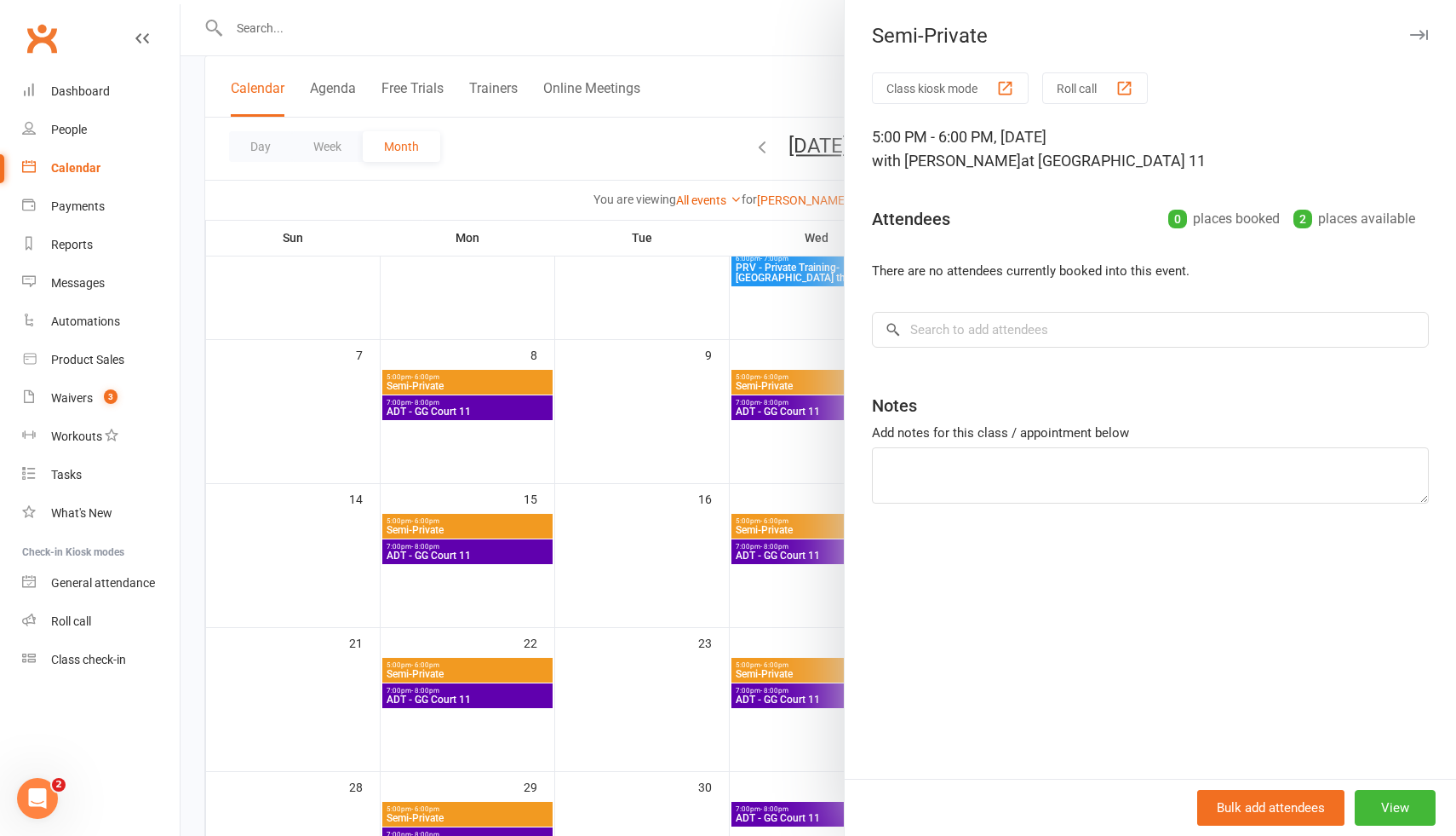
click at [779, 302] on div at bounding box center [818, 418] width 1275 height 836
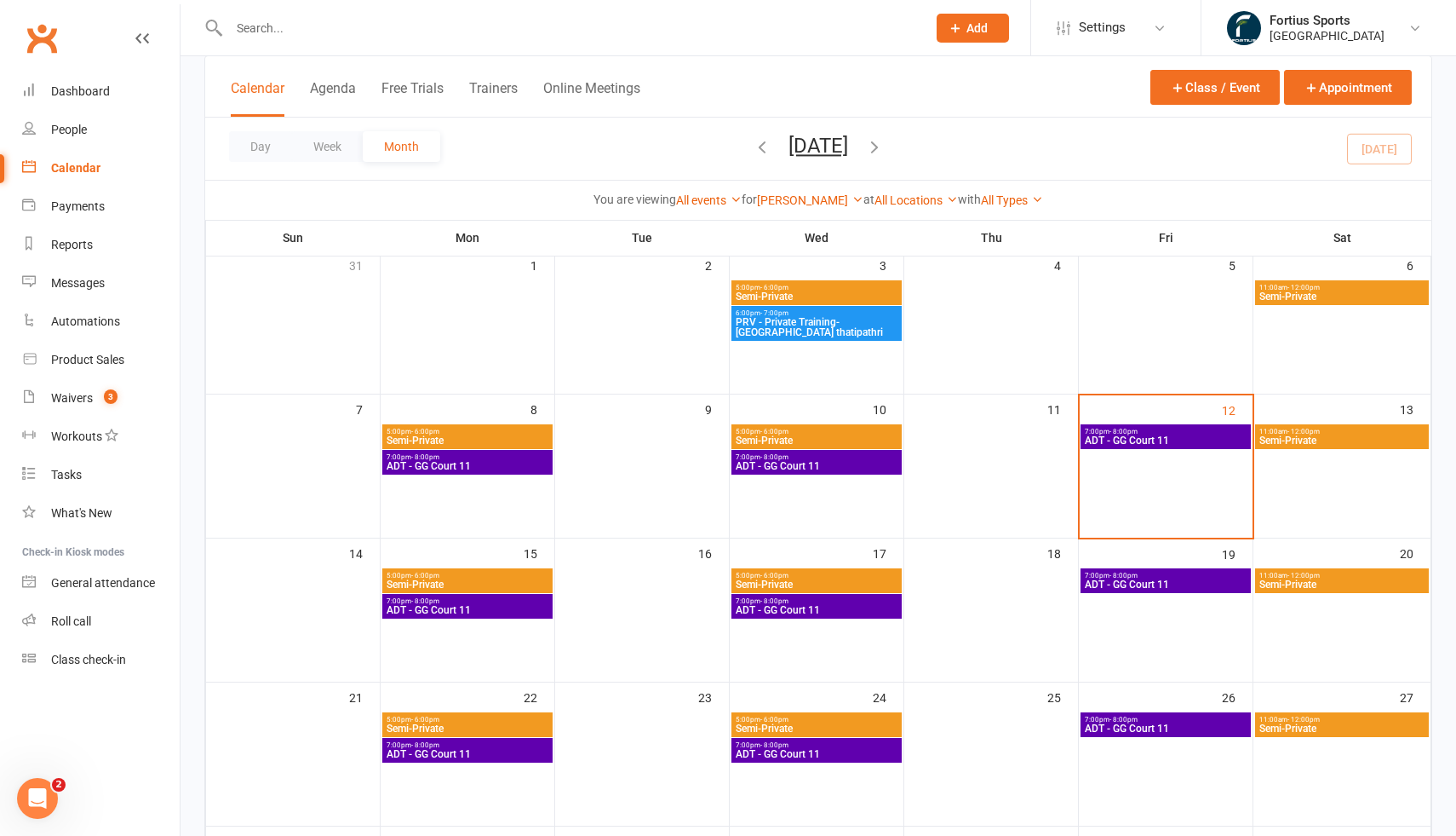
scroll to position [107, 0]
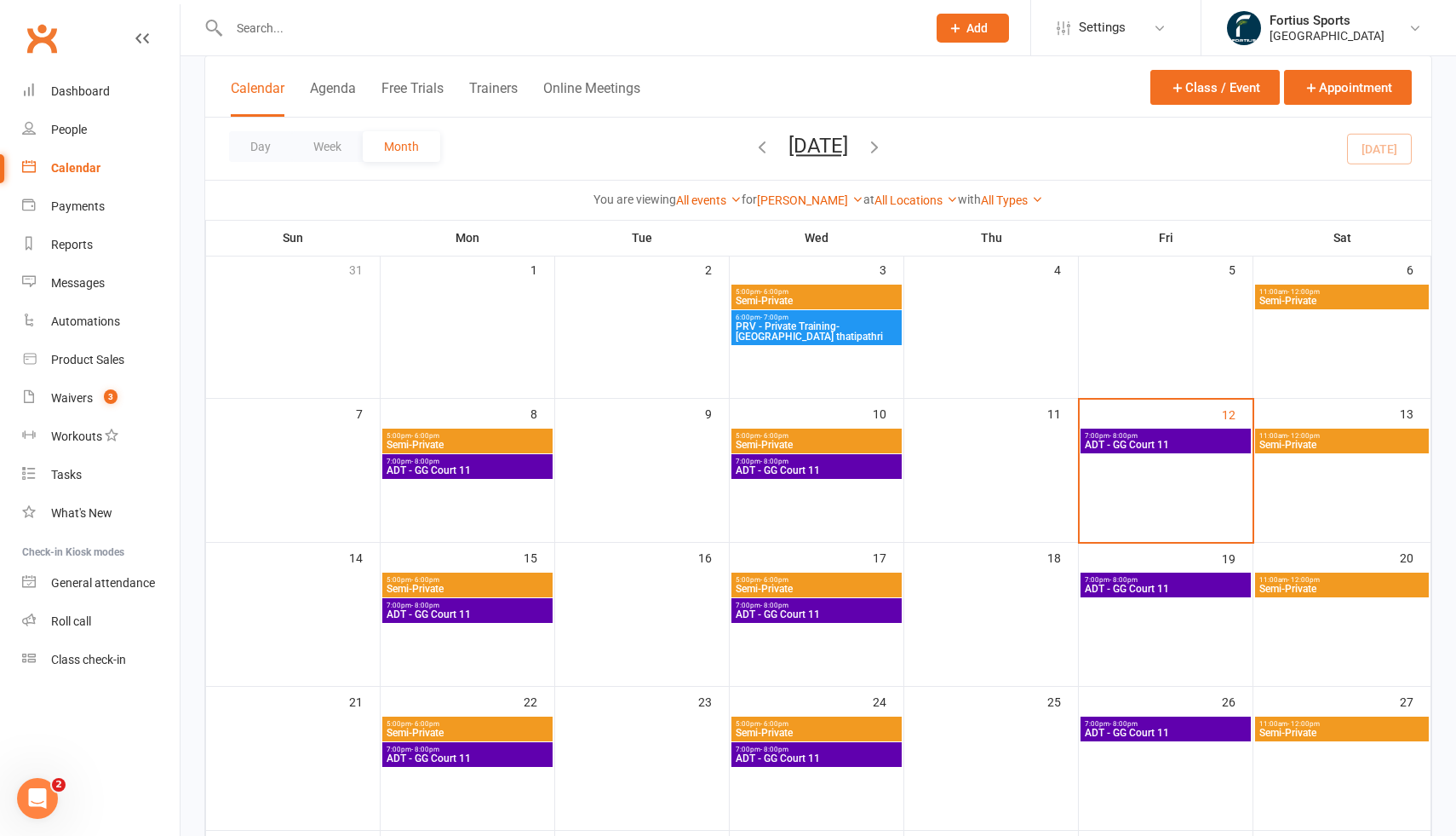
click at [815, 330] on span "PRV - Private Training- Geetha thatipathri" at bounding box center [816, 332] width 163 height 20
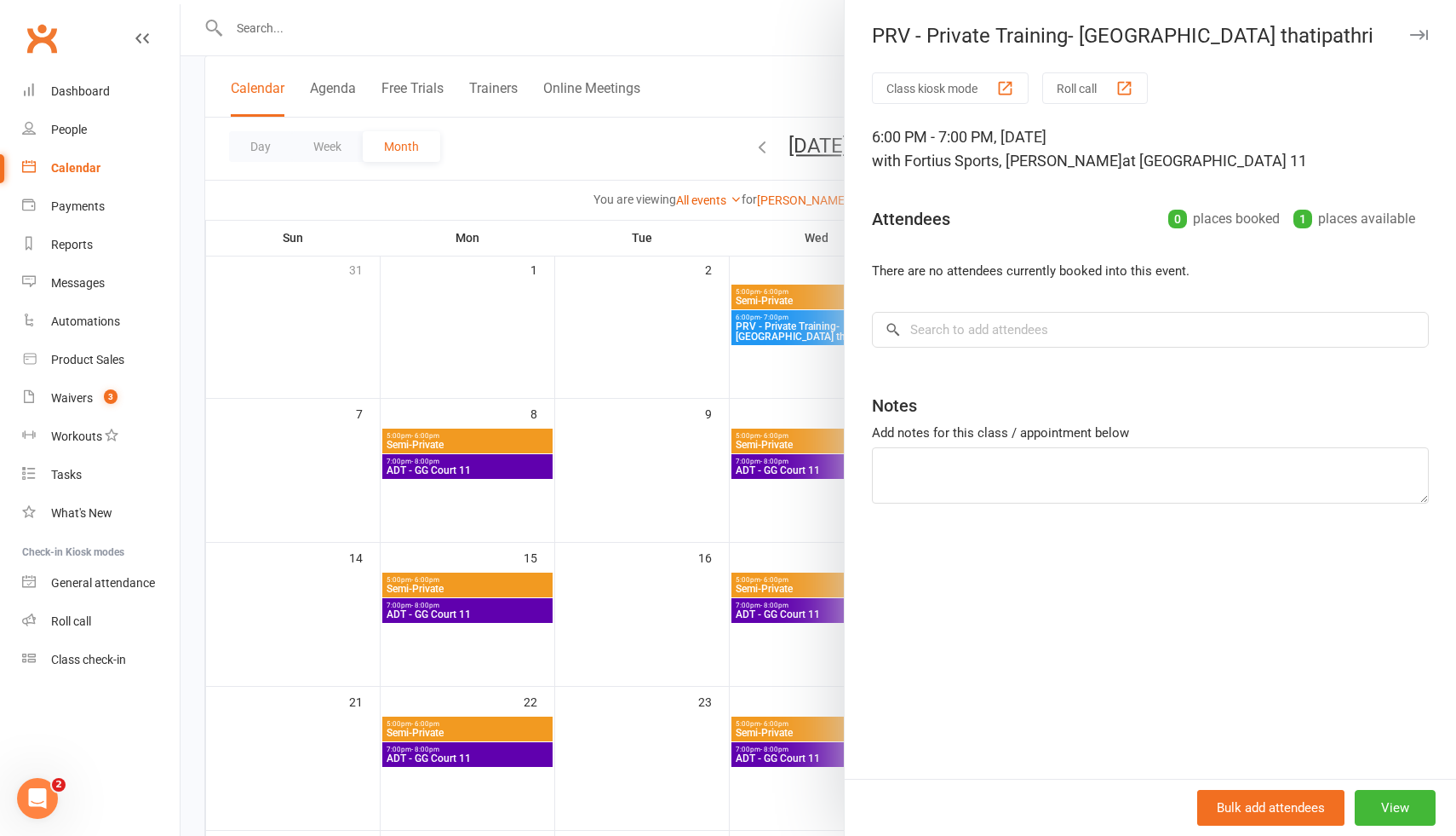
click at [697, 345] on div at bounding box center [818, 418] width 1275 height 836
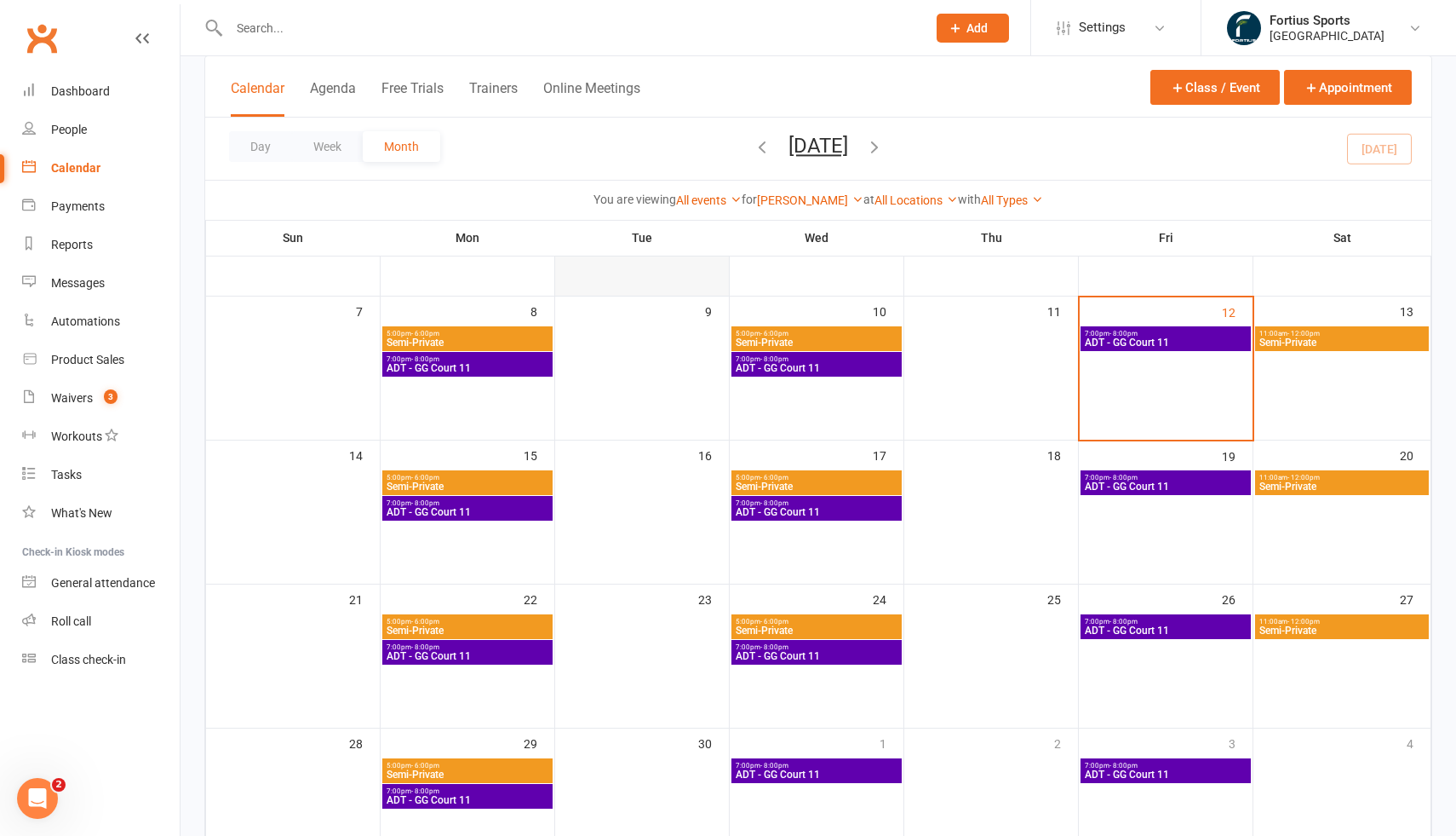
scroll to position [175, 0]
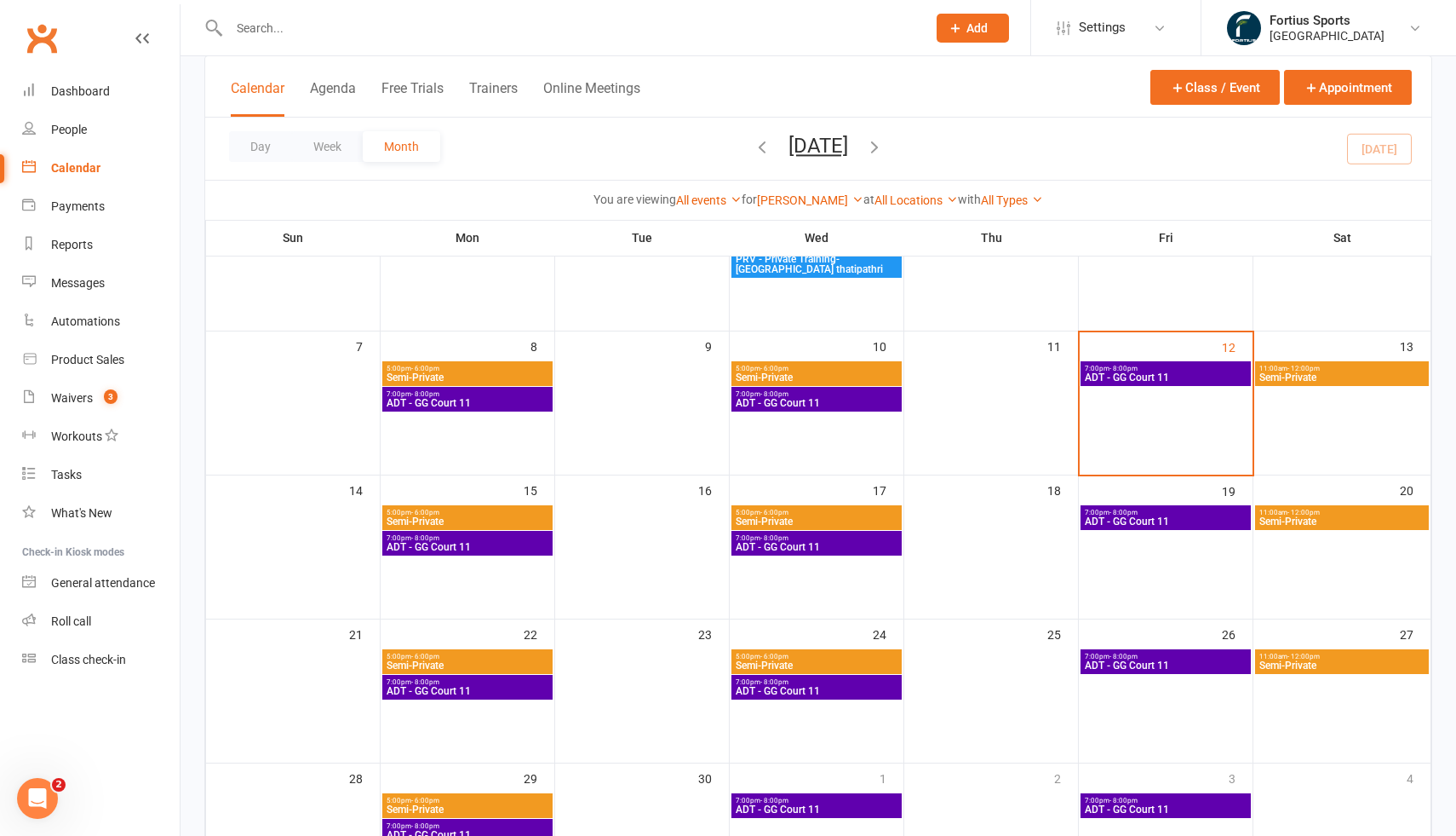
click at [819, 400] on span "ADT - GG Court 11" at bounding box center [816, 403] width 163 height 10
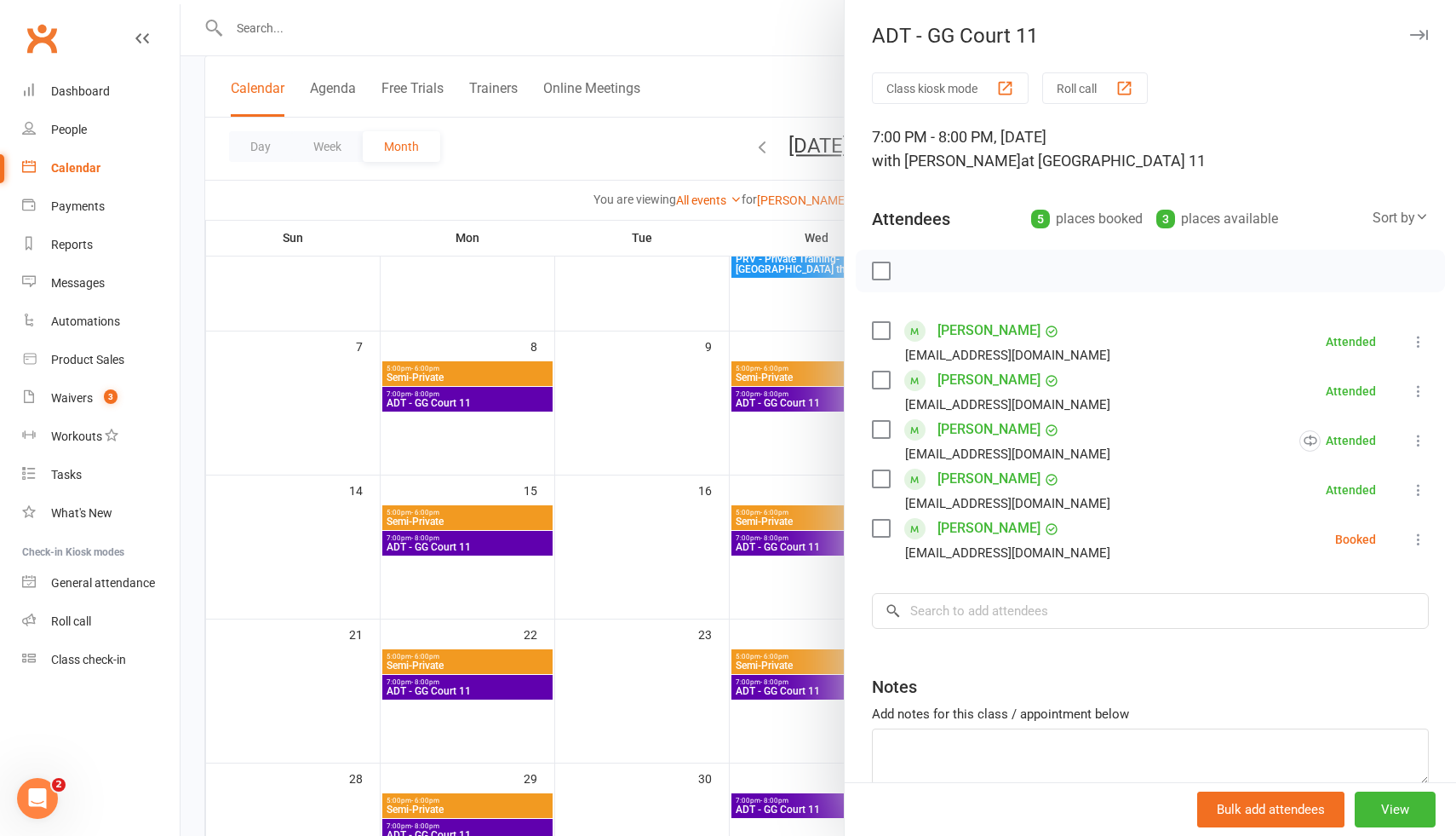
click at [487, 397] on div at bounding box center [818, 418] width 1275 height 836
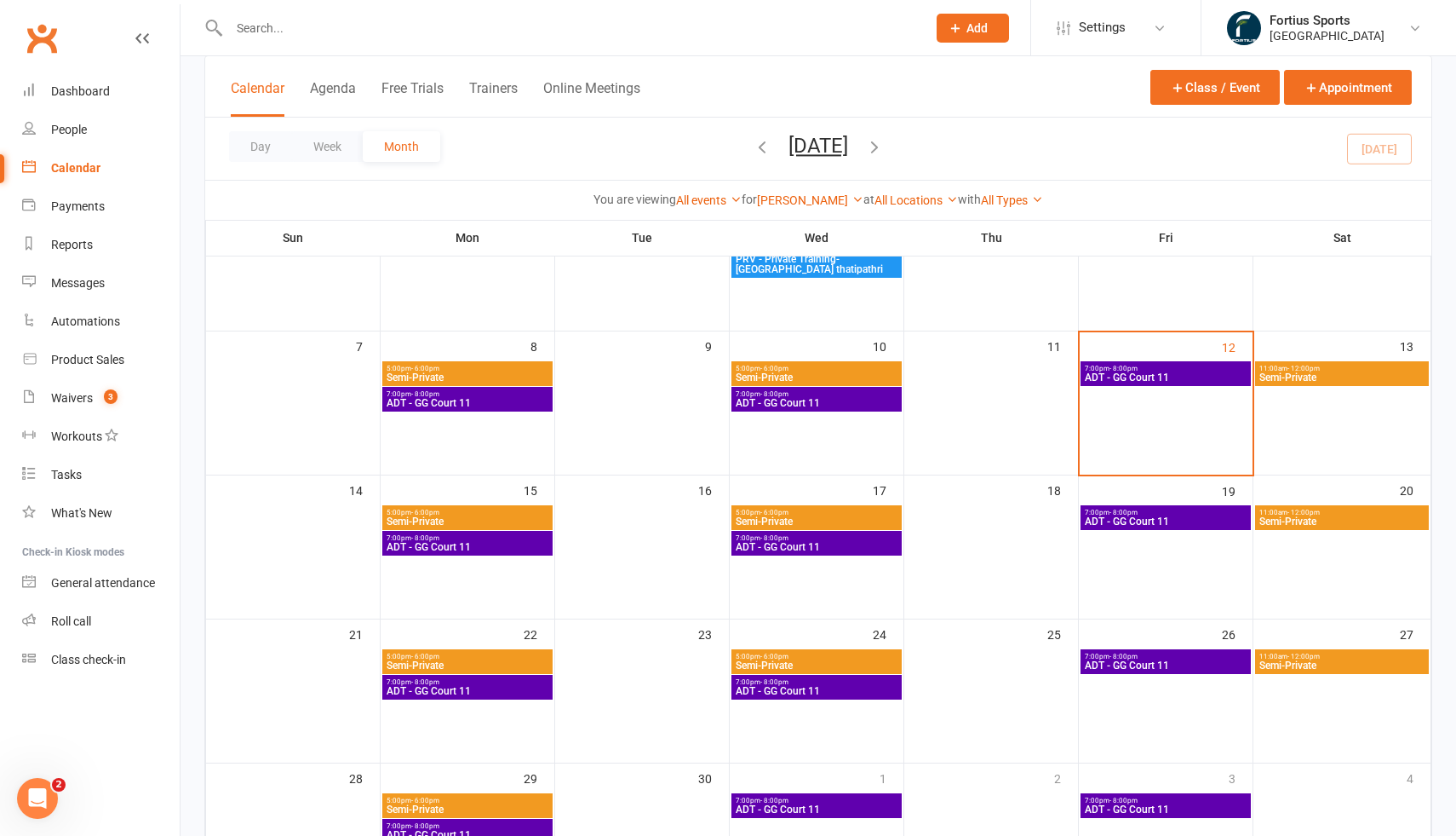
click at [497, 400] on span "ADT - GG Court 11" at bounding box center [467, 403] width 163 height 10
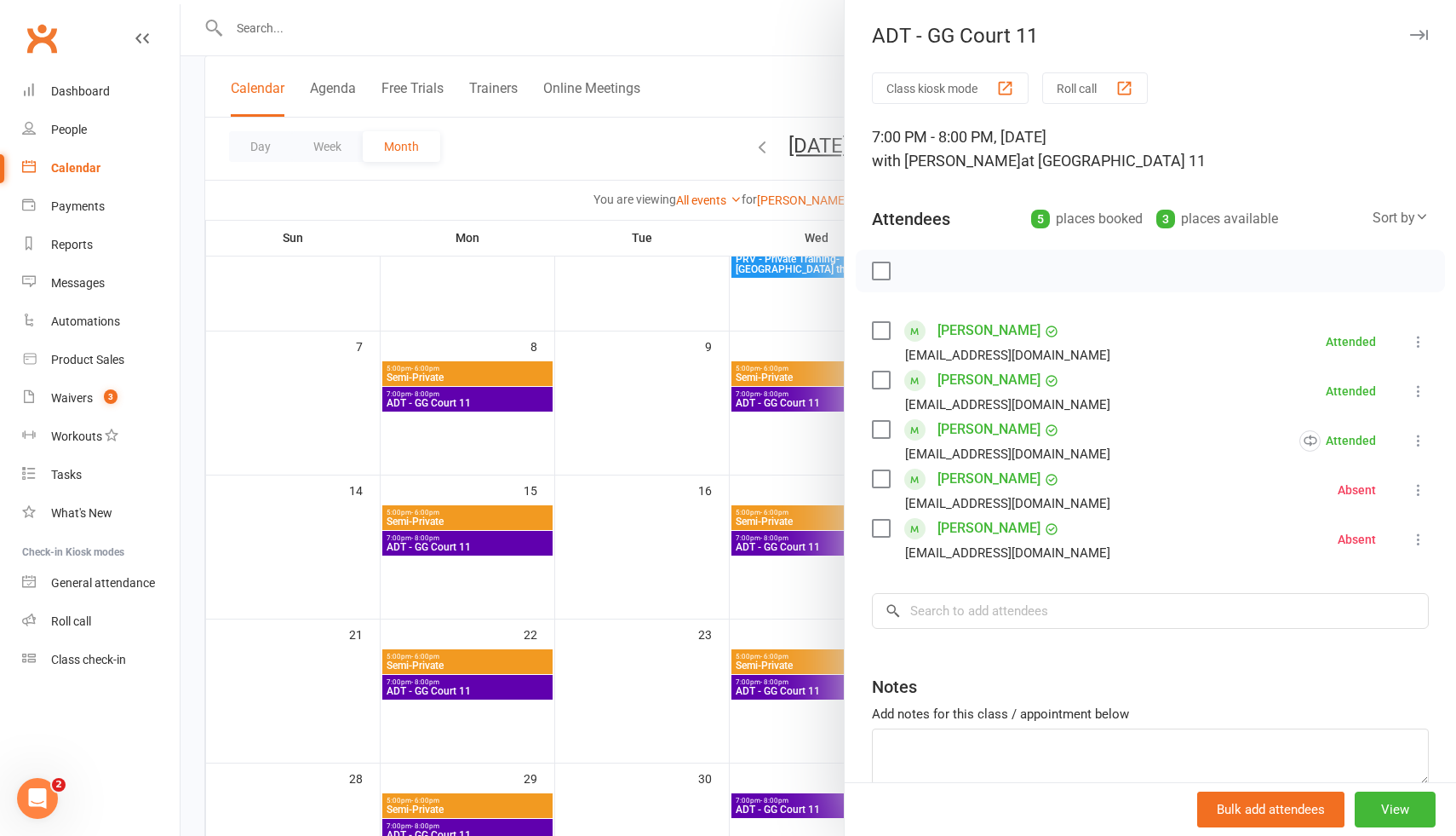
click at [666, 430] on div at bounding box center [818, 418] width 1275 height 836
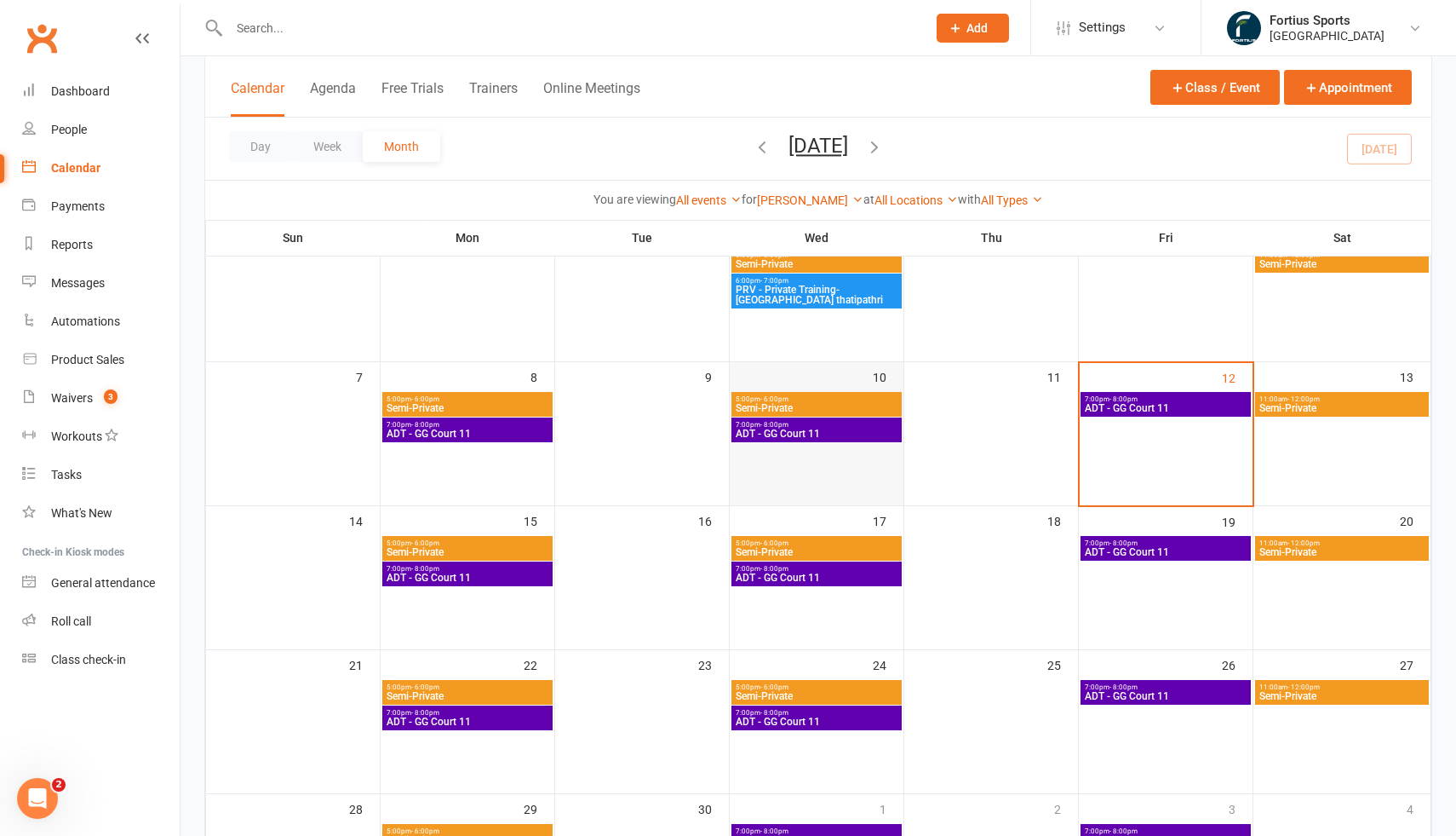
scroll to position [185, 0]
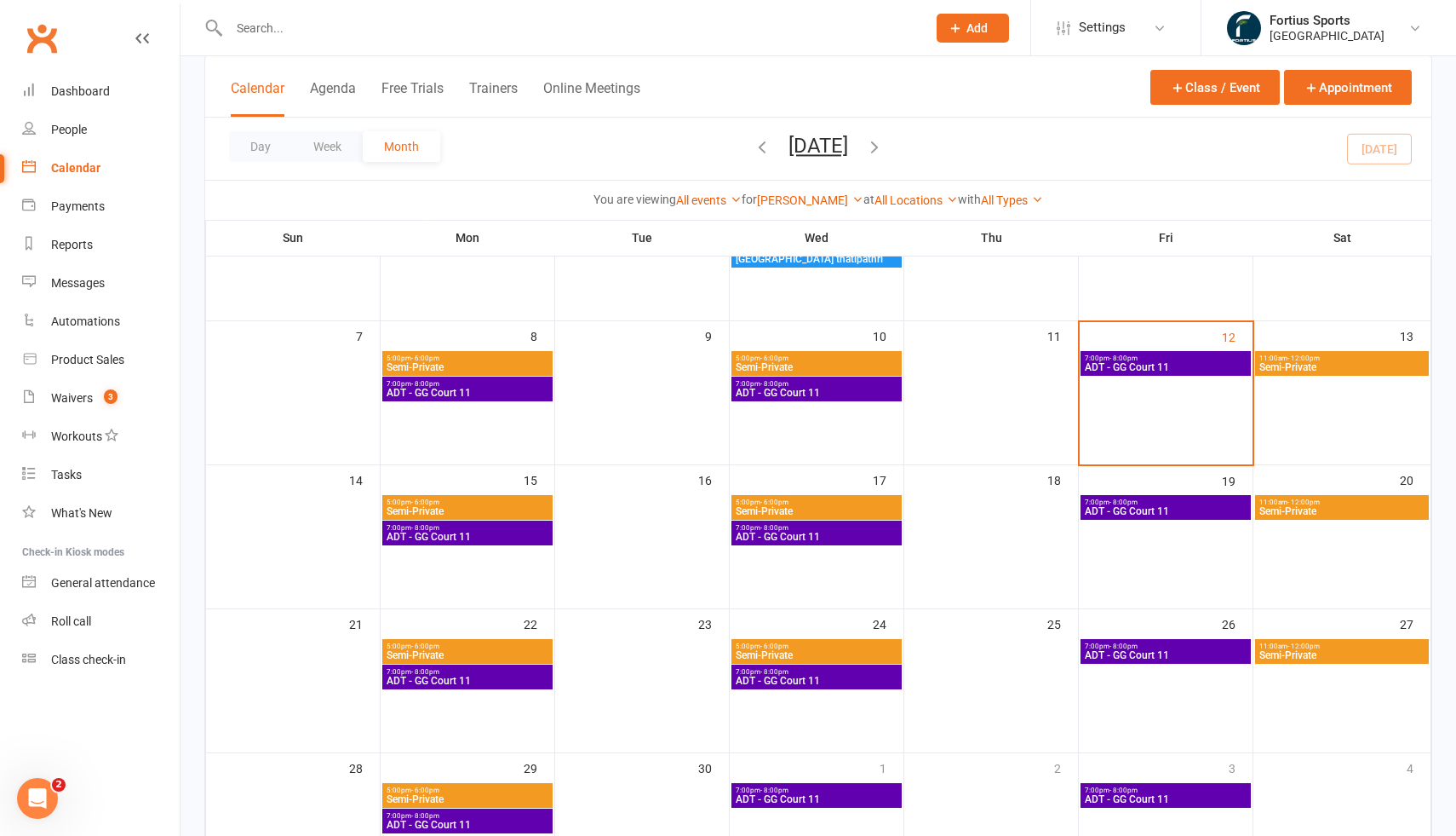
click at [1203, 358] on span "7:00pm - 8:00pm" at bounding box center [1165, 358] width 163 height 7
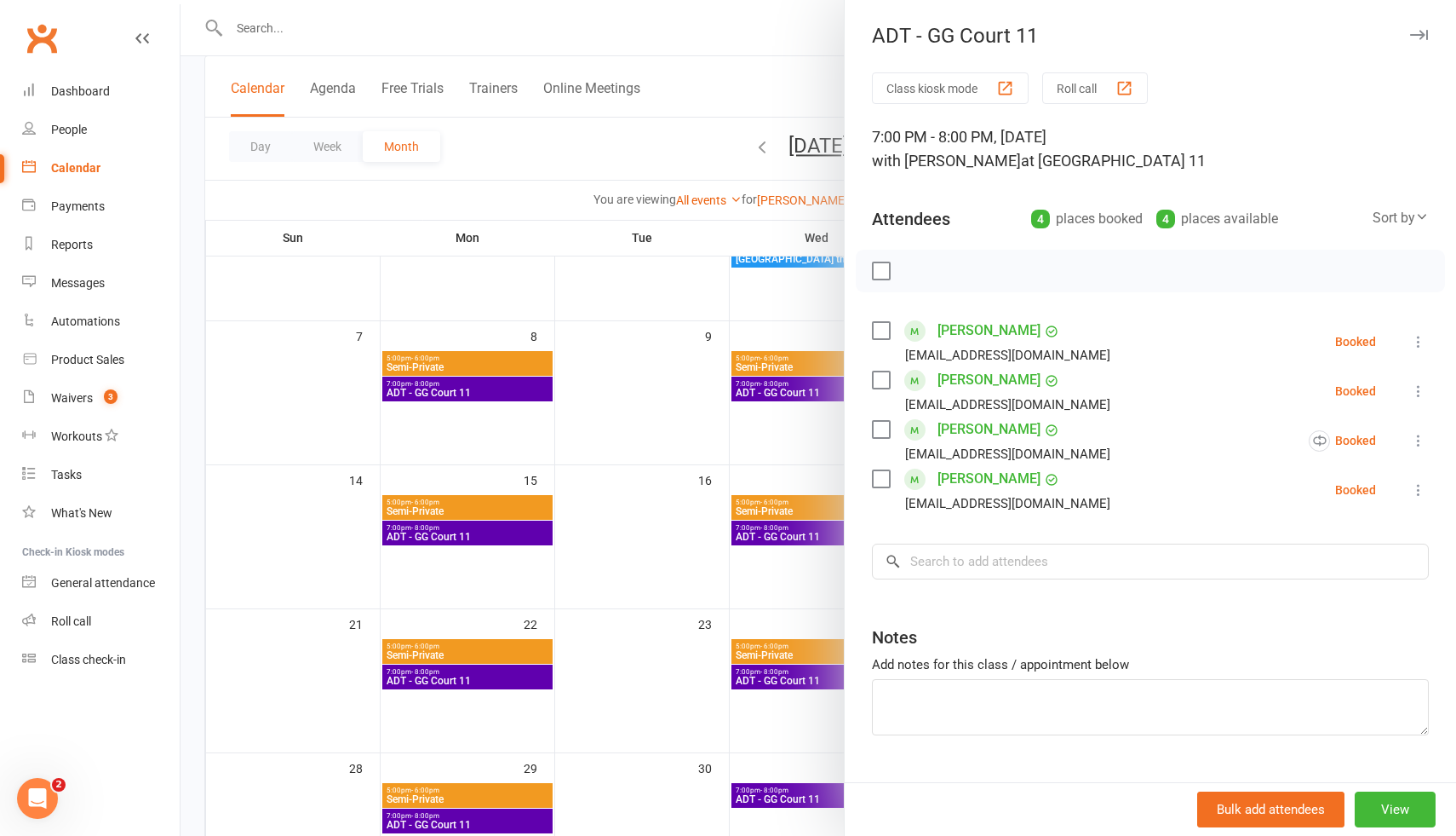
click at [782, 360] on div at bounding box center [818, 418] width 1275 height 836
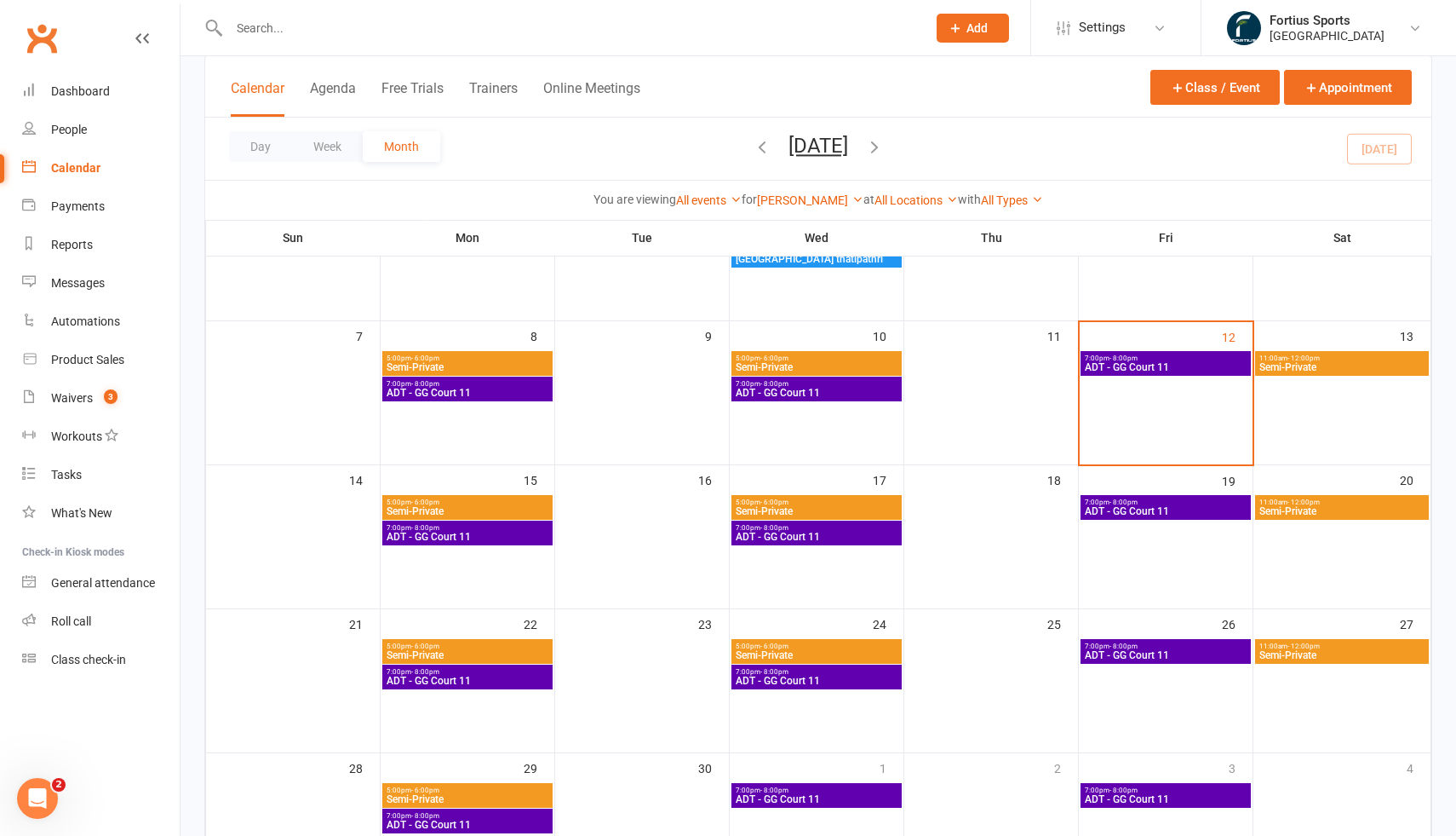
click at [824, 390] on span "ADT - GG Court 11" at bounding box center [816, 393] width 163 height 10
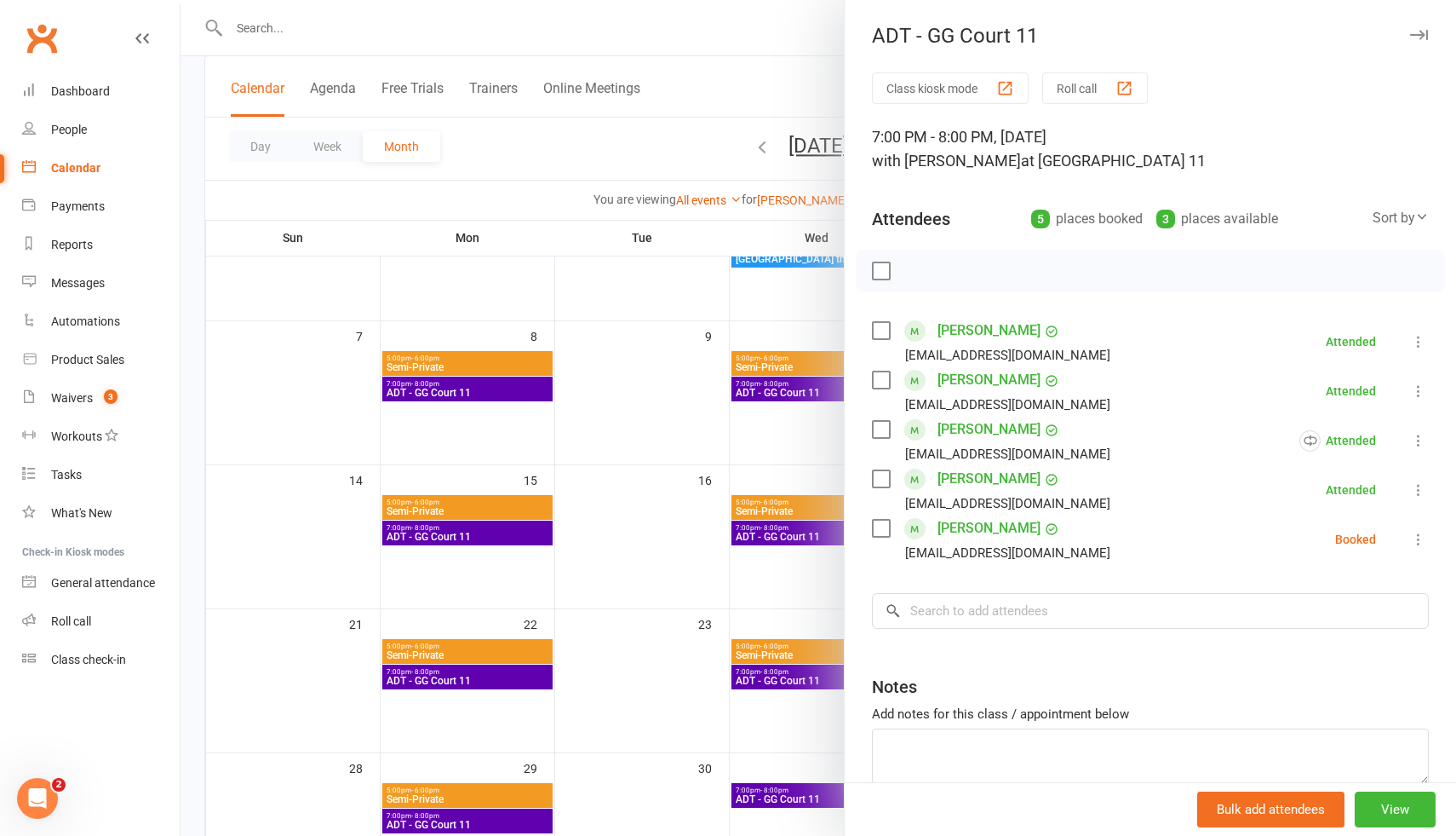
click at [1418, 542] on icon at bounding box center [1418, 539] width 17 height 17
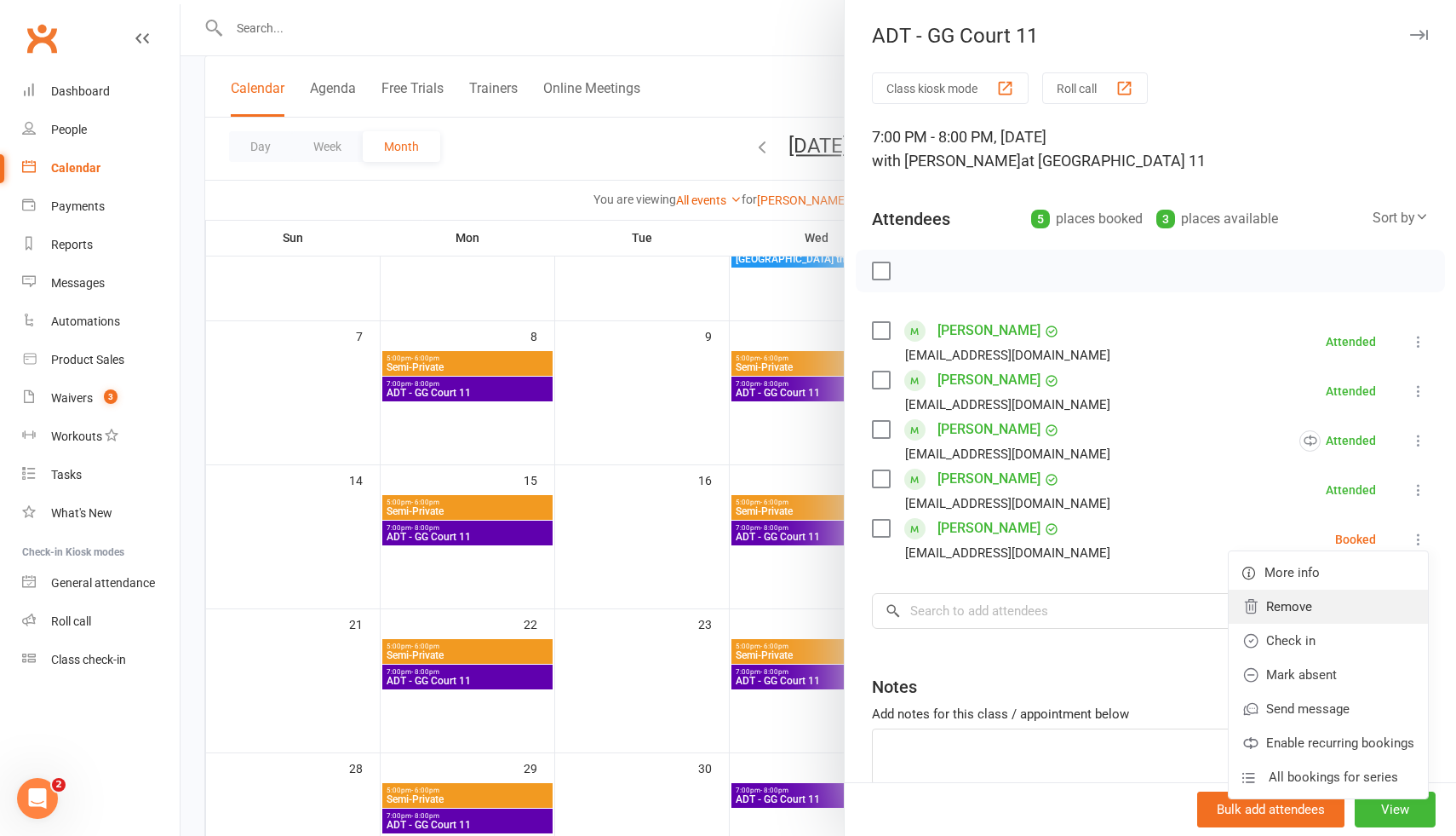
click at [1301, 611] on link "Remove" at bounding box center [1329, 606] width 199 height 34
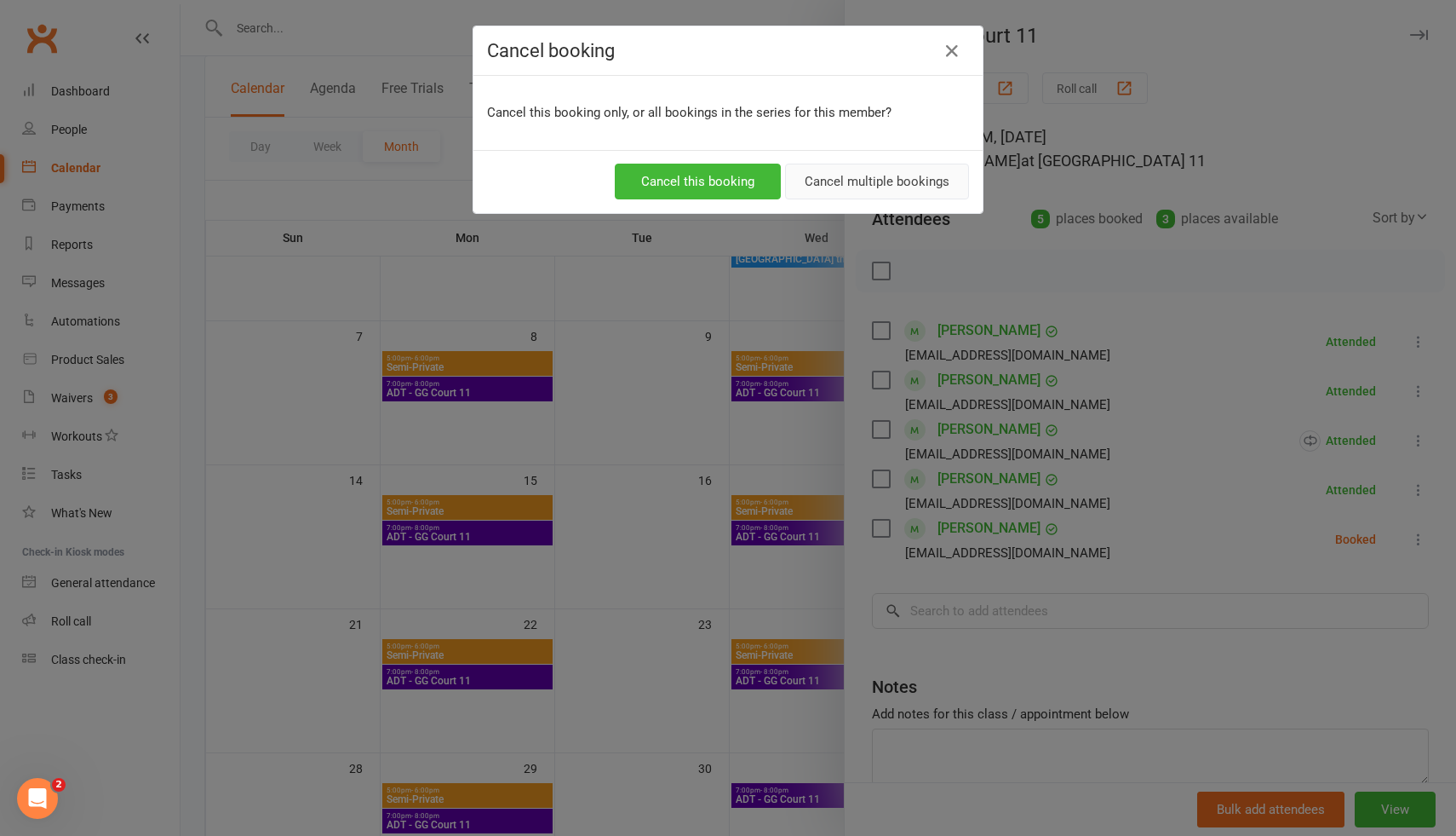
click at [860, 182] on button "Cancel multiple bookings" at bounding box center [876, 181] width 184 height 36
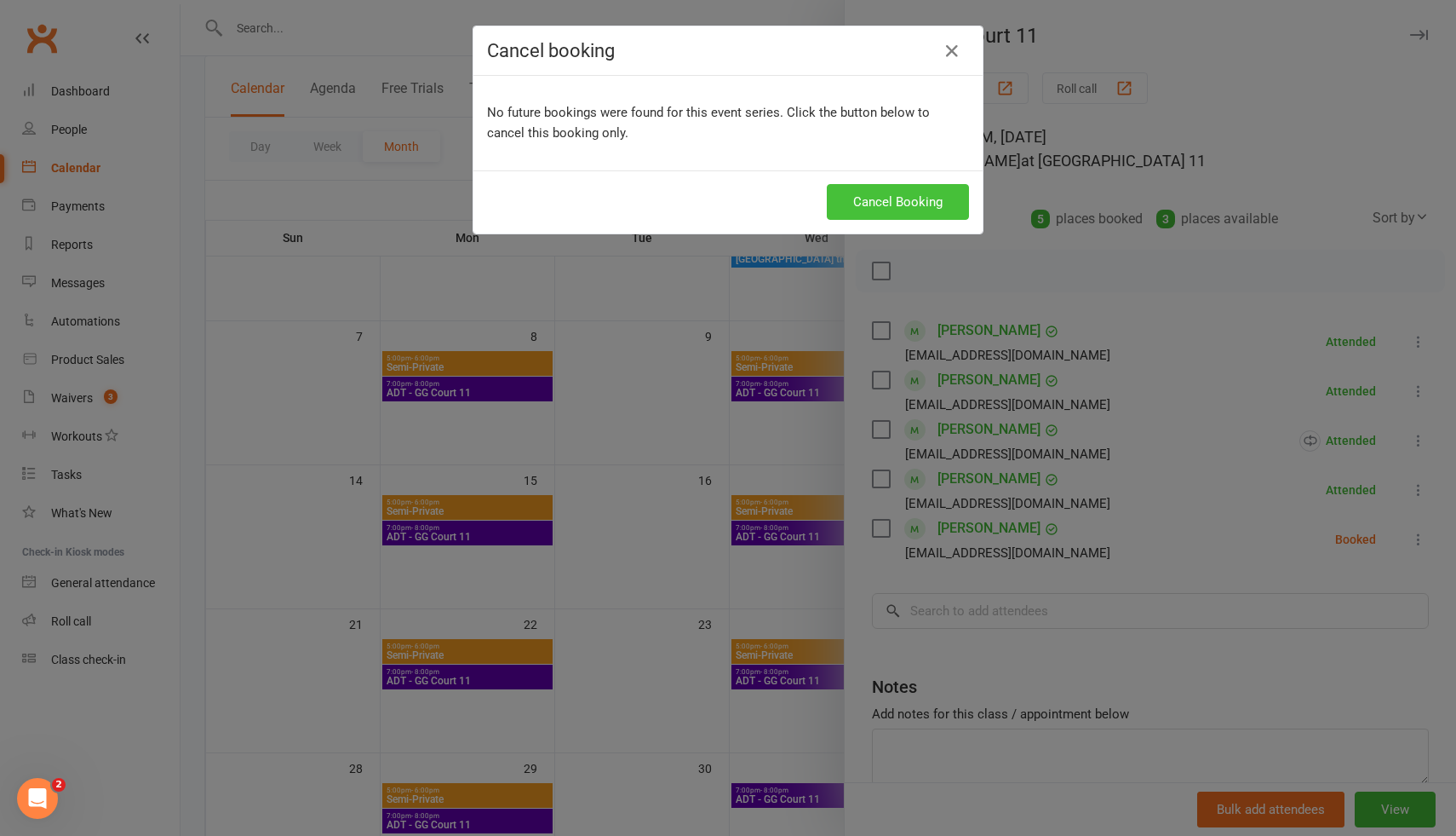
click at [903, 201] on button "Cancel Booking" at bounding box center [897, 201] width 142 height 36
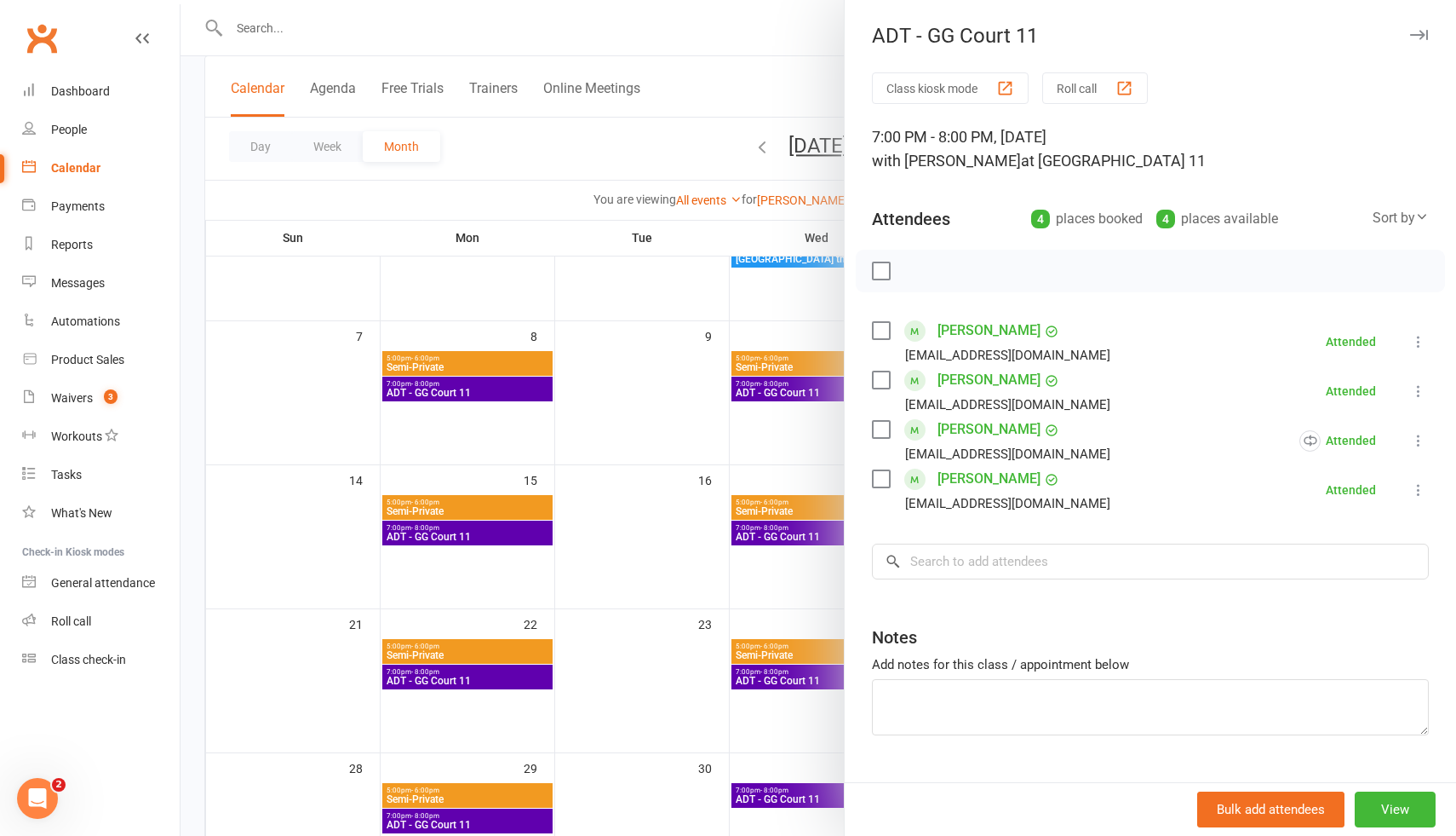
click at [523, 396] on div at bounding box center [818, 418] width 1275 height 836
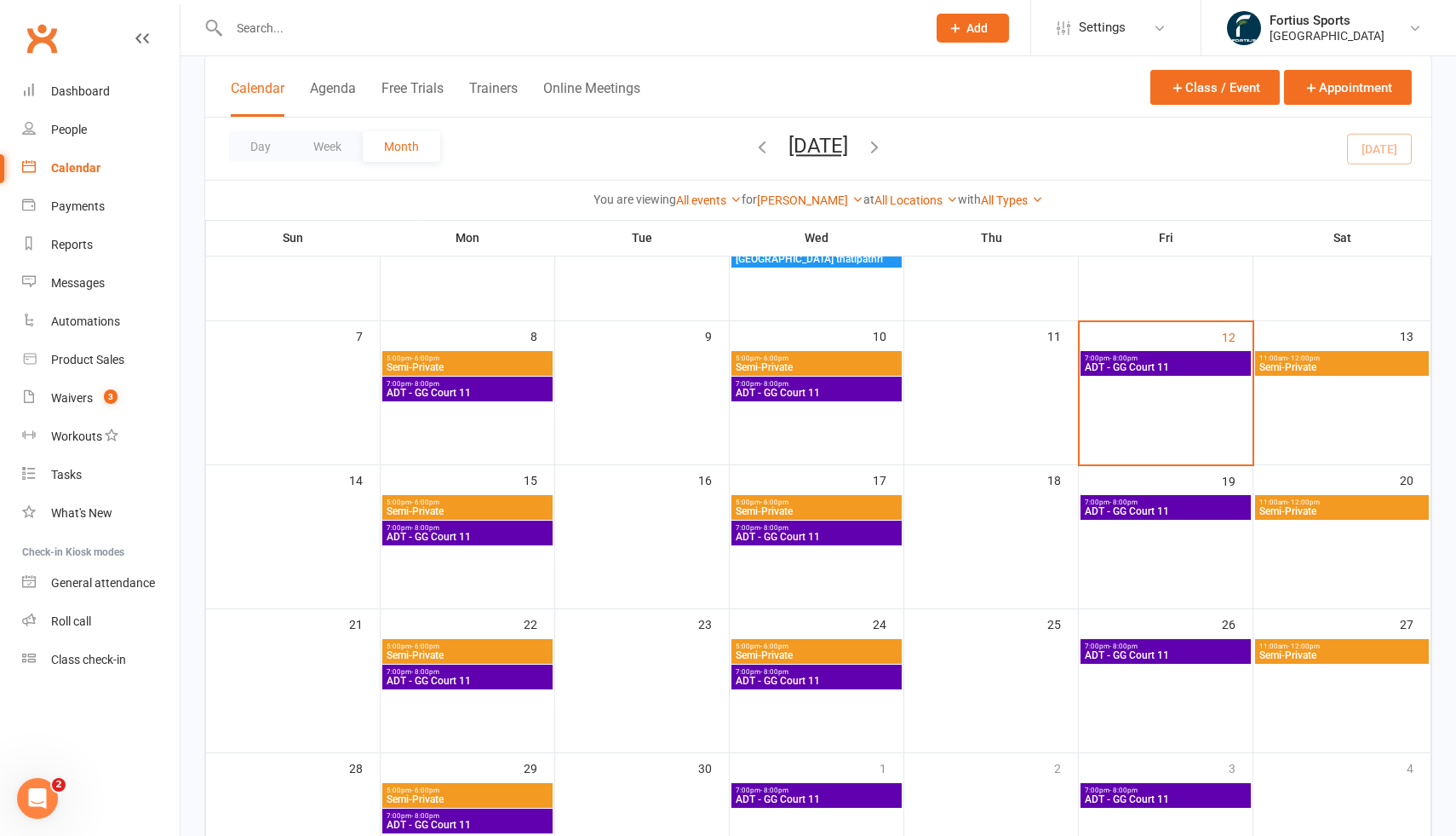
click at [541, 394] on span "ADT - GG Court 11" at bounding box center [467, 393] width 163 height 10
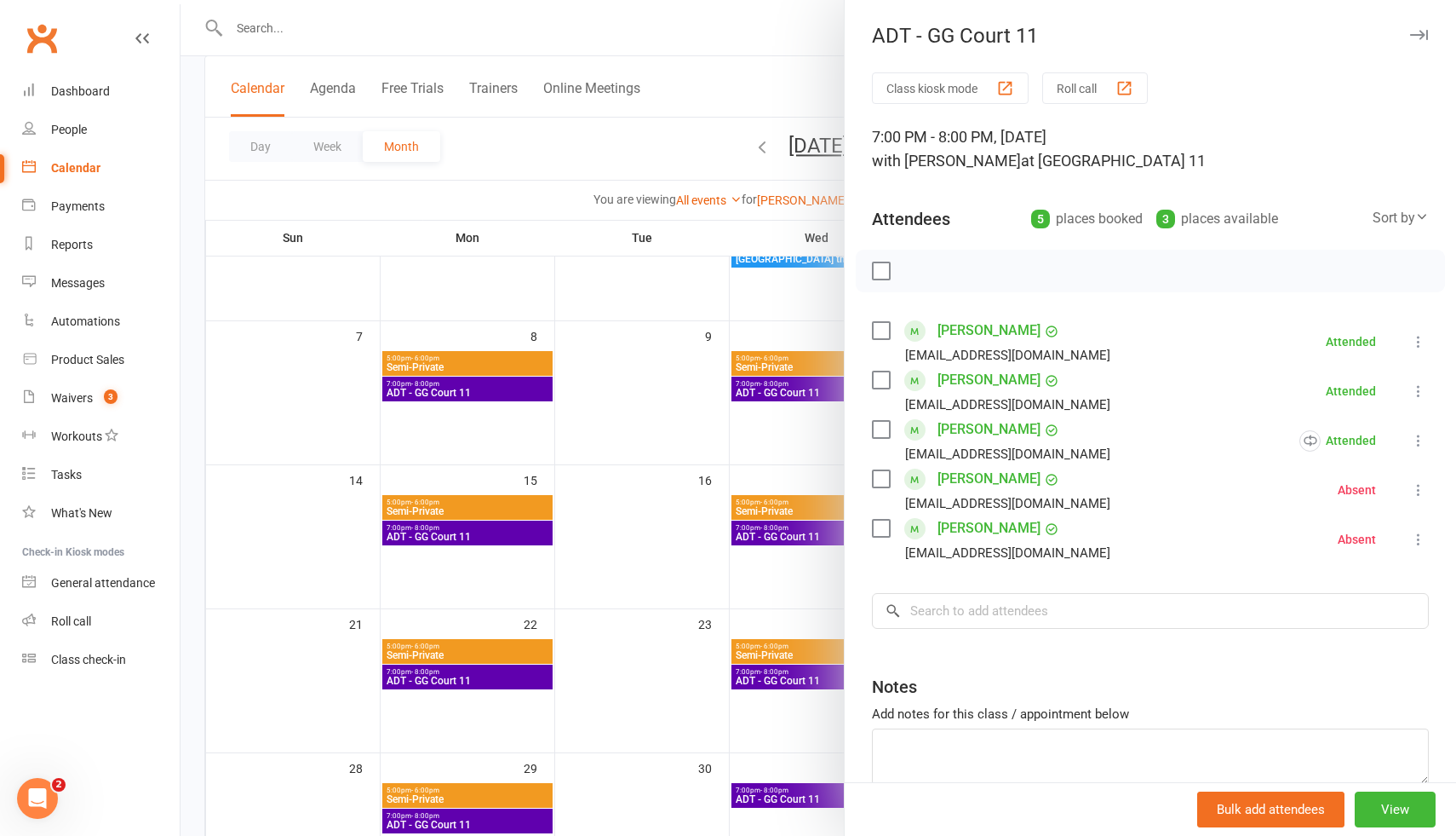
click at [1418, 542] on icon at bounding box center [1418, 539] width 17 height 17
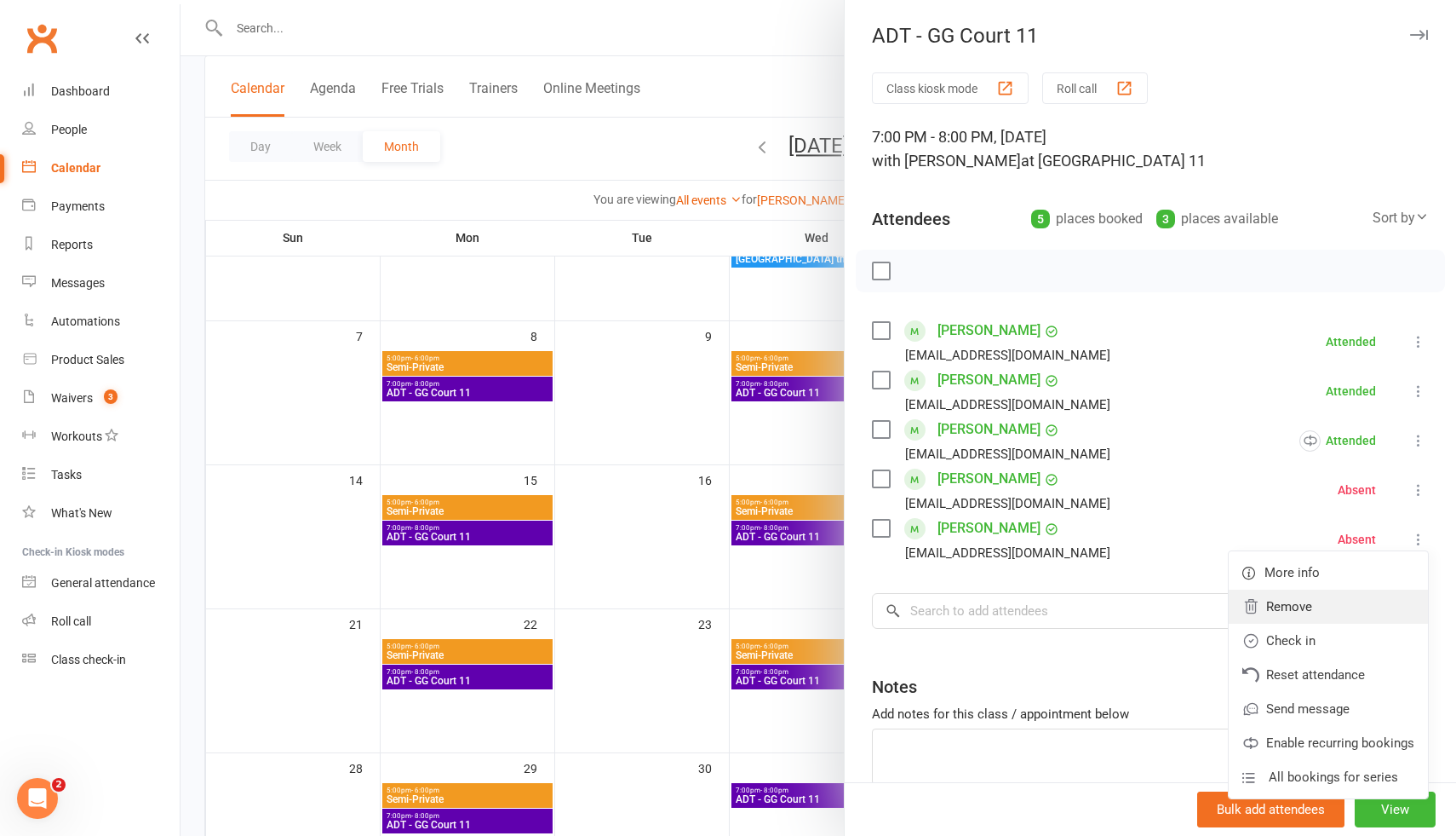
click at [1303, 608] on link "Remove" at bounding box center [1329, 606] width 199 height 34
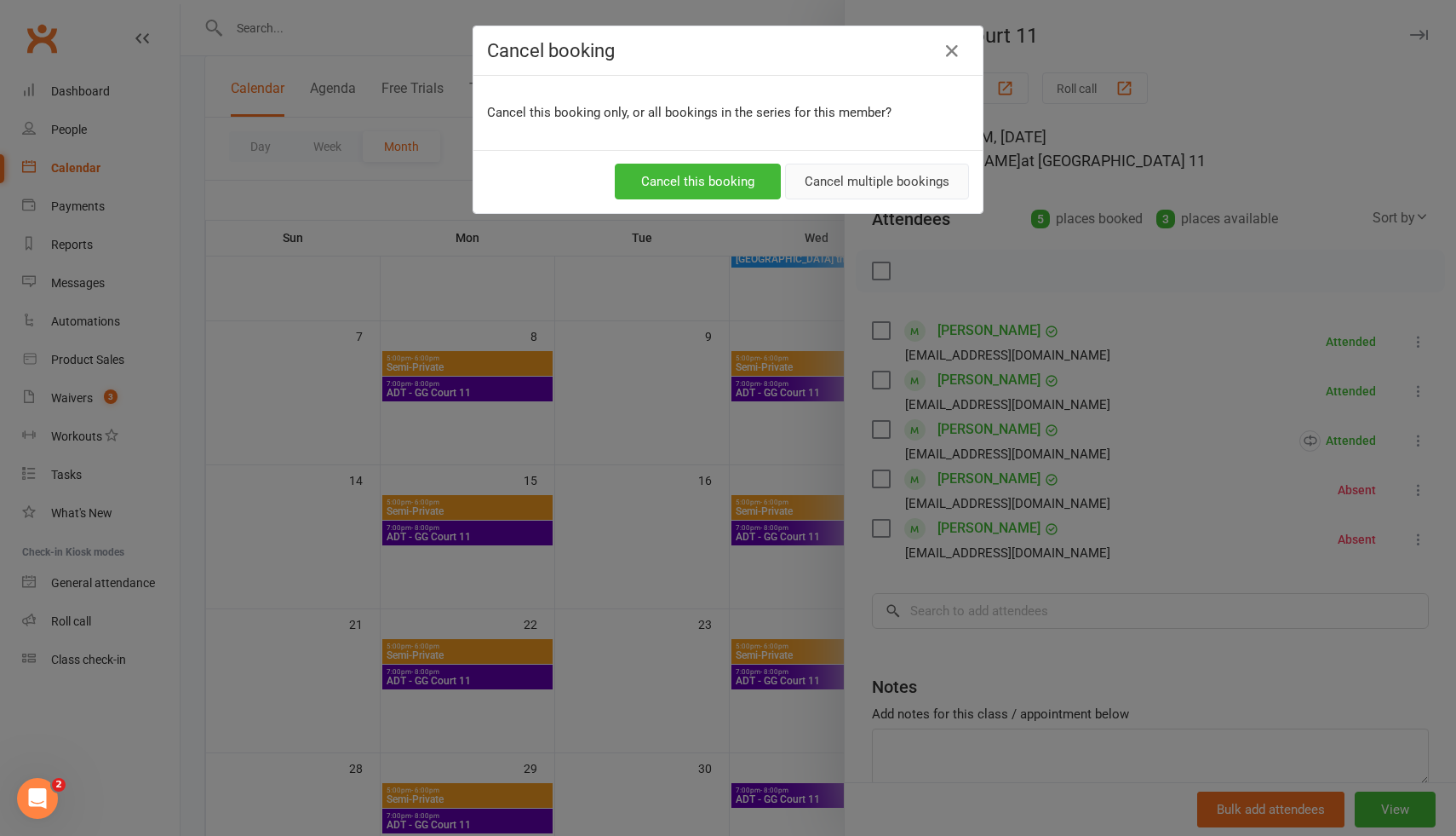
click at [925, 180] on button "Cancel multiple bookings" at bounding box center [876, 181] width 184 height 36
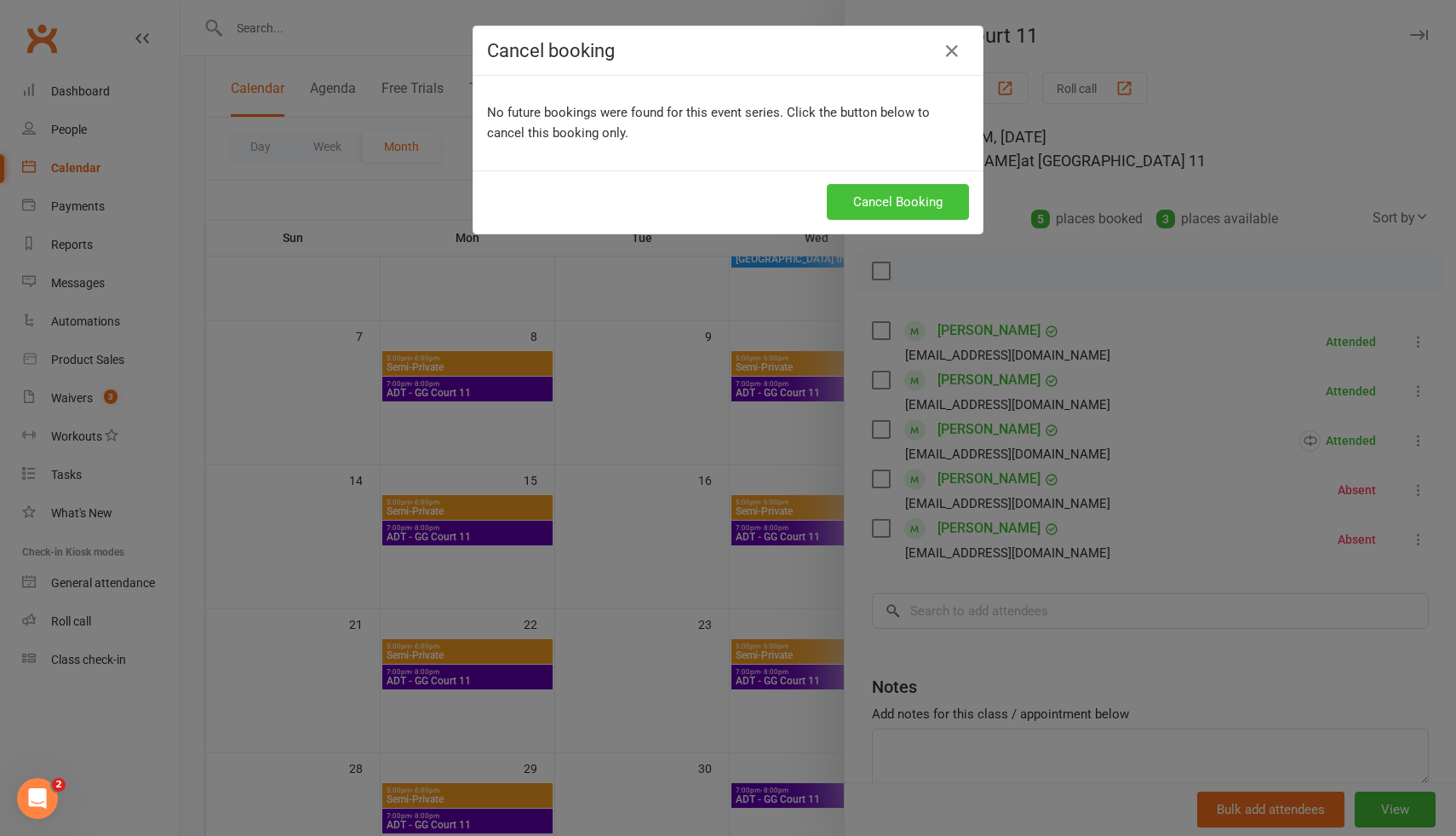
click at [908, 203] on button "Cancel Booking" at bounding box center [897, 201] width 142 height 36
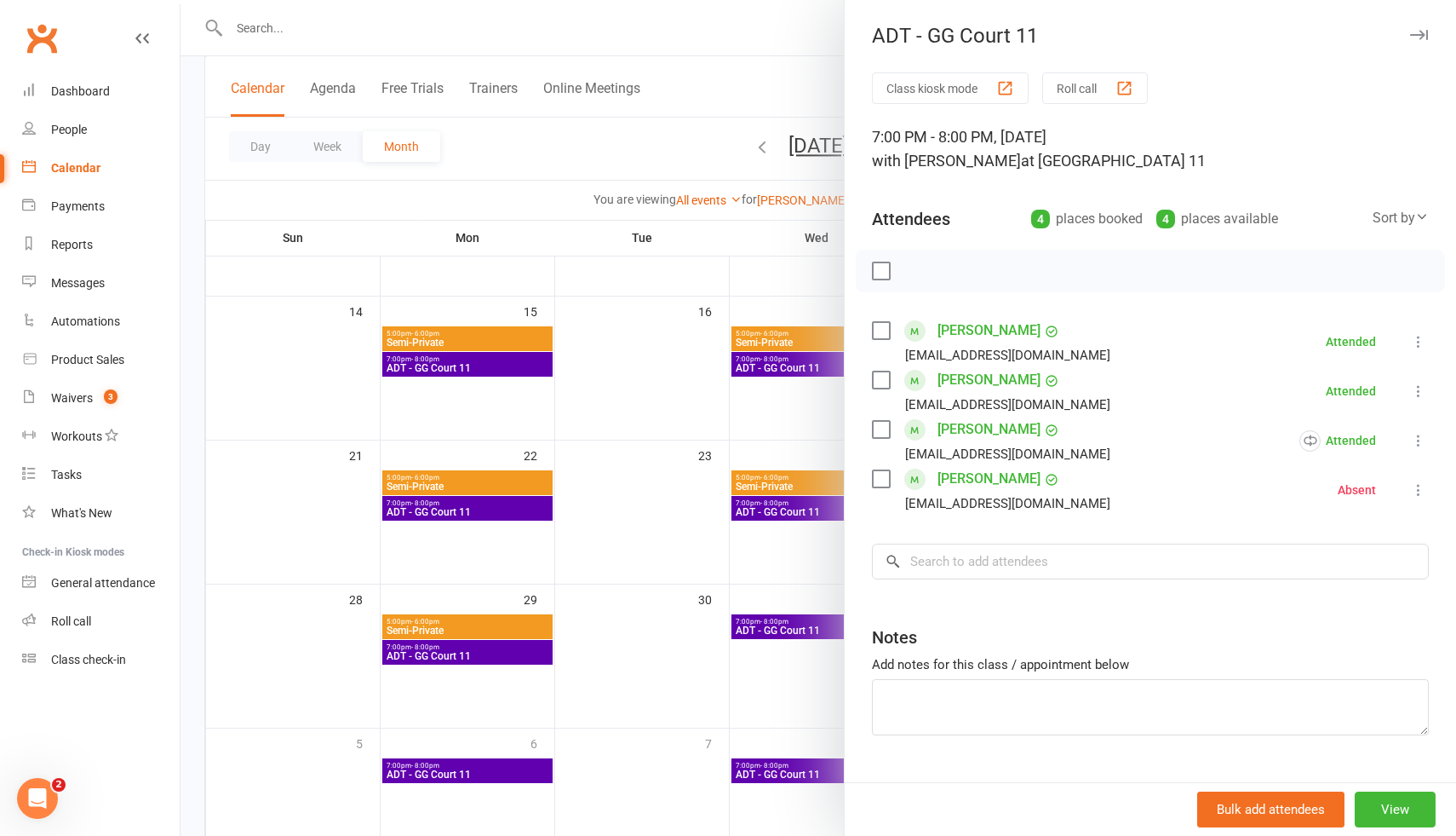
scroll to position [386, 0]
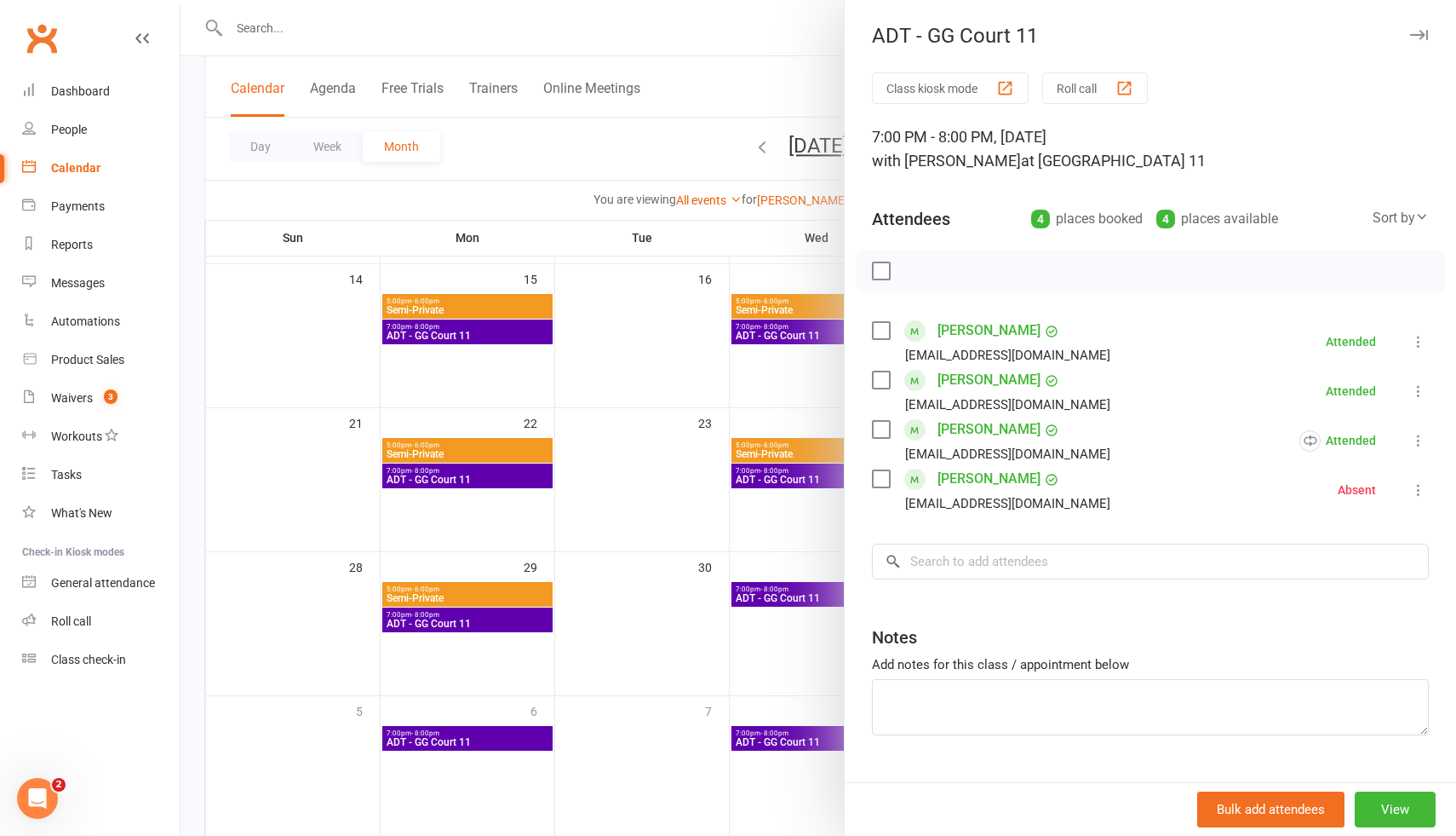
click at [522, 479] on div at bounding box center [818, 418] width 1275 height 836
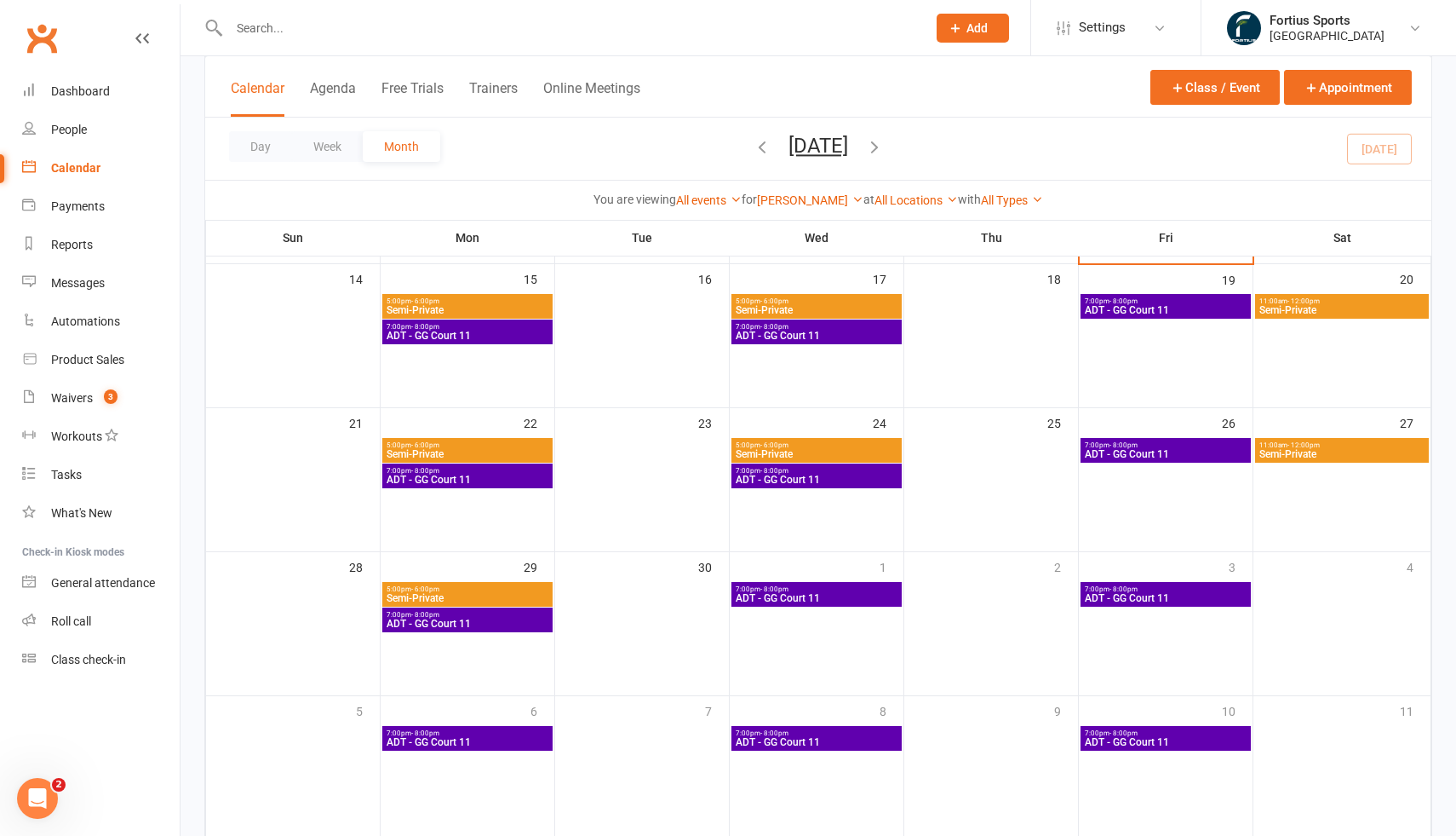
click at [539, 479] on span "ADT - GG Court 11" at bounding box center [467, 479] width 163 height 10
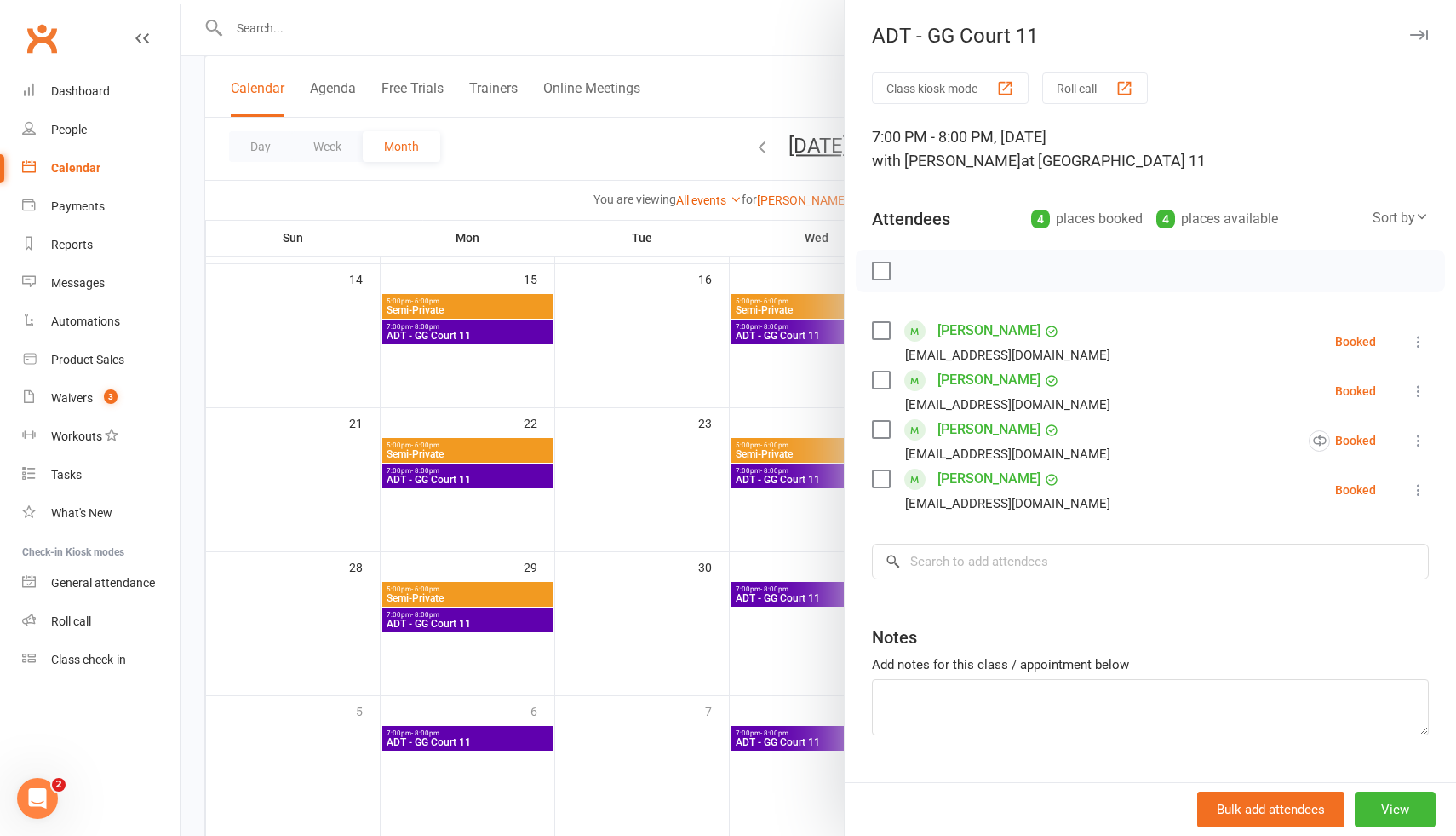
click at [800, 475] on div at bounding box center [818, 418] width 1275 height 836
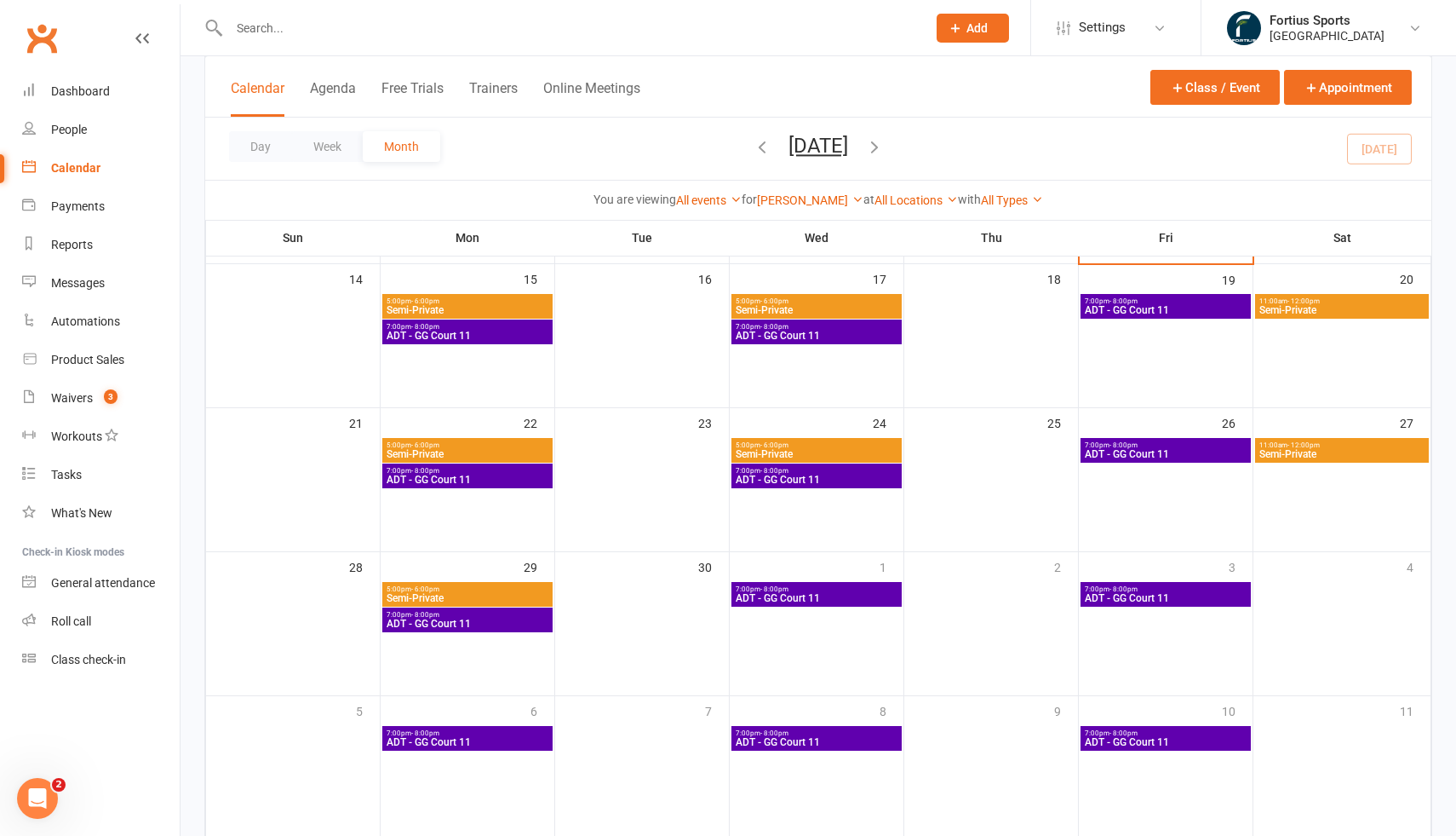
click at [816, 477] on span "ADT - GG Court 11" at bounding box center [816, 479] width 163 height 10
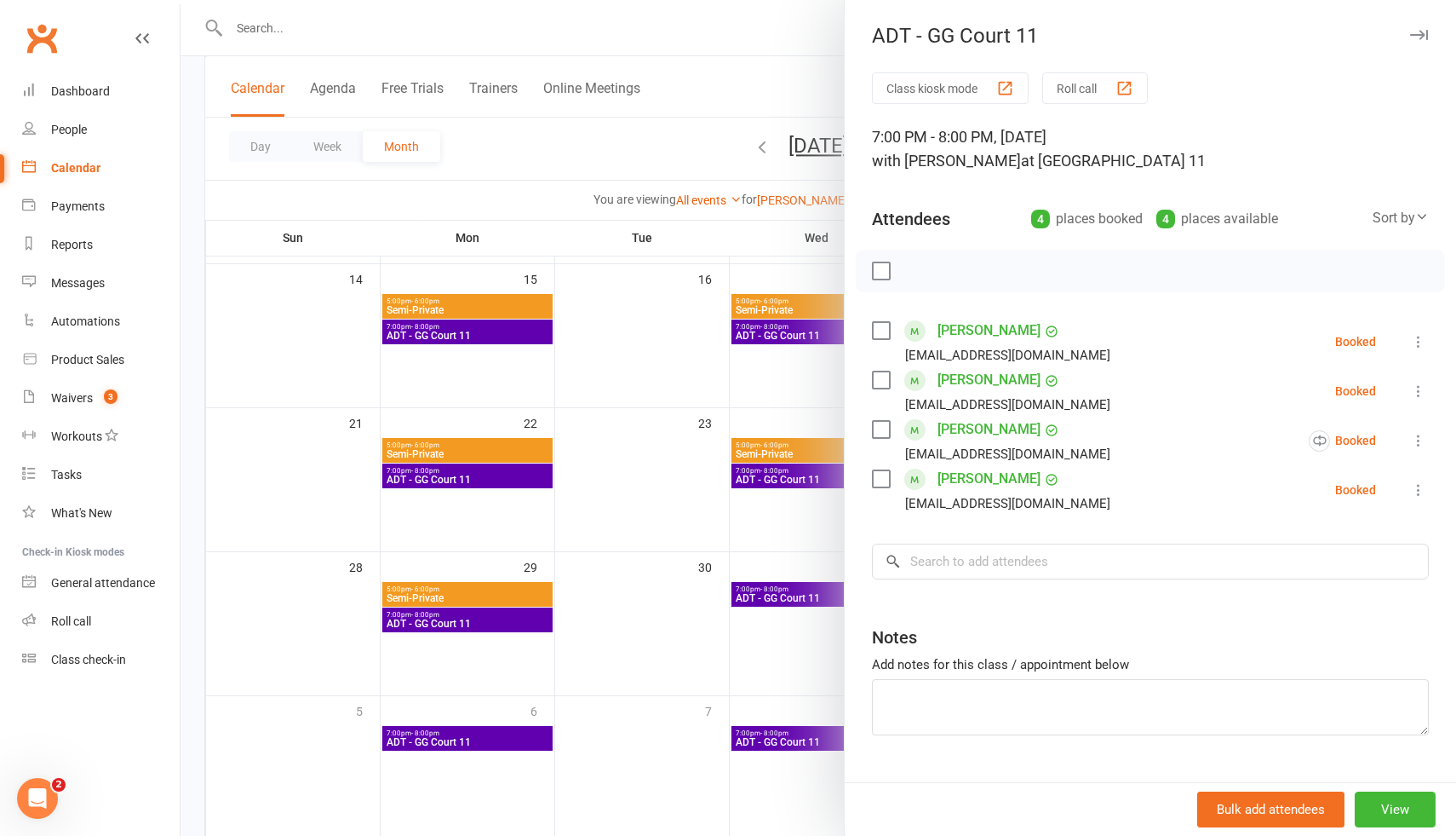
click at [788, 602] on div at bounding box center [818, 418] width 1275 height 836
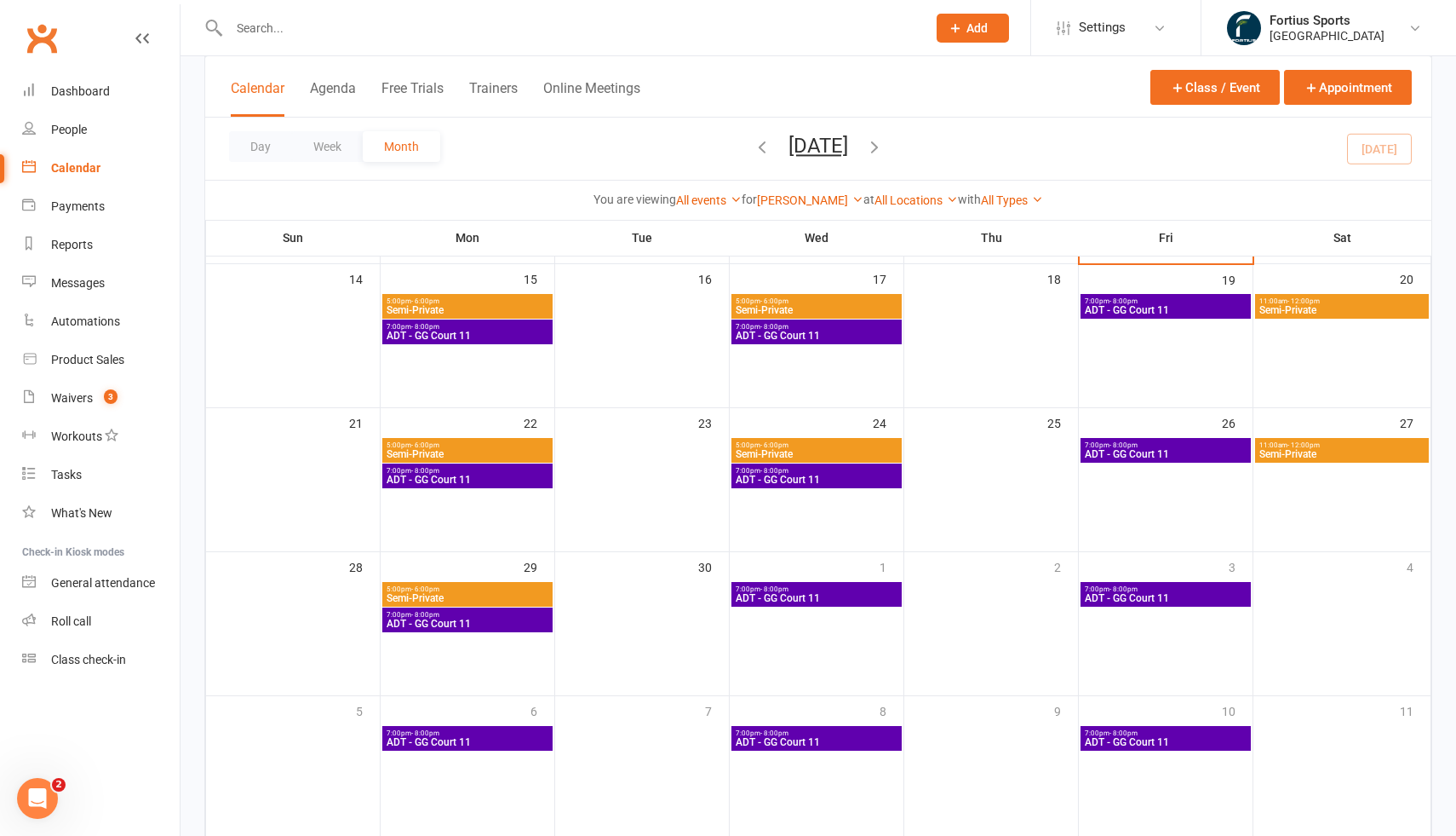
click at [825, 597] on span "ADT - GG Court 11" at bounding box center [816, 598] width 163 height 10
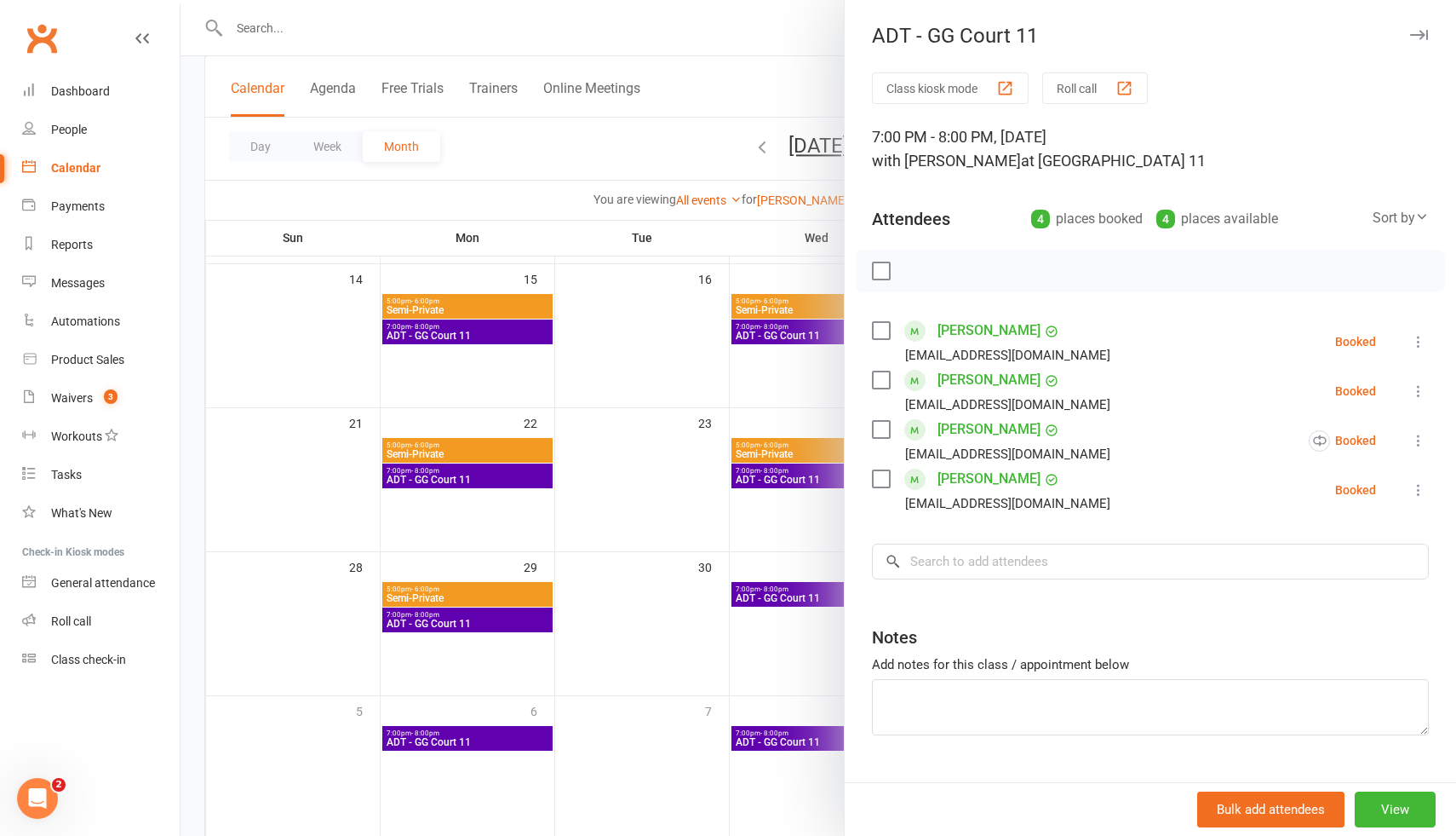
click at [627, 355] on div at bounding box center [818, 418] width 1275 height 836
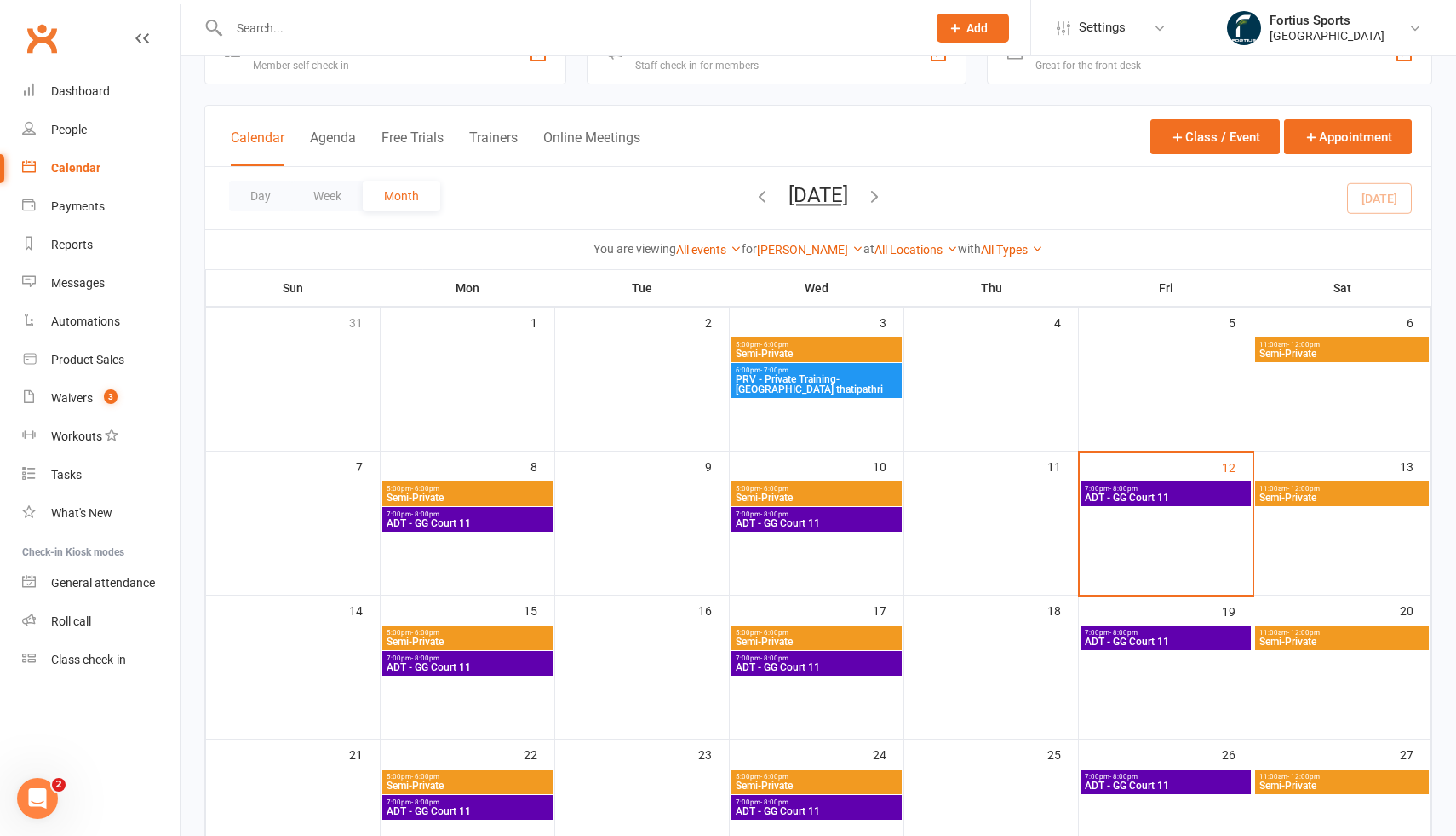
scroll to position [55, 0]
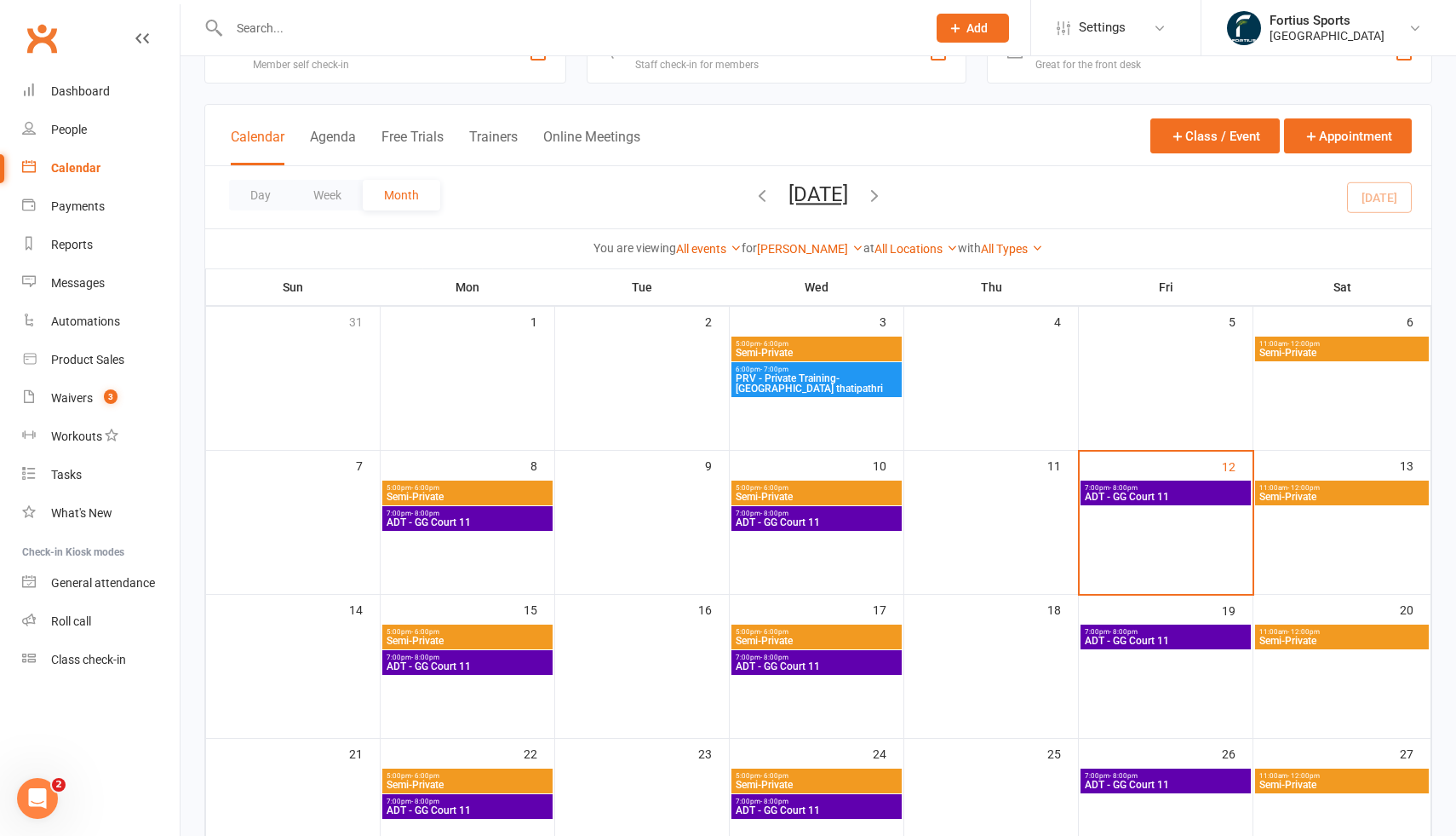
click at [836, 345] on span "5:00pm - 6:00pm" at bounding box center [816, 344] width 163 height 7
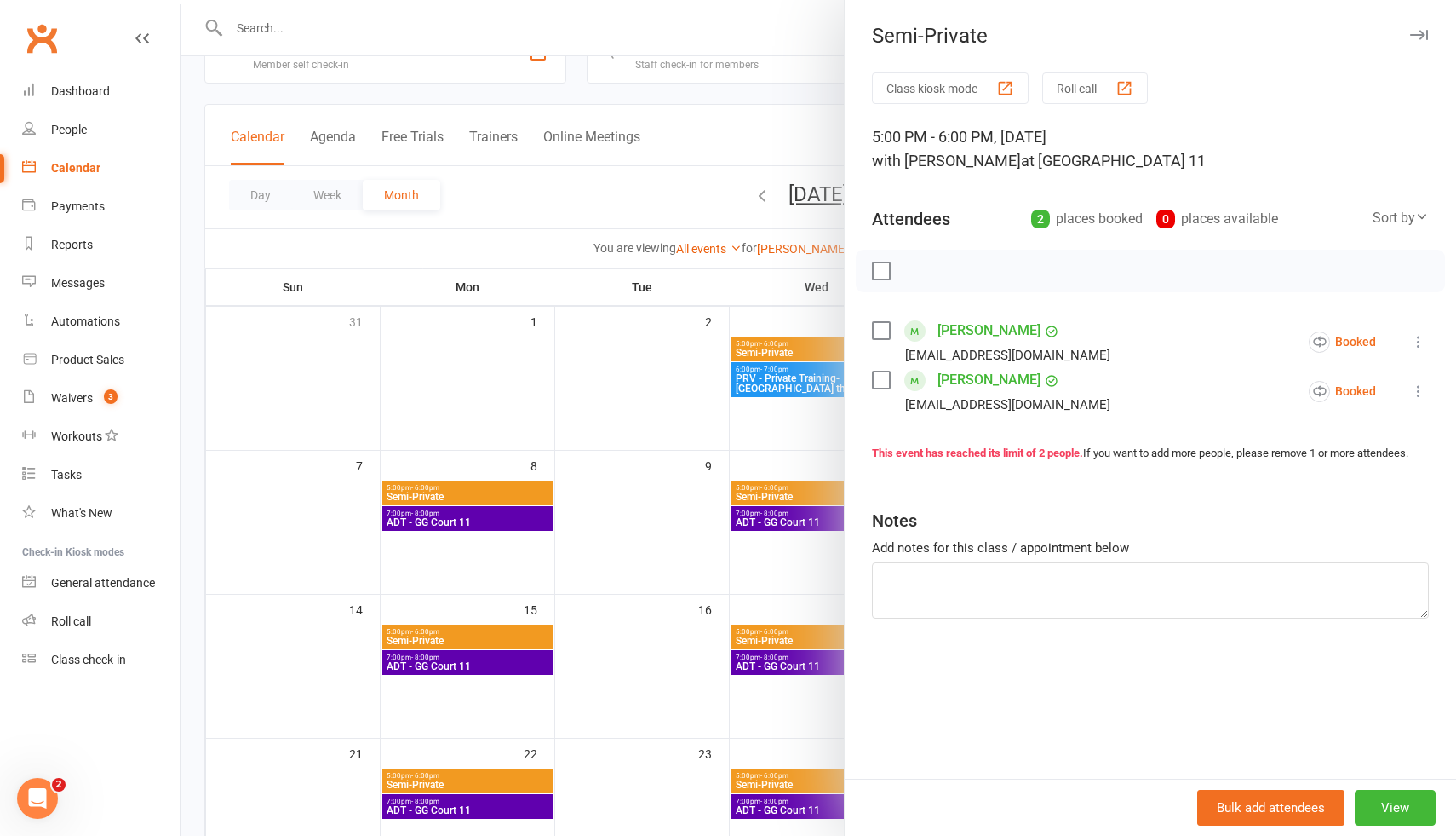
click at [654, 394] on div at bounding box center [818, 418] width 1275 height 836
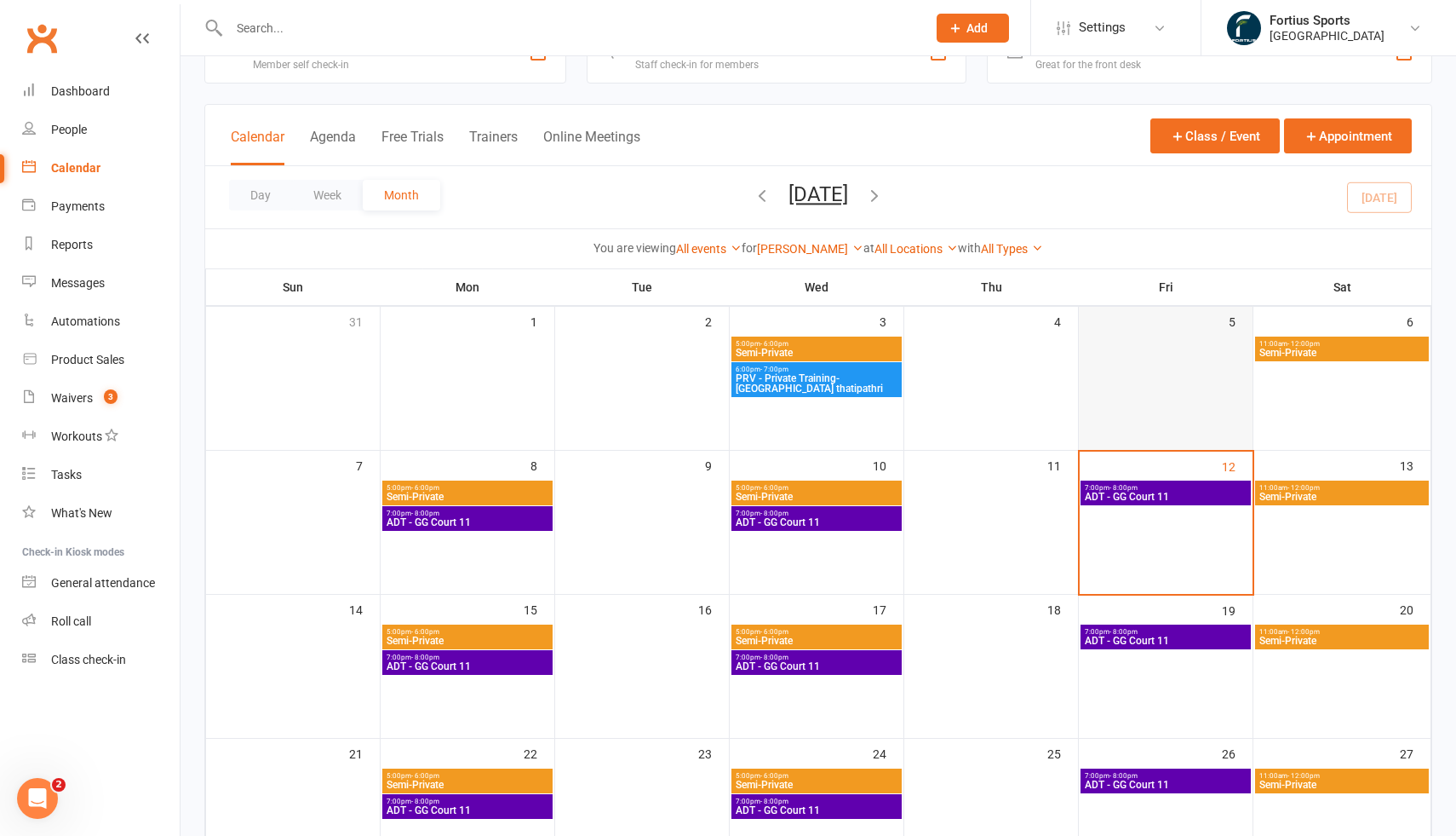
click at [1100, 364] on div at bounding box center [1165, 367] width 170 height 61
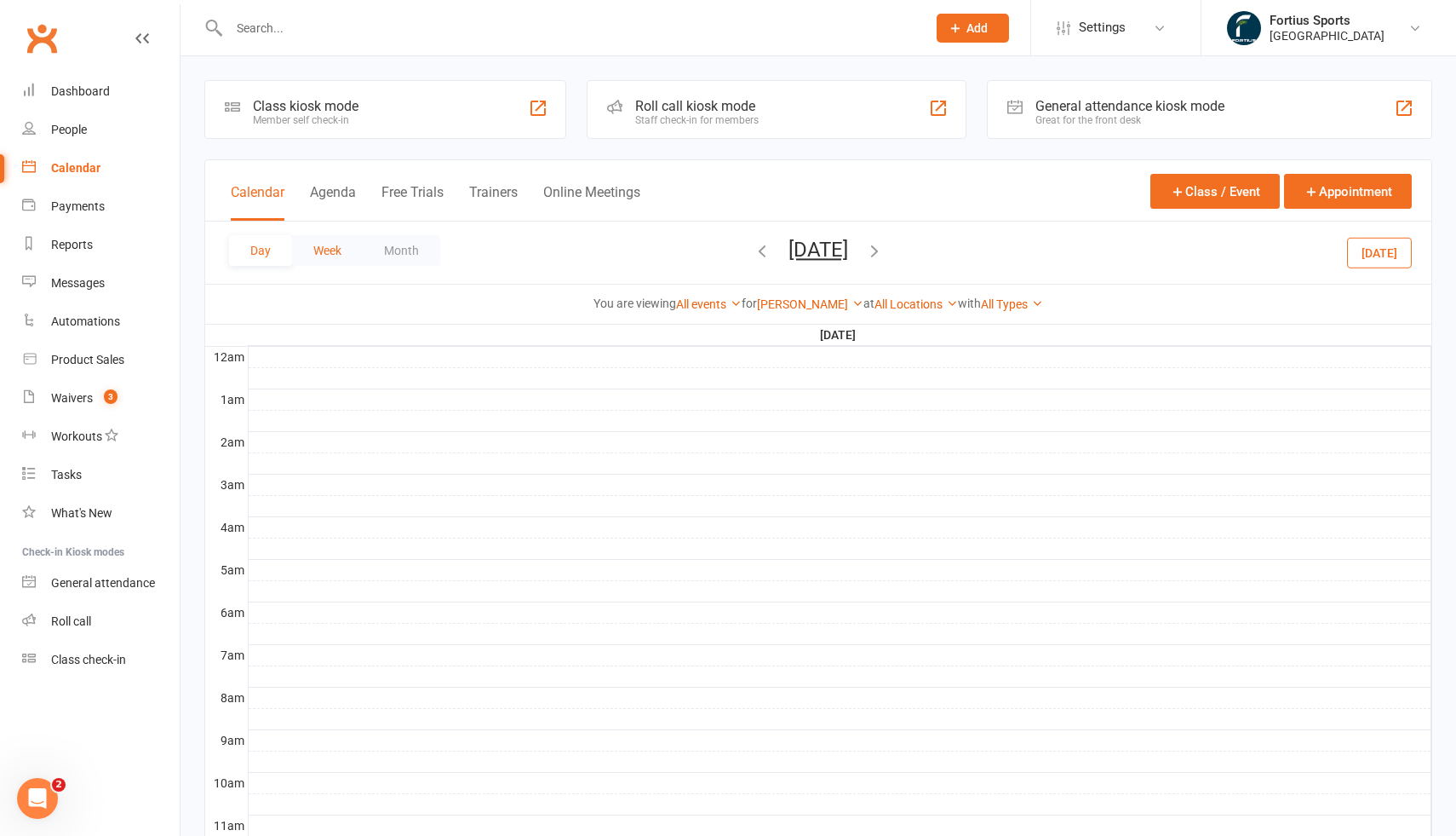
click at [333, 244] on button "Week" at bounding box center [327, 250] width 71 height 30
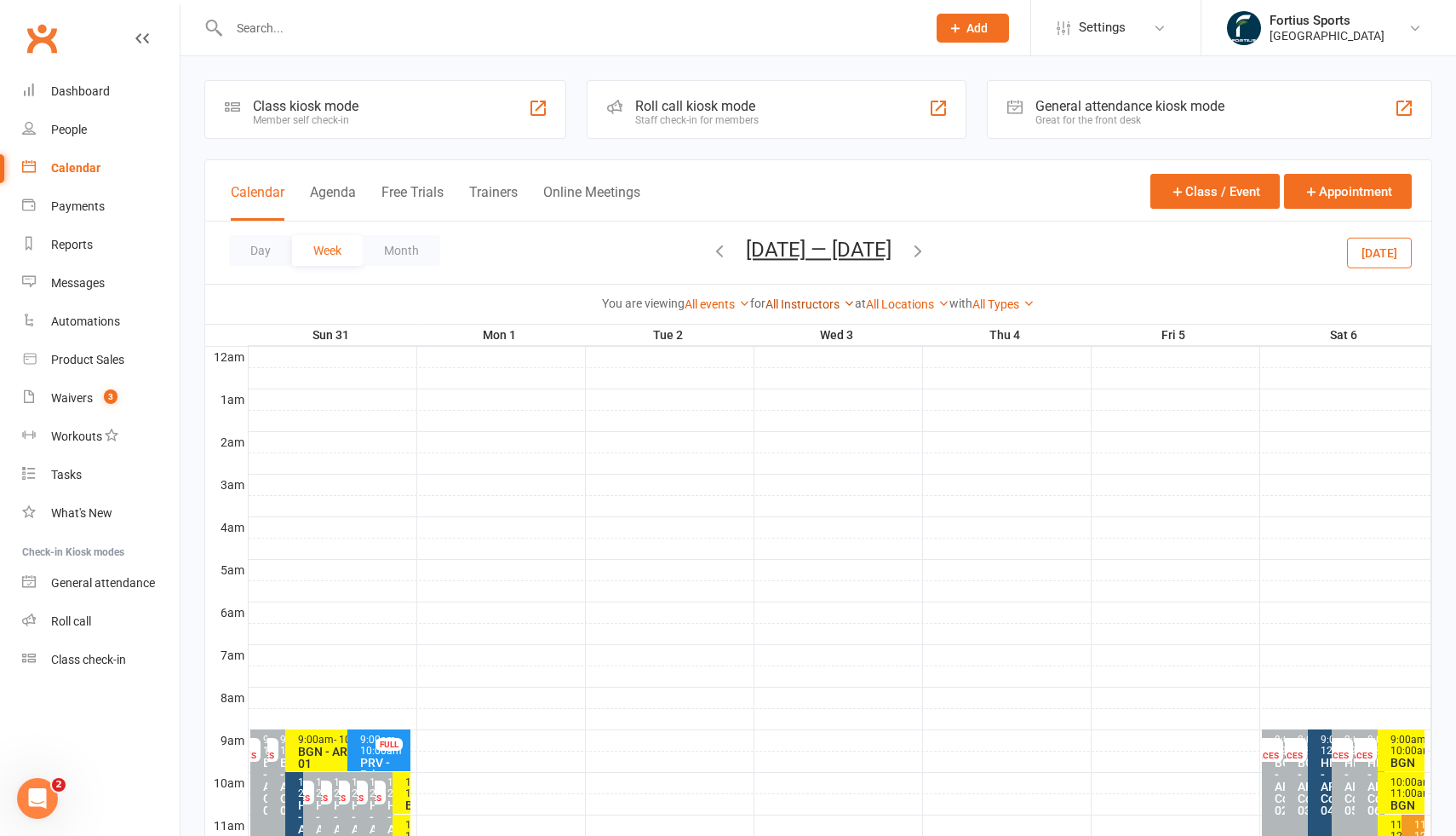
click at [785, 305] on link "All Instructors" at bounding box center [810, 304] width 90 height 14
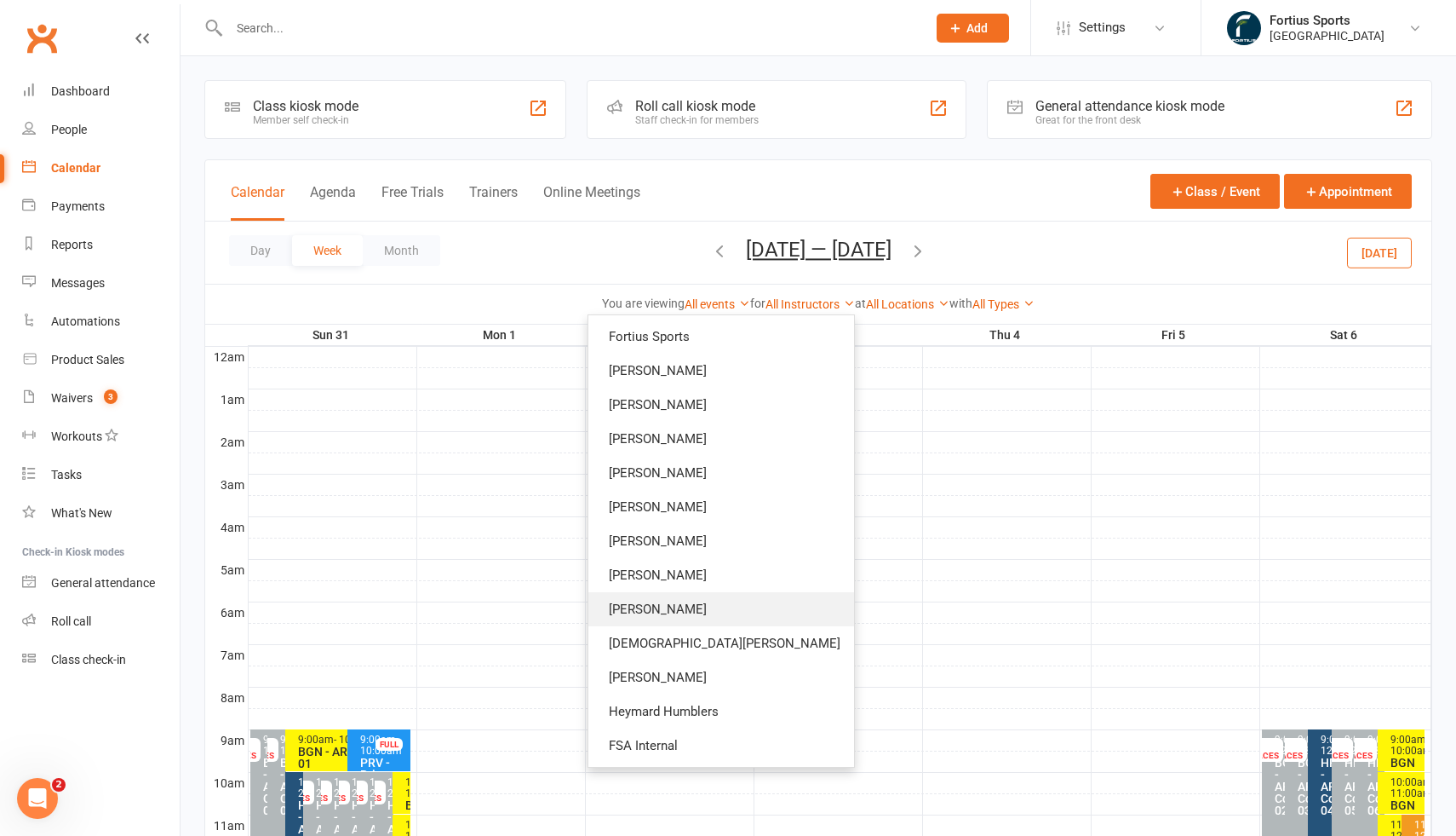
click at [759, 607] on link "Anshuman Mishra" at bounding box center [721, 609] width 266 height 34
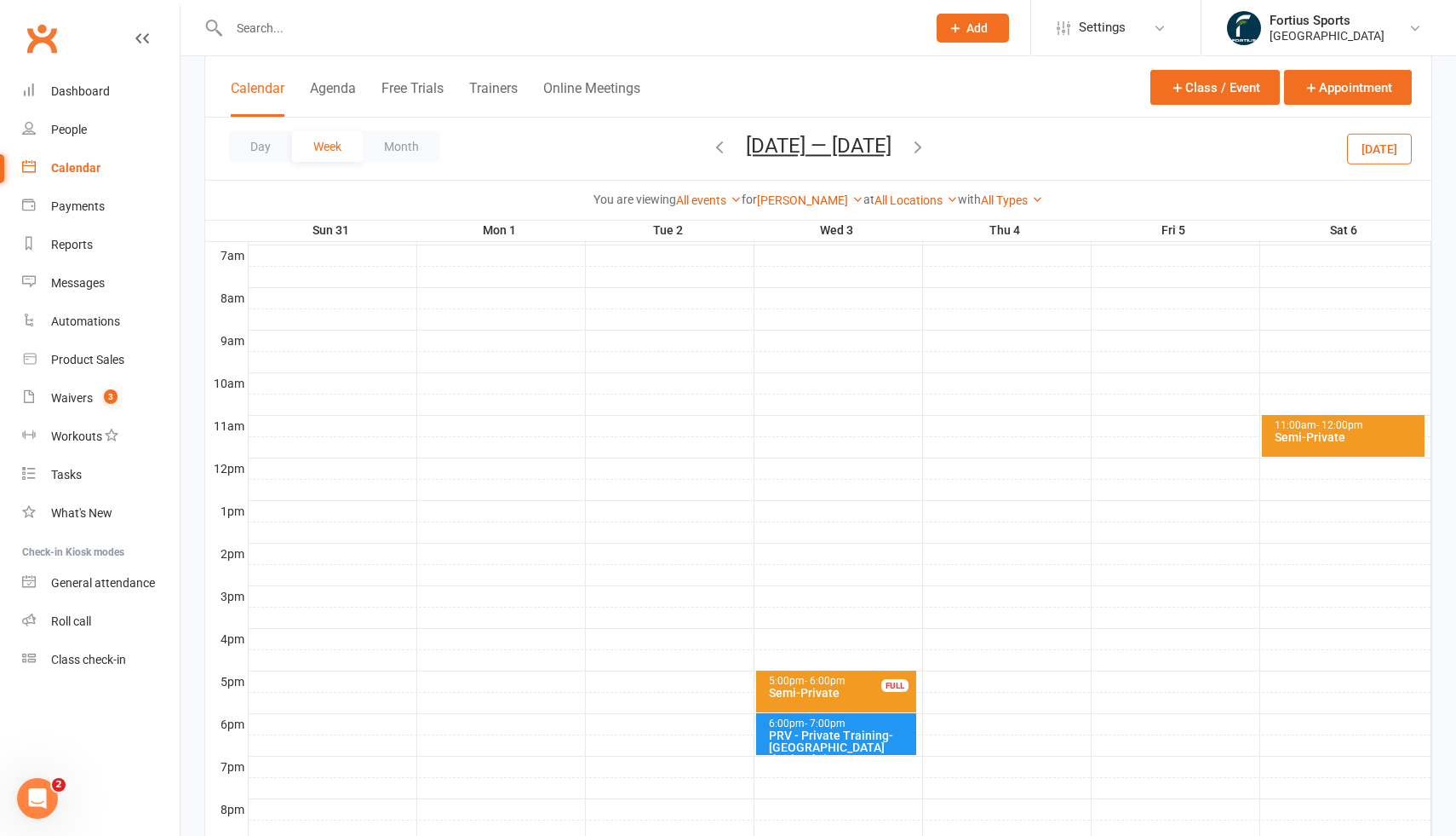
scroll to position [397, 0]
click at [927, 148] on icon "button" at bounding box center [918, 146] width 18 height 18
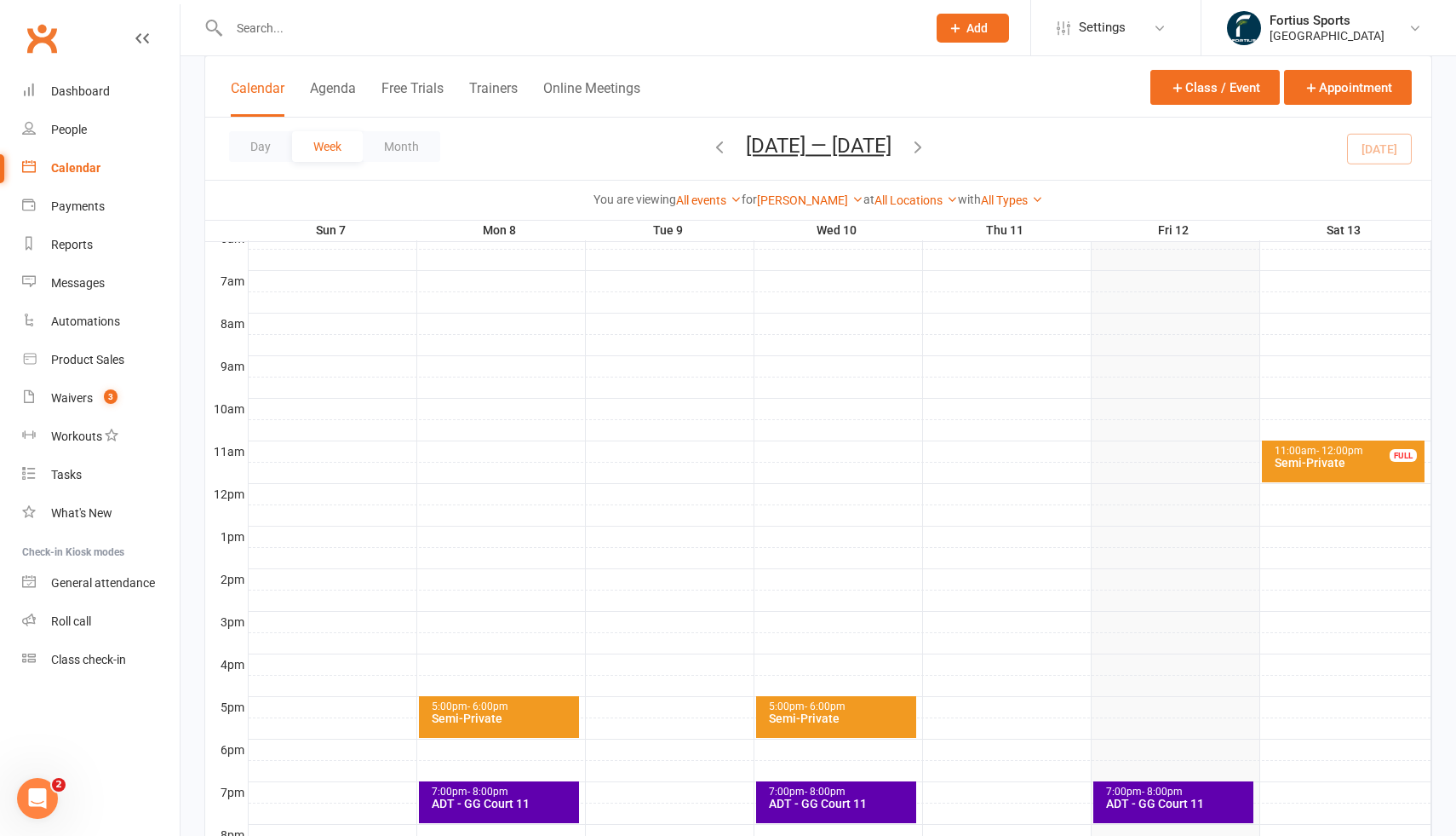
scroll to position [318, 0]
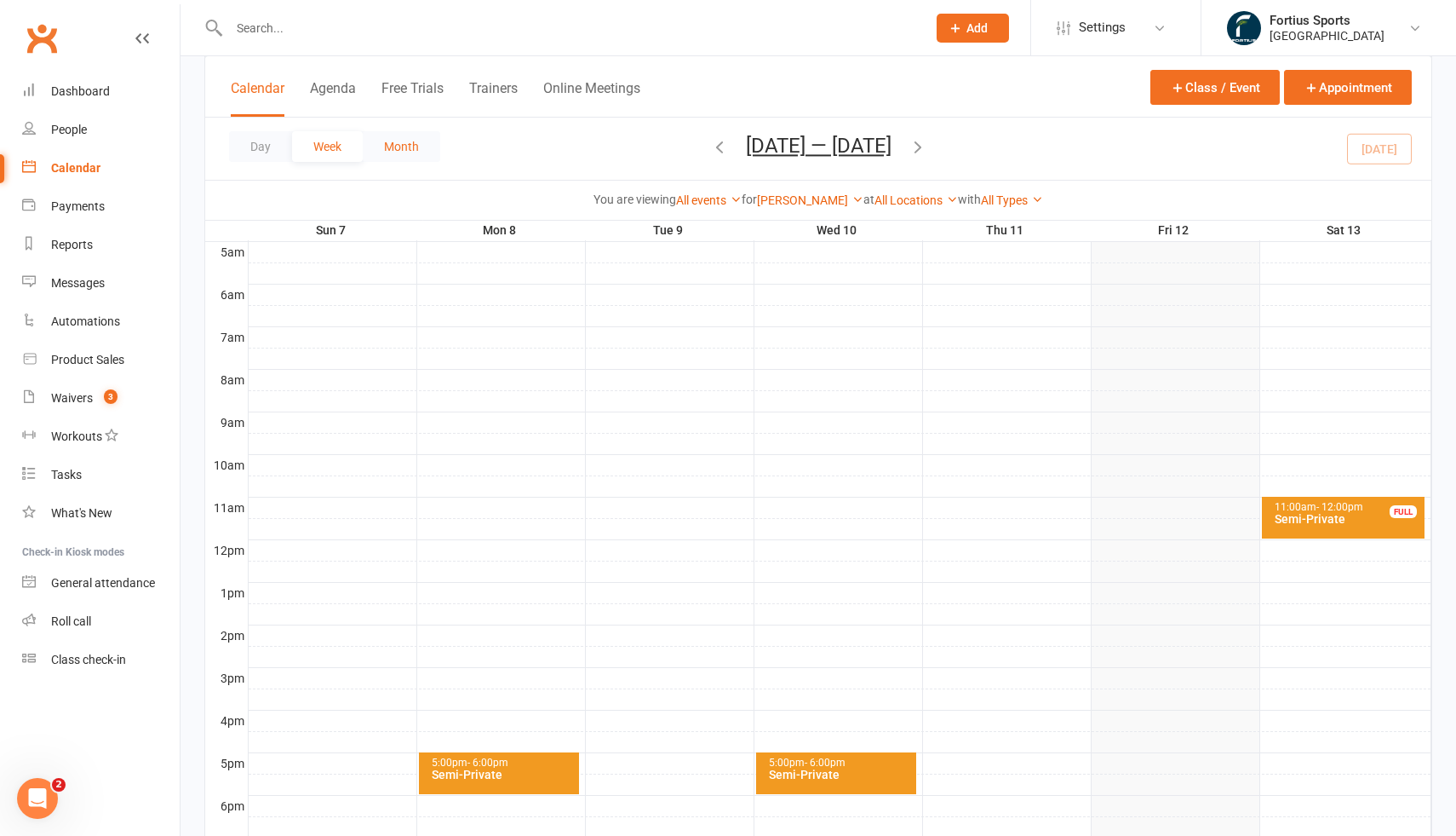
click at [398, 152] on button "Month" at bounding box center [402, 146] width 78 height 30
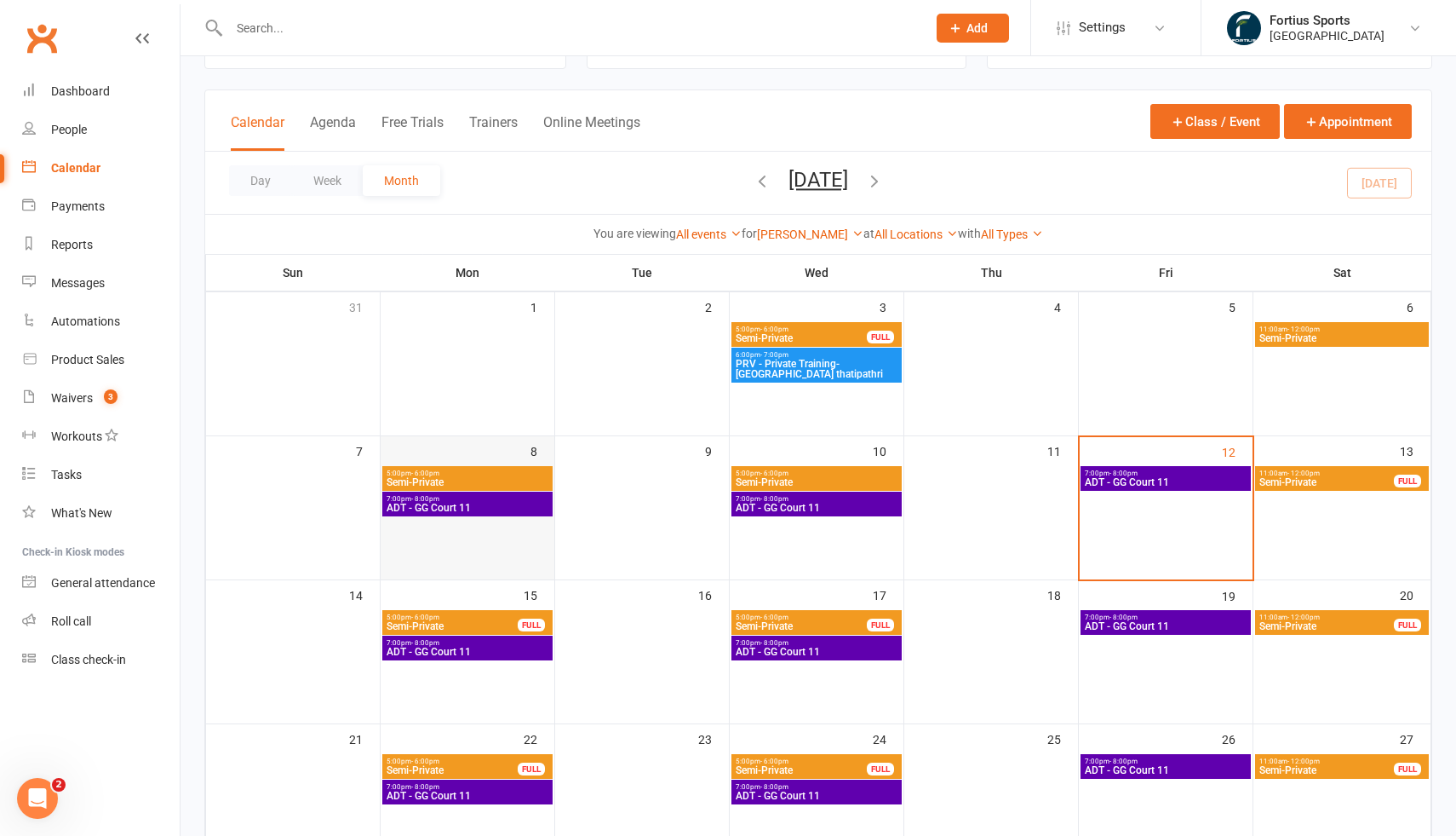
scroll to position [52, 0]
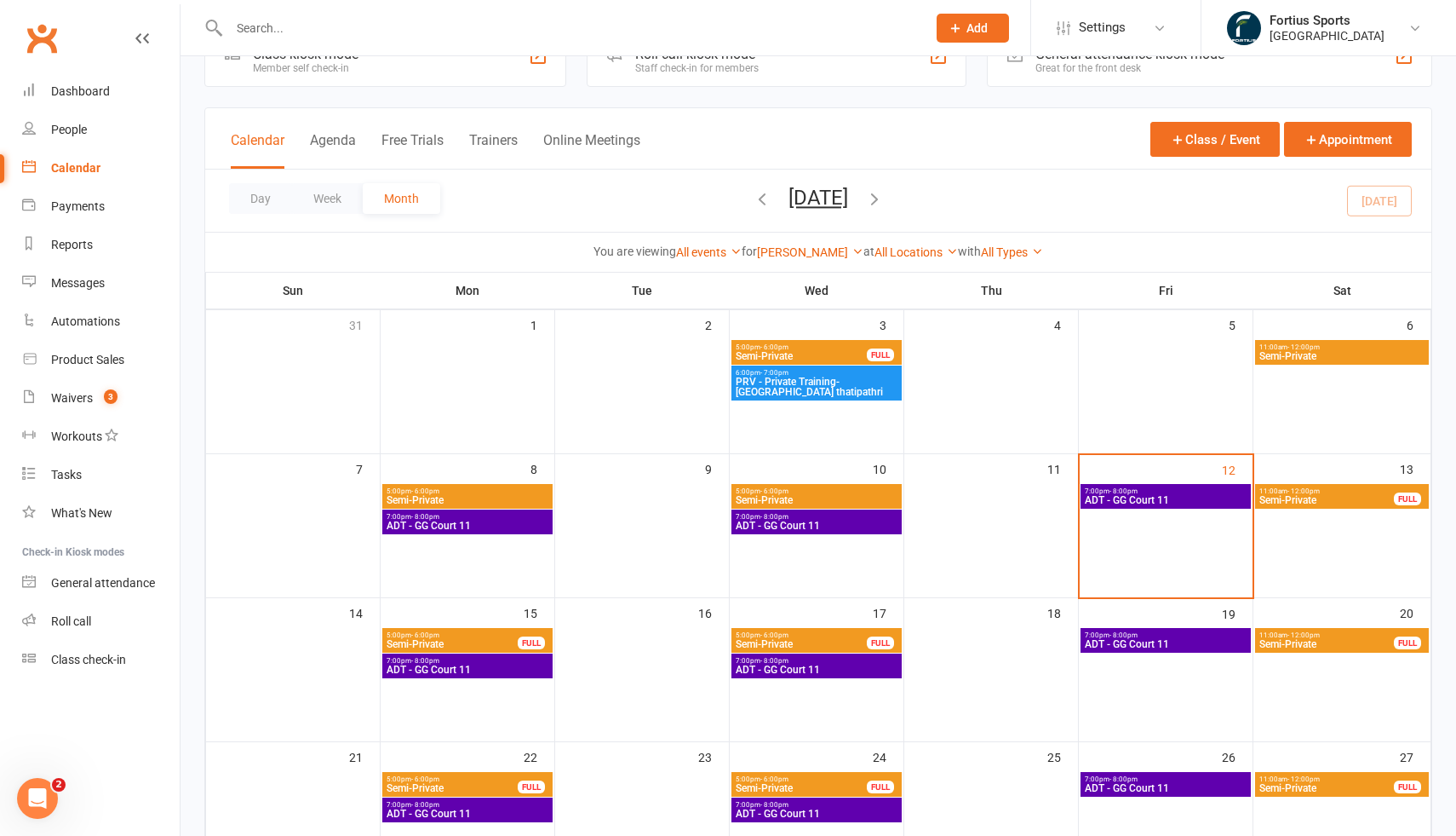
click at [817, 382] on span "PRV - Private Training- Geetha thatipathri" at bounding box center [816, 387] width 163 height 20
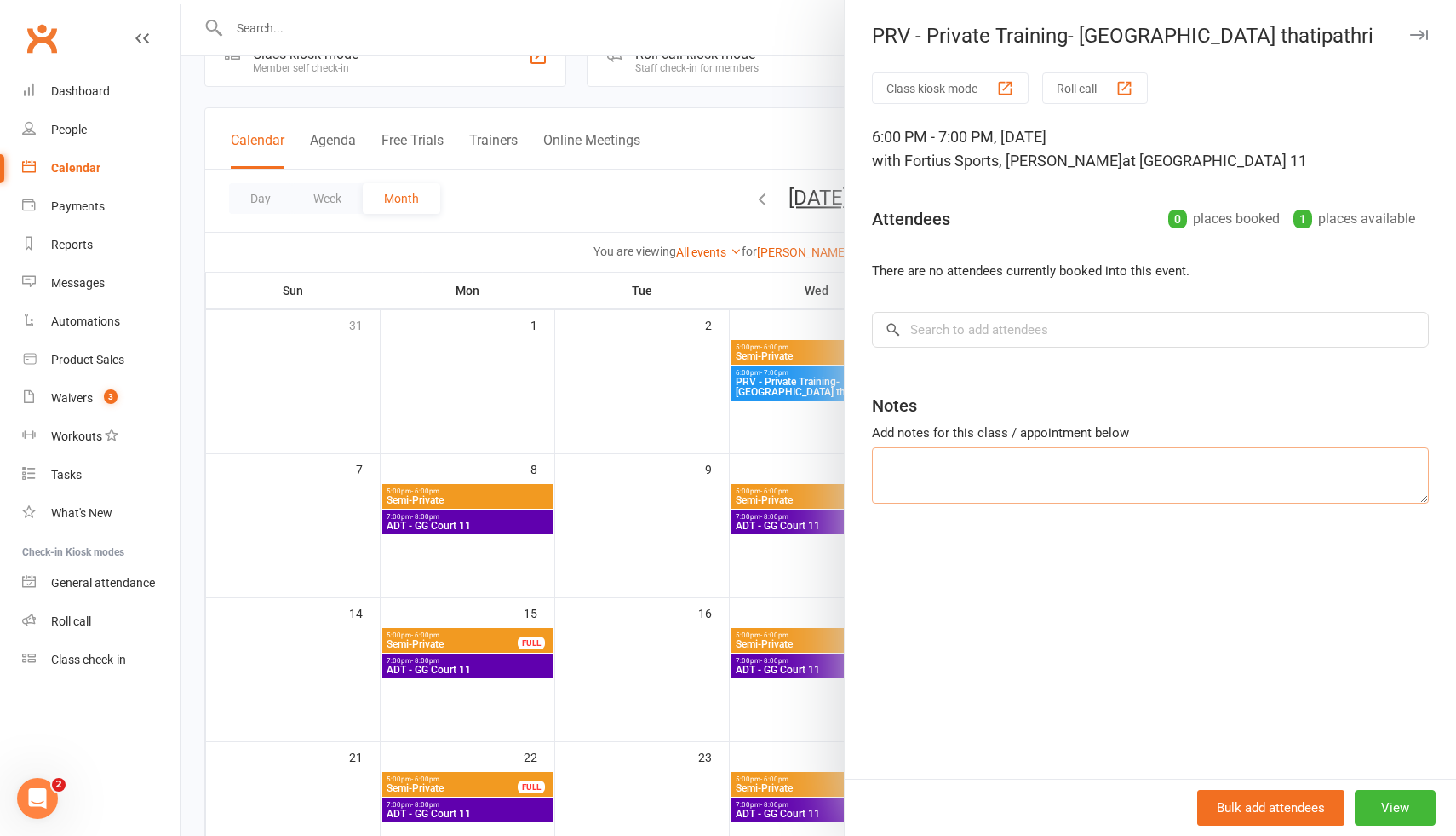
click at [961, 468] on textarea at bounding box center [1149, 475] width 557 height 56
click at [910, 326] on input "search" at bounding box center [1149, 330] width 557 height 36
click at [944, 477] on textarea at bounding box center [1149, 475] width 557 height 56
type textarea "N"
drag, startPoint x: 1026, startPoint y: 465, endPoint x: 757, endPoint y: 471, distance: 269.1
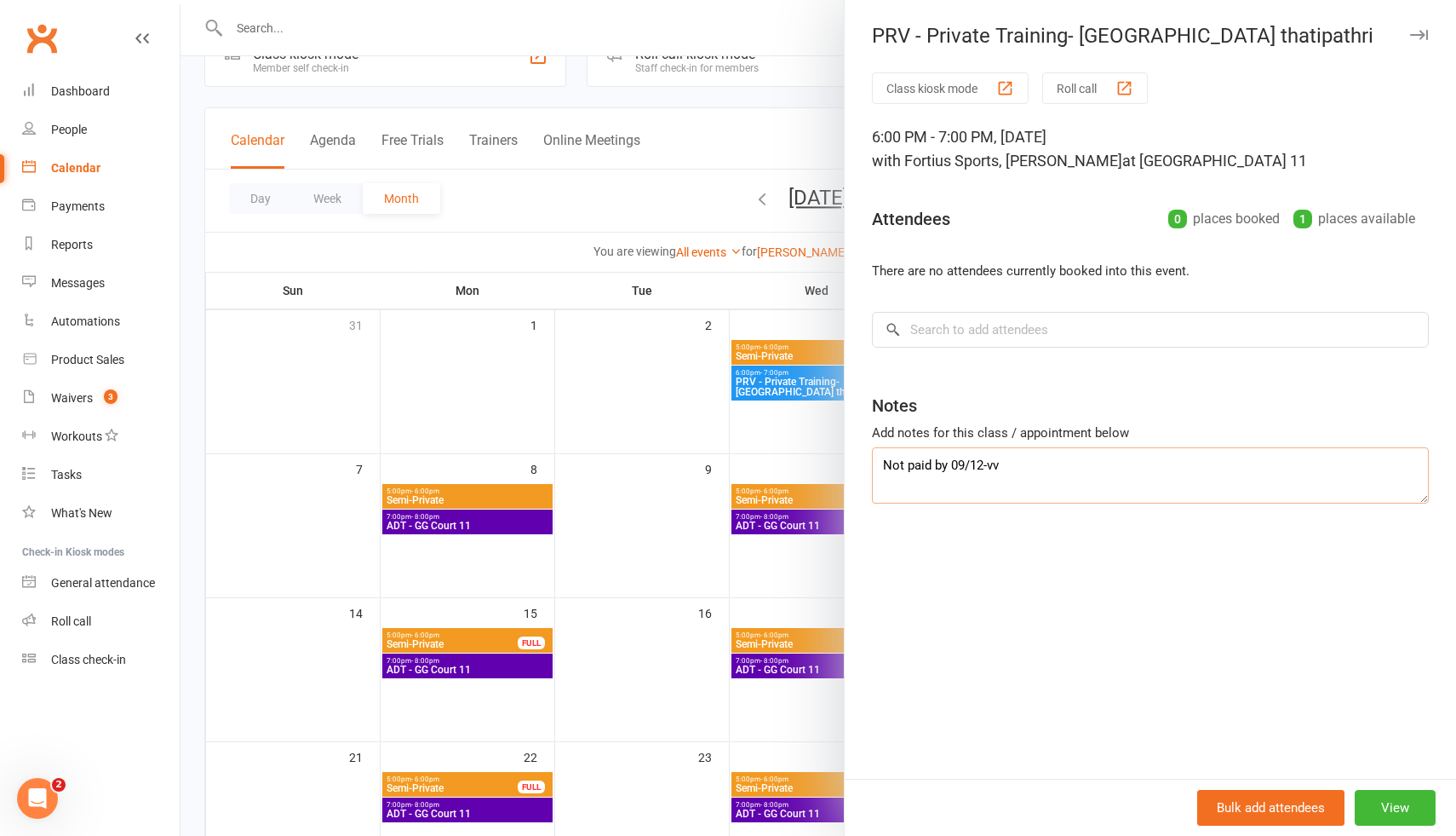
click at [757, 0] on div "PRV - Private Training- Geetha thatipathri Class kiosk mode Roll call 6:00 PM -…" at bounding box center [818, 0] width 1275 height 0
type textarea "Not paid by 09/12-vv"
click at [666, 382] on div at bounding box center [818, 418] width 1275 height 836
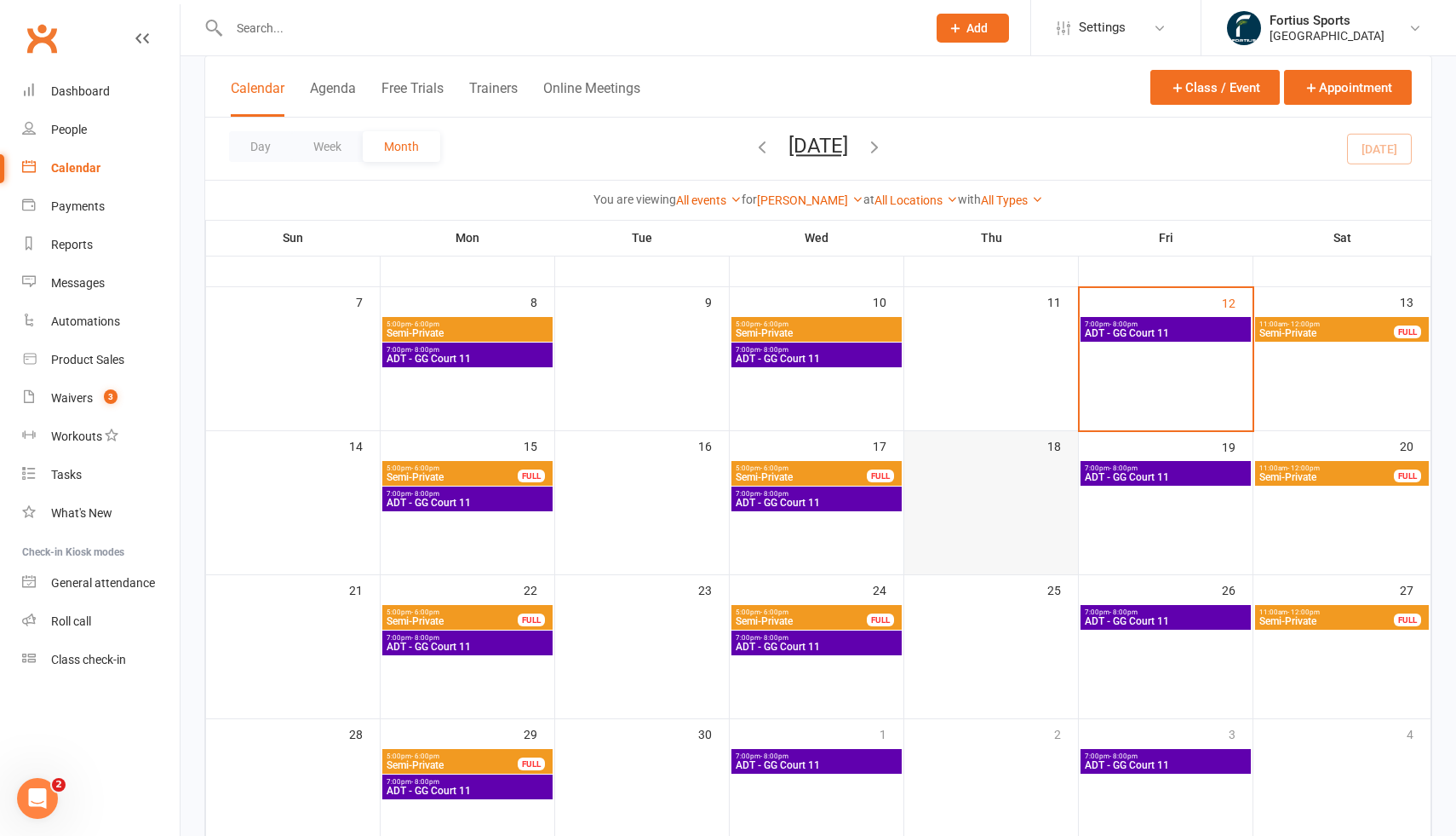
scroll to position [442, 0]
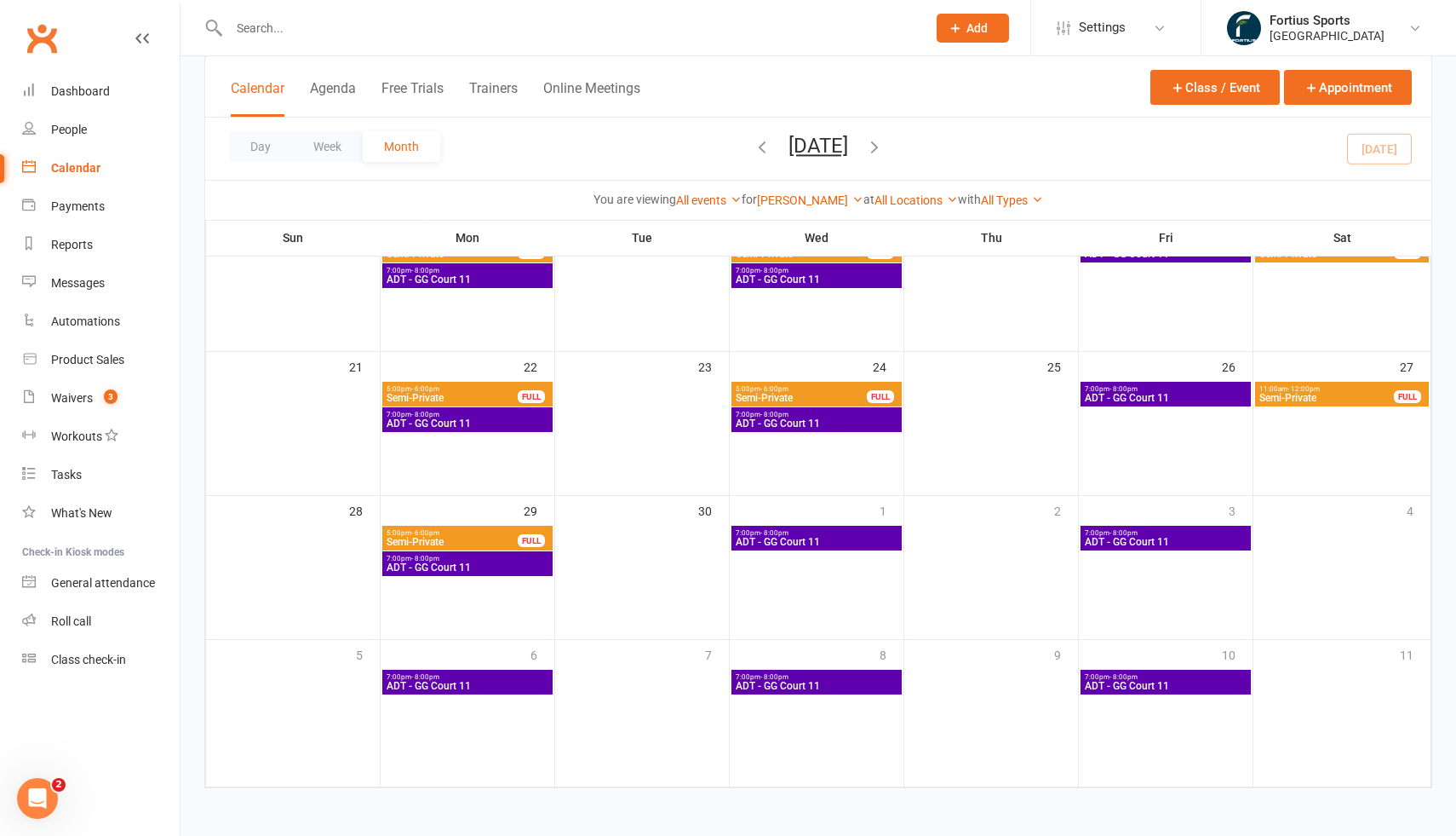
click at [876, 542] on span "ADT - GG Court 11" at bounding box center [816, 541] width 163 height 10
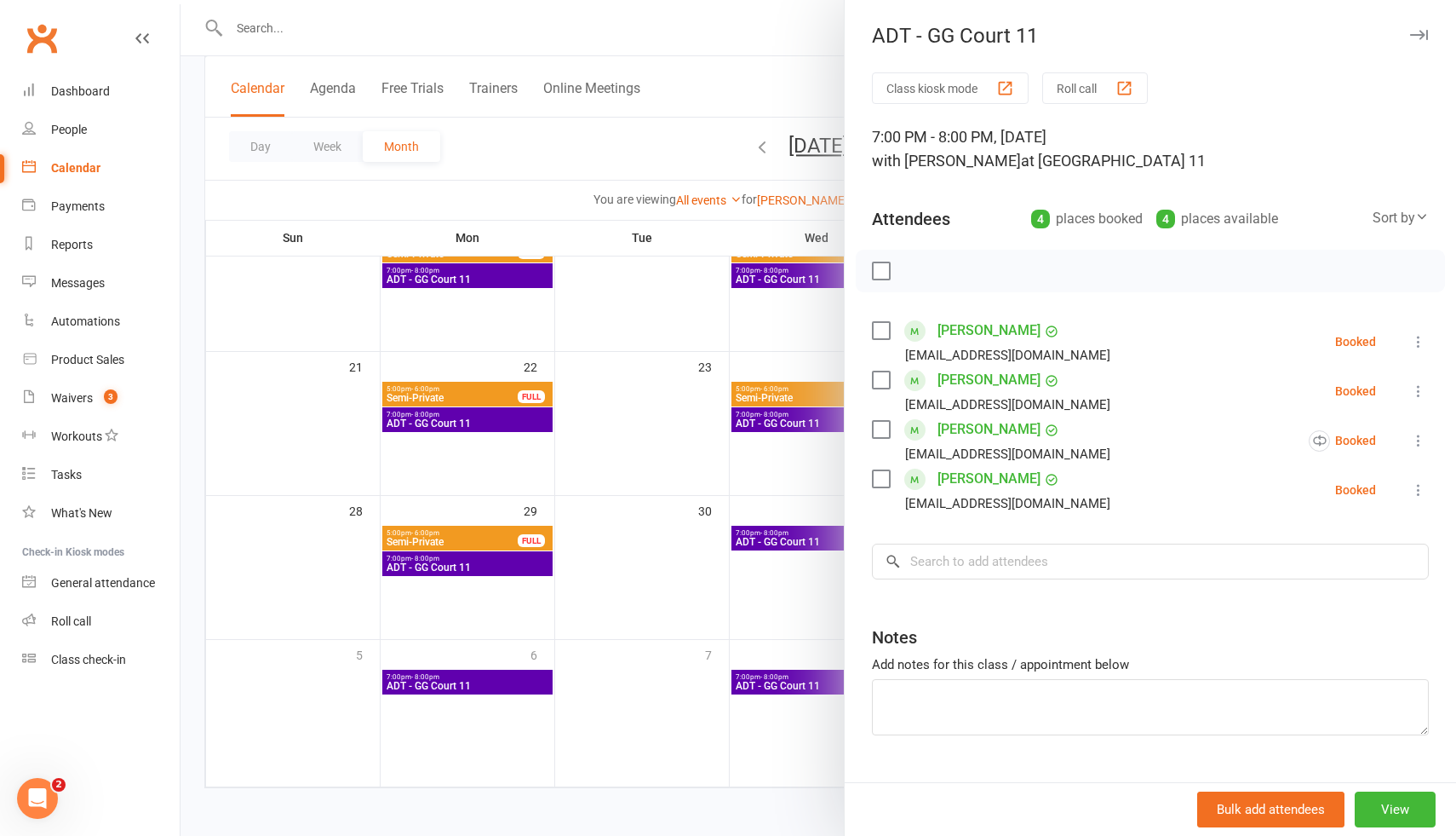
click at [809, 685] on div at bounding box center [818, 418] width 1275 height 836
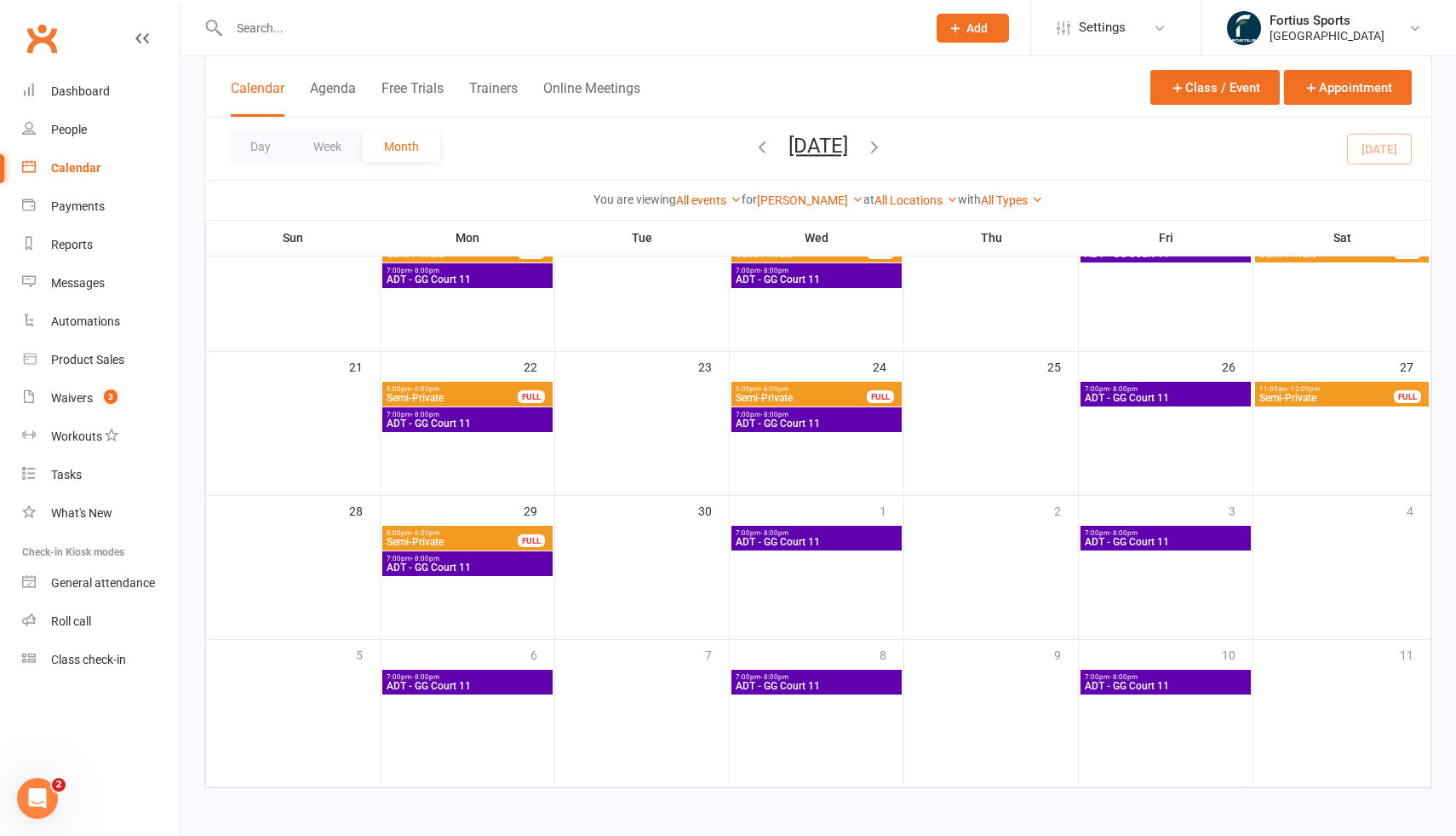
click at [809, 685] on span "ADT - GG Court 11" at bounding box center [816, 685] width 163 height 10
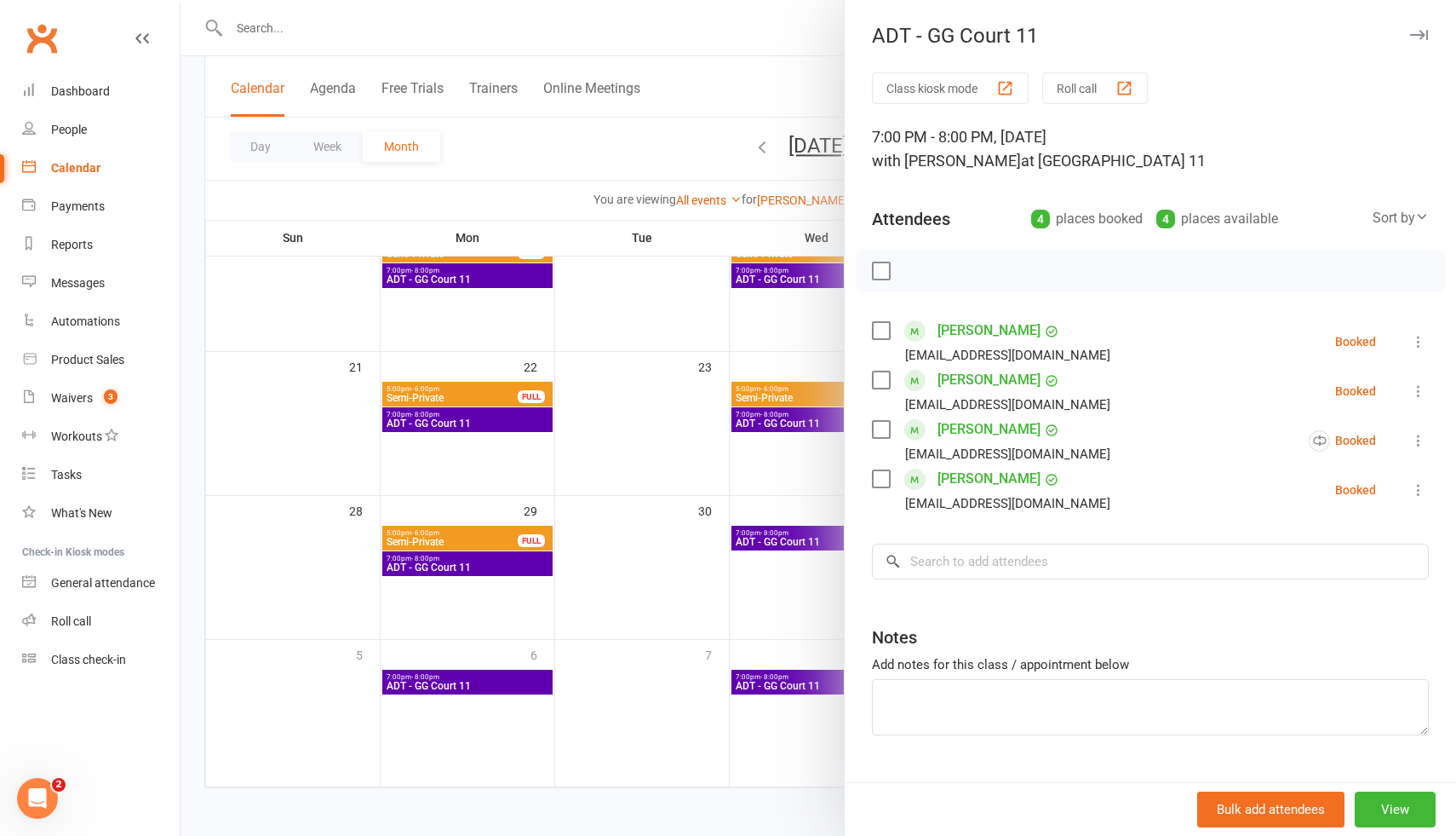
click at [707, 229] on div at bounding box center [818, 418] width 1275 height 836
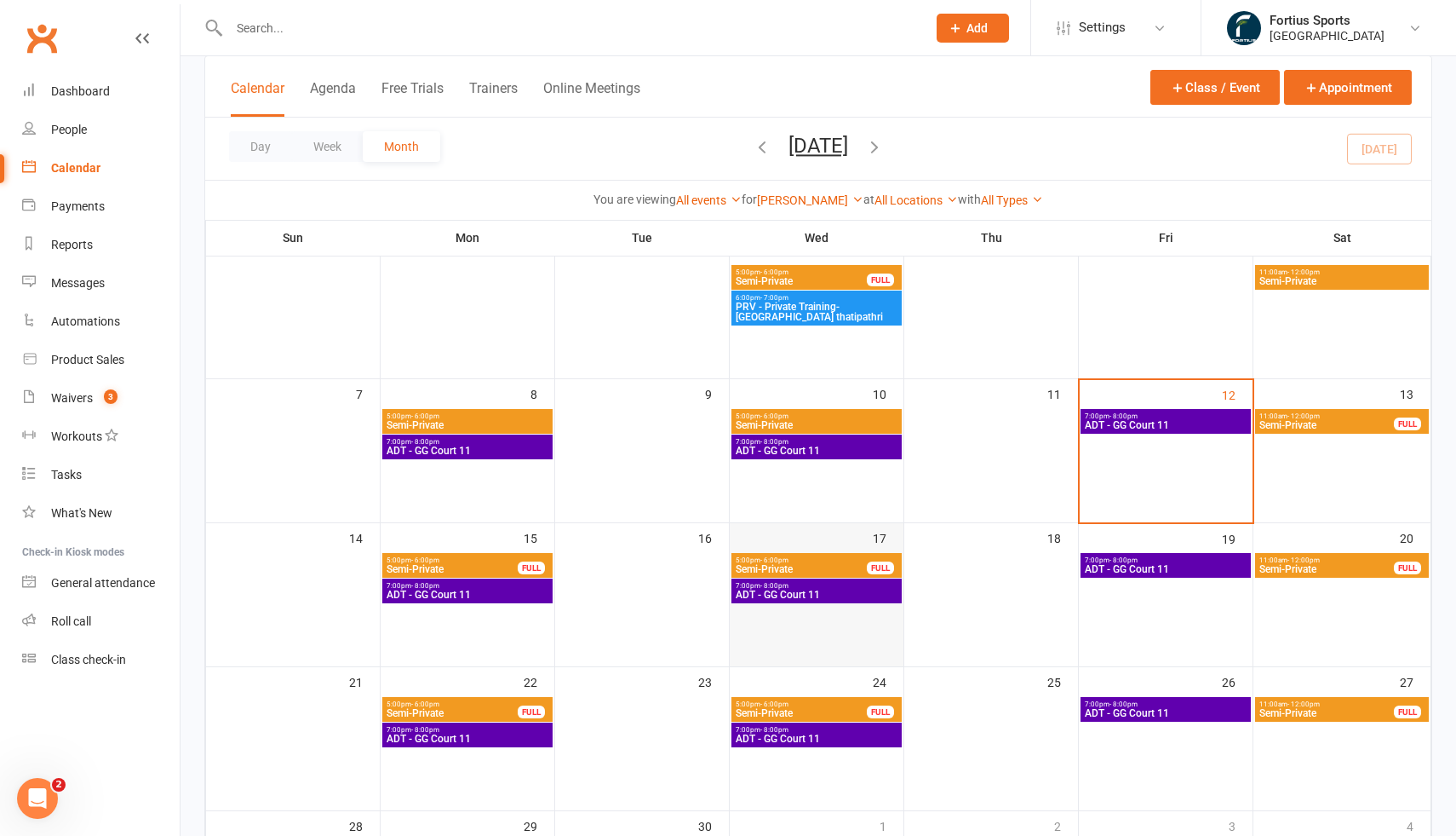
scroll to position [125, 0]
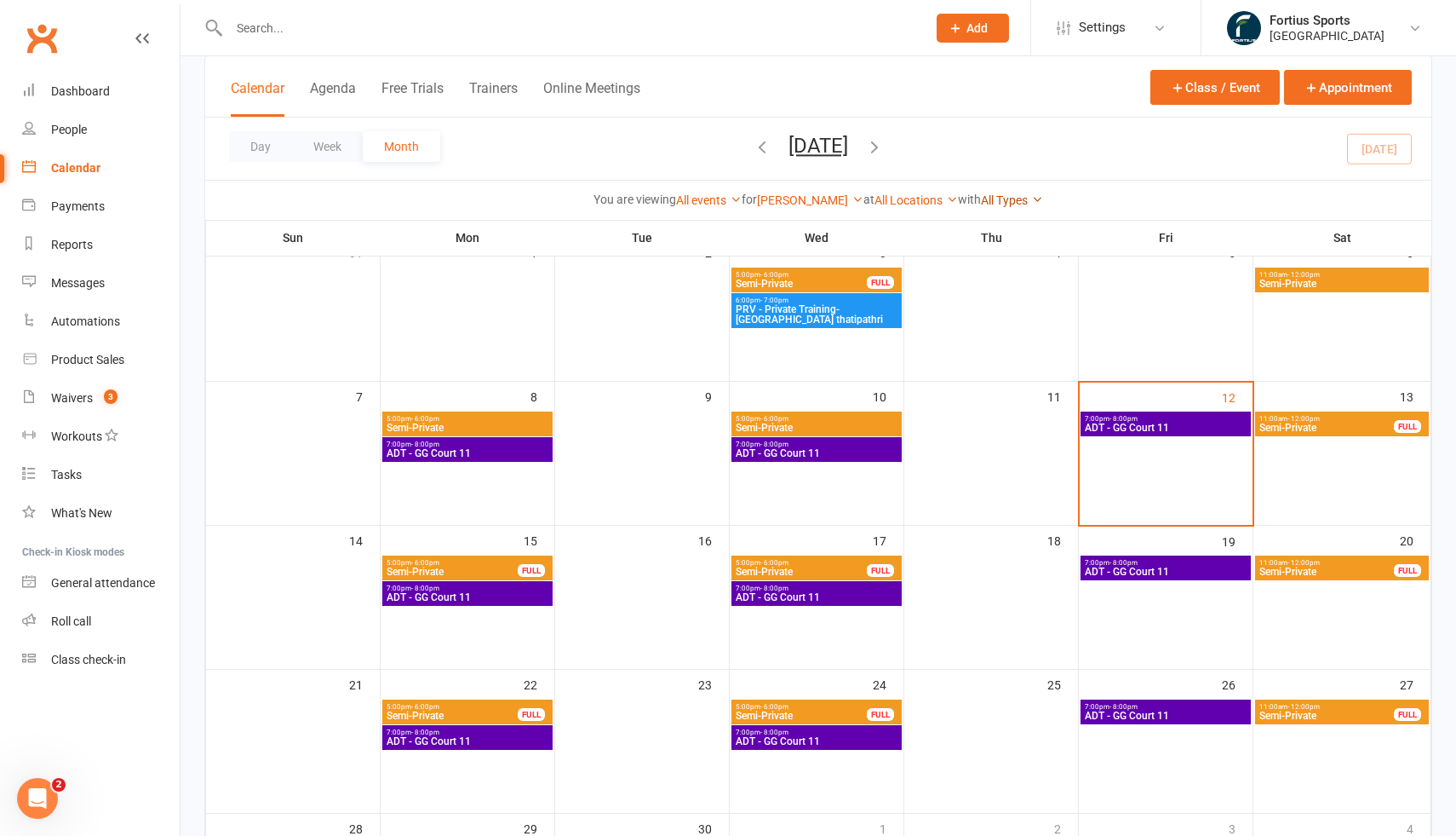
click at [1043, 198] on icon at bounding box center [1037, 199] width 12 height 12
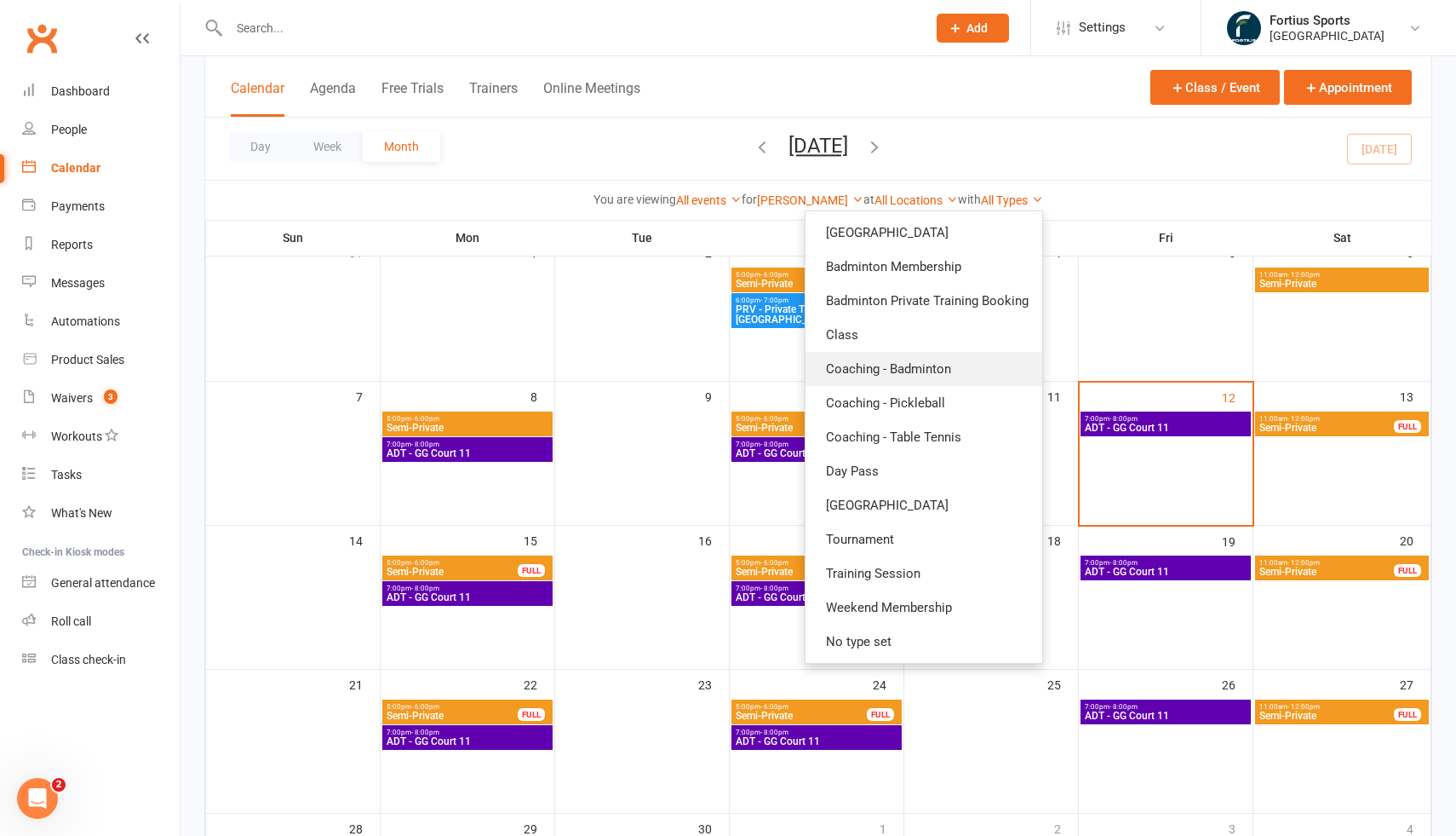
click at [969, 374] on link "Coaching - Badminton" at bounding box center [923, 369] width 236 height 34
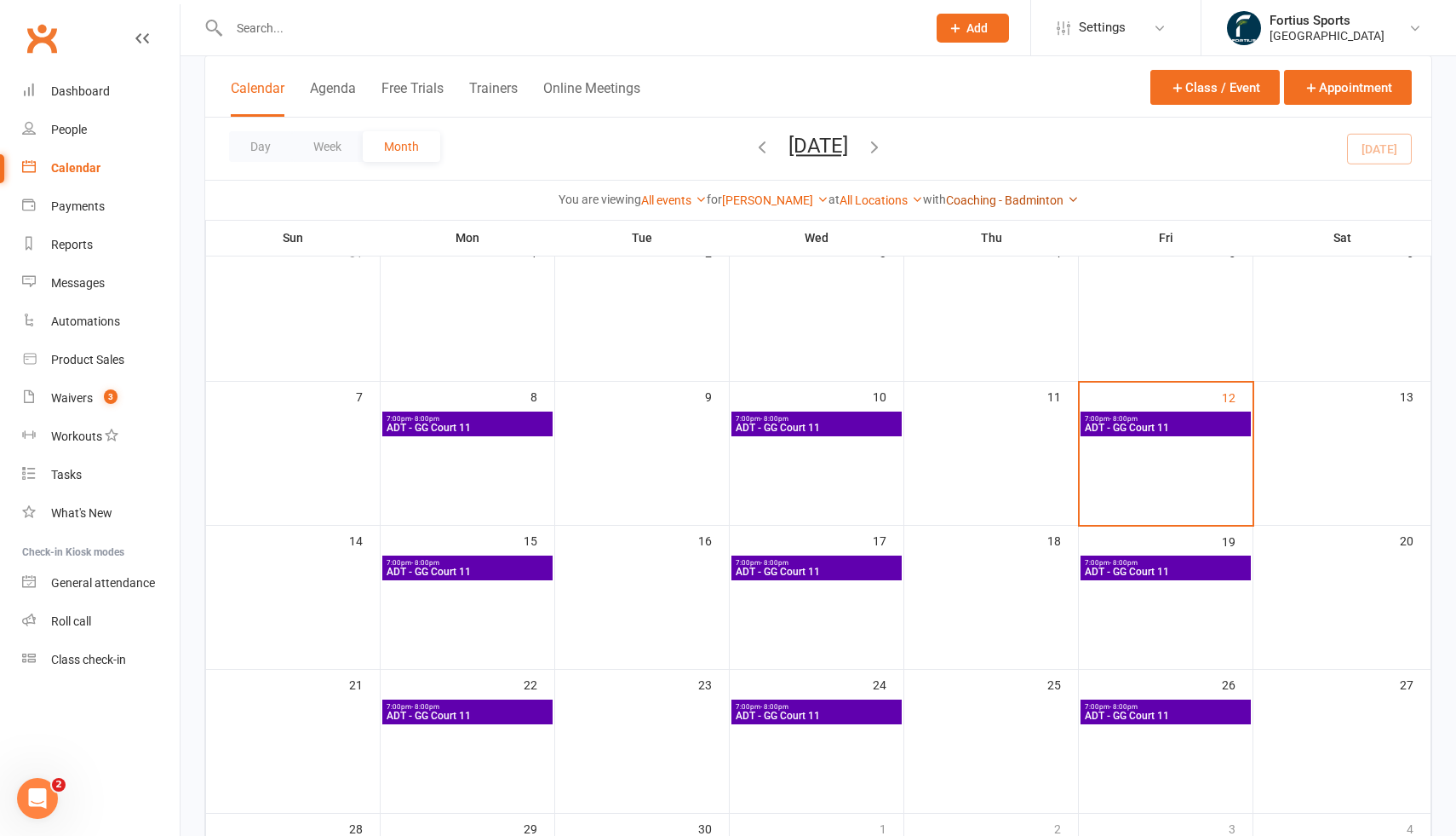
click at [1039, 202] on link "Coaching - Badminton" at bounding box center [1013, 200] width 133 height 14
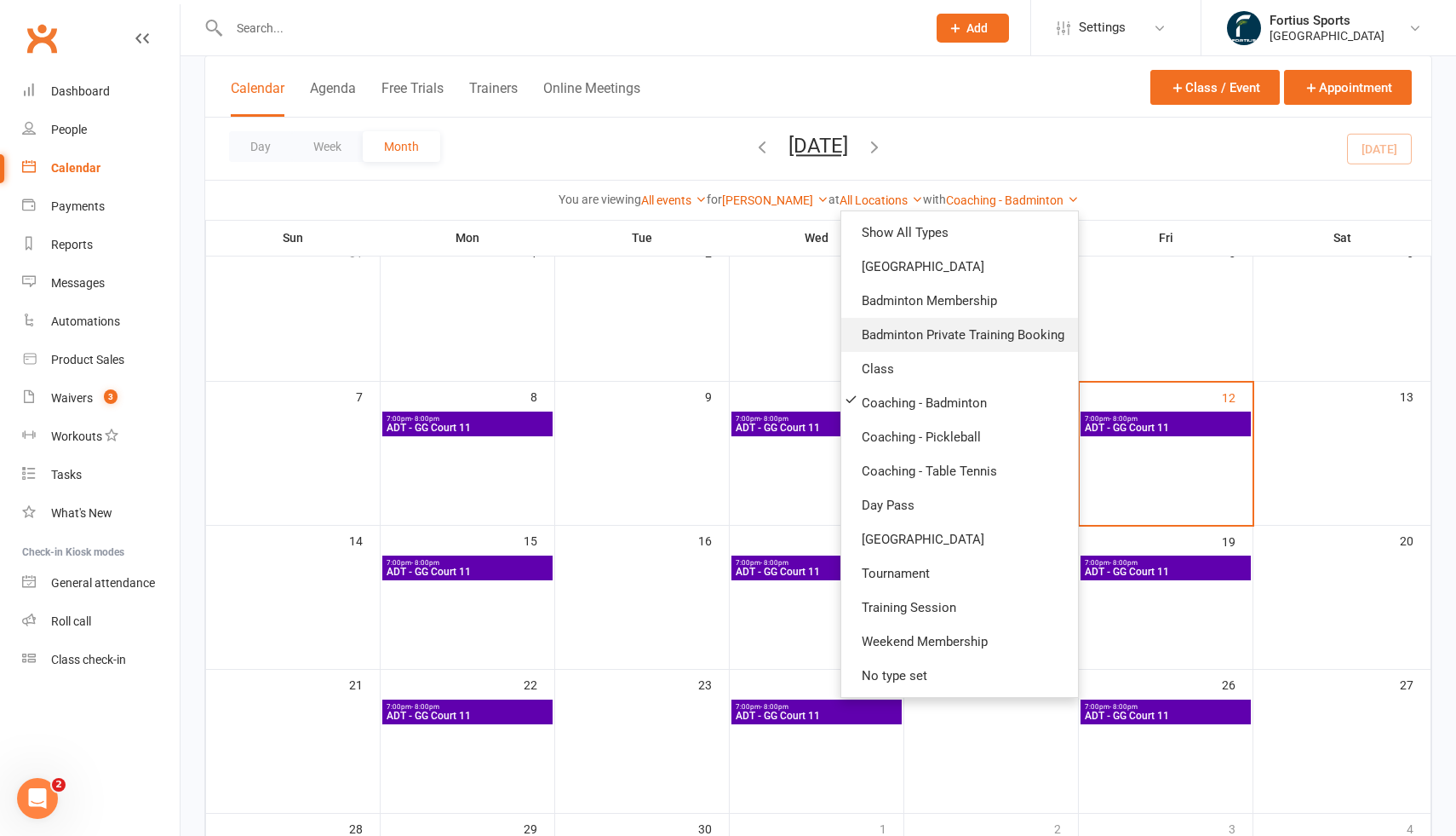
click at [987, 334] on link "Badminton Private Training Booking" at bounding box center [959, 334] width 236 height 34
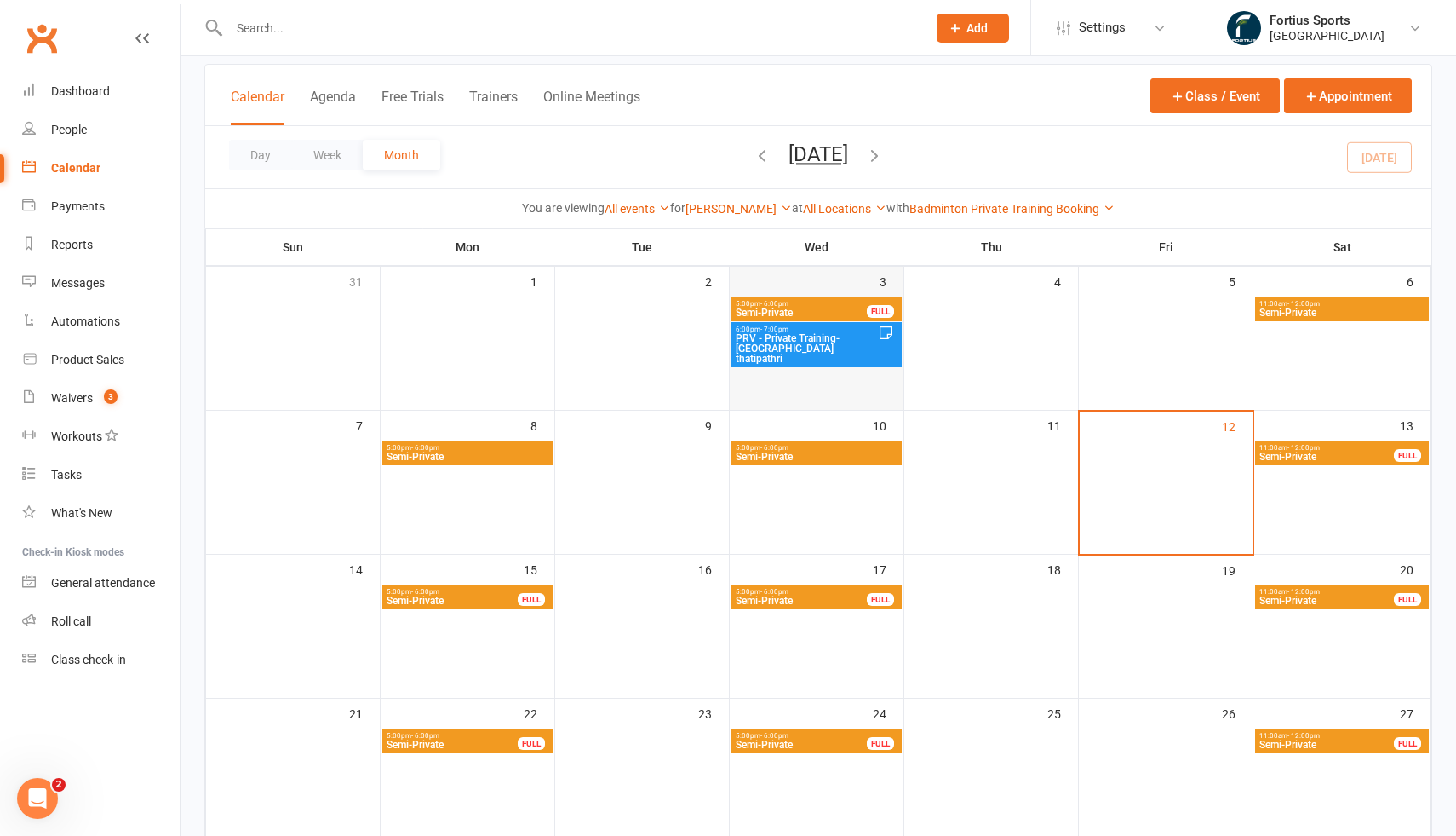
scroll to position [93, 0]
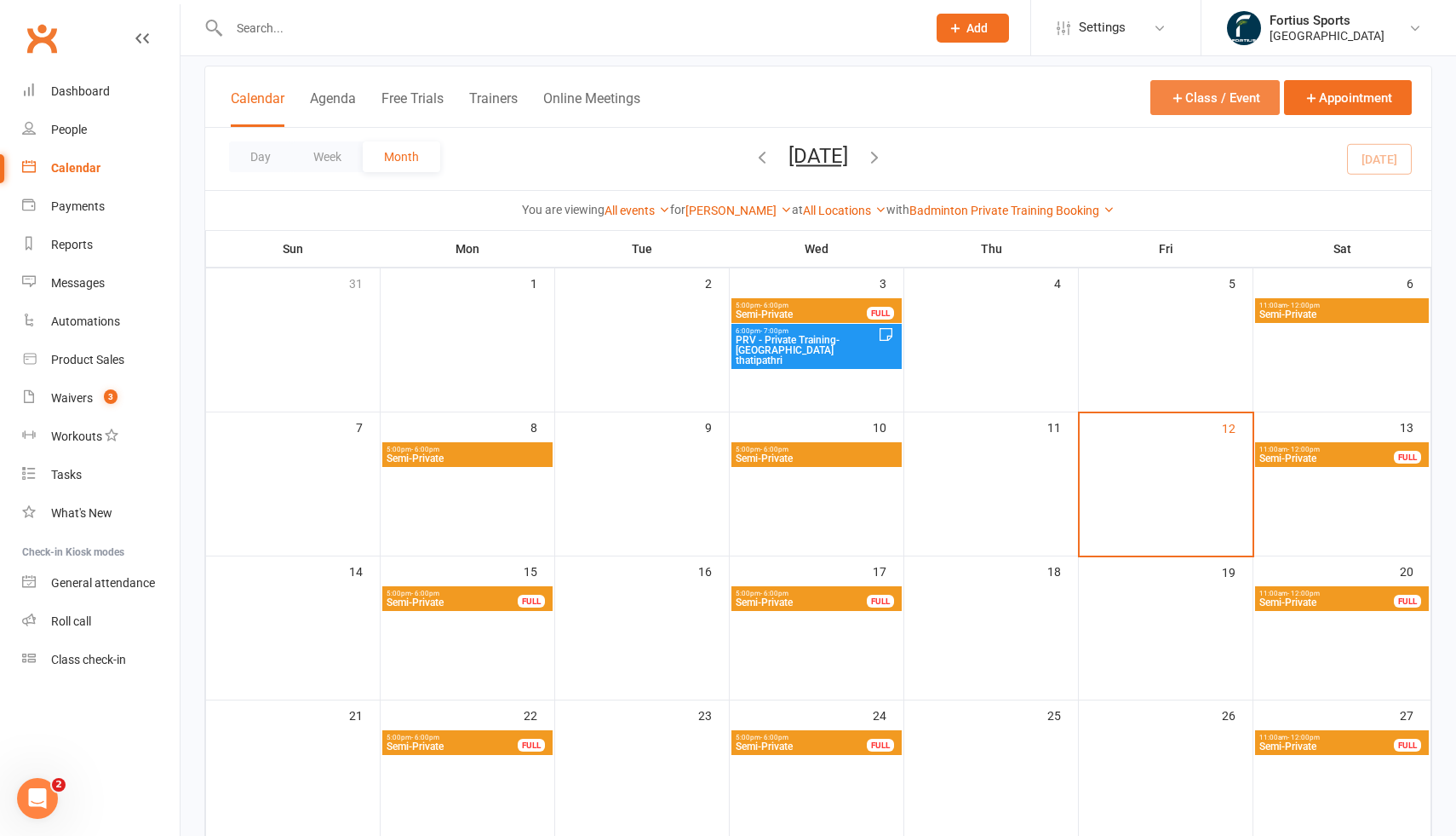
click at [1212, 99] on button "Class / Event" at bounding box center [1215, 98] width 129 height 35
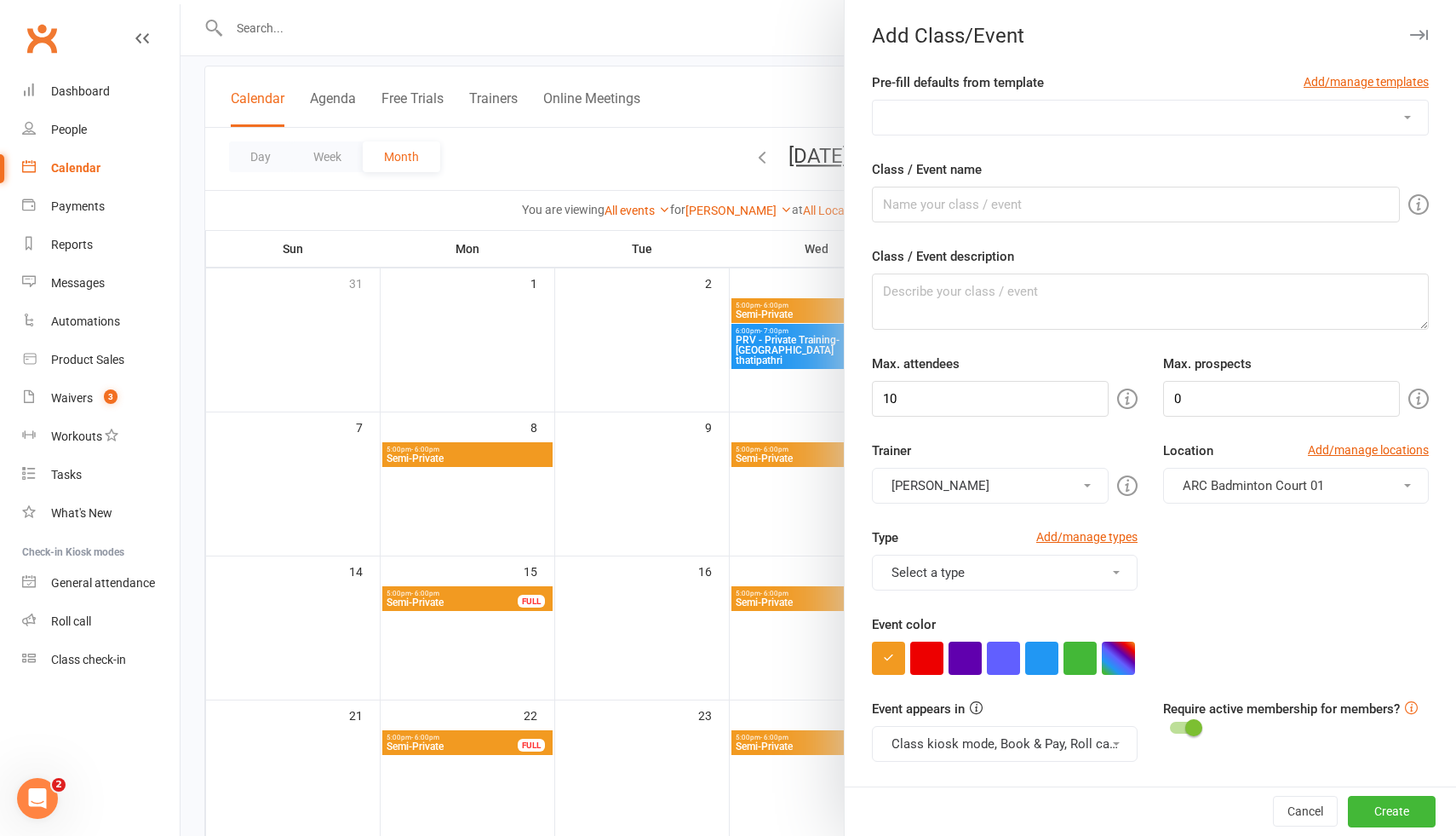
click at [985, 119] on select "Badminton Coaching - ADT - Adult Training Badminton Coaching - ADV - Advanced B…" at bounding box center [1149, 117] width 555 height 34
select select "1181"
type input "PRV - Private Training"
type textarea "PRV - Private Training"
type input "1"
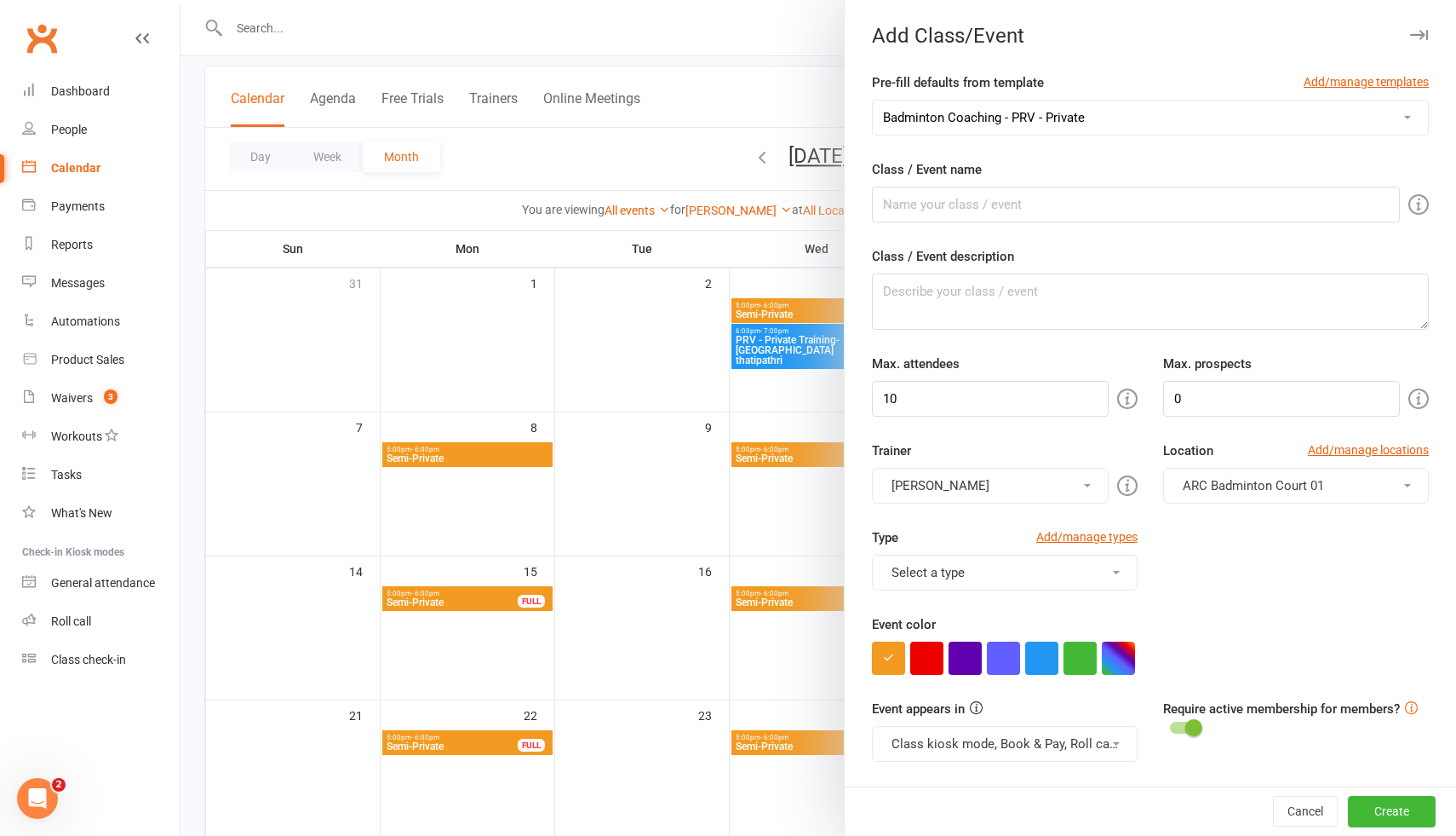
type input "1"
click at [1005, 478] on button "Fortius Sports" at bounding box center [990, 485] width 236 height 36
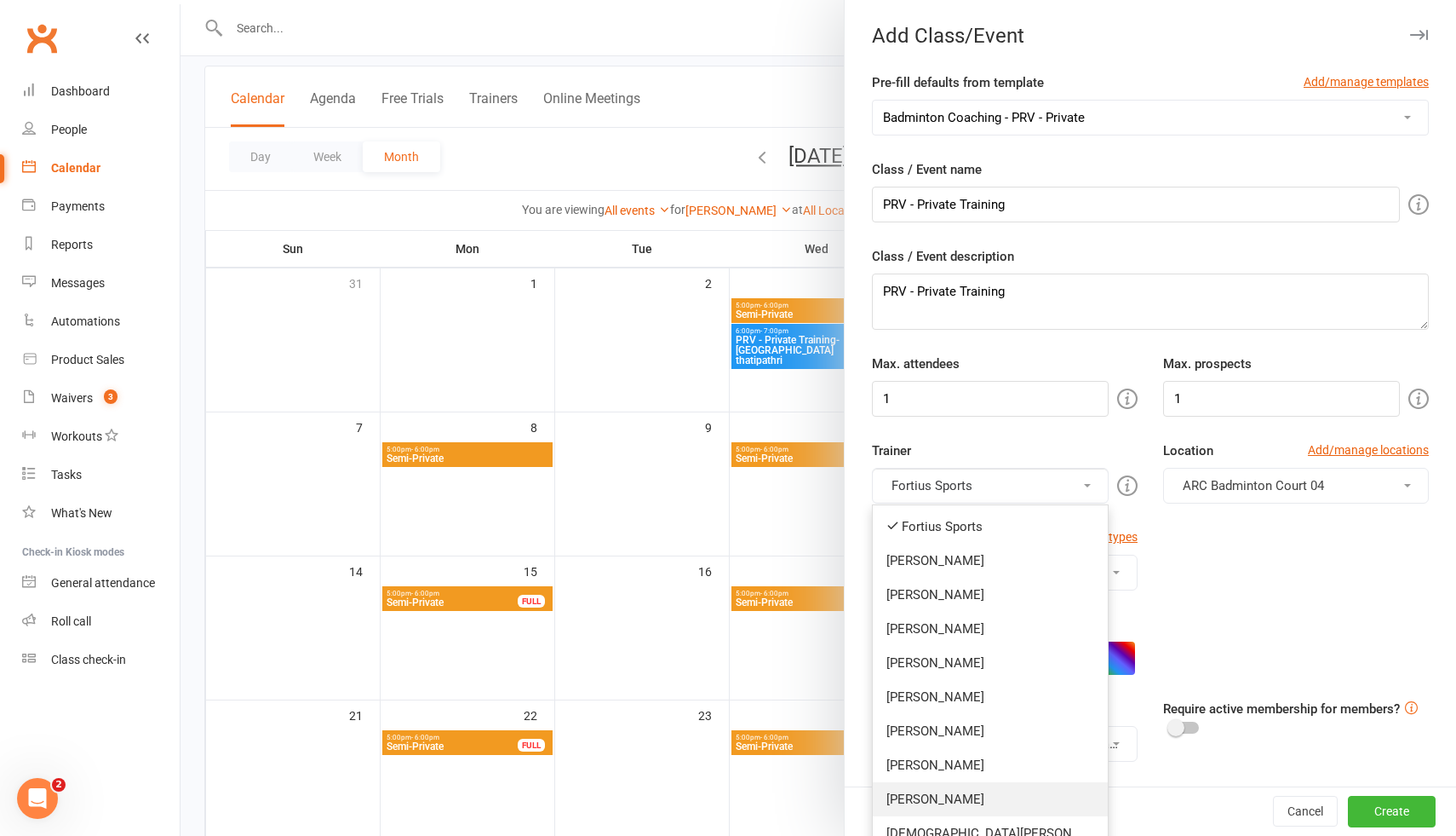
click at [960, 801] on link "Anshuman Mishra" at bounding box center [990, 799] width 235 height 34
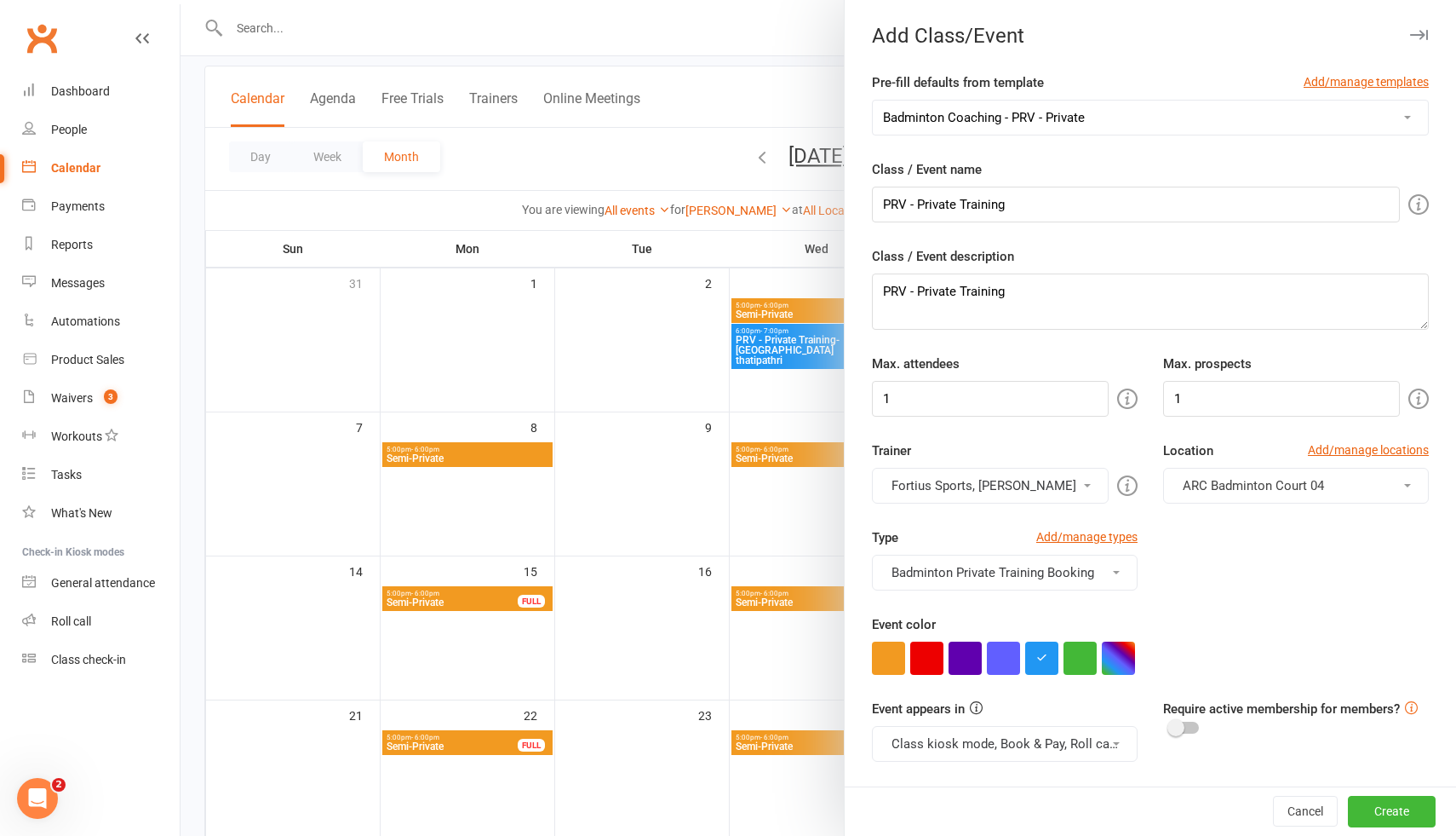
click at [987, 487] on button "Fortius Sports, Anshuman Mishra" at bounding box center [990, 485] width 236 height 36
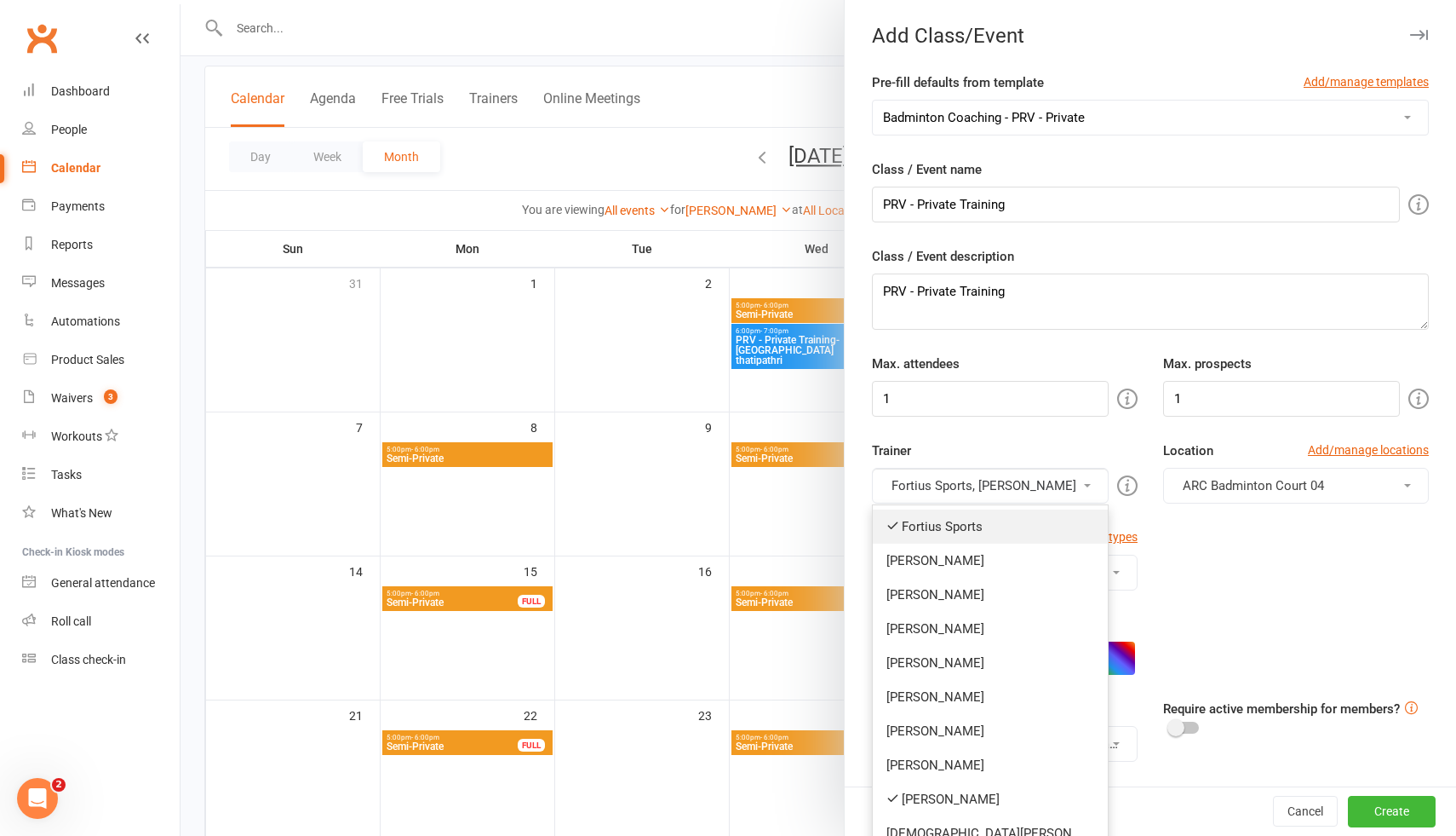
click at [939, 530] on link "Fortius Sports" at bounding box center [990, 526] width 235 height 34
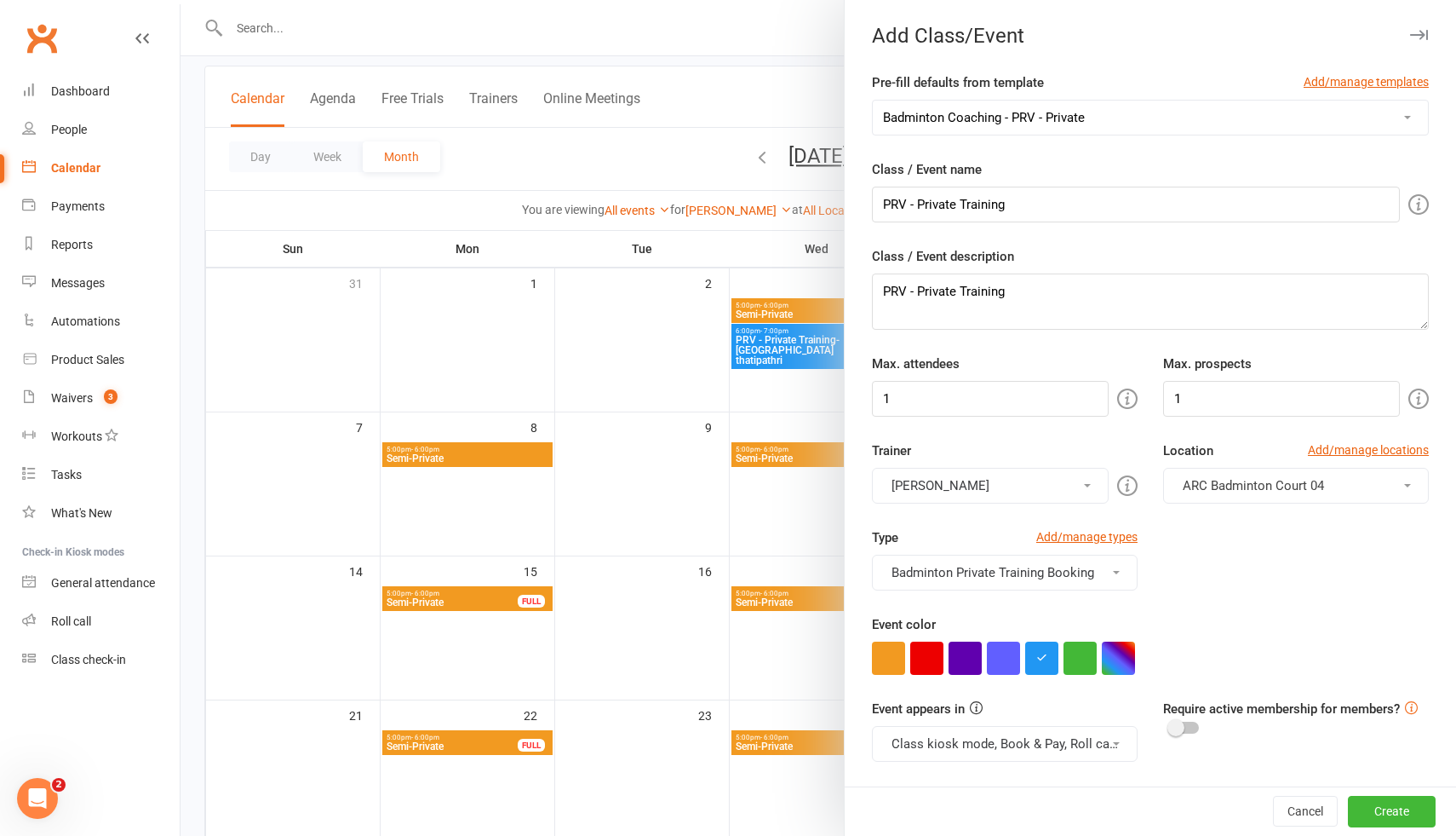
click at [1209, 481] on span "ARC Badminton Court 04" at bounding box center [1253, 485] width 141 height 16
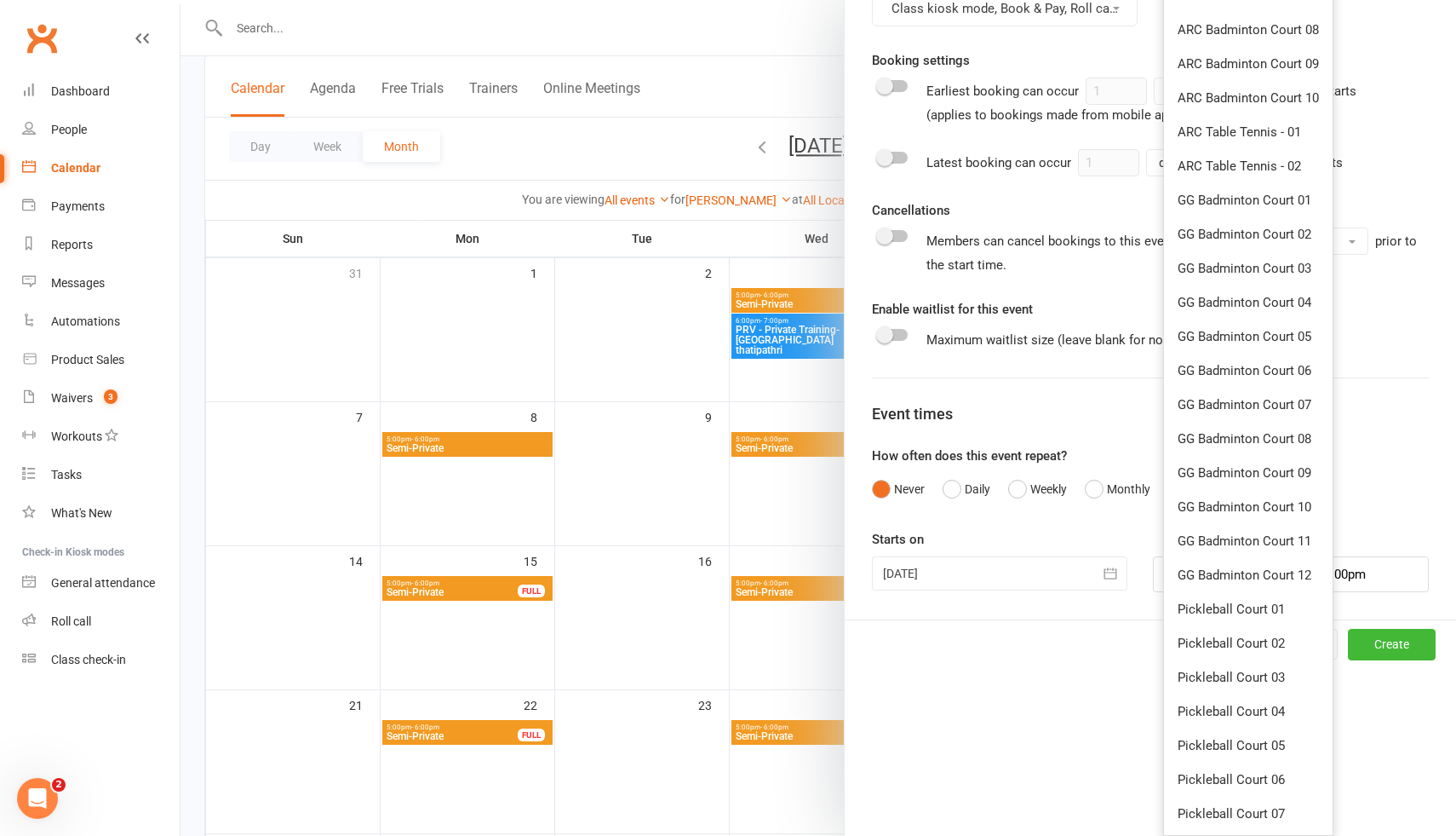
scroll to position [104, 0]
click at [1236, 542] on span "GG Badminton Court 11" at bounding box center [1244, 540] width 134 height 16
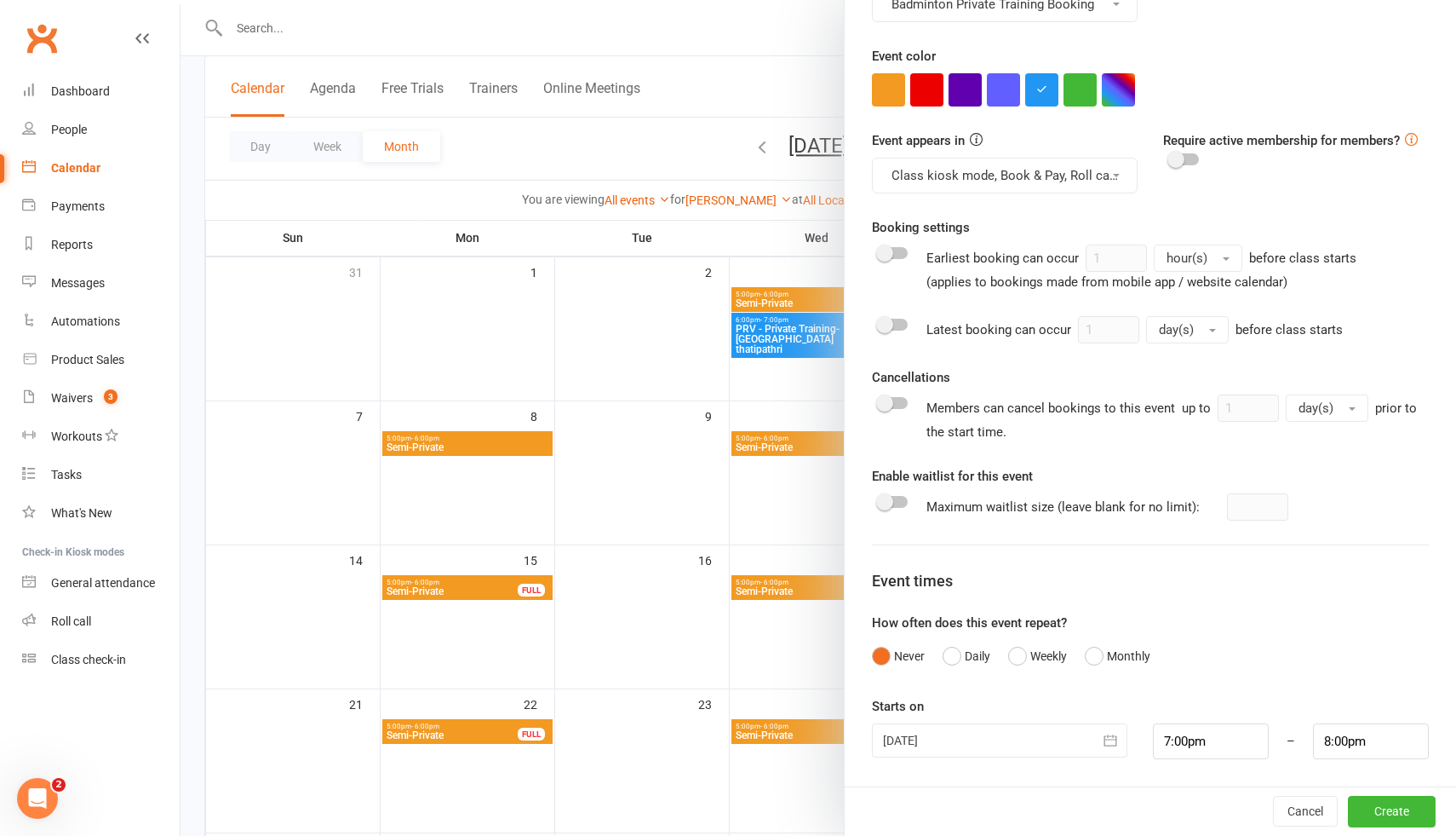
scroll to position [67, 0]
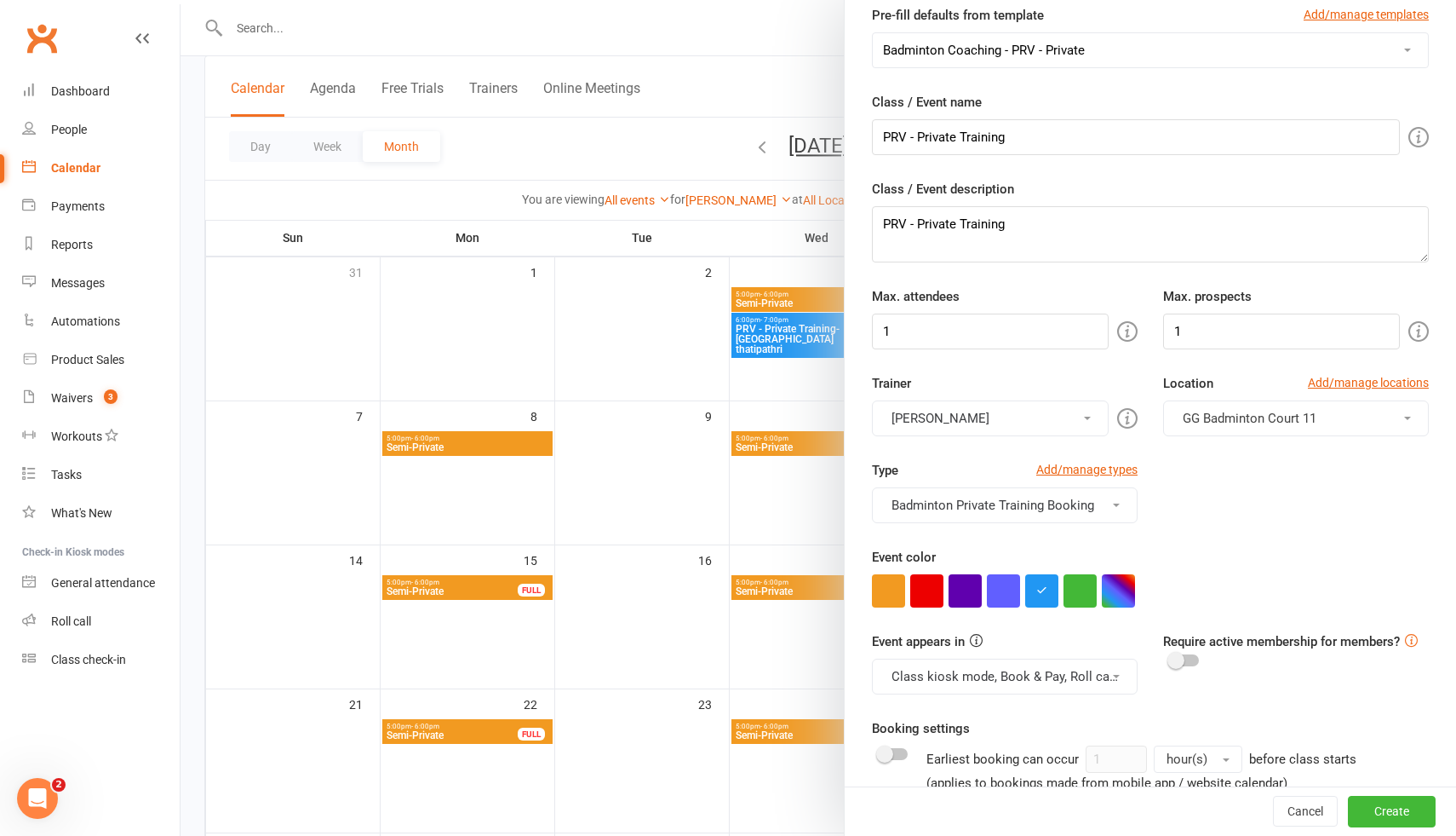
click at [1225, 495] on div "Type Add/manage types Badminton Private Training Booking Badminton Court Reserv…" at bounding box center [1150, 503] width 583 height 87
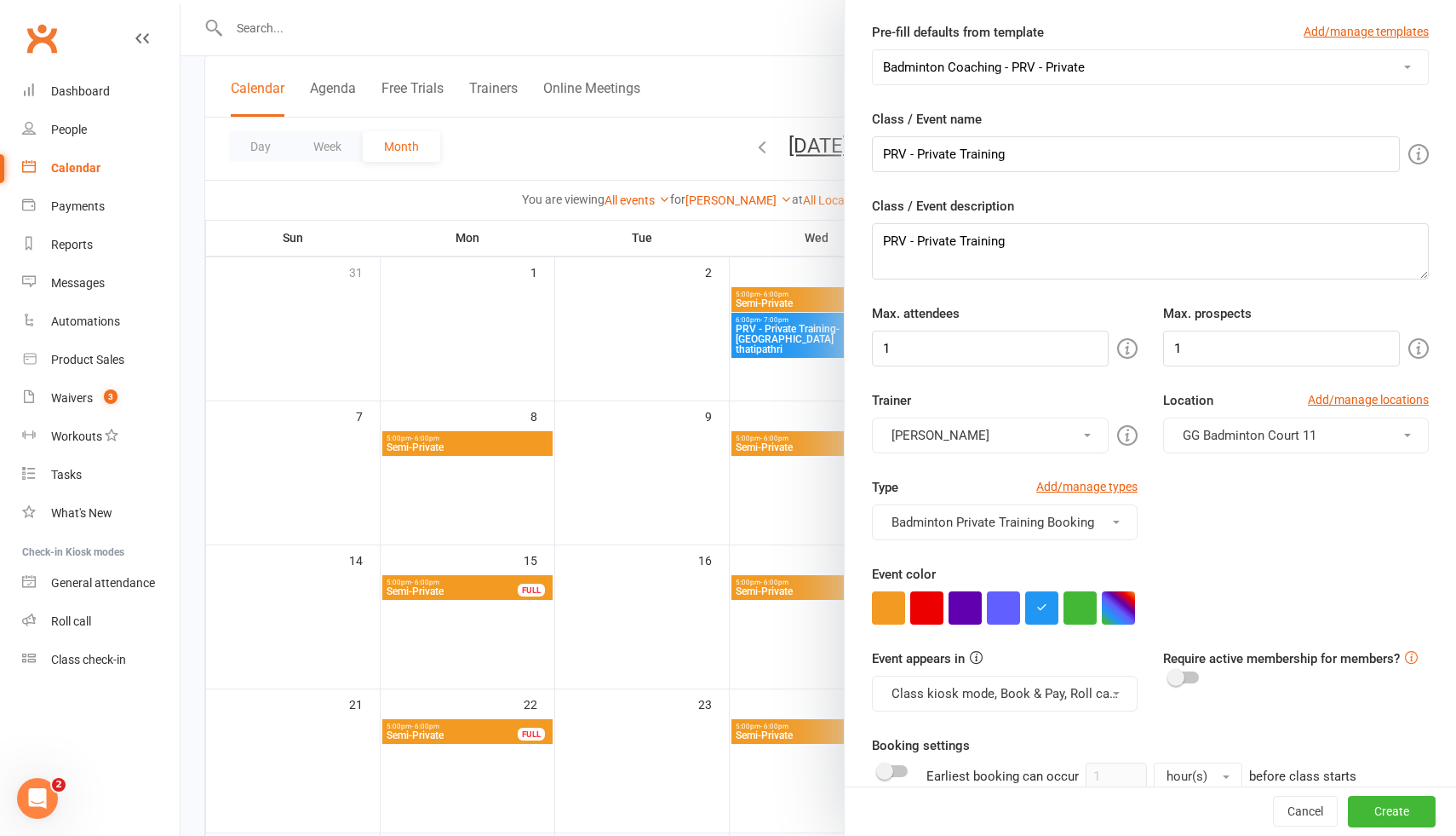
scroll to position [0, 0]
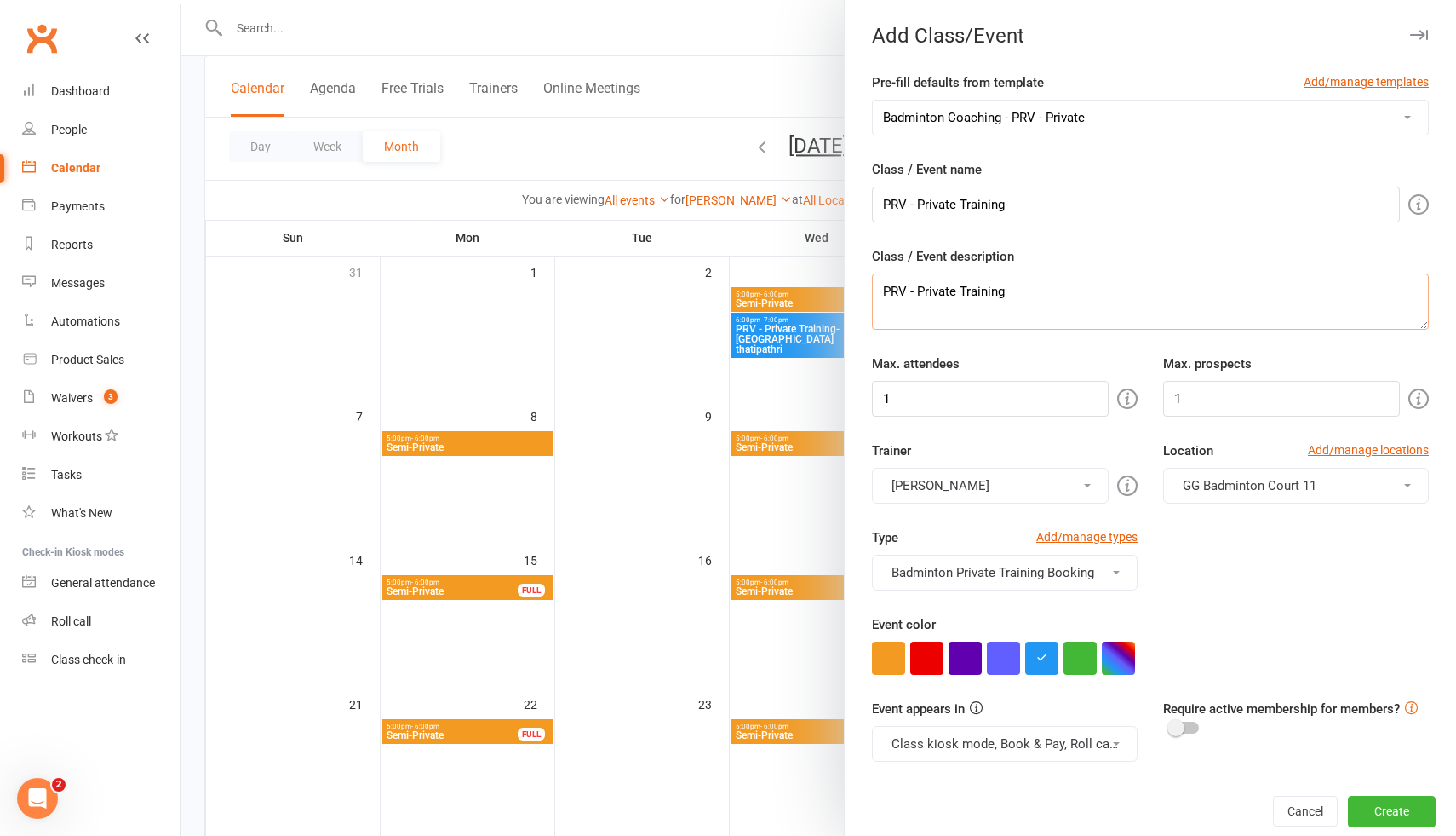
click at [1023, 292] on textarea "PRV - Private Training" at bounding box center [1149, 301] width 557 height 56
drag, startPoint x: 917, startPoint y: 203, endPoint x: 1044, endPoint y: 202, distance: 127.0
click at [1042, 202] on input "PRV - Private Training" at bounding box center [1136, 204] width 528 height 36
type input "PRV - GG Court 11"
click at [1023, 290] on textarea "PRV - Private Training" at bounding box center [1149, 301] width 557 height 56
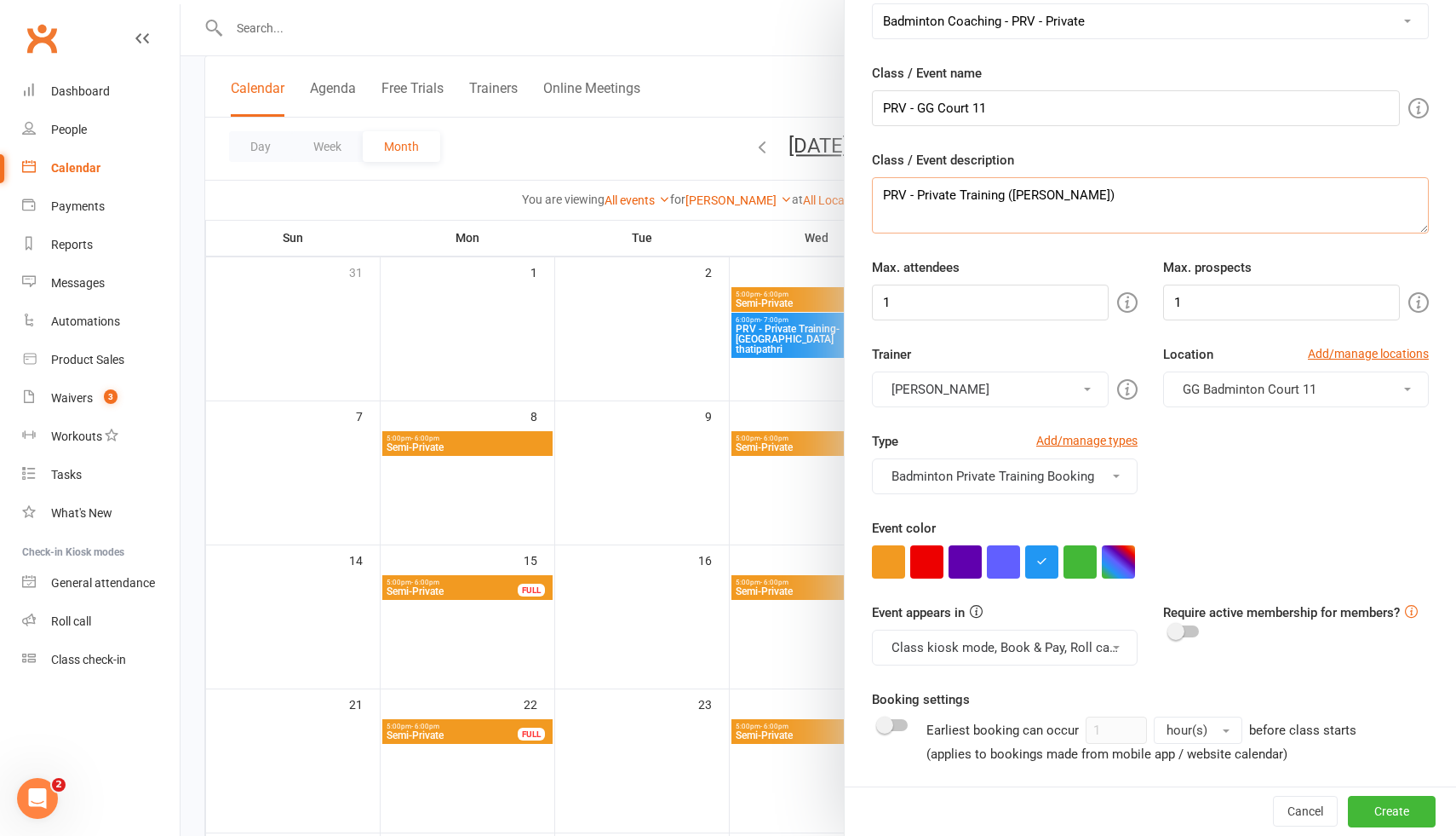
scroll to position [94, 0]
click at [1026, 200] on textarea "PRV - Private Training (Prshanth Biyani)" at bounding box center [1149, 207] width 557 height 56
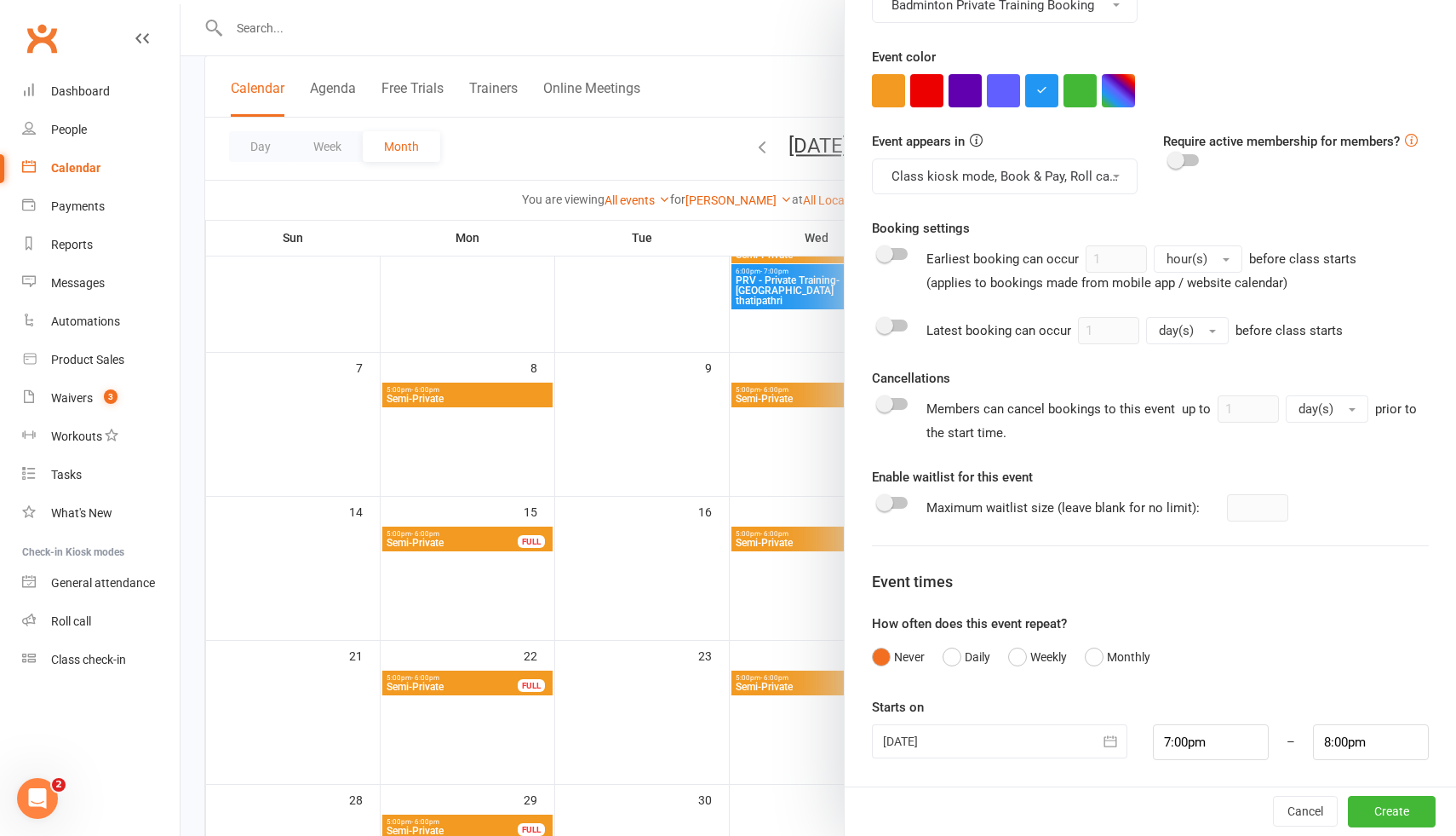
scroll to position [156, 0]
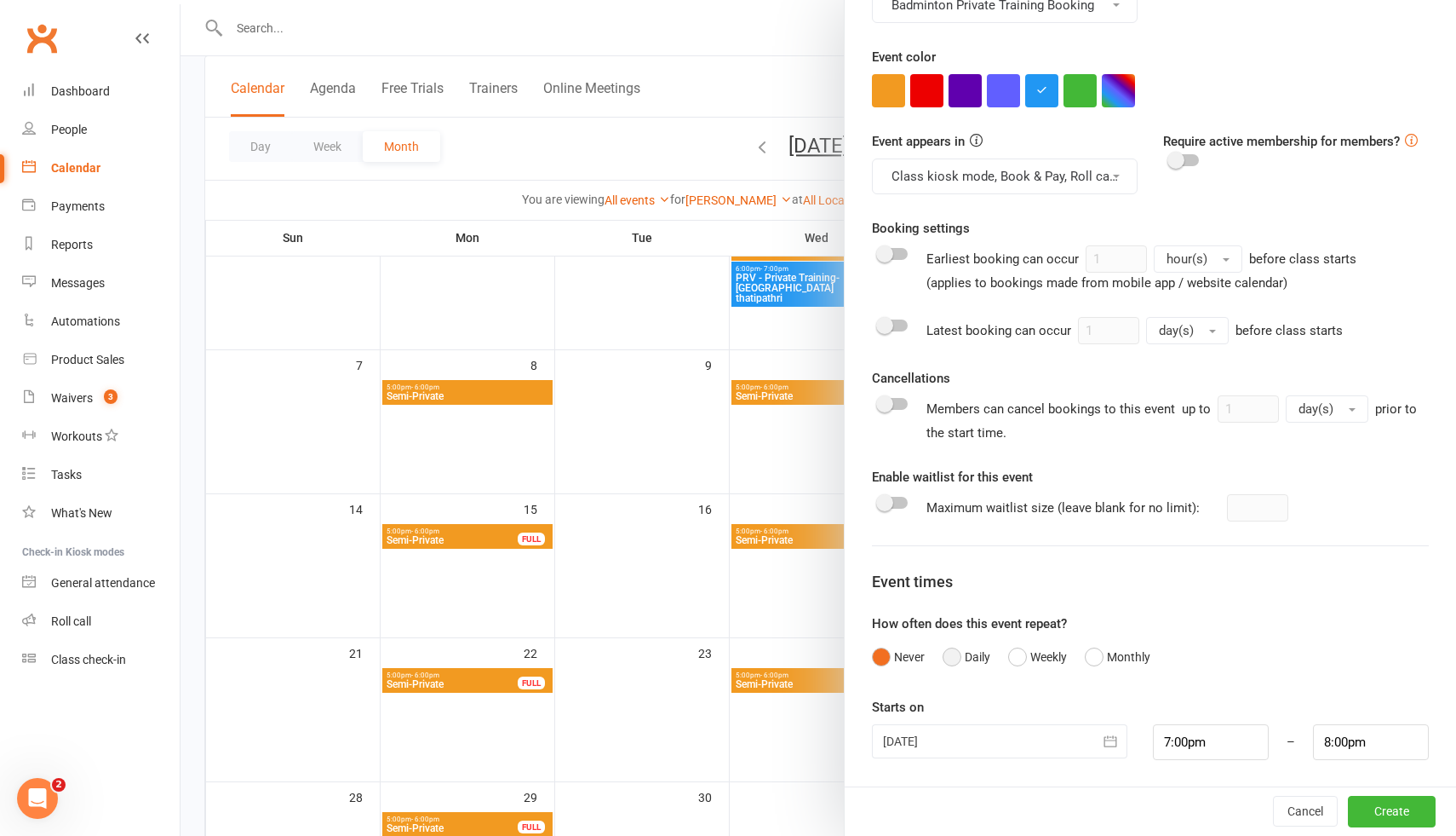
type textarea "PRV - Private Training (Deevisha Biyani)"
click at [952, 658] on button "Daily" at bounding box center [967, 656] width 48 height 32
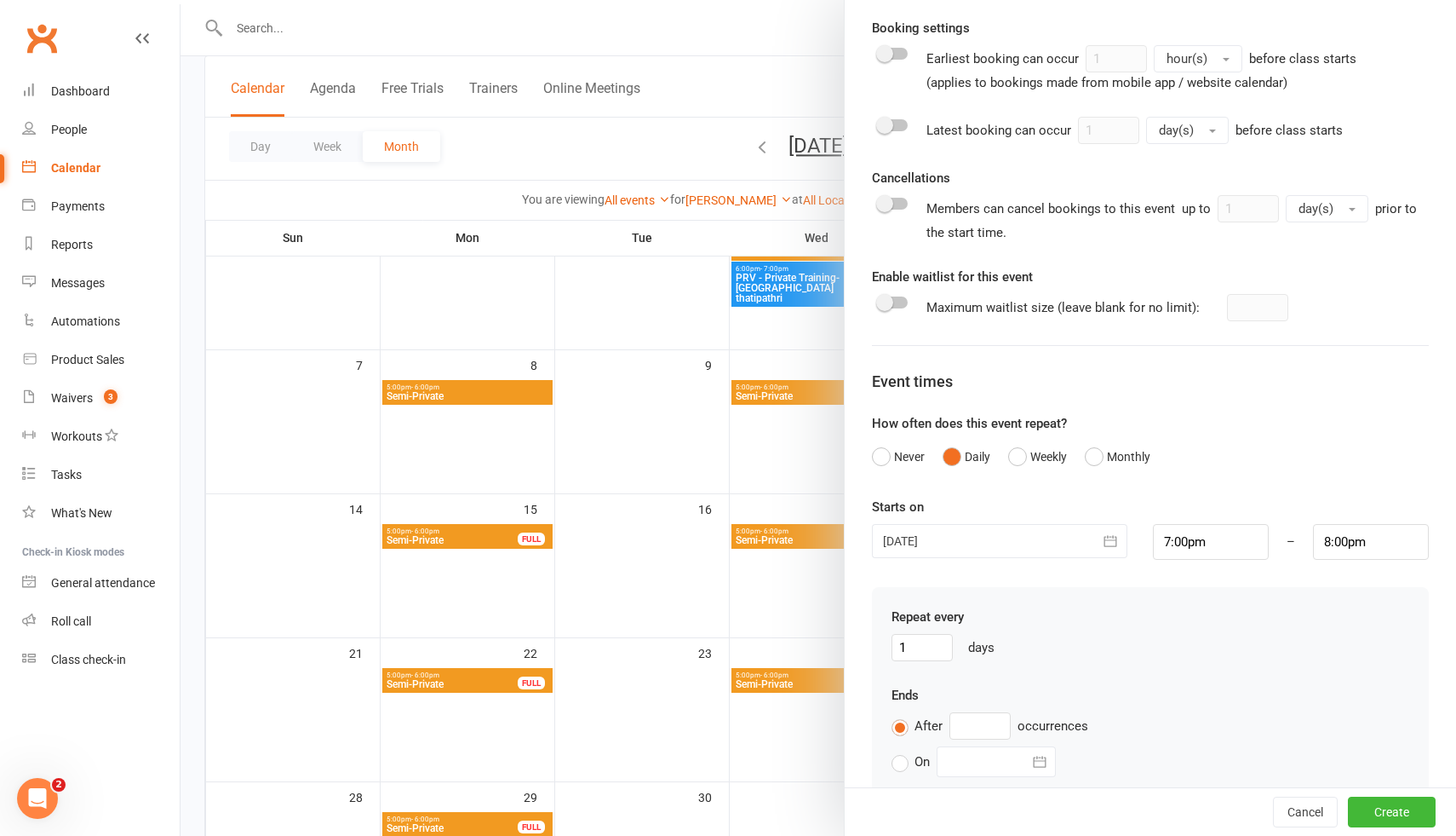
scroll to position [865, 0]
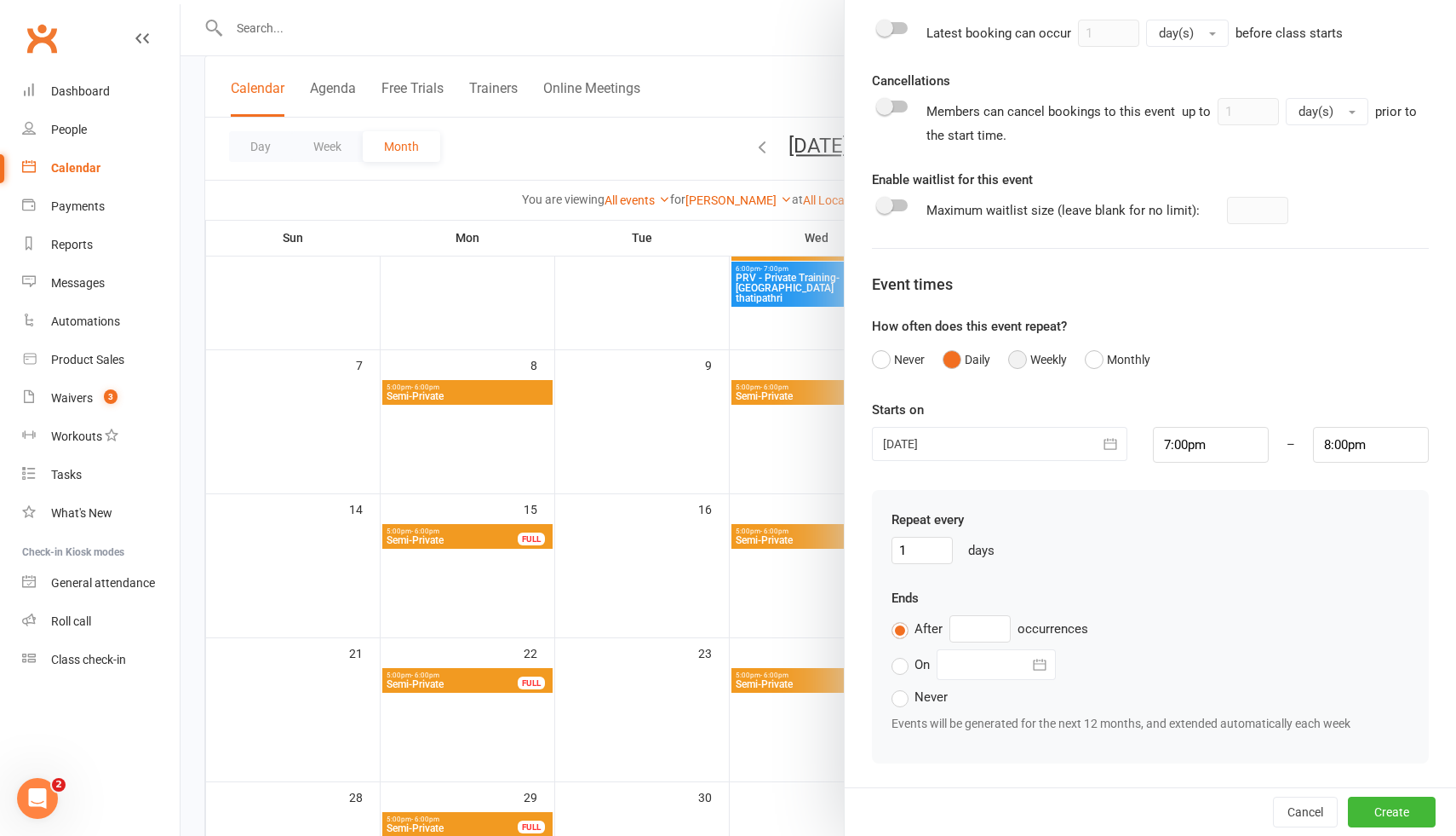
click at [1016, 358] on button "Weekly" at bounding box center [1038, 359] width 59 height 32
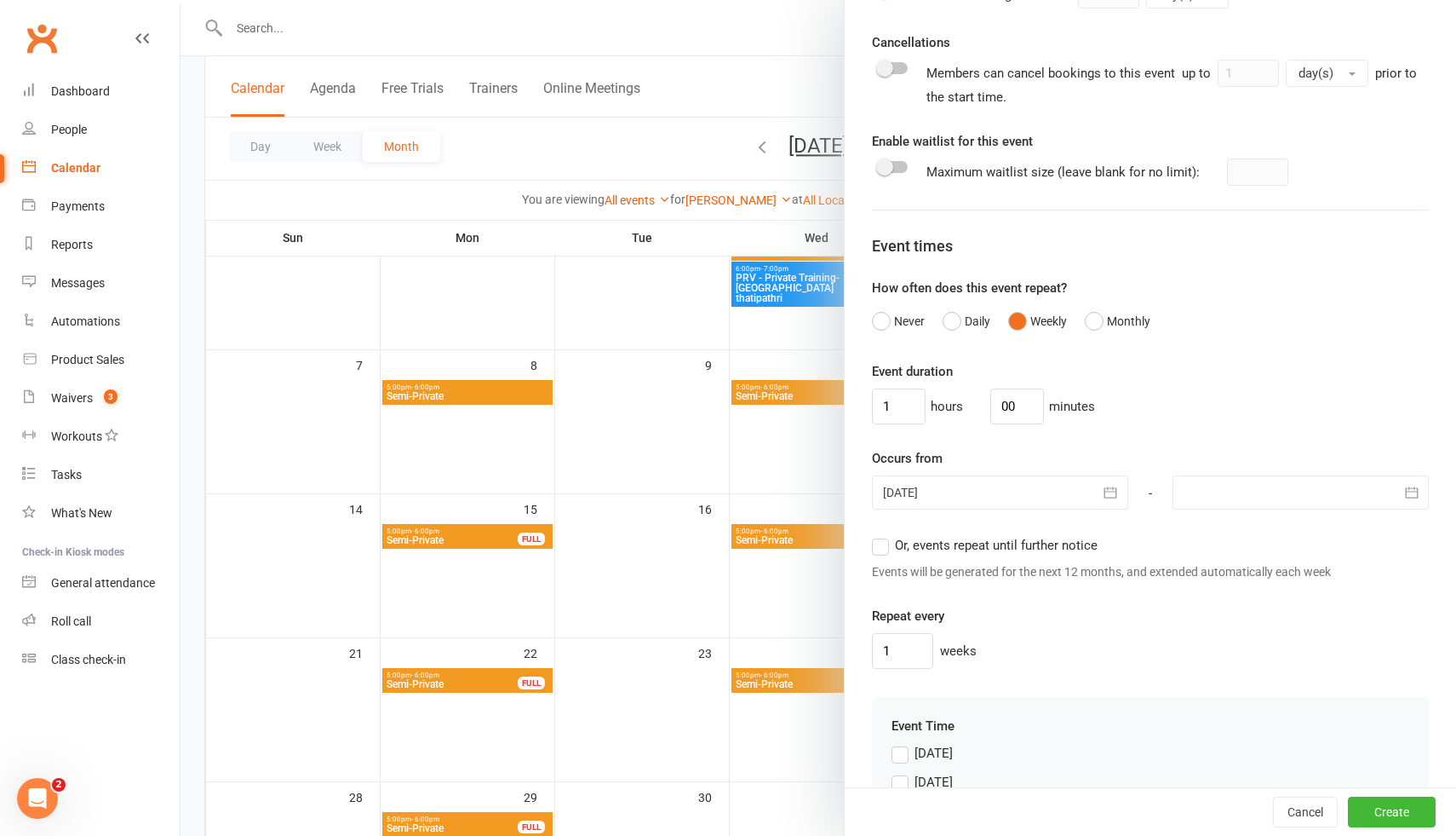
scroll to position [926, 0]
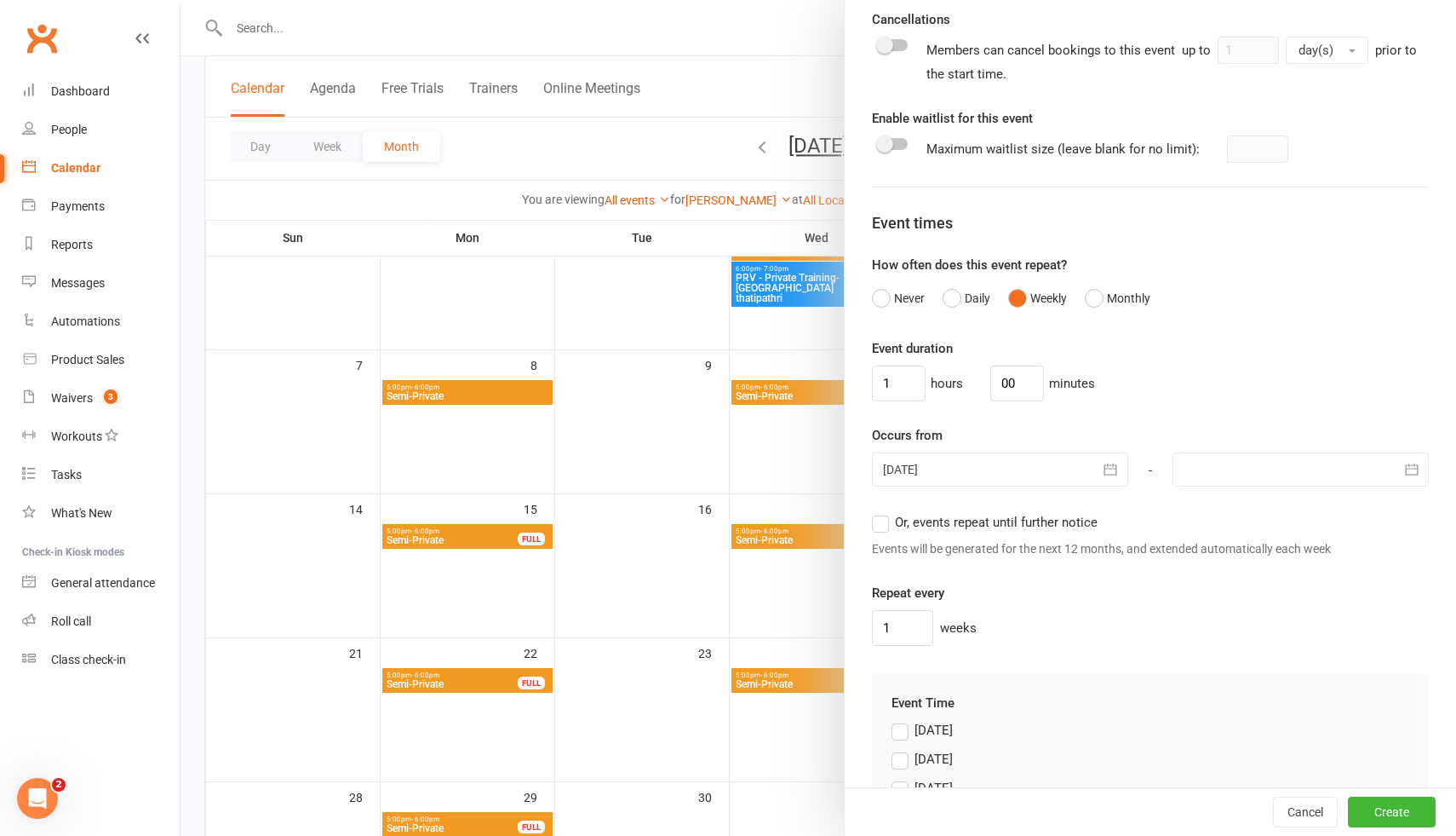
click at [1043, 471] on div at bounding box center [1000, 469] width 257 height 34
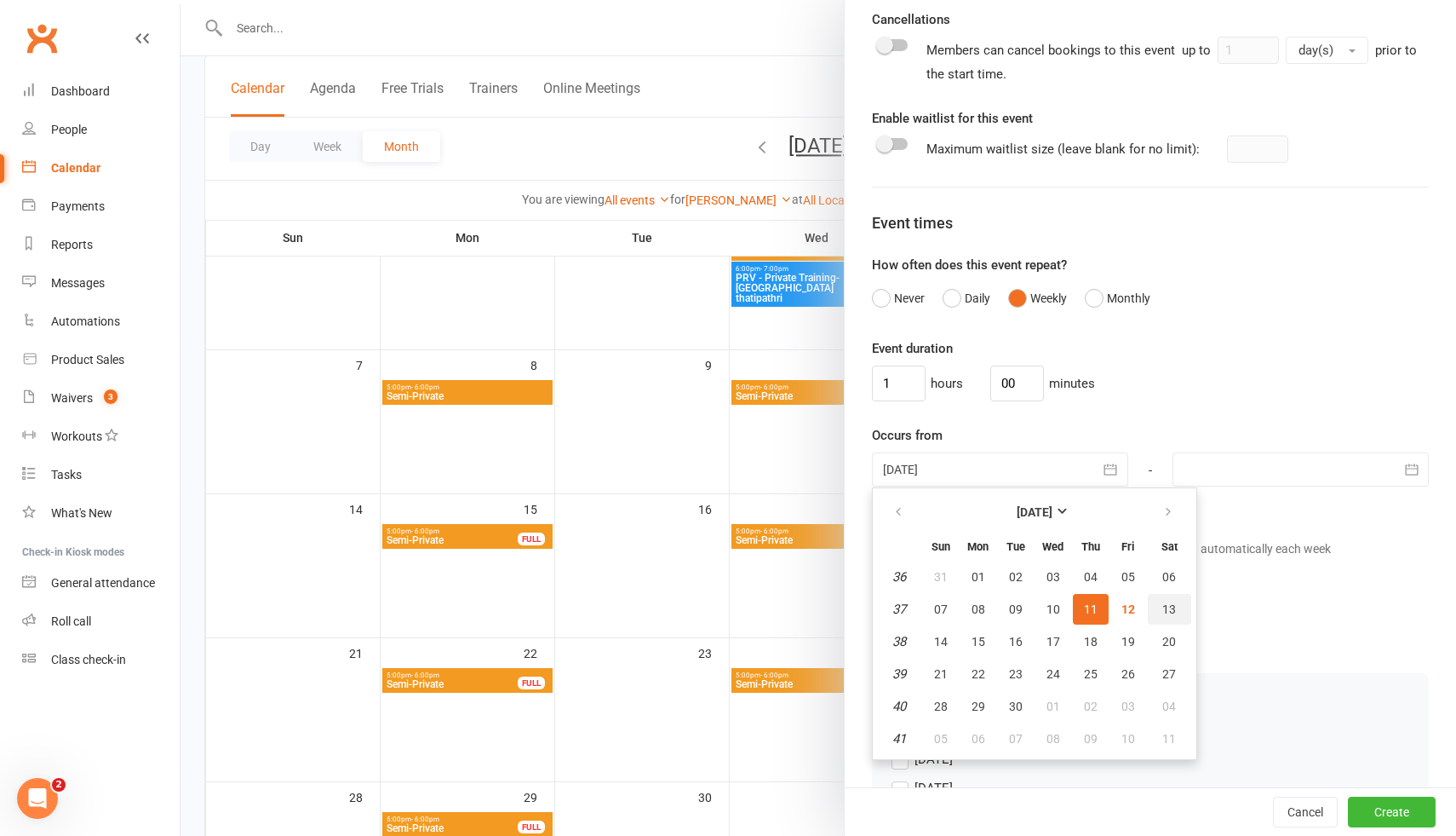
click at [1165, 610] on span "13" at bounding box center [1169, 609] width 14 height 14
type input "13 Sep 2025"
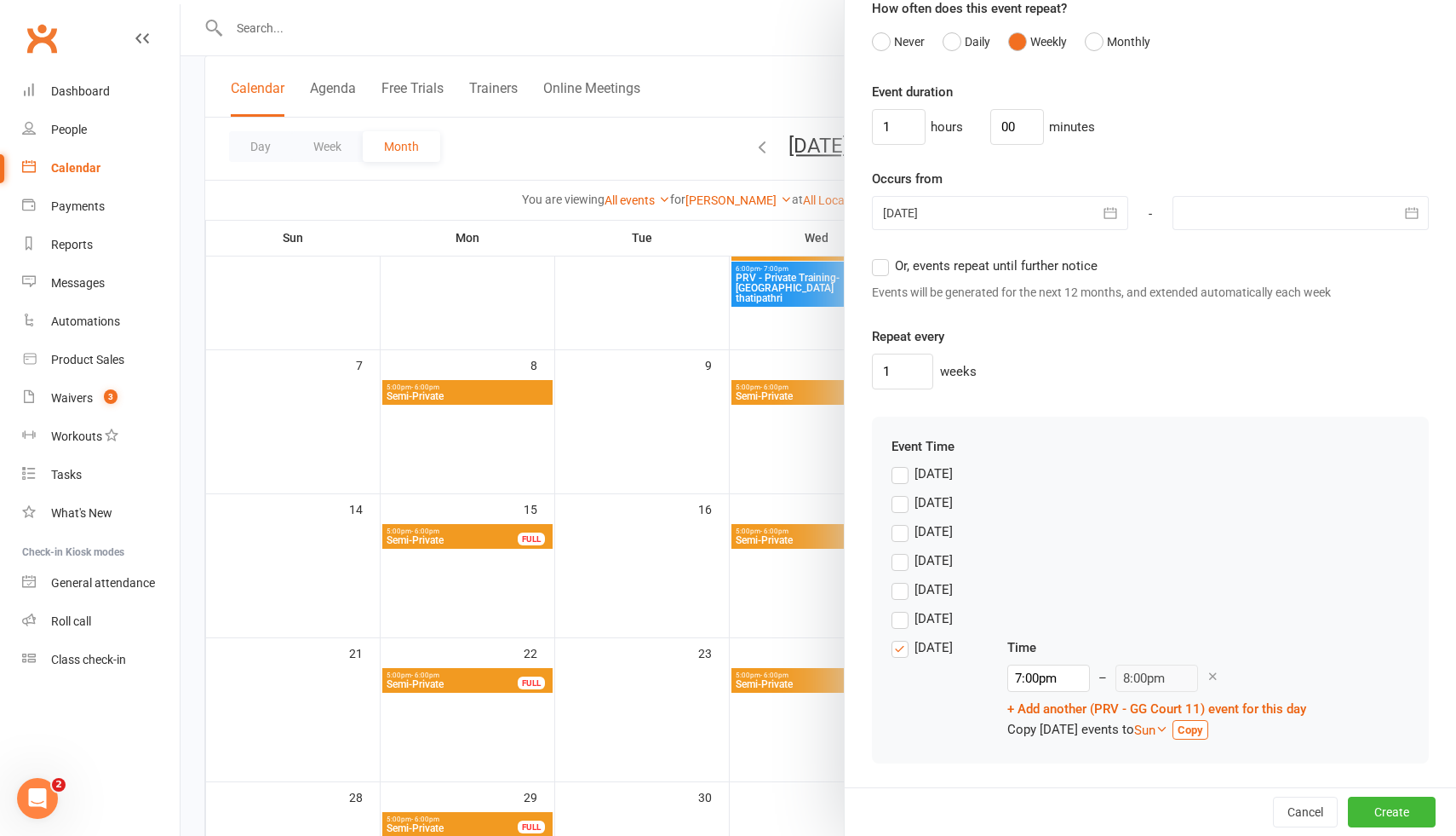
scroll to position [162, 0]
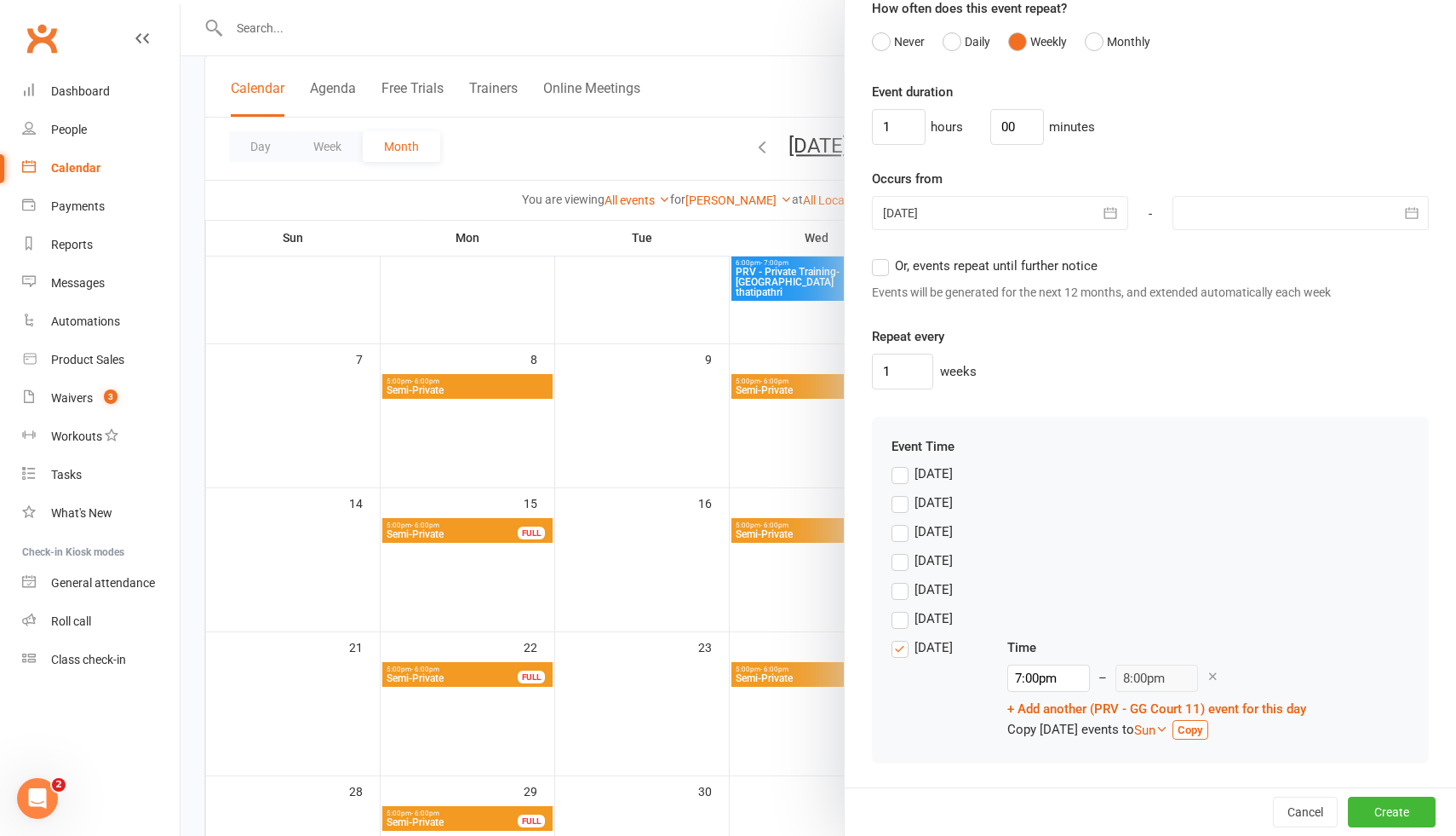
click at [903, 473] on label "Sunday" at bounding box center [922, 474] width 61 height 20
click at [903, 464] on input "Sunday" at bounding box center [897, 464] width 11 height 0
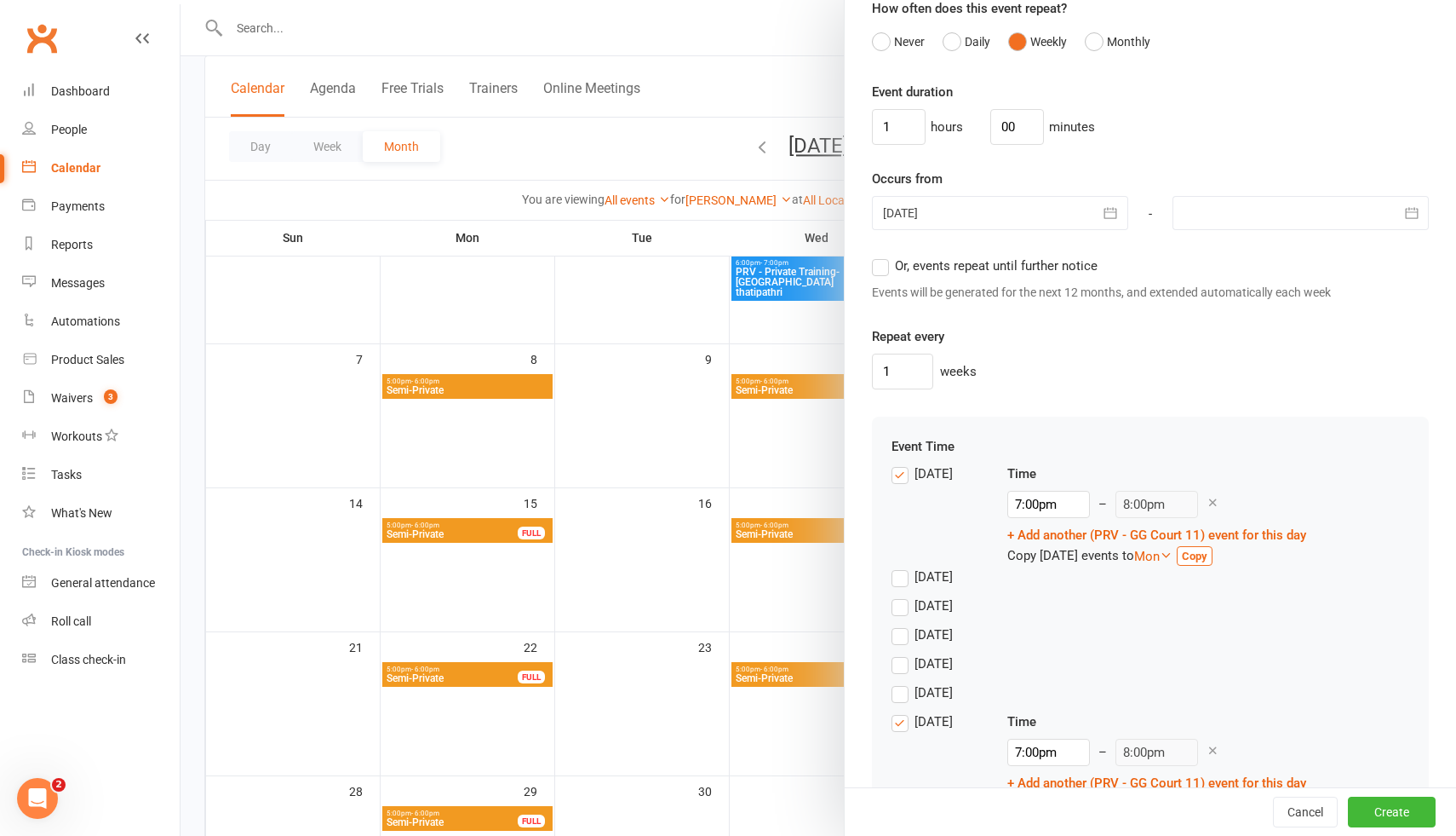
click at [902, 475] on label "Sunday" at bounding box center [922, 474] width 61 height 20
click at [902, 464] on input "Sunday" at bounding box center [897, 464] width 11 height 0
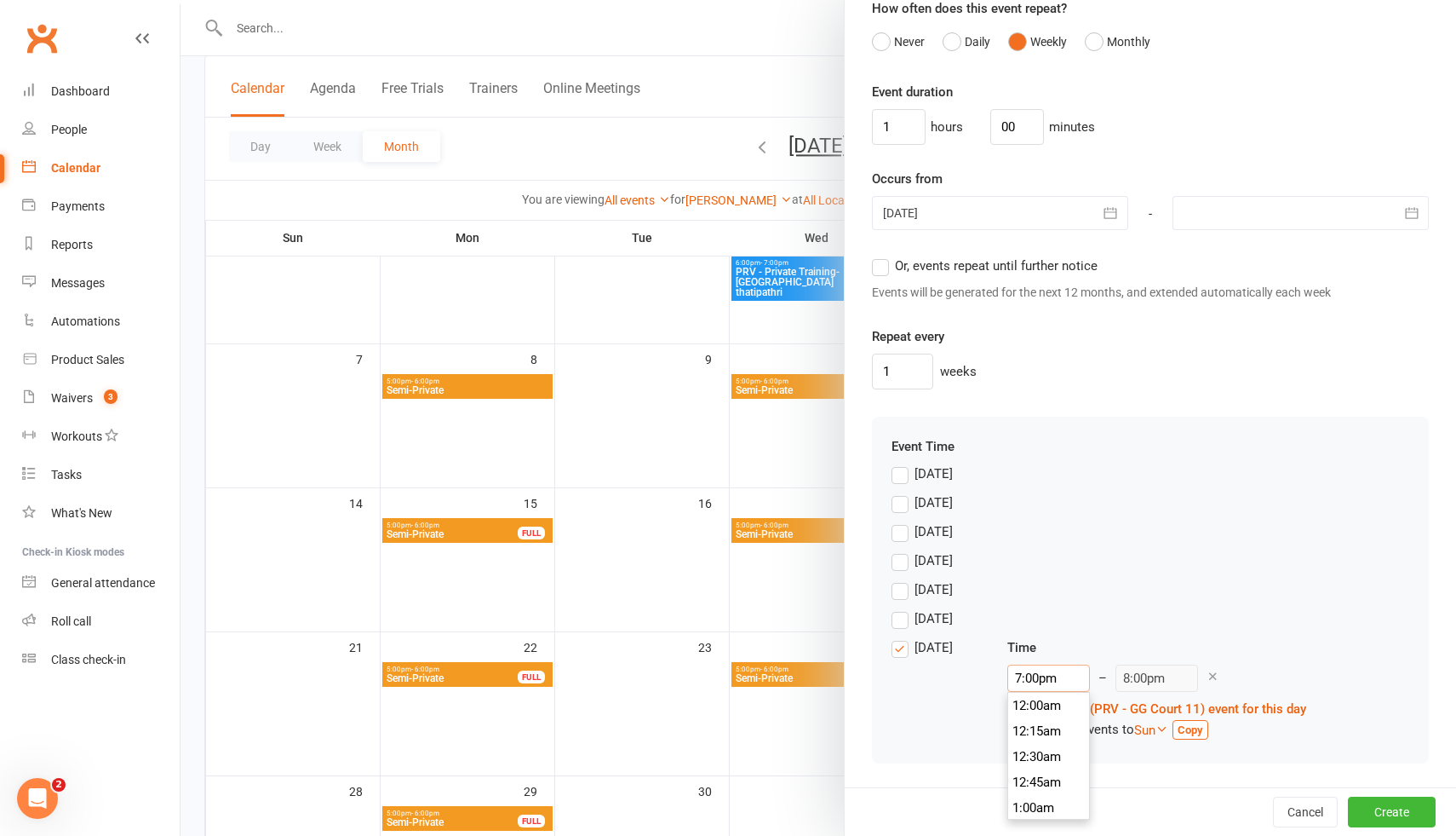
click at [1050, 685] on input "7:00pm" at bounding box center [1048, 678] width 82 height 28
type input "12:00pm"
type input "1:00pm"
click at [1044, 722] on li "12:00pm" at bounding box center [1049, 721] width 82 height 26
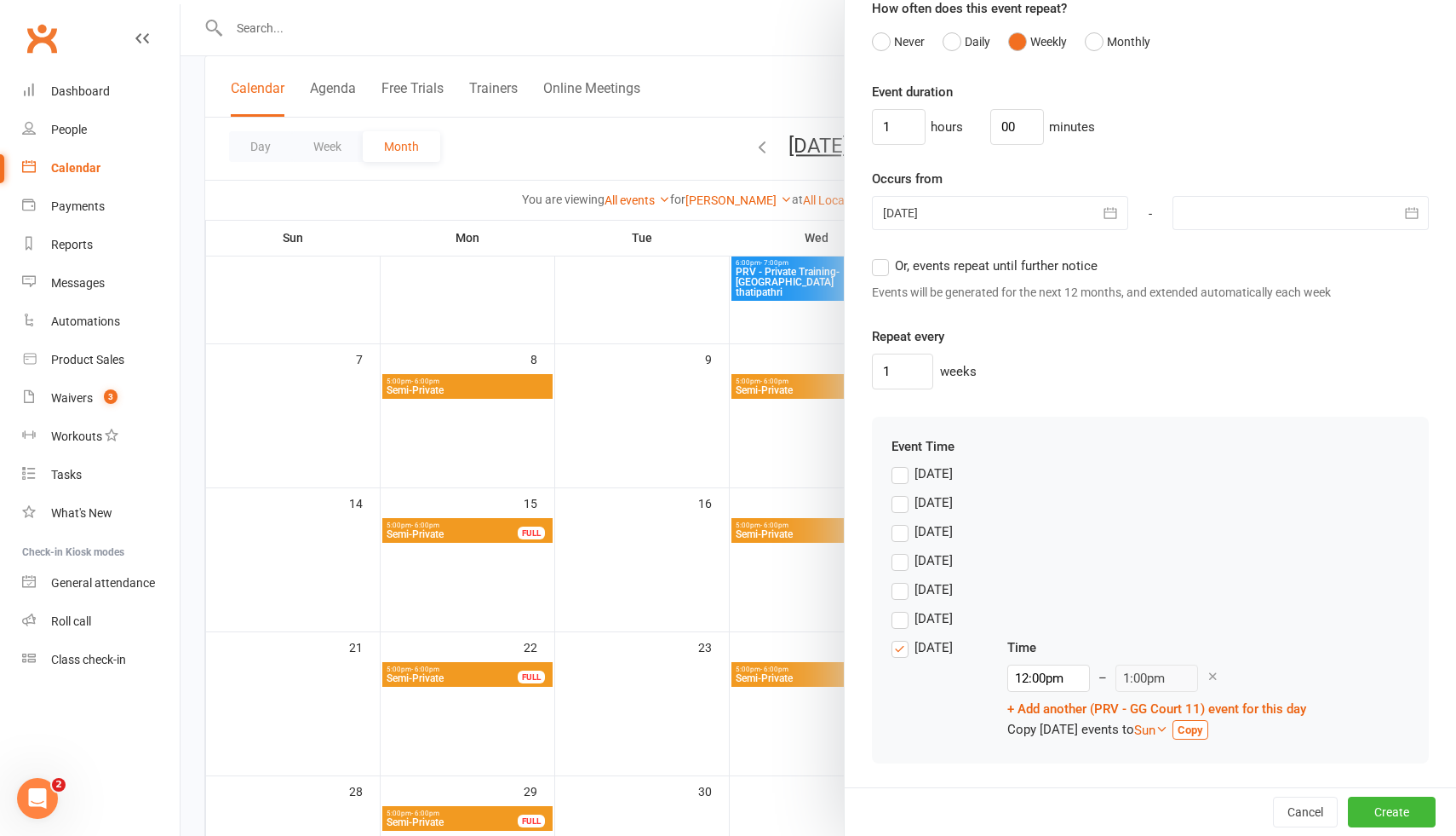
click at [903, 476] on label "Sunday" at bounding box center [922, 474] width 61 height 20
click at [903, 464] on input "Sunday" at bounding box center [897, 464] width 11 height 0
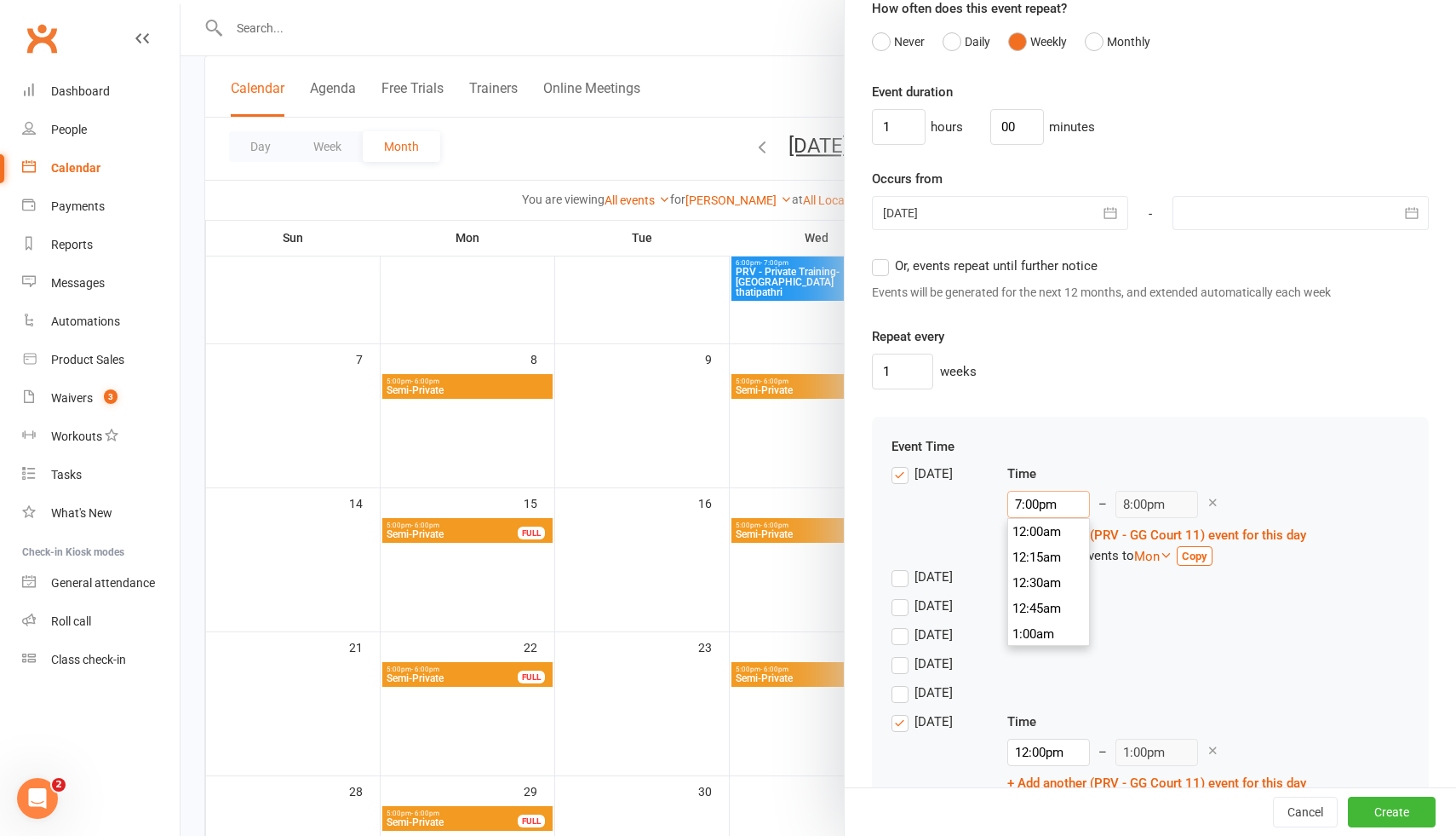
click at [1041, 505] on input "7:00pm" at bounding box center [1048, 504] width 82 height 28
type input "12:00pm"
type input "1:00pm"
click at [1045, 576] on li "12:00pm" at bounding box center [1049, 576] width 82 height 26
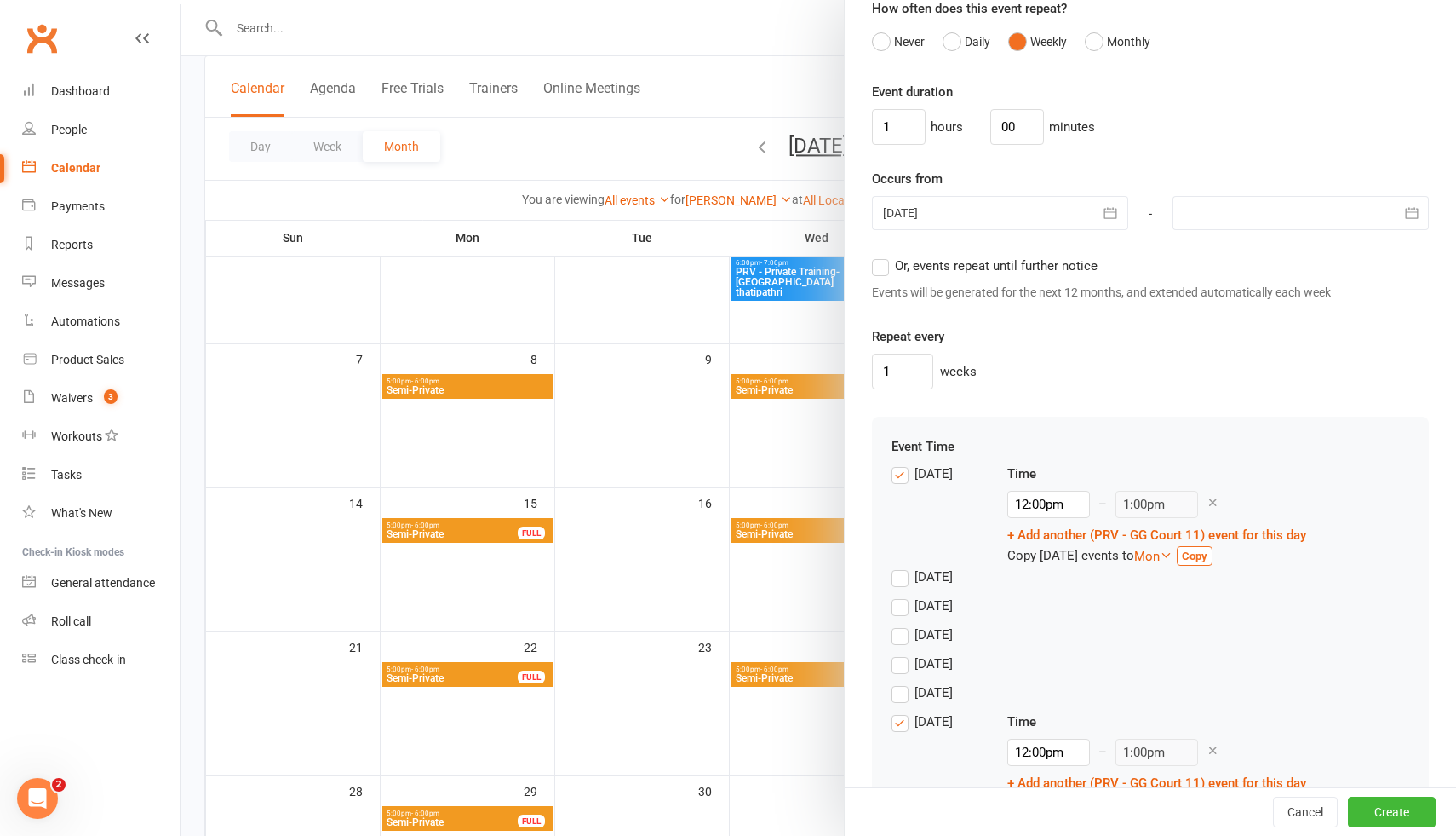
click at [1195, 430] on div "Event Time Sunday Time 12:00pm 12:00am 12:15am 12:30am 12:45am 1:00am 1:15am 1:…" at bounding box center [1149, 627] width 557 height 421
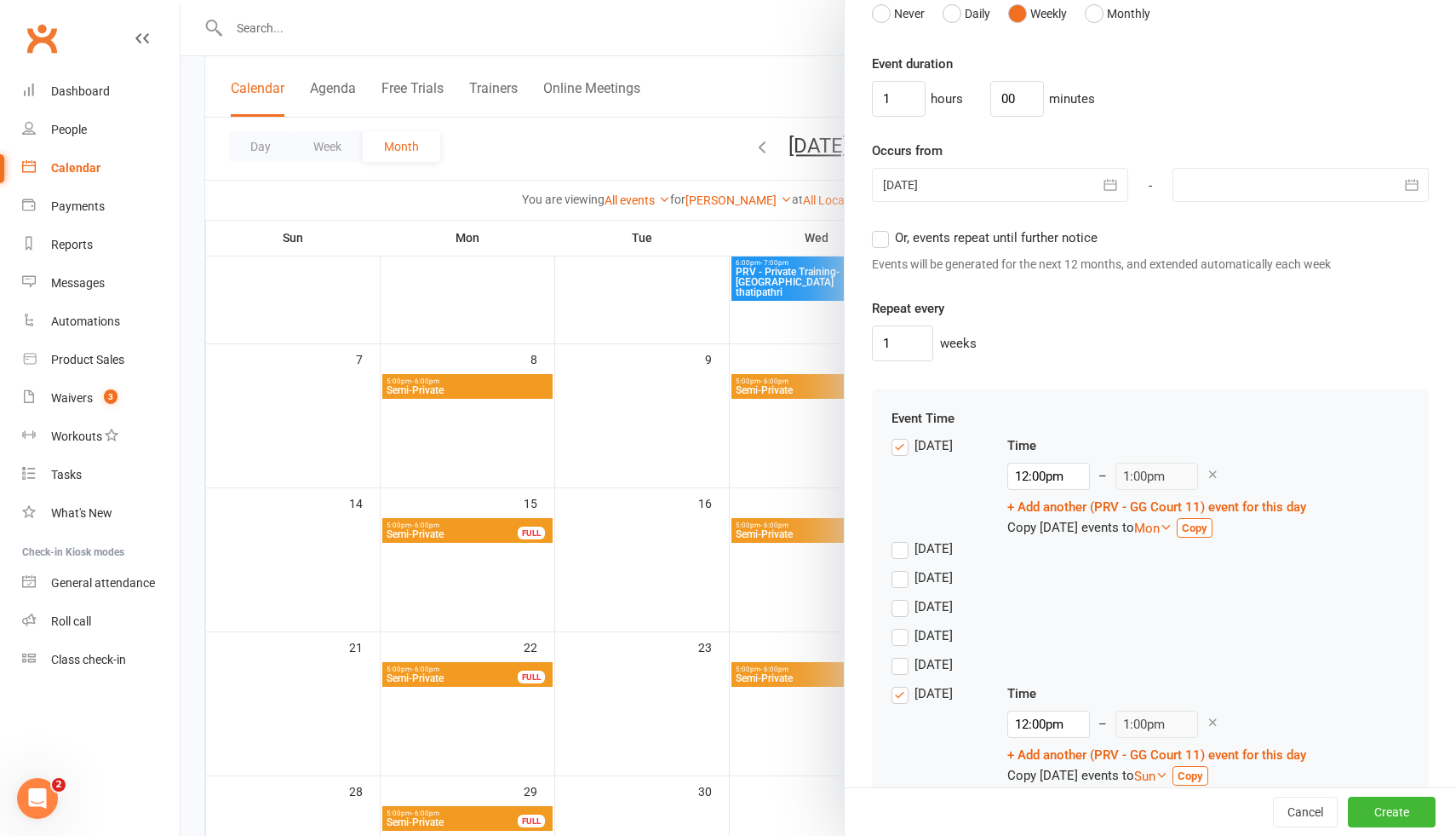
scroll to position [1212, 0]
click at [1227, 179] on div at bounding box center [1301, 183] width 257 height 34
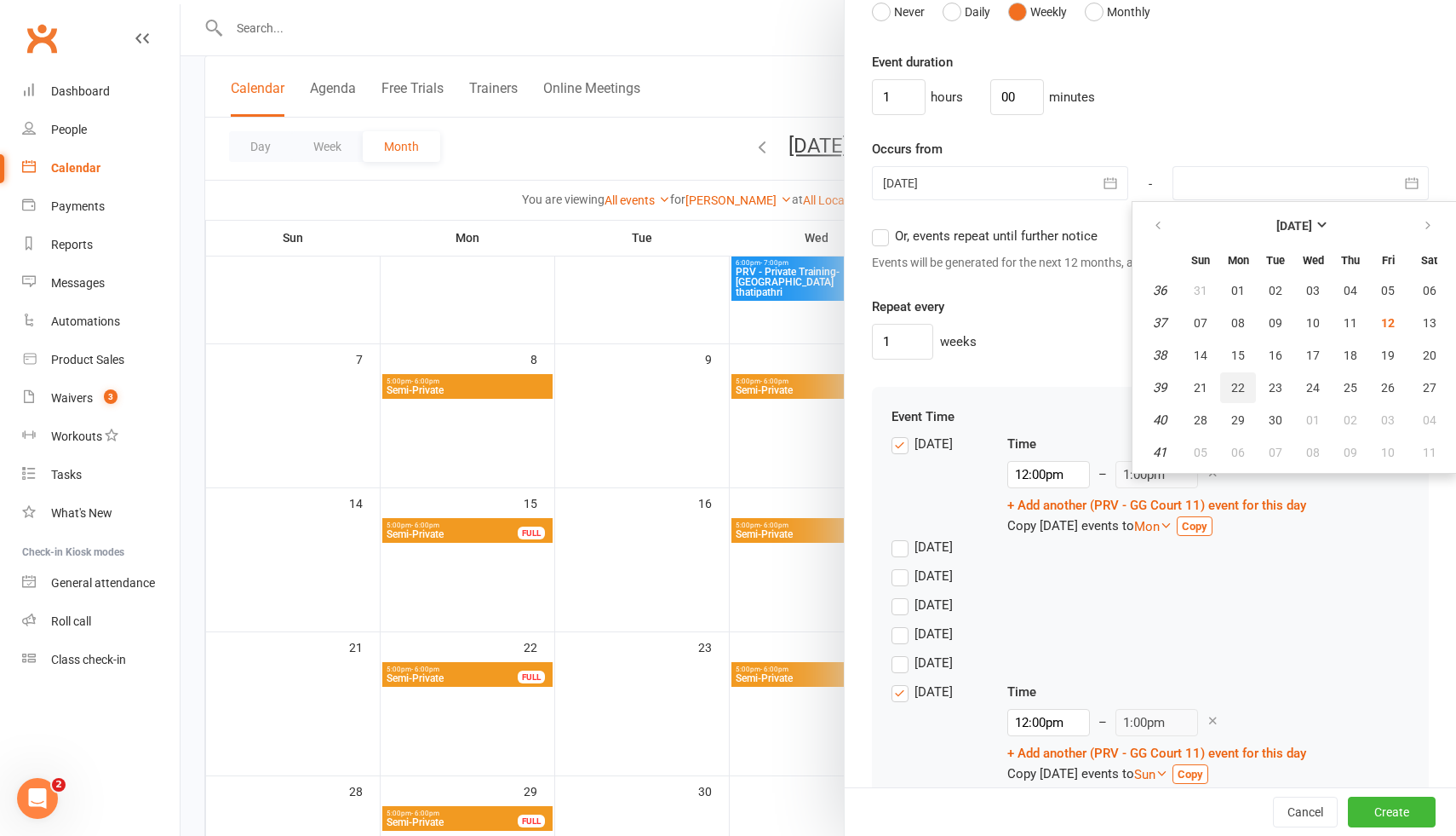
click at [1240, 389] on span "22" at bounding box center [1238, 387] width 14 height 14
type input "22 Sep 2025"
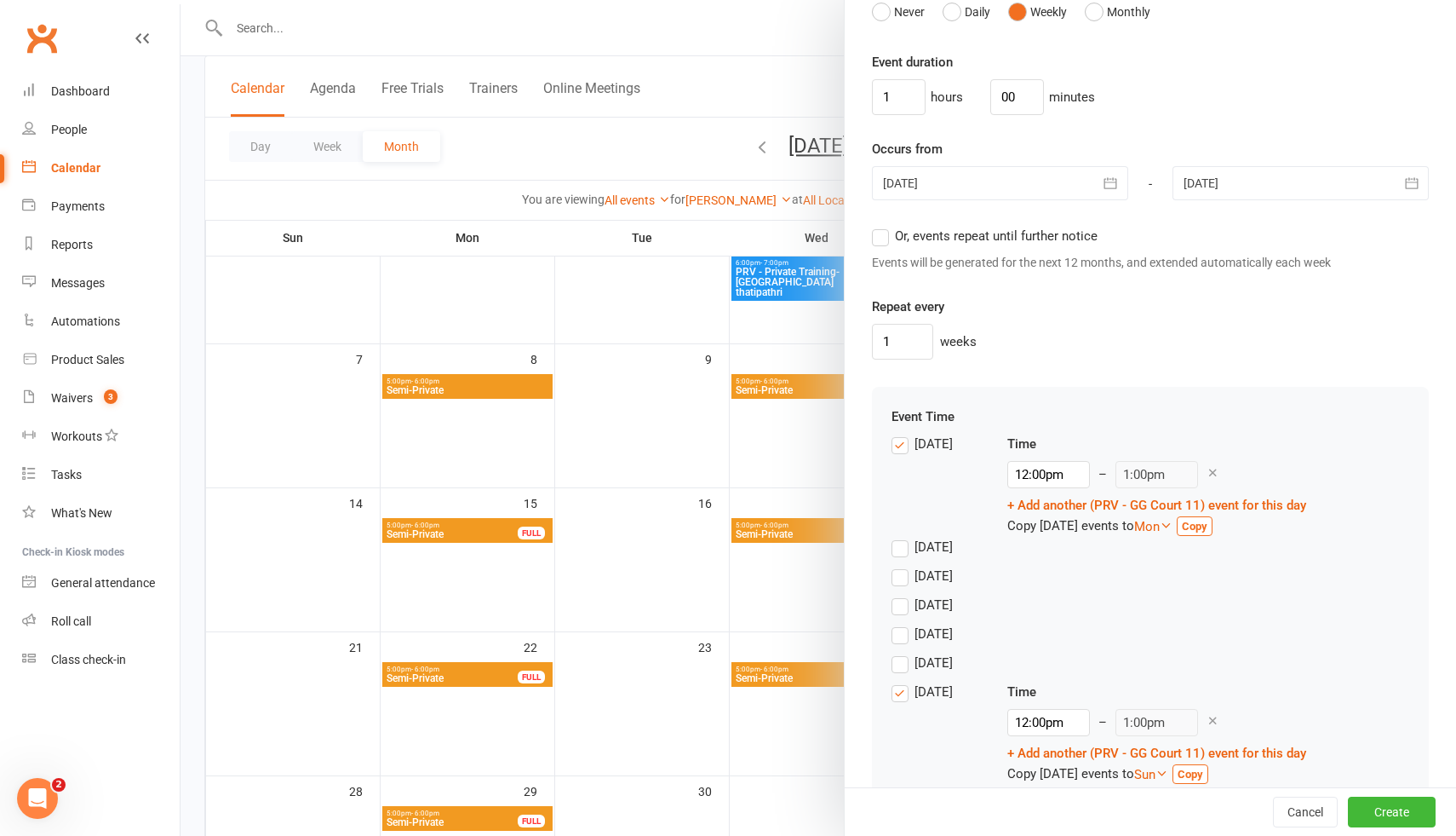
click at [1248, 188] on div at bounding box center [1301, 183] width 257 height 34
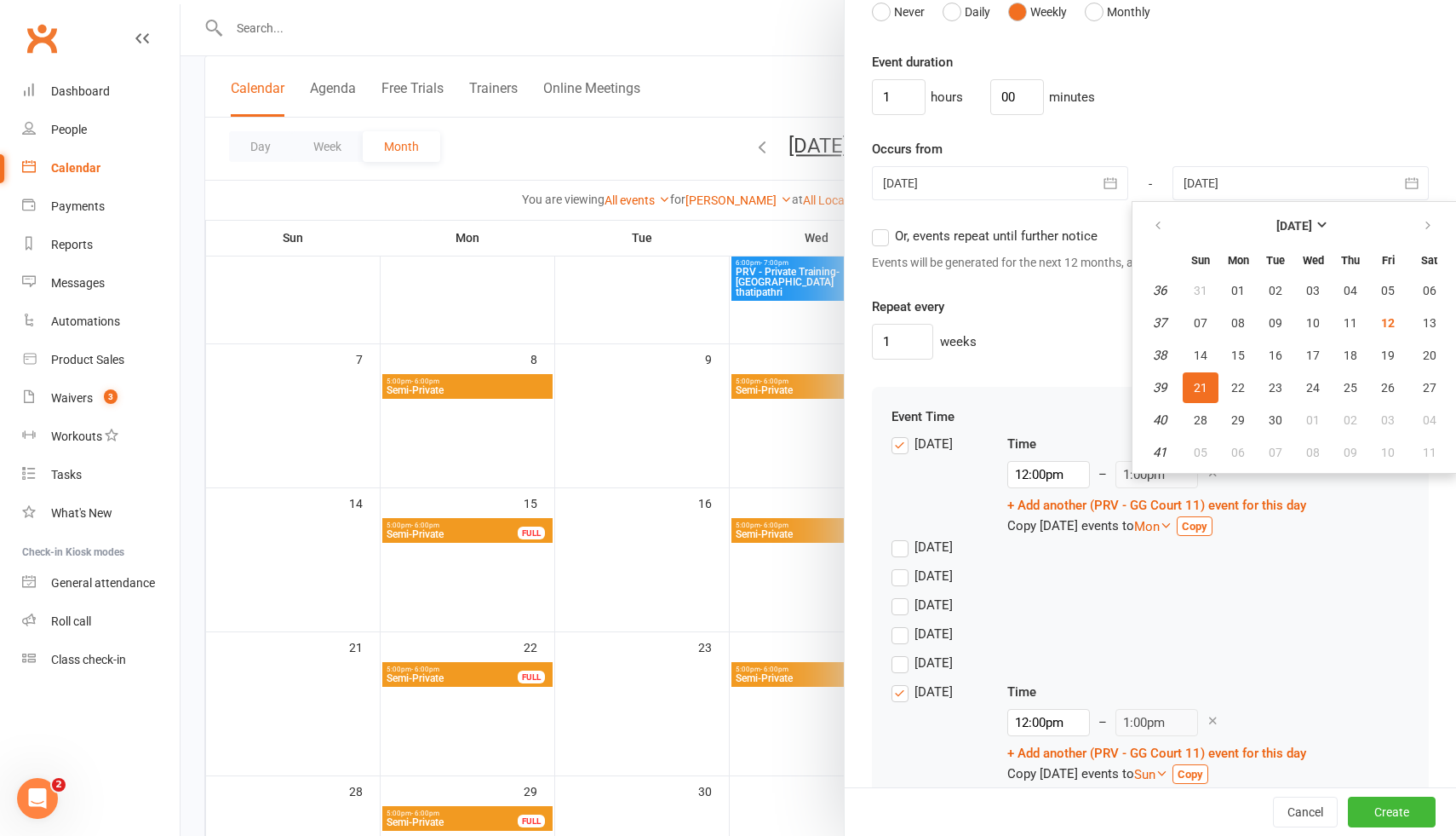
click at [1075, 316] on div "Repeat every 1 weeks" at bounding box center [1149, 328] width 557 height 63
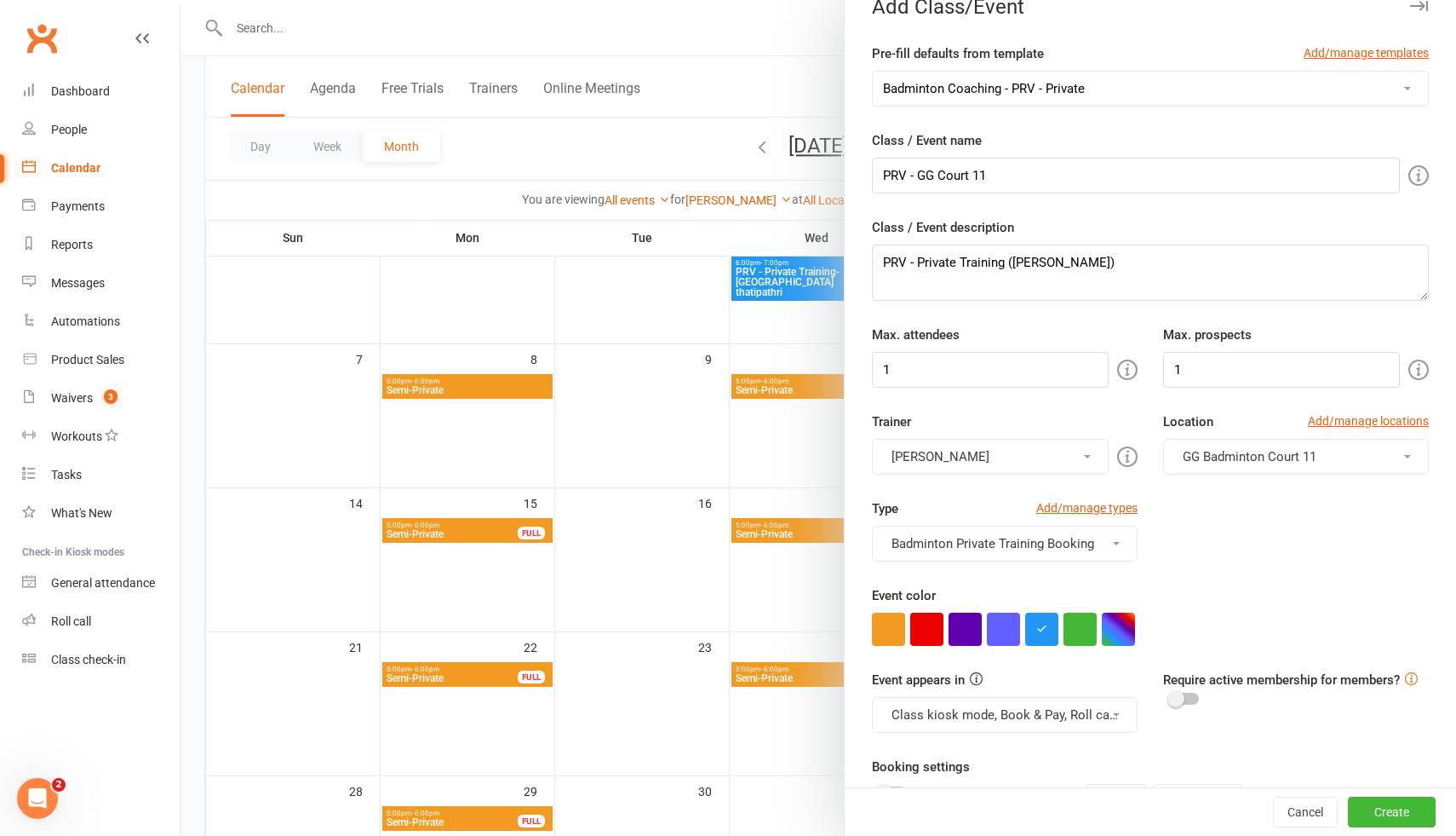
scroll to position [28, 0]
click at [1111, 268] on textarea "PRV - Private Training (Deevisha Biyani)" at bounding box center [1149, 273] width 557 height 56
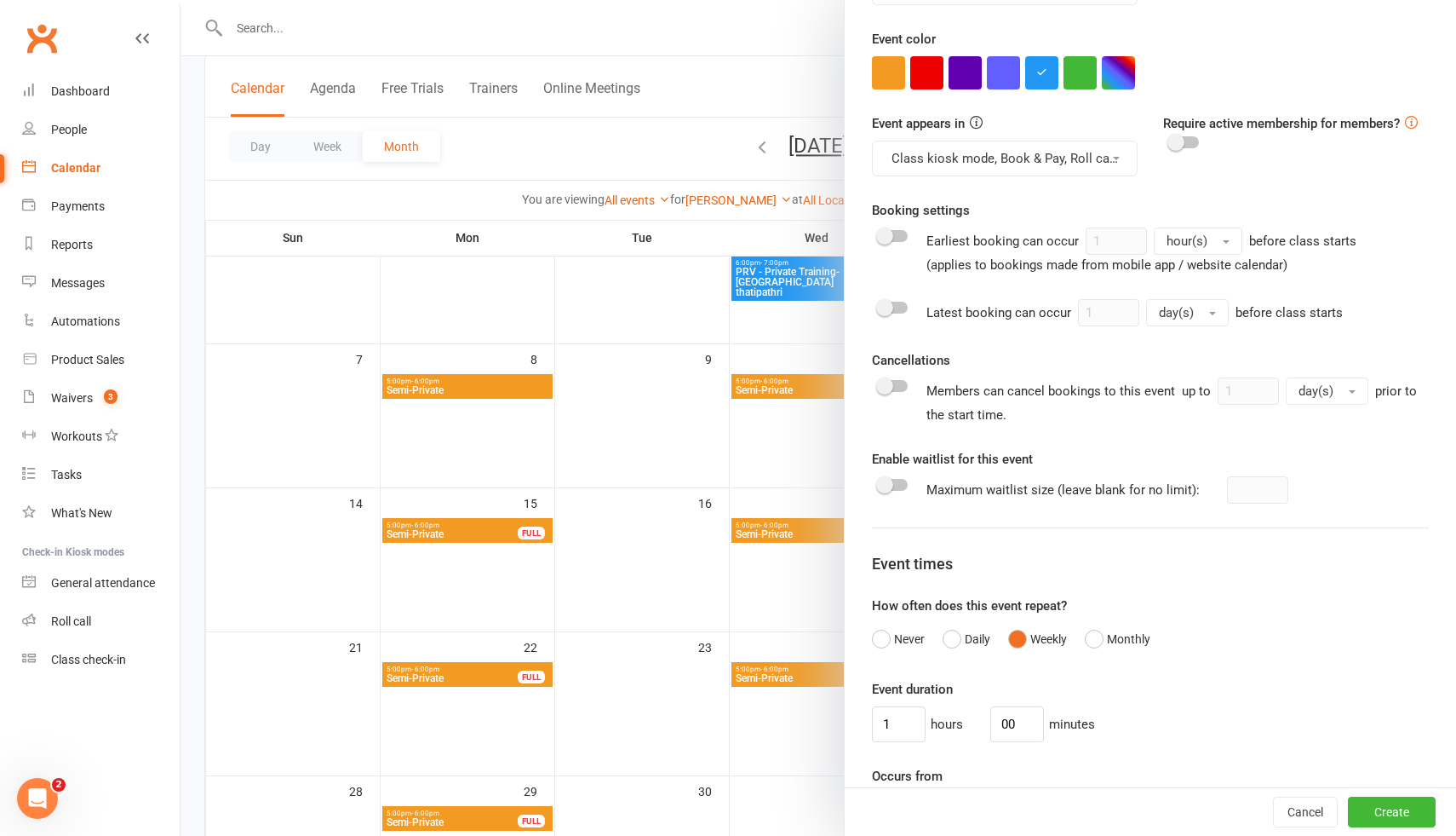
scroll to position [595, 0]
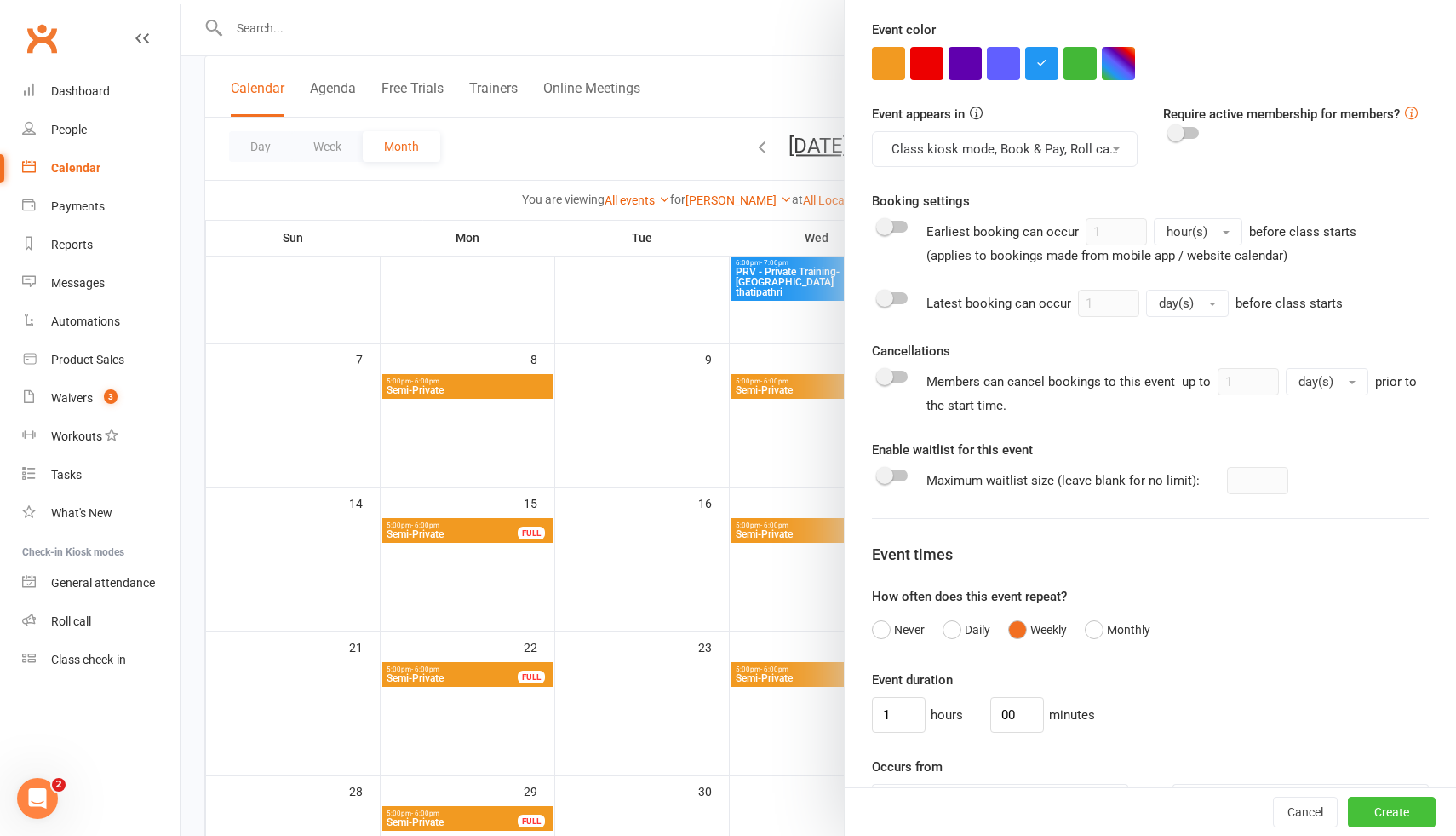
type textarea "PRV - Private Training (Deevisha Biyani) - 4 classes only"
click at [1406, 816] on button "Create" at bounding box center [1391, 811] width 88 height 30
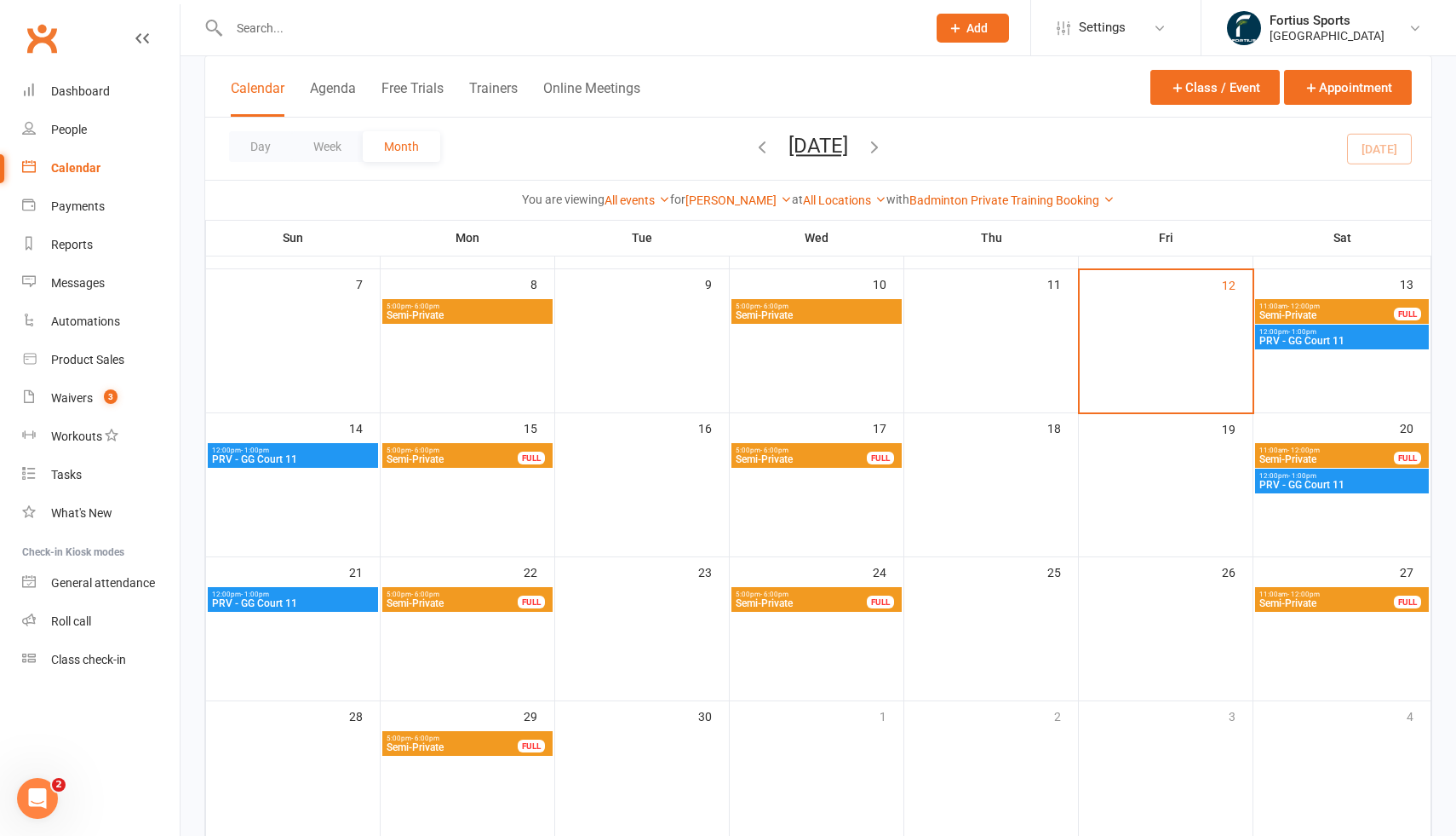
scroll to position [232, 0]
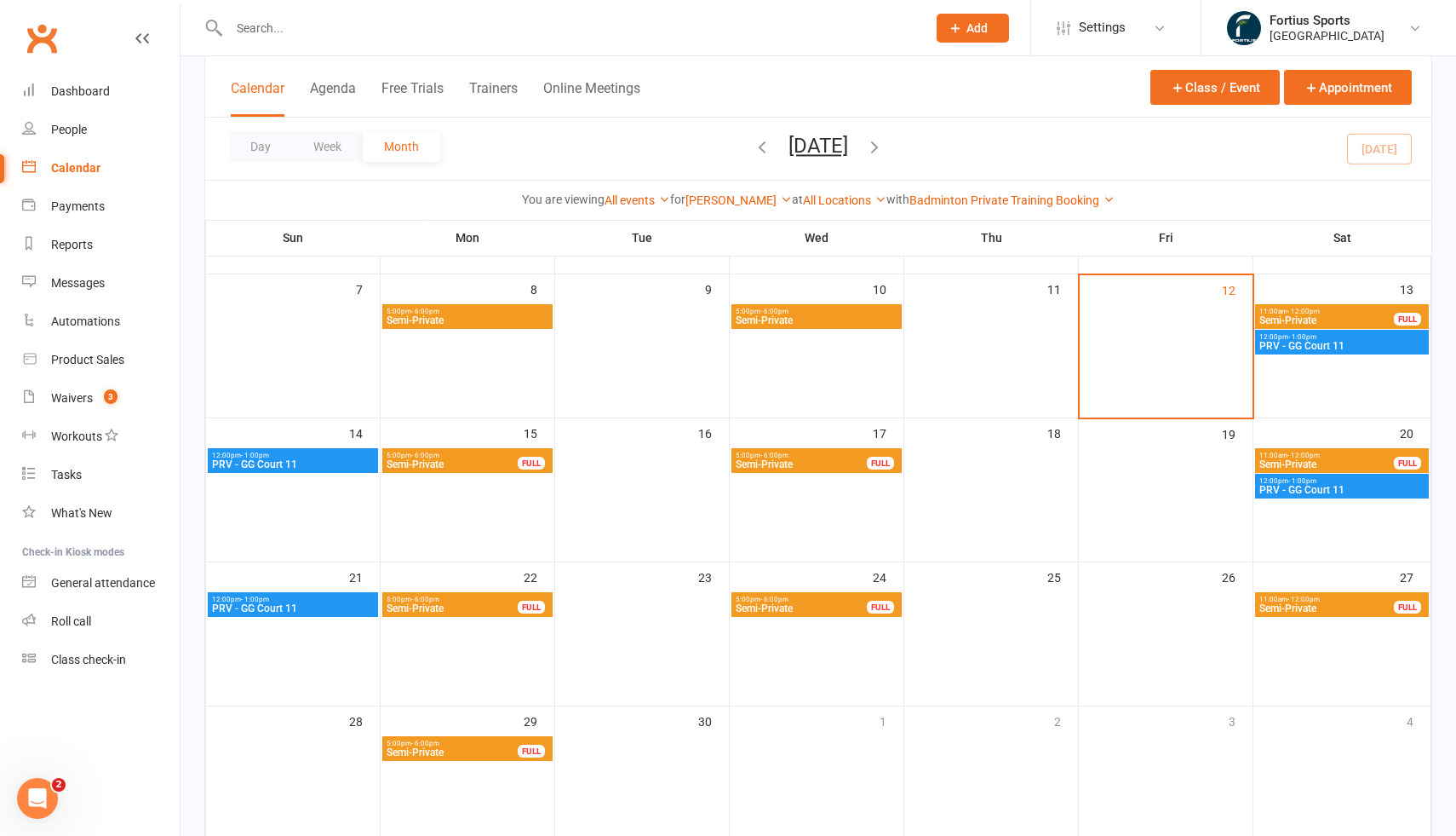
click at [1326, 346] on span "PRV - GG Court 11" at bounding box center [1342, 345] width 167 height 10
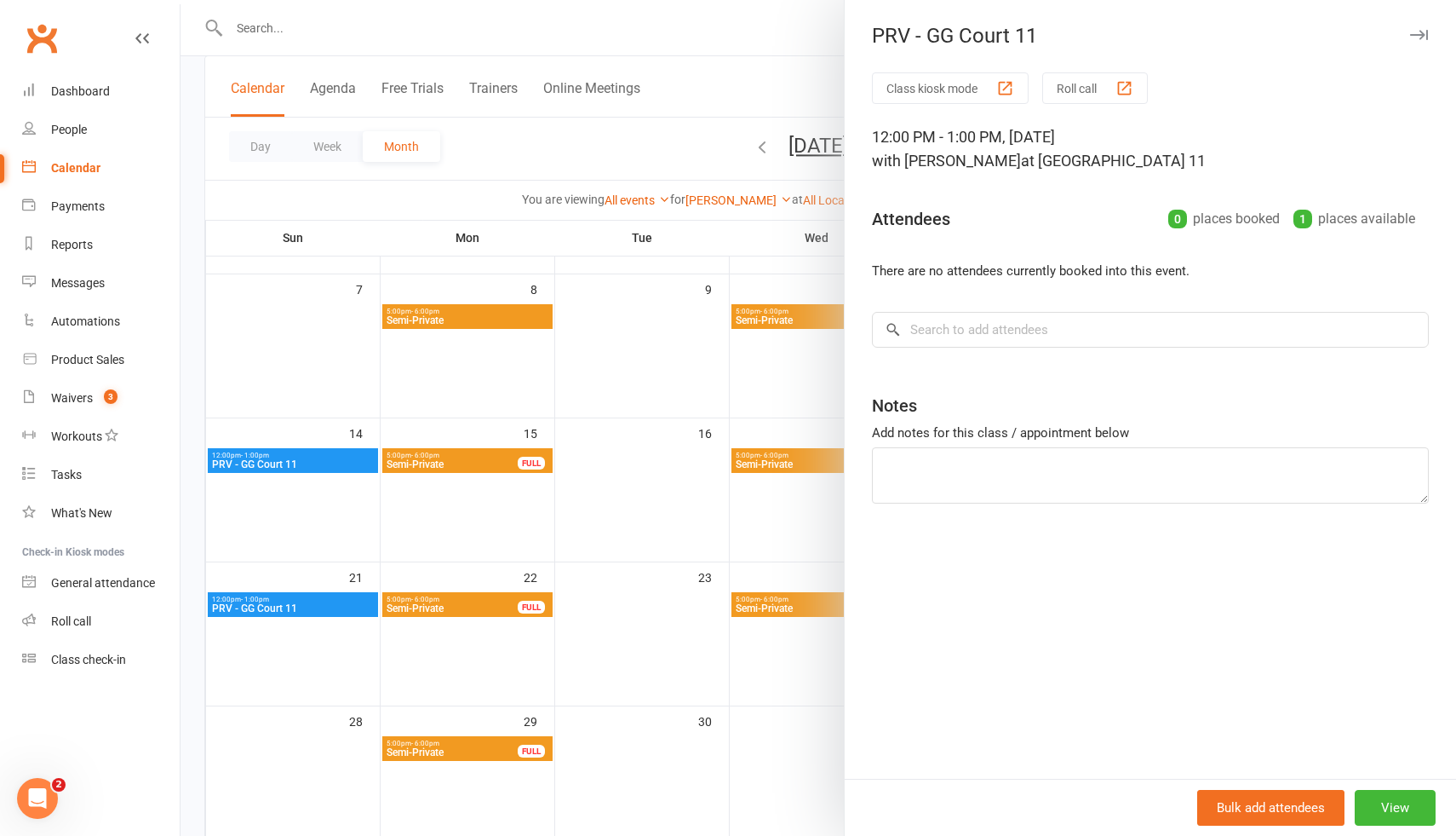
click at [628, 159] on div at bounding box center [818, 418] width 1275 height 836
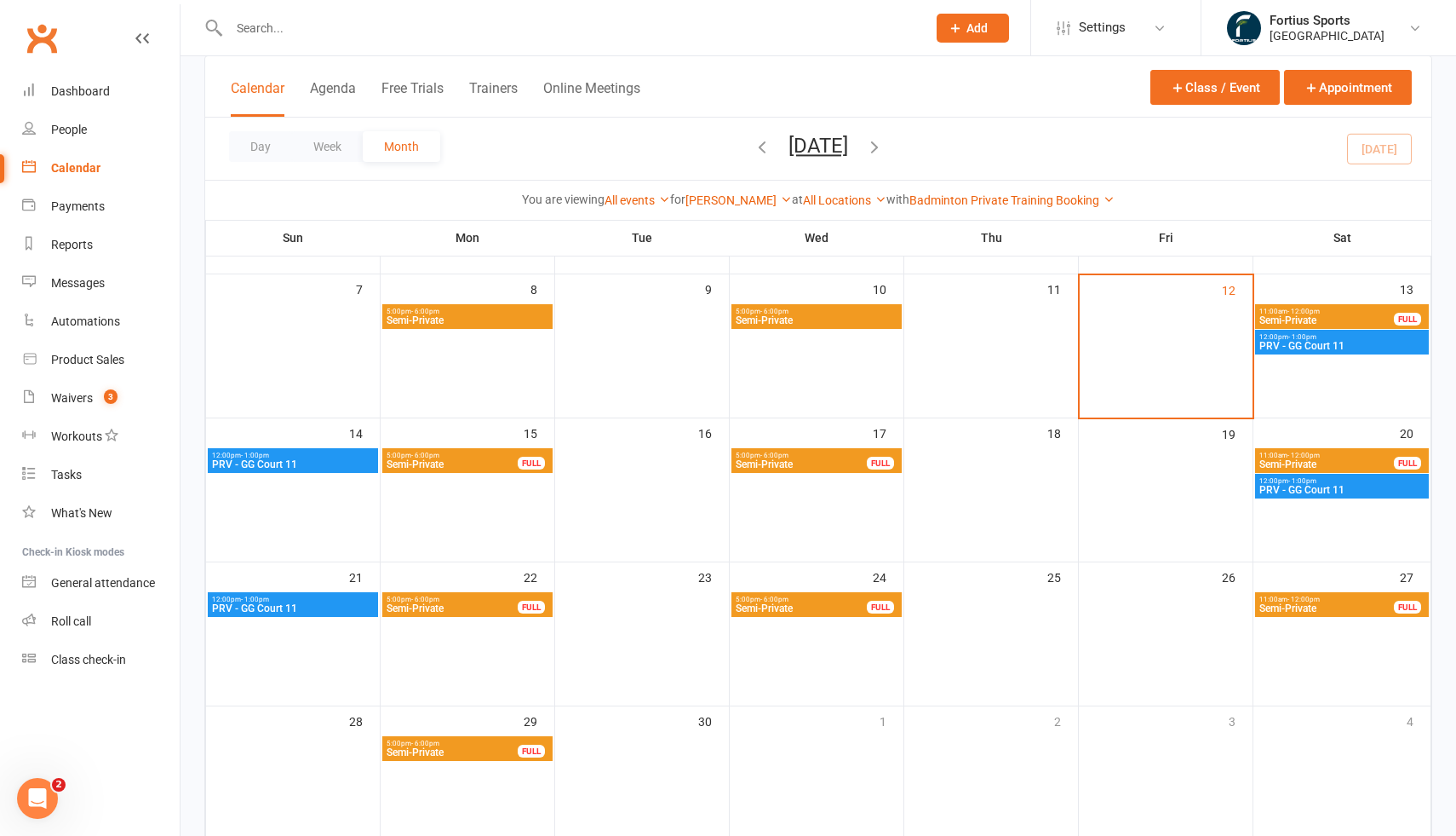
click at [1267, 347] on span "PRV - GG Court 11" at bounding box center [1342, 345] width 167 height 10
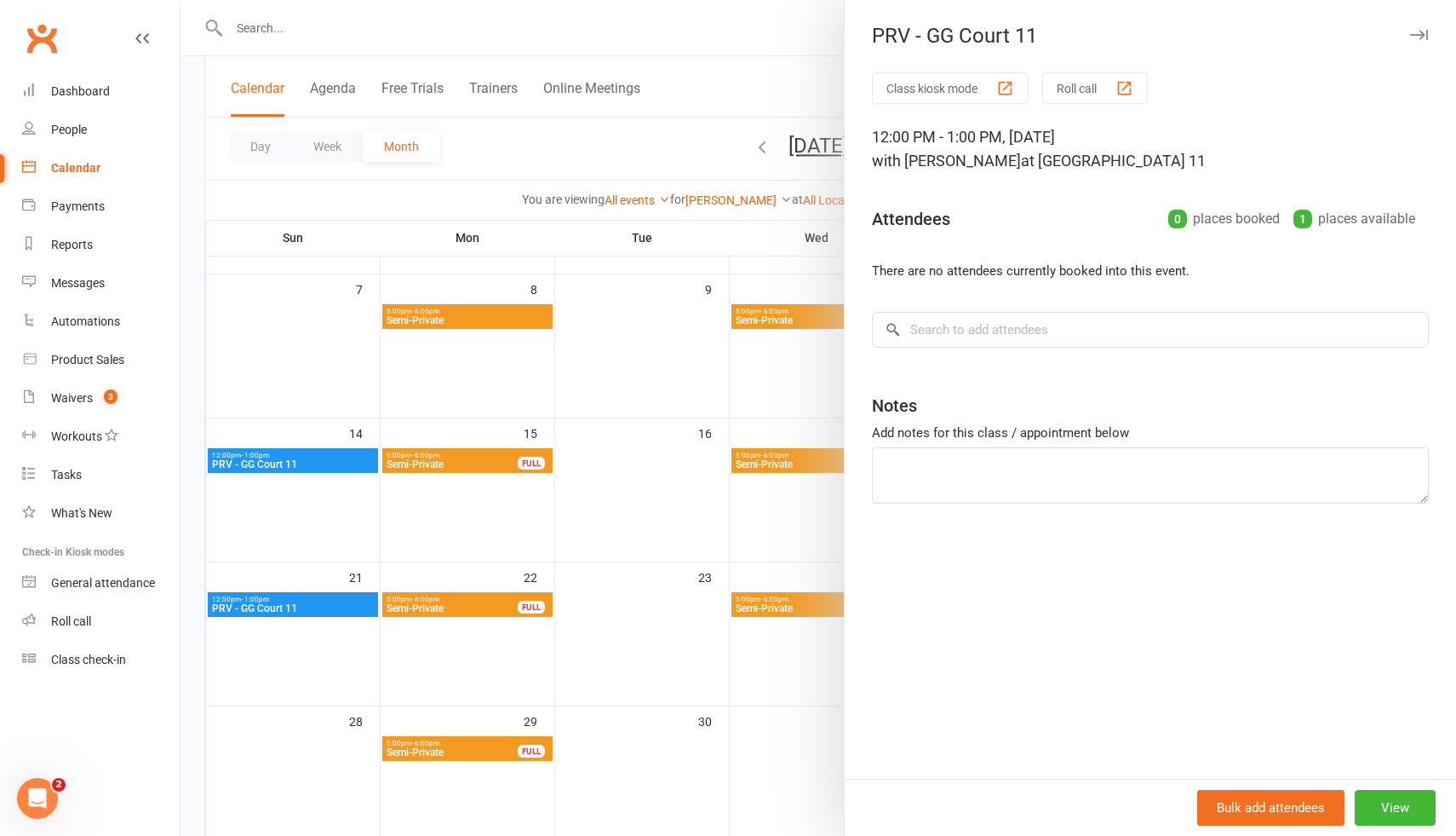
click at [543, 164] on div at bounding box center [818, 418] width 1275 height 836
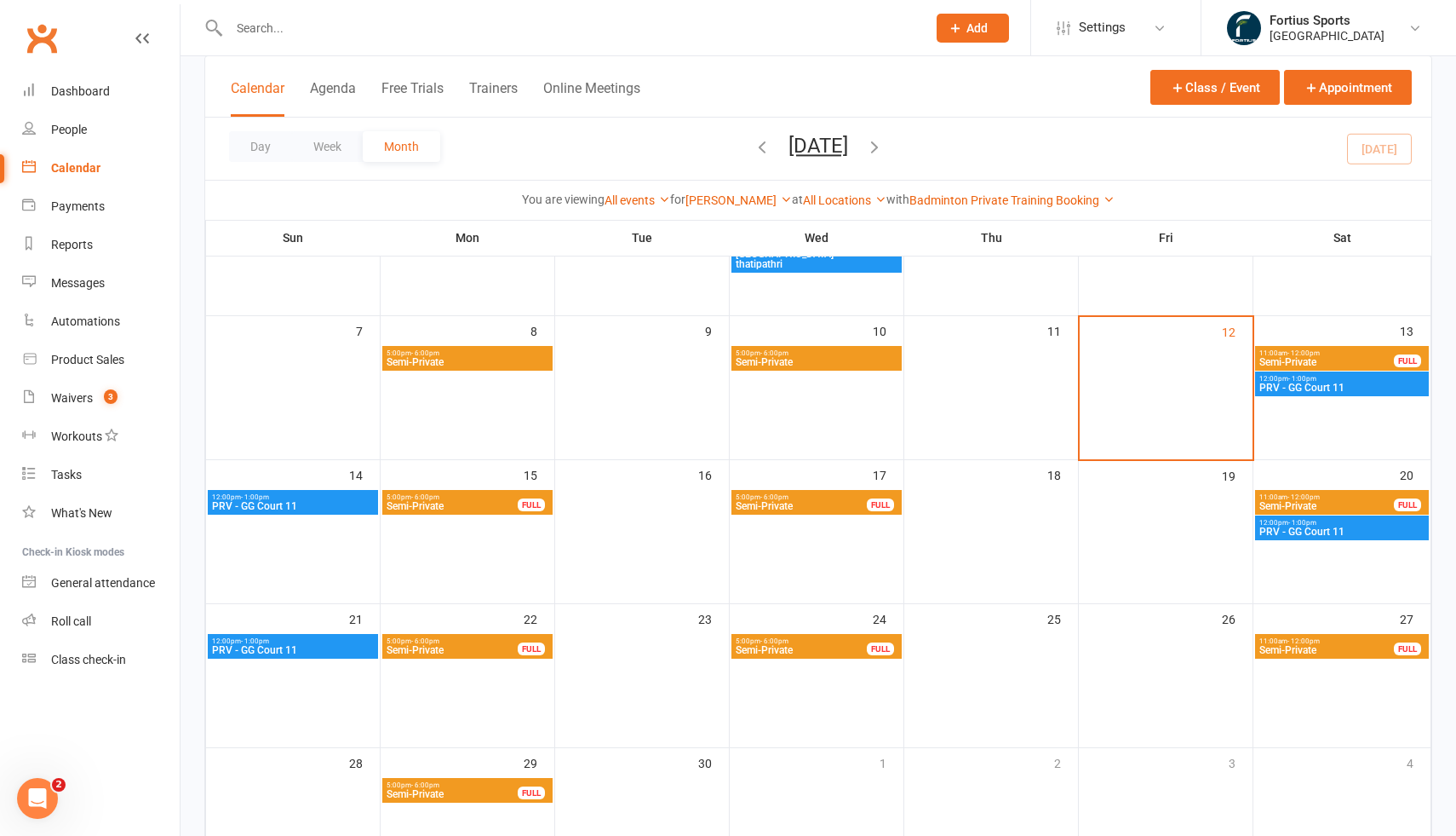
scroll to position [192, 0]
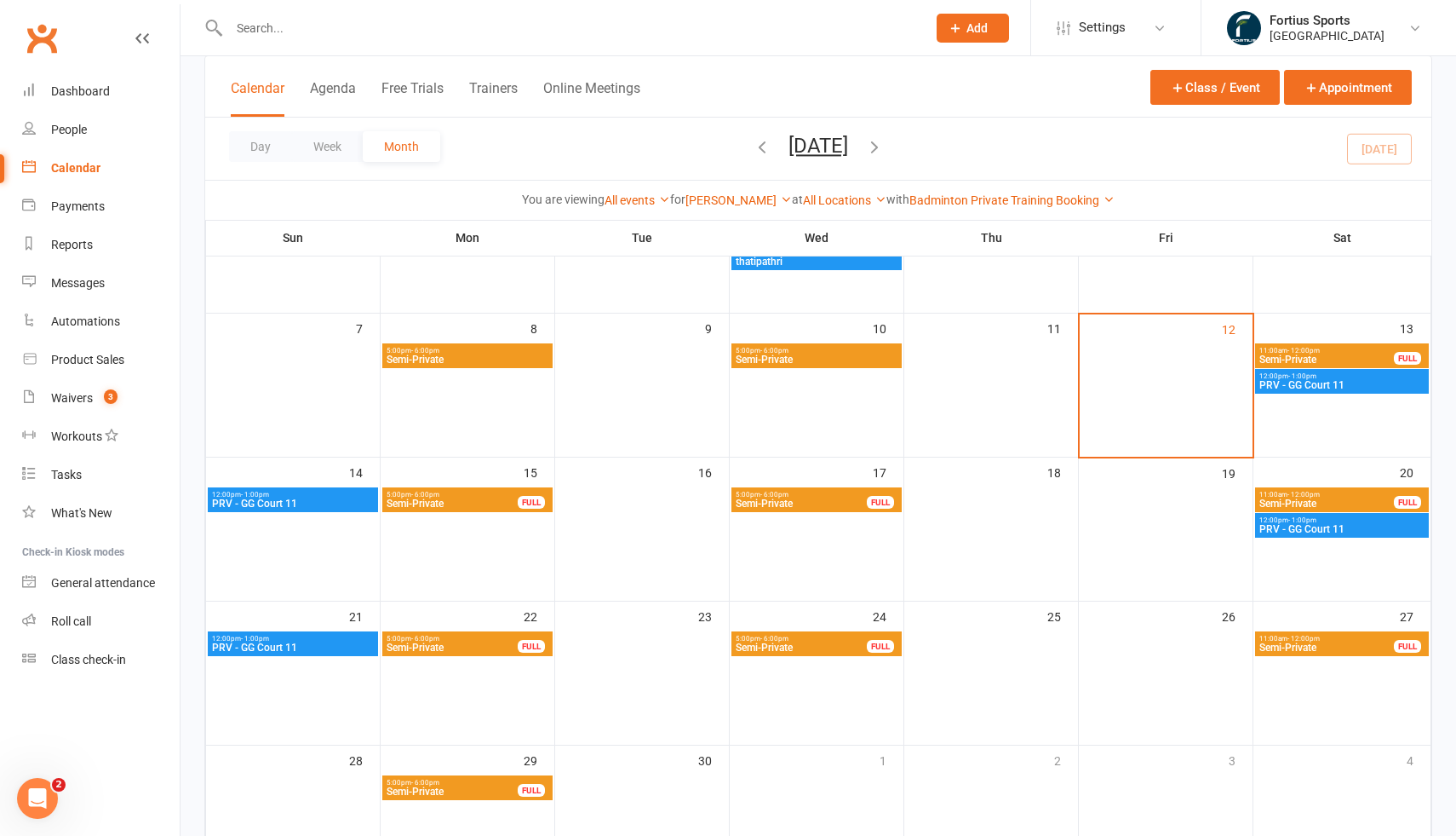
click at [1352, 388] on span "PRV - GG Court 11" at bounding box center [1342, 384] width 167 height 10
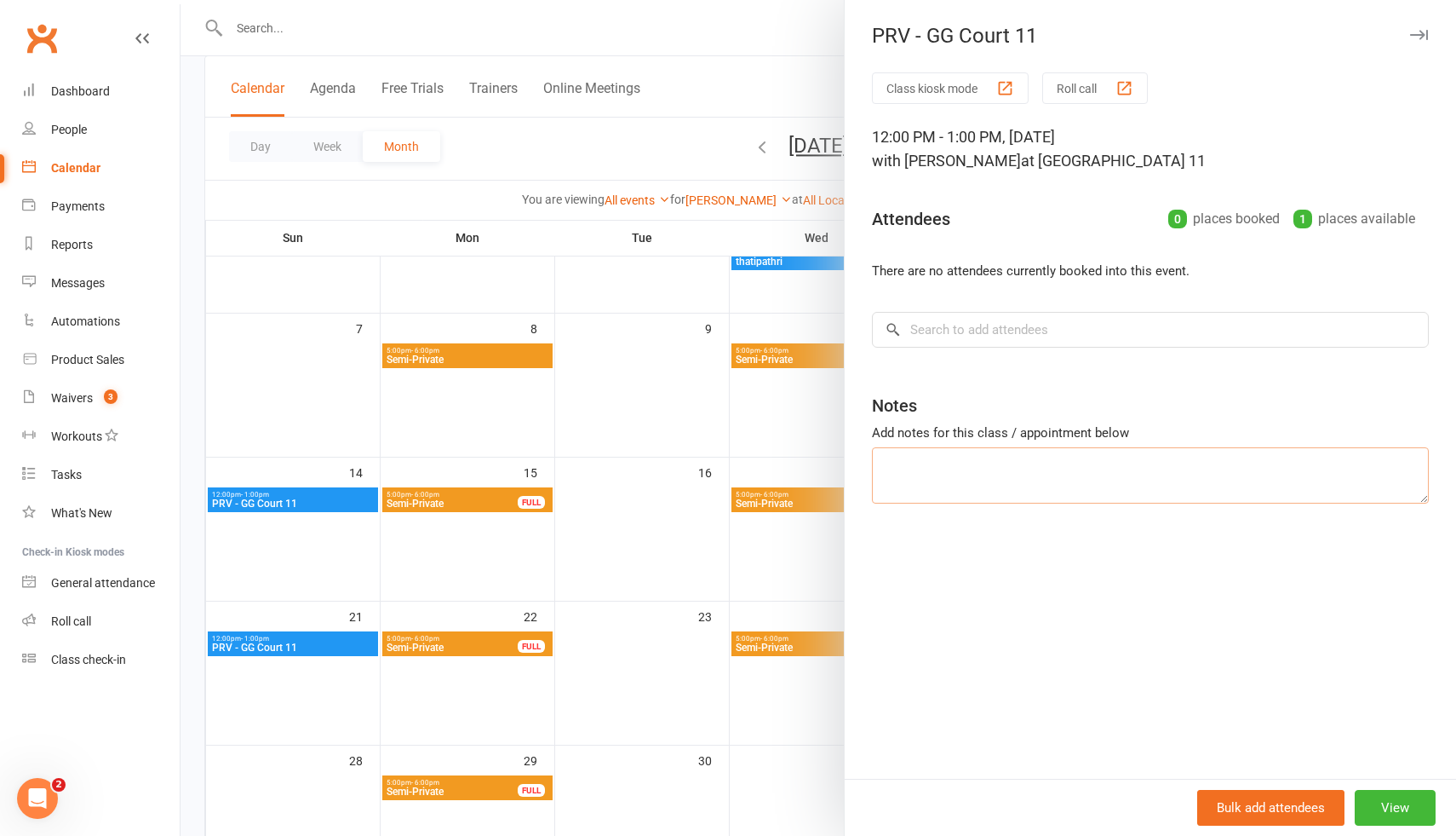
click at [914, 461] on textarea at bounding box center [1149, 475] width 557 height 56
type textarea "Deevisha Biyani"
click at [353, 498] on div at bounding box center [818, 418] width 1275 height 836
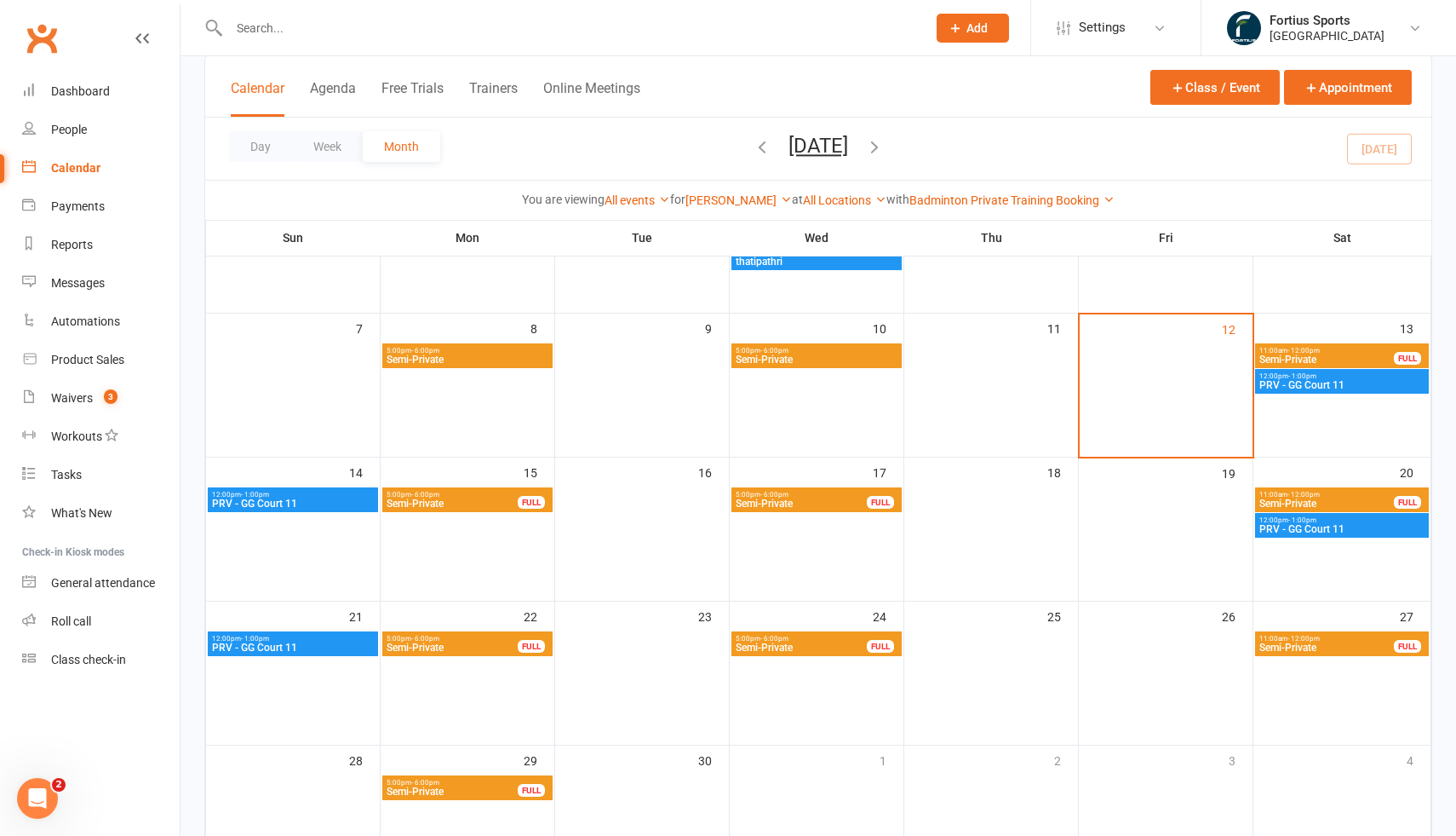
click at [1296, 388] on span "PRV - GG Court 11" at bounding box center [1342, 384] width 167 height 10
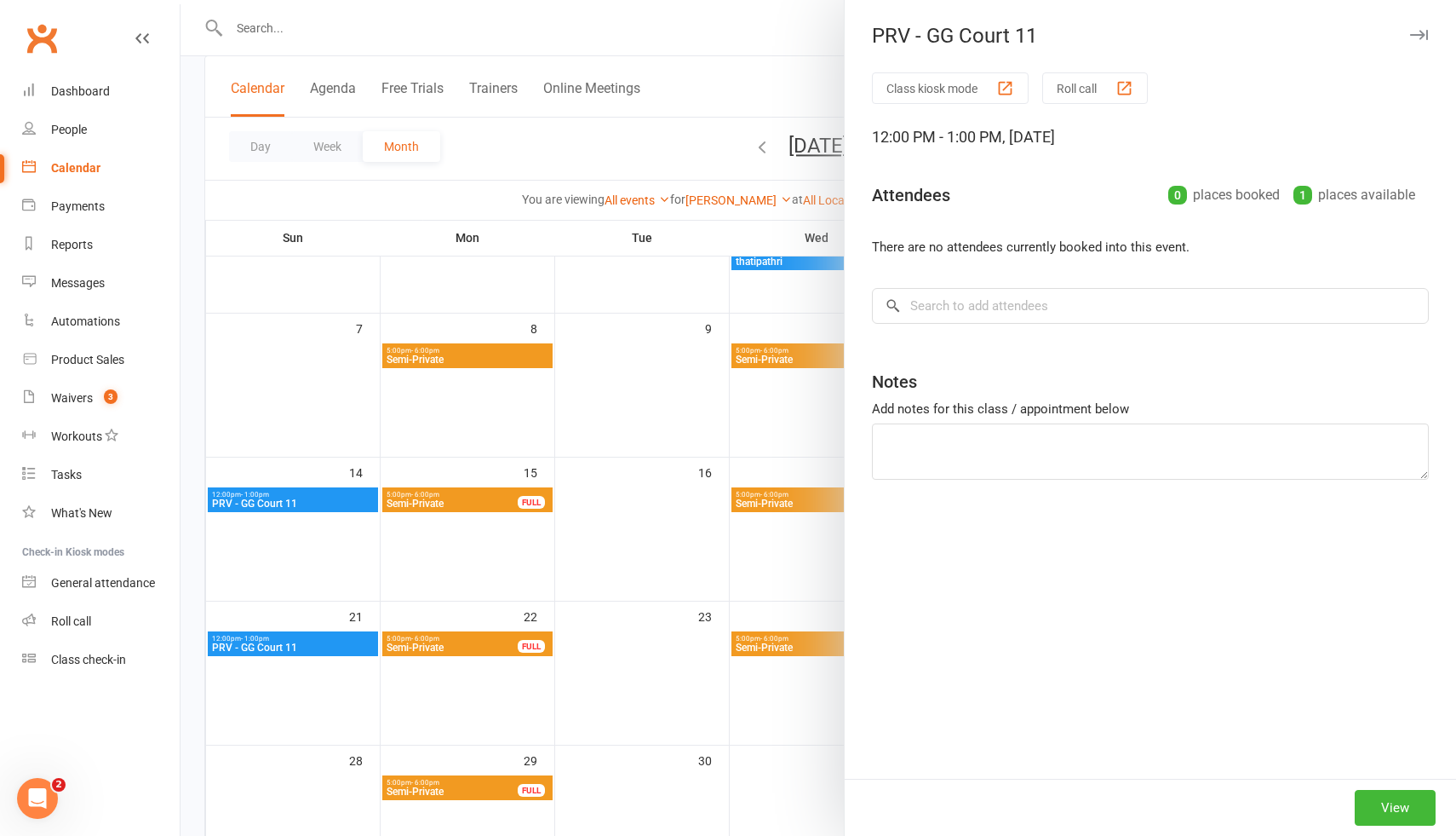
type textarea "Deevisha Biyani"
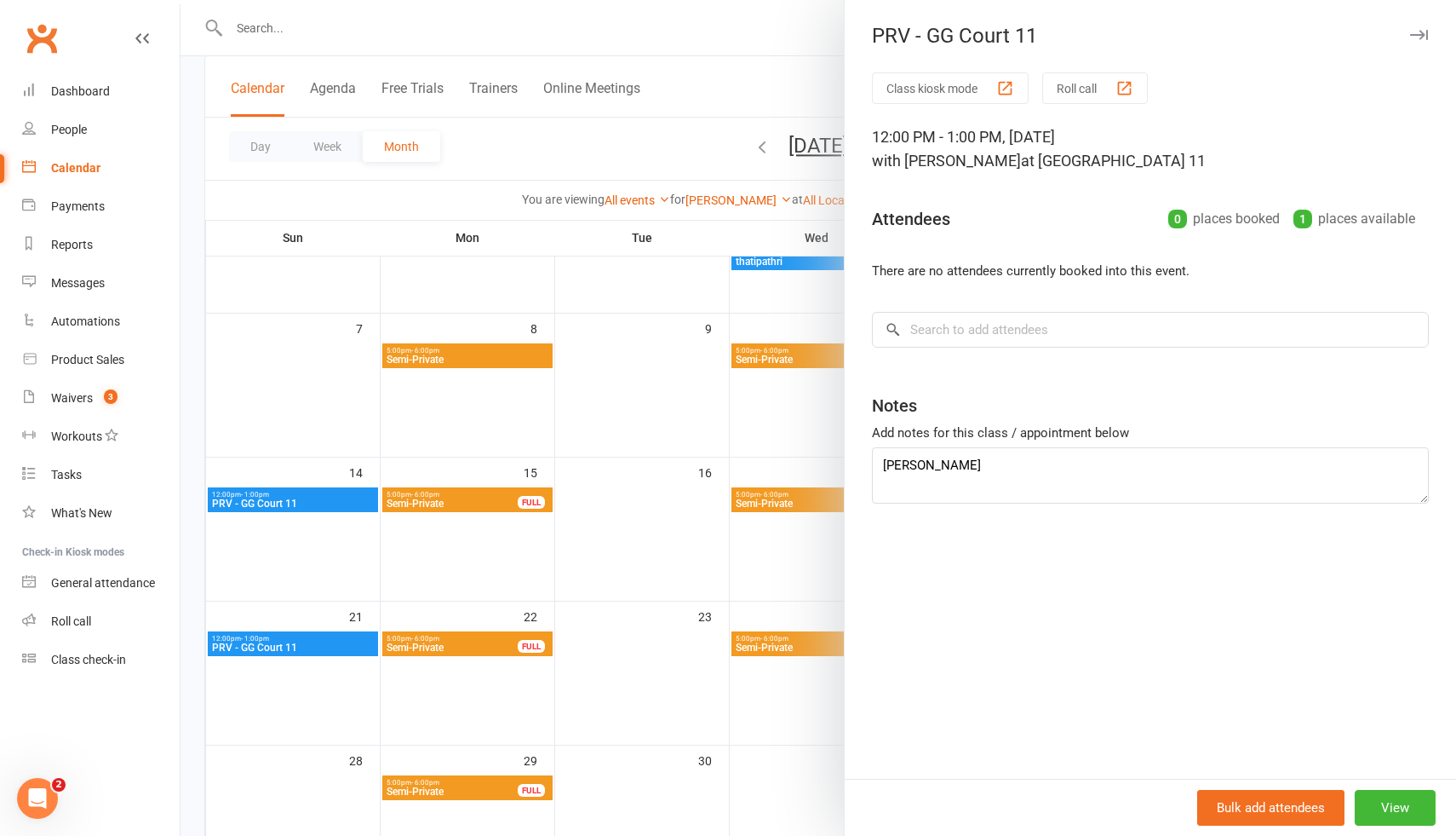
click at [295, 499] on div at bounding box center [818, 418] width 1275 height 836
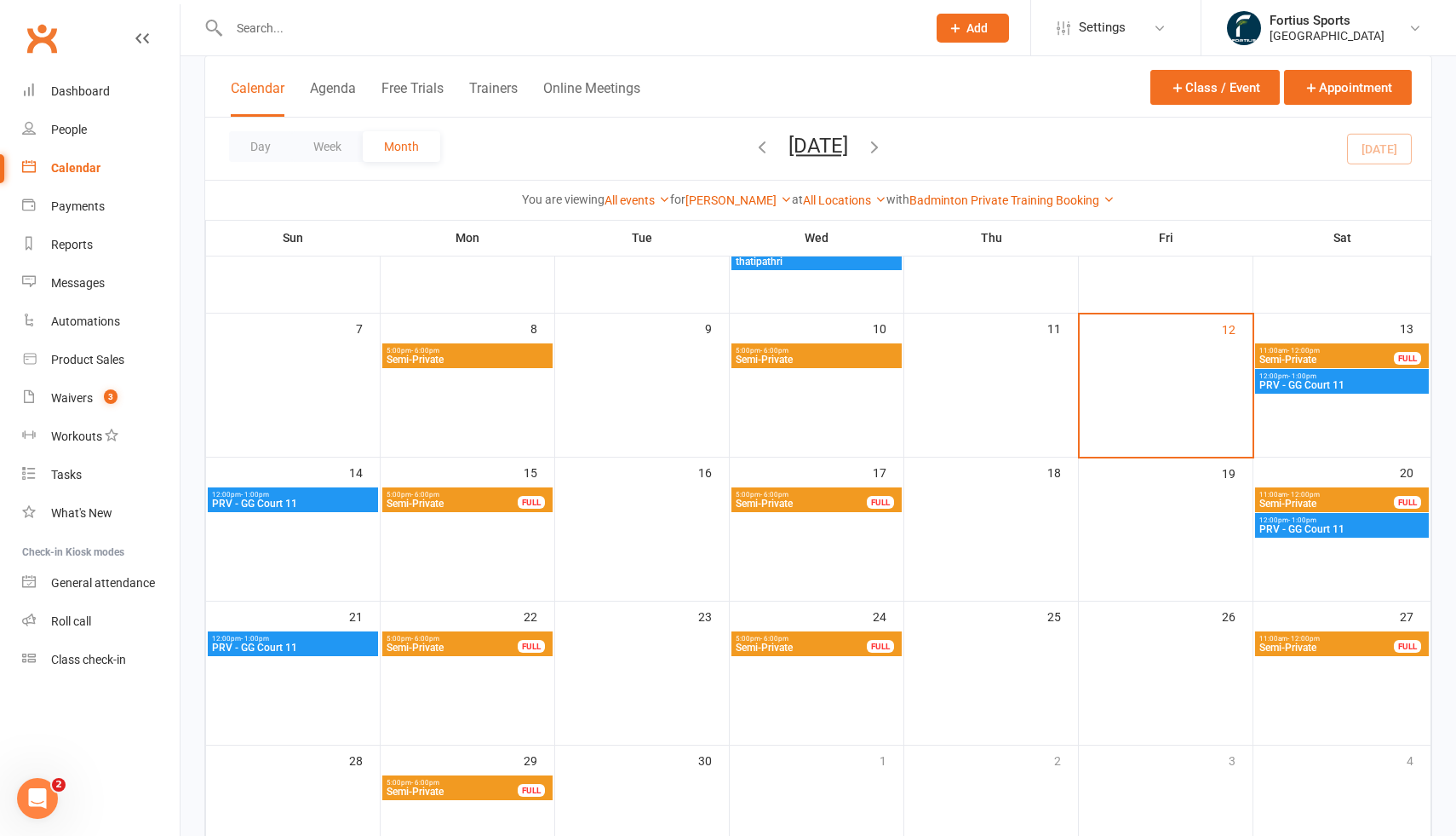
click at [295, 499] on span "PRV - GG Court 11" at bounding box center [293, 503] width 163 height 10
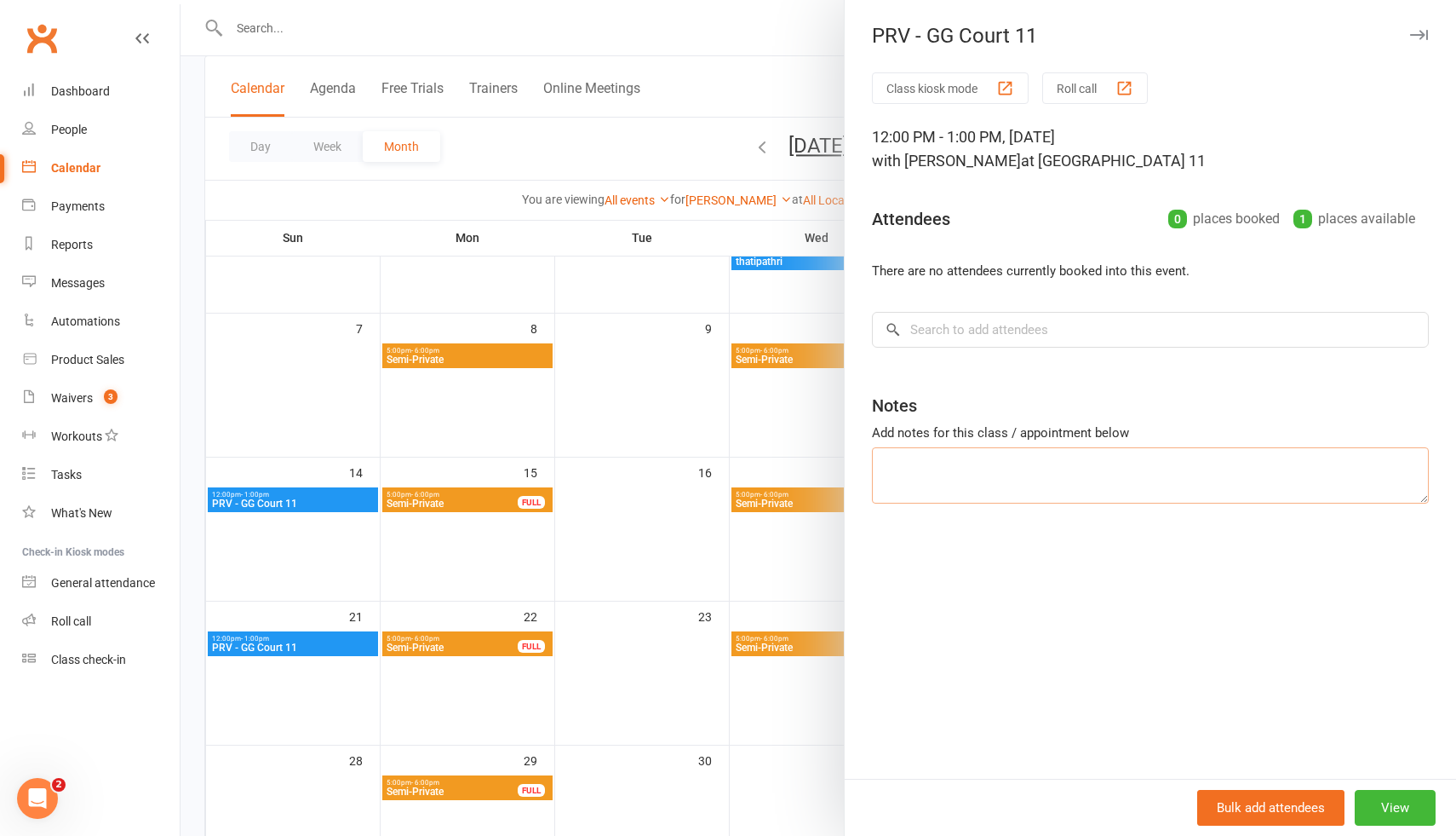
click at [1051, 471] on textarea at bounding box center [1149, 475] width 557 height 56
paste textarea "Deevisha Biyani"
type textarea "Deevisha Biyani"
click at [321, 648] on div at bounding box center [818, 418] width 1275 height 836
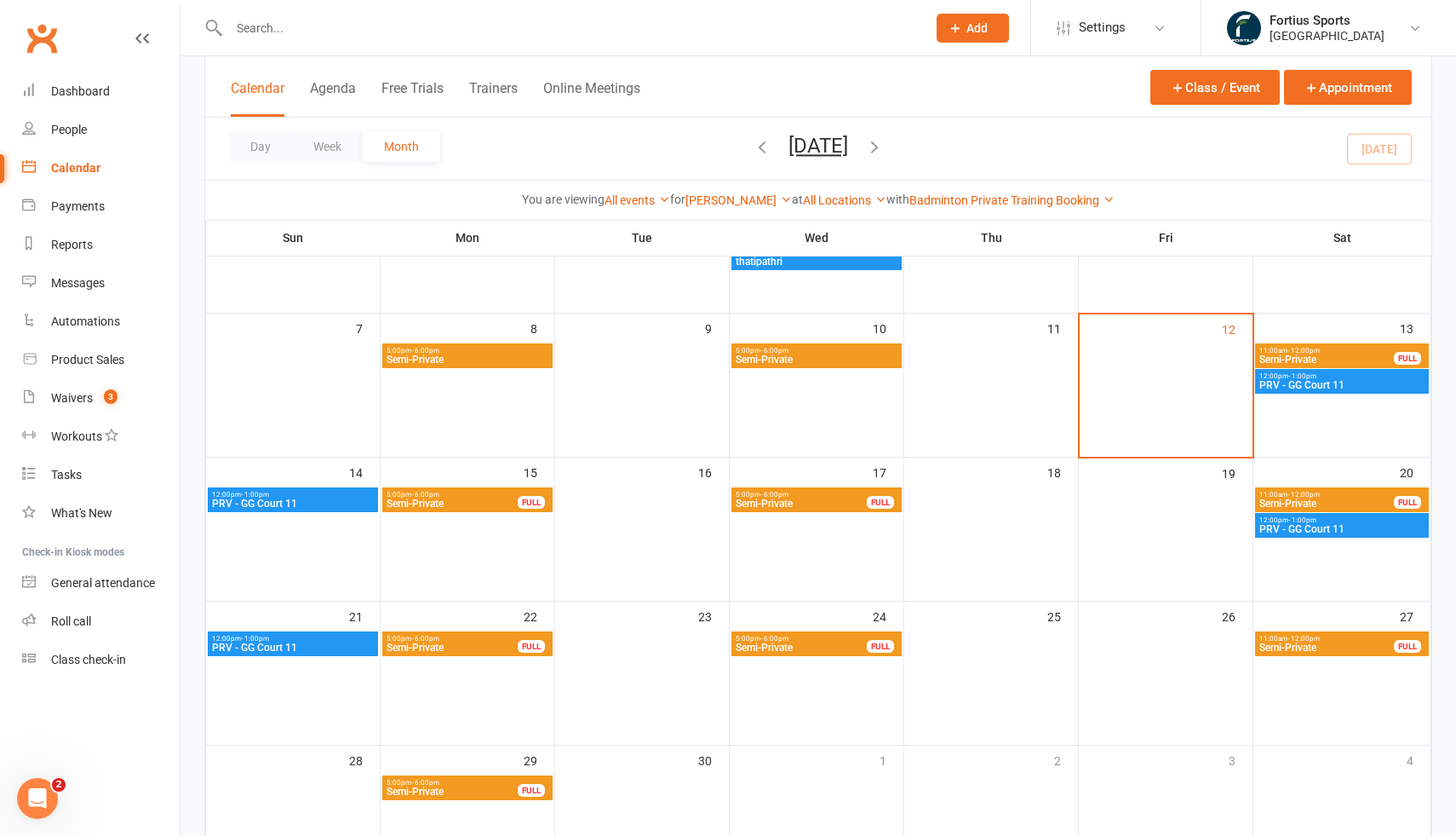
click at [321, 648] on span "PRV - GG Court 11" at bounding box center [293, 647] width 163 height 10
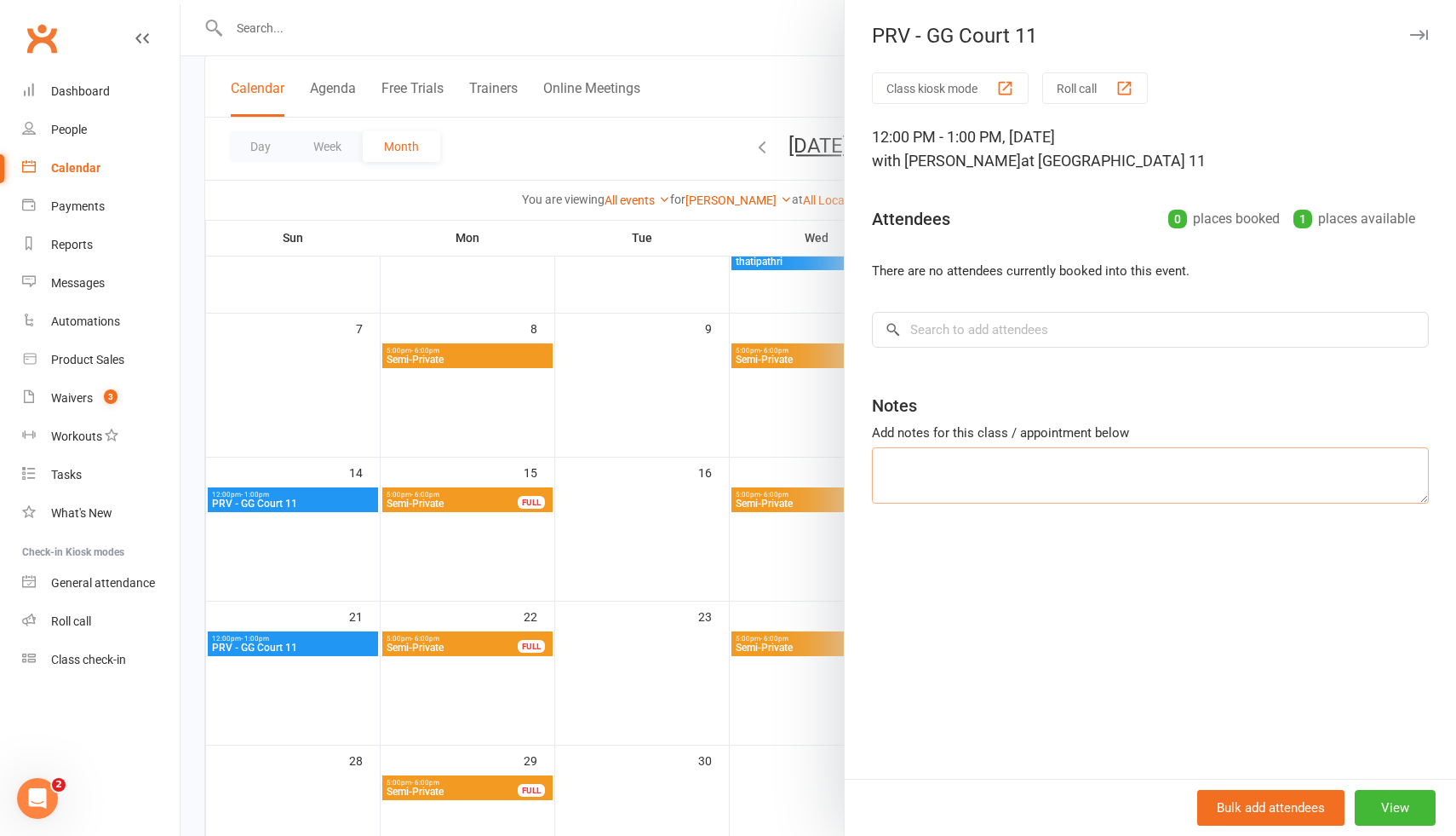
click at [933, 484] on textarea at bounding box center [1149, 475] width 557 height 56
paste textarea "Deevisha Biyani"
type textarea "Deevisha Biyani"
click at [754, 595] on div at bounding box center [818, 418] width 1275 height 836
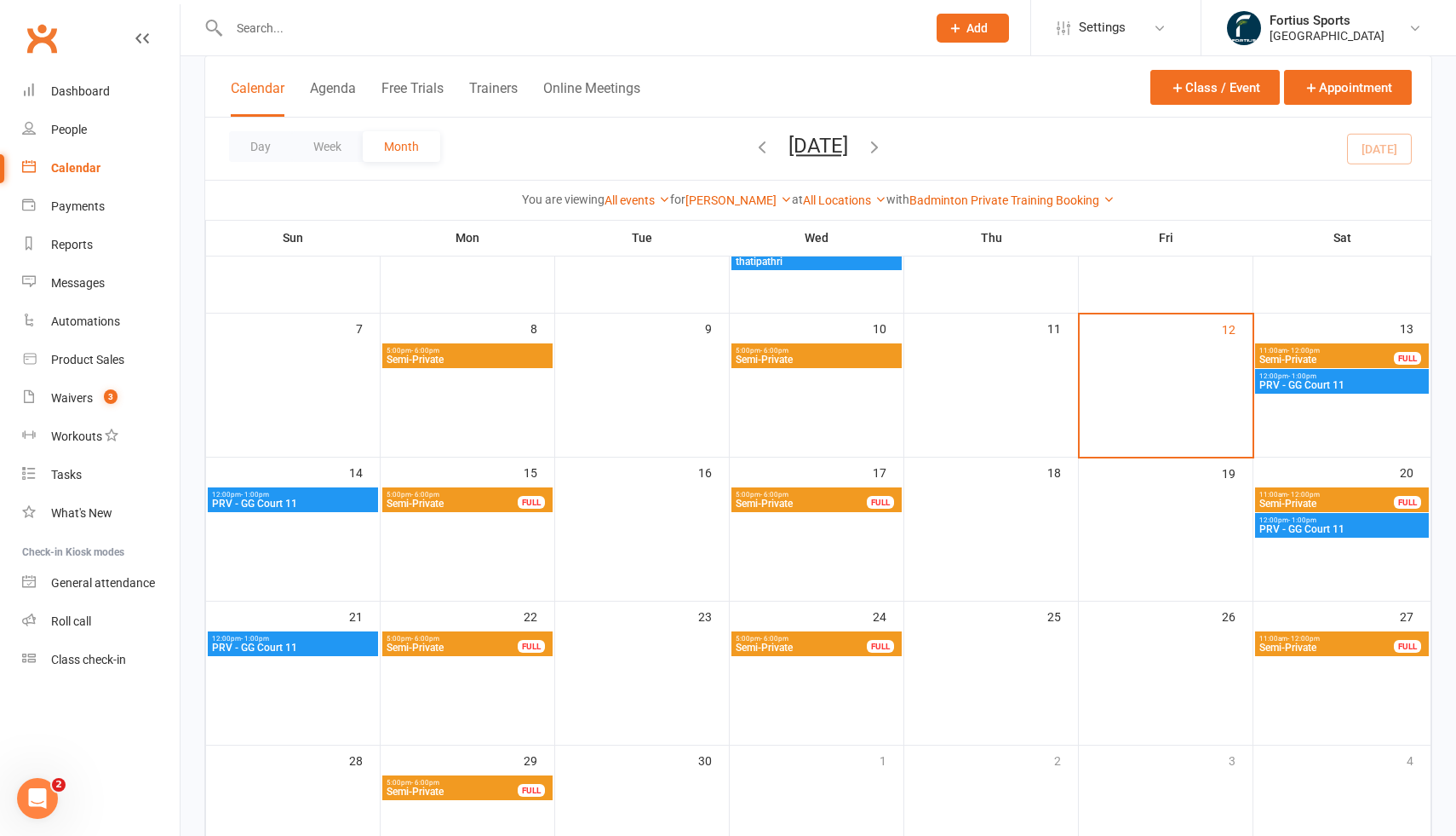
click at [1321, 527] on span "PRV - GG Court 11" at bounding box center [1342, 528] width 167 height 10
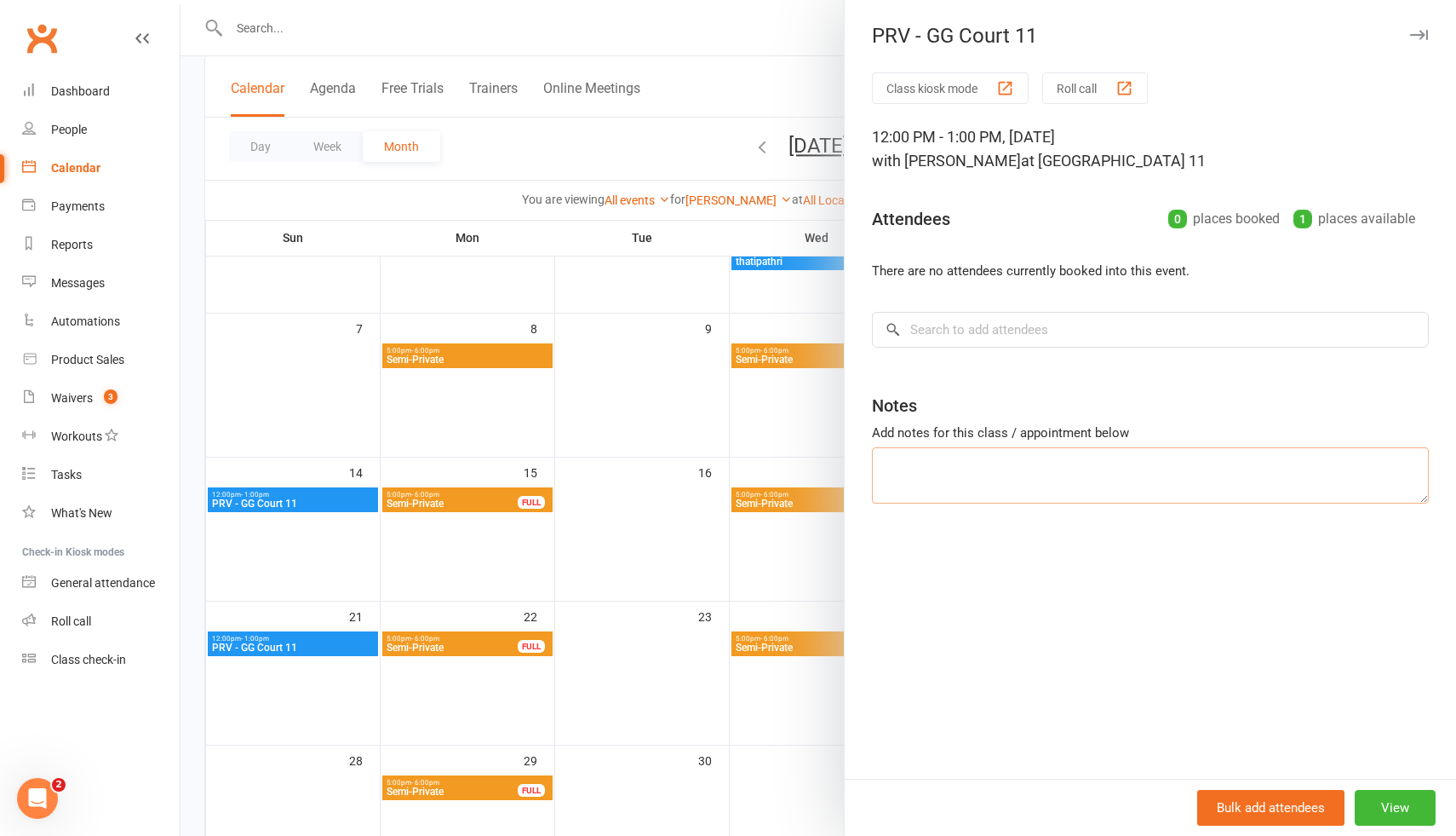
click at [955, 477] on textarea at bounding box center [1149, 475] width 557 height 56
paste textarea "Deevisha Biyani"
type textarea "Deevisha Biyani"
click at [519, 592] on div at bounding box center [818, 418] width 1275 height 836
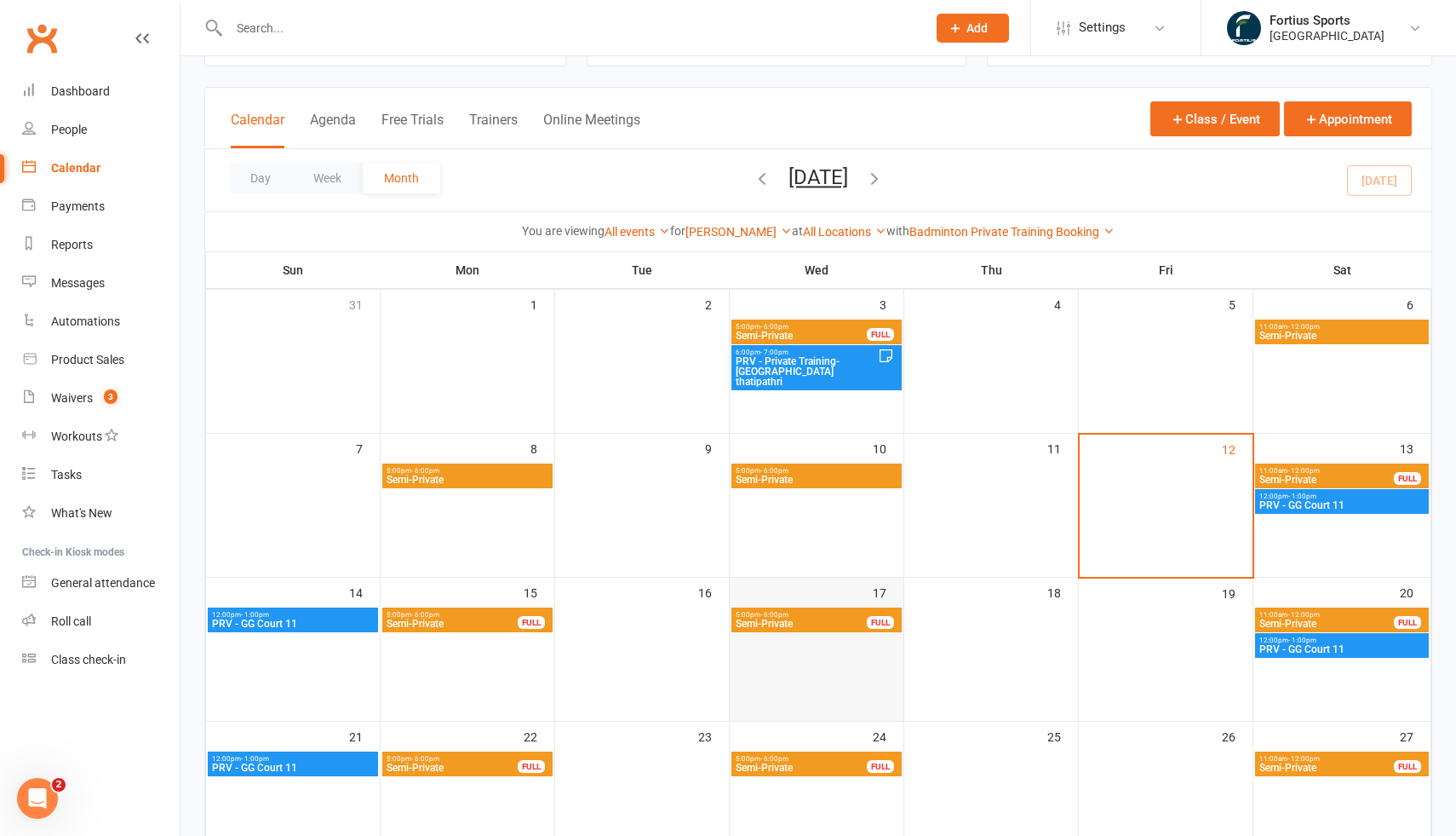
scroll to position [68, 0]
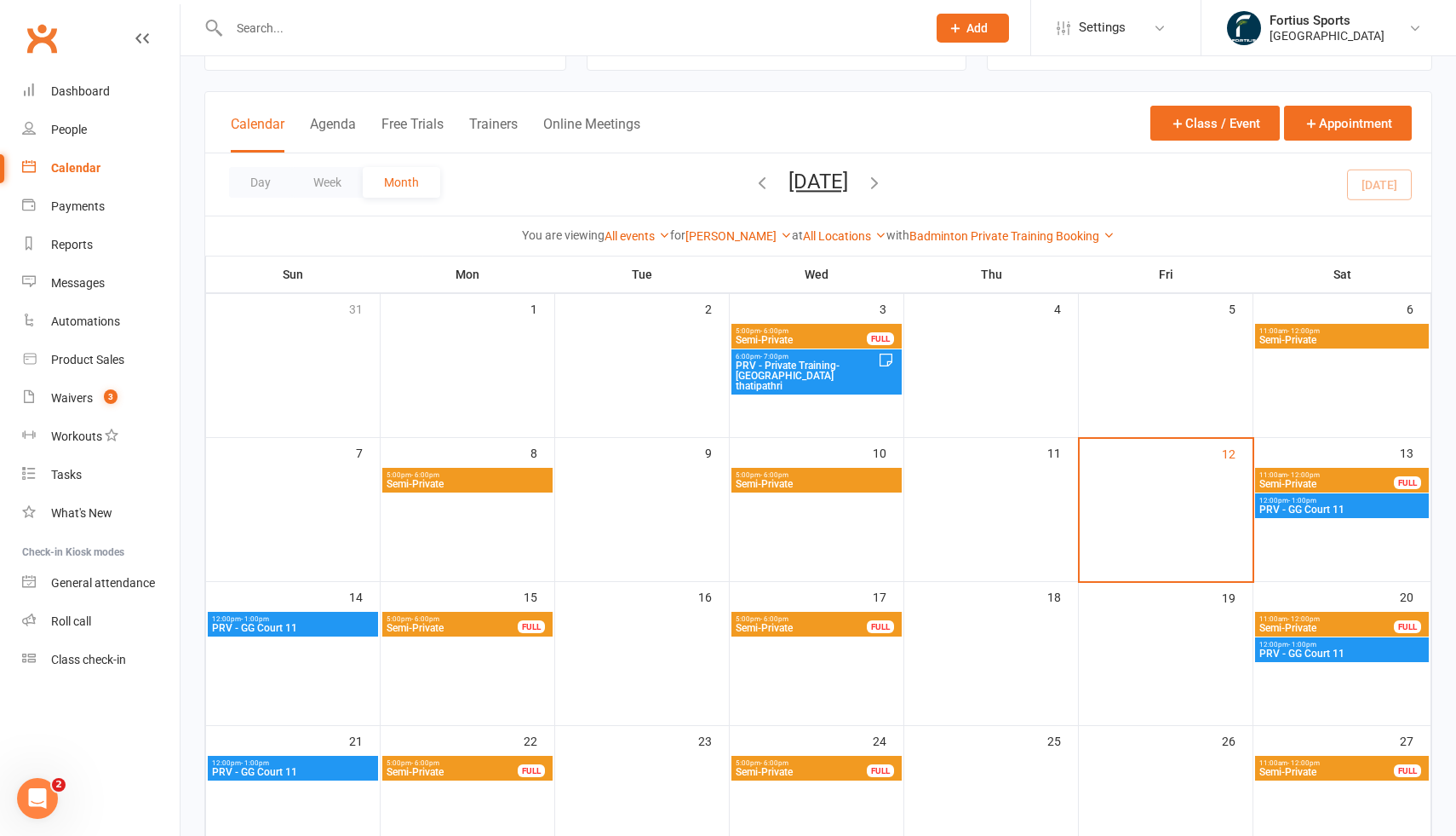
click at [499, 482] on span "Semi-Private" at bounding box center [467, 483] width 163 height 10
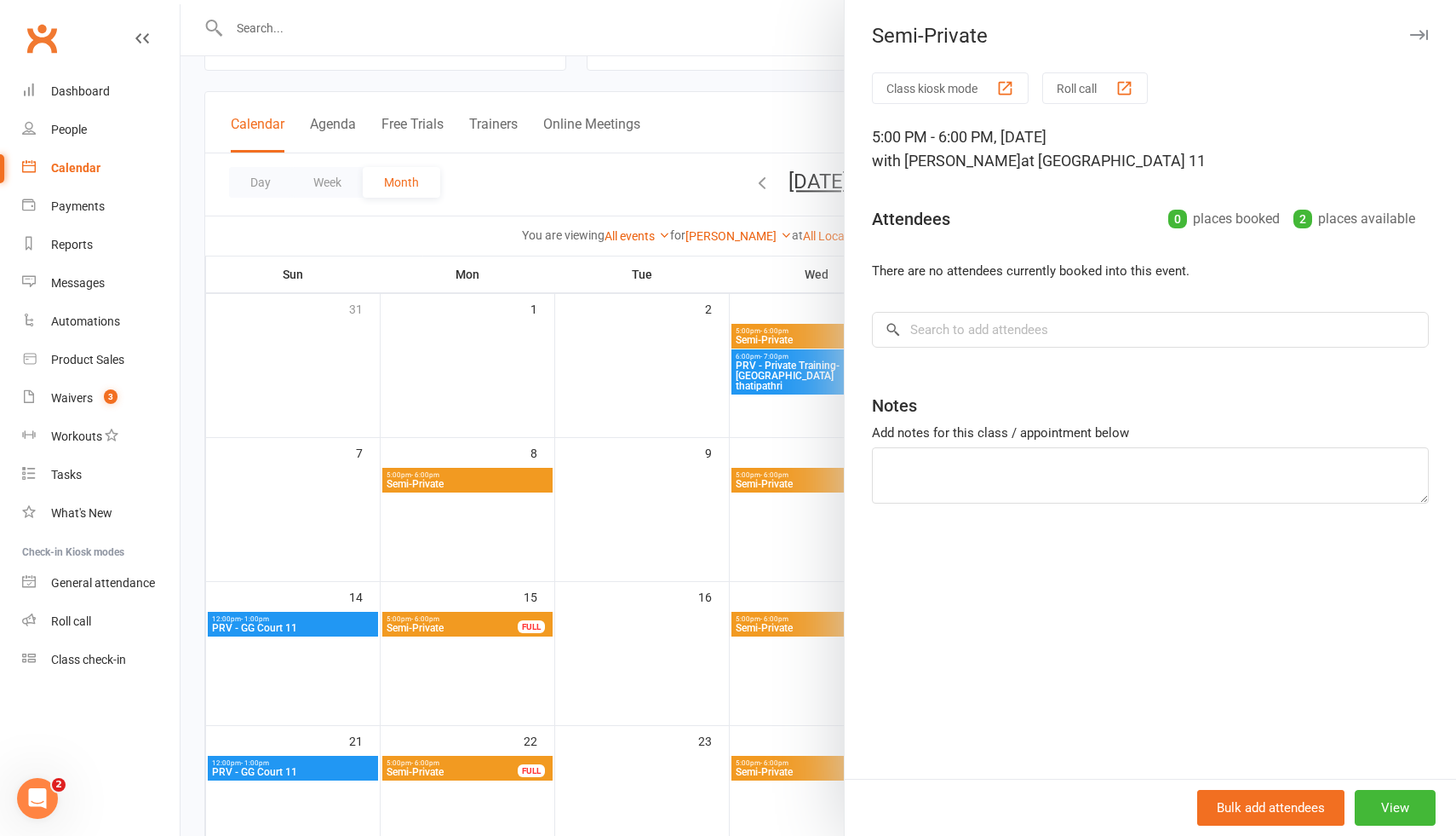
click at [761, 329] on div at bounding box center [818, 418] width 1275 height 836
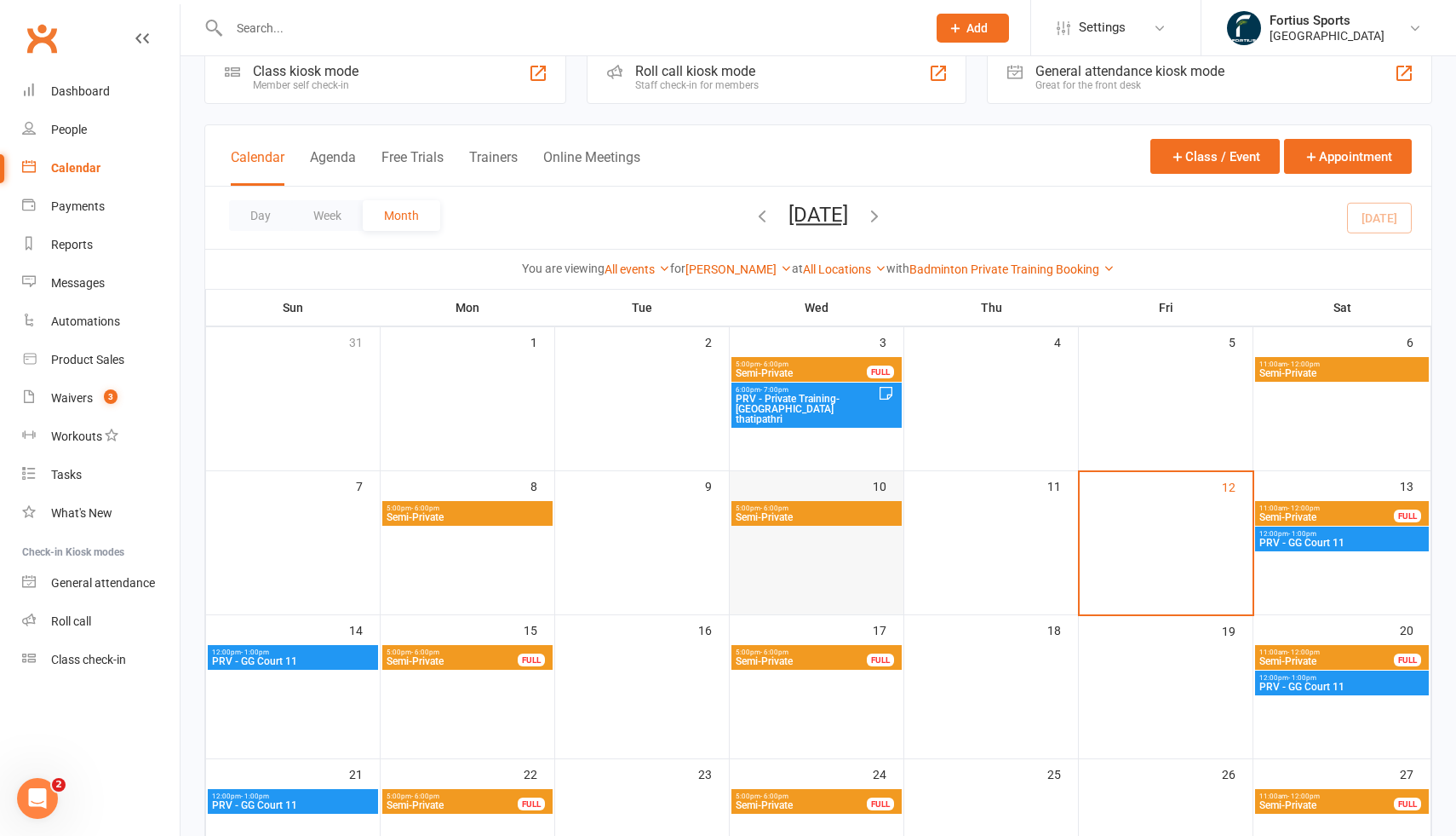
scroll to position [0, 0]
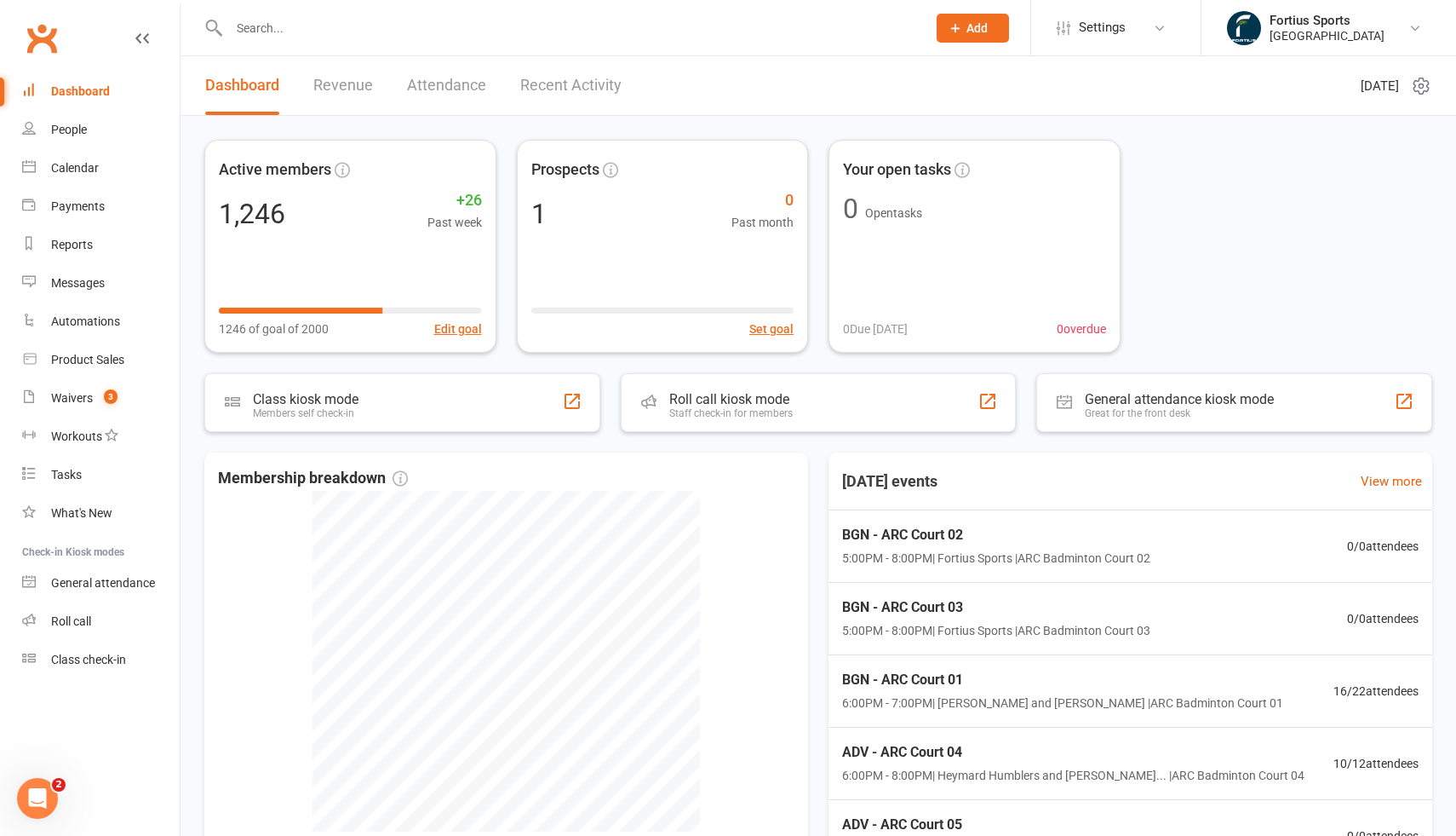
click at [368, 33] on input "text" at bounding box center [570, 29] width 691 height 24
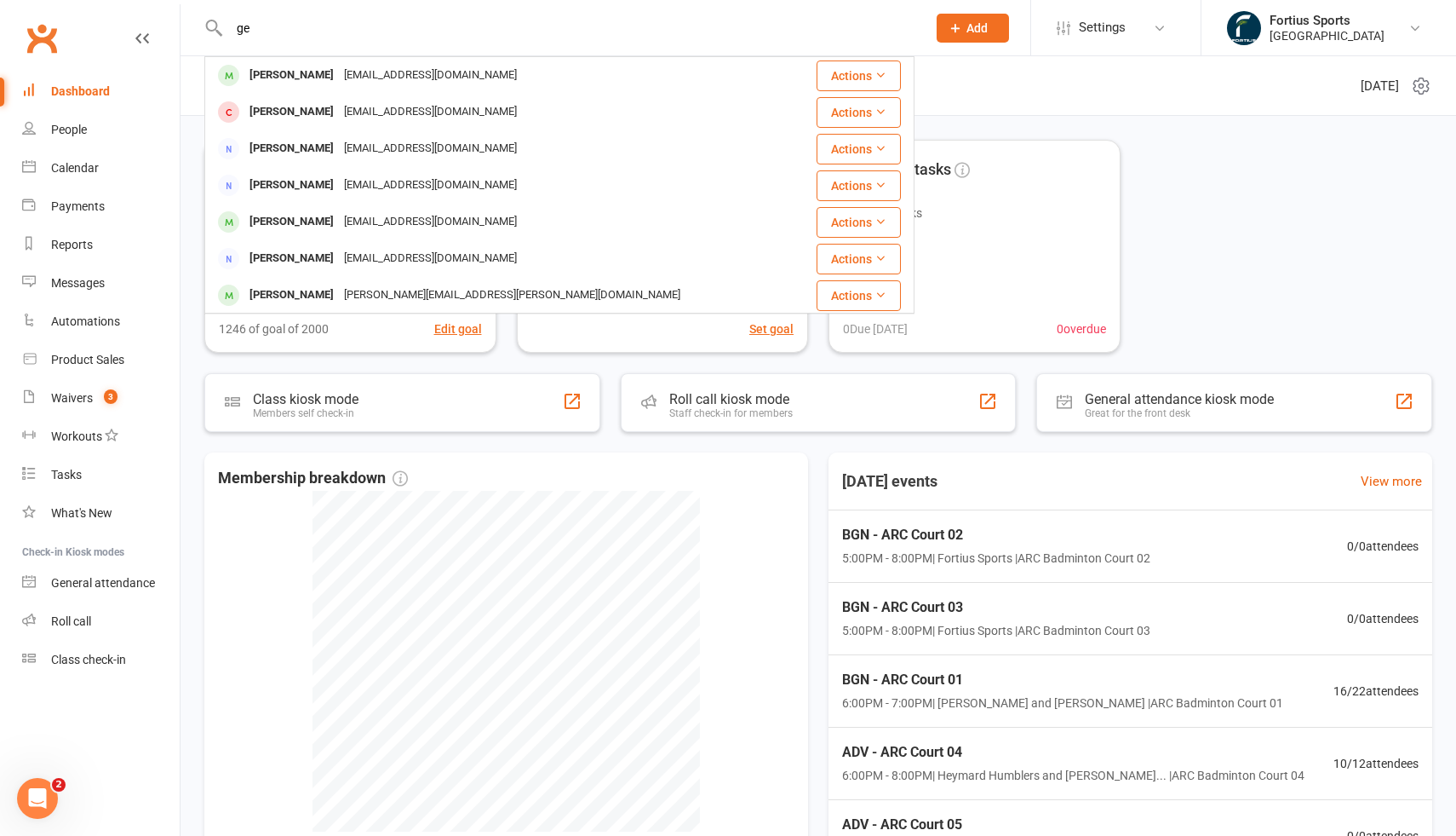
type input "g"
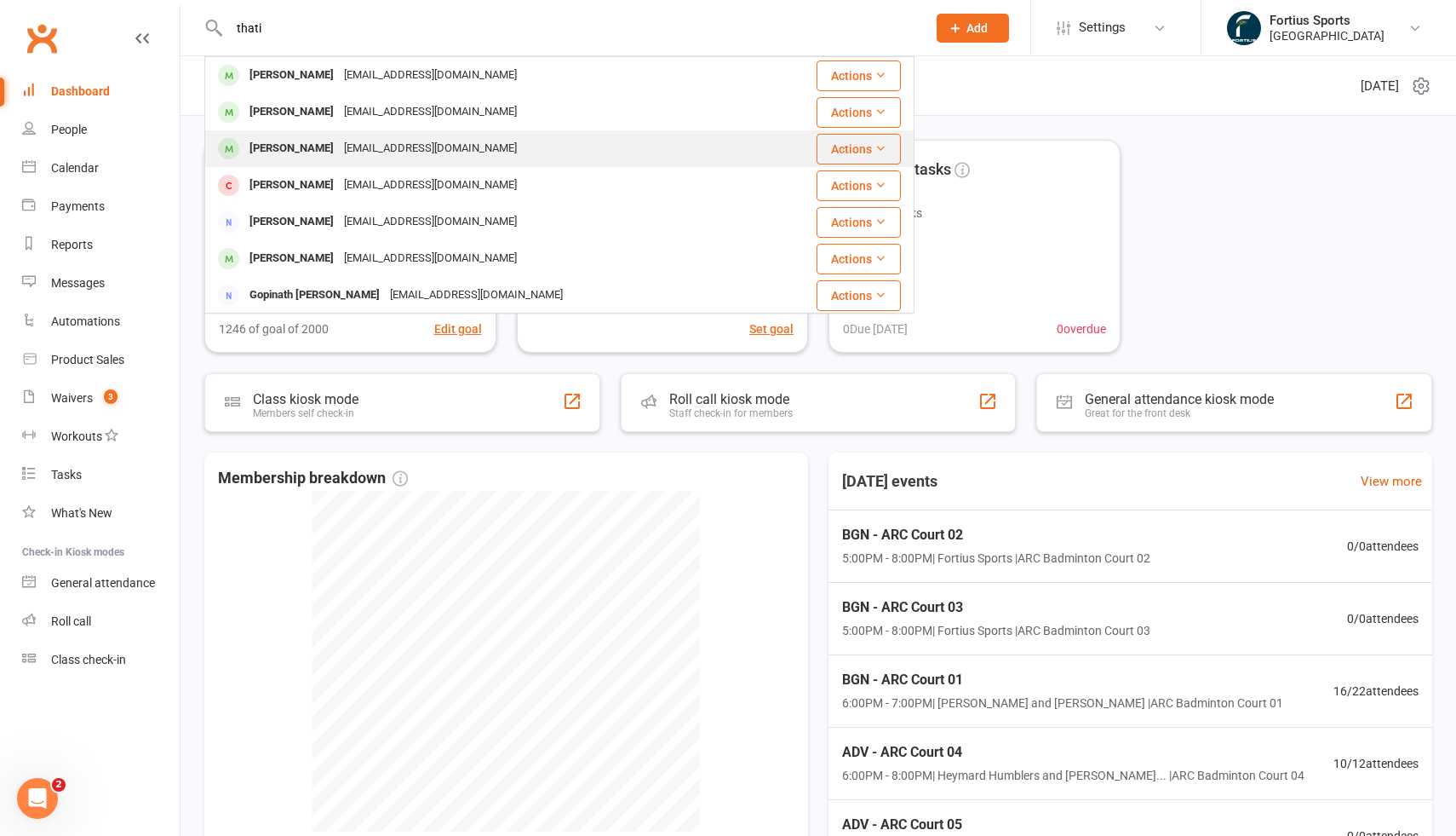
type input "thati"
